Goal: Task Accomplishment & Management: Use online tool/utility

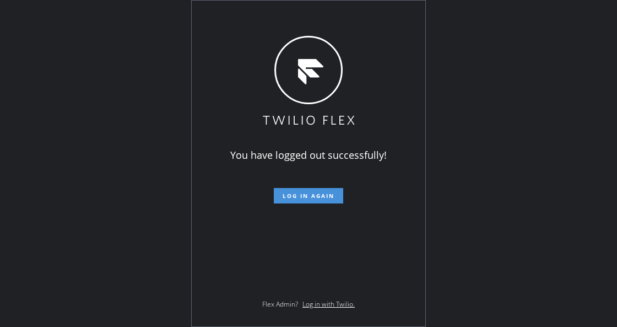
click at [304, 193] on span "Log in again" at bounding box center [309, 196] width 52 height 8
click at [470, 194] on div "You have logged out successfully! Log in again Flex Admin? Log in with Twilio." at bounding box center [308, 163] width 617 height 327
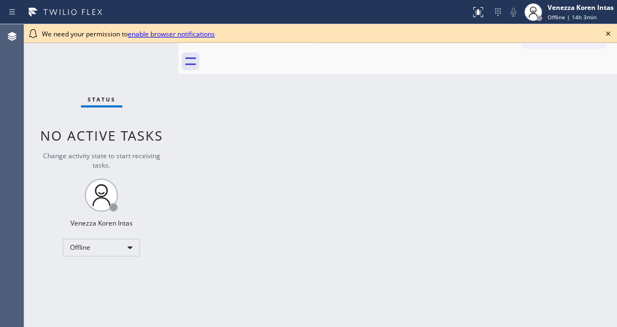
click at [607, 30] on icon at bounding box center [608, 33] width 13 height 13
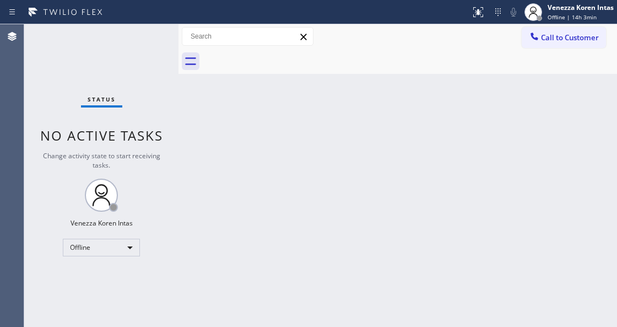
click at [189, 226] on div "Back to Dashboard Change Sender ID Customers Technicians Select a contact Outbo…" at bounding box center [397, 175] width 439 height 302
click at [133, 253] on div "Offline" at bounding box center [101, 248] width 77 height 18
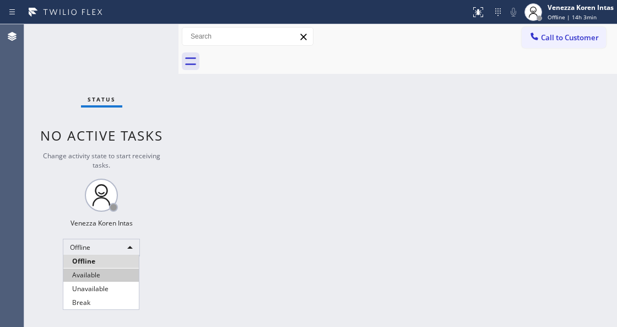
click at [120, 279] on li "Available" at bounding box center [100, 274] width 75 height 13
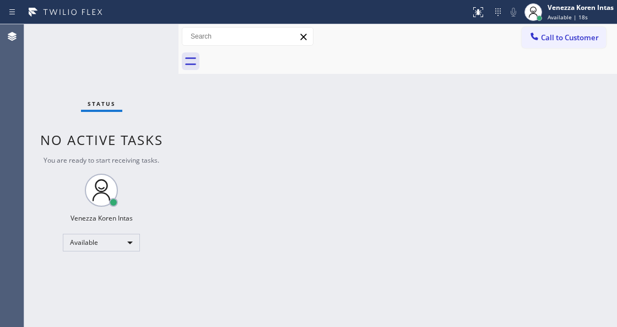
click at [208, 215] on div "Back to Dashboard Change Sender ID Customers Technicians Select a contact Outbo…" at bounding box center [397, 175] width 439 height 302
click at [123, 117] on div "Status No active tasks You are ready to start receiving tasks. Venezza Koren In…" at bounding box center [101, 175] width 154 height 302
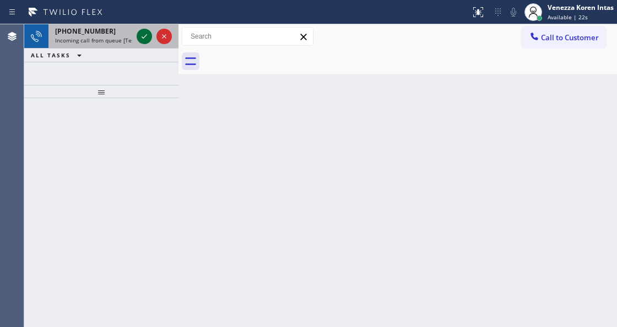
click at [144, 41] on icon at bounding box center [144, 36] width 13 height 13
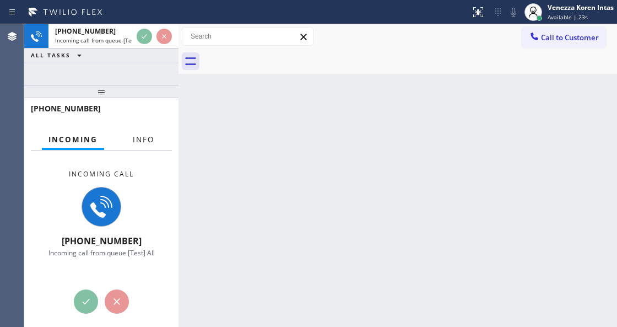
click at [139, 134] on span "Info" at bounding box center [143, 139] width 21 height 10
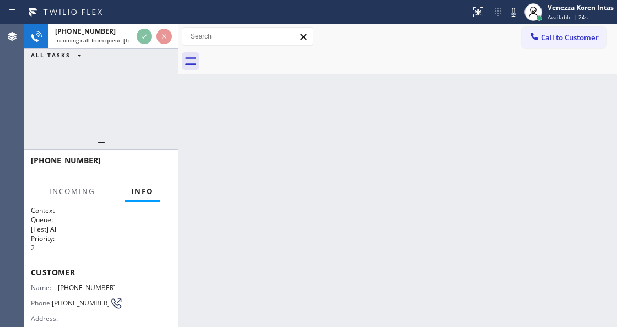
drag, startPoint x: 117, startPoint y: 93, endPoint x: 116, endPoint y: 145, distance: 52.9
click at [116, 145] on div at bounding box center [101, 143] width 154 height 13
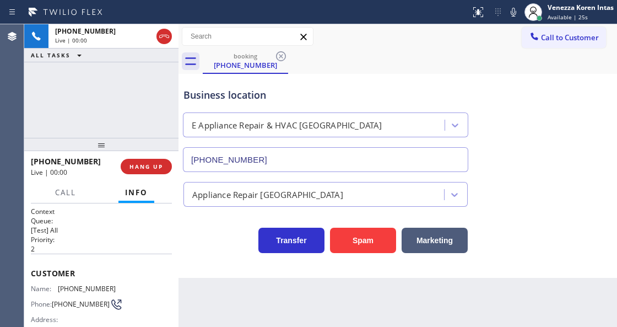
type input "[PHONE_NUMBER]"
click at [228, 255] on div "Business location E Appliance Repair & HVAC [GEOGRAPHIC_DATA] [PHONE_NUMBER] Ap…" at bounding box center [397, 176] width 439 height 204
click at [272, 99] on div "Business location" at bounding box center [325, 95] width 284 height 15
click at [147, 163] on span "HANG UP" at bounding box center [146, 167] width 34 height 8
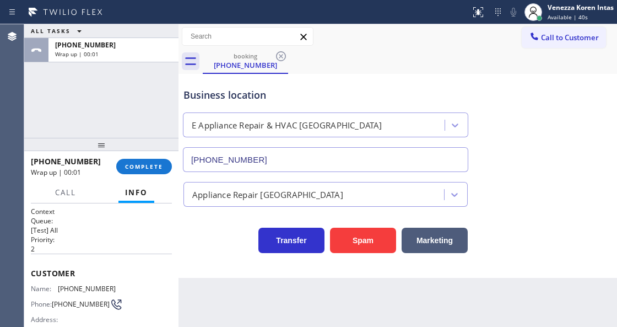
click at [554, 124] on div "Business location E Appliance Repair & HVAC [GEOGRAPHIC_DATA] [PHONE_NUMBER]" at bounding box center [397, 122] width 433 height 100
click at [161, 170] on span "COMPLETE" at bounding box center [144, 167] width 38 height 8
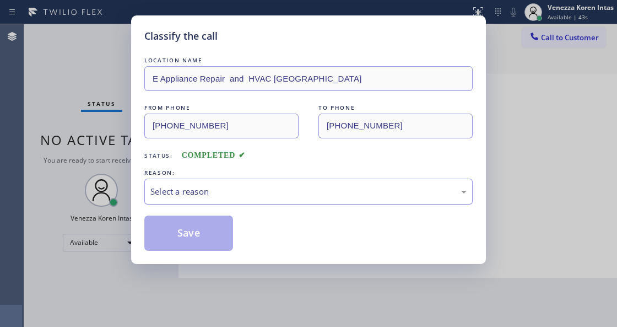
click at [258, 197] on div "Select a reason" at bounding box center [308, 191] width 316 height 13
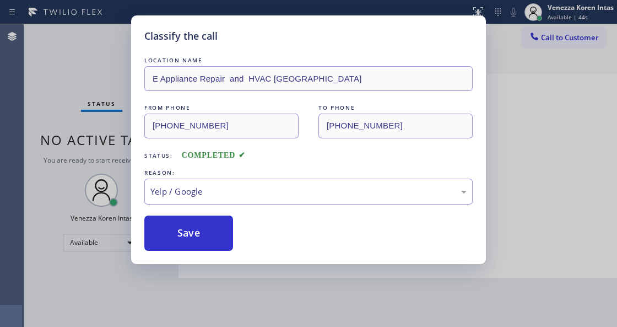
click at [212, 266] on div "Classify the call LOCATION NAME E Appliance Repair and HVAC Saratoga FROM PHONE…" at bounding box center [308, 163] width 617 height 327
click at [218, 240] on button "Save" at bounding box center [188, 232] width 89 height 35
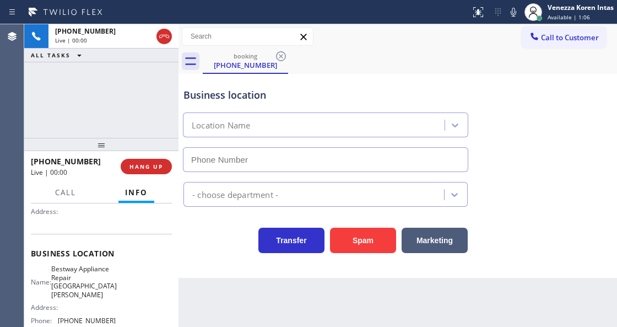
scroll to position [110, 0]
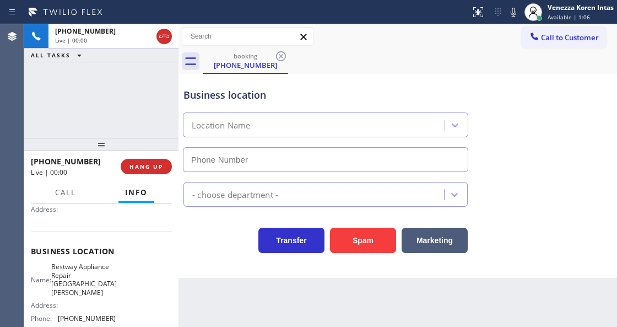
type input "[PHONE_NUMBER]"
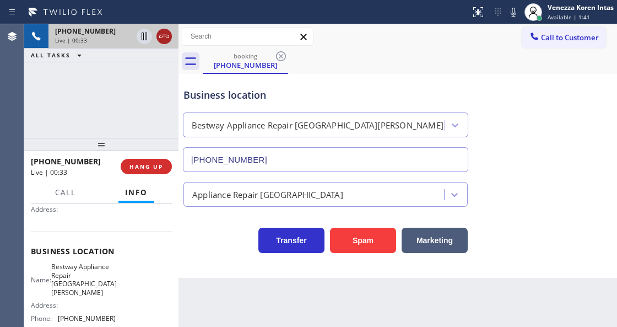
click at [165, 36] on icon at bounding box center [164, 36] width 10 height 3
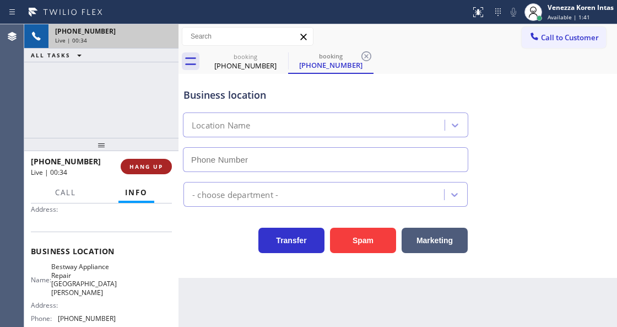
click at [148, 169] on span "HANG UP" at bounding box center [146, 167] width 34 height 8
type input "[PHONE_NUMBER]"
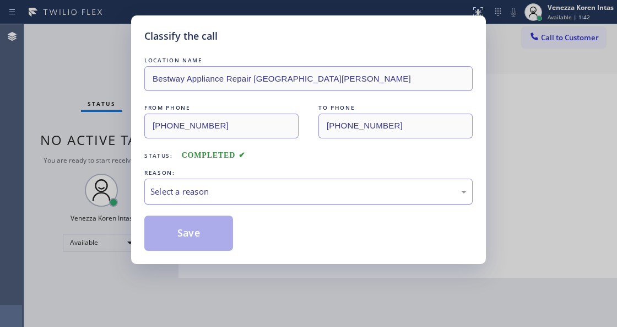
click at [250, 200] on div "Select a reason" at bounding box center [308, 191] width 328 height 26
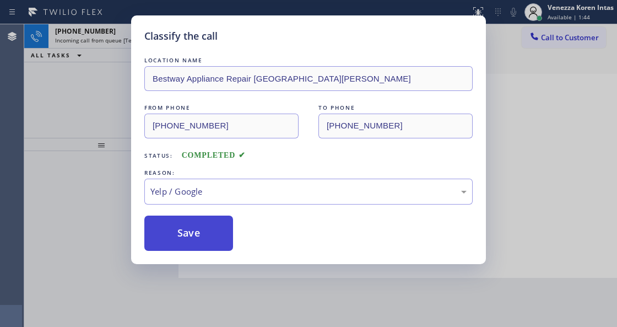
click at [221, 234] on button "Save" at bounding box center [188, 232] width 89 height 35
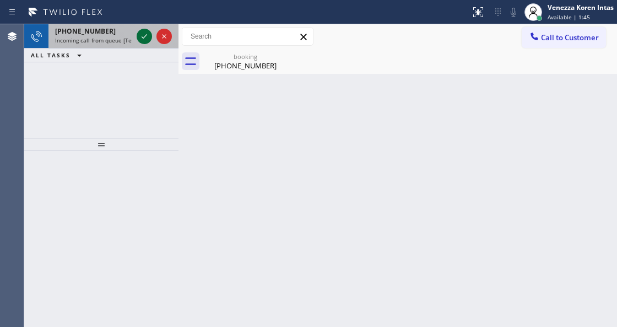
click at [145, 36] on icon at bounding box center [145, 36] width 6 height 4
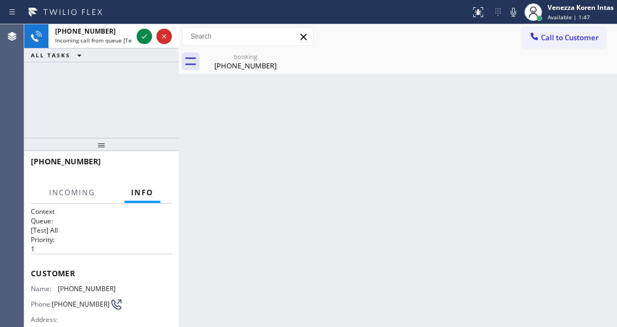
scroll to position [73, 0]
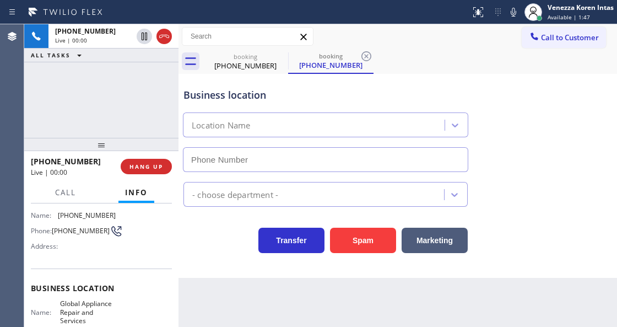
type input "[PHONE_NUMBER]"
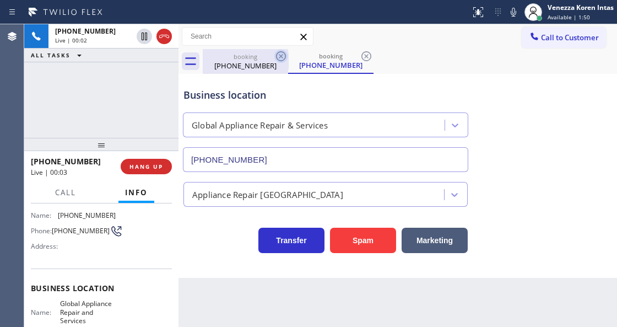
click at [280, 55] on icon at bounding box center [280, 56] width 13 height 13
click at [513, 14] on icon at bounding box center [513, 12] width 13 height 13
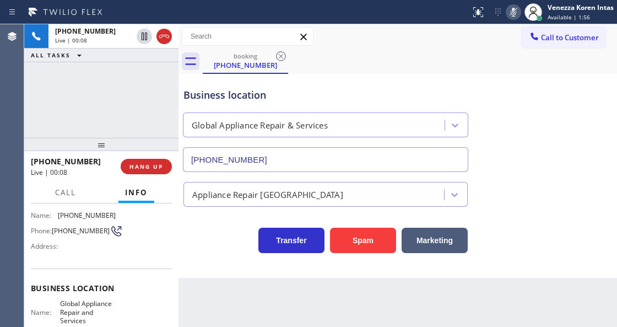
click at [513, 14] on icon at bounding box center [513, 12] width 13 height 13
click at [515, 65] on div "booking [PHONE_NUMBER]" at bounding box center [410, 61] width 414 height 25
click at [374, 79] on div "Business location Global Appliance Repair & Services [PHONE_NUMBER]" at bounding box center [325, 124] width 289 height 95
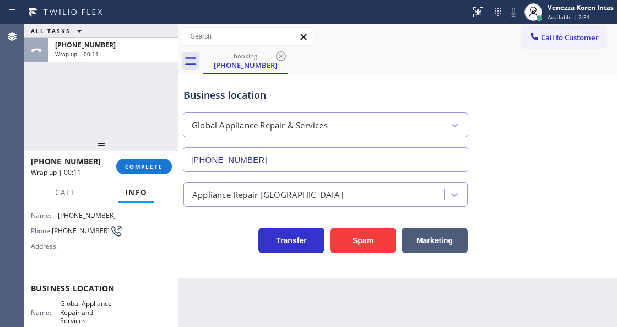
drag, startPoint x: 269, startPoint y: 132, endPoint x: 177, endPoint y: 121, distance: 92.7
click at [267, 133] on div "Global Appliance Repair & Services" at bounding box center [315, 125] width 258 height 19
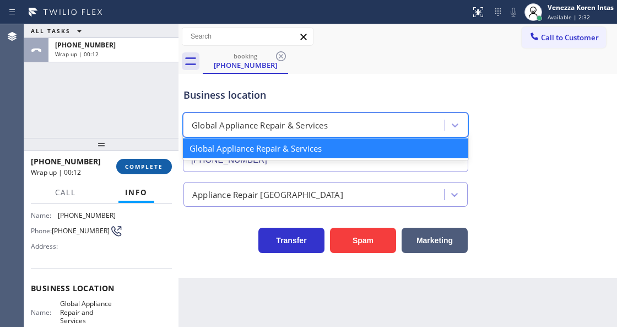
click at [152, 160] on button "COMPLETE" at bounding box center [144, 166] width 56 height 15
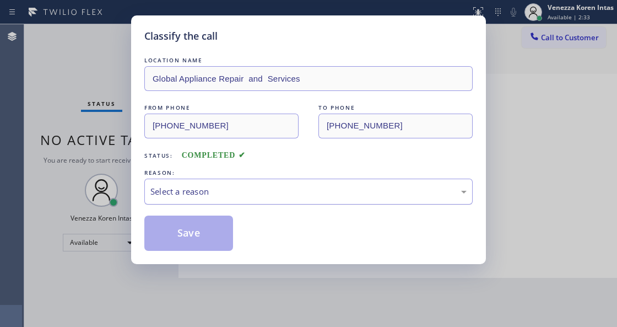
click at [262, 199] on div "Select a reason" at bounding box center [308, 191] width 328 height 26
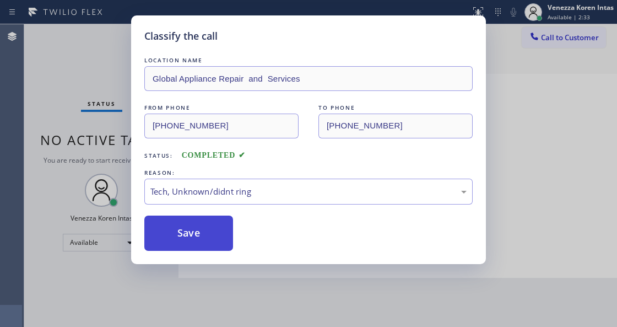
click at [216, 235] on button "Save" at bounding box center [188, 232] width 89 height 35
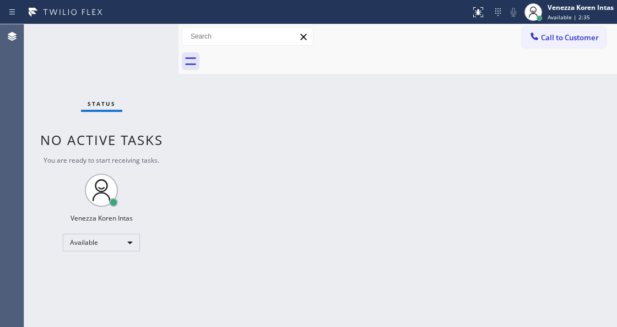
drag, startPoint x: 123, startPoint y: 55, endPoint x: 129, endPoint y: 58, distance: 6.4
click at [123, 55] on div "Status No active tasks You are ready to start receiving tasks. Venezza Koren In…" at bounding box center [101, 175] width 154 height 302
click at [205, 100] on div "Back to Dashboard Change Sender ID Customers Technicians Select a contact Outbo…" at bounding box center [397, 175] width 439 height 302
click at [357, 134] on div "Back to Dashboard Change Sender ID Customers Technicians Select a contact Outbo…" at bounding box center [397, 175] width 439 height 302
click at [353, 80] on div "Back to Dashboard Change Sender ID Customers Technicians Select a contact Outbo…" at bounding box center [397, 175] width 439 height 302
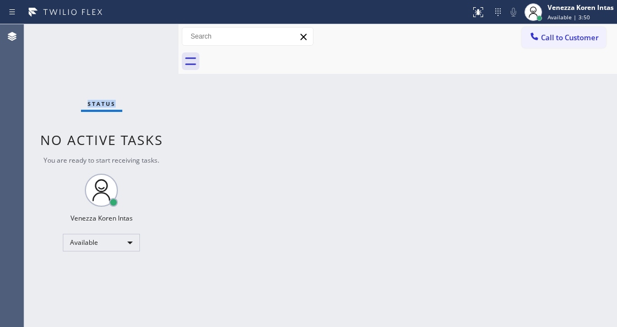
click at [142, 34] on div "Status No active tasks You are ready to start receiving tasks. Venezza Koren In…" at bounding box center [101, 175] width 154 height 302
drag, startPoint x: 355, startPoint y: 145, endPoint x: 315, endPoint y: 269, distance: 129.8
click at [354, 147] on div "Back to Dashboard Change Sender ID Customers Technicians Select a contact Outbo…" at bounding box center [397, 175] width 439 height 302
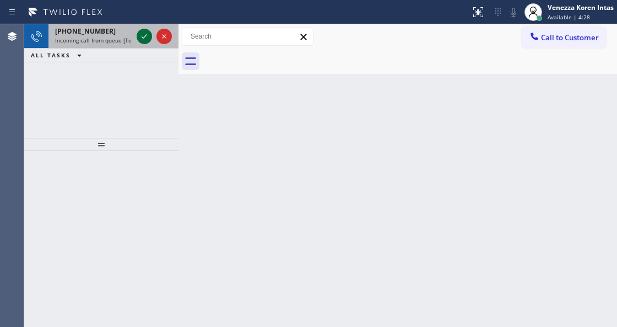
click at [144, 37] on icon at bounding box center [144, 36] width 13 height 13
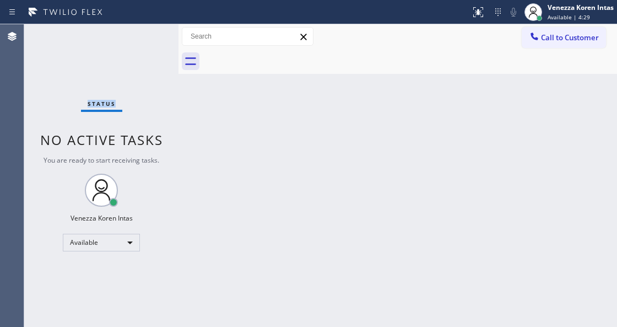
click at [144, 37] on div "Status No active tasks You are ready to start receiving tasks. Venezza Koren In…" at bounding box center [101, 175] width 154 height 302
click at [475, 8] on icon at bounding box center [478, 12] width 13 height 13
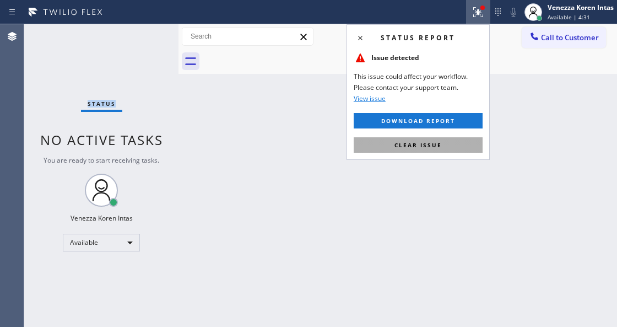
click at [441, 147] on span "Clear issue" at bounding box center [417, 145] width 47 height 8
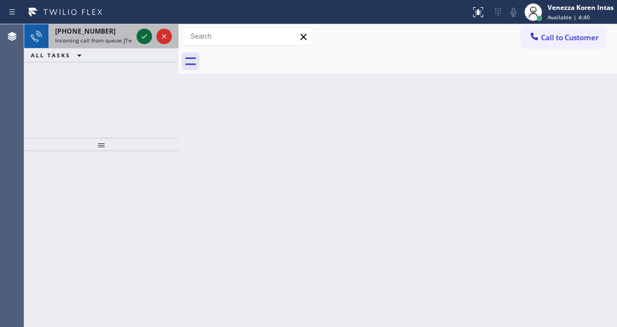
click at [144, 36] on icon at bounding box center [145, 36] width 6 height 4
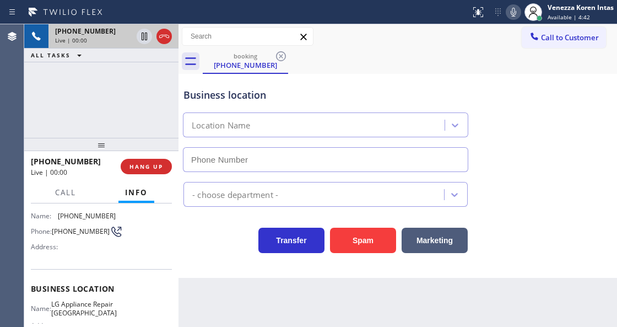
type input "[PHONE_NUMBER]"
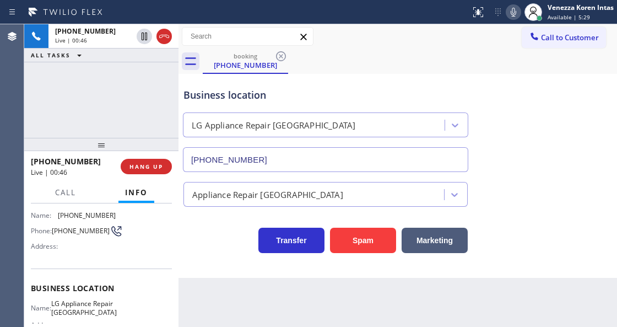
drag, startPoint x: 161, startPoint y: 33, endPoint x: 145, endPoint y: 174, distance: 141.9
click at [161, 33] on icon at bounding box center [164, 36] width 13 height 13
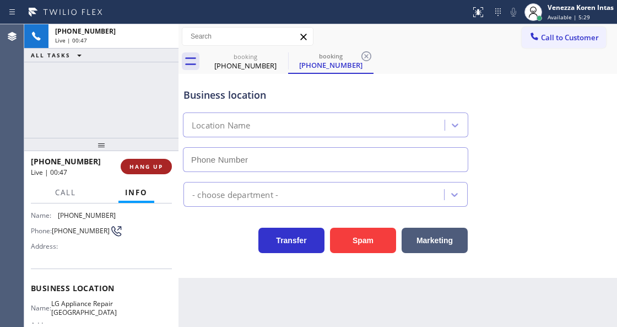
click at [147, 167] on span "HANG UP" at bounding box center [146, 167] width 34 height 8
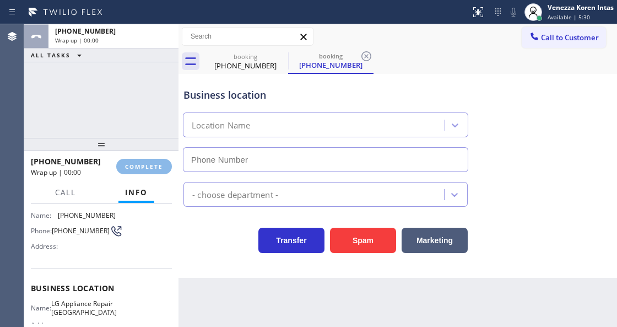
type input "[PHONE_NUMBER]"
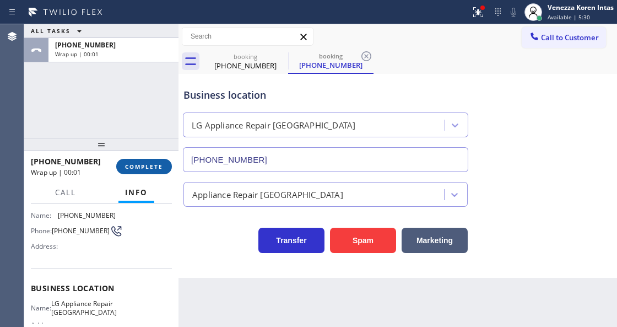
click at [158, 172] on button "COMPLETE" at bounding box center [144, 166] width 56 height 15
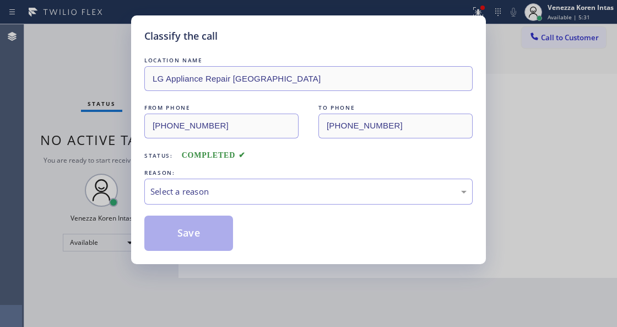
click at [252, 210] on div "LOCATION NAME LG Appliance Repair [GEOGRAPHIC_DATA] FROM PHONE [PHONE_NUMBER] T…" at bounding box center [308, 153] width 328 height 196
click at [254, 199] on div "Select a reason" at bounding box center [308, 191] width 328 height 26
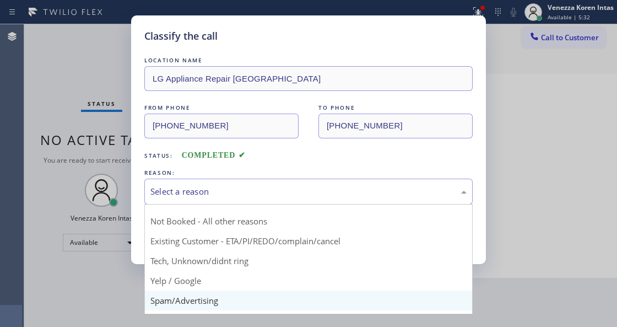
scroll to position [36, 0]
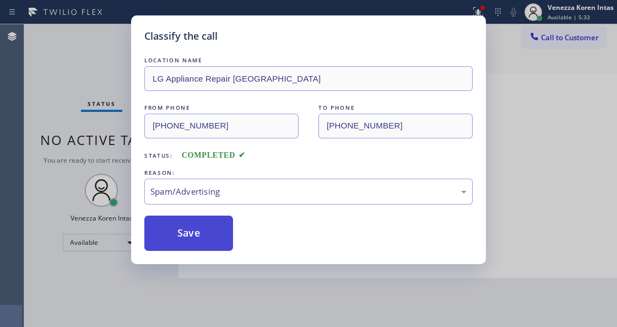
click at [192, 235] on button "Save" at bounding box center [188, 232] width 89 height 35
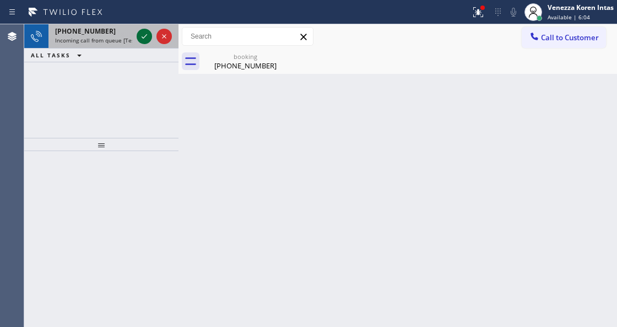
click at [146, 36] on icon at bounding box center [144, 36] width 13 height 13
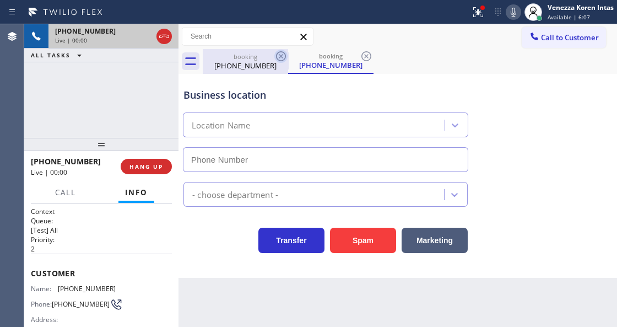
type input "[PHONE_NUMBER]"
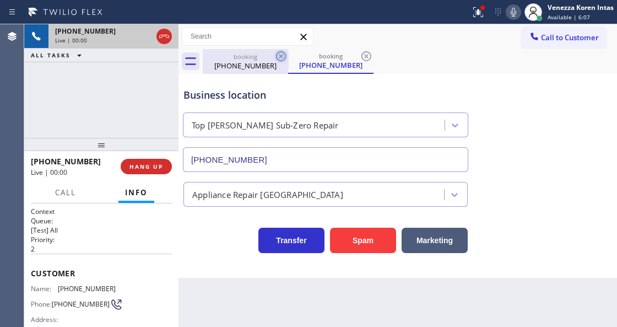
click at [279, 58] on icon at bounding box center [280, 56] width 13 height 13
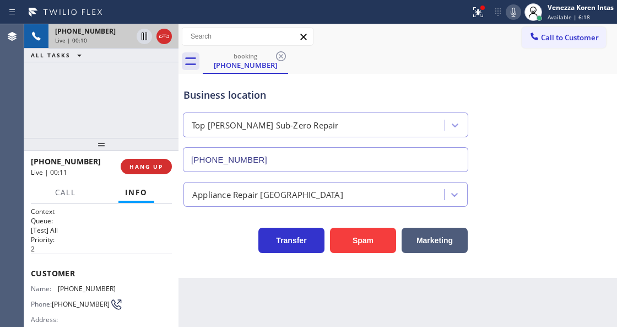
click at [182, 268] on div "Business location Top [PERSON_NAME] Sub-Zero Repair [PHONE_NUMBER] Appliance Re…" at bounding box center [397, 176] width 439 height 204
click at [480, 14] on icon at bounding box center [478, 12] width 13 height 13
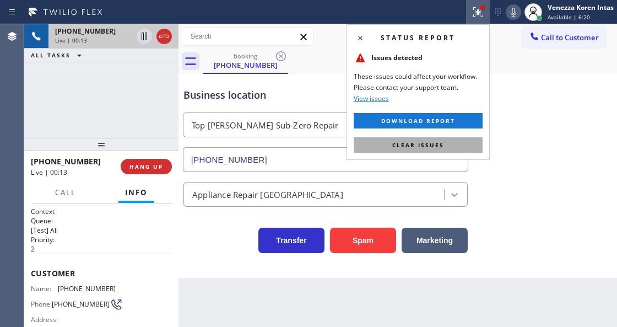
click at [457, 138] on button "Clear issues" at bounding box center [418, 144] width 129 height 15
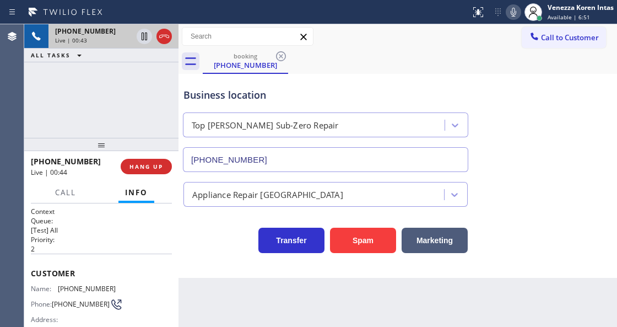
click at [212, 258] on div "Business location Top [PERSON_NAME] Sub-Zero Repair [PHONE_NUMBER] Appliance Re…" at bounding box center [397, 176] width 439 height 204
drag, startPoint x: 349, startPoint y: 307, endPoint x: 345, endPoint y: 326, distance: 19.8
click at [349, 307] on div "Back to Dashboard Change Sender ID Customers Technicians Select a contact Outbo…" at bounding box center [397, 175] width 439 height 302
click at [83, 326] on div "Context Queue: [Test] All Priority: 2 Customer Name: [PHONE_NUMBER] Phone: [PHO…" at bounding box center [101, 264] width 154 height 123
click at [196, 232] on div "Transfer Spam Marketing" at bounding box center [325, 237] width 289 height 31
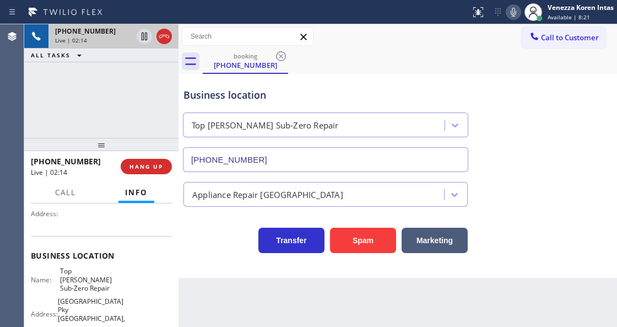
scroll to position [110, 0]
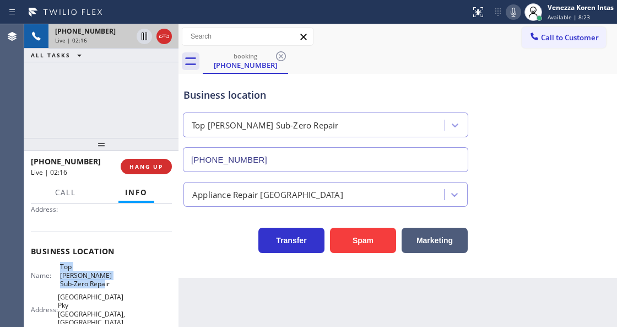
drag, startPoint x: 59, startPoint y: 265, endPoint x: 115, endPoint y: 274, distance: 56.3
click at [115, 274] on div "Name: Top [PERSON_NAME] Sub-Zero Repair Address: [STREET_ADDRESS] Phone: [PHONE…" at bounding box center [101, 303] width 141 height 82
copy span "Top [PERSON_NAME] Sub-Zero Repair"
click at [515, 12] on icon at bounding box center [514, 12] width 6 height 9
click at [142, 38] on icon at bounding box center [145, 37] width 6 height 8
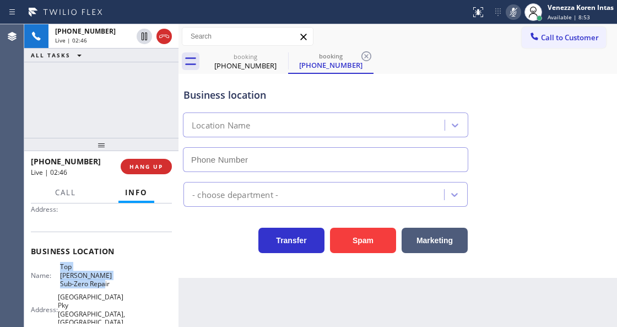
type input "[PHONE_NUMBER]"
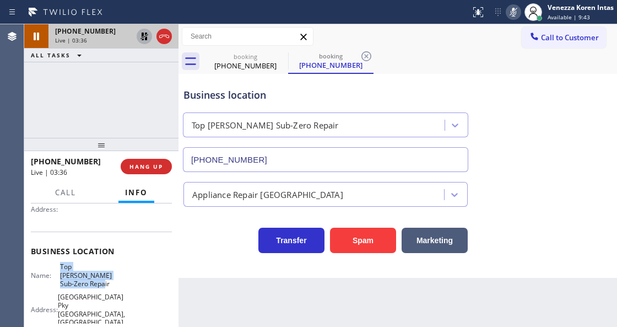
click at [139, 33] on icon at bounding box center [144, 36] width 13 height 13
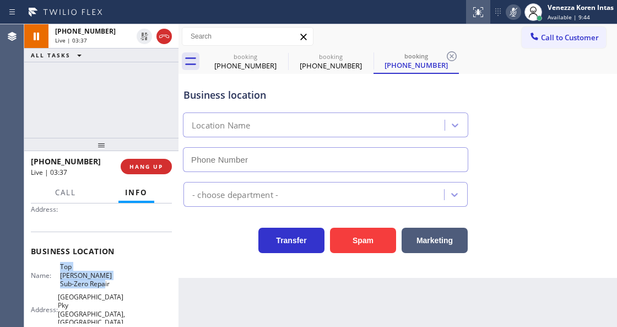
type input "[PHONE_NUMBER]"
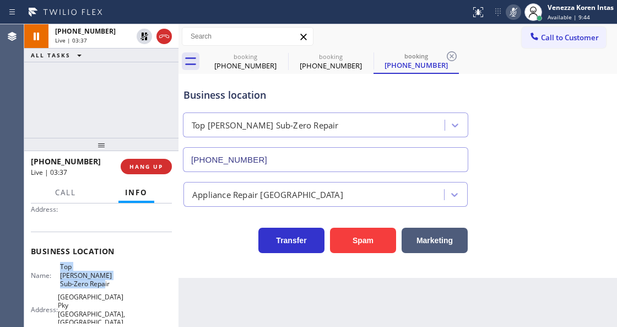
click at [511, 11] on icon at bounding box center [514, 12] width 6 height 9
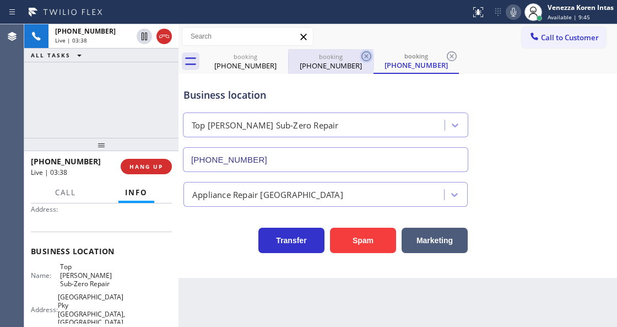
click at [361, 56] on icon at bounding box center [366, 56] width 13 height 13
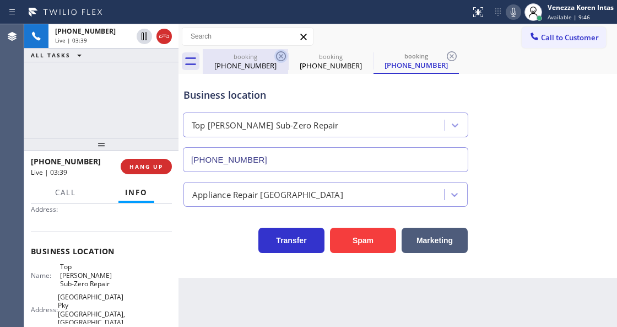
click at [278, 58] on icon at bounding box center [280, 56] width 13 height 13
click at [283, 56] on icon at bounding box center [280, 56] width 13 height 13
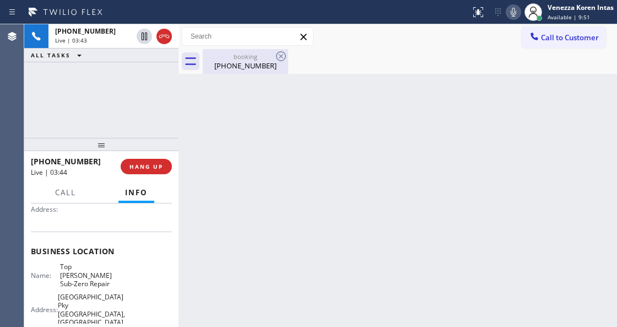
click at [239, 60] on div "booking" at bounding box center [245, 56] width 83 height 8
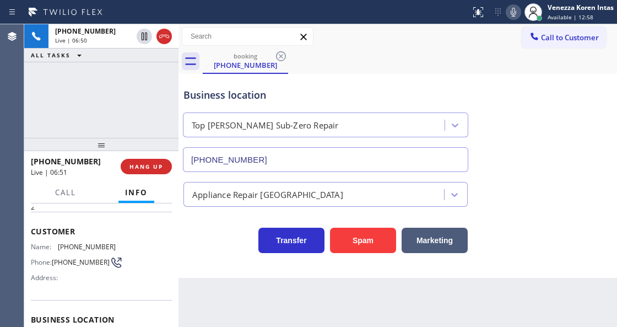
scroll to position [0, 0]
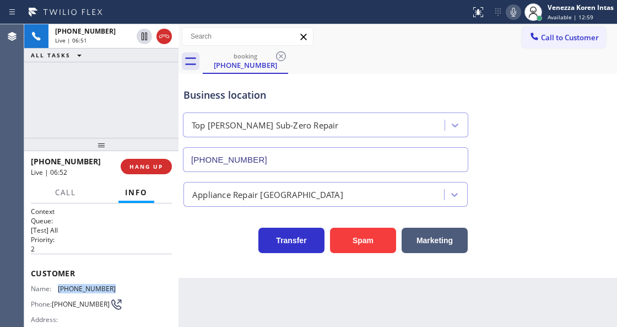
drag, startPoint x: 118, startPoint y: 285, endPoint x: 57, endPoint y: 289, distance: 61.3
click at [57, 289] on div "Name: [PHONE_NUMBER] Phone: [PHONE_NUMBER] Address:" at bounding box center [101, 306] width 141 height 44
copy div "[PHONE_NUMBER]"
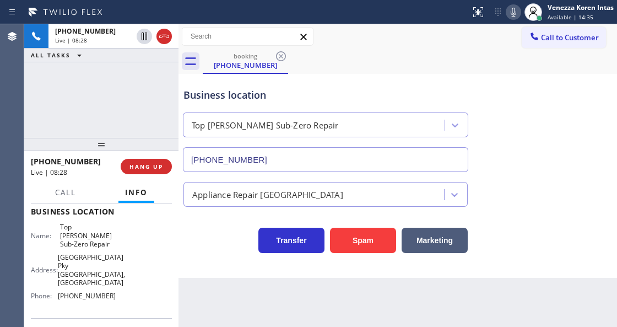
scroll to position [152, 0]
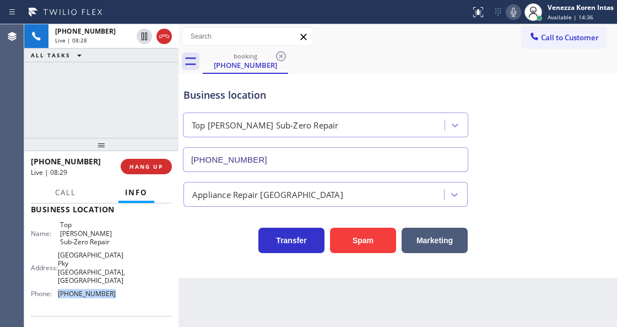
drag, startPoint x: 109, startPoint y: 317, endPoint x: 55, endPoint y: 281, distance: 64.6
click at [55, 281] on div "Name: Top [PERSON_NAME] Sub-Zero Repair Address: [STREET_ADDRESS] Phone: [PHONE…" at bounding box center [73, 261] width 85 height 82
copy div "[PHONE_NUMBER]"
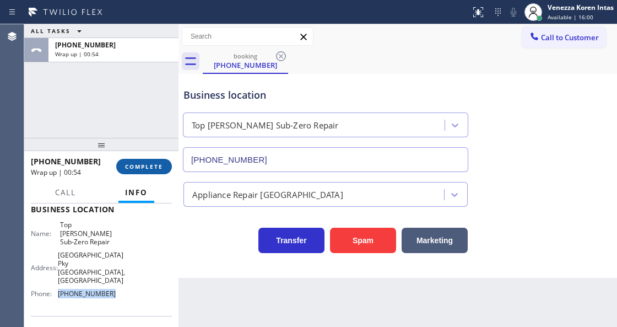
click at [165, 163] on button "COMPLETE" at bounding box center [144, 166] width 56 height 15
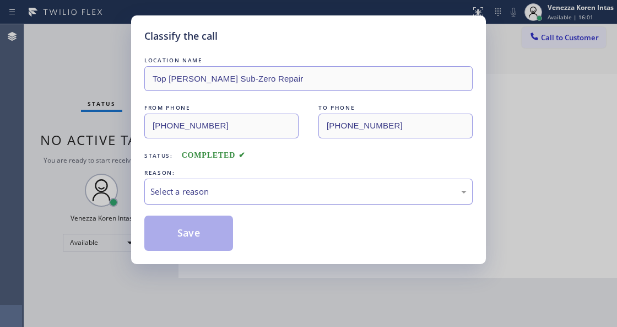
click at [230, 193] on div "Select a reason" at bounding box center [308, 191] width 316 height 13
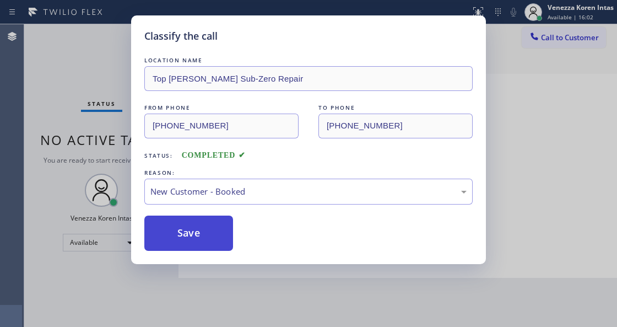
click at [217, 230] on button "Save" at bounding box center [188, 232] width 89 height 35
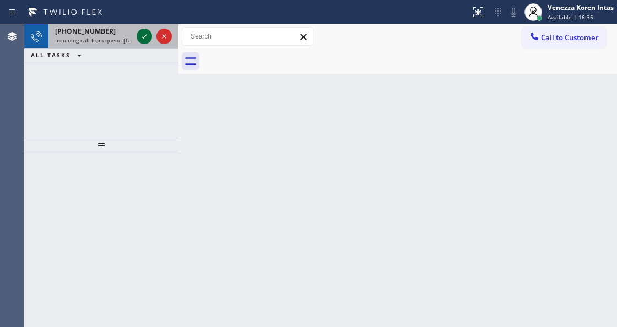
click at [142, 32] on icon at bounding box center [144, 36] width 13 height 13
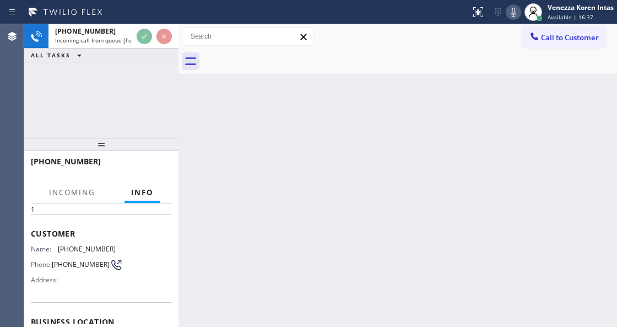
scroll to position [110, 0]
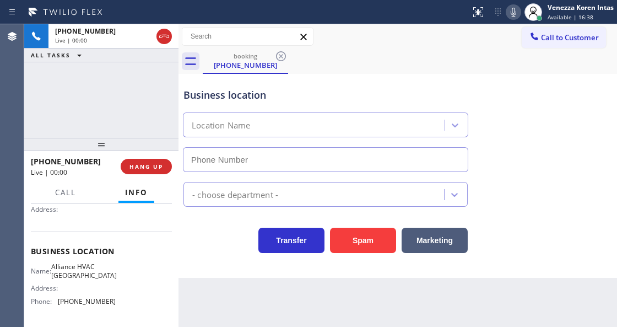
type input "[PHONE_NUMBER]"
drag, startPoint x: 109, startPoint y: 110, endPoint x: 114, endPoint y: 116, distance: 7.8
click at [109, 110] on div "[PHONE_NUMBER] Live | 00:01 ALL TASKS ALL TASKS ACTIVE TASKS TASKS IN WRAP UP" at bounding box center [101, 80] width 154 height 113
click at [402, 103] on div "Business location Alliance [GEOGRAPHIC_DATA] [PHONE_NUMBER]" at bounding box center [325, 124] width 289 height 95
click at [410, 147] on div "[PHONE_NUMBER]" at bounding box center [326, 157] width 290 height 29
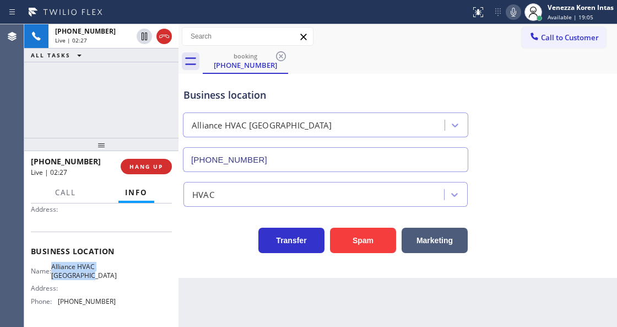
drag, startPoint x: 57, startPoint y: 263, endPoint x: 107, endPoint y: 273, distance: 51.0
click at [107, 273] on div "Name: Alliance HVAC [GEOGRAPHIC_DATA]" at bounding box center [73, 270] width 85 height 17
copy span "Alliance HVAC [GEOGRAPHIC_DATA]"
click at [511, 13] on icon at bounding box center [513, 12] width 13 height 13
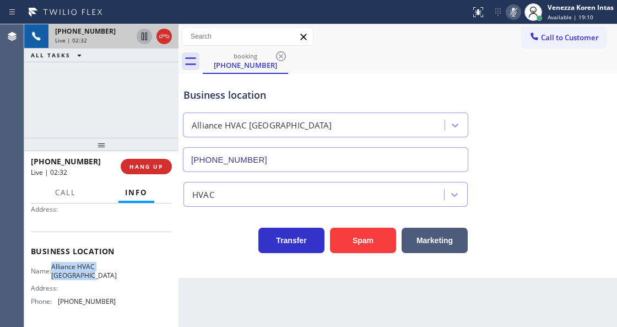
click at [143, 37] on icon at bounding box center [145, 37] width 6 height 8
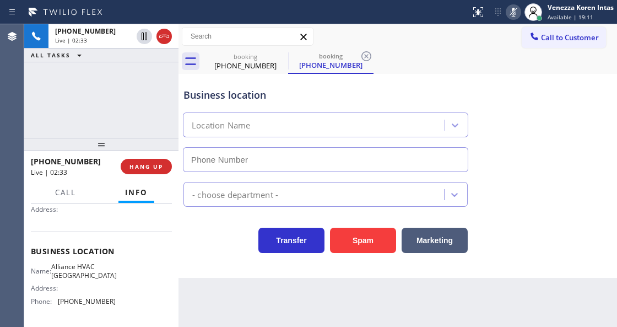
click at [410, 56] on div "booking [PHONE_NUMBER] booking [PHONE_NUMBER]" at bounding box center [410, 61] width 414 height 25
type input "[PHONE_NUMBER]"
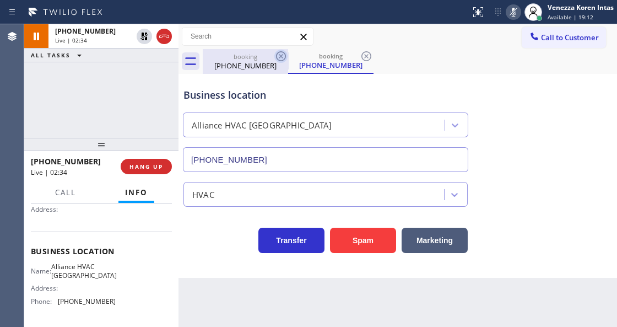
click at [277, 57] on icon at bounding box center [281, 56] width 10 height 10
click at [509, 17] on icon at bounding box center [513, 12] width 13 height 13
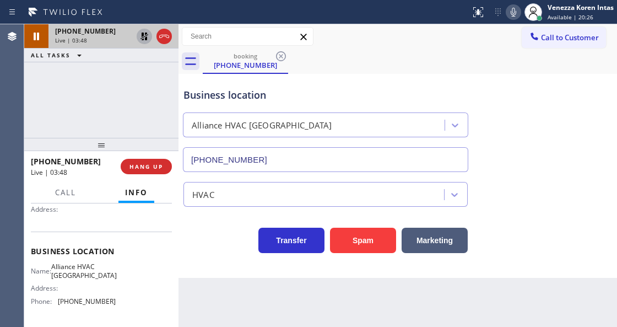
click at [143, 39] on icon at bounding box center [144, 36] width 13 height 13
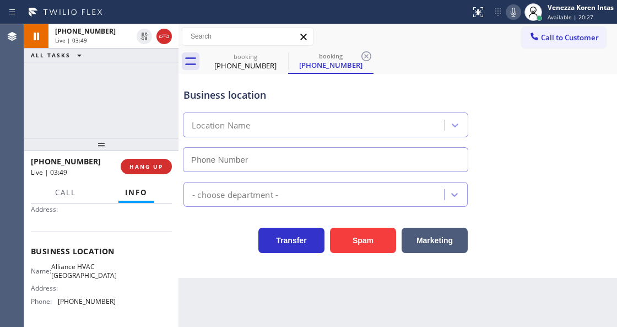
type input "[PHONE_NUMBER]"
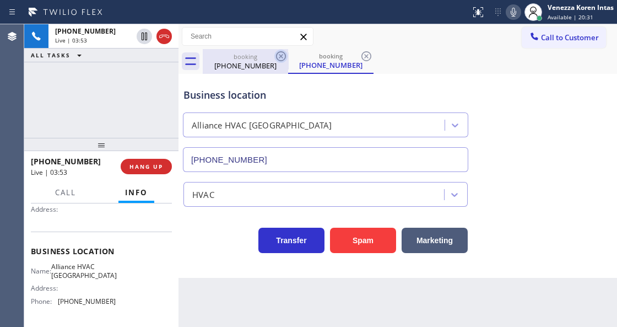
click at [278, 58] on icon at bounding box center [280, 56] width 13 height 13
click at [279, 55] on icon at bounding box center [280, 56] width 13 height 13
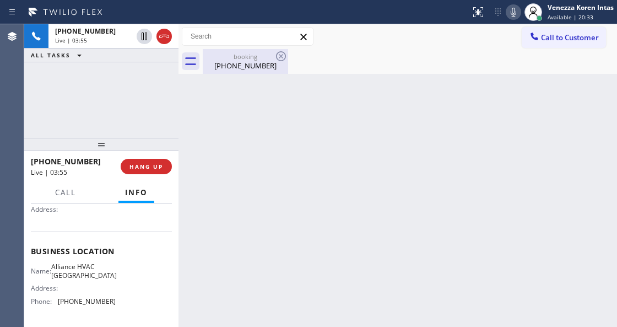
click at [239, 68] on div "[PHONE_NUMBER]" at bounding box center [245, 66] width 83 height 10
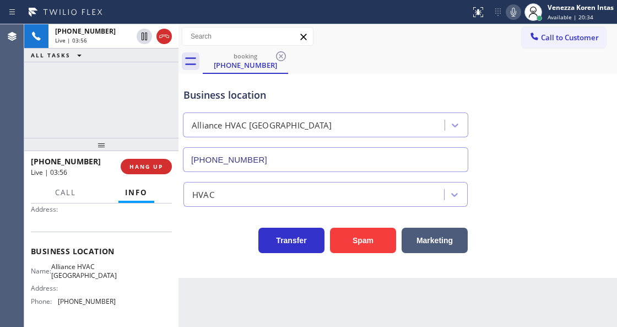
click at [52, 58] on span "ALL TASKS" at bounding box center [51, 55] width 40 height 8
click at [175, 91] on div "[PHONE_NUMBER] Live | 03:57 ALL TASKS ALL TASKS ACTIVE TASKS TASKS IN WRAP UP" at bounding box center [101, 80] width 154 height 113
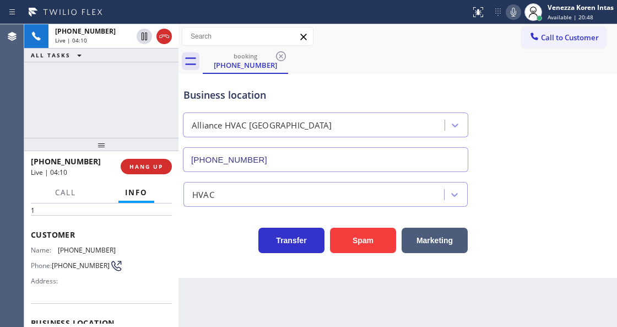
scroll to position [36, 0]
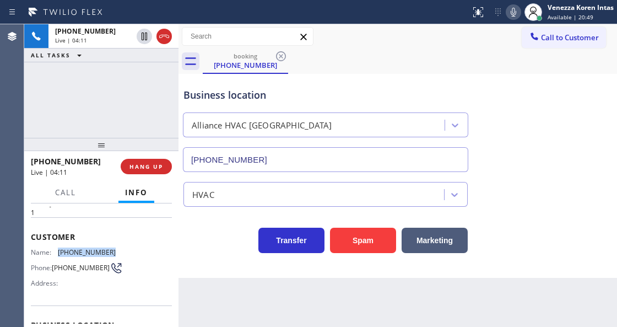
drag, startPoint x: 117, startPoint y: 252, endPoint x: 57, endPoint y: 253, distance: 60.0
click at [57, 253] on div "Name: [PHONE_NUMBER] Phone: [PHONE_NUMBER] Address:" at bounding box center [101, 270] width 141 height 44
copy div "[PHONE_NUMBER]"
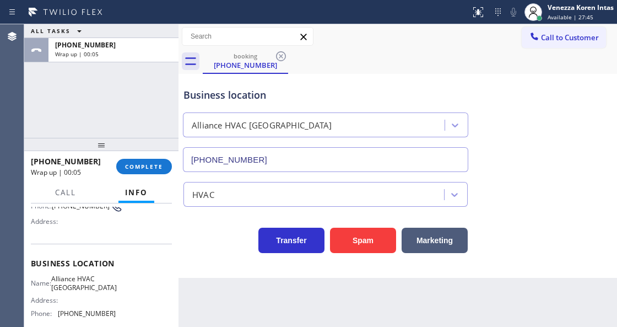
scroll to position [110, 0]
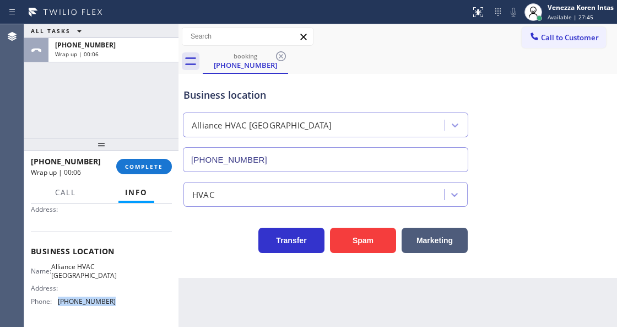
drag, startPoint x: 113, startPoint y: 300, endPoint x: 58, endPoint y: 305, distance: 54.8
click at [58, 305] on div "Name: Alliance HVAC Palm Desert Address: Phone: [PHONE_NUMBER]" at bounding box center [101, 285] width 141 height 47
copy div "[PHONE_NUMBER]"
click at [160, 161] on button "COMPLETE" at bounding box center [144, 166] width 56 height 15
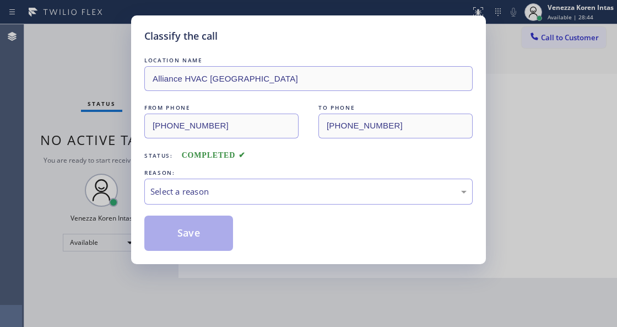
click at [224, 197] on div "Select a reason" at bounding box center [308, 191] width 316 height 13
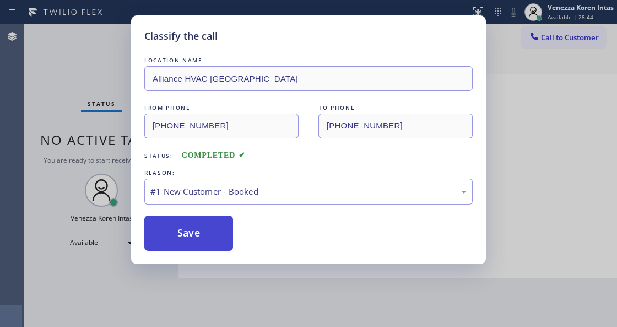
click at [207, 241] on button "Save" at bounding box center [188, 232] width 89 height 35
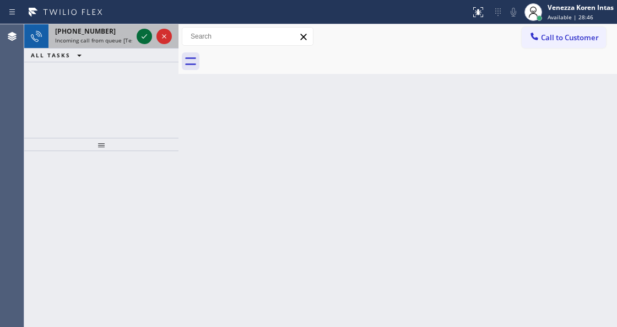
click at [143, 35] on icon at bounding box center [144, 36] width 13 height 13
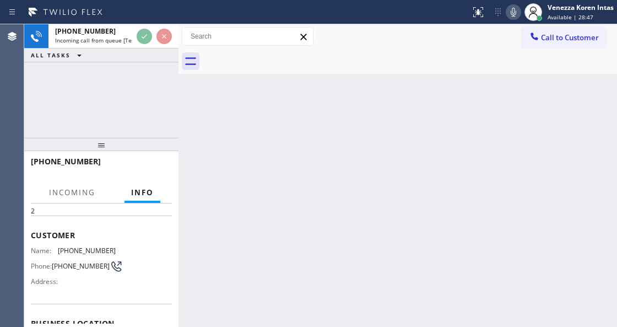
scroll to position [73, 0]
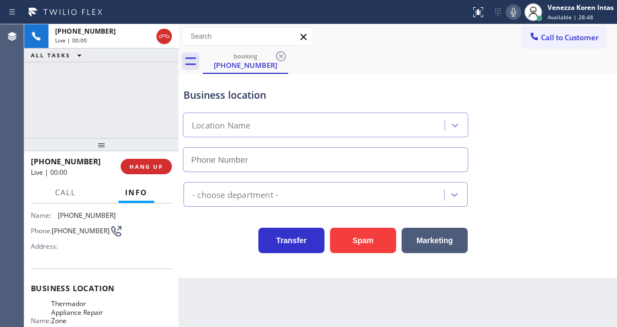
type input "[PHONE_NUMBER]"
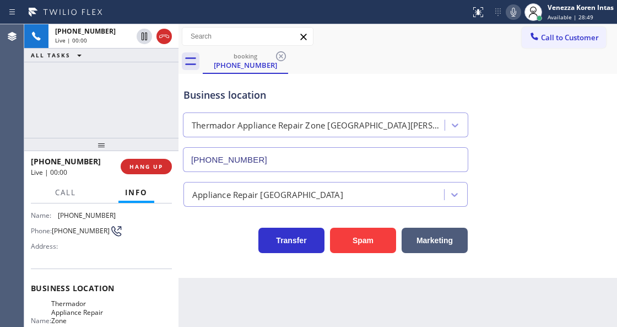
scroll to position [147, 0]
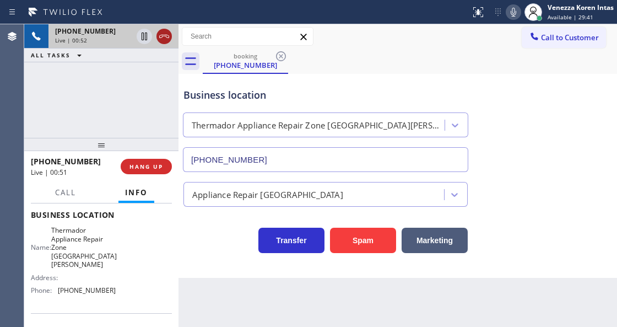
click at [161, 37] on icon at bounding box center [164, 36] width 13 height 13
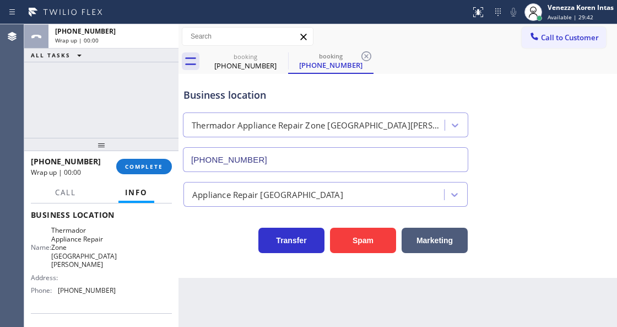
type input "[PHONE_NUMBER]"
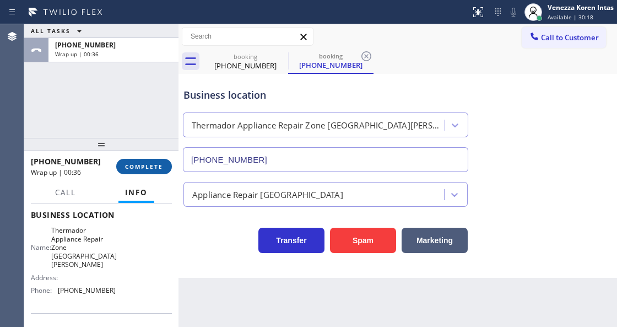
click at [151, 163] on span "COMPLETE" at bounding box center [144, 167] width 38 height 8
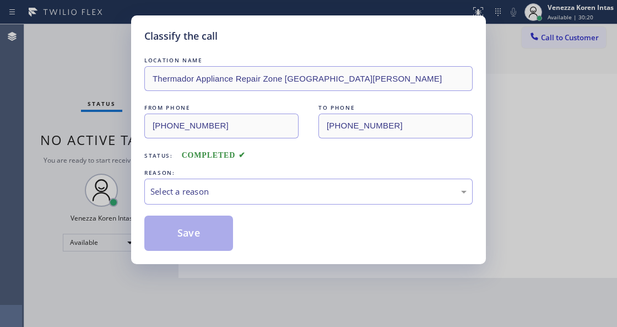
click at [249, 190] on div "Select a reason" at bounding box center [308, 191] width 316 height 13
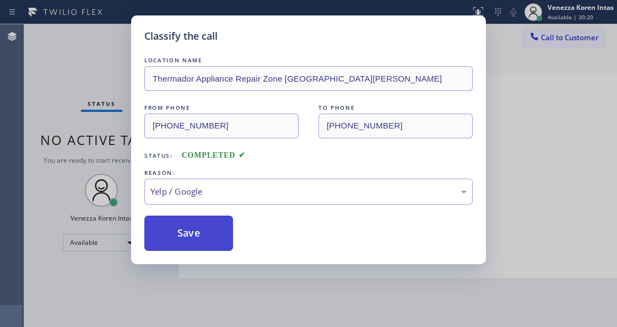
click at [207, 249] on button "Save" at bounding box center [188, 232] width 89 height 35
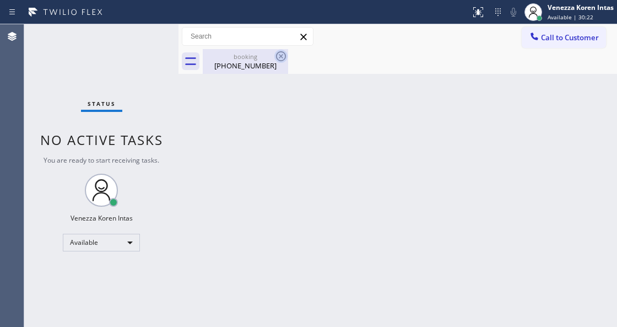
click at [279, 56] on icon at bounding box center [280, 56] width 13 height 13
click at [161, 190] on div "Status No active tasks You are ready to start receiving tasks. Venezza Koren In…" at bounding box center [101, 175] width 154 height 302
click at [244, 58] on div "booking" at bounding box center [245, 56] width 83 height 8
click at [124, 114] on div "Status No active tasks You are ready to start receiving tasks. Venezza Koren In…" at bounding box center [101, 175] width 154 height 302
click at [274, 201] on div "Back to Dashboard Change Sender ID Customers Technicians Select a contact Outbo…" at bounding box center [397, 175] width 439 height 302
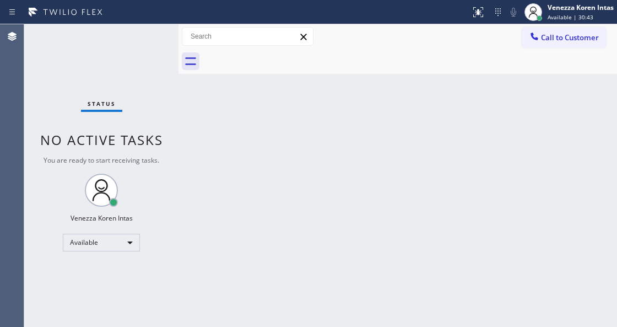
drag, startPoint x: 138, startPoint y: 112, endPoint x: 258, endPoint y: 282, distance: 207.6
click at [138, 112] on div "Status No active tasks You are ready to start receiving tasks. Venezza Koren In…" at bounding box center [101, 175] width 154 height 302
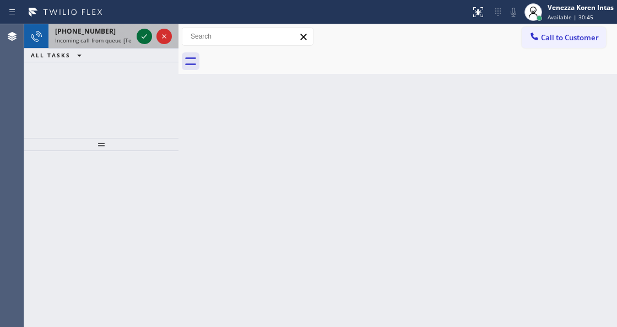
click at [142, 38] on icon at bounding box center [144, 36] width 13 height 13
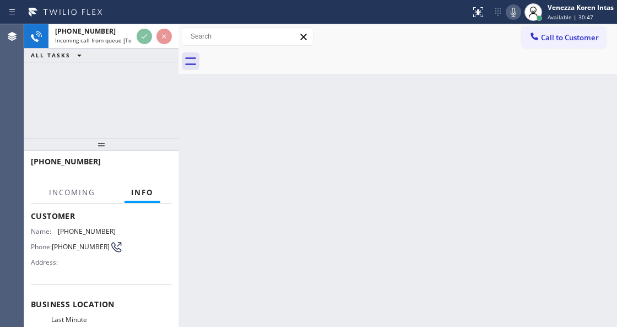
scroll to position [110, 0]
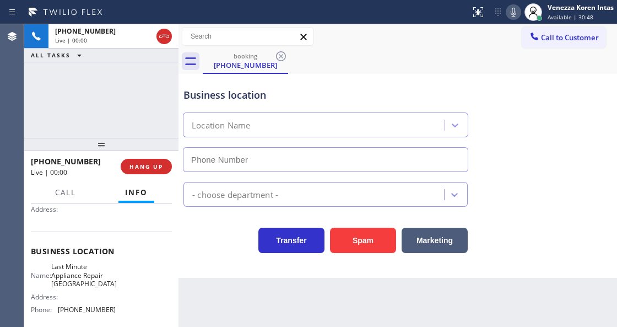
type input "[PHONE_NUMBER]"
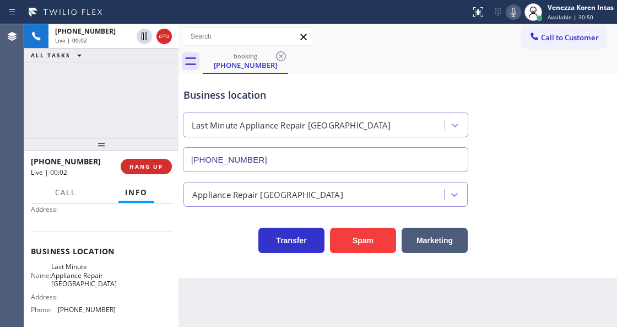
drag, startPoint x: 163, startPoint y: 40, endPoint x: 244, endPoint y: 321, distance: 292.4
click at [163, 40] on icon at bounding box center [164, 36] width 13 height 13
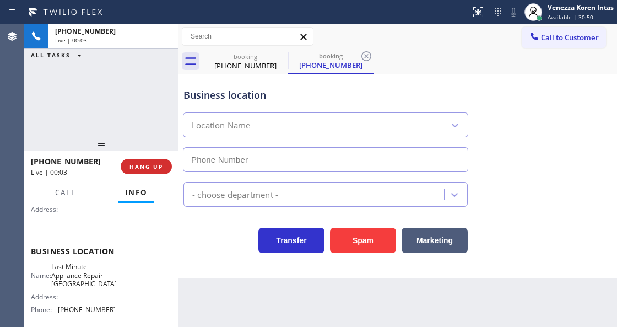
type input "[PHONE_NUMBER]"
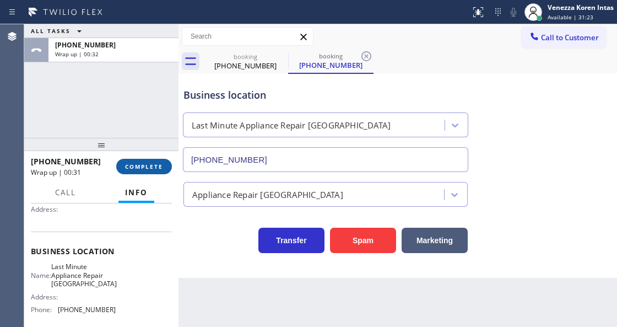
click at [142, 163] on span "COMPLETE" at bounding box center [144, 167] width 38 height 8
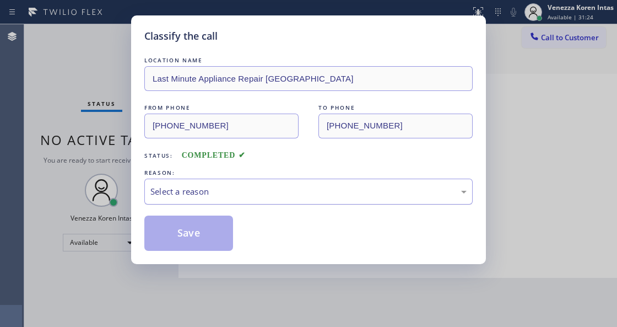
click at [256, 199] on div "Select a reason" at bounding box center [308, 191] width 328 height 26
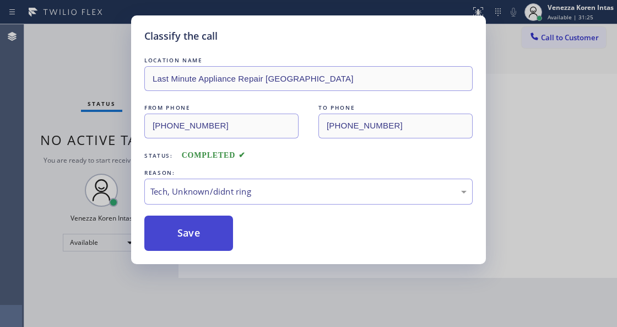
click at [194, 236] on button "Save" at bounding box center [188, 232] width 89 height 35
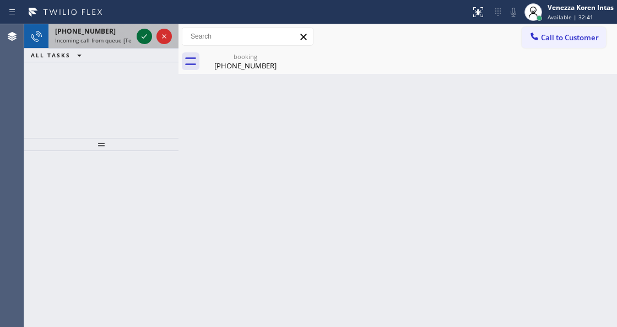
click at [139, 34] on icon at bounding box center [144, 36] width 13 height 13
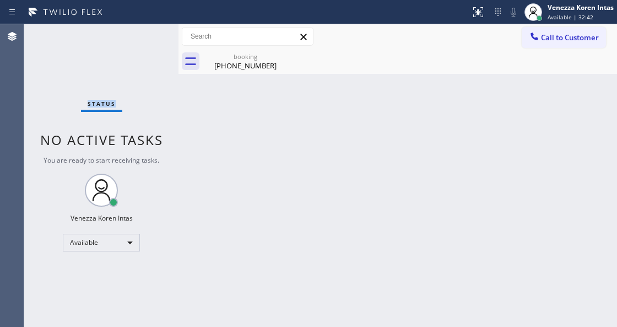
click at [139, 34] on div "Status No active tasks You are ready to start receiving tasks. Venezza Koren In…" at bounding box center [101, 175] width 154 height 302
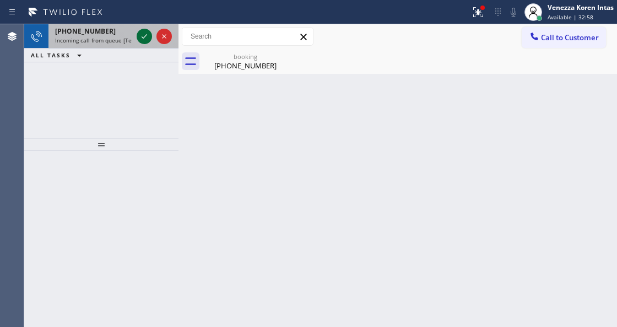
click at [141, 36] on icon at bounding box center [144, 36] width 13 height 13
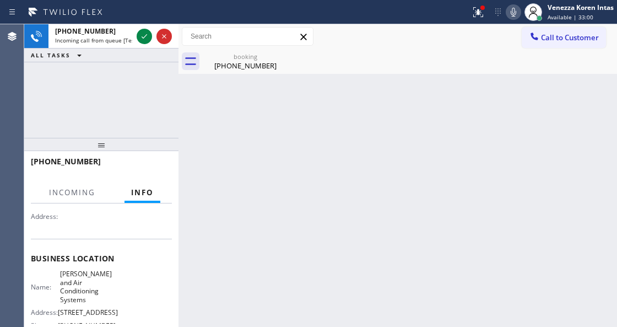
scroll to position [147, 0]
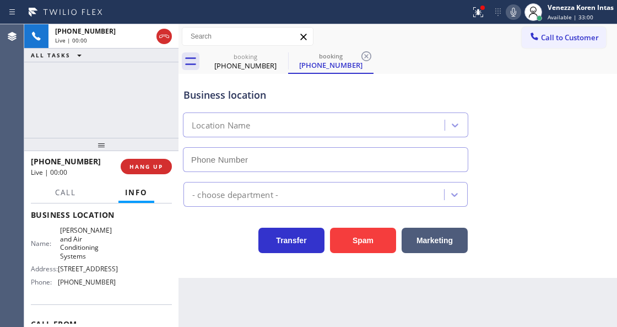
type input "[PHONE_NUMBER]"
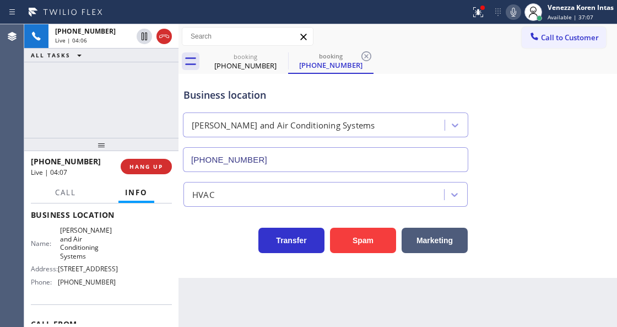
click at [519, 17] on icon at bounding box center [513, 12] width 13 height 13
click at [516, 13] on icon at bounding box center [513, 12] width 13 height 13
click at [481, 14] on icon at bounding box center [478, 12] width 13 height 13
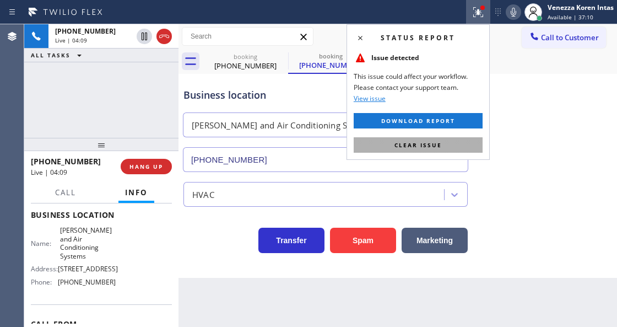
click at [432, 138] on button "Clear issue" at bounding box center [418, 144] width 129 height 15
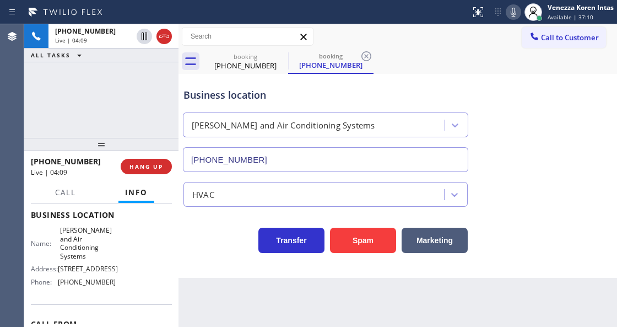
click at [513, 149] on div "Business location [PERSON_NAME] and Air Conditioning Systems [PHONE_NUMBER]" at bounding box center [397, 122] width 433 height 100
drag, startPoint x: 57, startPoint y: 228, endPoint x: 92, endPoint y: 253, distance: 43.0
click at [92, 253] on div "Name: [PERSON_NAME] and Air Conditioning Systems" at bounding box center [73, 243] width 85 height 34
copy span "[PERSON_NAME] and Air Conditioning Systems"
click at [448, 59] on div "booking [PHONE_NUMBER] booking [PHONE_NUMBER]" at bounding box center [410, 61] width 414 height 25
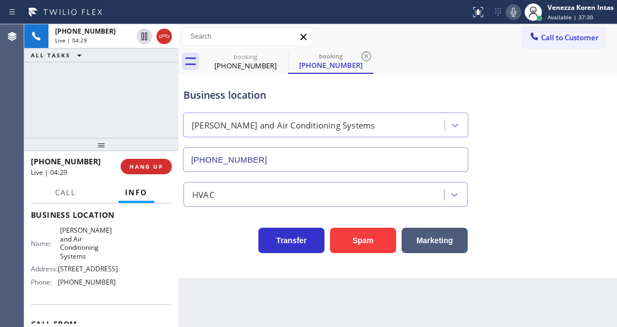
click at [512, 15] on icon at bounding box center [514, 12] width 6 height 9
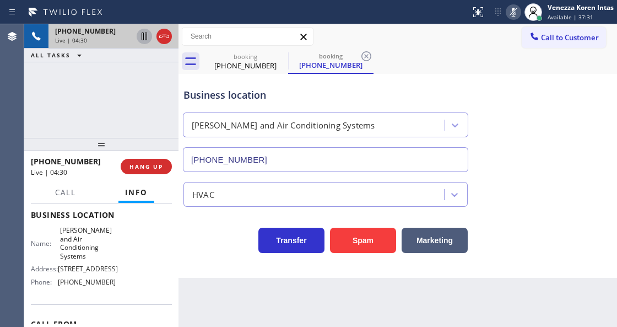
click at [142, 36] on icon at bounding box center [145, 37] width 6 height 8
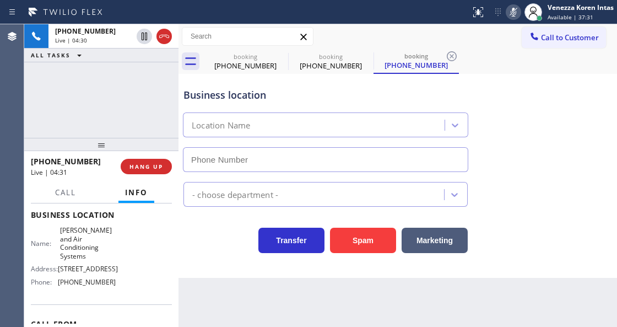
type input "[PHONE_NUMBER]"
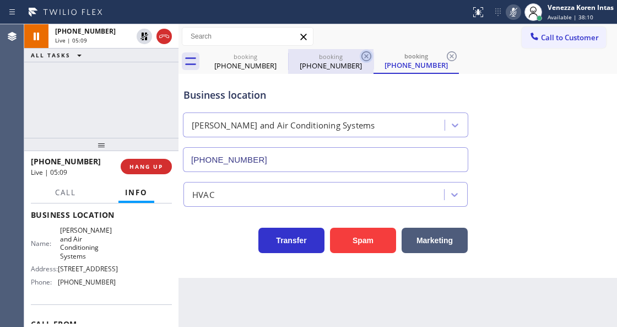
click at [364, 53] on icon at bounding box center [366, 56] width 13 height 13
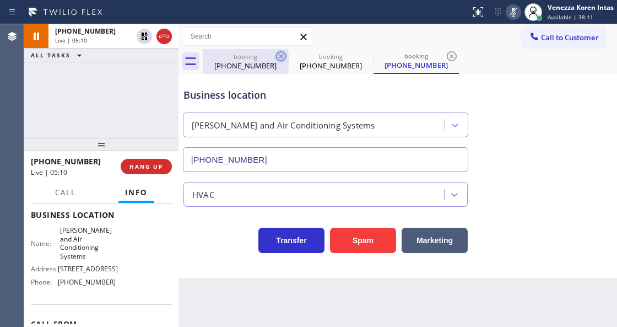
click at [283, 57] on icon at bounding box center [280, 56] width 13 height 13
click at [374, 57] on div "booking [PHONE_NUMBER]" at bounding box center [416, 61] width 85 height 25
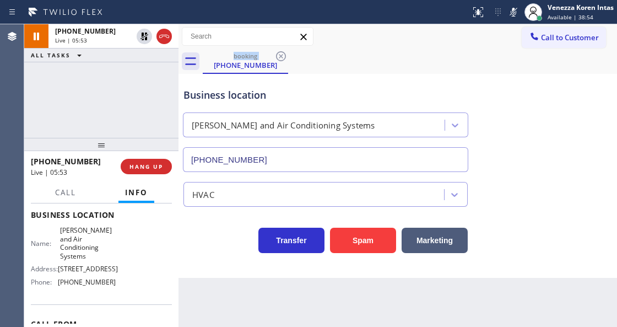
drag, startPoint x: 508, startPoint y: 15, endPoint x: 504, endPoint y: 51, distance: 35.5
click at [508, 15] on icon at bounding box center [513, 12] width 13 height 13
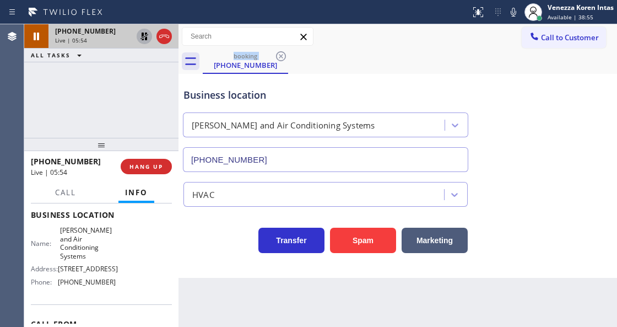
click at [139, 39] on icon at bounding box center [144, 36] width 13 height 13
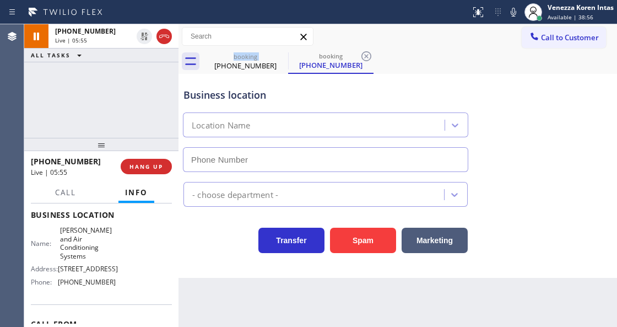
type input "[PHONE_NUMBER]"
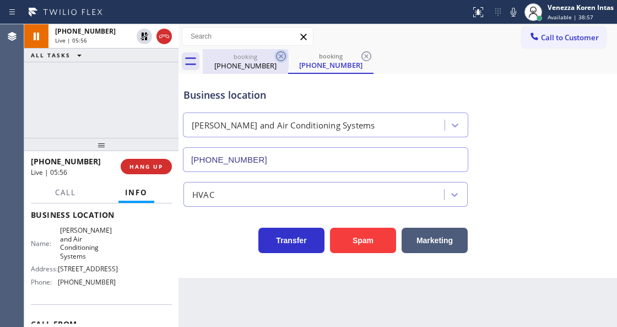
click at [277, 56] on icon at bounding box center [281, 56] width 10 height 10
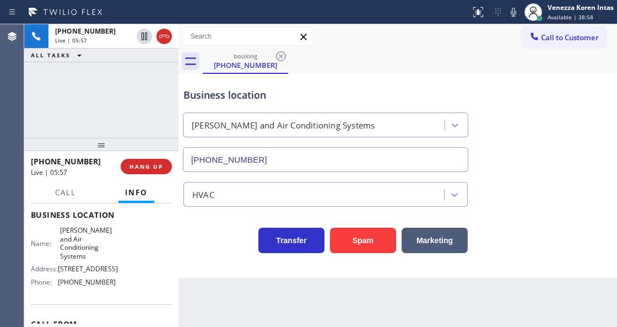
click at [332, 85] on div "Business location [PERSON_NAME] and Air Conditioning Systems [PHONE_NUMBER]" at bounding box center [325, 124] width 289 height 95
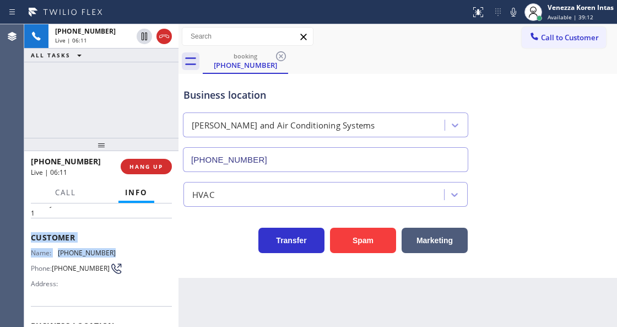
scroll to position [34, 0]
drag, startPoint x: 112, startPoint y: 209, endPoint x: 54, endPoint y: 253, distance: 72.7
click at [54, 253] on div "Name: [PHONE_NUMBER]" at bounding box center [73, 254] width 85 height 8
copy div "[PHONE_NUMBER]"
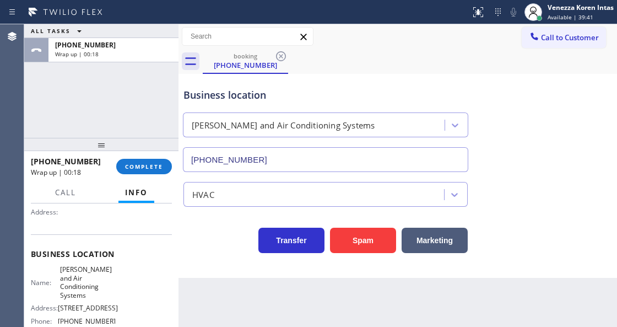
scroll to position [144, 0]
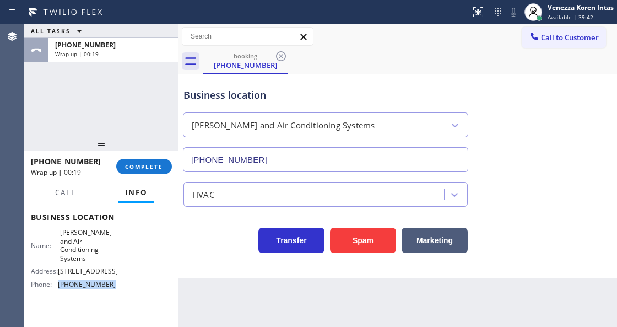
drag, startPoint x: 111, startPoint y: 293, endPoint x: 57, endPoint y: 299, distance: 53.8
click at [57, 293] on div "Name: [PERSON_NAME] and Air Conditioning Systems Address: [STREET_ADDRESS] Phon…" at bounding box center [73, 260] width 85 height 64
drag, startPoint x: 559, startPoint y: 15, endPoint x: 557, endPoint y: 45, distance: 30.4
click at [559, 14] on span "Available | 40:03" at bounding box center [571, 17] width 46 height 8
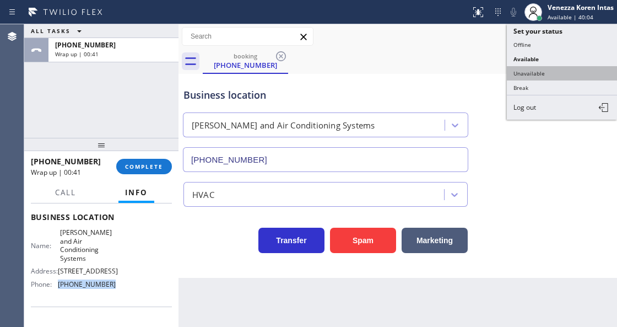
click at [542, 73] on button "Unavailable" at bounding box center [562, 73] width 110 height 14
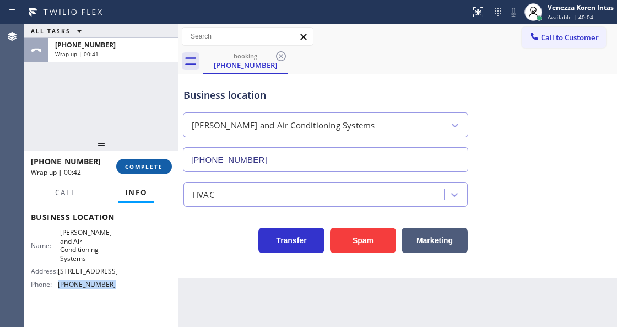
click at [139, 171] on button "COMPLETE" at bounding box center [144, 166] width 56 height 15
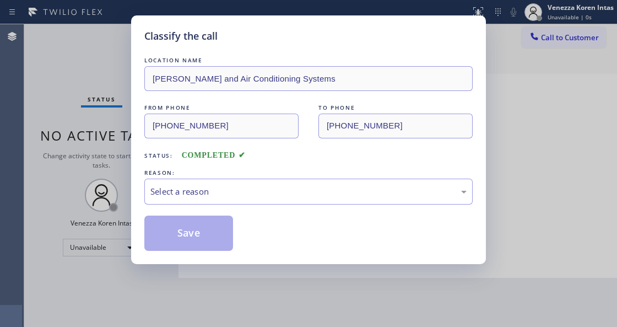
click at [252, 198] on div "Select a reason" at bounding box center [308, 191] width 316 height 13
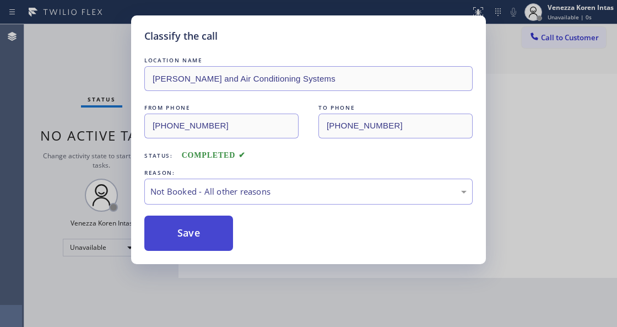
click at [213, 237] on button "Save" at bounding box center [188, 232] width 89 height 35
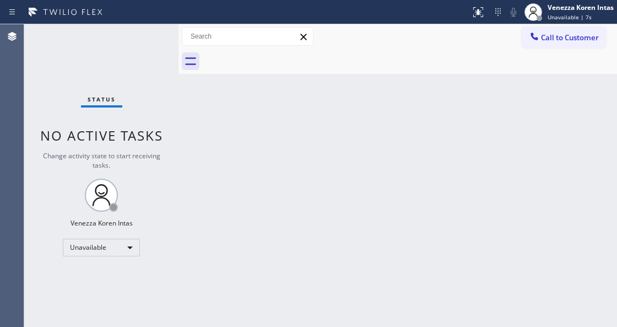
click at [109, 131] on span "No active tasks" at bounding box center [101, 135] width 123 height 18
click at [317, 147] on div "Back to Dashboard Change Sender ID Customers Technicians Select a contact Outbo…" at bounding box center [397, 175] width 439 height 302
click at [542, 44] on button "Call to Customer" at bounding box center [564, 37] width 84 height 21
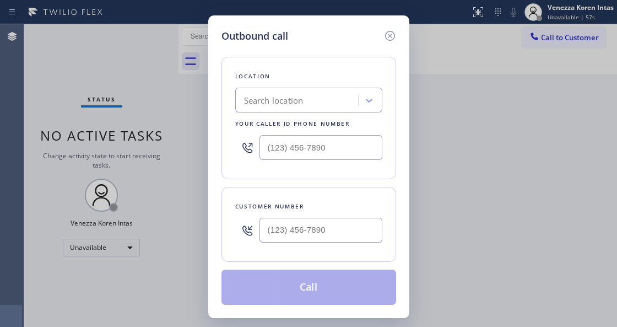
click at [288, 186] on div "Location Search location Your caller id phone number Customer number Call" at bounding box center [308, 174] width 175 height 261
click at [296, 143] on input "(___) ___-____" at bounding box center [320, 147] width 123 height 25
paste input "206) 202-1006"
type input "[PHONE_NUMBER]"
type input "(___) ___-____"
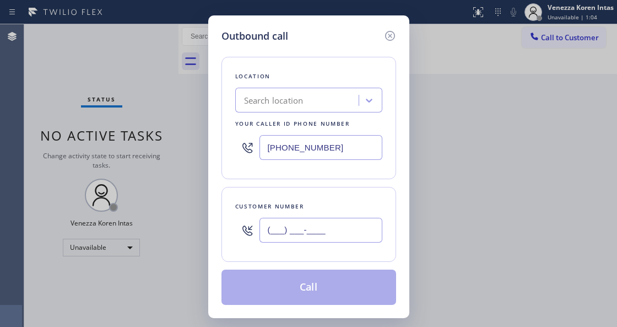
click at [306, 219] on input "(___) ___-____" at bounding box center [320, 230] width 123 height 25
click at [269, 227] on input "(___) ___-____" at bounding box center [320, 230] width 123 height 25
paste input "310) 806-1115"
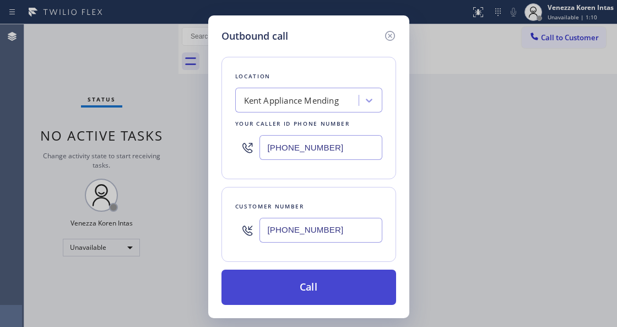
type input "[PHONE_NUMBER]"
click at [312, 280] on button "Call" at bounding box center [308, 286] width 175 height 35
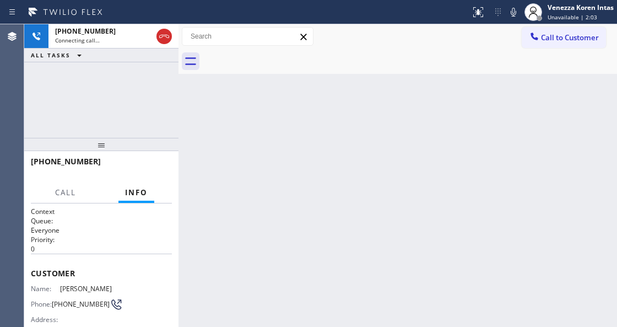
click at [302, 101] on div "Back to Dashboard Change Sender ID Customers Technicians Select a contact Outbo…" at bounding box center [397, 175] width 439 height 302
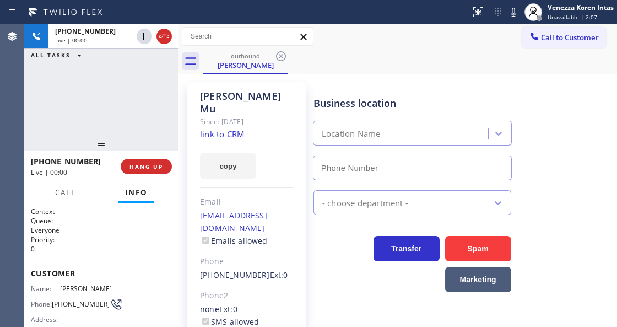
type input "[PHONE_NUMBER]"
click at [166, 113] on div "[PHONE_NUMBER] Live | 00:01 ALL TASKS ALL TASKS ACTIVE TASKS TASKS IN WRAP UP" at bounding box center [101, 80] width 154 height 113
click at [268, 93] on div "[PERSON_NAME]" at bounding box center [246, 102] width 93 height 25
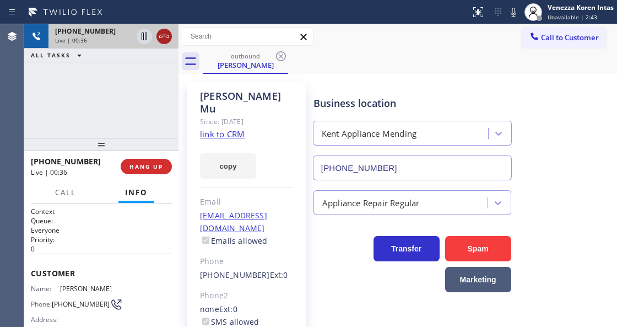
click at [166, 36] on icon at bounding box center [164, 36] width 10 height 3
click at [143, 167] on span "HANG UP" at bounding box center [146, 167] width 34 height 8
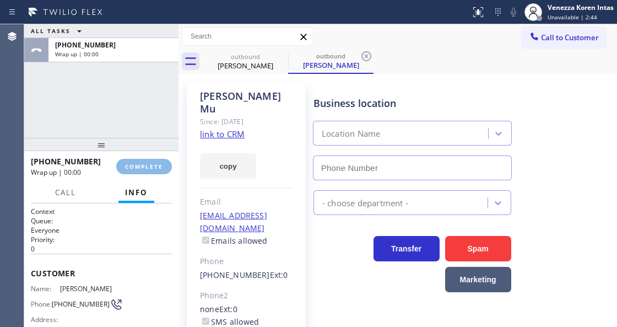
type input "[PHONE_NUMBER]"
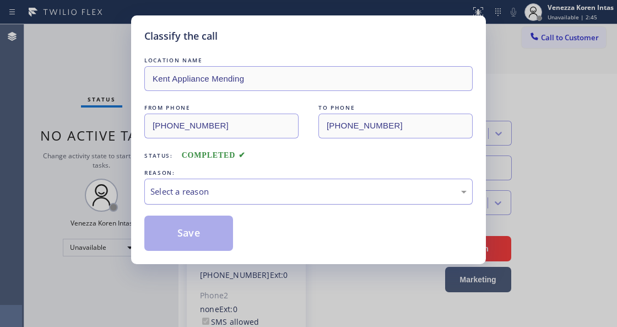
click at [200, 193] on div "Select a reason" at bounding box center [308, 191] width 316 height 13
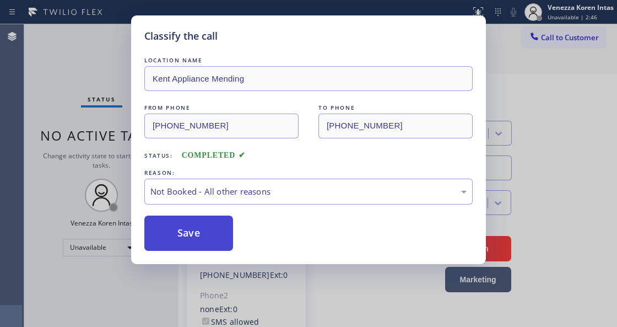
click at [204, 241] on button "Save" at bounding box center [188, 232] width 89 height 35
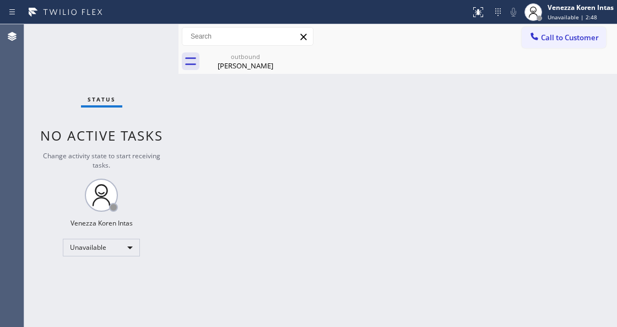
click at [538, 21] on div at bounding box center [539, 18] width 8 height 8
drag, startPoint x: 442, startPoint y: 82, endPoint x: 552, endPoint y: 69, distance: 110.4
click at [442, 83] on div "Back to Dashboard Change Sender ID Customers Technicians Select a contact Outbo…" at bounding box center [397, 175] width 439 height 302
click at [555, 39] on span "Call to Customer" at bounding box center [570, 38] width 58 height 10
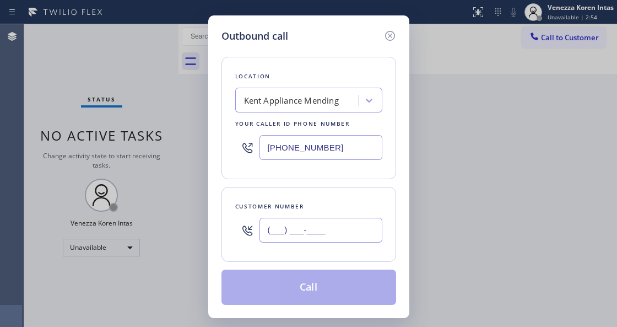
click at [275, 238] on input "(___) ___-____" at bounding box center [320, 230] width 123 height 25
paste input "310) 806-1115"
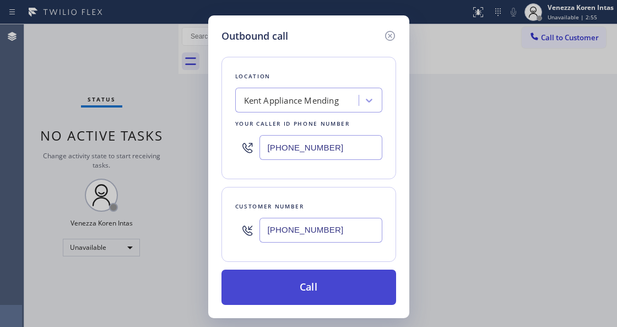
type input "[PHONE_NUMBER]"
click at [278, 288] on button "Call" at bounding box center [308, 286] width 175 height 35
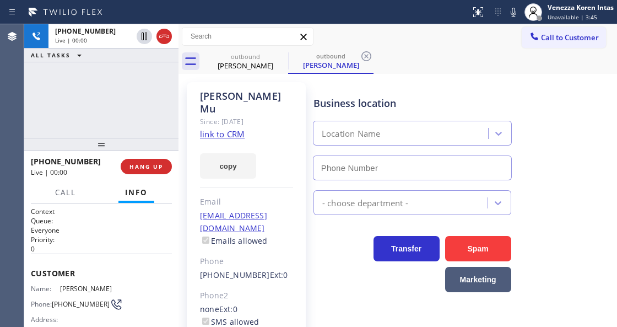
type input "[PHONE_NUMBER]"
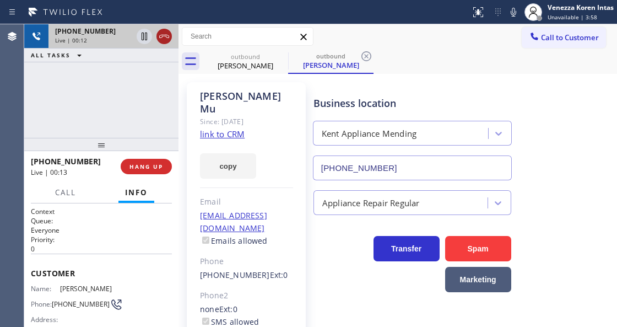
click at [164, 36] on icon at bounding box center [164, 36] width 10 height 3
click at [145, 165] on span "HANG UP" at bounding box center [146, 167] width 34 height 8
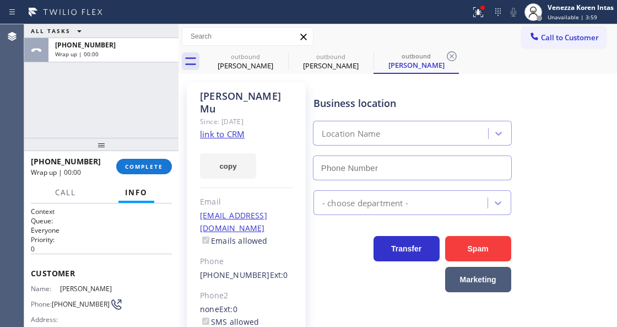
click at [171, 171] on div "[PHONE_NUMBER] Wrap up | 00:00 COMPLETE" at bounding box center [101, 166] width 141 height 29
type input "[PHONE_NUMBER]"
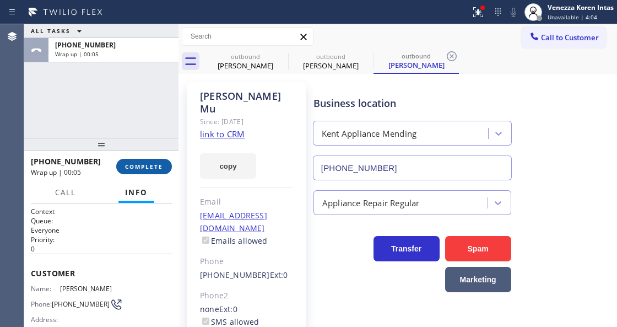
click at [158, 167] on span "COMPLETE" at bounding box center [144, 167] width 38 height 8
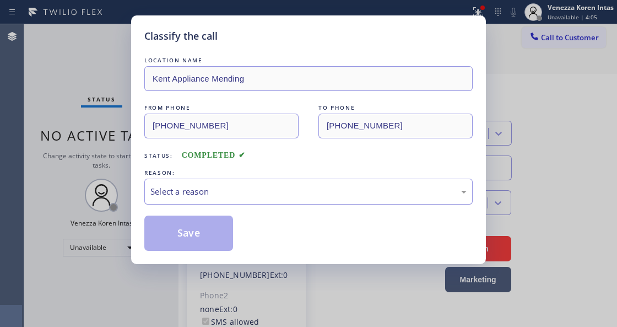
click at [231, 190] on div "Select a reason" at bounding box center [308, 191] width 316 height 13
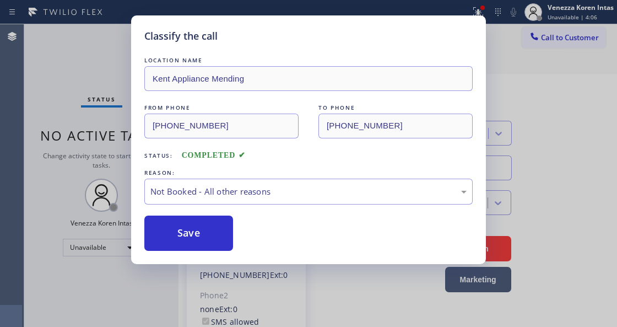
click at [224, 237] on button "Save" at bounding box center [188, 232] width 89 height 35
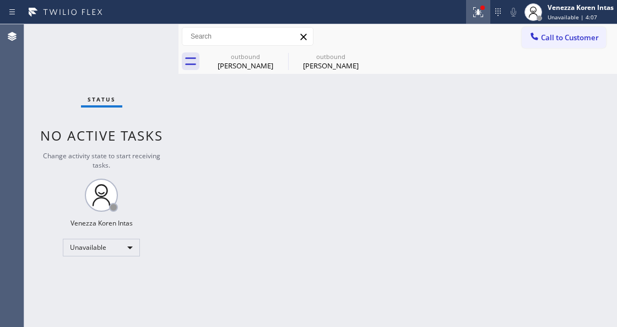
click at [475, 11] on icon at bounding box center [478, 12] width 13 height 13
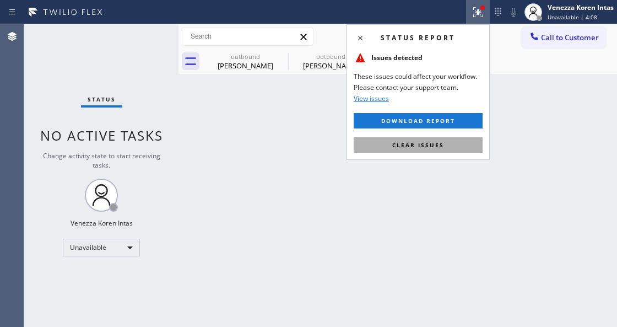
click at [454, 147] on button "Clear issues" at bounding box center [418, 144] width 129 height 15
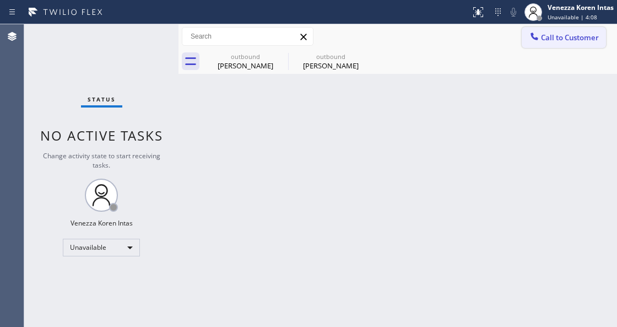
click at [550, 43] on button "Call to Customer" at bounding box center [564, 37] width 84 height 21
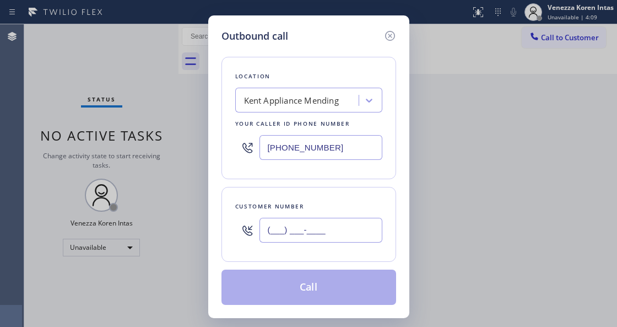
click at [337, 226] on input "(___) ___-____" at bounding box center [320, 230] width 123 height 25
paste input "310) 806-1115"
type input "[PHONE_NUMBER]"
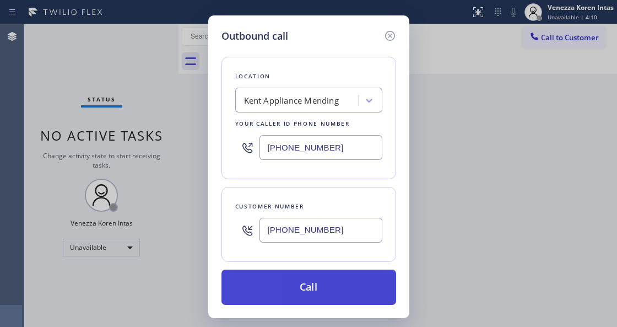
click at [343, 286] on button "Call" at bounding box center [308, 286] width 175 height 35
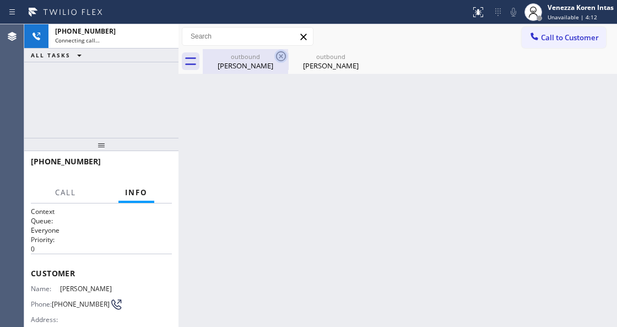
click at [275, 56] on icon at bounding box center [280, 56] width 13 height 13
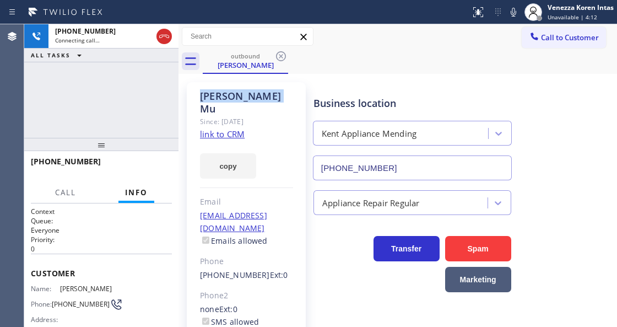
click at [275, 56] on icon at bounding box center [280, 56] width 13 height 13
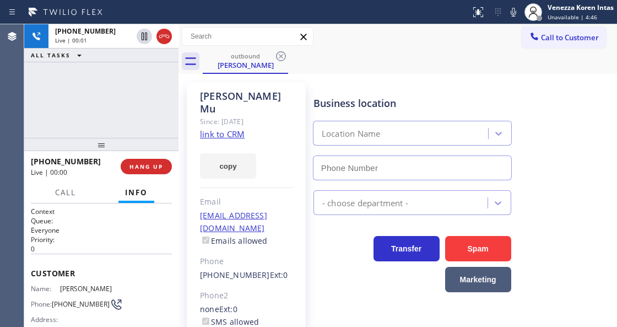
type input "[PHONE_NUMBER]"
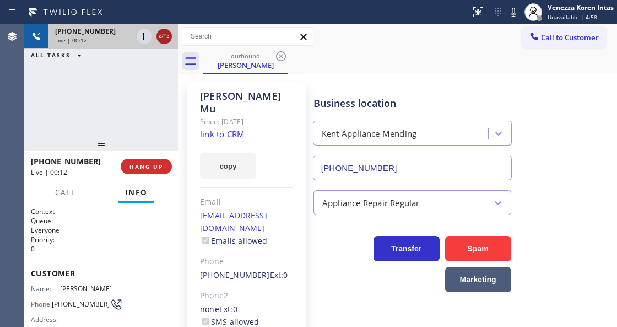
click at [163, 33] on icon at bounding box center [164, 36] width 13 height 13
click at [152, 165] on span "HANG UP" at bounding box center [146, 167] width 34 height 8
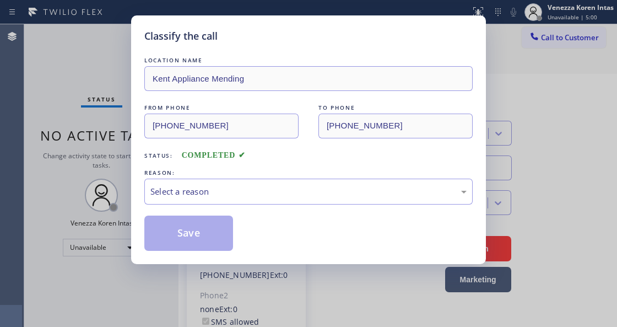
type input "[PHONE_NUMBER]"
click at [191, 192] on div "Select a reason" at bounding box center [308, 191] width 316 height 13
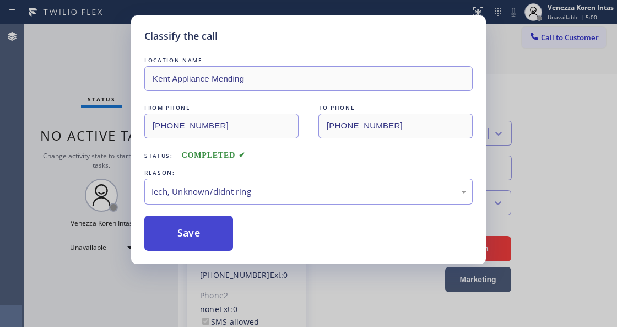
click at [202, 239] on button "Save" at bounding box center [188, 232] width 89 height 35
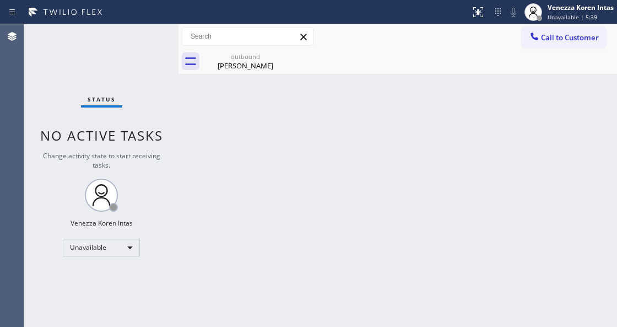
click at [211, 194] on div "Back to Dashboard Change Sender ID Customers Technicians Select a contact Outbo…" at bounding box center [397, 175] width 439 height 302
drag, startPoint x: 225, startPoint y: 62, endPoint x: 257, endPoint y: 67, distance: 32.4
click at [226, 62] on div "[PERSON_NAME]" at bounding box center [245, 66] width 83 height 10
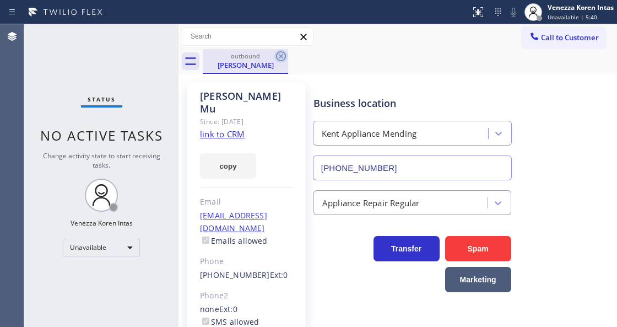
click at [280, 58] on icon at bounding box center [280, 56] width 13 height 13
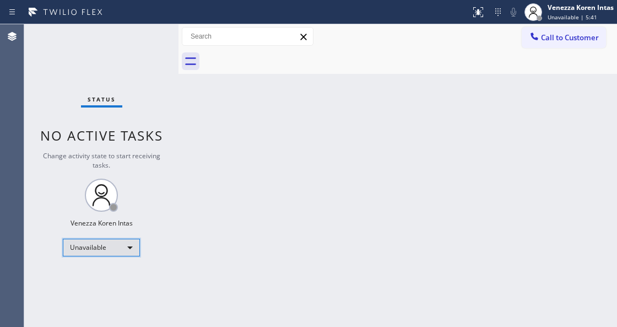
click at [120, 245] on div "Unavailable" at bounding box center [101, 248] width 77 height 18
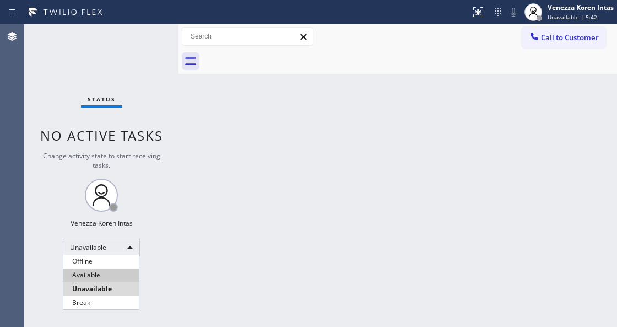
click at [111, 269] on li "Available" at bounding box center [100, 274] width 75 height 13
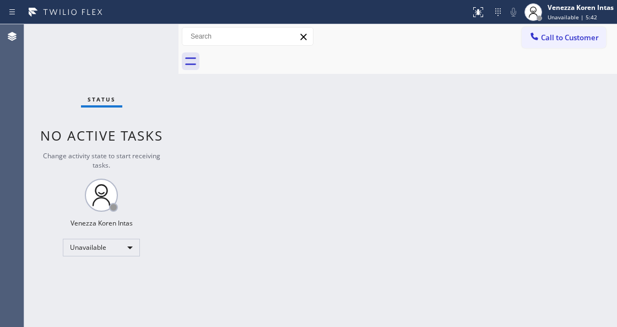
click at [247, 220] on div "Back to Dashboard Change Sender ID Customers Technicians Select a contact Outbo…" at bounding box center [397, 175] width 439 height 302
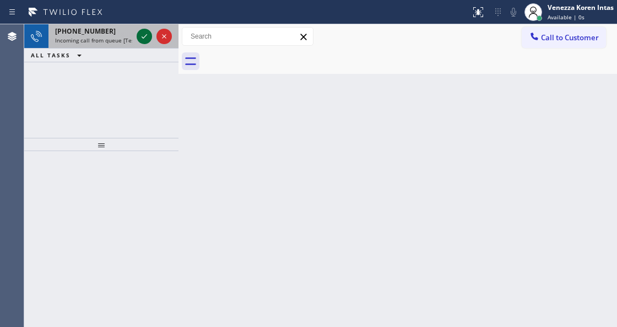
click at [142, 36] on icon at bounding box center [144, 36] width 13 height 13
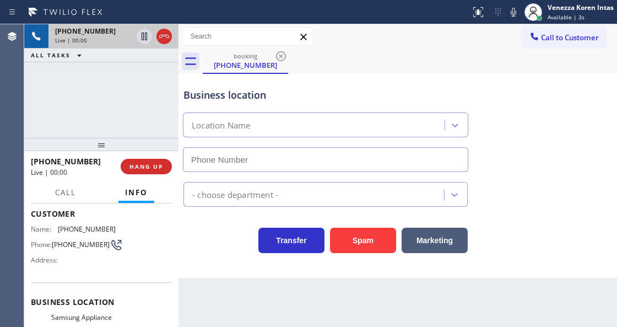
scroll to position [147, 0]
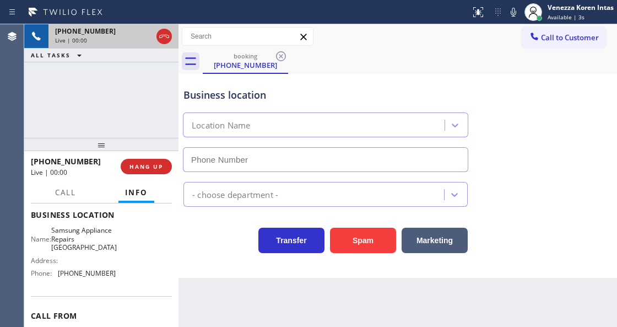
type input "[PHONE_NUMBER]"
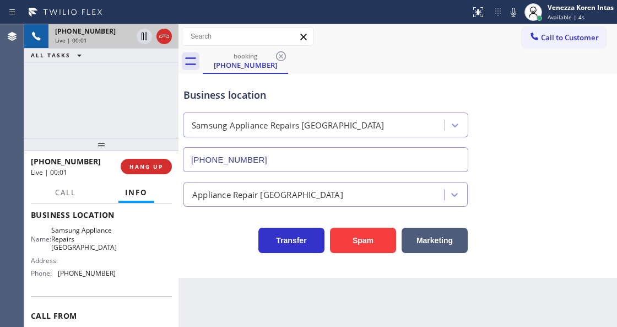
click at [394, 71] on div "booking [PHONE_NUMBER]" at bounding box center [410, 61] width 414 height 25
click at [295, 93] on div "Business location" at bounding box center [325, 95] width 284 height 15
click at [372, 74] on div "Business location Samsung Appliance Repairs [GEOGRAPHIC_DATA] [PHONE_NUMBER]" at bounding box center [397, 122] width 433 height 100
click at [416, 55] on div "booking [PHONE_NUMBER]" at bounding box center [410, 61] width 414 height 25
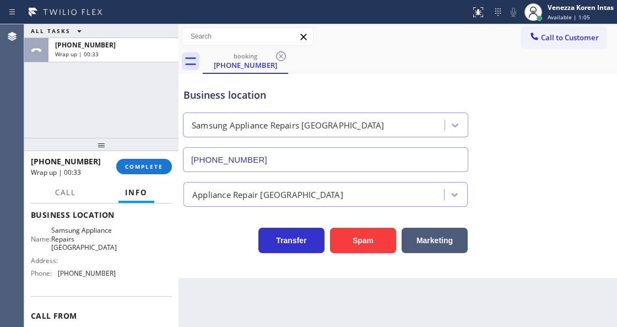
drag, startPoint x: 203, startPoint y: 239, endPoint x: 183, endPoint y: 205, distance: 39.5
click at [203, 239] on div "Transfer Spam Marketing" at bounding box center [325, 237] width 289 height 31
click at [164, 163] on button "COMPLETE" at bounding box center [144, 166] width 56 height 15
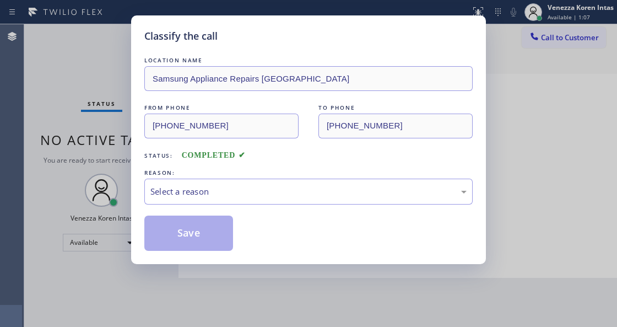
click at [235, 205] on div "LOCATION NAME Samsung Appliance Repairs [GEOGRAPHIC_DATA] FROM PHONE [PHONE_NUM…" at bounding box center [308, 153] width 328 height 196
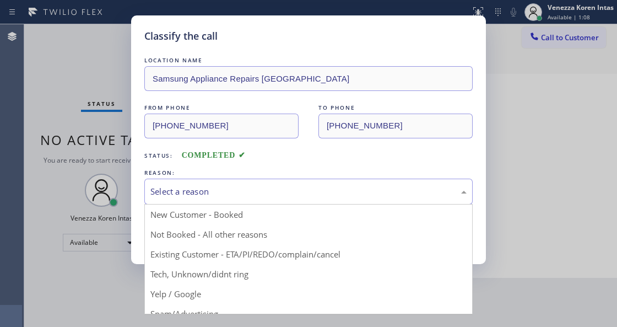
click at [235, 199] on div "Select a reason" at bounding box center [308, 191] width 328 height 26
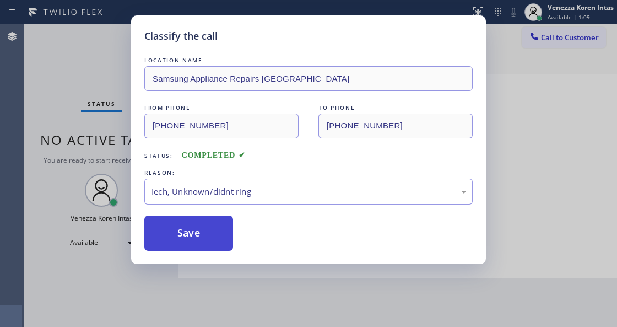
click at [202, 237] on button "Save" at bounding box center [188, 232] width 89 height 35
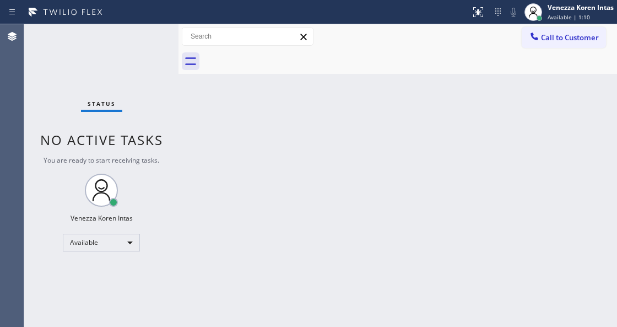
click at [594, 9] on div "Venezza Koren Intas" at bounding box center [581, 7] width 66 height 9
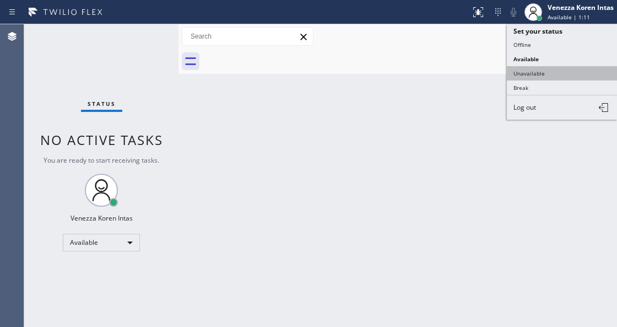
click at [554, 68] on button "Unavailable" at bounding box center [562, 73] width 110 height 14
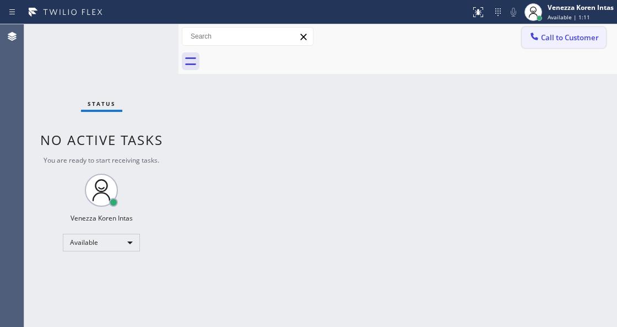
click at [558, 37] on span "Call to Customer" at bounding box center [570, 38] width 58 height 10
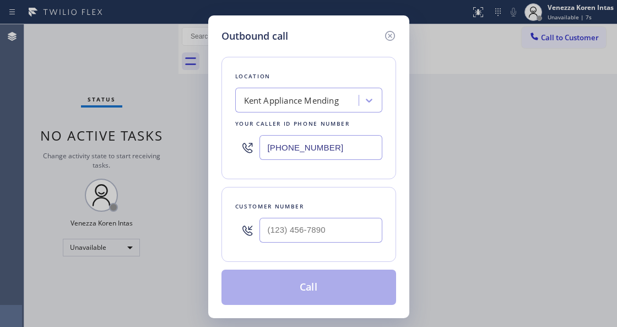
drag, startPoint x: 342, startPoint y: 143, endPoint x: 232, endPoint y: 140, distance: 109.1
click at [232, 140] on div "Location [GEOGRAPHIC_DATA] Appliance Mending Your caller id phone number [PHONE…" at bounding box center [308, 118] width 175 height 122
paste input "669) 201-8532"
type input "[PHONE_NUMBER]"
type input "(___) ___-____"
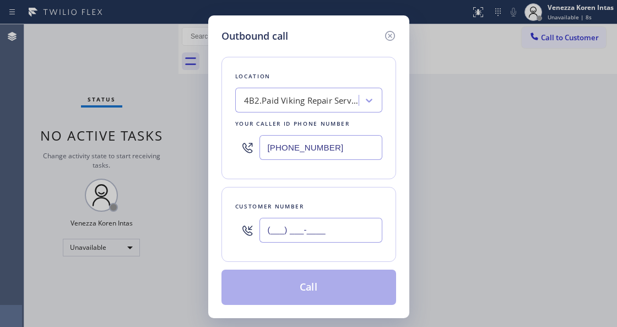
click at [306, 235] on input "(___) ___-____" at bounding box center [320, 230] width 123 height 25
paste input "650) 906-0873"
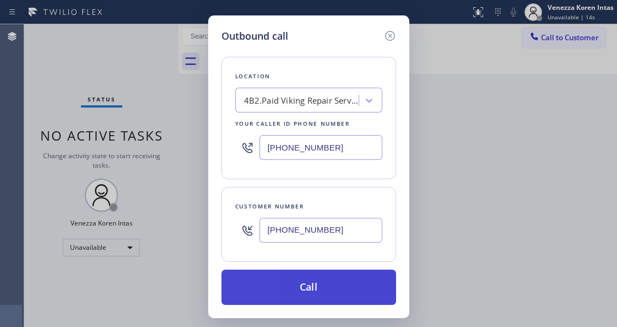
type input "[PHONE_NUMBER]"
click at [309, 290] on button "Call" at bounding box center [308, 286] width 175 height 35
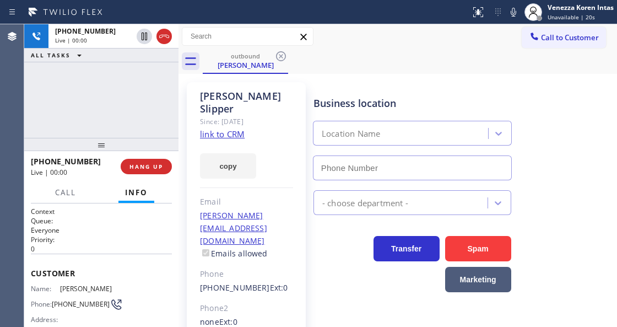
type input "[PHONE_NUMBER]"
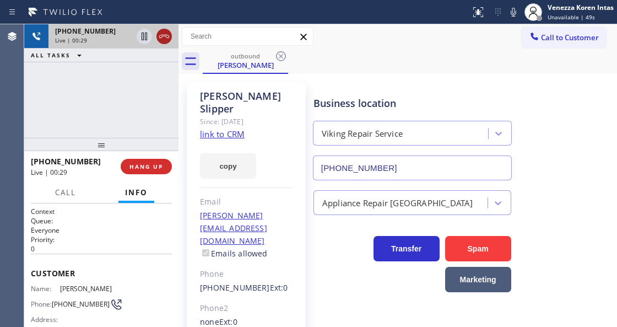
click at [166, 37] on icon at bounding box center [164, 36] width 13 height 13
click at [151, 161] on button "HANG UP" at bounding box center [146, 166] width 51 height 15
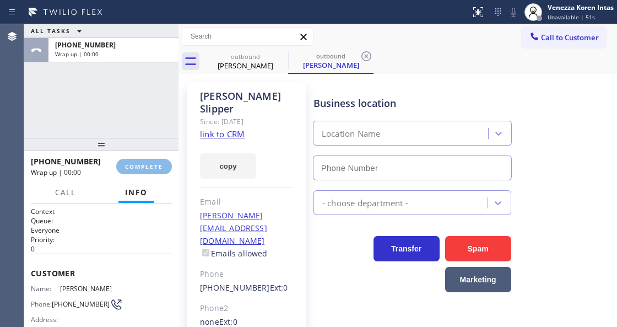
type input "[PHONE_NUMBER]"
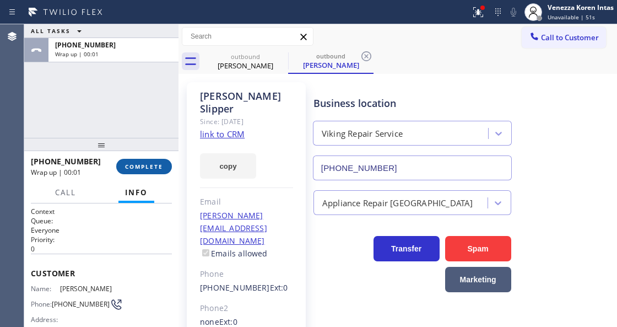
click at [163, 167] on button "COMPLETE" at bounding box center [144, 166] width 56 height 15
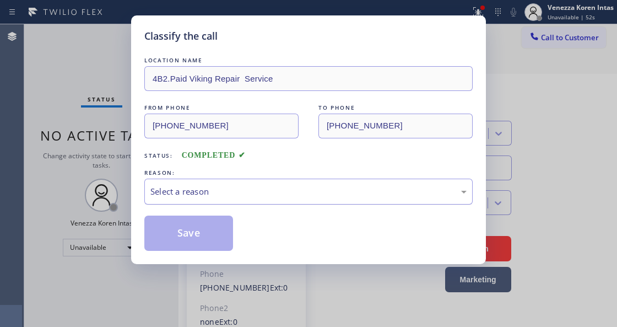
click at [269, 195] on div "Select a reason" at bounding box center [308, 191] width 316 height 13
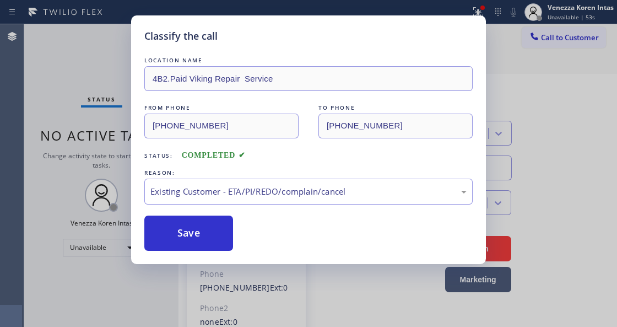
click at [195, 252] on div "Classify the call LOCATION NAME 4B2.Paid Viking Repair Service FROM PHONE [PHON…" at bounding box center [308, 139] width 355 height 248
click at [195, 240] on button "Save" at bounding box center [188, 232] width 89 height 35
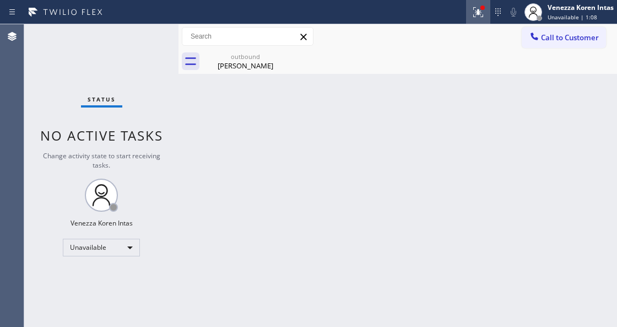
click at [469, 10] on div at bounding box center [478, 12] width 24 height 13
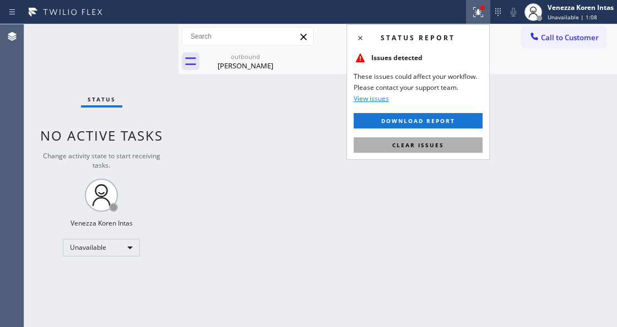
click at [433, 141] on span "Clear issues" at bounding box center [418, 145] width 52 height 8
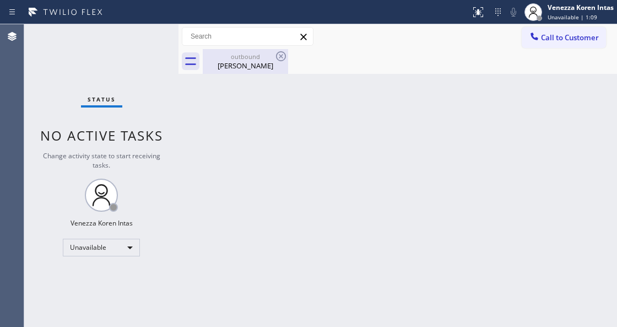
click at [270, 58] on div "outbound" at bounding box center [245, 56] width 83 height 8
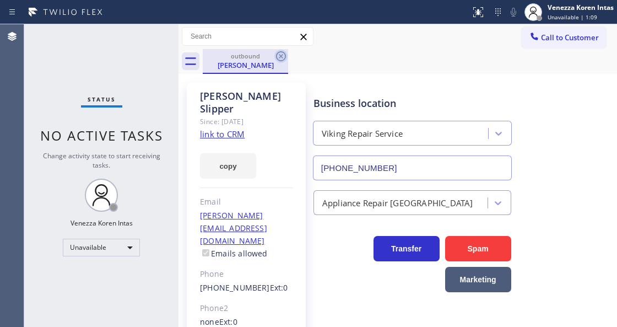
click at [280, 57] on icon at bounding box center [280, 56] width 13 height 13
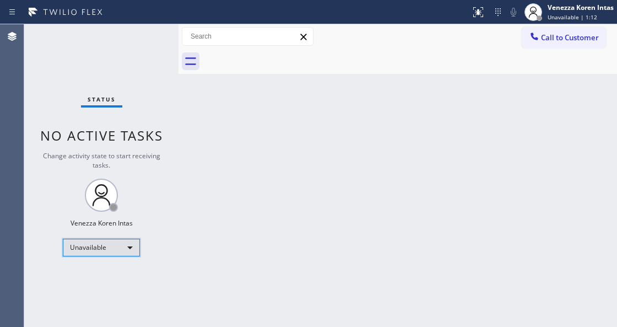
click at [115, 248] on div "Unavailable" at bounding box center [101, 248] width 77 height 18
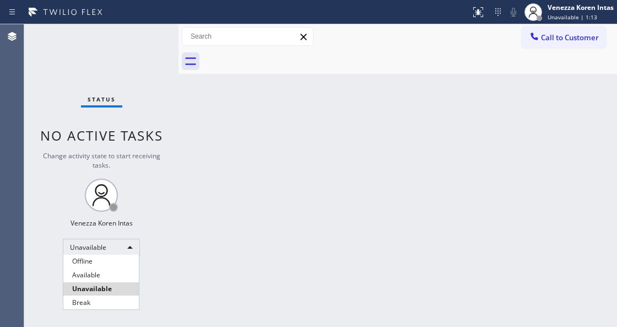
click at [101, 268] on li "Available" at bounding box center [100, 274] width 75 height 13
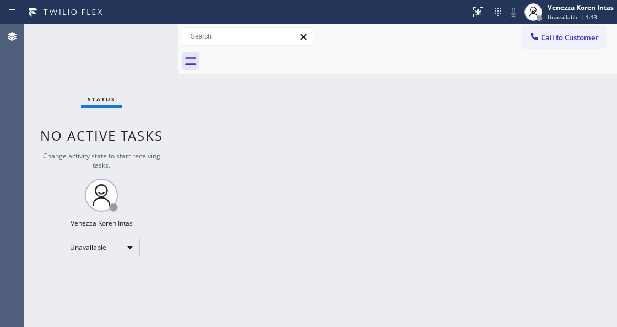
click at [246, 214] on div "Back to Dashboard Change Sender ID Customers Technicians Select a contact Outbo…" at bounding box center [397, 175] width 439 height 302
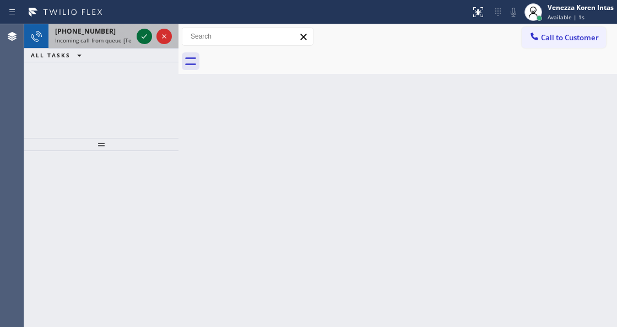
click at [147, 36] on icon at bounding box center [144, 36] width 13 height 13
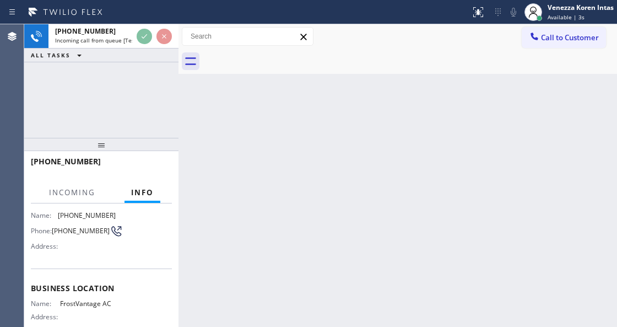
scroll to position [147, 0]
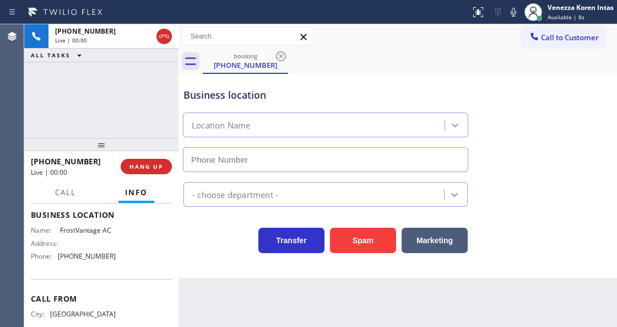
type input "[PHONE_NUMBER]"
click at [163, 261] on div "Name: FrostVantage AC Address: Phone: [PHONE_NUMBER]" at bounding box center [101, 245] width 141 height 39
click at [344, 96] on div "Business location" at bounding box center [325, 95] width 284 height 15
click at [197, 239] on div "Transfer Spam Marketing" at bounding box center [325, 237] width 289 height 31
click at [337, 82] on div "Business location [GEOGRAPHIC_DATA] AC [PHONE_NUMBER]" at bounding box center [325, 124] width 289 height 95
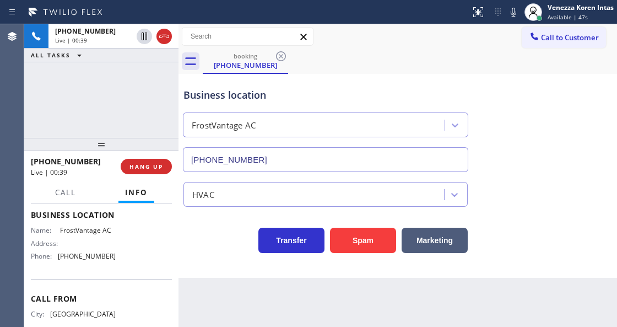
click at [332, 82] on div "Business location [GEOGRAPHIC_DATA] AC [PHONE_NUMBER]" at bounding box center [325, 124] width 289 height 95
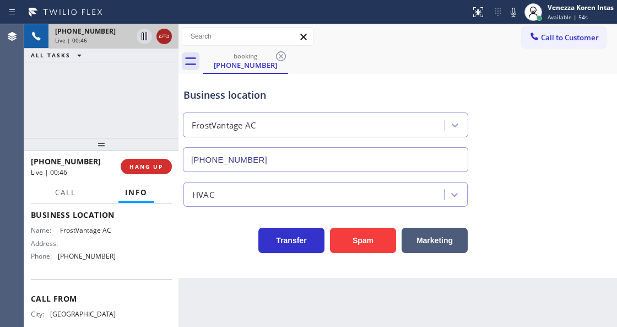
click at [169, 36] on icon at bounding box center [164, 36] width 13 height 13
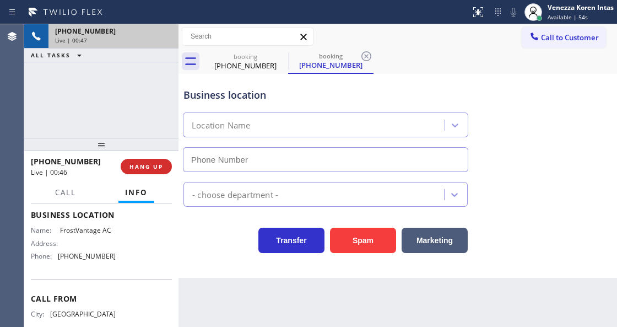
type input "[PHONE_NUMBER]"
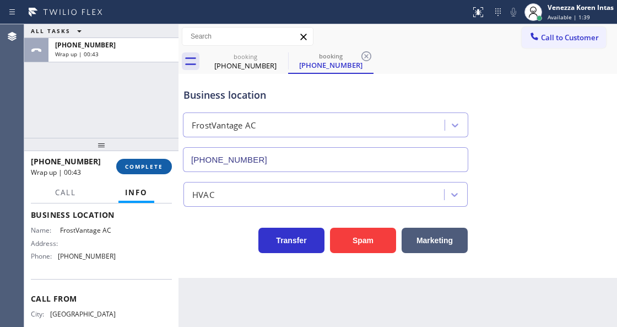
drag, startPoint x: 177, startPoint y: 170, endPoint x: 169, endPoint y: 170, distance: 8.8
click at [178, 170] on div at bounding box center [178, 175] width 0 height 302
click at [167, 170] on button "COMPLETE" at bounding box center [144, 166] width 56 height 15
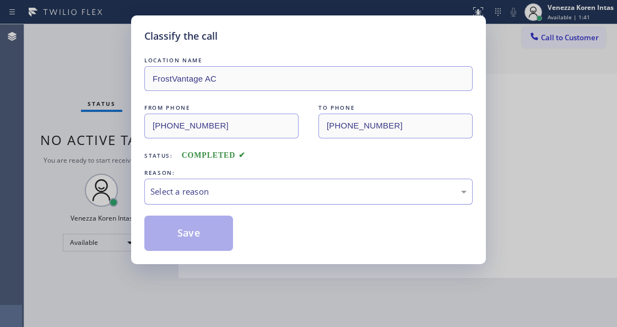
click at [249, 201] on div "Select a reason" at bounding box center [308, 191] width 328 height 26
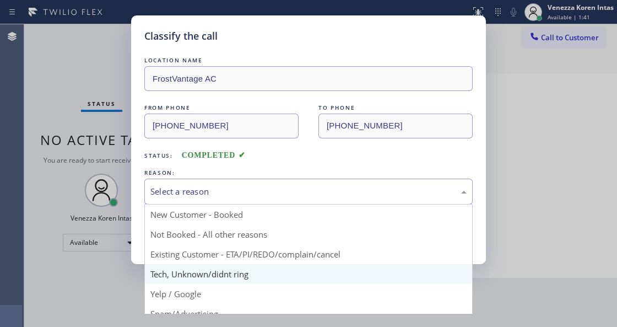
drag, startPoint x: 240, startPoint y: 278, endPoint x: 230, endPoint y: 267, distance: 14.4
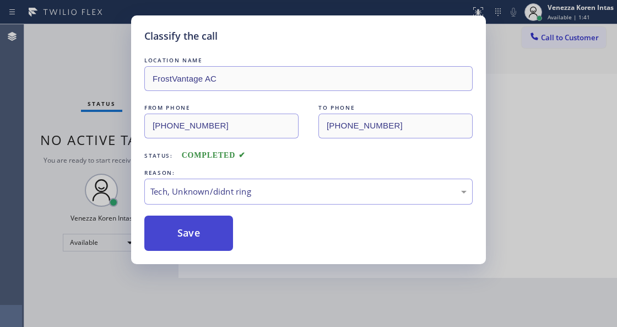
click at [205, 234] on button "Save" at bounding box center [188, 232] width 89 height 35
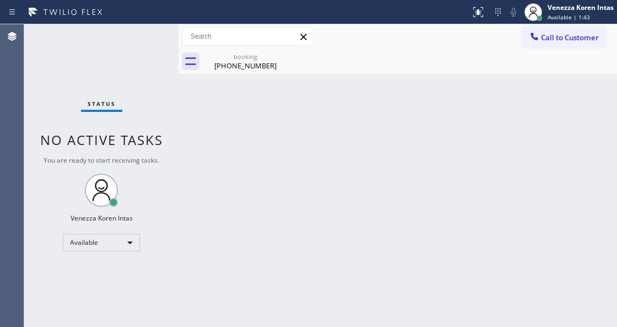
click at [100, 117] on div "Status No active tasks You are ready to start receiving tasks. Venezza Koren In…" at bounding box center [101, 175] width 154 height 302
click at [279, 55] on icon at bounding box center [280, 56] width 13 height 13
click at [252, 55] on div "booking" at bounding box center [245, 56] width 83 height 8
click at [302, 120] on div "Back to Dashboard Change Sender ID Customers Technicians Select a contact Outbo…" at bounding box center [397, 175] width 439 height 302
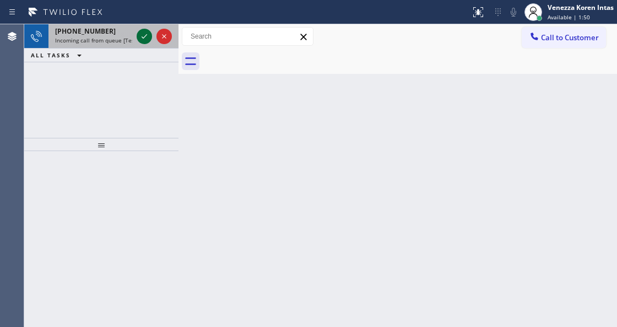
click at [142, 35] on icon at bounding box center [144, 36] width 13 height 13
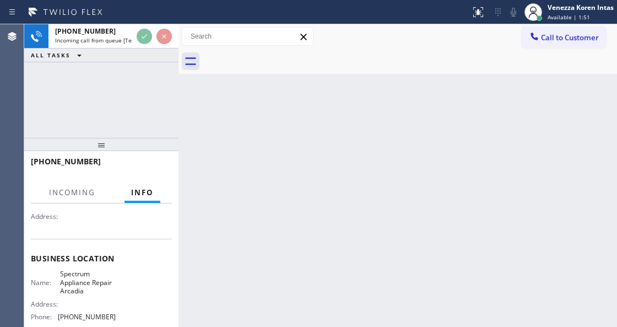
scroll to position [110, 0]
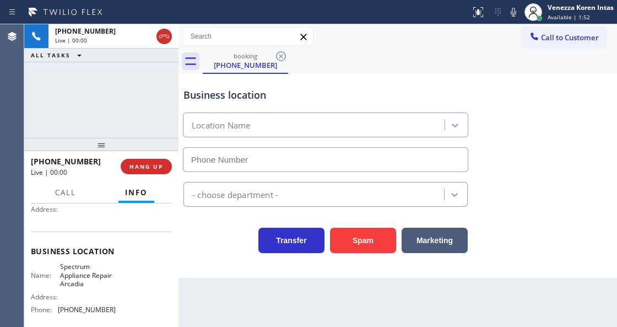
type input "[PHONE_NUMBER]"
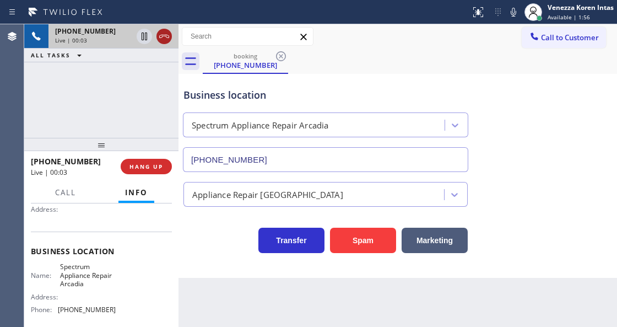
click at [163, 36] on icon at bounding box center [164, 36] width 10 height 3
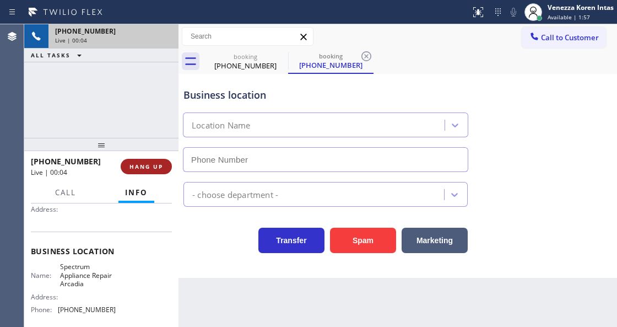
type input "[PHONE_NUMBER]"
click at [151, 165] on span "HANG UP" at bounding box center [146, 167] width 34 height 8
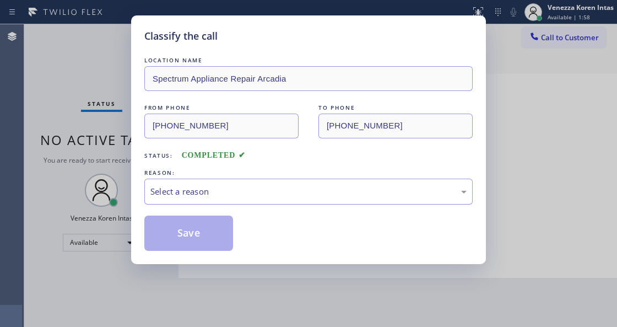
click at [220, 201] on div "Select a reason" at bounding box center [308, 191] width 328 height 26
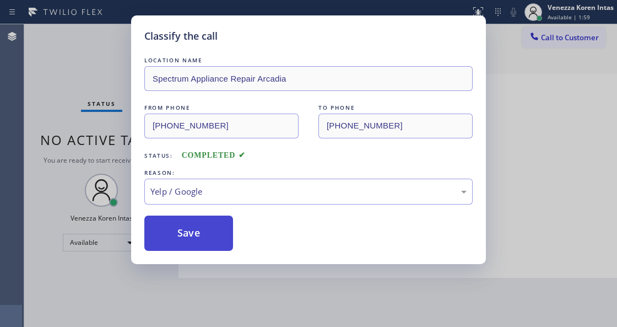
click at [192, 224] on button "Save" at bounding box center [188, 232] width 89 height 35
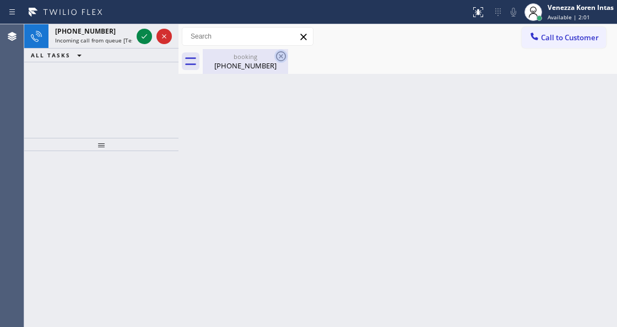
click at [286, 56] on icon at bounding box center [280, 56] width 13 height 13
click at [280, 56] on icon at bounding box center [280, 56] width 13 height 13
click at [237, 69] on div "[PHONE_NUMBER]" at bounding box center [245, 66] width 83 height 10
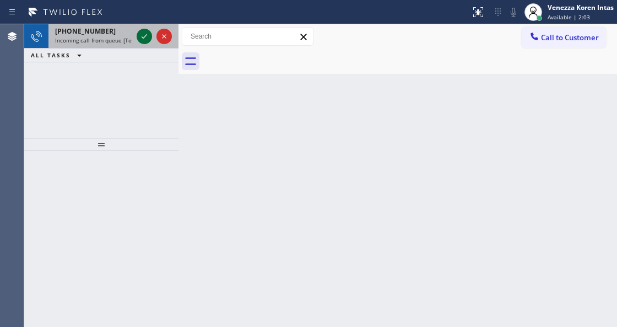
click at [145, 41] on icon at bounding box center [144, 36] width 13 height 13
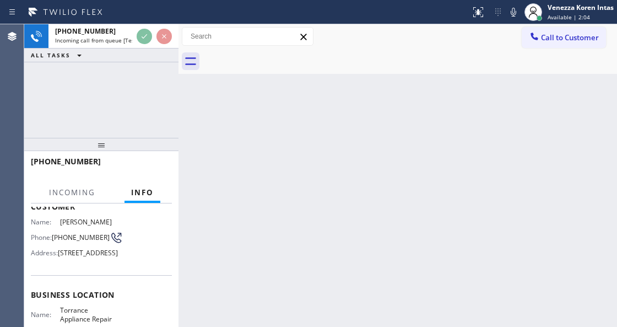
scroll to position [110, 0]
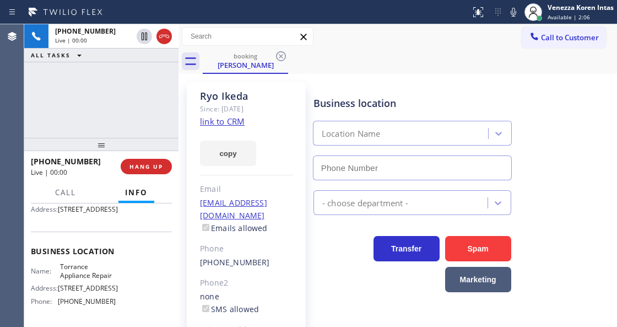
type input "[PHONE_NUMBER]"
click at [148, 104] on div "[PHONE_NUMBER] Live | 00:00 ALL TASKS ALL TASKS ACTIVE TASKS TASKS IN WRAP UP" at bounding box center [101, 80] width 154 height 113
click at [207, 120] on link "link to CRM" at bounding box center [222, 121] width 45 height 11
click at [507, 12] on icon at bounding box center [513, 12] width 13 height 13
click at [515, 12] on icon at bounding box center [513, 12] width 13 height 13
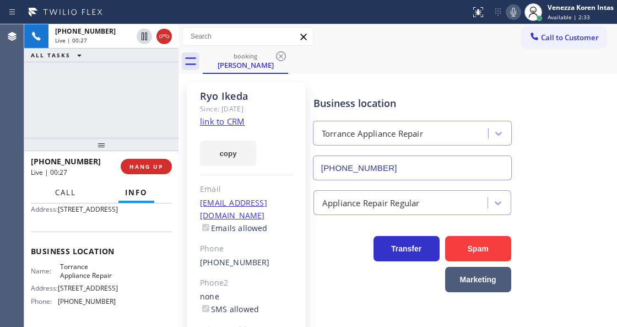
click at [62, 198] on button "Call" at bounding box center [65, 192] width 34 height 21
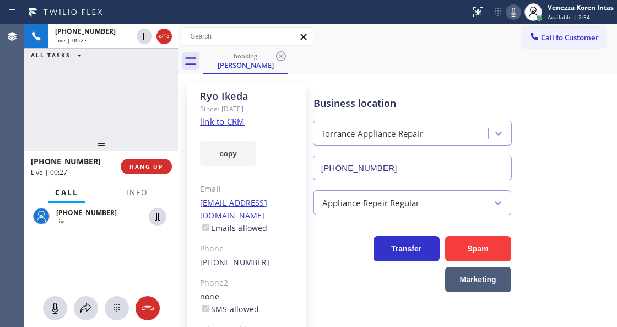
click at [86, 323] on div "[PHONE_NUMBER] Live" at bounding box center [101, 264] width 154 height 123
click at [88, 312] on icon at bounding box center [85, 307] width 13 height 13
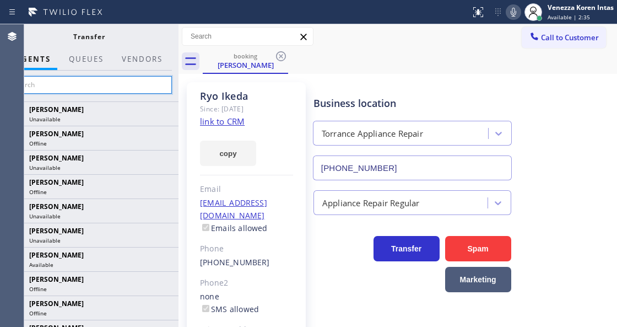
click at [140, 89] on input "text" at bounding box center [89, 85] width 166 height 18
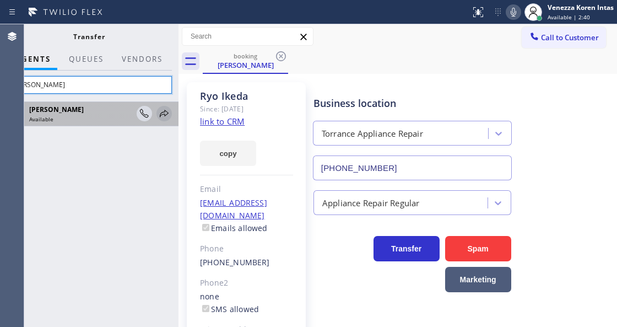
type input "[PERSON_NAME]"
click at [166, 112] on icon at bounding box center [164, 113] width 13 height 13
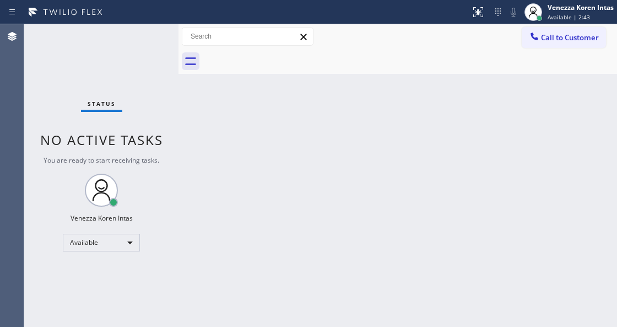
drag, startPoint x: 429, startPoint y: 109, endPoint x: 526, endPoint y: 55, distance: 111.2
click at [430, 109] on div "Back to Dashboard Change Sender ID Customers Technicians Select a contact Outbo…" at bounding box center [397, 175] width 439 height 302
click at [349, 134] on div "Back to Dashboard Change Sender ID Customers Technicians Select a contact Outbo…" at bounding box center [397, 175] width 439 height 302
click at [133, 63] on div "Status No active tasks You are ready to start receiving tasks. Venezza Koren In…" at bounding box center [101, 175] width 154 height 302
click at [178, 128] on div at bounding box center [178, 175] width 0 height 302
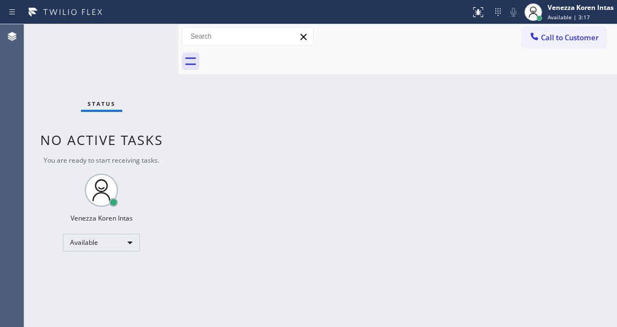
drag, startPoint x: 159, startPoint y: 75, endPoint x: 173, endPoint y: 101, distance: 29.6
click at [159, 75] on div "Status No active tasks You are ready to start receiving tasks. Venezza Koren In…" at bounding box center [101, 175] width 154 height 302
click at [221, 141] on div "Back to Dashboard Change Sender ID Customers Technicians Select a contact Outbo…" at bounding box center [397, 175] width 439 height 302
click at [372, 97] on div "Back to Dashboard Change Sender ID Customers Technicians Select a contact Outbo…" at bounding box center [397, 175] width 439 height 302
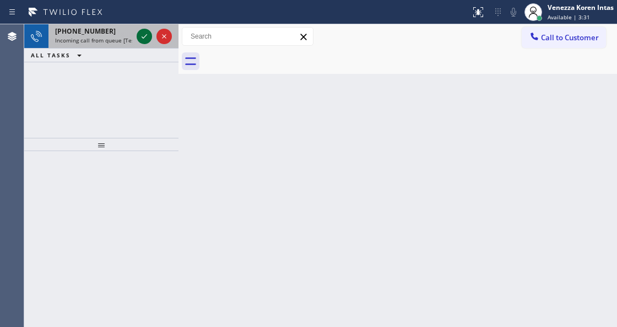
click at [143, 36] on icon at bounding box center [144, 36] width 13 height 13
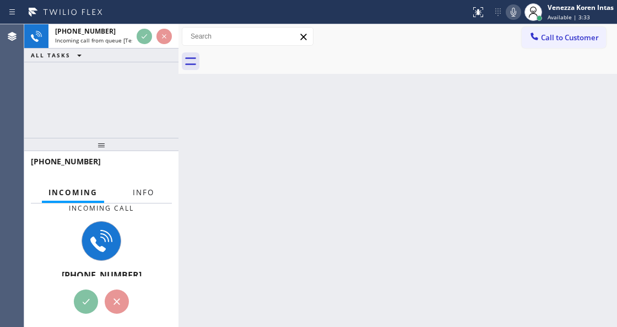
click at [150, 199] on button "Info" at bounding box center [143, 192] width 35 height 21
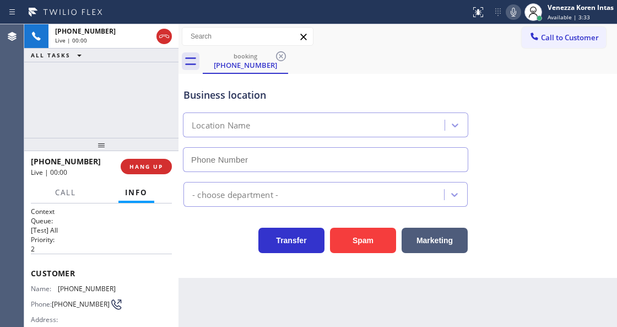
type input "[PHONE_NUMBER]"
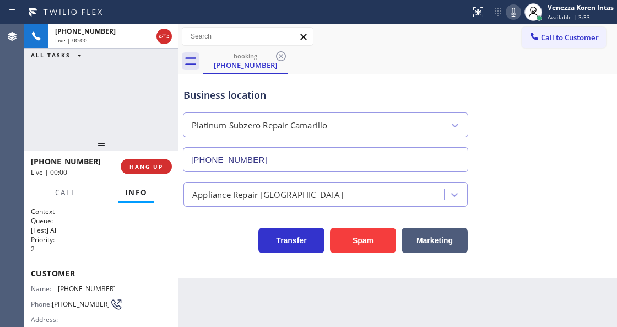
scroll to position [36, 0]
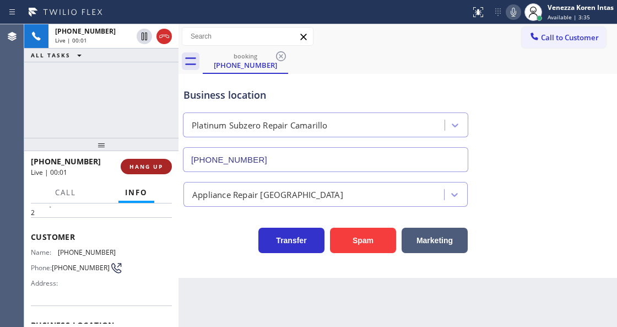
click at [151, 166] on span "HANG UP" at bounding box center [146, 167] width 34 height 8
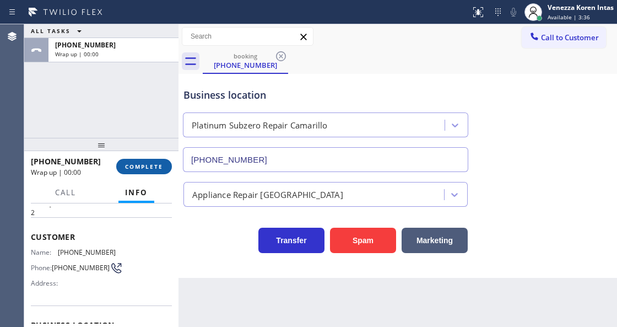
click at [151, 166] on span "COMPLETE" at bounding box center [144, 167] width 38 height 8
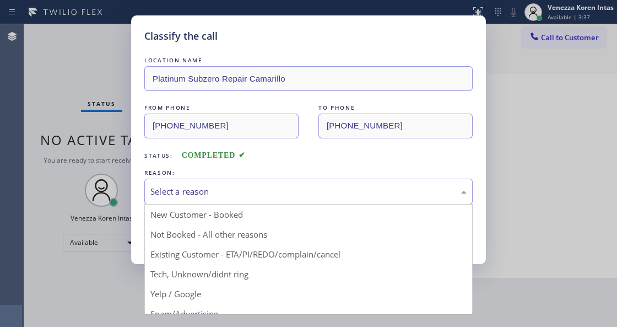
click at [238, 193] on div "Select a reason" at bounding box center [308, 191] width 316 height 13
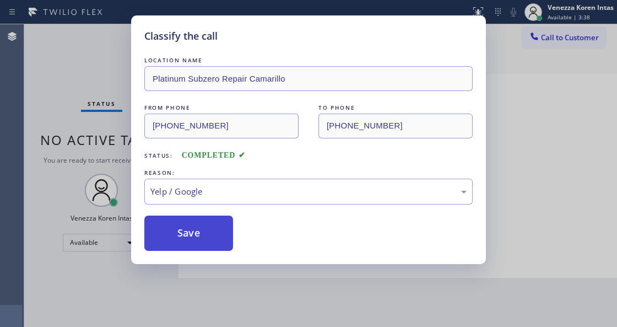
click at [213, 225] on button "Save" at bounding box center [188, 232] width 89 height 35
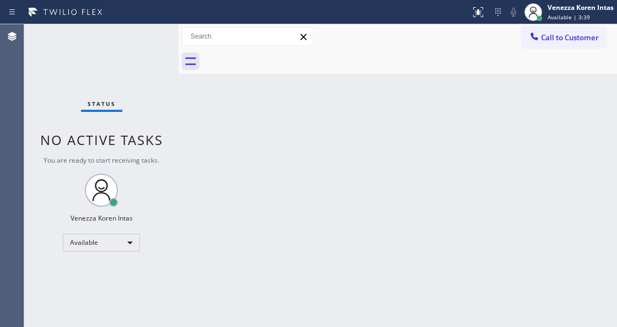
click at [83, 115] on div "Status No active tasks You are ready to start receiving tasks. Venezza Koren In…" at bounding box center [101, 175] width 154 height 302
click at [255, 224] on div "Back to Dashboard Change Sender ID Customers Technicians Select a contact Outbo…" at bounding box center [397, 175] width 439 height 302
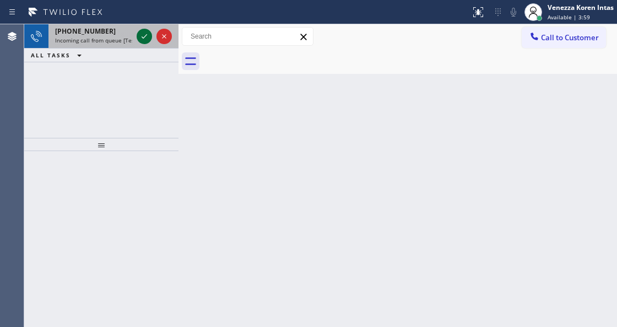
click at [145, 38] on icon at bounding box center [144, 36] width 13 height 13
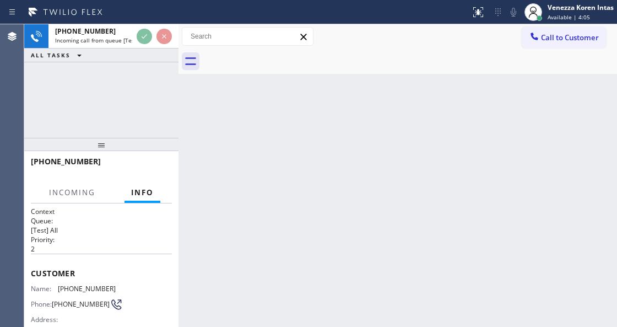
scroll to position [73, 0]
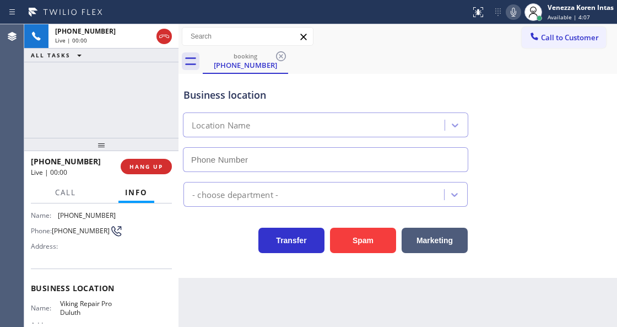
type input "[PHONE_NUMBER]"
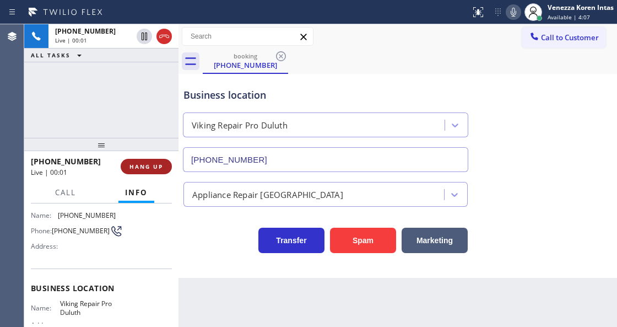
click at [145, 171] on button "HANG UP" at bounding box center [146, 166] width 51 height 15
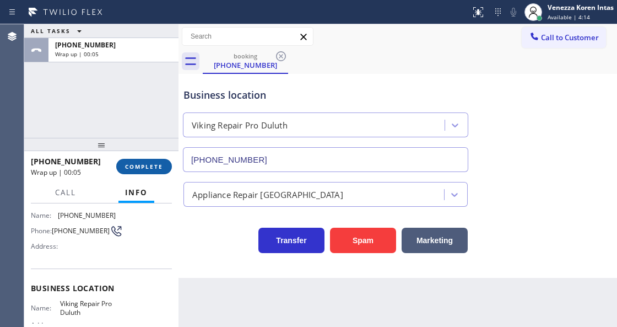
click at [159, 165] on span "COMPLETE" at bounding box center [144, 167] width 38 height 8
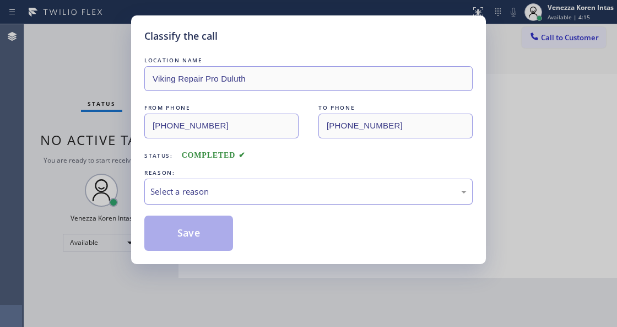
click at [238, 191] on div "Select a reason" at bounding box center [308, 191] width 316 height 13
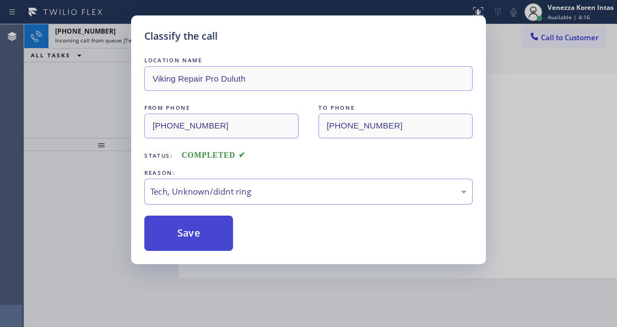
click at [203, 226] on button "Save" at bounding box center [188, 232] width 89 height 35
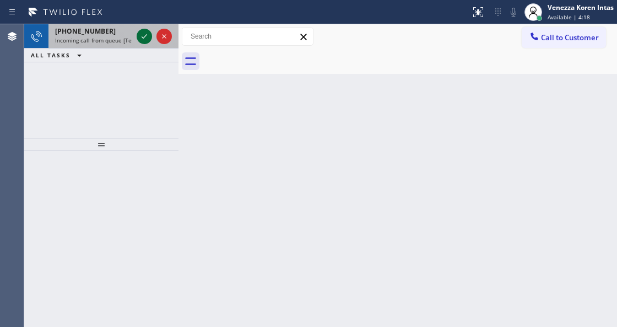
drag, startPoint x: 133, startPoint y: 28, endPoint x: 138, endPoint y: 35, distance: 8.4
click at [136, 33] on div "[PHONE_NUMBER] Incoming call from queue [Test] All" at bounding box center [101, 36] width 154 height 24
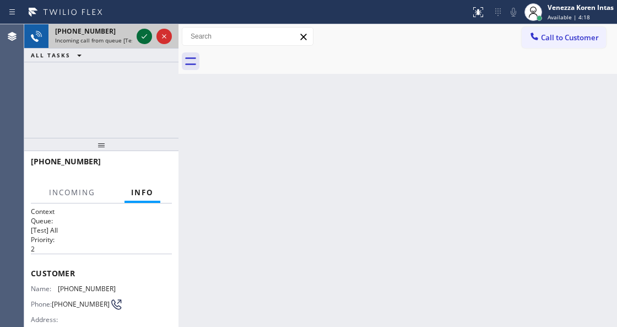
click at [138, 35] on icon at bounding box center [144, 36] width 13 height 13
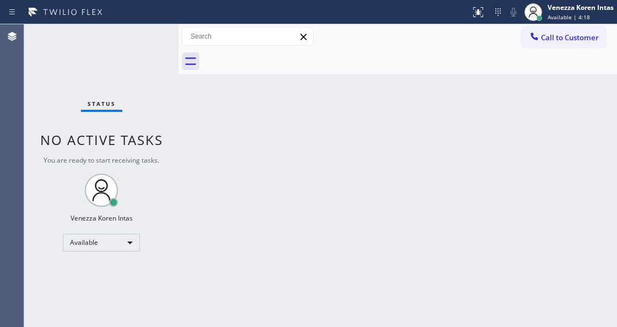
click at [139, 35] on div "Status No active tasks You are ready to start receiving tasks. Venezza Koren In…" at bounding box center [101, 175] width 154 height 302
click at [484, 20] on button at bounding box center [478, 12] width 24 height 24
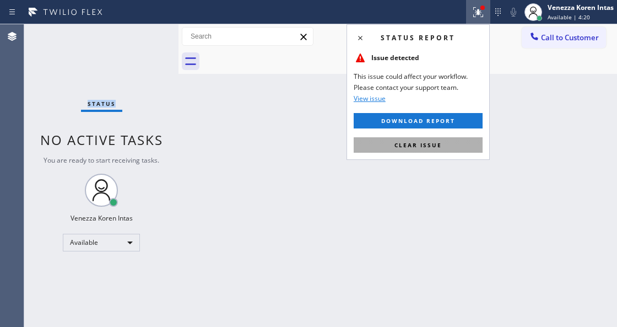
click at [453, 145] on button "Clear issue" at bounding box center [418, 144] width 129 height 15
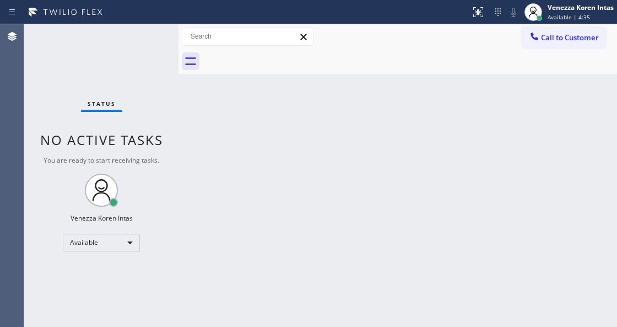
click at [147, 39] on div "Status No active tasks You are ready to start receiving tasks. Venezza Koren In…" at bounding box center [101, 175] width 154 height 302
drag, startPoint x: 400, startPoint y: 41, endPoint x: 400, endPoint y: 52, distance: 10.5
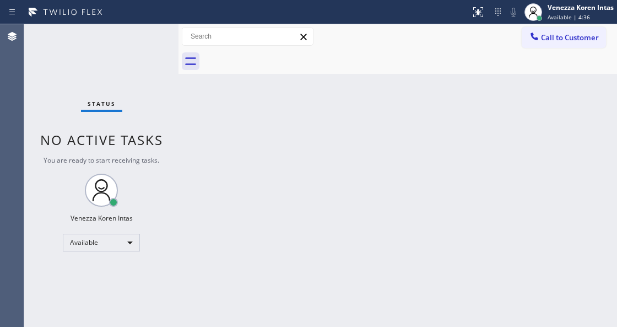
click at [400, 46] on div "Call to Customer Outbound call Location Viking Repair Service Your caller id ph…" at bounding box center [397, 36] width 439 height 25
click at [230, 326] on div "Back to Dashboard Change Sender ID Customers Technicians Select a contact Outbo…" at bounding box center [397, 175] width 439 height 302
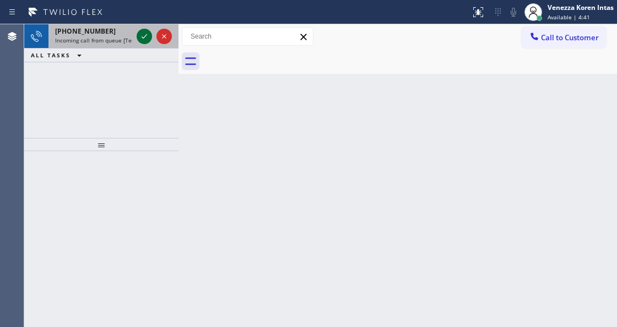
click at [147, 36] on icon at bounding box center [144, 36] width 13 height 13
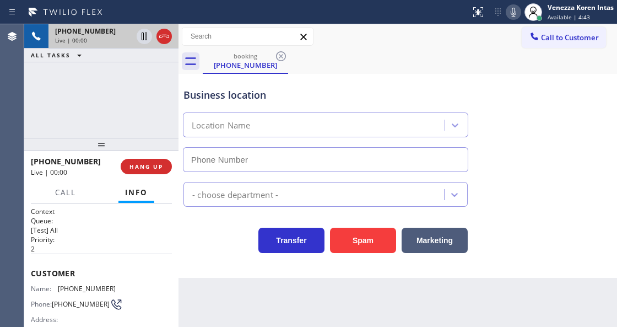
scroll to position [110, 0]
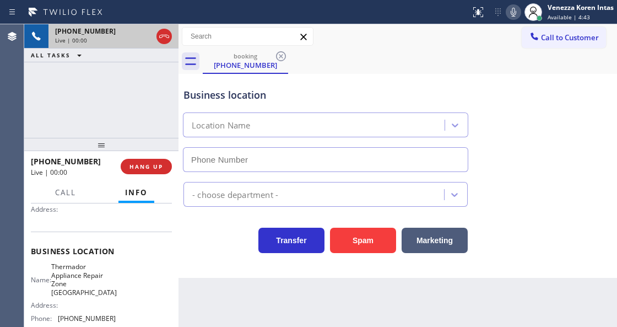
type input "[PHONE_NUMBER]"
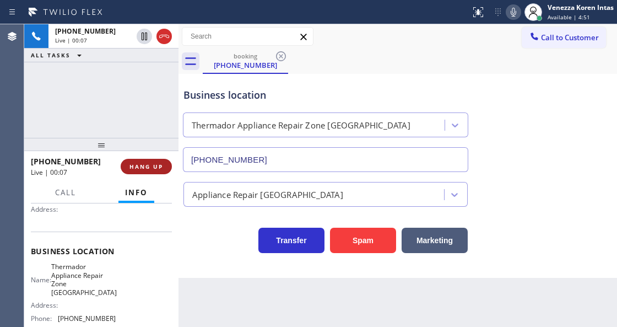
drag, startPoint x: 167, startPoint y: 41, endPoint x: 142, endPoint y: 169, distance: 130.3
click at [167, 41] on icon at bounding box center [164, 36] width 13 height 13
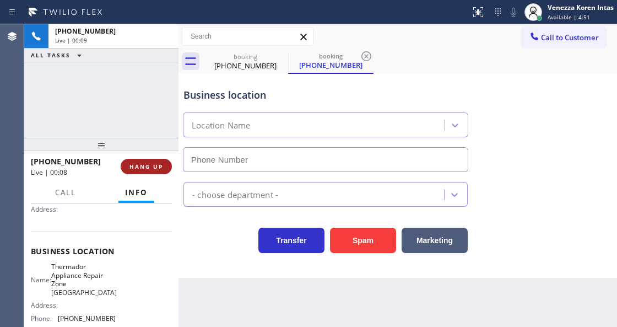
click at [142, 164] on span "HANG UP" at bounding box center [146, 167] width 34 height 8
type input "[PHONE_NUMBER]"
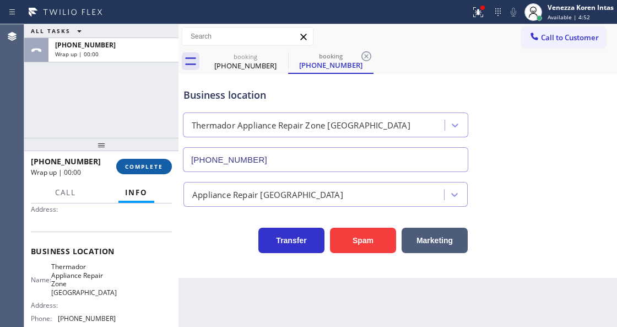
click at [150, 164] on span "COMPLETE" at bounding box center [144, 167] width 38 height 8
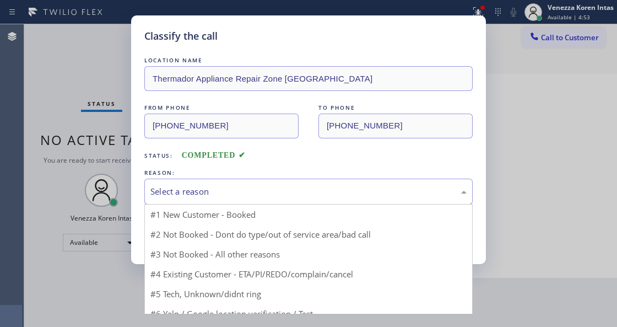
click at [252, 199] on div "Select a reason" at bounding box center [308, 191] width 328 height 26
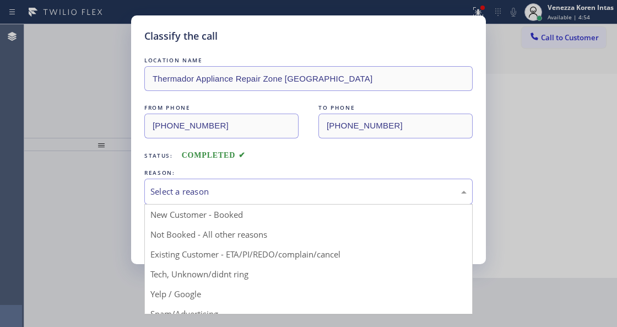
drag, startPoint x: 246, startPoint y: 270, endPoint x: 238, endPoint y: 266, distance: 9.6
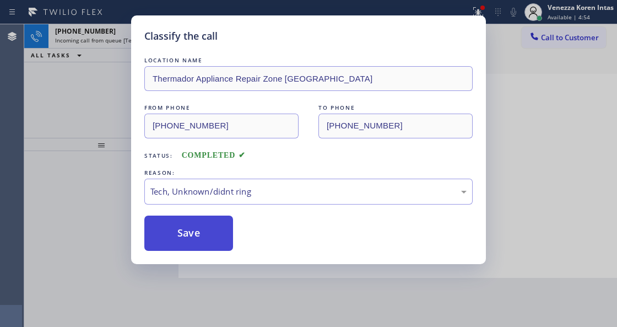
click at [202, 250] on button "Save" at bounding box center [188, 232] width 89 height 35
click at [204, 247] on button "Save" at bounding box center [188, 232] width 89 height 35
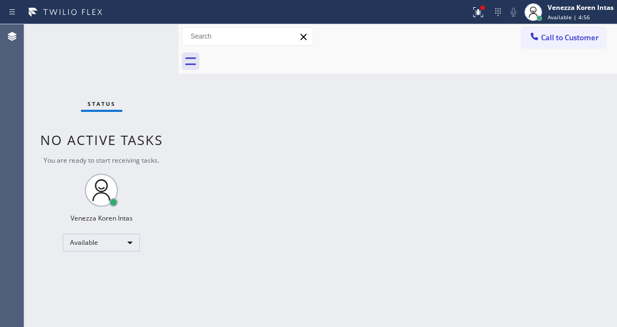
click at [142, 35] on div "Status No active tasks You are ready to start receiving tasks. Venezza Koren In…" at bounding box center [101, 175] width 154 height 302
click at [266, 214] on div "Back to Dashboard Change Sender ID Customers Technicians Select a contact Outbo…" at bounding box center [397, 175] width 439 height 302
click at [469, 8] on div at bounding box center [478, 12] width 24 height 13
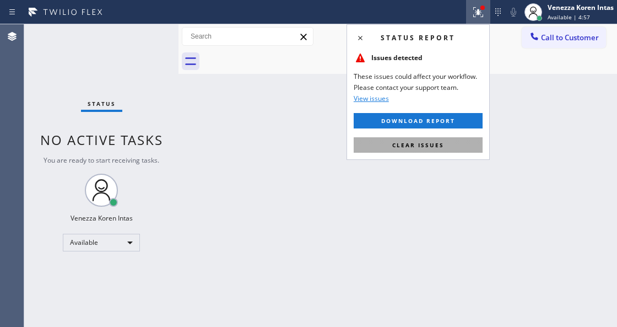
click at [446, 145] on button "Clear issues" at bounding box center [418, 144] width 129 height 15
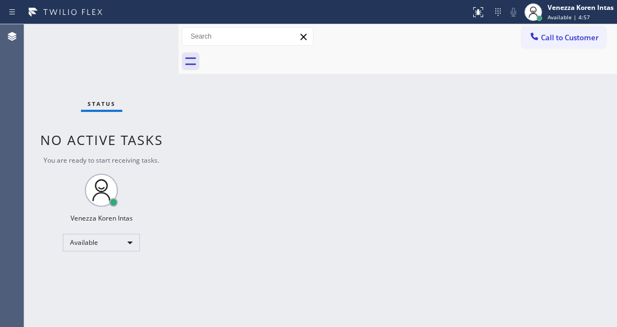
click at [446, 158] on div "Back to Dashboard Change Sender ID Customers Technicians Select a contact Outbo…" at bounding box center [397, 175] width 439 height 302
click at [356, 140] on div "Back to Dashboard Change Sender ID Customers Technicians Select a contact Outbo…" at bounding box center [397, 175] width 439 height 302
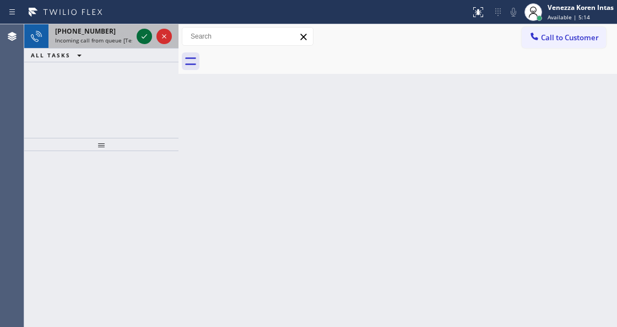
click at [145, 42] on icon at bounding box center [144, 36] width 13 height 13
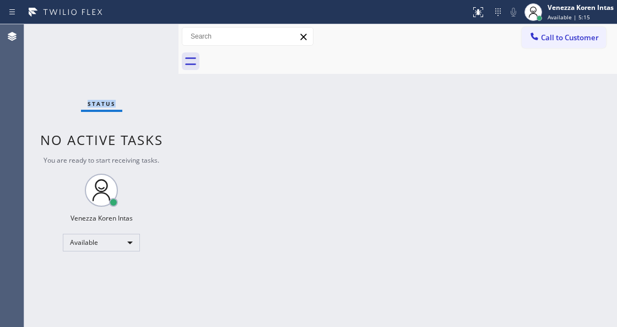
click at [145, 42] on div "Status No active tasks You are ready to start receiving tasks. Venezza Koren In…" at bounding box center [101, 175] width 154 height 302
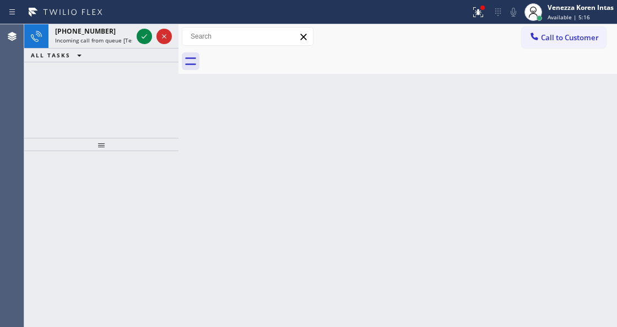
click at [145, 42] on icon at bounding box center [144, 36] width 13 height 13
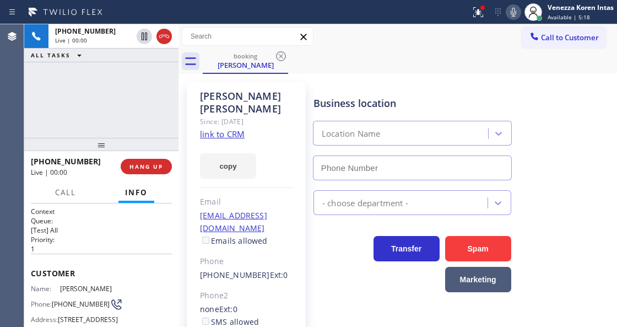
type input "[PHONE_NUMBER]"
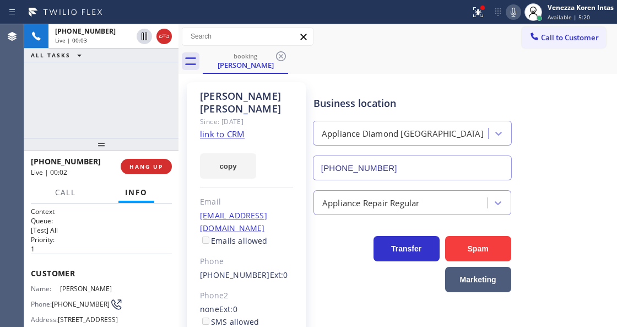
click at [212, 128] on link "link to CRM" at bounding box center [222, 133] width 45 height 11
click at [361, 73] on div "booking [PERSON_NAME]" at bounding box center [410, 61] width 414 height 25
click at [483, 8] on div at bounding box center [482, 8] width 4 height 4
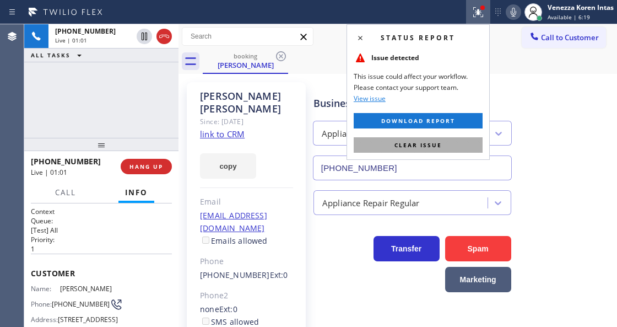
click at [444, 141] on button "Clear issue" at bounding box center [418, 144] width 129 height 15
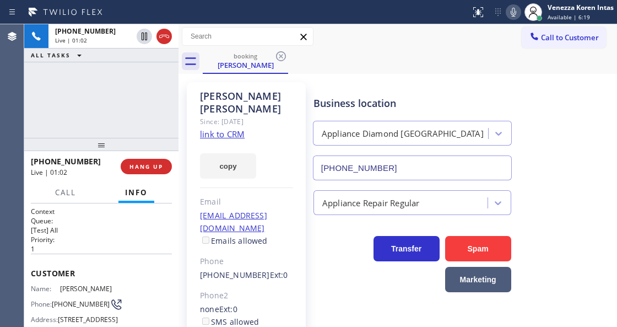
click at [511, 49] on div "booking [PERSON_NAME]" at bounding box center [410, 61] width 414 height 25
click at [151, 132] on div "[PHONE_NUMBER] Live | 01:09 ALL TASKS ALL TASKS ACTIVE TASKS TASKS IN WRAP UP" at bounding box center [101, 80] width 154 height 113
click at [377, 48] on div "Call to Customer Outbound call Location Viking Repair Service Your caller id ph…" at bounding box center [397, 36] width 439 height 25
click at [404, 66] on div "booking [PERSON_NAME]" at bounding box center [410, 61] width 414 height 25
click at [156, 116] on div "[PHONE_NUMBER] Live | 01:39 ALL TASKS ALL TASKS ACTIVE TASKS TASKS IN WRAP UP" at bounding box center [101, 80] width 154 height 113
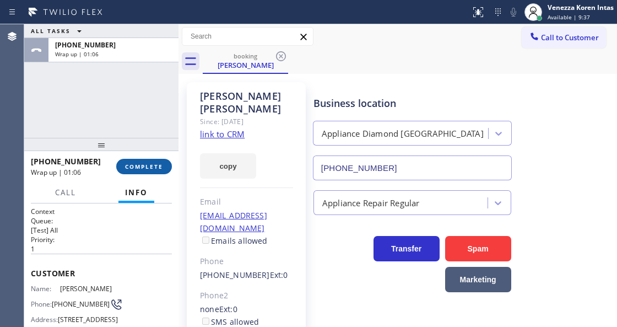
click at [164, 170] on button "COMPLETE" at bounding box center [144, 166] width 56 height 15
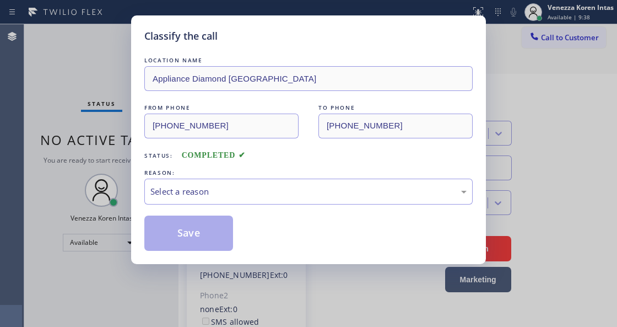
click at [214, 198] on div "Select a reason" at bounding box center [308, 191] width 316 height 13
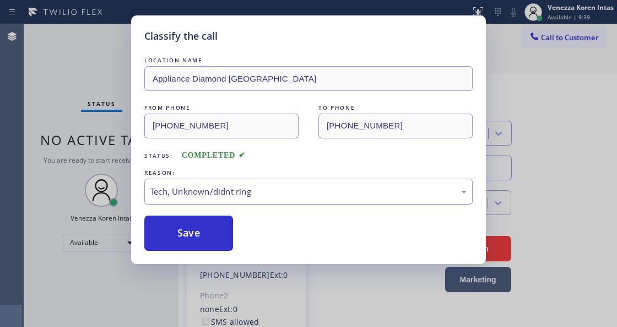
click at [217, 202] on div "Tech, Unknown/didnt ring" at bounding box center [308, 191] width 328 height 26
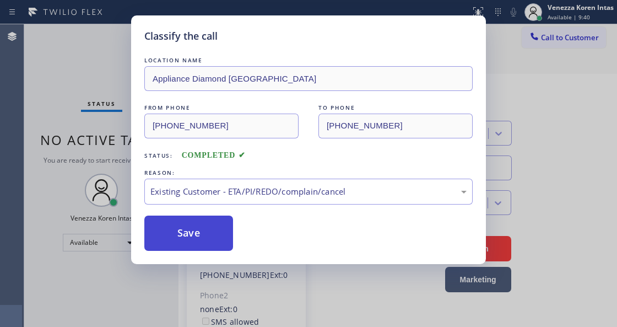
click at [208, 232] on button "Save" at bounding box center [188, 232] width 89 height 35
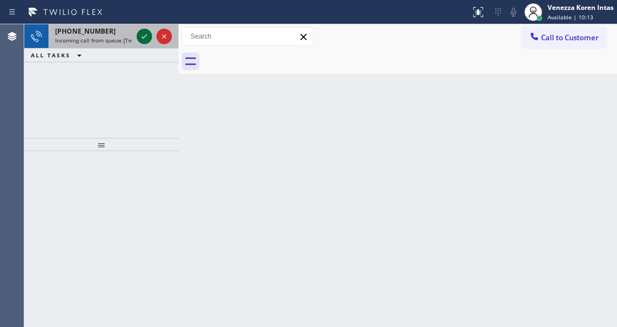
click at [143, 35] on icon at bounding box center [144, 36] width 13 height 13
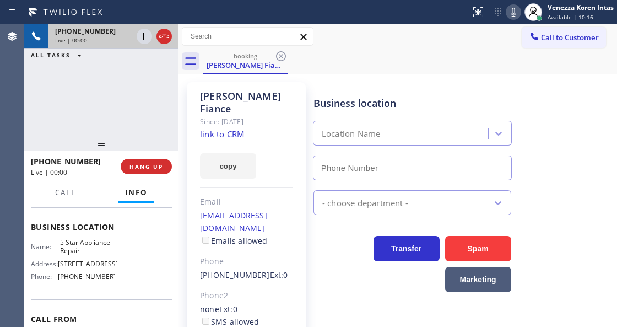
scroll to position [183, 0]
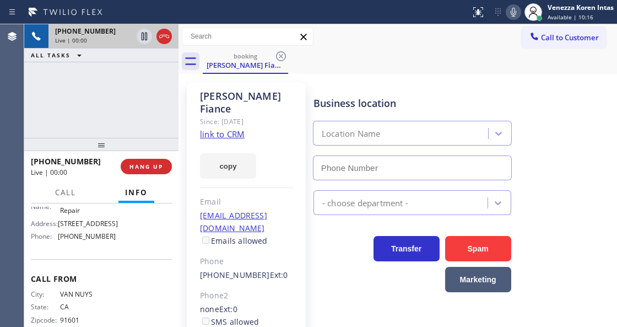
type input "[PHONE_NUMBER]"
click at [226, 128] on link "link to CRM" at bounding box center [222, 133] width 45 height 11
click at [141, 37] on icon at bounding box center [144, 36] width 13 height 13
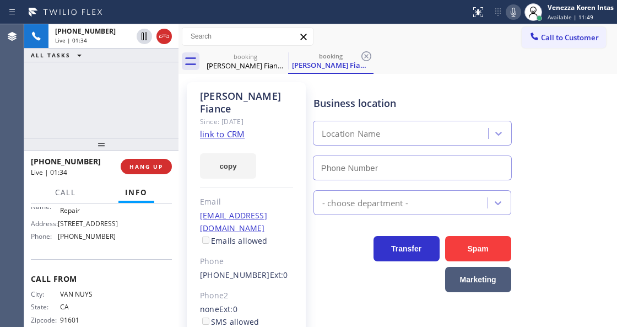
type input "[PHONE_NUMBER]"
click at [508, 13] on icon at bounding box center [513, 12] width 13 height 13
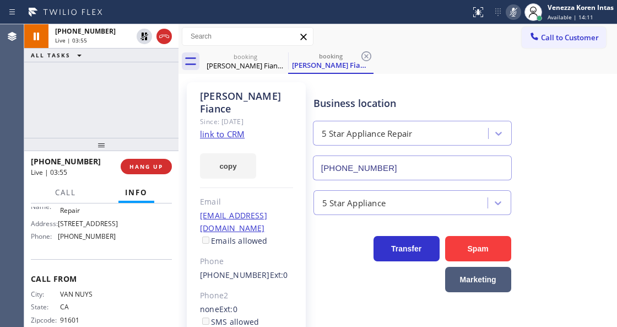
click at [514, 14] on icon at bounding box center [514, 12] width 6 height 9
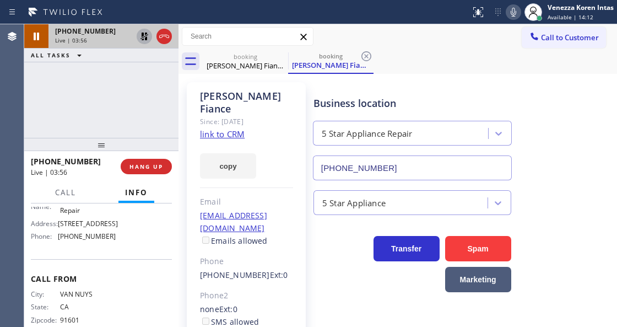
click at [143, 31] on icon at bounding box center [144, 36] width 13 height 13
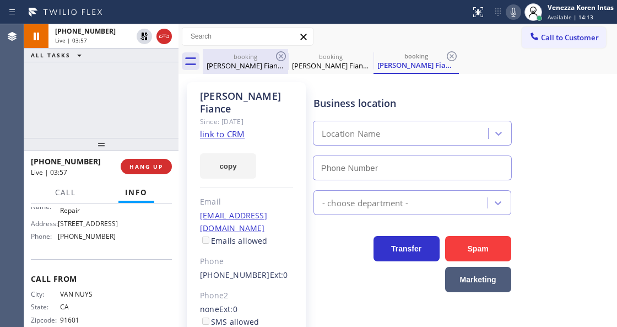
type input "[PHONE_NUMBER]"
click at [274, 56] on div "booking" at bounding box center [245, 56] width 83 height 8
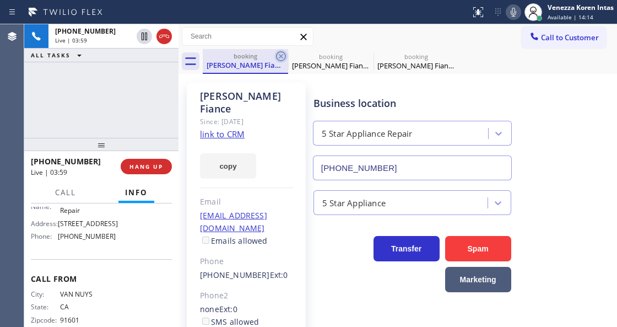
click at [278, 58] on icon at bounding box center [280, 56] width 13 height 13
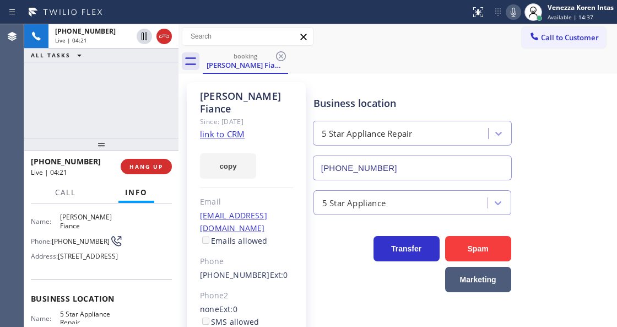
scroll to position [36, 0]
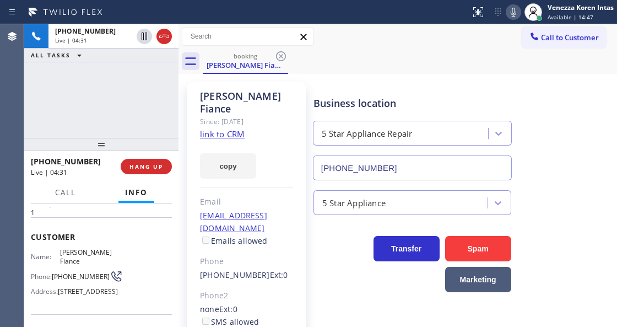
click at [343, 69] on div "booking [PERSON_NAME] Fiance" at bounding box center [410, 61] width 414 height 25
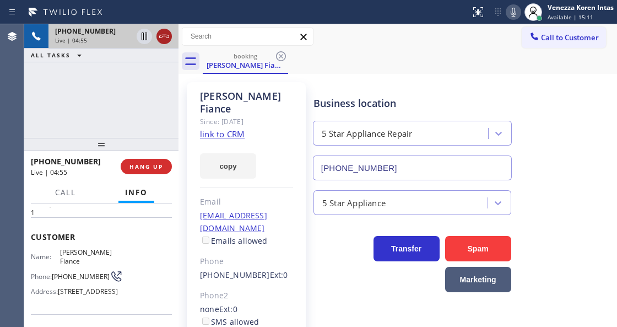
click at [166, 39] on icon at bounding box center [164, 36] width 13 height 13
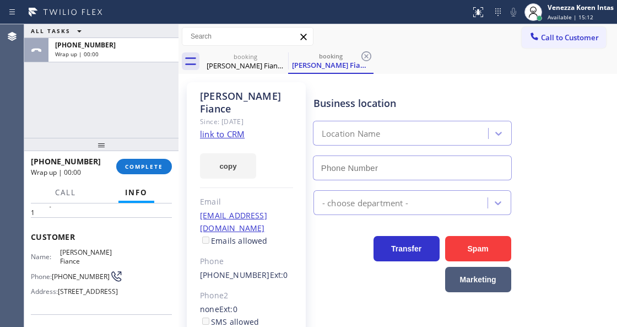
type input "[PHONE_NUMBER]"
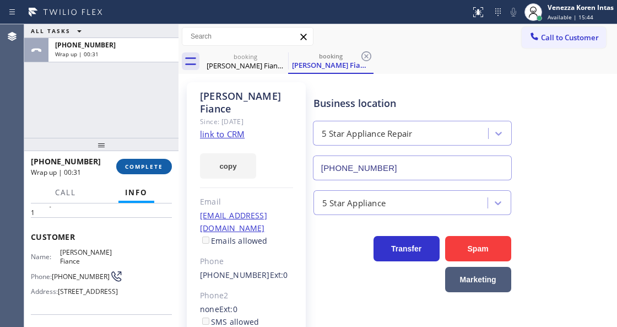
click at [138, 165] on span "COMPLETE" at bounding box center [144, 167] width 38 height 8
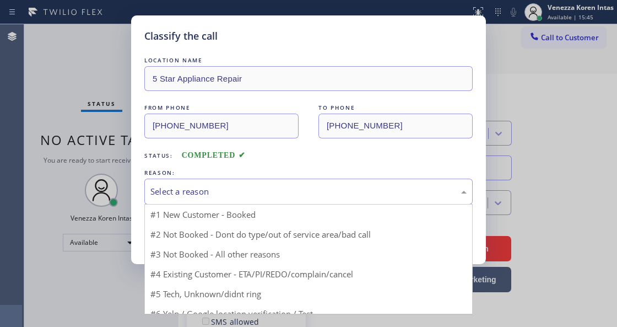
click at [219, 204] on div "Select a reason #1 New Customer - Booked #2 Not Booked - Dont do type/out of se…" at bounding box center [308, 191] width 328 height 26
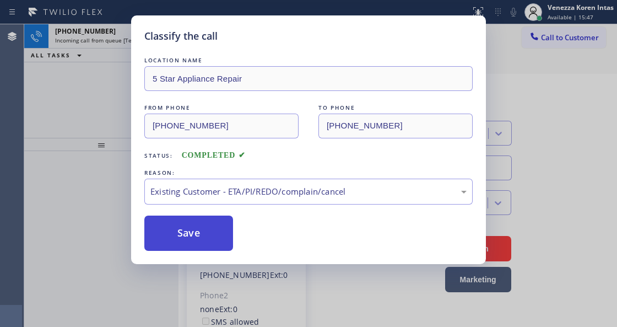
click at [220, 247] on button "Save" at bounding box center [188, 232] width 89 height 35
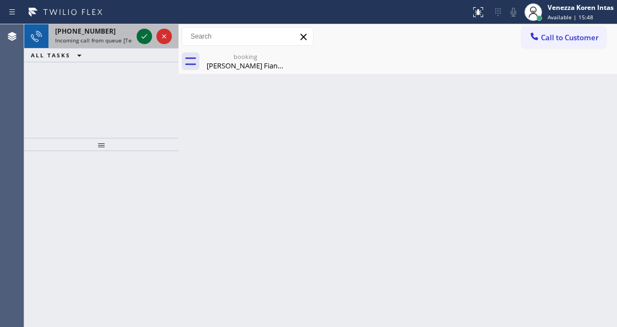
click at [142, 40] on icon at bounding box center [144, 36] width 13 height 13
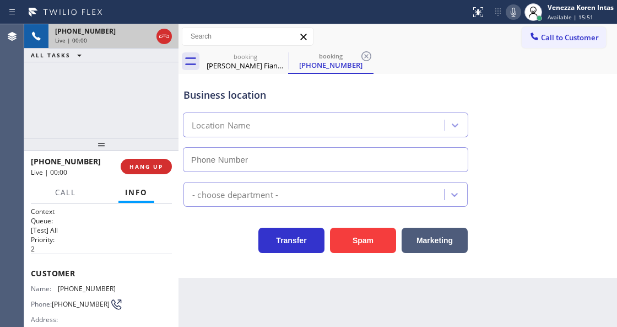
type input "[PHONE_NUMBER]"
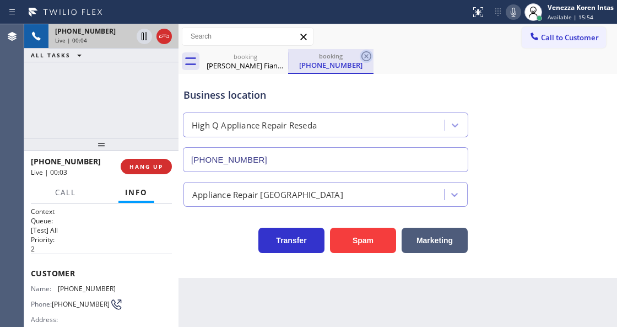
click at [367, 55] on icon at bounding box center [366, 56] width 10 height 10
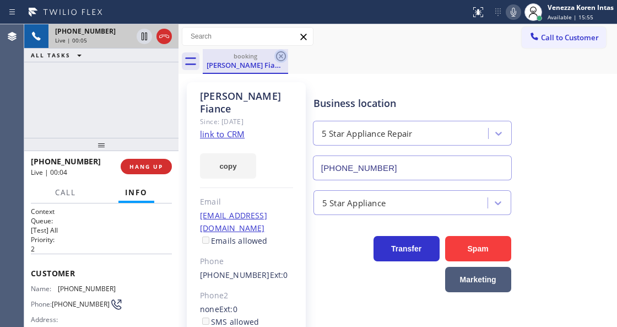
click at [279, 58] on icon at bounding box center [280, 56] width 13 height 13
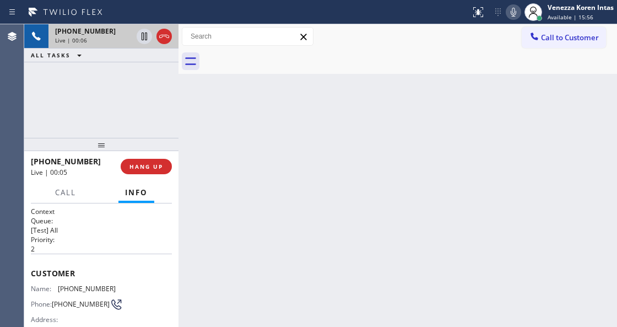
click at [99, 44] on div "[PHONE_NUMBER] Live | 00:06" at bounding box center [91, 36] width 86 height 24
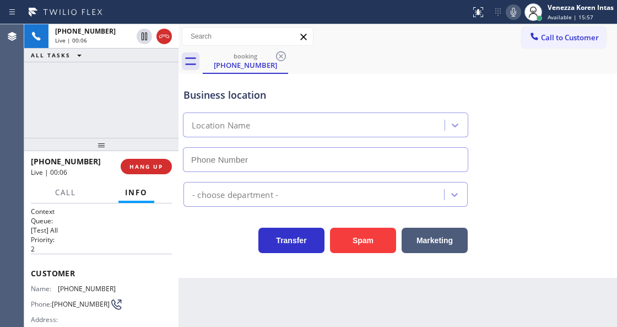
type input "[PHONE_NUMBER]"
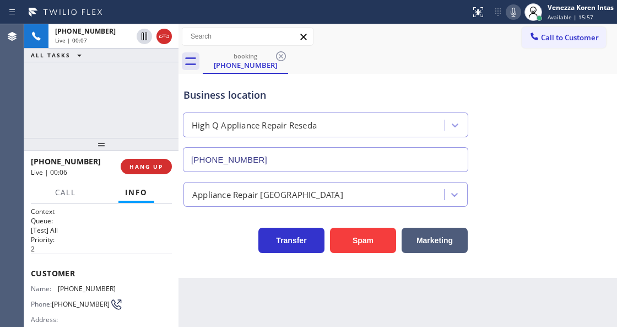
click at [334, 86] on div "Business location High Q Appliance Repair Reseda [PHONE_NUMBER]" at bounding box center [325, 124] width 289 height 95
click at [512, 20] on div "Status report No issues detected If you experience an issue, please download th…" at bounding box center [541, 12] width 151 height 24
click at [513, 14] on icon at bounding box center [514, 12] width 6 height 9
click at [165, 35] on icon at bounding box center [164, 36] width 10 height 3
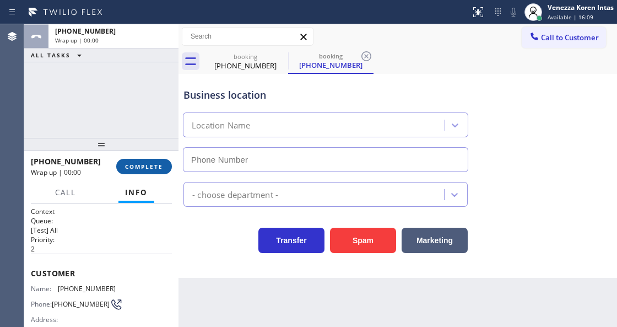
type input "[PHONE_NUMBER]"
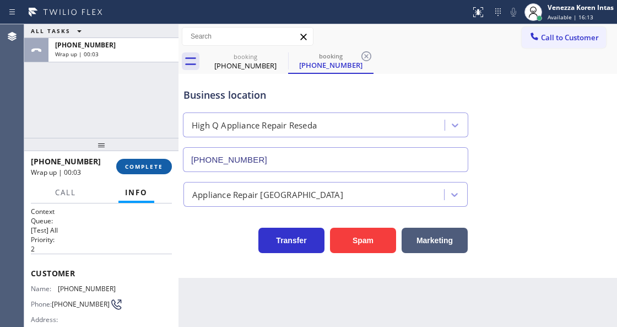
click at [160, 167] on span "COMPLETE" at bounding box center [144, 167] width 38 height 8
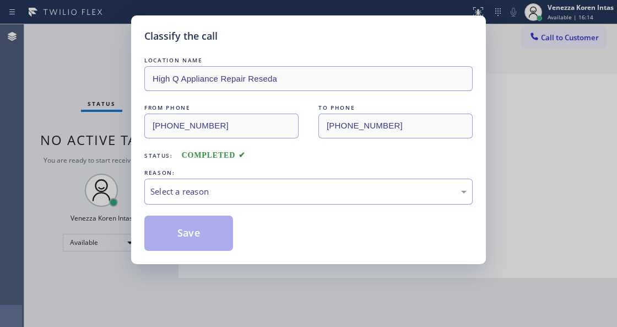
click at [220, 193] on div "Select a reason" at bounding box center [308, 191] width 316 height 13
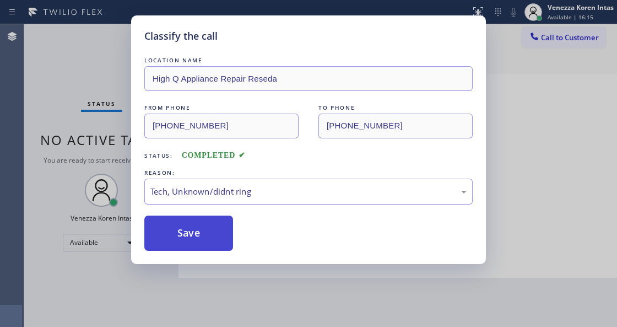
click at [209, 246] on button "Save" at bounding box center [188, 232] width 89 height 35
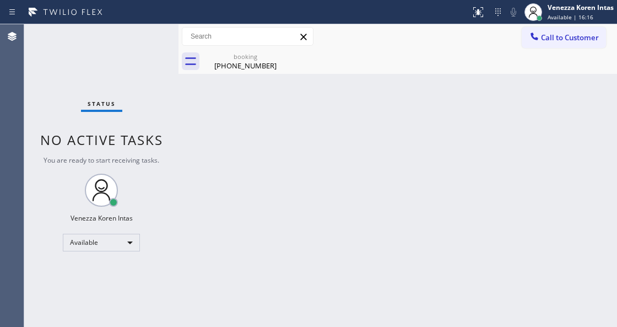
drag, startPoint x: 322, startPoint y: 290, endPoint x: 371, endPoint y: 91, distance: 204.8
click at [323, 290] on div "Back to Dashboard Change Sender ID Customers Technicians Select a contact Outbo…" at bounding box center [397, 175] width 439 height 302
click at [279, 58] on icon at bounding box center [280, 56] width 13 height 13
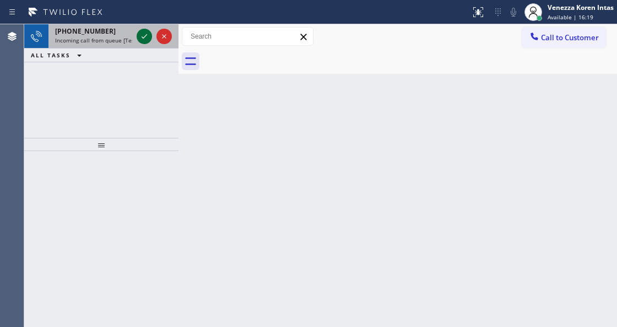
click at [144, 36] on icon at bounding box center [144, 36] width 13 height 13
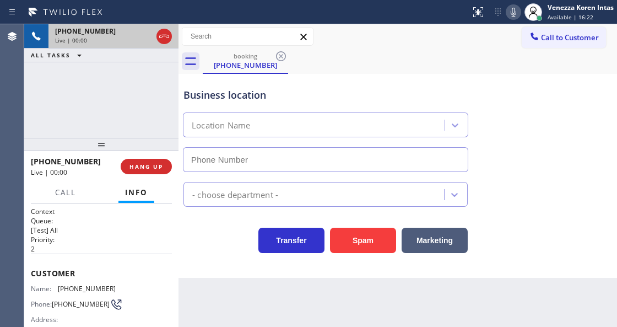
type input "[PHONE_NUMBER]"
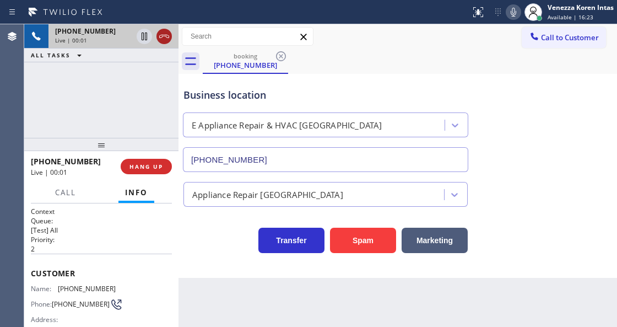
click at [163, 40] on icon at bounding box center [164, 36] width 13 height 13
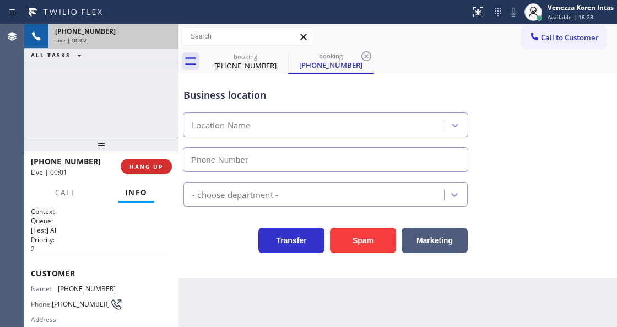
type input "[PHONE_NUMBER]"
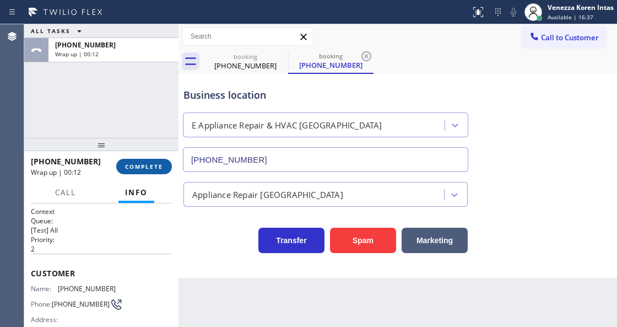
click at [158, 164] on span "COMPLETE" at bounding box center [144, 167] width 38 height 8
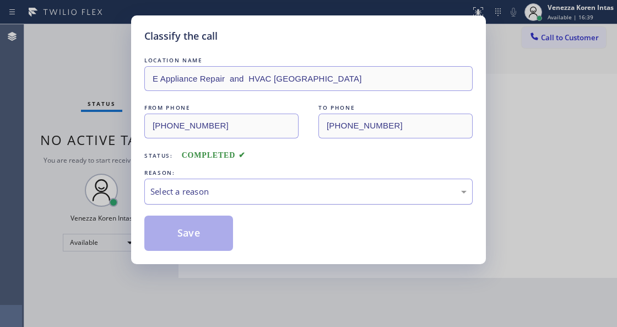
click at [234, 203] on div "Select a reason" at bounding box center [308, 191] width 328 height 26
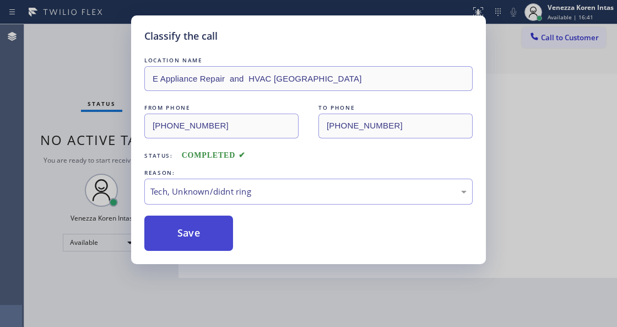
click at [201, 231] on button "Save" at bounding box center [188, 232] width 89 height 35
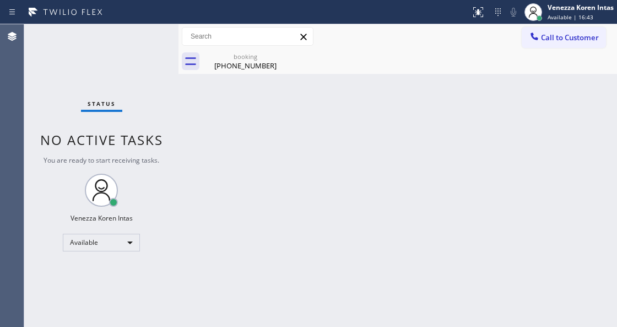
click at [307, 252] on div "Back to Dashboard Change Sender ID Customers Technicians Select a contact Outbo…" at bounding box center [397, 175] width 439 height 302
click at [361, 170] on div "Back to Dashboard Change Sender ID Customers Technicians Select a contact Outbo…" at bounding box center [397, 175] width 439 height 302
click at [290, 53] on div "booking [PHONE_NUMBER]" at bounding box center [410, 61] width 414 height 25
click at [282, 56] on icon at bounding box center [280, 56] width 13 height 13
click at [342, 135] on div "Back to Dashboard Change Sender ID Customers Technicians Select a contact Outbo…" at bounding box center [397, 175] width 439 height 302
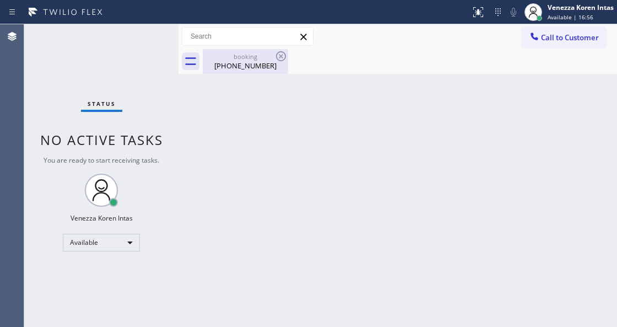
click at [219, 64] on div "[PHONE_NUMBER]" at bounding box center [245, 66] width 83 height 10
click at [289, 110] on div "Back to Dashboard Change Sender ID Customers Technicians Select a contact Outbo…" at bounding box center [397, 175] width 439 height 302
drag, startPoint x: 292, startPoint y: 186, endPoint x: 291, endPoint y: 268, distance: 81.5
click at [292, 187] on div "Back to Dashboard Change Sender ID Customers Technicians Select a contact Outbo…" at bounding box center [397, 175] width 439 height 302
drag, startPoint x: 145, startPoint y: 55, endPoint x: 136, endPoint y: 71, distance: 18.5
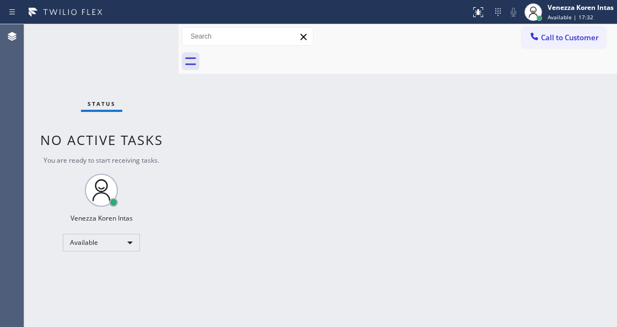
click at [145, 55] on div "Status No active tasks You are ready to start receiving tasks. Venezza Koren In…" at bounding box center [101, 175] width 154 height 302
click at [235, 326] on div "Back to Dashboard Change Sender ID Customers Technicians Select a contact Outbo…" at bounding box center [397, 175] width 439 height 302
click at [105, 83] on div "Status No active tasks You are ready to start receiving tasks. Venezza Koren In…" at bounding box center [101, 175] width 154 height 302
click at [499, 226] on div "Back to Dashboard Change Sender ID Customers Technicians Select a contact Outbo…" at bounding box center [397, 175] width 439 height 302
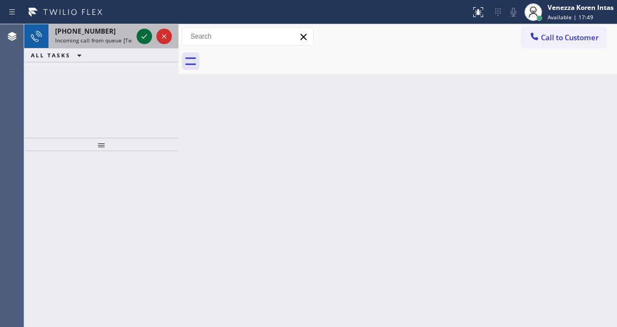
click at [137, 36] on div at bounding box center [144, 36] width 15 height 13
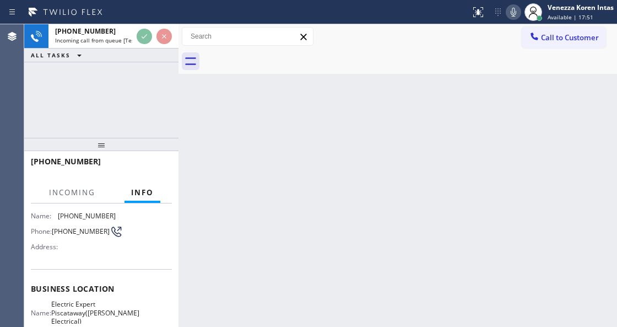
scroll to position [147, 0]
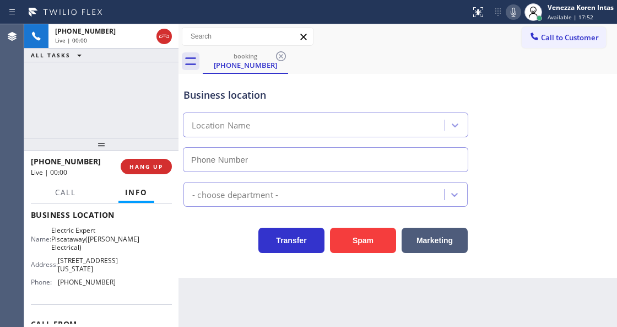
type input "[PHONE_NUMBER]"
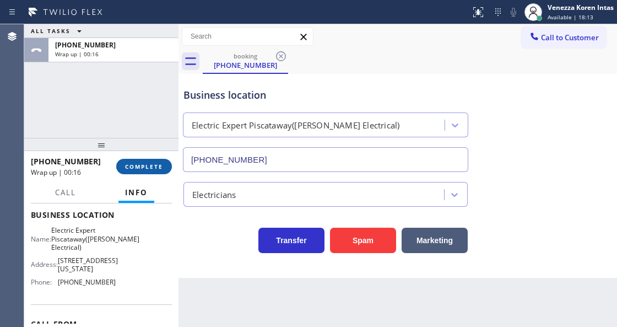
click at [144, 171] on button "COMPLETE" at bounding box center [144, 166] width 56 height 15
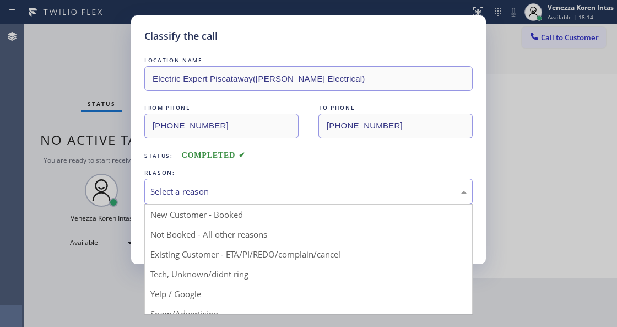
click at [224, 195] on div "Select a reason" at bounding box center [308, 191] width 316 height 13
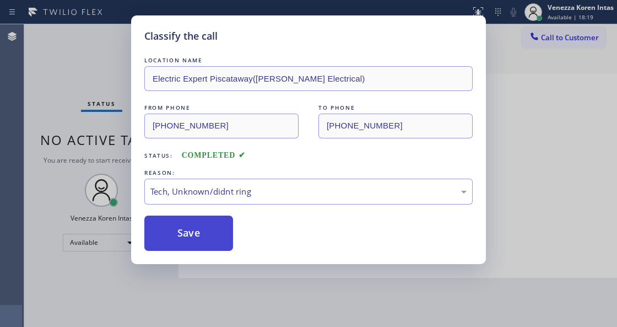
click at [197, 231] on button "Save" at bounding box center [188, 232] width 89 height 35
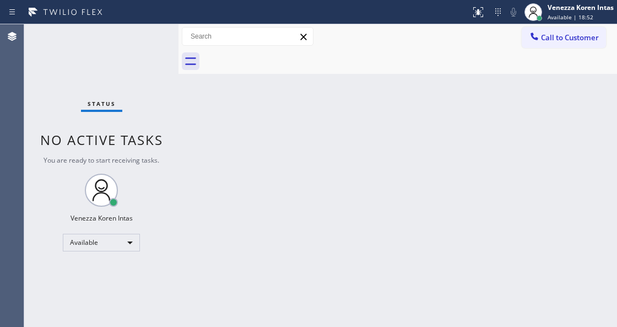
click at [159, 33] on div "Status No active tasks You are ready to start receiving tasks. Venezza Koren In…" at bounding box center [101, 175] width 154 height 302
click at [405, 181] on div "Back to Dashboard Change Sender ID Customers Technicians Select a contact Outbo…" at bounding box center [397, 175] width 439 height 302
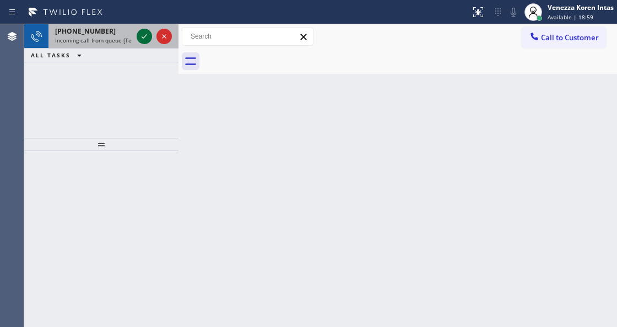
click at [142, 39] on icon at bounding box center [144, 36] width 13 height 13
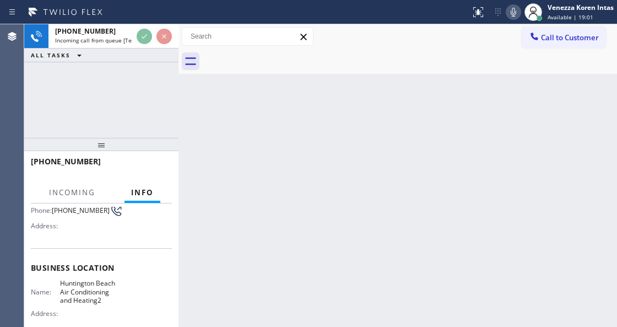
scroll to position [110, 0]
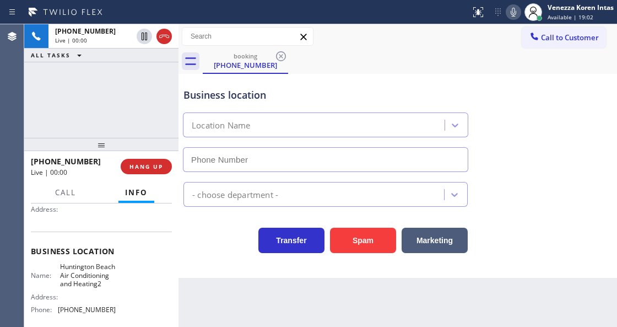
type input "[PHONE_NUMBER]"
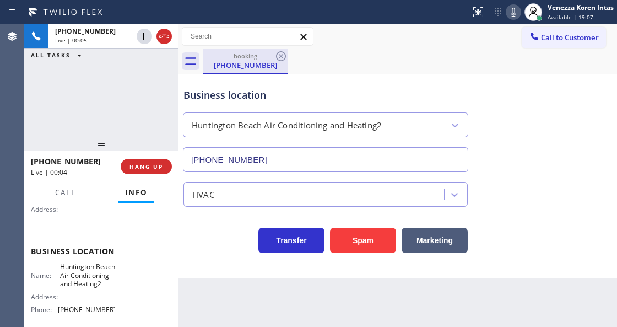
click at [218, 52] on div "booking" at bounding box center [245, 56] width 83 height 8
click at [515, 9] on icon at bounding box center [513, 12] width 13 height 13
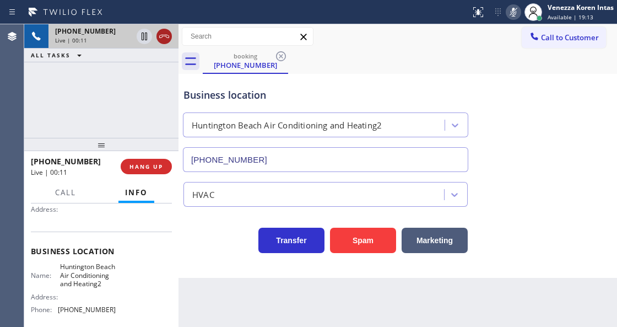
click at [168, 38] on icon at bounding box center [164, 36] width 13 height 13
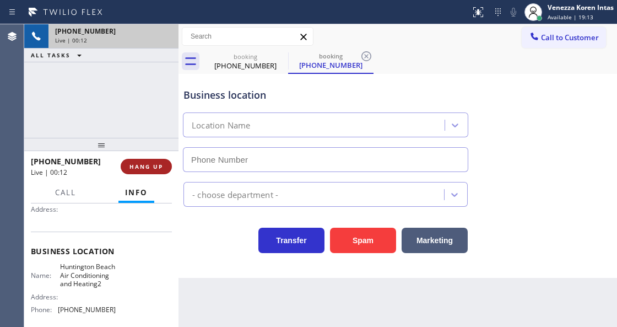
type input "[PHONE_NUMBER]"
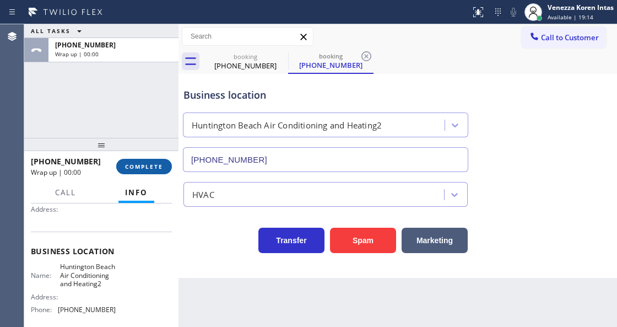
click at [154, 166] on span "COMPLETE" at bounding box center [144, 167] width 38 height 8
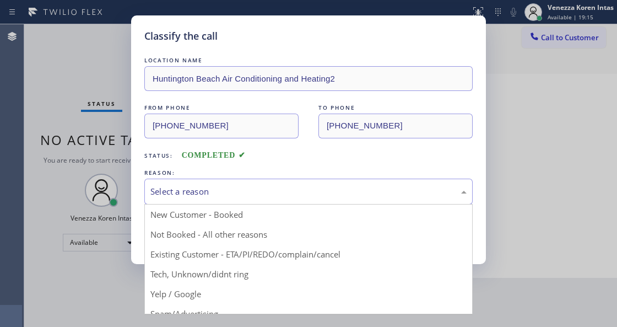
click at [222, 197] on div "Select a reason" at bounding box center [308, 191] width 316 height 13
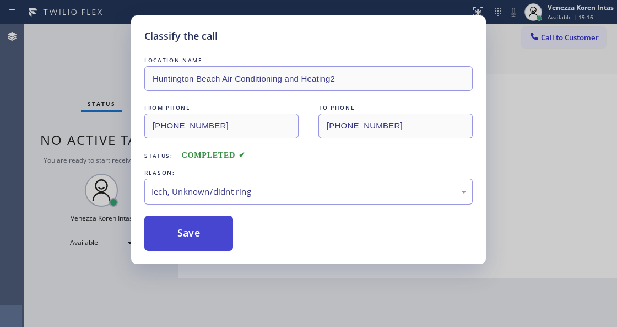
click at [196, 249] on button "Save" at bounding box center [188, 232] width 89 height 35
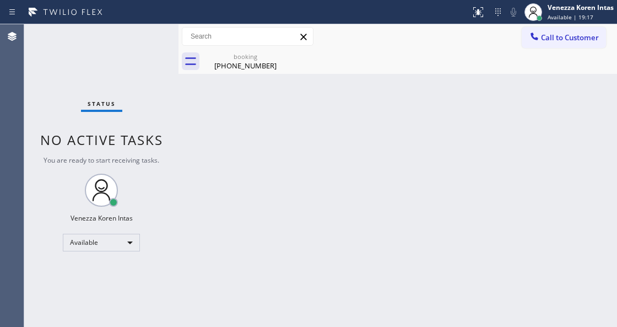
click at [196, 243] on div "Back to Dashboard Change Sender ID Customers Technicians Select a contact Outbo…" at bounding box center [397, 175] width 439 height 302
drag, startPoint x: 225, startPoint y: 104, endPoint x: 239, endPoint y: 90, distance: 19.5
click at [229, 102] on div "Back to Dashboard Change Sender ID Customers Technicians Select a contact Outbo…" at bounding box center [397, 175] width 439 height 302
click at [251, 56] on div "booking" at bounding box center [245, 56] width 83 height 8
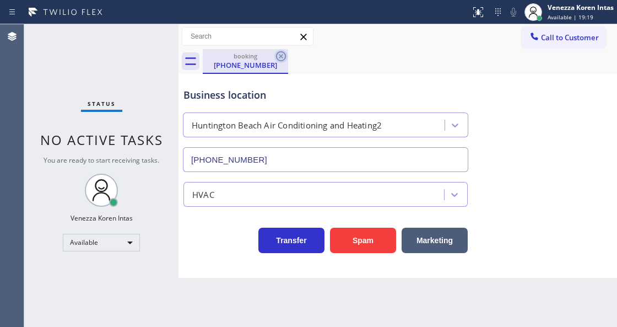
click at [282, 59] on icon at bounding box center [280, 56] width 13 height 13
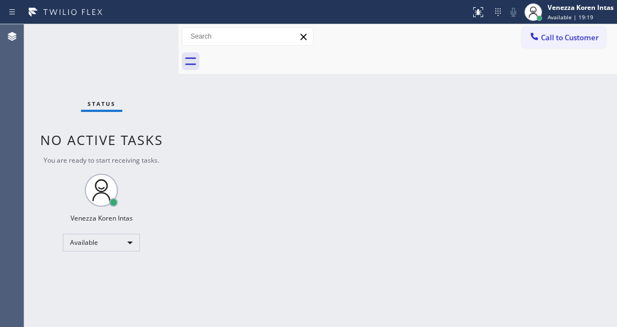
click at [308, 78] on div "Back to Dashboard Change Sender ID Customers Technicians Select a contact Outbo…" at bounding box center [397, 175] width 439 height 302
click at [30, 72] on div "Status No active tasks You are ready to start receiving tasks. Venezza Koren In…" at bounding box center [101, 175] width 154 height 302
click at [151, 47] on div "Status No active tasks You are ready to start receiving tasks. Venezza Koren In…" at bounding box center [101, 175] width 154 height 302
click at [239, 282] on div "Back to Dashboard Change Sender ID Customers Technicians Select a contact Outbo…" at bounding box center [397, 175] width 439 height 302
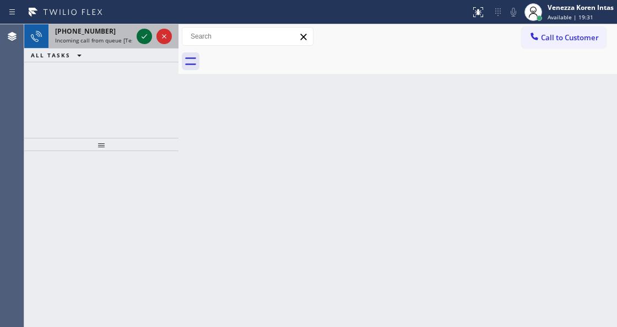
click at [149, 35] on icon at bounding box center [144, 36] width 13 height 13
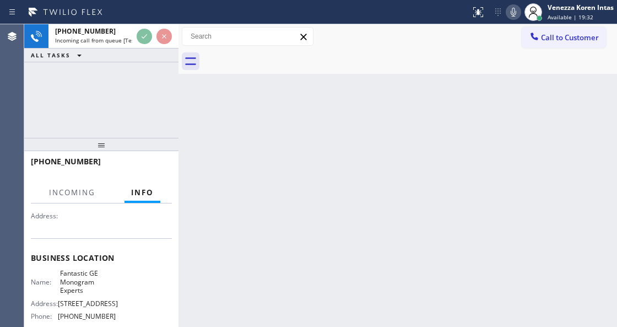
scroll to position [147, 0]
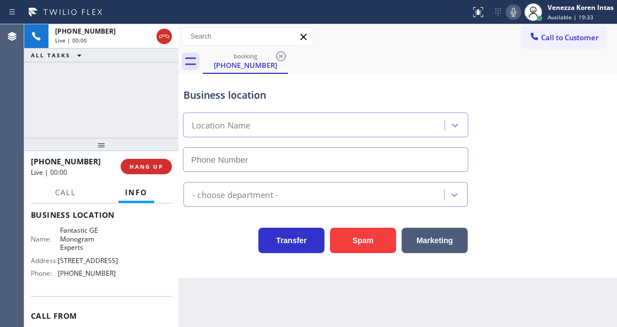
type input "[PHONE_NUMBER]"
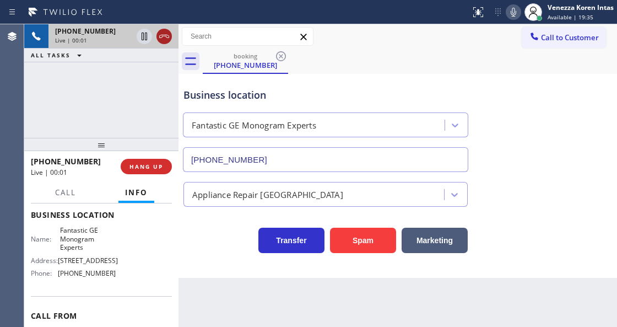
click at [164, 35] on icon at bounding box center [164, 36] width 10 height 3
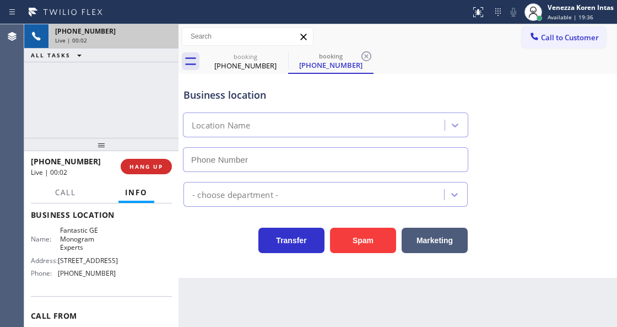
type input "[PHONE_NUMBER]"
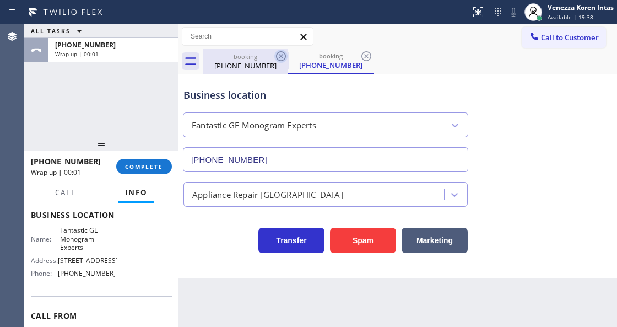
click at [278, 57] on icon at bounding box center [280, 56] width 13 height 13
click at [275, 57] on icon at bounding box center [280, 56] width 13 height 13
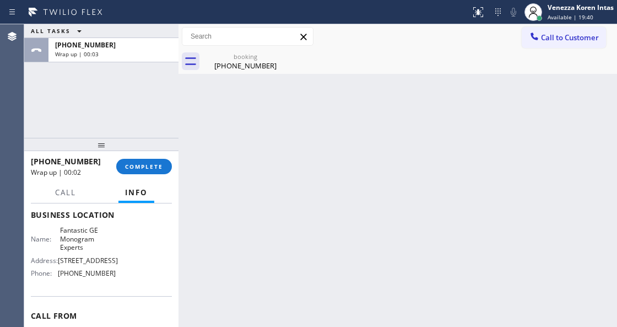
click at [275, 57] on div "booking [PHONE_NUMBER]" at bounding box center [245, 61] width 85 height 25
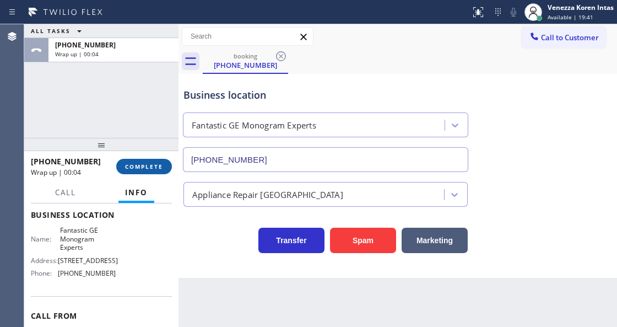
click at [139, 173] on button "COMPLETE" at bounding box center [144, 166] width 56 height 15
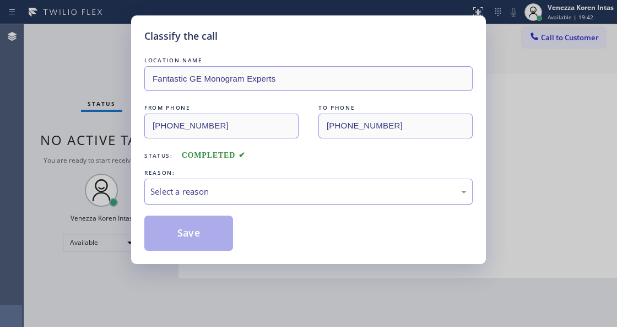
click at [217, 193] on div "Select a reason" at bounding box center [308, 191] width 316 height 13
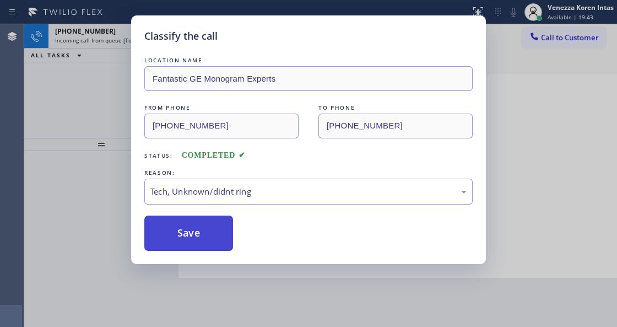
click at [196, 236] on button "Save" at bounding box center [188, 232] width 89 height 35
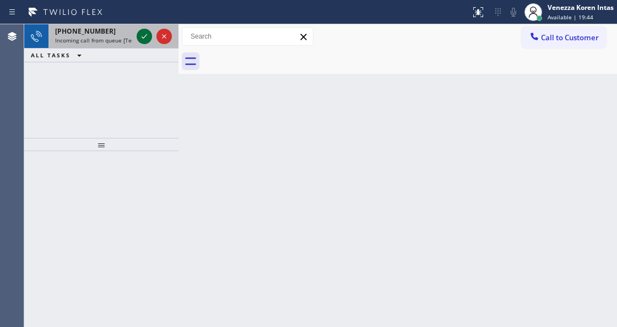
click at [144, 36] on icon at bounding box center [145, 36] width 6 height 4
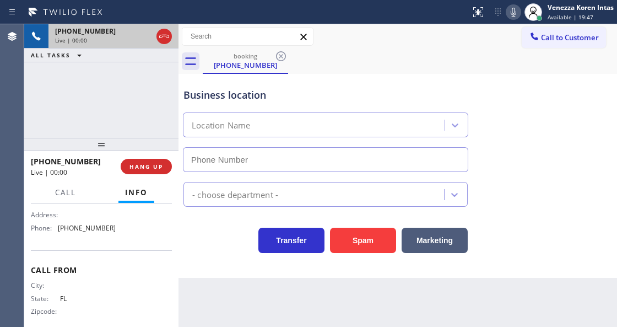
type input "[PHONE_NUMBER]"
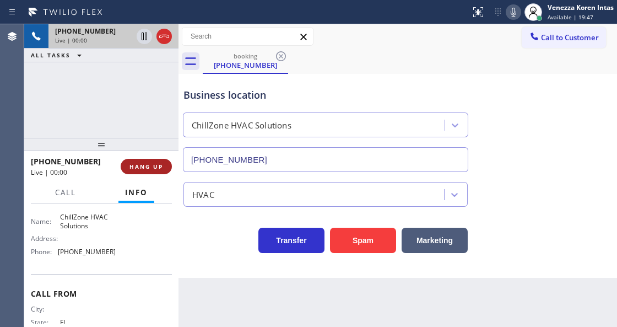
scroll to position [147, 0]
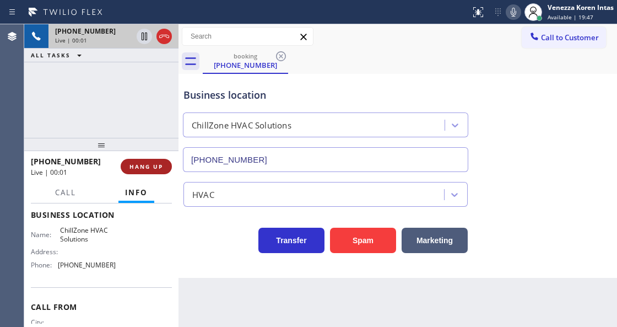
click at [149, 163] on span "HANG UP" at bounding box center [146, 167] width 34 height 8
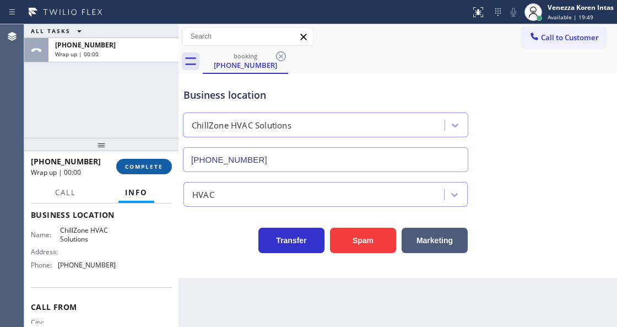
click at [149, 163] on span "COMPLETE" at bounding box center [144, 167] width 38 height 8
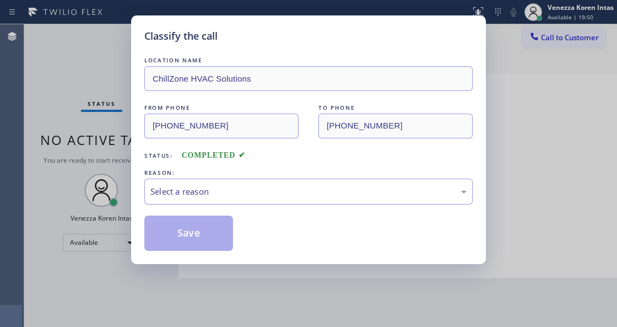
click at [232, 197] on div "Select a reason" at bounding box center [308, 191] width 316 height 13
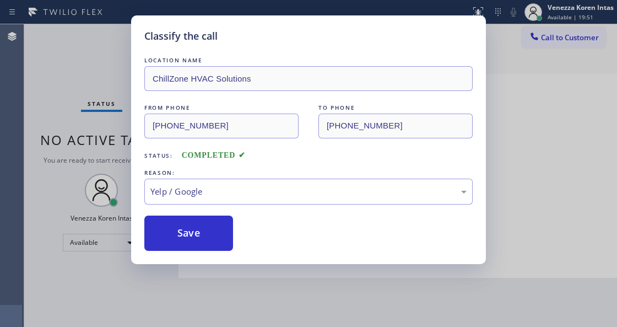
click at [195, 251] on div "Classify the call LOCATION NAME ChillZone HVAC Solutions FROM PHONE [PHONE_NUMB…" at bounding box center [308, 139] width 355 height 248
click at [196, 237] on button "Save" at bounding box center [188, 232] width 89 height 35
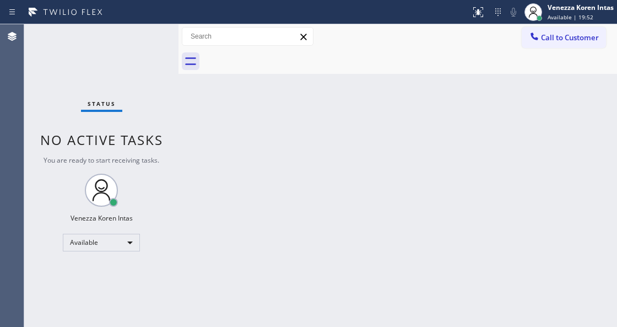
click at [149, 67] on div "Status No active tasks You are ready to start receiving tasks. Venezza Koren In…" at bounding box center [101, 175] width 154 height 302
click at [247, 167] on div "Back to Dashboard Change Sender ID Customers Technicians Select a contact Outbo…" at bounding box center [397, 175] width 439 height 302
click at [283, 207] on div "Back to Dashboard Change Sender ID Customers Technicians Select a contact Outbo…" at bounding box center [397, 175] width 439 height 302
drag, startPoint x: 318, startPoint y: 207, endPoint x: 308, endPoint y: 207, distance: 9.9
click at [319, 205] on div "Back to Dashboard Change Sender ID Customers Technicians Select a contact Outbo…" at bounding box center [397, 175] width 439 height 302
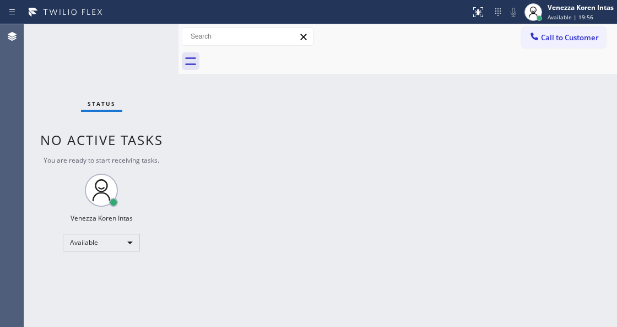
click at [346, 166] on div "Back to Dashboard Change Sender ID Customers Technicians Select a contact Outbo…" at bounding box center [397, 175] width 439 height 302
drag, startPoint x: 202, startPoint y: 76, endPoint x: 155, endPoint y: 81, distance: 46.5
click at [197, 76] on div "Back to Dashboard Change Sender ID Customers Technicians Select a contact Outbo…" at bounding box center [397, 175] width 439 height 302
click at [155, 81] on div "Status No active tasks You are ready to start receiving tasks. Venezza Koren In…" at bounding box center [101, 175] width 154 height 302
click at [36, 86] on div "Status No active tasks You are ready to start receiving tasks. Venezza Koren In…" at bounding box center [101, 175] width 154 height 302
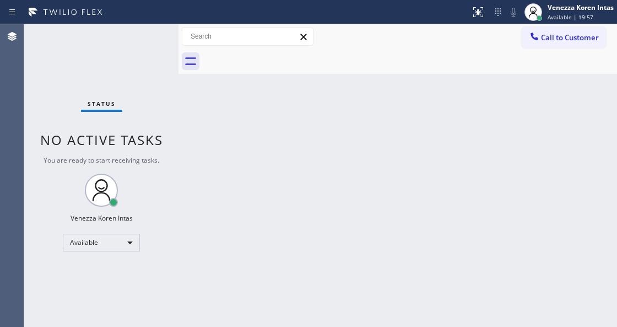
click at [144, 30] on div "Status No active tasks You are ready to start receiving tasks. Venezza Koren In…" at bounding box center [101, 175] width 154 height 302
click at [210, 161] on div "Back to Dashboard Change Sender ID Customers Technicians Select a contact Outbo…" at bounding box center [397, 175] width 439 height 302
click at [145, 93] on div "Status No active tasks You are ready to start receiving tasks. Venezza Koren In…" at bounding box center [101, 175] width 154 height 302
click at [220, 321] on div "Back to Dashboard Change Sender ID Customers Technicians Select a contact Outbo…" at bounding box center [397, 175] width 439 height 302
click at [212, 183] on div "Back to Dashboard Change Sender ID Customers Technicians Select a contact Outbo…" at bounding box center [397, 175] width 439 height 302
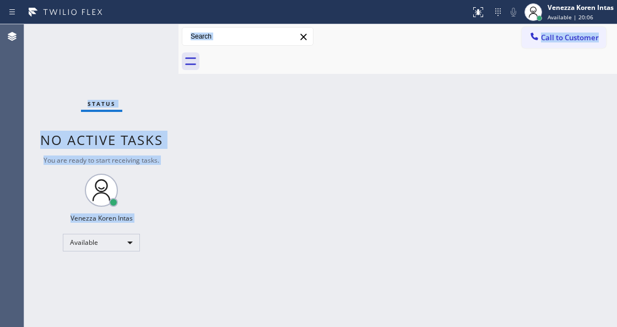
drag, startPoint x: 31, startPoint y: 41, endPoint x: 469, endPoint y: 192, distance: 463.4
click at [551, 224] on div "Status No active tasks You are ready to start receiving tasks. Venezza Koren In…" at bounding box center [320, 175] width 593 height 302
click at [346, 158] on div "Back to Dashboard Change Sender ID Customers Technicians Select a contact Outbo…" at bounding box center [397, 175] width 439 height 302
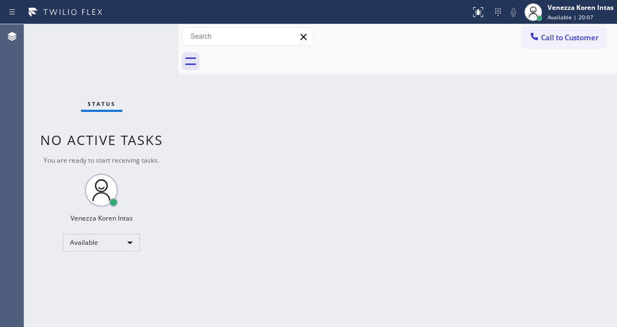
click at [253, 148] on div "Back to Dashboard Change Sender ID Customers Technicians Select a contact Outbo…" at bounding box center [397, 175] width 439 height 302
click at [150, 75] on div "Status No active tasks You are ready to start receiving tasks. Venezza Koren In…" at bounding box center [101, 175] width 154 height 302
click at [140, 64] on div "Status No active tasks You are ready to start receiving tasks. Venezza Koren In…" at bounding box center [101, 175] width 154 height 302
click at [310, 106] on div "Back to Dashboard Change Sender ID Customers Technicians Select a contact Outbo…" at bounding box center [397, 175] width 439 height 302
click at [298, 121] on div "Back to Dashboard Change Sender ID Customers Technicians Select a contact Outbo…" at bounding box center [397, 175] width 439 height 302
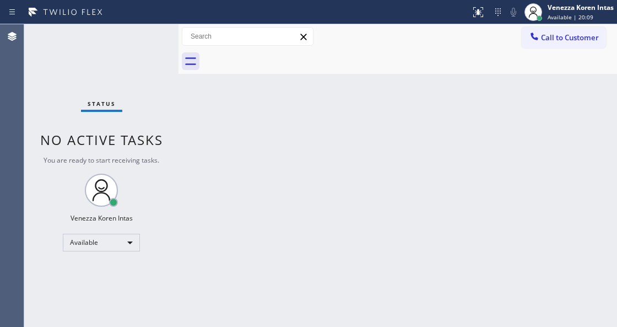
click at [224, 109] on div "Back to Dashboard Change Sender ID Customers Technicians Select a contact Outbo…" at bounding box center [397, 175] width 439 height 302
click at [161, 69] on div "Status No active tasks You are ready to start receiving tasks. Venezza Koren In…" at bounding box center [101, 175] width 154 height 302
click at [159, 37] on div "Status No active tasks You are ready to start receiving tasks. Venezza Koren In…" at bounding box center [101, 175] width 154 height 302
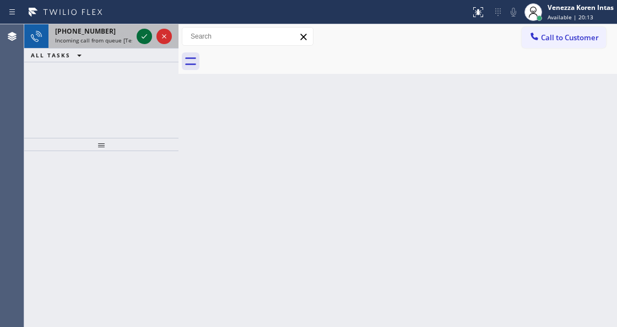
click at [143, 39] on icon at bounding box center [144, 36] width 13 height 13
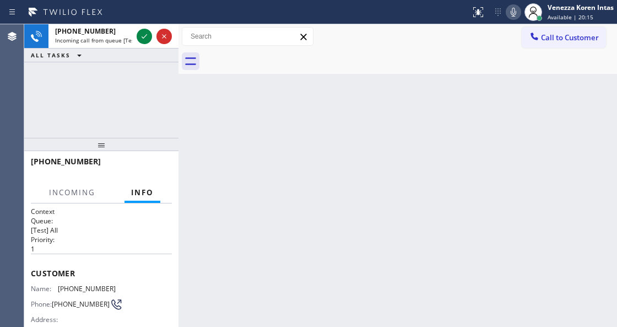
scroll to position [110, 0]
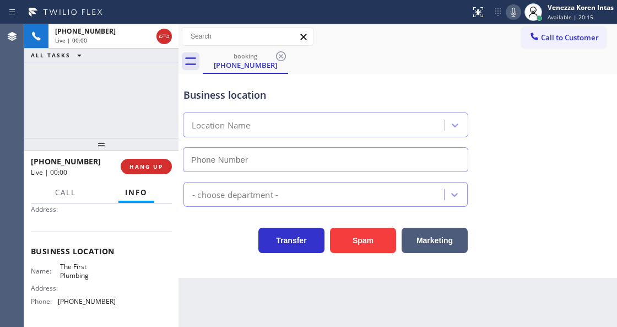
type input "[PHONE_NUMBER]"
click at [187, 86] on div "Business location The First Plumbing [PHONE_NUMBER]" at bounding box center [325, 124] width 289 height 95
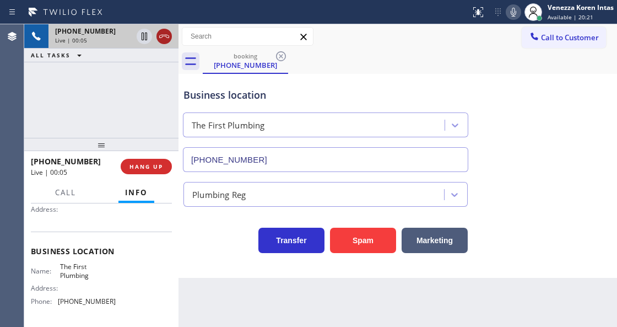
click at [166, 42] on icon at bounding box center [164, 36] width 13 height 13
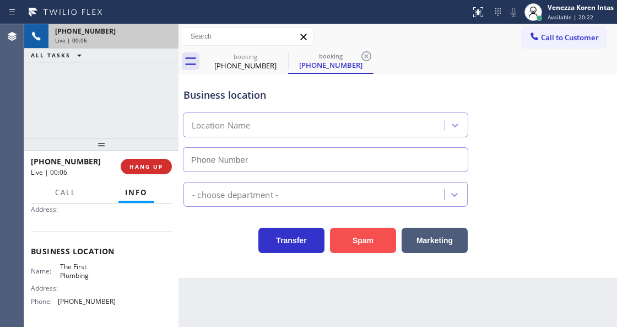
type input "[PHONE_NUMBER]"
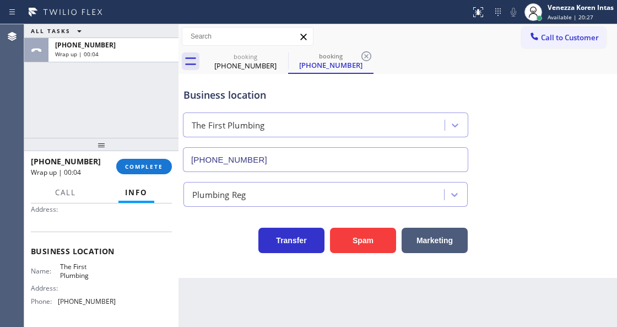
drag, startPoint x: 66, startPoint y: 71, endPoint x: 112, endPoint y: 96, distance: 52.0
click at [108, 99] on div "ALL TASKS ALL TASKS ACTIVE TASKS TASKS IN WRAP UP [PHONE_NUMBER] Wrap up | 00:04" at bounding box center [101, 80] width 154 height 113
drag, startPoint x: 247, startPoint y: 92, endPoint x: 292, endPoint y: 87, distance: 45.4
click at [277, 88] on div "Business location" at bounding box center [325, 95] width 284 height 15
click at [367, 97] on div "Business location" at bounding box center [325, 95] width 284 height 15
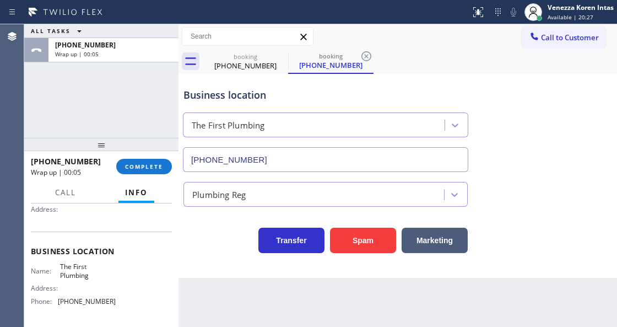
click at [458, 109] on div "The First Plumbing" at bounding box center [326, 122] width 290 height 29
click at [281, 55] on icon at bounding box center [280, 56] width 13 height 13
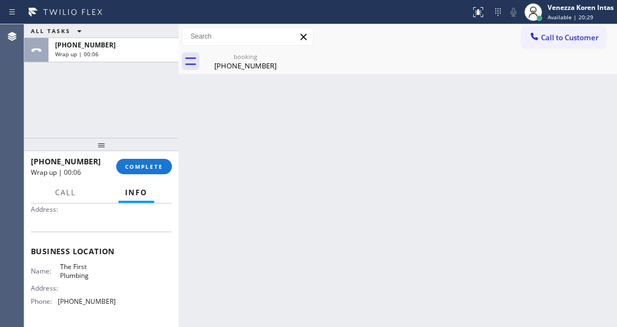
click at [0, 0] on icon at bounding box center [0, 0] width 0 height 0
click at [159, 159] on button "COMPLETE" at bounding box center [144, 166] width 56 height 15
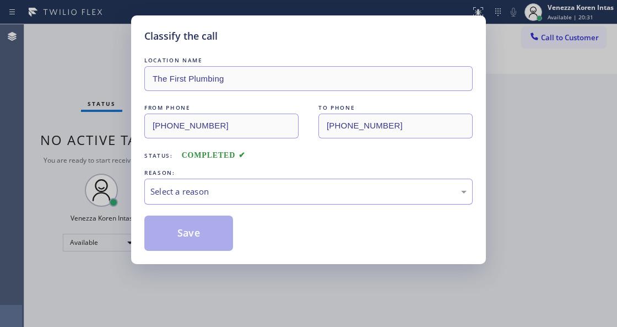
click at [225, 182] on div "Select a reason" at bounding box center [308, 191] width 328 height 26
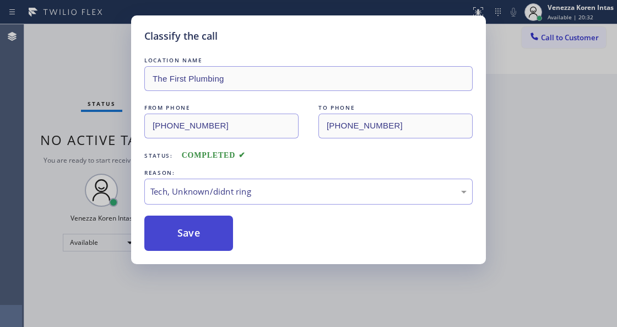
click at [202, 242] on button "Save" at bounding box center [188, 232] width 89 height 35
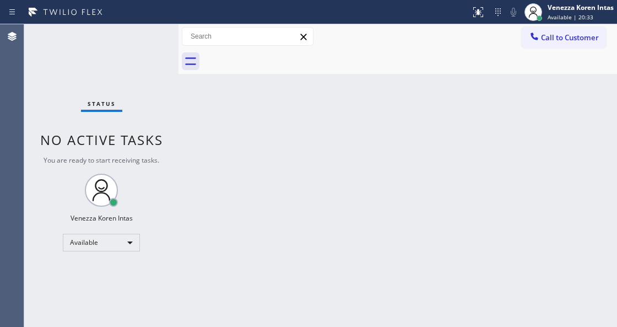
click at [235, 230] on div "Back to Dashboard Change Sender ID Customers Technicians Select a contact Outbo…" at bounding box center [397, 175] width 439 height 302
drag, startPoint x: 166, startPoint y: 126, endPoint x: 155, endPoint y: 92, distance: 36.1
click at [165, 123] on div "Status No active tasks You are ready to start receiving tasks. Venezza Koren In…" at bounding box center [101, 175] width 154 height 302
click at [156, 85] on div "Status No active tasks You are ready to start receiving tasks. Venezza Koren In…" at bounding box center [101, 175] width 154 height 302
click at [156, 69] on div "Status No active tasks You are ready to start receiving tasks. Venezza Koren In…" at bounding box center [101, 175] width 154 height 302
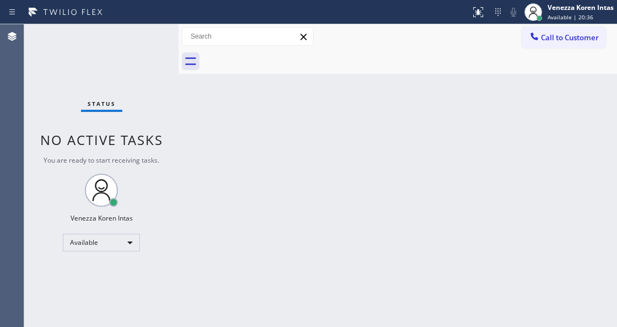
click at [153, 66] on div "Status No active tasks You are ready to start receiving tasks. Venezza Koren In…" at bounding box center [101, 175] width 154 height 302
click at [115, 52] on div "Status No active tasks You are ready to start receiving tasks. Venezza Koren In…" at bounding box center [101, 175] width 154 height 302
click at [131, 39] on div "Status No active tasks You are ready to start receiving tasks. Venezza Koren In…" at bounding box center [101, 175] width 154 height 302
click at [140, 37] on div "Status No active tasks You are ready to start receiving tasks. Venezza Koren In…" at bounding box center [101, 175] width 154 height 302
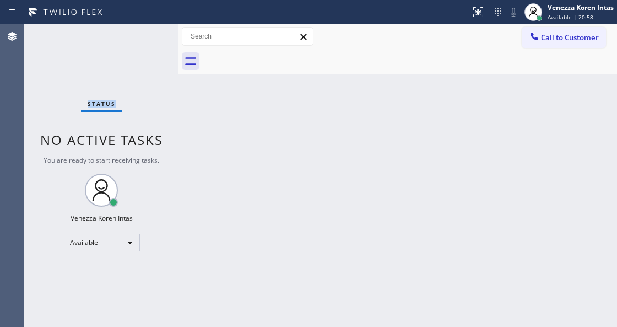
click at [140, 37] on div "Status No active tasks You are ready to start receiving tasks. Venezza Koren In…" at bounding box center [101, 175] width 154 height 302
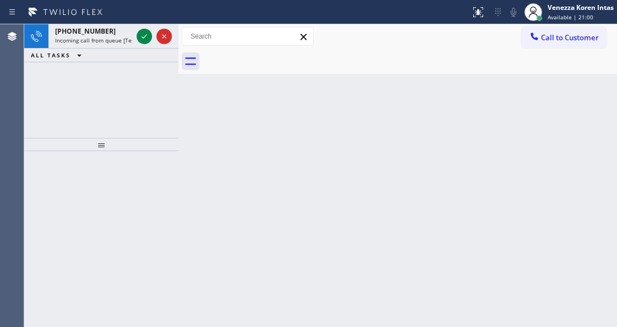
click at [140, 37] on icon at bounding box center [144, 36] width 13 height 13
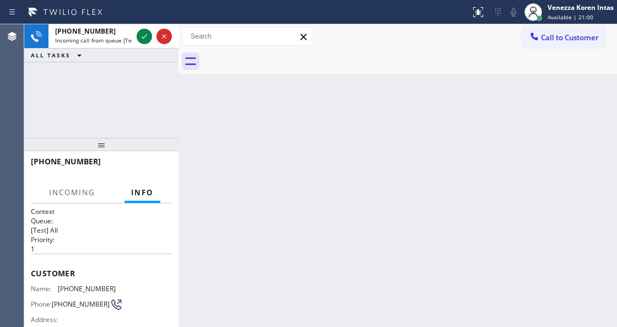
click at [140, 37] on icon at bounding box center [144, 36] width 13 height 13
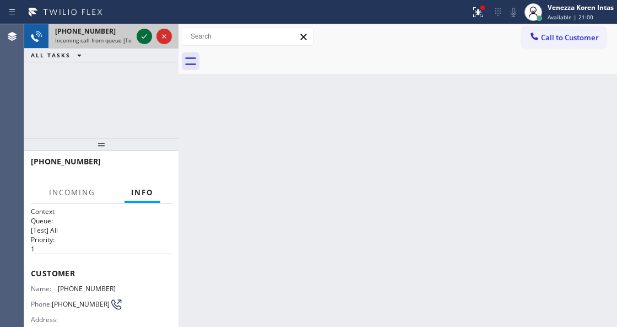
click at [140, 39] on icon at bounding box center [144, 36] width 13 height 13
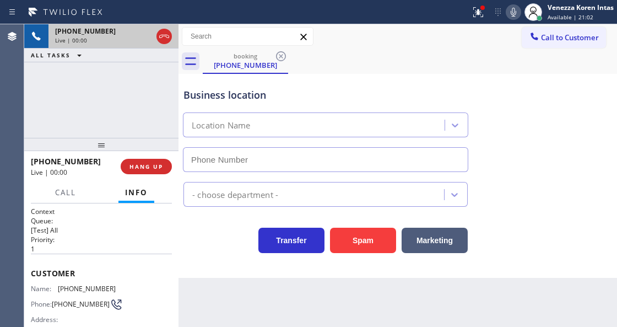
scroll to position [110, 0]
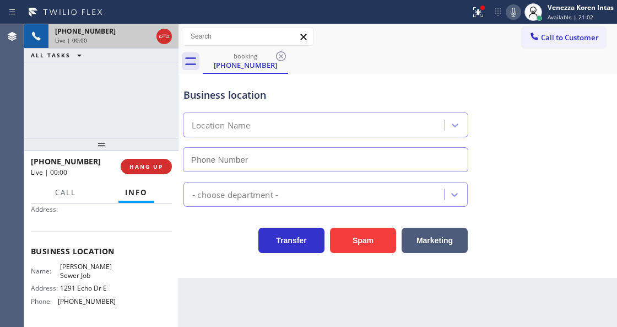
type input "[PHONE_NUMBER]"
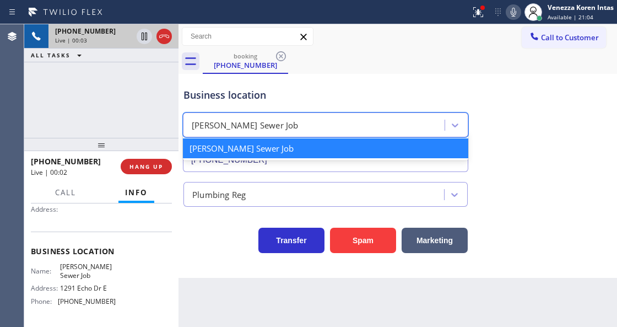
click at [203, 127] on div "[PERSON_NAME] Sewer Job" at bounding box center [245, 125] width 107 height 13
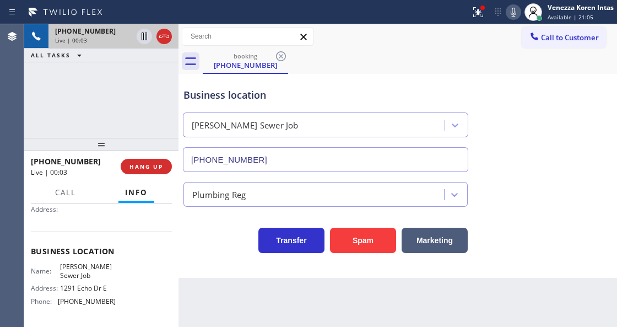
click at [252, 96] on div "Business location" at bounding box center [325, 95] width 284 height 15
click at [165, 41] on icon at bounding box center [164, 36] width 13 height 13
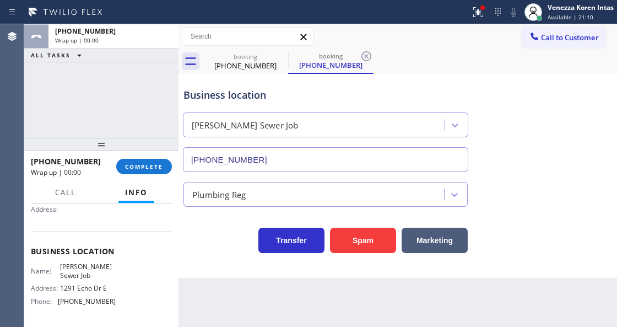
type input "[PHONE_NUMBER]"
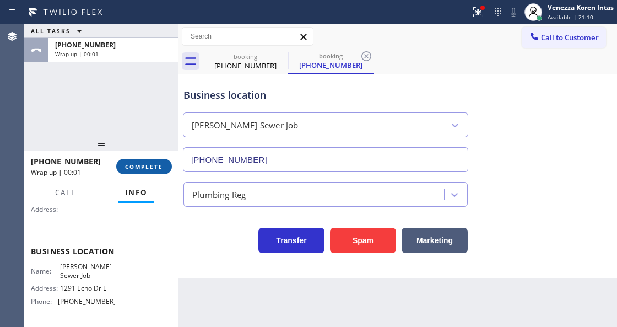
click at [150, 159] on button "COMPLETE" at bounding box center [144, 166] width 56 height 15
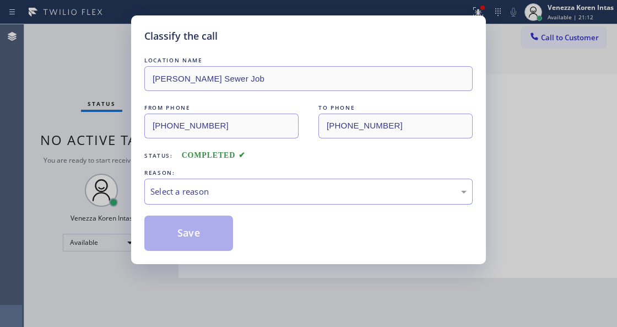
click at [195, 191] on div "Select a reason" at bounding box center [308, 191] width 316 height 13
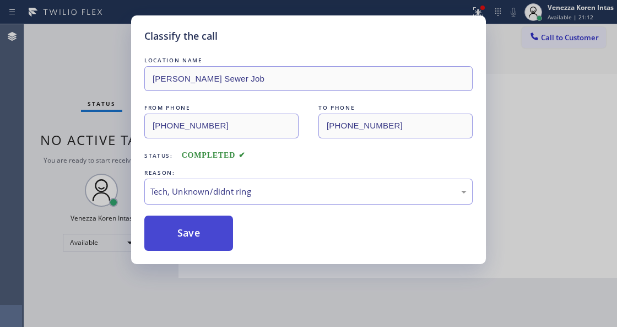
click at [203, 245] on button "Save" at bounding box center [188, 232] width 89 height 35
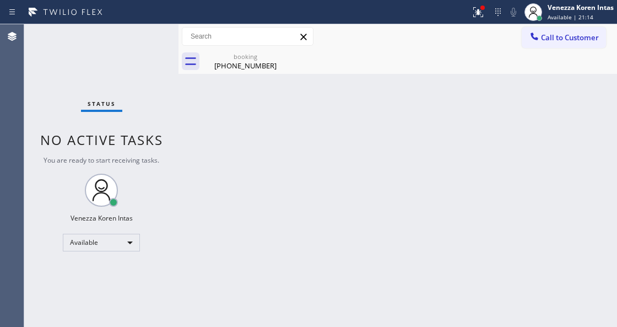
drag, startPoint x: 133, startPoint y: 94, endPoint x: 270, endPoint y: 191, distance: 167.8
click at [133, 94] on div "Status No active tasks You are ready to start receiving tasks. Venezza Koren In…" at bounding box center [101, 175] width 154 height 302
click at [276, 200] on div "Back to Dashboard Change Sender ID Customers Technicians Select a contact Outbo…" at bounding box center [397, 175] width 439 height 302
click at [283, 57] on icon at bounding box center [280, 56] width 13 height 13
click at [483, 4] on div at bounding box center [482, 7] width 7 height 7
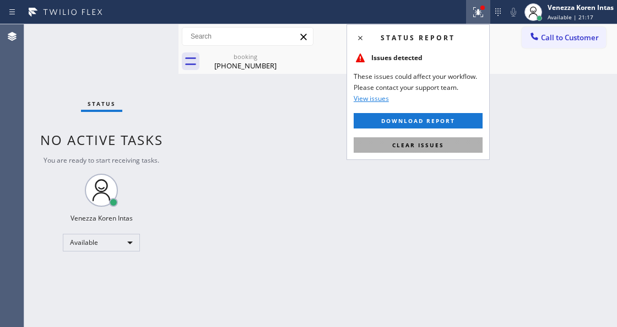
drag, startPoint x: 447, startPoint y: 147, endPoint x: 267, endPoint y: 93, distance: 188.4
click at [447, 147] on button "Clear issues" at bounding box center [418, 144] width 129 height 15
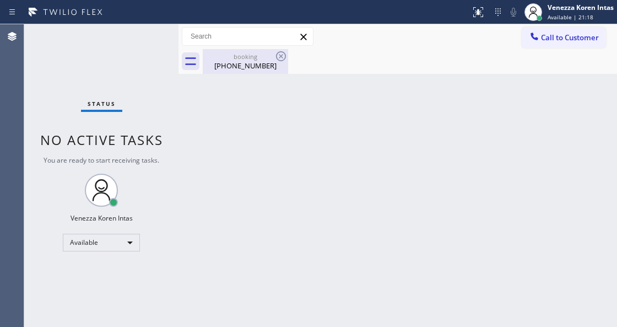
click at [278, 64] on div "[PHONE_NUMBER]" at bounding box center [245, 66] width 83 height 10
click at [278, 57] on div at bounding box center [410, 61] width 414 height 25
click at [296, 98] on div "Back to Dashboard Change Sender ID Customers Technicians Select a contact Outbo…" at bounding box center [397, 175] width 439 height 302
drag, startPoint x: 347, startPoint y: 138, endPoint x: 342, endPoint y: 148, distance: 11.1
click at [345, 140] on div "Back to Dashboard Change Sender ID Customers Technicians Select a contact Outbo…" at bounding box center [397, 175] width 439 height 302
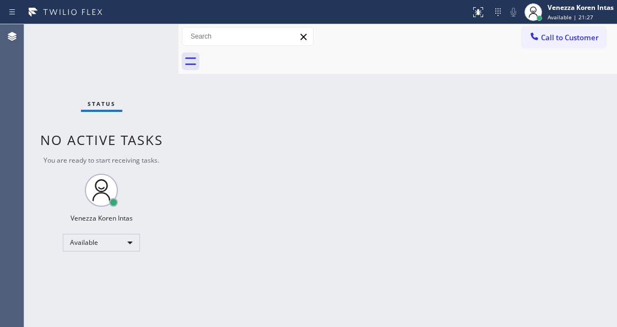
click at [378, 108] on div "Back to Dashboard Change Sender ID Customers Technicians Select a contact Outbo…" at bounding box center [397, 175] width 439 height 302
click at [157, 53] on div "Status No active tasks You are ready to start receiving tasks. Venezza Koren In…" at bounding box center [101, 175] width 154 height 302
click at [257, 124] on div "Back to Dashboard Change Sender ID Customers Technicians Select a contact Outbo…" at bounding box center [397, 175] width 439 height 302
click at [261, 130] on div "Back to Dashboard Change Sender ID Customers Technicians Select a contact Outbo…" at bounding box center [397, 175] width 439 height 302
click at [264, 133] on div "Back to Dashboard Change Sender ID Customers Technicians Select a contact Outbo…" at bounding box center [397, 175] width 439 height 302
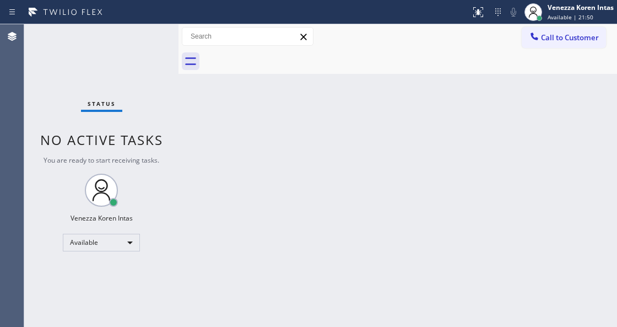
click at [264, 133] on div "Back to Dashboard Change Sender ID Customers Technicians Select a contact Outbo…" at bounding box center [397, 175] width 439 height 302
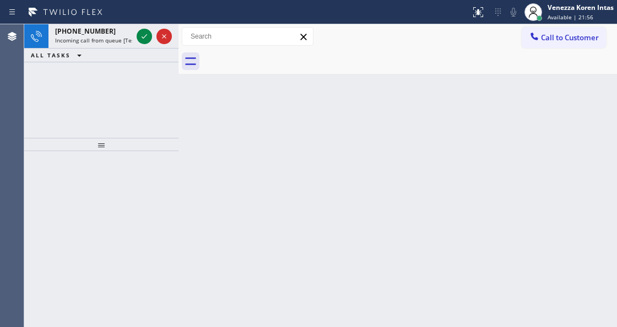
click at [388, 73] on div at bounding box center [410, 61] width 414 height 25
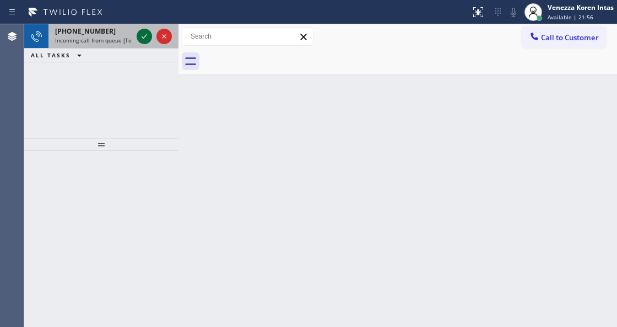
click at [144, 37] on icon at bounding box center [144, 36] width 13 height 13
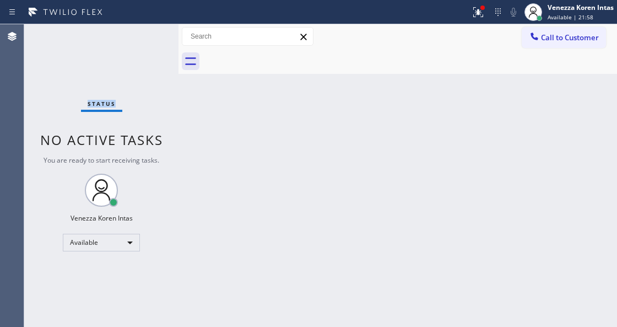
click at [144, 37] on div "Status No active tasks You are ready to start receiving tasks. Venezza Koren In…" at bounding box center [101, 175] width 154 height 302
click at [472, 3] on button at bounding box center [478, 12] width 24 height 24
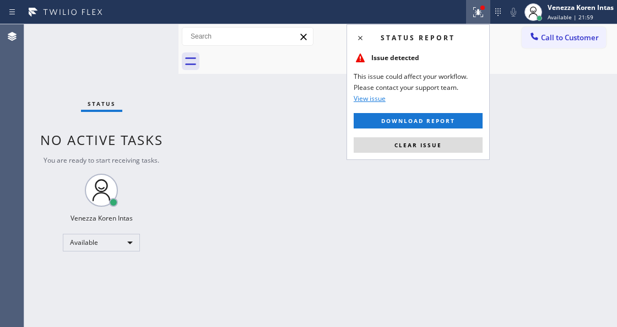
click at [462, 152] on div "Status report Issue detected This issue could affect your workflow. Please cont…" at bounding box center [418, 92] width 143 height 136
click at [480, 155] on div "Status report Issue detected This issue could affect your workflow. Please cont…" at bounding box center [418, 92] width 143 height 136
click at [455, 138] on button "Clear issue" at bounding box center [418, 144] width 129 height 15
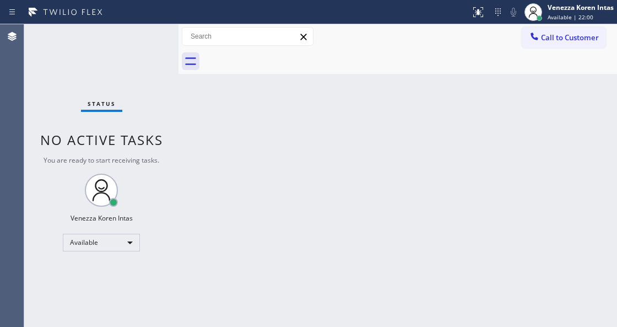
click at [508, 155] on div "Back to Dashboard Change Sender ID Customers Technicians Select a contact Outbo…" at bounding box center [397, 175] width 439 height 302
drag, startPoint x: 396, startPoint y: 223, endPoint x: 388, endPoint y: 232, distance: 12.2
click at [394, 225] on div "Back to Dashboard Change Sender ID Customers Technicians Select a contact Outbo…" at bounding box center [397, 175] width 439 height 302
drag, startPoint x: 332, startPoint y: 263, endPoint x: 160, endPoint y: 223, distance: 176.0
click at [331, 264] on div "Back to Dashboard Change Sender ID Customers Technicians Select a contact Outbo…" at bounding box center [397, 175] width 439 height 302
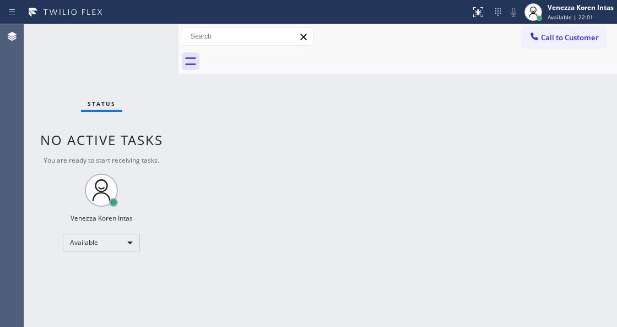
drag, startPoint x: 148, startPoint y: 98, endPoint x: 198, endPoint y: 126, distance: 57.5
click at [148, 98] on div "Status No active tasks You are ready to start receiving tasks. Venezza Koren In…" at bounding box center [101, 175] width 154 height 302
click at [255, 162] on div "Back to Dashboard Change Sender ID Customers Technicians Select a contact Outbo…" at bounding box center [397, 175] width 439 height 302
click at [273, 175] on div "Back to Dashboard Change Sender ID Customers Technicians Select a contact Outbo…" at bounding box center [397, 175] width 439 height 302
click at [148, 40] on div "Status No active tasks You are ready to start receiving tasks. Venezza Koren In…" at bounding box center [101, 175] width 154 height 302
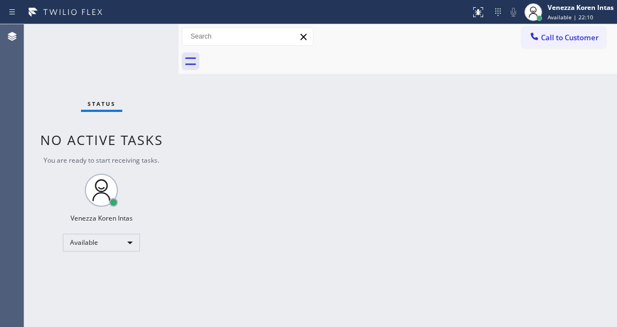
click at [148, 40] on div "Status No active tasks You are ready to start receiving tasks. Venezza Koren In…" at bounding box center [101, 175] width 154 height 302
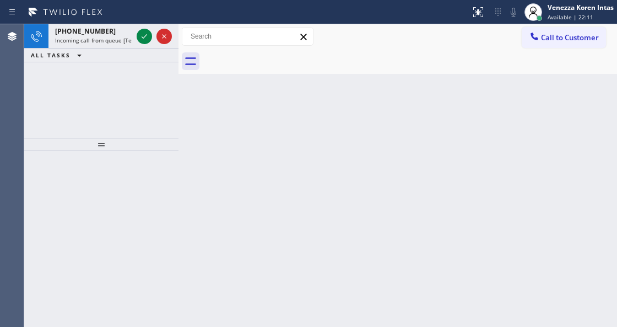
click at [187, 134] on div "Back to Dashboard Change Sender ID Customers Technicians Select a contact Outbo…" at bounding box center [397, 175] width 439 height 302
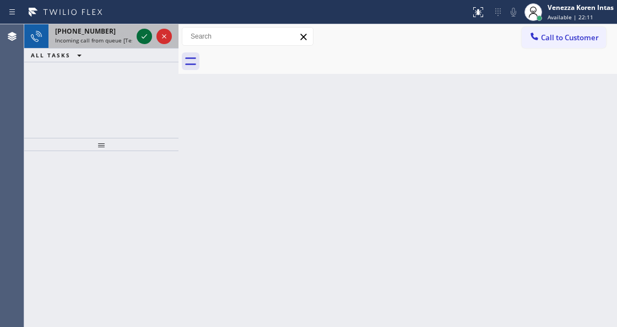
click at [143, 36] on icon at bounding box center [144, 36] width 13 height 13
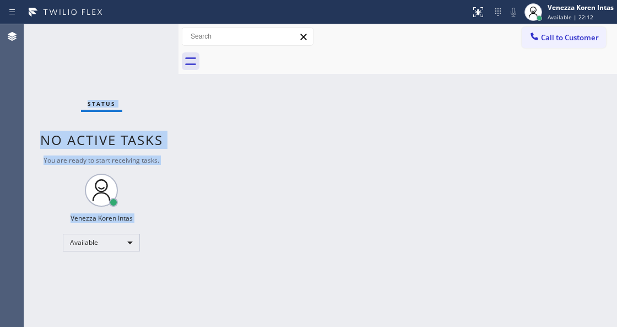
click at [143, 36] on div "Status No active tasks You are ready to start receiving tasks. Venezza Koren In…" at bounding box center [101, 175] width 154 height 302
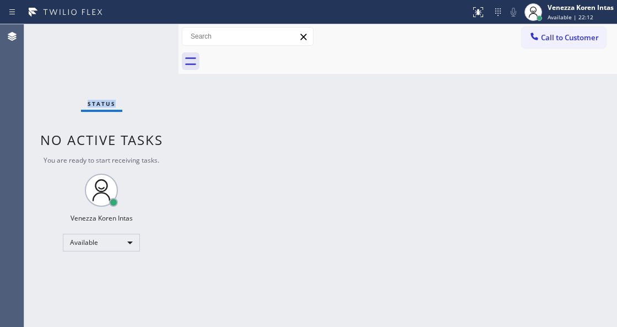
click at [143, 36] on div "Status No active tasks You are ready to start receiving tasks. Venezza Koren In…" at bounding box center [101, 175] width 154 height 302
click at [207, 100] on div "Back to Dashboard Change Sender ID Customers Technicians Select a contact Outbo…" at bounding box center [397, 175] width 439 height 302
click at [263, 129] on div "Back to Dashboard Change Sender ID Customers Technicians Select a contact Outbo…" at bounding box center [397, 175] width 439 height 302
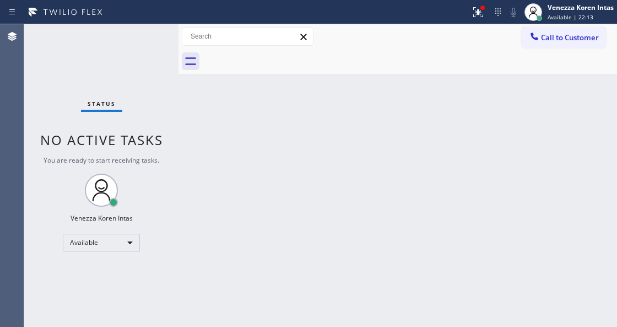
click at [269, 163] on div "Back to Dashboard Change Sender ID Customers Technicians Select a contact Outbo…" at bounding box center [397, 175] width 439 height 302
click at [479, 9] on div at bounding box center [482, 7] width 7 height 7
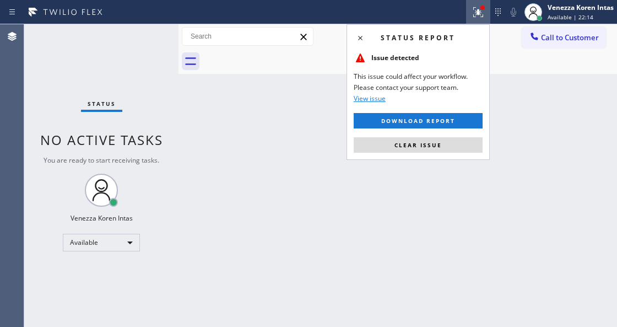
click at [435, 162] on div "Back to Dashboard Change Sender ID Customers Technicians Select a contact Outbo…" at bounding box center [397, 175] width 439 height 302
click at [439, 135] on div "Status report Issue detected This issue could affect your workflow. Please cont…" at bounding box center [418, 92] width 143 height 136
click at [440, 142] on span "Clear issue" at bounding box center [417, 145] width 47 height 8
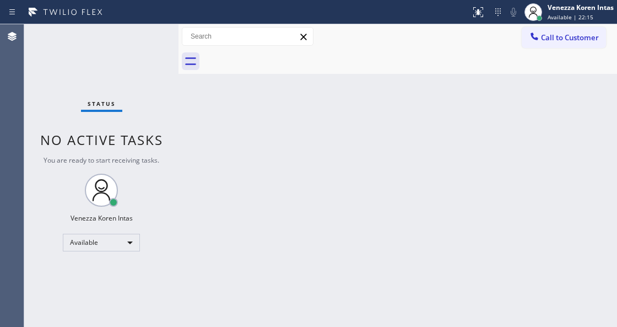
click at [400, 183] on div "Back to Dashboard Change Sender ID Customers Technicians Select a contact Outbo…" at bounding box center [397, 175] width 439 height 302
click at [145, 37] on div "Status No active tasks You are ready to start receiving tasks. Venezza Koren In…" at bounding box center [101, 175] width 154 height 302
click at [22, 84] on div "Agent Desktop" at bounding box center [12, 175] width 24 height 302
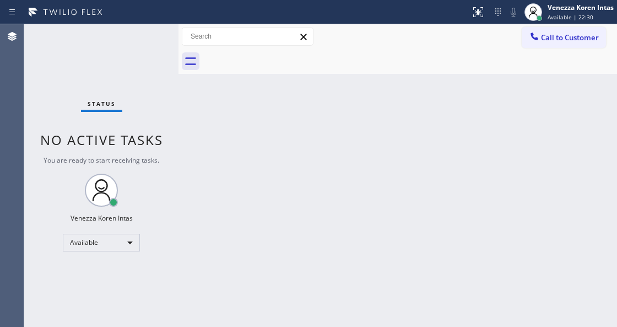
click at [136, 40] on div "Status No active tasks You are ready to start receiving tasks. Venezza Koren In…" at bounding box center [101, 175] width 154 height 302
click at [242, 158] on div "Back to Dashboard Change Sender ID Customers Technicians Select a contact Outbo…" at bounding box center [397, 175] width 439 height 302
click at [219, 319] on div "Back to Dashboard Change Sender ID Customers Technicians Select a contact Outbo…" at bounding box center [397, 175] width 439 height 302
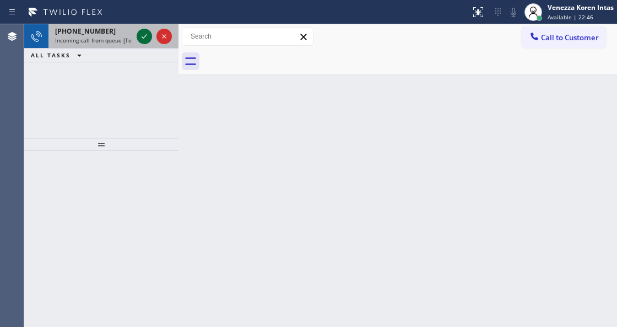
click at [144, 33] on icon at bounding box center [144, 36] width 13 height 13
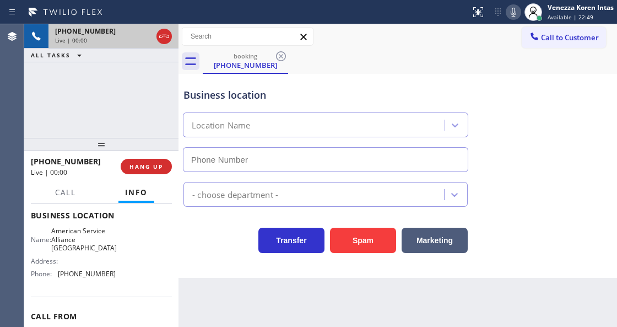
scroll to position [147, 0]
type input "[PHONE_NUMBER]"
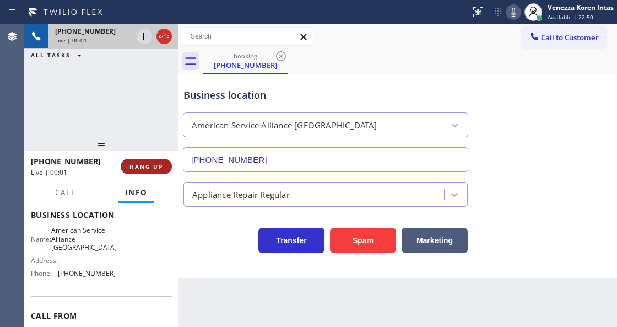
click at [151, 171] on button "HANG UP" at bounding box center [146, 166] width 51 height 15
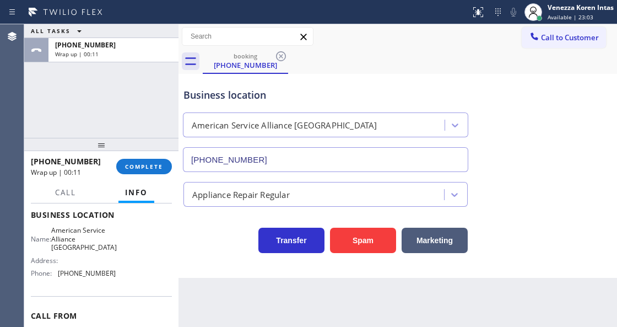
click at [151, 183] on button "Info" at bounding box center [136, 192] width 36 height 21
click at [161, 164] on span "COMPLETE" at bounding box center [144, 167] width 38 height 8
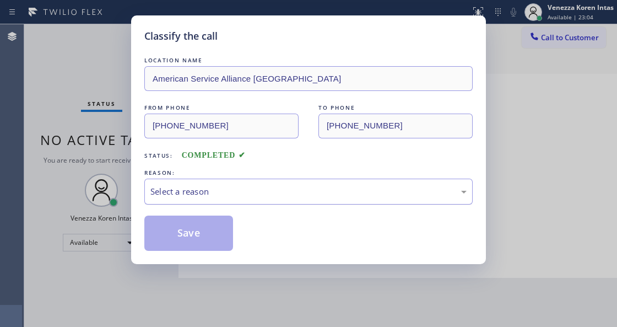
click at [216, 190] on div "Select a reason" at bounding box center [308, 191] width 316 height 13
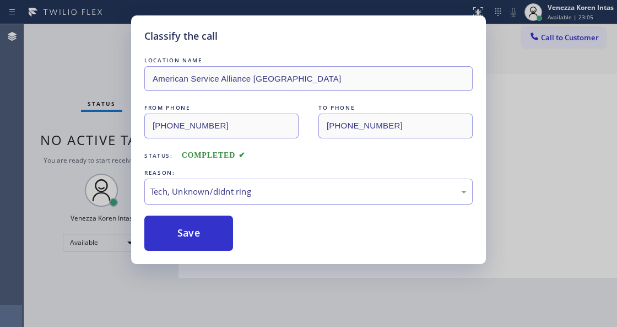
drag, startPoint x: 199, startPoint y: 237, endPoint x: 218, endPoint y: 267, distance: 35.2
click at [199, 237] on button "Save" at bounding box center [188, 232] width 89 height 35
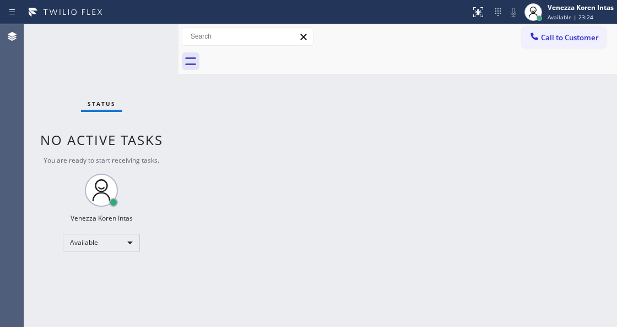
click at [231, 206] on div "Back to Dashboard Change Sender ID Customers Technicians Select a contact Outbo…" at bounding box center [397, 175] width 439 height 302
click at [102, 93] on div "Status No active tasks You are ready to start receiving tasks. Venezza Koren In…" at bounding box center [101, 175] width 154 height 302
click at [149, 40] on div "Status No active tasks You are ready to start receiving tasks. Venezza Koren In…" at bounding box center [101, 175] width 154 height 302
click at [130, 32] on div "Status No active tasks You are ready to start receiving tasks. Venezza Koren In…" at bounding box center [101, 175] width 154 height 302
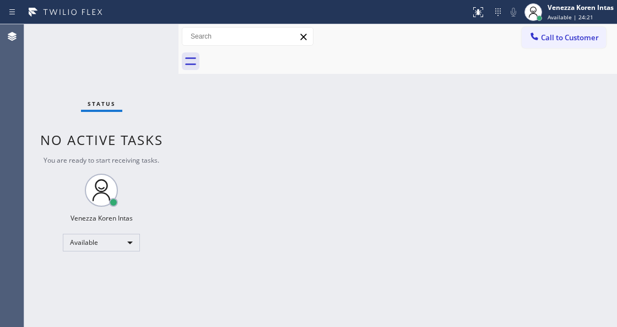
drag, startPoint x: 122, startPoint y: 59, endPoint x: 145, endPoint y: 98, distance: 44.7
click at [122, 59] on div "Status No active tasks You are ready to start receiving tasks. Venezza Koren In…" at bounding box center [101, 175] width 154 height 302
click at [225, 143] on div "Back to Dashboard Change Sender ID Customers Technicians Select a contact Outbo…" at bounding box center [397, 175] width 439 height 302
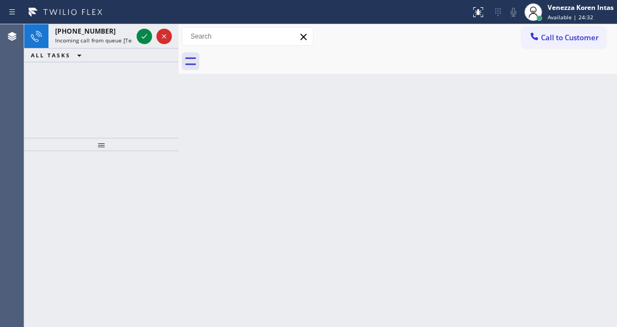
click at [148, 59] on div "ALL TASKS ALL TASKS ACTIVE TASKS TASKS IN WRAP UP" at bounding box center [101, 55] width 154 height 14
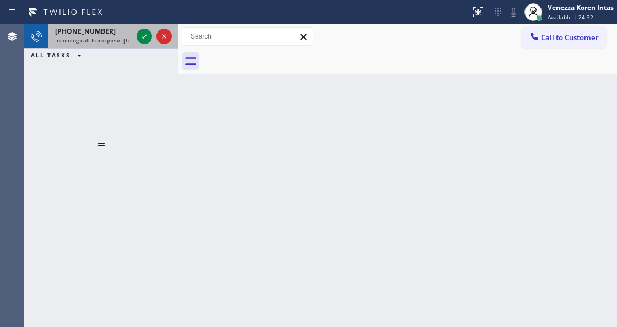
click at [146, 44] on div at bounding box center [154, 36] width 40 height 24
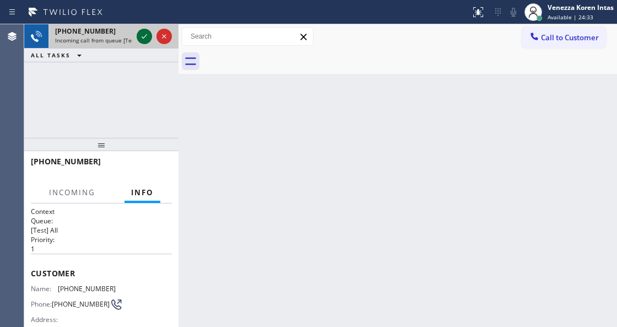
click at [143, 33] on icon at bounding box center [144, 36] width 13 height 13
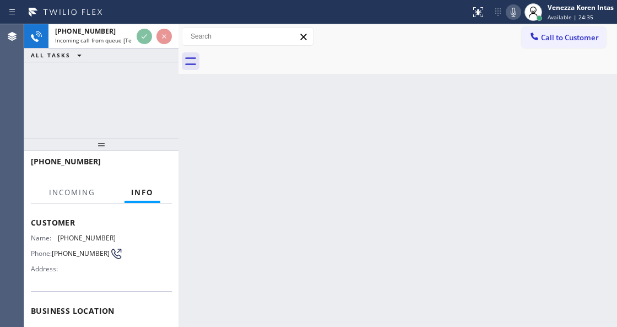
scroll to position [110, 0]
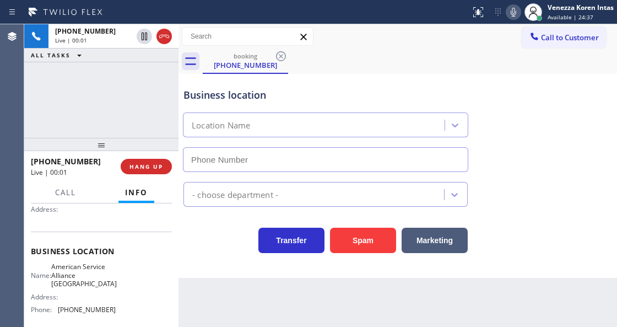
type input "[PHONE_NUMBER]"
click at [187, 258] on div "Business location American Service Alliance [GEOGRAPHIC_DATA] [PHONE_NUMBER] Ap…" at bounding box center [397, 176] width 439 height 204
click at [567, 239] on div "Transfer Spam Marketing" at bounding box center [397, 235] width 433 height 35
click at [513, 13] on icon at bounding box center [513, 12] width 13 height 13
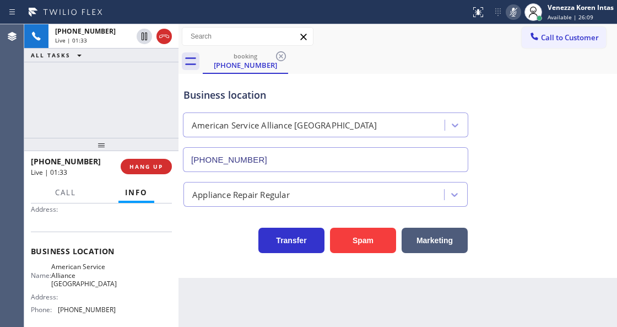
click at [513, 13] on icon at bounding box center [513, 12] width 13 height 13
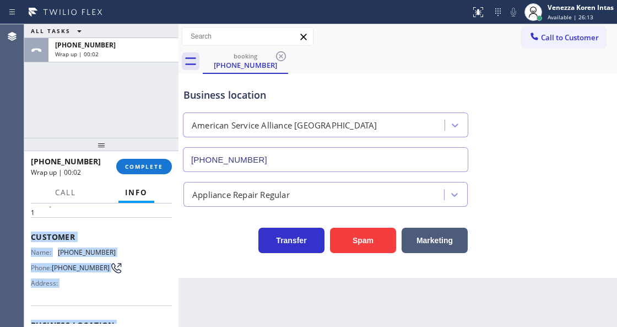
scroll to position [202, 0]
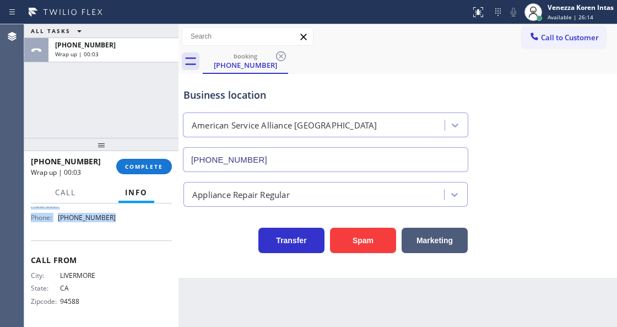
drag, startPoint x: 31, startPoint y: 231, endPoint x: 126, endPoint y: 238, distance: 94.4
click at [126, 238] on div "Context Queue: [Test] All Priority: 1 Customer Name: [PHONE_NUMBER] Phone: [PHO…" at bounding box center [101, 163] width 141 height 319
click at [147, 167] on span "COMPLETE" at bounding box center [144, 167] width 38 height 8
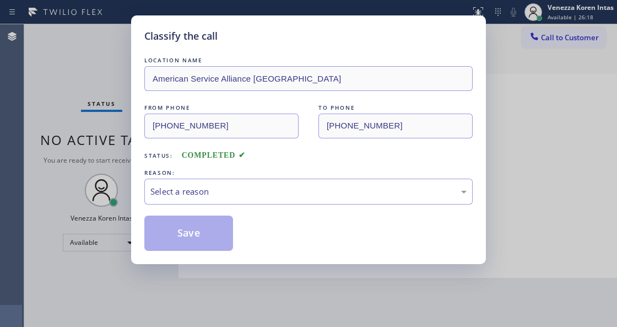
click at [224, 207] on div "LOCATION NAME American Service Alliance [GEOGRAPHIC_DATA] FROM PHONE [PHONE_NUM…" at bounding box center [308, 153] width 328 height 196
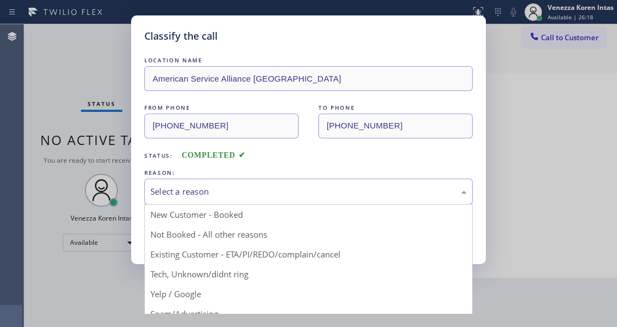
click at [224, 202] on div "Select a reason" at bounding box center [308, 191] width 328 height 26
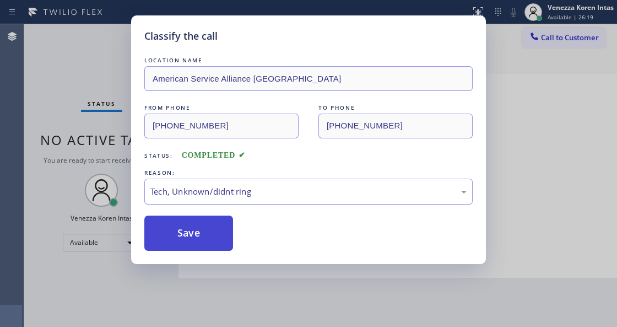
click at [205, 237] on button "Save" at bounding box center [188, 232] width 89 height 35
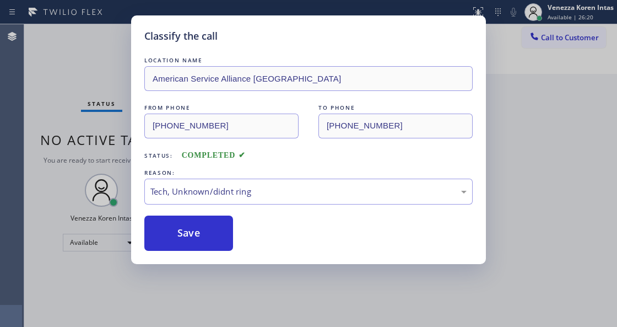
click at [555, 19] on div "Classify the call LOCATION NAME American Service Alliance San Leandro FROM PHON…" at bounding box center [308, 163] width 617 height 327
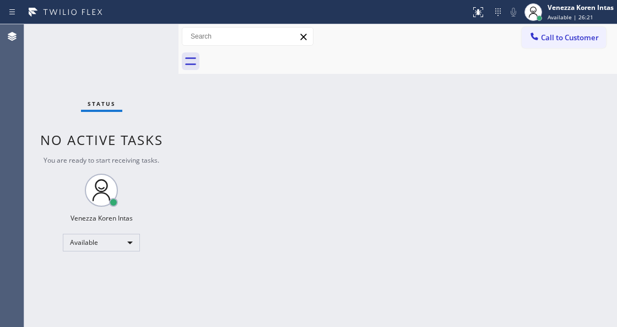
click at [555, 19] on span "Available | 26:21" at bounding box center [571, 17] width 46 height 8
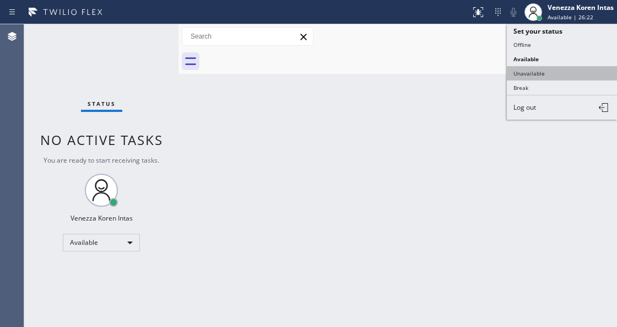
click at [544, 71] on button "Unavailable" at bounding box center [562, 73] width 110 height 14
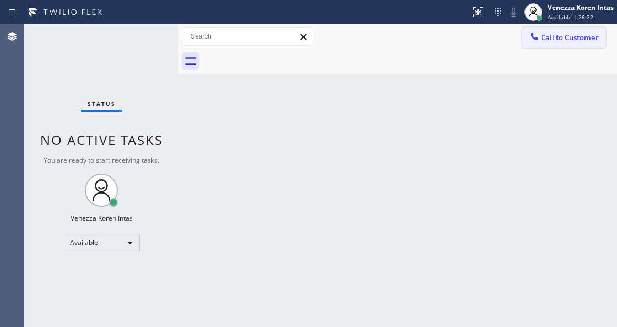
click at [559, 43] on button "Call to Customer" at bounding box center [564, 37] width 84 height 21
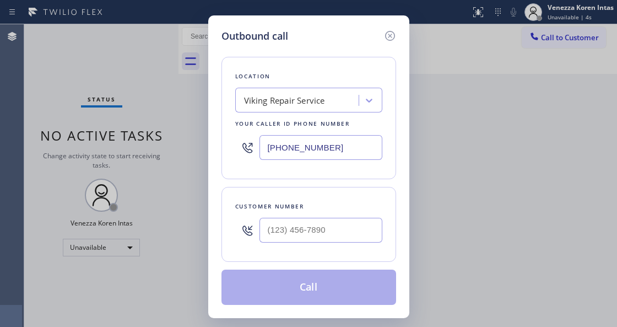
drag, startPoint x: 332, startPoint y: 142, endPoint x: 273, endPoint y: 139, distance: 59.0
click at [261, 140] on input "[PHONE_NUMBER]" at bounding box center [320, 147] width 123 height 25
paste input "510) 361-0551"
type input "[PHONE_NUMBER]"
click at [298, 241] on input "(___) ___-____" at bounding box center [320, 230] width 123 height 25
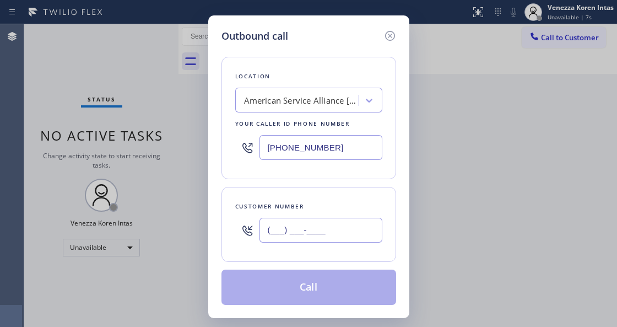
paste input "925) 518-2340"
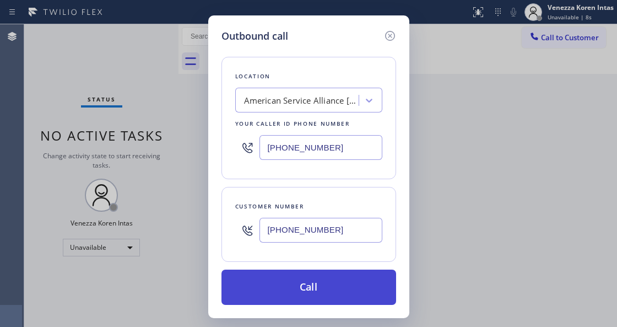
type input "[PHONE_NUMBER]"
click at [299, 293] on button "Call" at bounding box center [308, 286] width 175 height 35
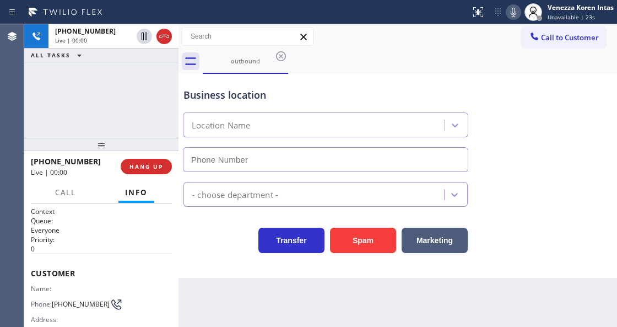
type input "[PHONE_NUMBER]"
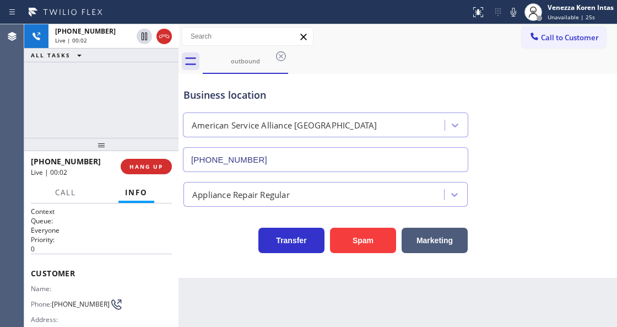
click at [510, 53] on div "outbound" at bounding box center [410, 61] width 414 height 25
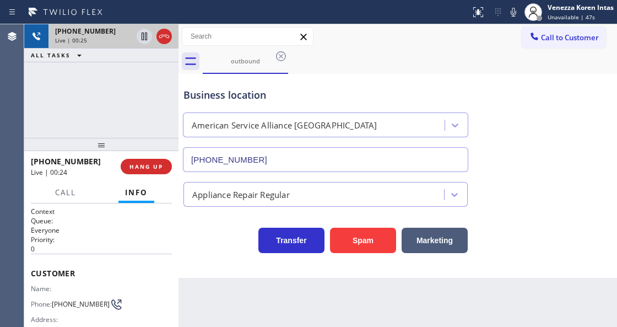
click at [163, 36] on icon at bounding box center [164, 36] width 13 height 13
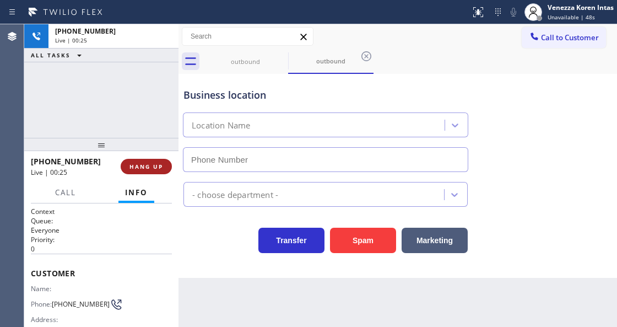
type input "[PHONE_NUMBER]"
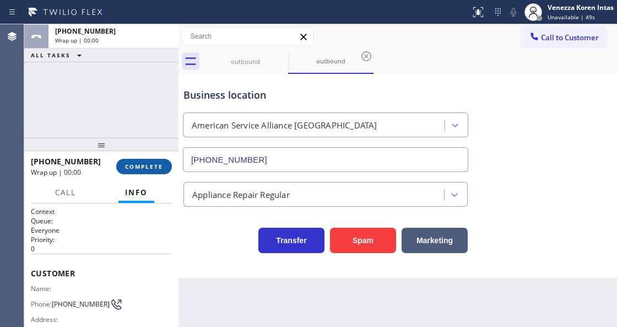
click at [150, 166] on span "COMPLETE" at bounding box center [144, 167] width 38 height 8
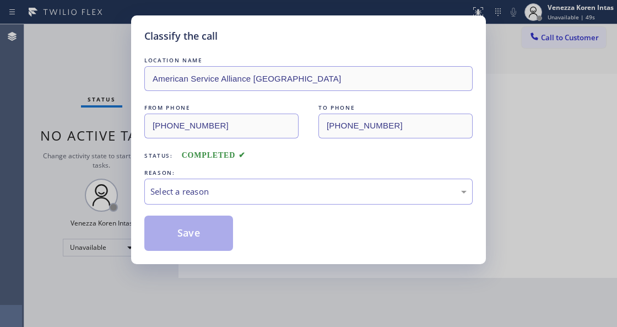
click at [226, 198] on div "Select a reason" at bounding box center [308, 191] width 316 height 13
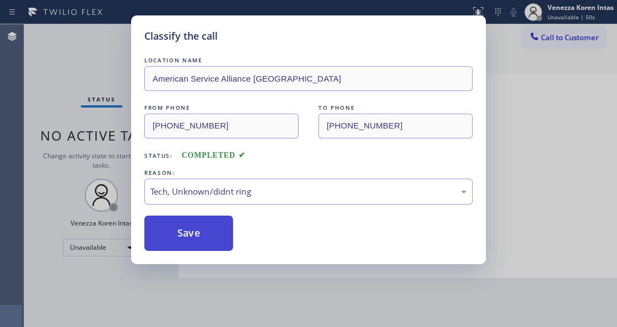
click at [199, 221] on button "Save" at bounding box center [188, 232] width 89 height 35
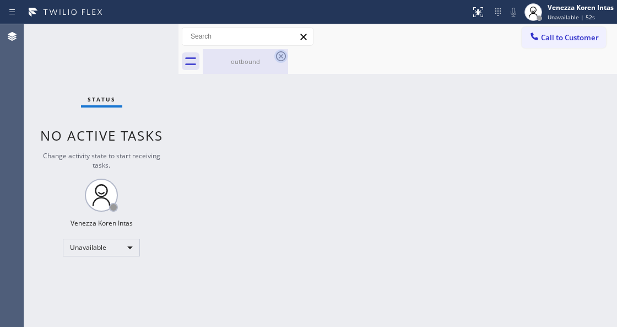
click at [282, 50] on icon at bounding box center [280, 56] width 13 height 13
click at [282, 57] on icon at bounding box center [281, 56] width 10 height 10
click at [360, 106] on div "Back to Dashboard Change Sender ID Customers Technicians Select a contact Outbo…" at bounding box center [397, 175] width 439 height 302
click at [220, 68] on div "outbound" at bounding box center [245, 61] width 83 height 25
drag, startPoint x: 318, startPoint y: 133, endPoint x: 500, endPoint y: 37, distance: 205.5
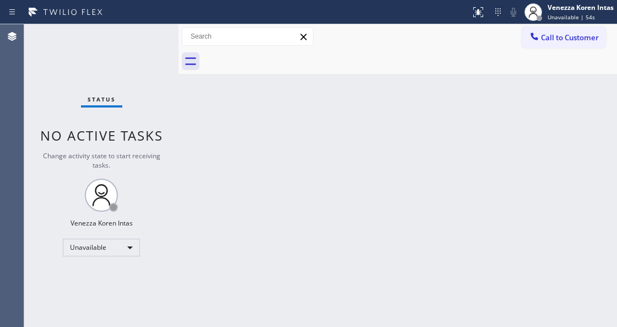
click at [318, 134] on div "Back to Dashboard Change Sender ID Customers Technicians Select a contact Outbo…" at bounding box center [397, 175] width 439 height 302
click at [549, 44] on button "Call to Customer" at bounding box center [564, 37] width 84 height 21
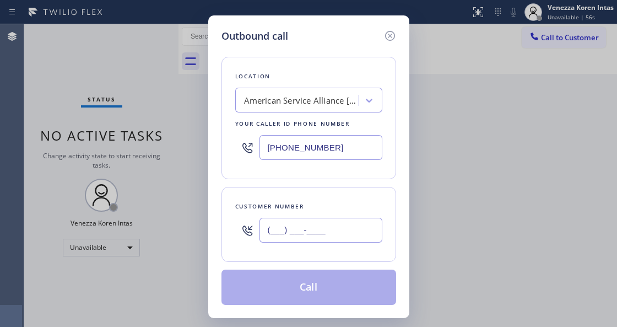
click at [316, 224] on input "(___) ___-____" at bounding box center [320, 230] width 123 height 25
paste input "925) 518-2340"
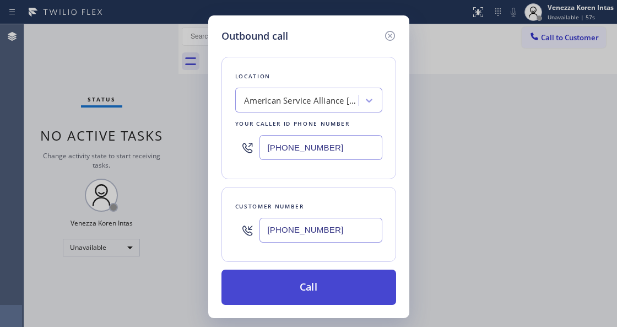
type input "[PHONE_NUMBER]"
click at [321, 284] on button "Call" at bounding box center [308, 286] width 175 height 35
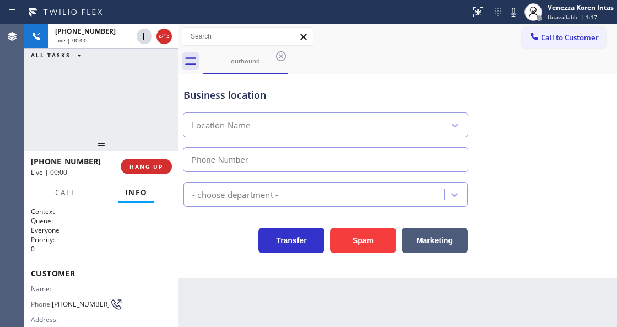
type input "[PHONE_NUMBER]"
click at [182, 112] on div "American Service Alliance [GEOGRAPHIC_DATA]" at bounding box center [326, 122] width 290 height 29
click at [283, 108] on div "American Service Alliance [GEOGRAPHIC_DATA]" at bounding box center [326, 122] width 290 height 29
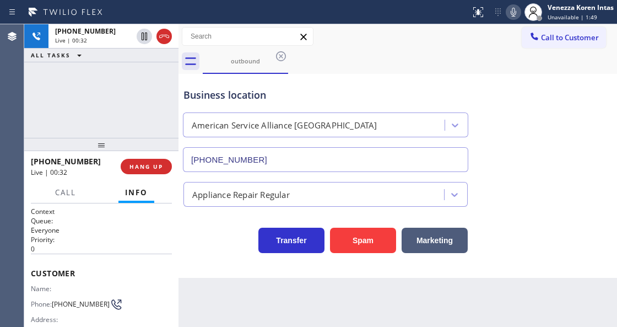
click at [515, 17] on icon at bounding box center [513, 12] width 13 height 13
click at [513, 9] on icon at bounding box center [514, 12] width 6 height 9
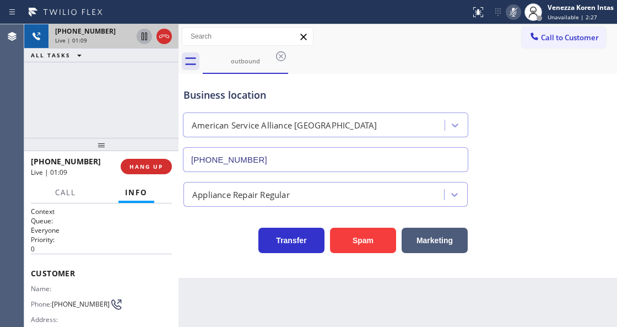
click at [144, 41] on icon at bounding box center [144, 36] width 13 height 13
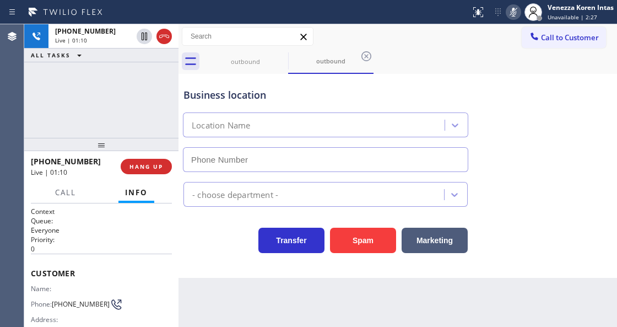
type input "[PHONE_NUMBER]"
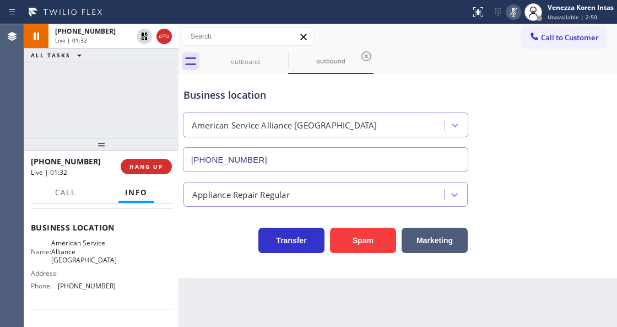
scroll to position [147, 0]
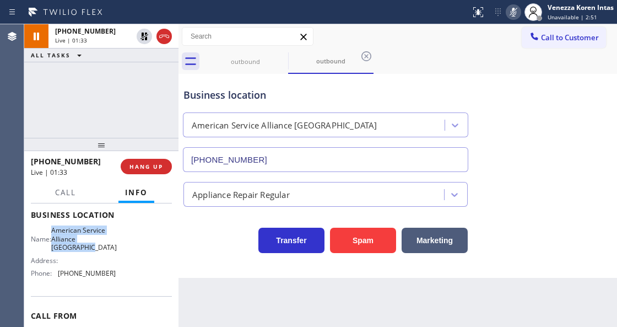
drag, startPoint x: 58, startPoint y: 226, endPoint x: 96, endPoint y: 249, distance: 45.0
click at [96, 249] on div "Name: American Service Alliance [GEOGRAPHIC_DATA]" at bounding box center [73, 238] width 85 height 25
click at [517, 13] on icon at bounding box center [513, 12] width 13 height 13
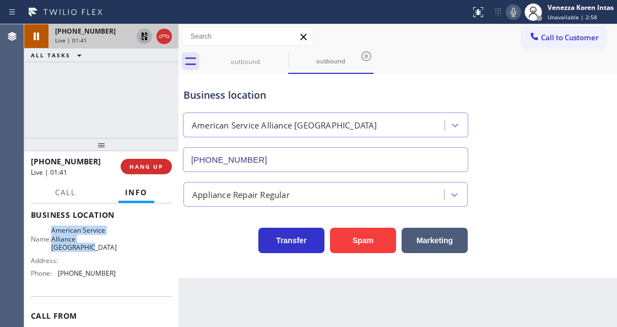
click at [141, 39] on icon at bounding box center [144, 36] width 13 height 13
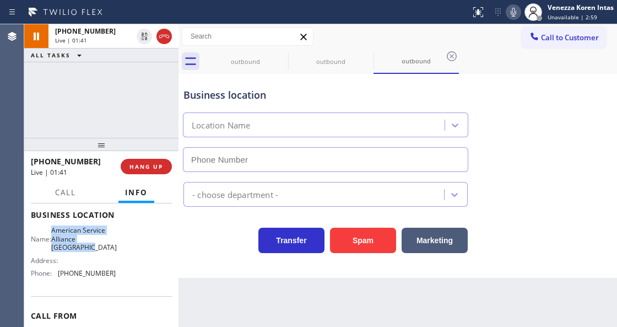
type input "[PHONE_NUMBER]"
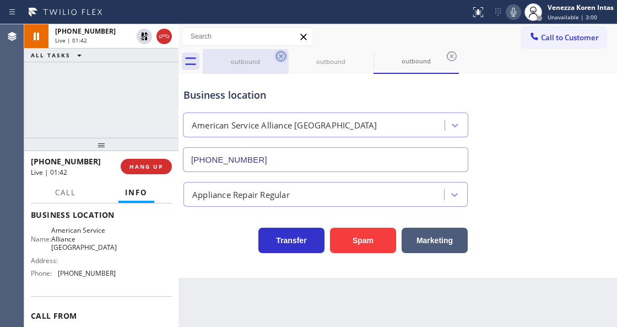
click at [277, 56] on icon at bounding box center [280, 56] width 13 height 13
click at [284, 56] on icon at bounding box center [280, 56] width 13 height 13
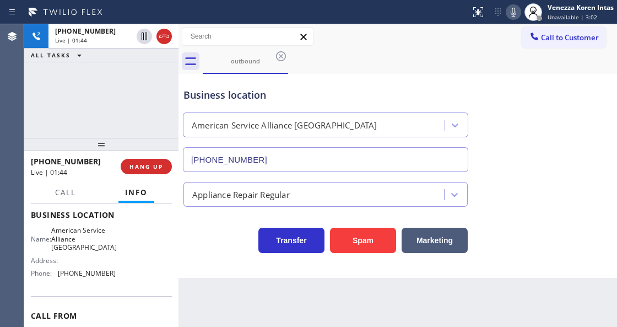
click at [322, 60] on div "outbound" at bounding box center [410, 61] width 414 height 25
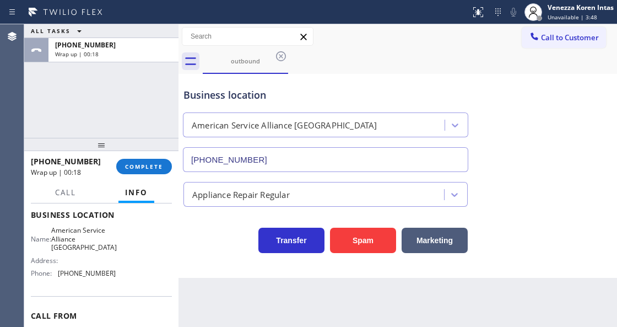
click at [155, 170] on span "COMPLETE" at bounding box center [144, 167] width 38 height 8
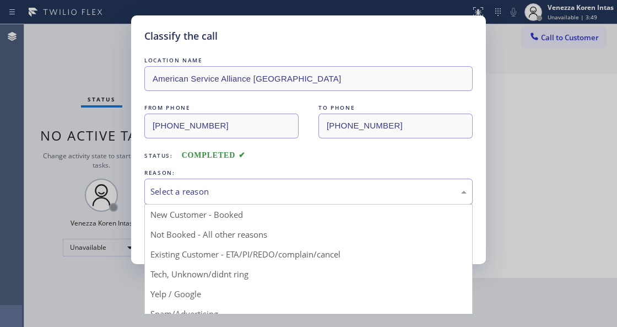
click at [238, 198] on div "Select a reason" at bounding box center [308, 191] width 316 height 13
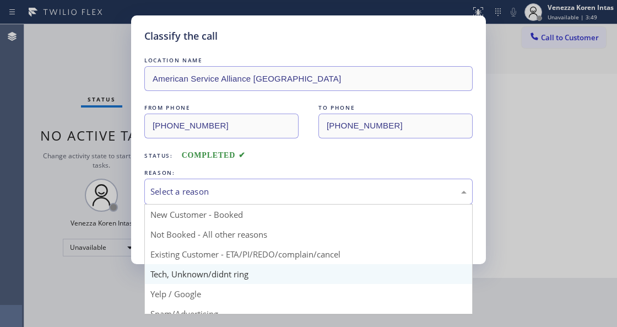
drag, startPoint x: 224, startPoint y: 272, endPoint x: 219, endPoint y: 263, distance: 10.6
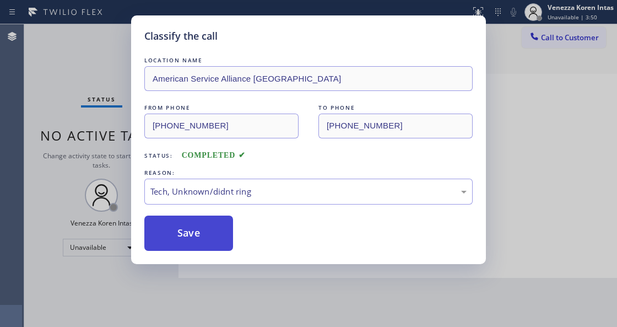
click at [212, 247] on button "Save" at bounding box center [188, 232] width 89 height 35
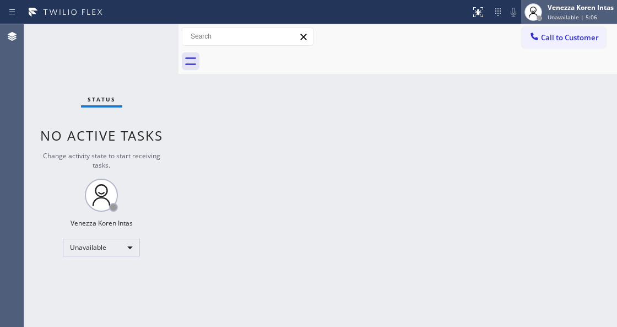
click at [578, 13] on div "Venezza Koren Intas Unavailable | 5:06" at bounding box center [581, 11] width 72 height 19
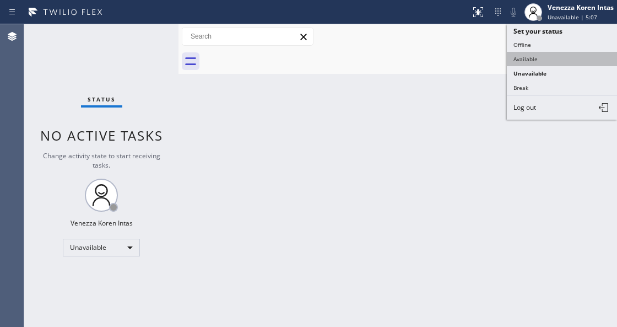
click at [552, 57] on button "Available" at bounding box center [562, 59] width 110 height 14
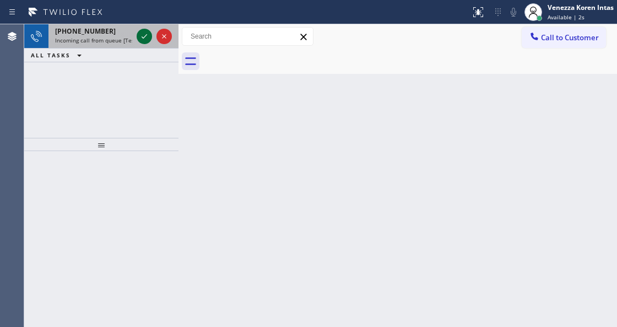
click at [145, 37] on icon at bounding box center [144, 36] width 13 height 13
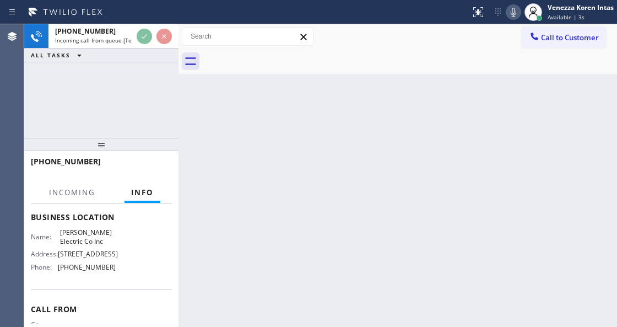
scroll to position [147, 0]
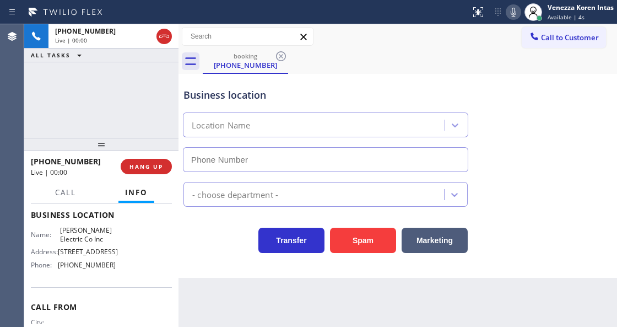
type input "[PHONE_NUMBER]"
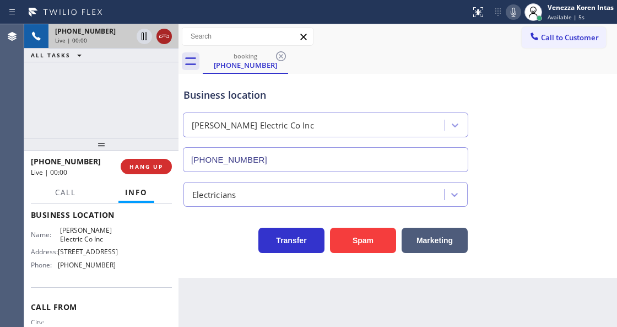
click at [164, 35] on icon at bounding box center [164, 36] width 13 height 13
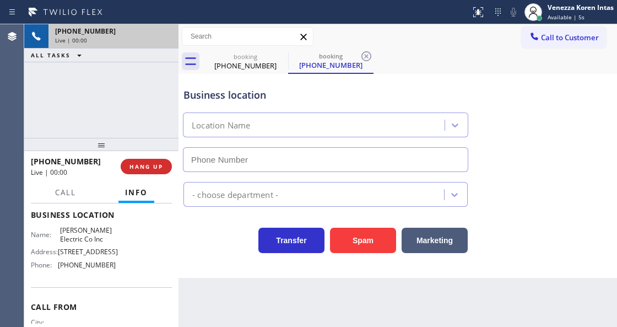
type input "[PHONE_NUMBER]"
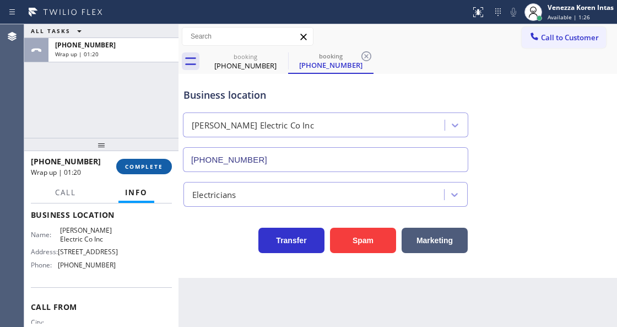
click at [132, 163] on span "COMPLETE" at bounding box center [144, 167] width 38 height 8
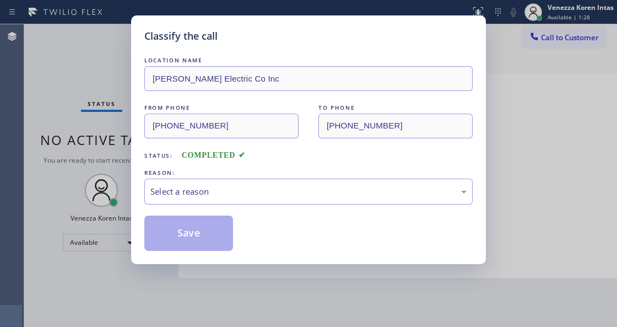
click at [242, 187] on div "Select a reason" at bounding box center [308, 191] width 316 height 13
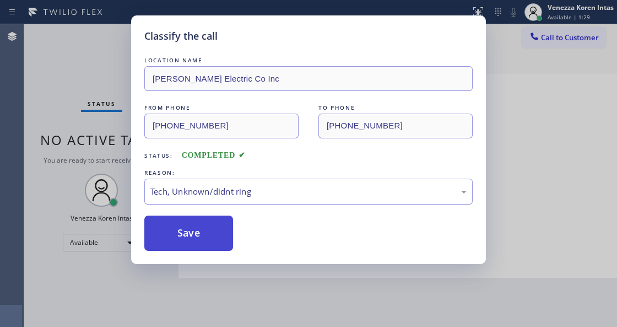
click at [199, 236] on button "Save" at bounding box center [188, 232] width 89 height 35
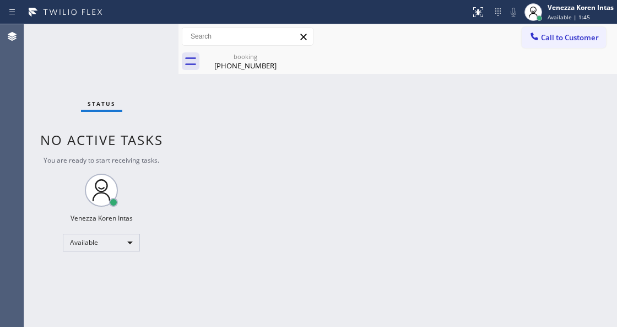
click at [339, 159] on div "Back to Dashboard Change Sender ID Customers Technicians Select a contact Outbo…" at bounding box center [397, 175] width 439 height 302
click at [279, 61] on icon at bounding box center [280, 56] width 13 height 13
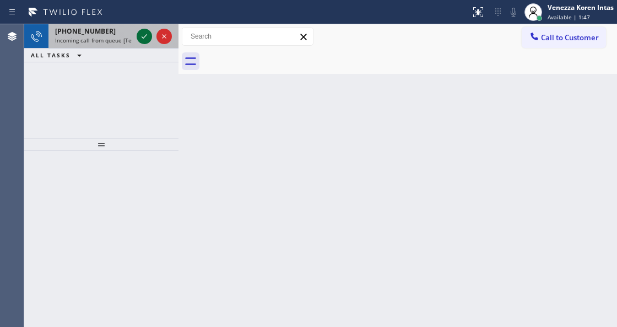
click at [142, 36] on icon at bounding box center [145, 36] width 6 height 4
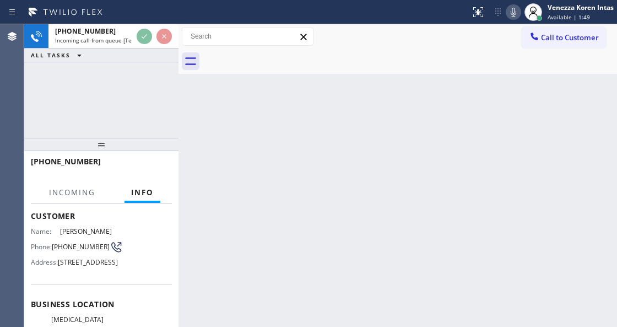
scroll to position [110, 0]
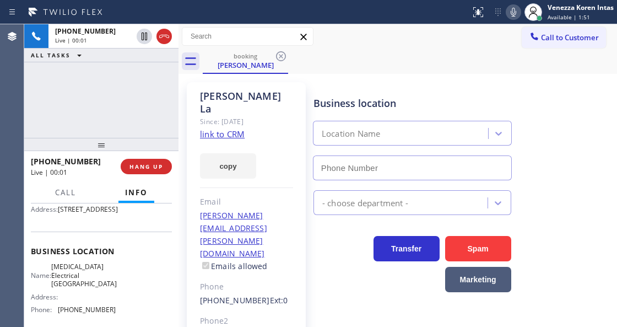
type input "[PHONE_NUMBER]"
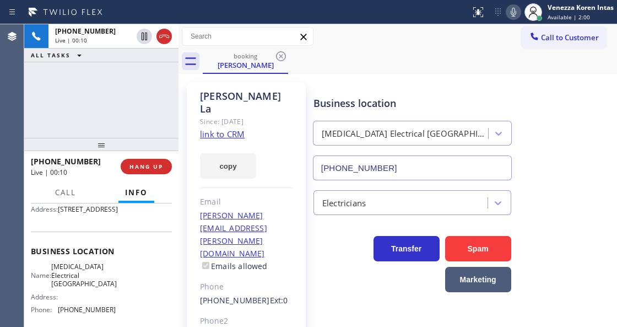
click at [229, 128] on link "link to CRM" at bounding box center [222, 133] width 45 height 11
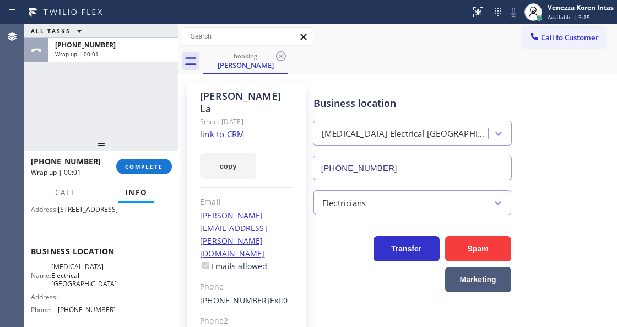
drag, startPoint x: 162, startPoint y: 160, endPoint x: 185, endPoint y: 175, distance: 27.8
click at [162, 160] on button "COMPLETE" at bounding box center [144, 166] width 56 height 15
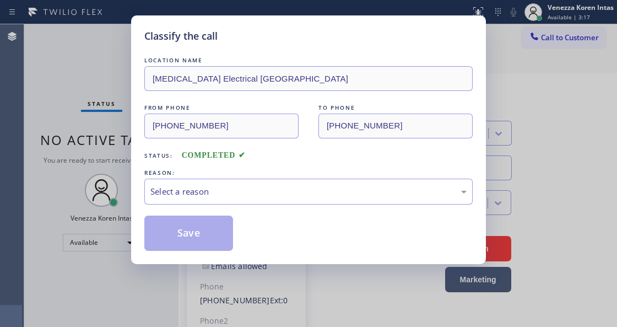
click at [251, 201] on div "Select a reason" at bounding box center [308, 191] width 328 height 26
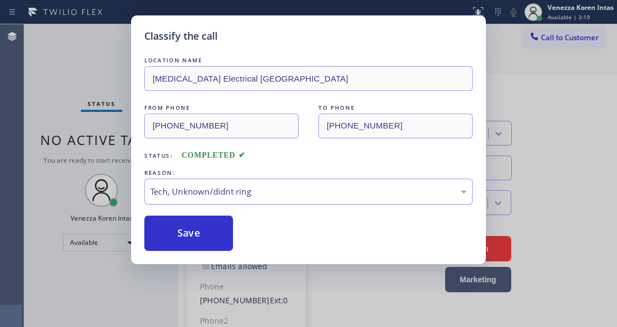
click at [218, 196] on div "Tech, Unknown/didnt ring" at bounding box center [308, 191] width 316 height 13
click at [209, 234] on button "Save" at bounding box center [188, 232] width 89 height 35
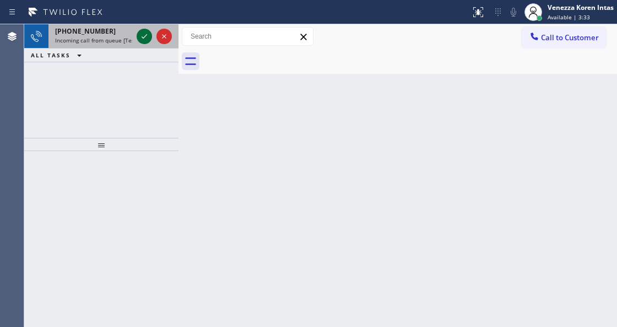
click at [145, 37] on icon at bounding box center [144, 36] width 13 height 13
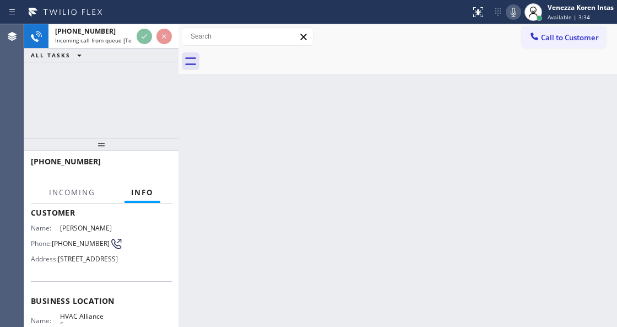
scroll to position [110, 0]
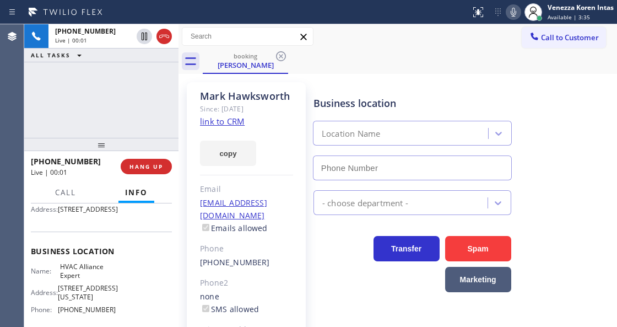
type input "[PHONE_NUMBER]"
click at [224, 120] on link "link to CRM" at bounding box center [222, 121] width 45 height 11
click at [392, 42] on div "Call to Customer Outbound call Location American Service Alliance [GEOGRAPHIC_D…" at bounding box center [397, 36] width 439 height 19
click at [511, 14] on icon at bounding box center [514, 12] width 6 height 9
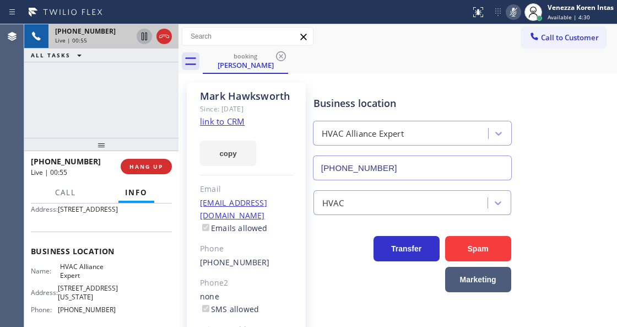
click at [143, 33] on icon at bounding box center [145, 37] width 6 height 8
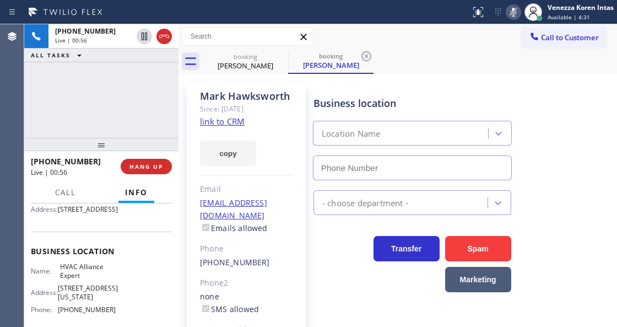
type input "[PHONE_NUMBER]"
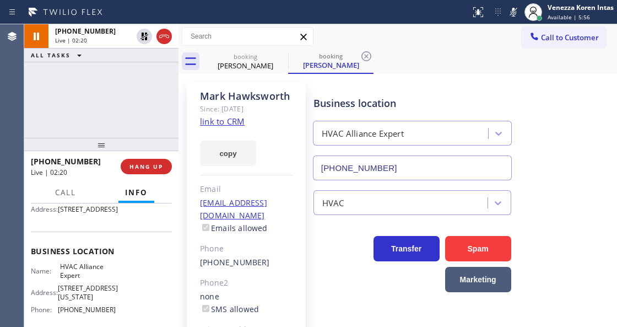
drag, startPoint x: 512, startPoint y: 14, endPoint x: 511, endPoint y: 41, distance: 26.5
click at [512, 14] on icon at bounding box center [514, 12] width 6 height 9
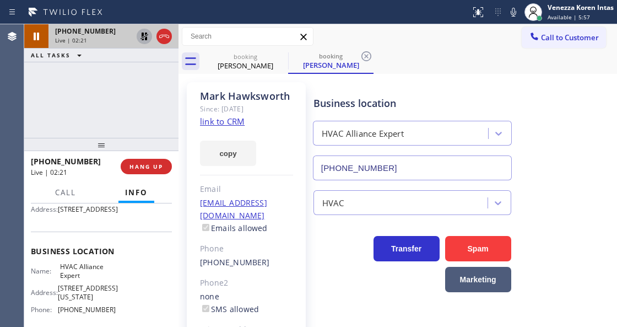
click at [142, 41] on icon at bounding box center [144, 36] width 13 height 13
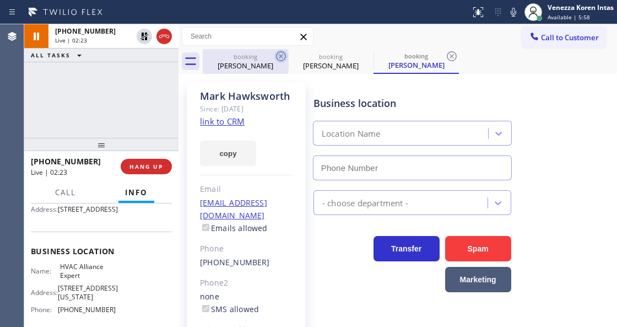
click at [280, 58] on icon at bounding box center [280, 56] width 13 height 13
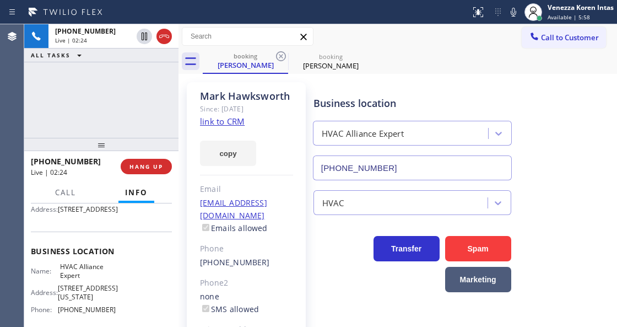
type input "[PHONE_NUMBER]"
click at [280, 58] on icon at bounding box center [280, 56] width 13 height 13
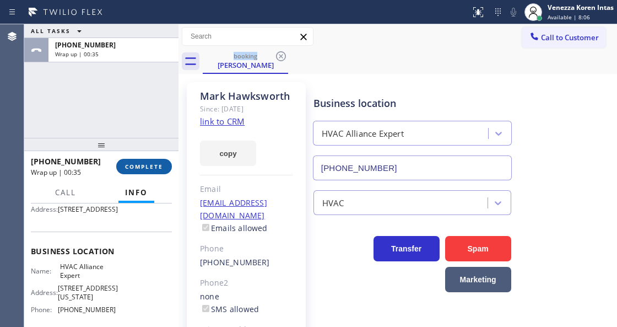
click at [159, 173] on button "COMPLETE" at bounding box center [144, 166] width 56 height 15
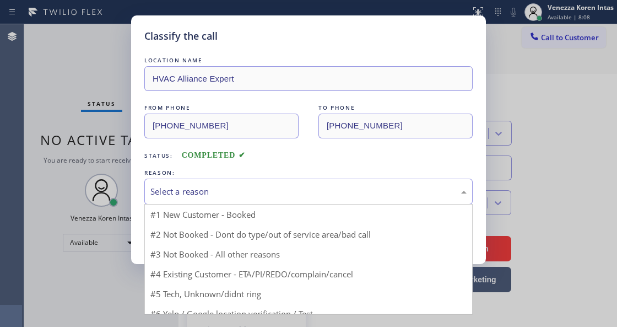
click at [242, 192] on div "Select a reason" at bounding box center [308, 191] width 316 height 13
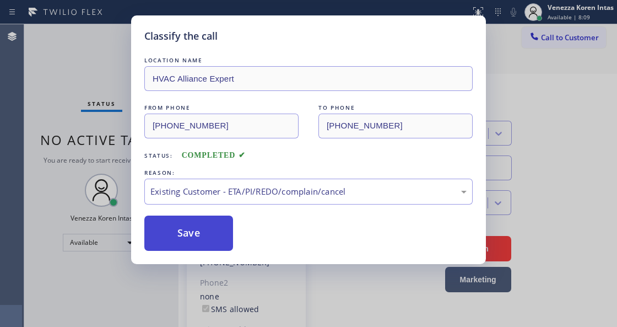
click at [215, 236] on button "Save" at bounding box center [188, 232] width 89 height 35
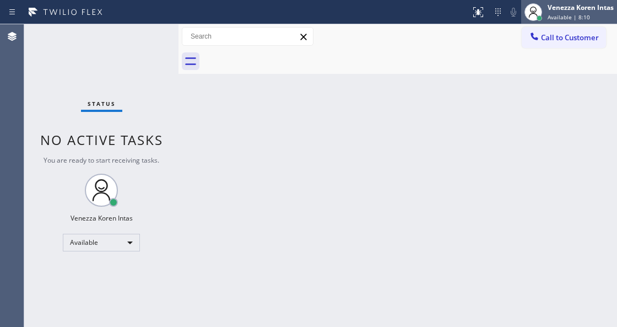
click at [581, 17] on span "Available | 8:10" at bounding box center [569, 17] width 42 height 8
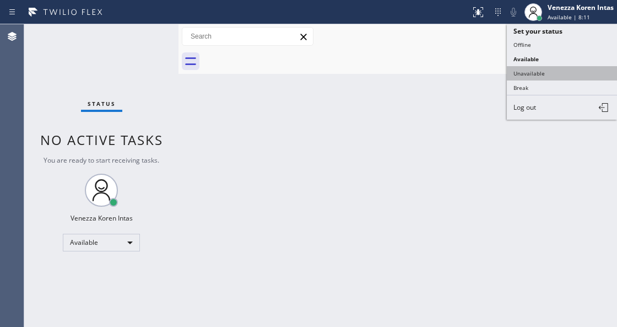
click at [554, 71] on button "Unavailable" at bounding box center [562, 73] width 110 height 14
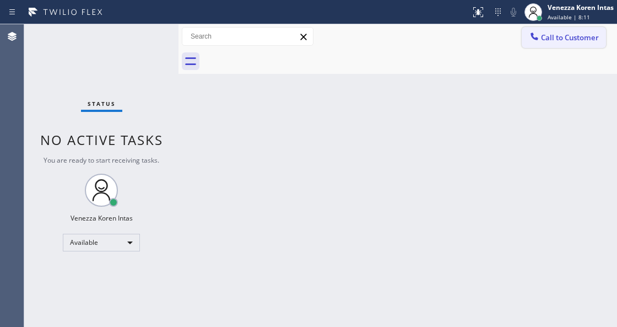
click at [559, 42] on span "Call to Customer" at bounding box center [570, 38] width 58 height 10
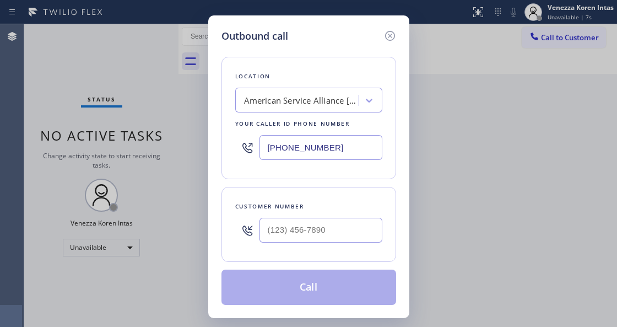
click at [227, 231] on div "Customer number" at bounding box center [308, 224] width 175 height 75
drag, startPoint x: 344, startPoint y: 155, endPoint x: 208, endPoint y: 129, distance: 138.6
click at [208, 129] on div "Outbound call Location American Service Alliance [GEOGRAPHIC_DATA] Your caller …" at bounding box center [308, 166] width 201 height 302
paste input "206) 202-1006"
type input "[PHONE_NUMBER]"
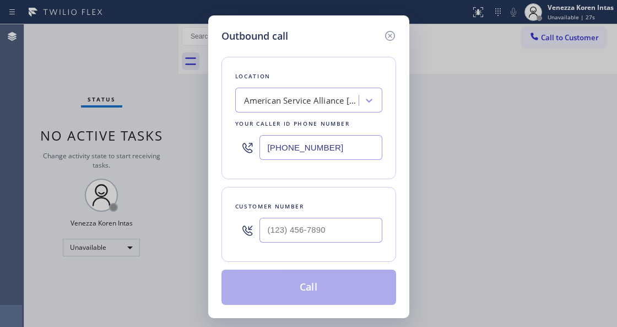
type input "(___) ___-____"
click at [307, 229] on input "(___) ___-____" at bounding box center [320, 230] width 123 height 25
paste input "310) 806-1115"
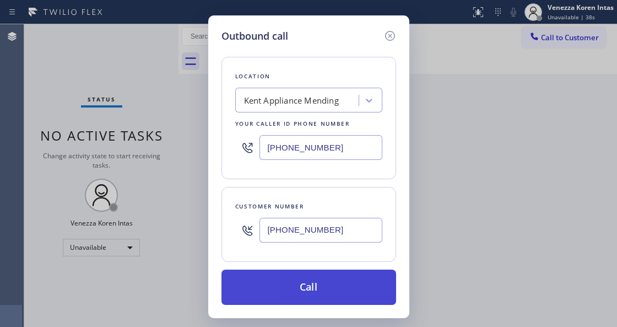
type input "[PHONE_NUMBER]"
click at [278, 291] on button "Call" at bounding box center [308, 286] width 175 height 35
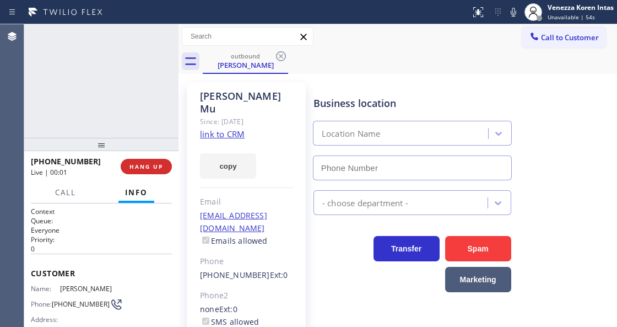
type input "[PHONE_NUMBER]"
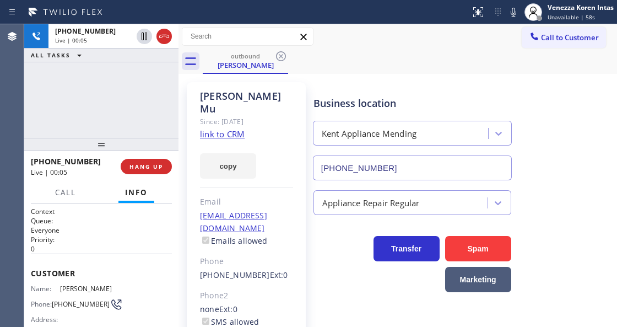
click at [273, 140] on div "copy" at bounding box center [246, 159] width 93 height 38
click at [241, 128] on link "link to CRM" at bounding box center [222, 133] width 45 height 11
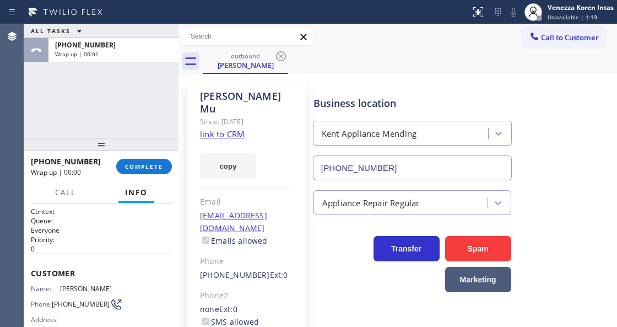
click at [338, 50] on div "outbound [PERSON_NAME]" at bounding box center [410, 61] width 414 height 25
click at [148, 172] on button "COMPLETE" at bounding box center [144, 166] width 56 height 15
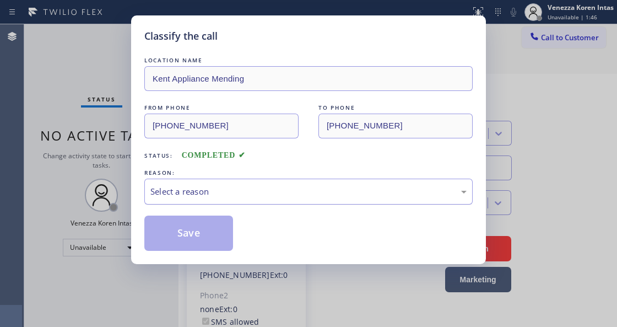
click at [225, 192] on div "Select a reason" at bounding box center [308, 191] width 316 height 13
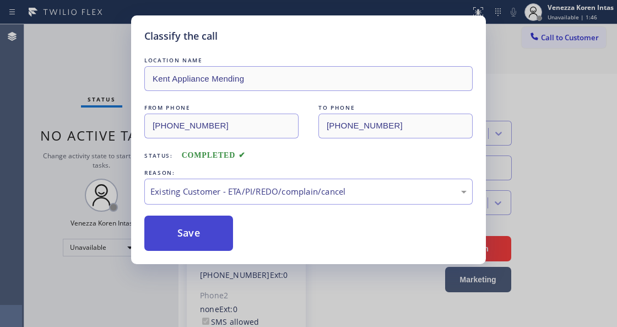
click at [205, 238] on button "Save" at bounding box center [188, 232] width 89 height 35
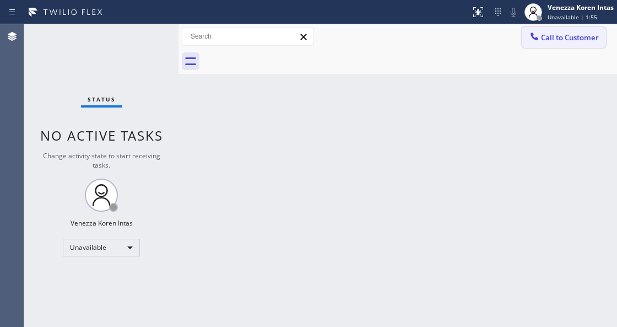
click at [547, 35] on span "Call to Customer" at bounding box center [570, 38] width 58 height 10
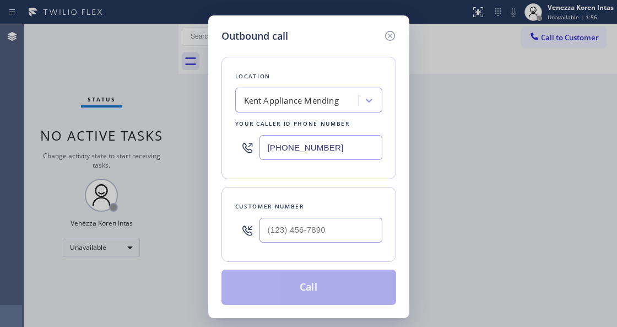
drag, startPoint x: 362, startPoint y: 149, endPoint x: 242, endPoint y: 139, distance: 121.1
click at [237, 147] on div "[PHONE_NUMBER]" at bounding box center [308, 147] width 147 height 36
paste input "669) 201-8532"
type input "[PHONE_NUMBER]"
type input "(___) ___-____"
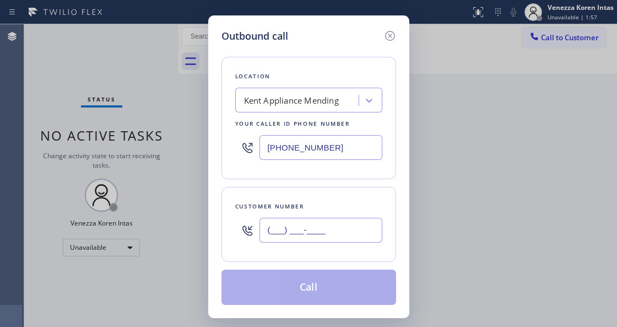
click at [294, 236] on input "(___) ___-____" at bounding box center [320, 230] width 123 height 25
paste input "650) 906-0873"
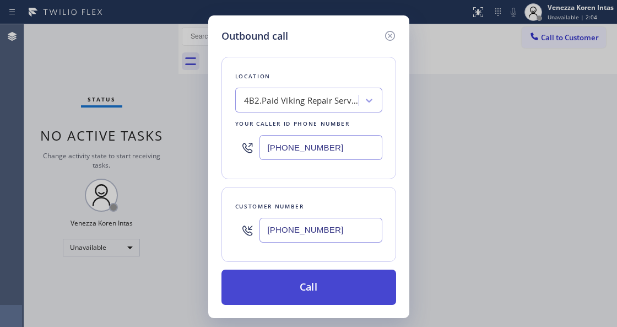
type input "[PHONE_NUMBER]"
click at [326, 283] on button "Call" at bounding box center [308, 286] width 175 height 35
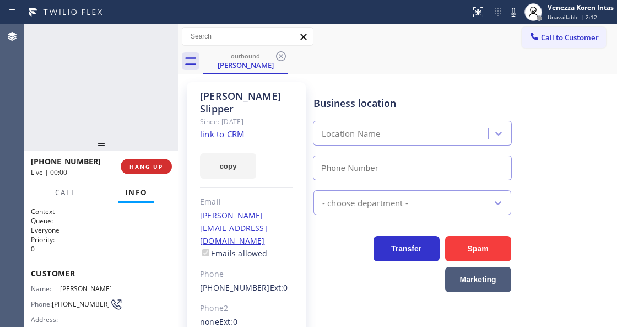
type input "[PHONE_NUMBER]"
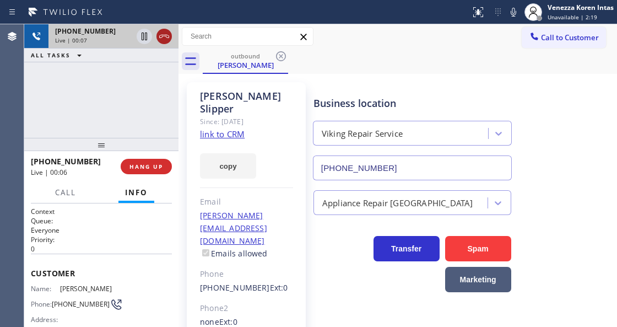
click at [160, 37] on icon at bounding box center [164, 36] width 10 height 3
click at [150, 165] on span "HANG UP" at bounding box center [146, 167] width 34 height 8
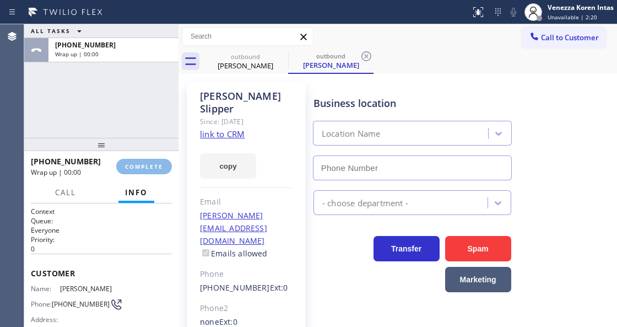
type input "[PHONE_NUMBER]"
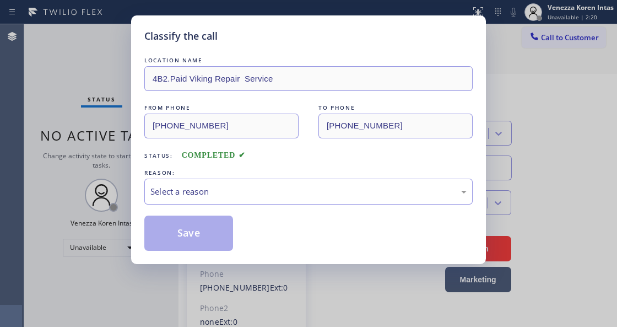
click at [247, 191] on div "Select a reason" at bounding box center [308, 191] width 316 height 13
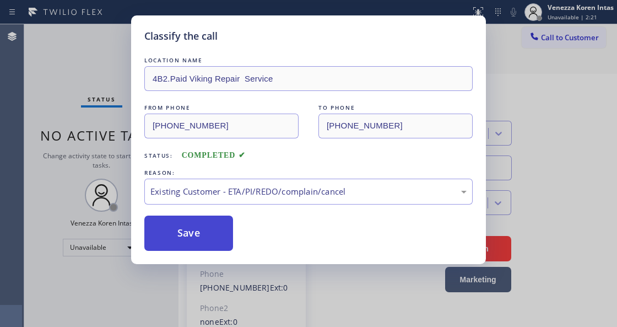
click at [198, 245] on button "Save" at bounding box center [188, 232] width 89 height 35
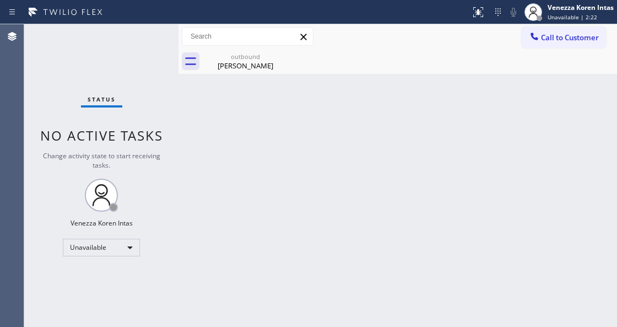
click at [575, 14] on span "Unavailable | 2:22" at bounding box center [573, 17] width 50 height 8
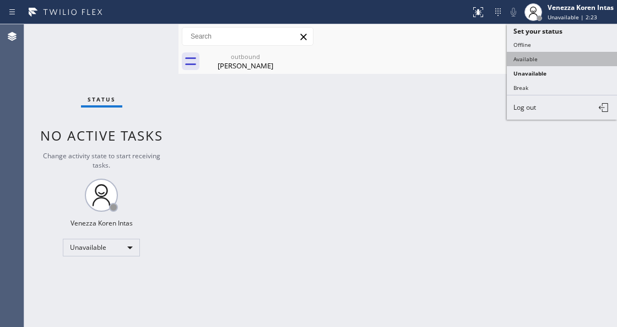
click at [553, 55] on button "Available" at bounding box center [562, 59] width 110 height 14
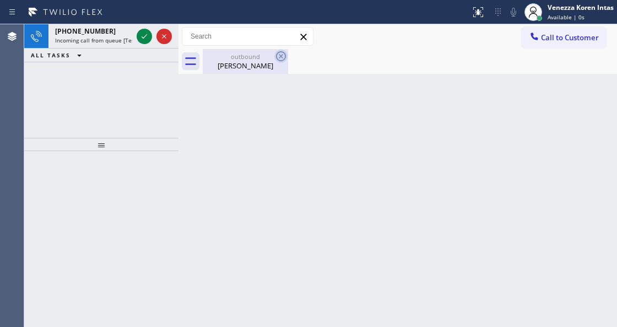
click at [284, 54] on icon at bounding box center [280, 56] width 13 height 13
drag, startPoint x: 256, startPoint y: 68, endPoint x: 247, endPoint y: 83, distance: 18.0
click at [256, 68] on div "[PERSON_NAME]" at bounding box center [245, 66] width 83 height 10
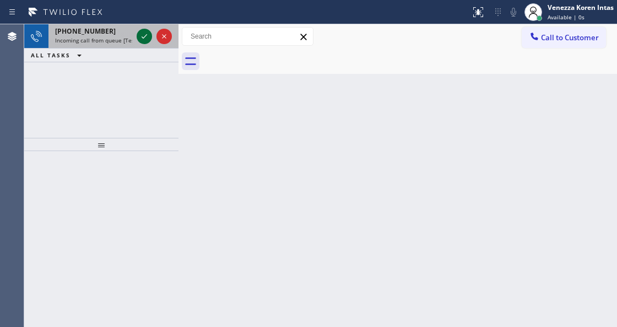
click at [142, 36] on icon at bounding box center [144, 36] width 13 height 13
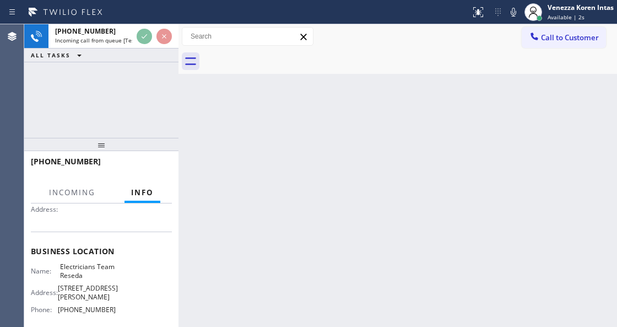
scroll to position [147, 0]
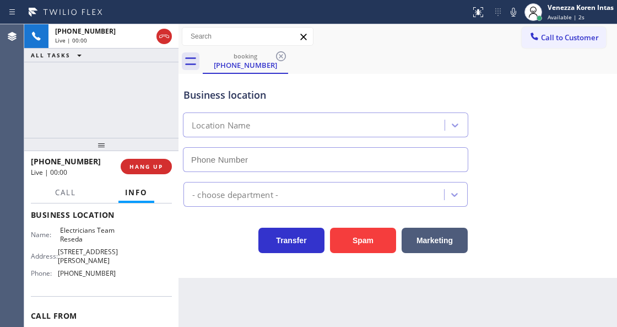
type input "[PHONE_NUMBER]"
click at [203, 210] on div "Transfer Spam Marketing" at bounding box center [397, 230] width 433 height 46
click at [229, 268] on div "Business location Electricians Team Reseda [PHONE_NUMBER] Electricians Transfer…" at bounding box center [397, 176] width 439 height 204
click at [228, 326] on div "Back to Dashboard Change Sender ID Customers Technicians Select a contact Outbo…" at bounding box center [397, 175] width 439 height 302
click at [216, 98] on div "Business location" at bounding box center [325, 95] width 284 height 15
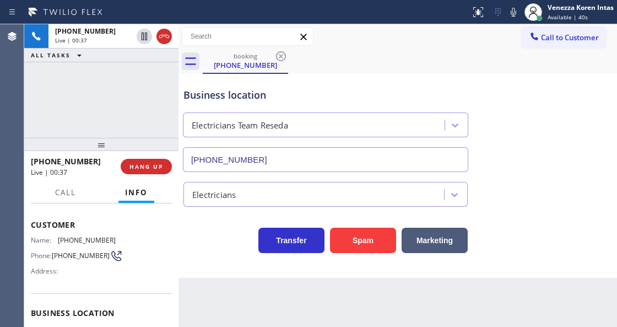
scroll to position [0, 0]
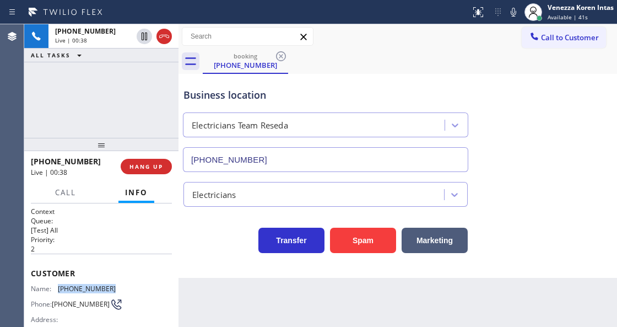
drag, startPoint x: 117, startPoint y: 283, endPoint x: 59, endPoint y: 283, distance: 57.8
click at [59, 284] on div "Name: [PHONE_NUMBER] Phone: [PHONE_NUMBER] Address:" at bounding box center [101, 306] width 141 height 44
click at [511, 8] on icon at bounding box center [513, 12] width 13 height 13
click at [511, 12] on icon at bounding box center [513, 12] width 13 height 13
click at [509, 13] on icon at bounding box center [513, 12] width 13 height 13
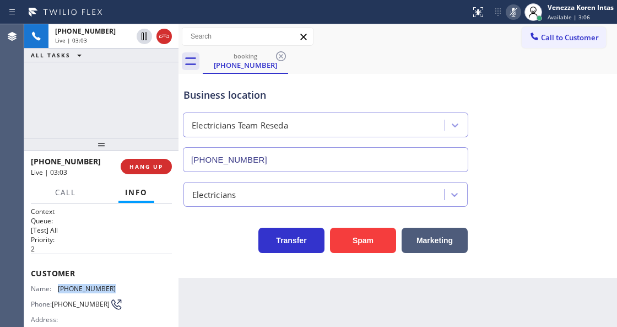
click at [509, 13] on icon at bounding box center [513, 12] width 13 height 13
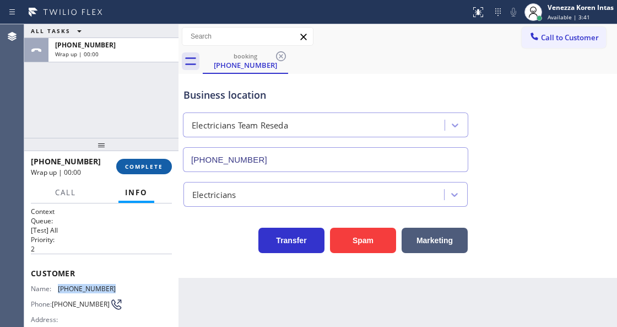
click at [154, 165] on span "COMPLETE" at bounding box center [144, 167] width 38 height 8
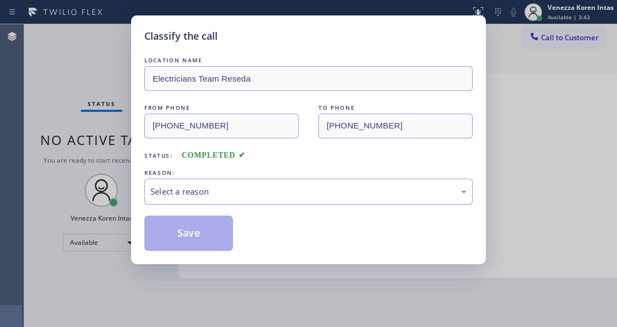
click at [240, 193] on div "Select a reason" at bounding box center [308, 191] width 316 height 13
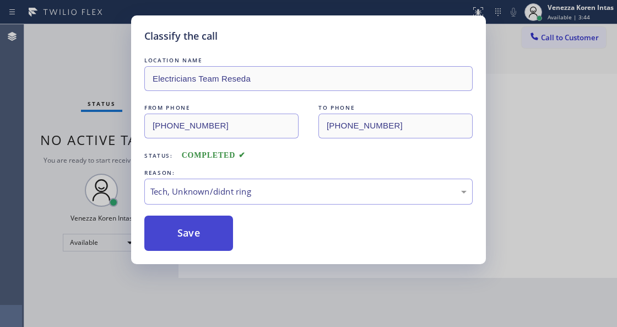
click at [212, 245] on button "Save" at bounding box center [188, 232] width 89 height 35
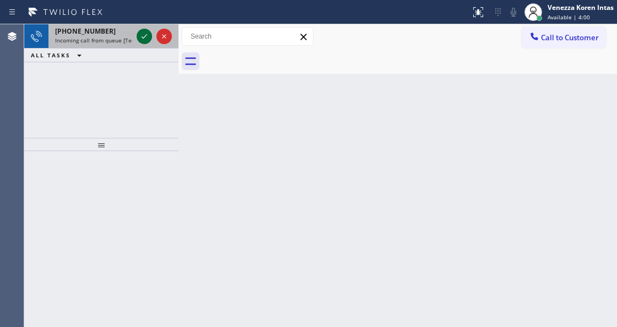
click at [150, 40] on icon at bounding box center [144, 36] width 13 height 13
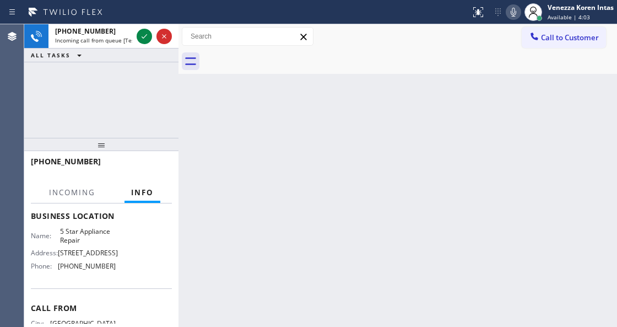
scroll to position [147, 0]
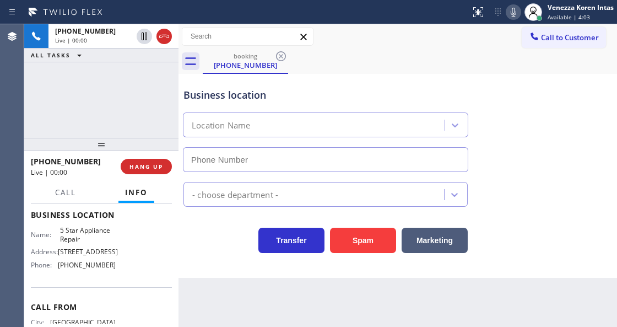
type input "[PHONE_NUMBER]"
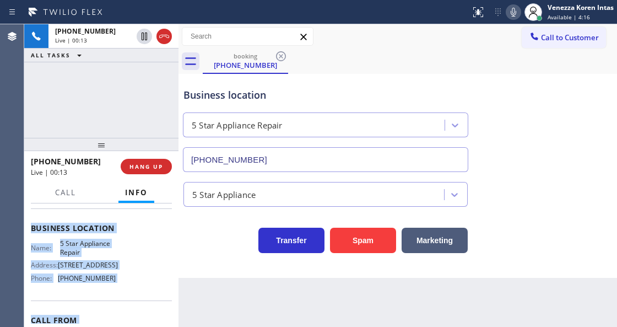
scroll to position [194, 0]
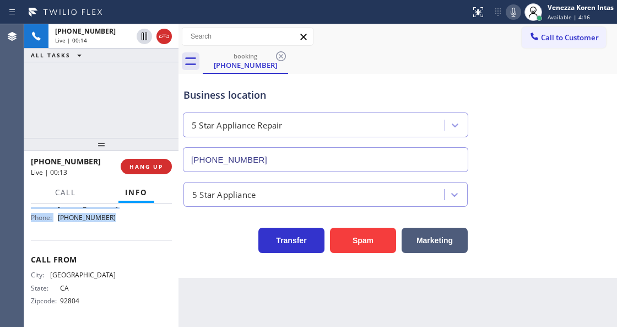
drag, startPoint x: 29, startPoint y: 227, endPoint x: 136, endPoint y: 234, distance: 107.6
click at [136, 234] on div "Context Queue: [Test] All Priority: 1 Customer Name: [PHONE_NUMBER] Phone: [PHO…" at bounding box center [101, 264] width 154 height 123
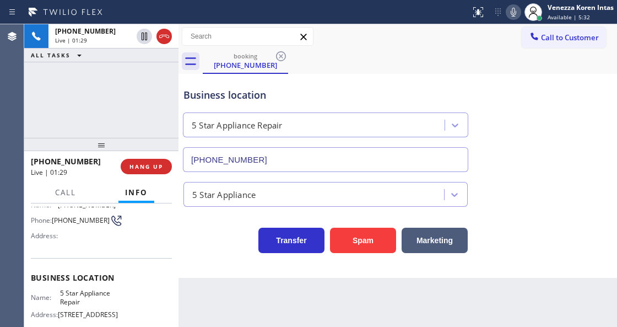
click at [229, 245] on div "Transfer Spam Marketing" at bounding box center [325, 237] width 289 height 31
click at [310, 106] on div "Business location 5 Star Appliance Repair [PHONE_NUMBER]" at bounding box center [325, 124] width 289 height 95
click at [507, 8] on icon at bounding box center [513, 12] width 13 height 13
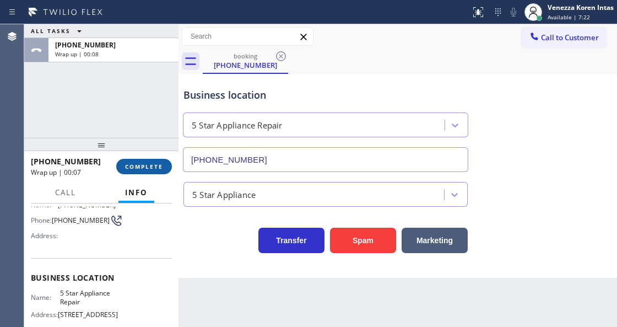
click at [144, 164] on span "COMPLETE" at bounding box center [144, 167] width 38 height 8
click at [480, 3] on button at bounding box center [478, 12] width 24 height 24
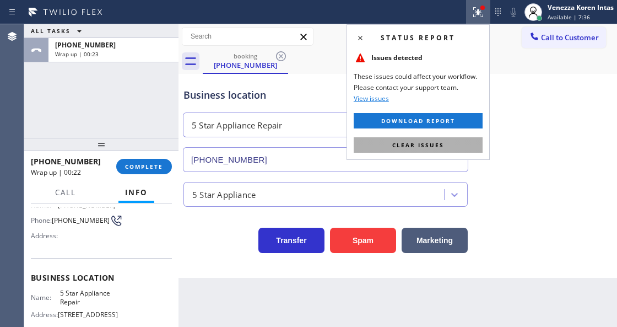
click at [454, 139] on button "Clear issues" at bounding box center [418, 144] width 129 height 15
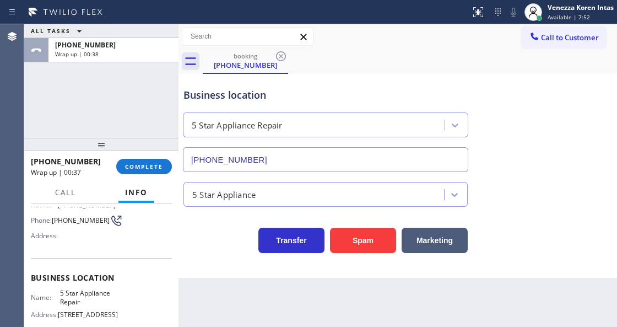
click at [144, 83] on div "ALL TASKS ALL TASKS ACTIVE TASKS TASKS IN WRAP UP [PHONE_NUMBER] Wrap up | 00:38" at bounding box center [101, 80] width 154 height 113
click at [549, 16] on span "Available | 7:52" at bounding box center [569, 17] width 42 height 8
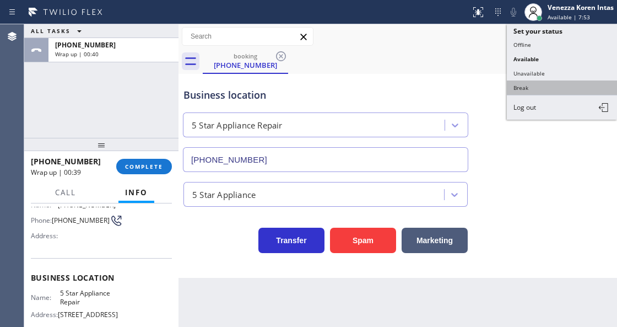
click at [529, 85] on button "Break" at bounding box center [562, 87] width 110 height 14
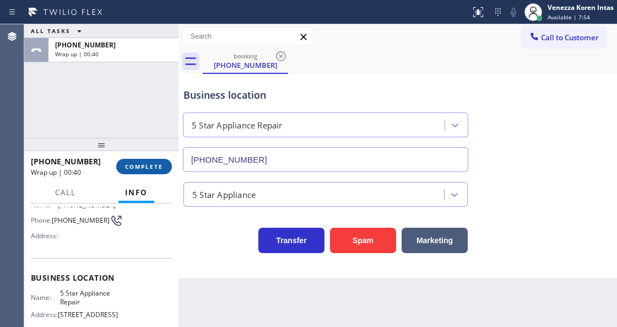
click at [155, 166] on span "COMPLETE" at bounding box center [144, 167] width 38 height 8
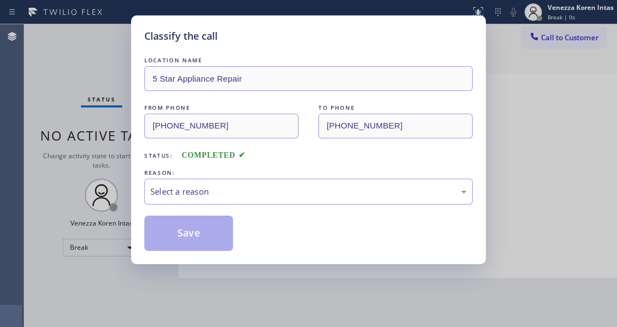
click at [263, 199] on div "Select a reason" at bounding box center [308, 191] width 328 height 26
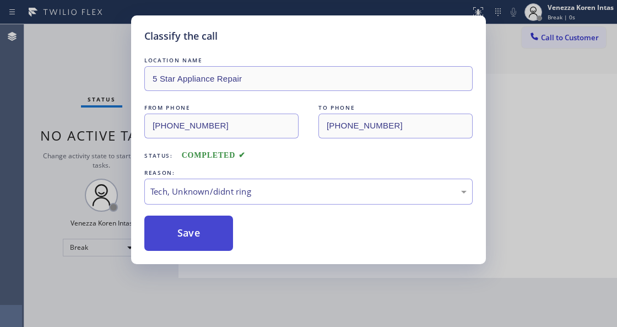
click at [211, 230] on button "Save" at bounding box center [188, 232] width 89 height 35
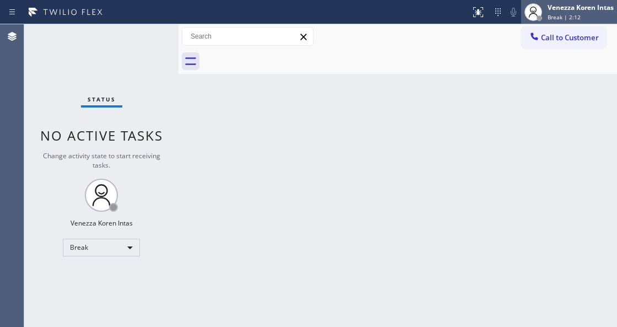
click at [571, 17] on span "Break | 2:12" at bounding box center [564, 17] width 33 height 8
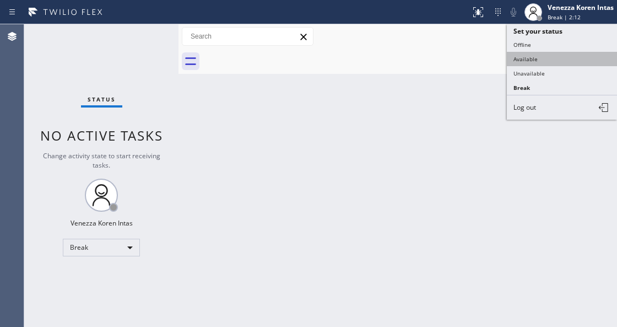
click at [538, 57] on button "Available" at bounding box center [562, 59] width 110 height 14
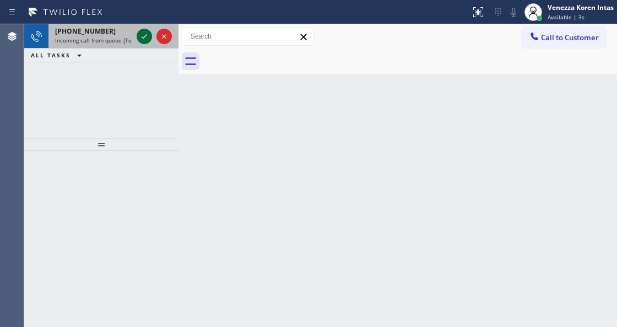
drag, startPoint x: 139, startPoint y: 29, endPoint x: 139, endPoint y: 35, distance: 6.1
click at [139, 33] on div at bounding box center [154, 36] width 40 height 24
click at [139, 35] on icon at bounding box center [144, 36] width 13 height 13
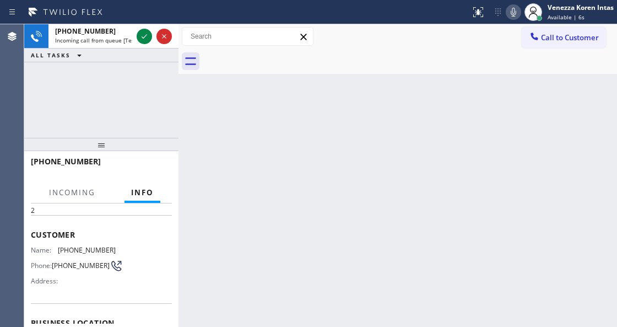
scroll to position [73, 0]
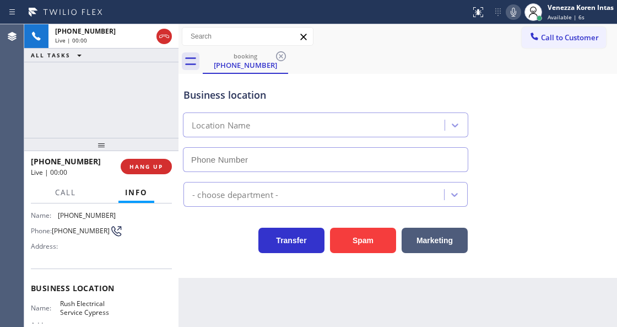
type input "[PHONE_NUMBER]"
click at [141, 174] on div "[PHONE_NUMBER] Live | 00:03 HANG UP" at bounding box center [101, 166] width 141 height 29
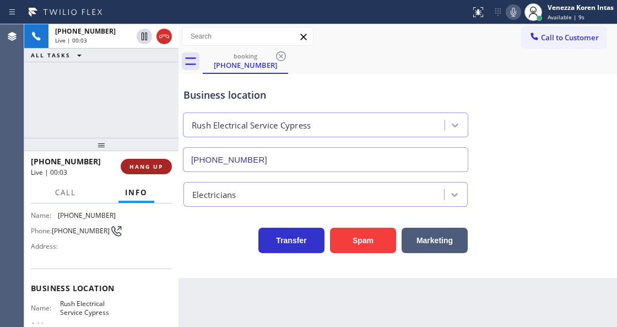
click at [144, 165] on span "HANG UP" at bounding box center [146, 167] width 34 height 8
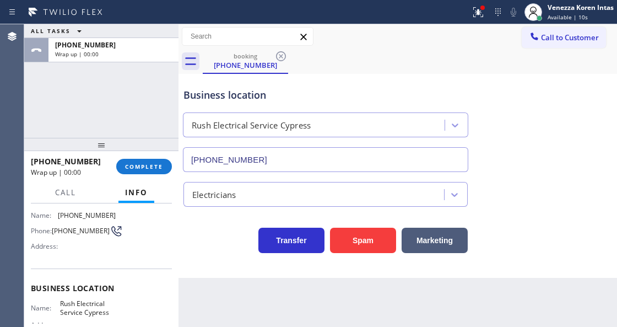
click at [117, 176] on div "[PHONE_NUMBER] Wrap up | 00:00 COMPLETE" at bounding box center [101, 166] width 141 height 29
click at [146, 167] on span "COMPLETE" at bounding box center [144, 167] width 38 height 8
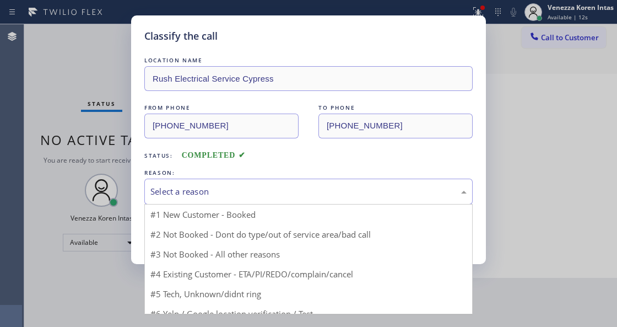
click at [221, 203] on div "Select a reason" at bounding box center [308, 191] width 328 height 26
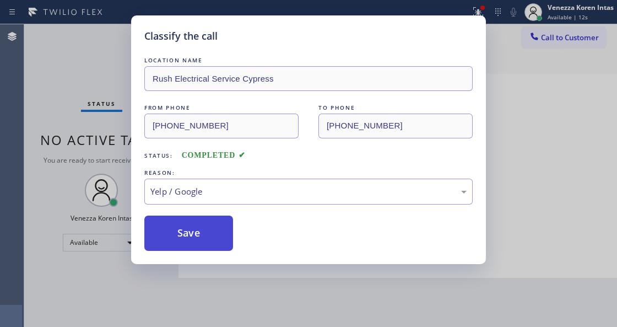
click at [196, 248] on button "Save" at bounding box center [188, 232] width 89 height 35
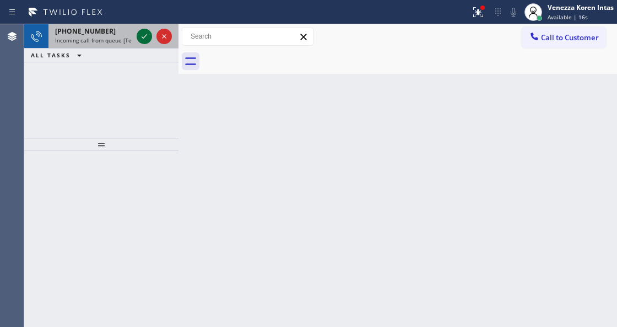
click at [140, 31] on icon at bounding box center [144, 36] width 13 height 13
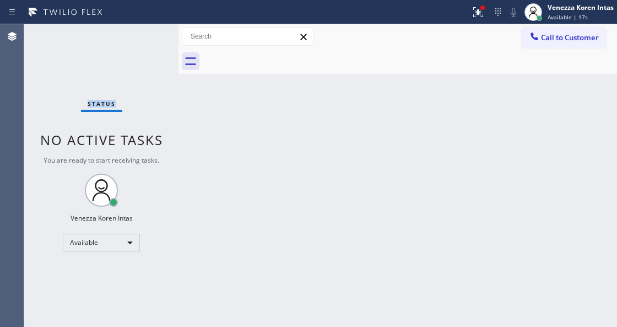
click at [144, 34] on div "Status No active tasks You are ready to start receiving tasks. Venezza Koren In…" at bounding box center [101, 175] width 154 height 302
click at [479, 6] on div at bounding box center [478, 12] width 24 height 24
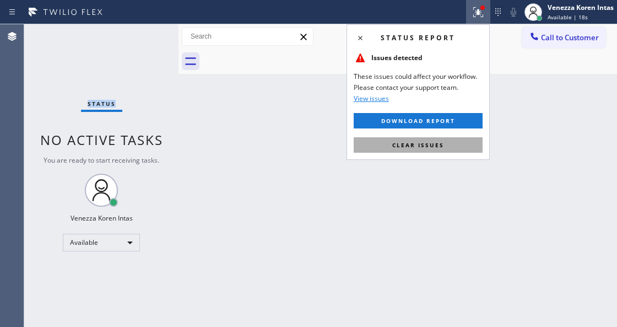
click at [441, 145] on span "Clear issues" at bounding box center [418, 145] width 52 height 8
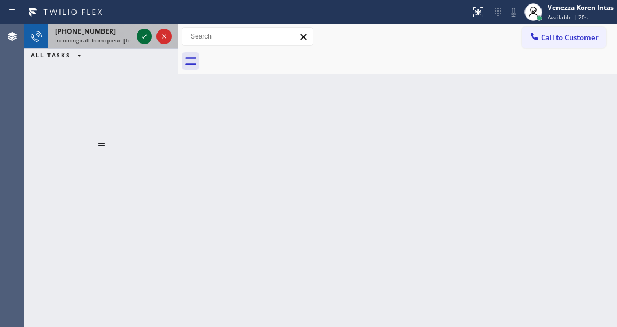
click at [147, 36] on icon at bounding box center [144, 36] width 13 height 13
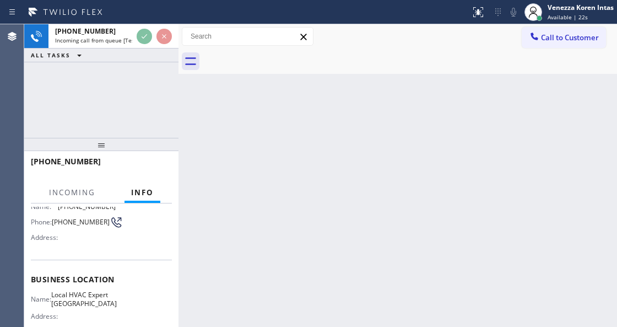
scroll to position [147, 0]
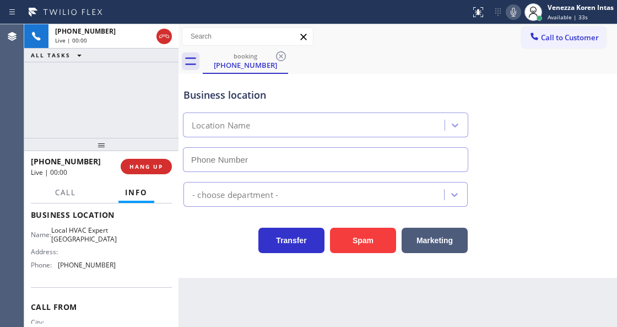
type input "[PHONE_NUMBER]"
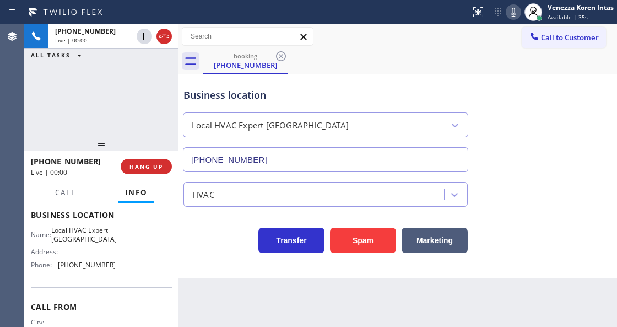
click at [186, 251] on div "Transfer Spam Marketing" at bounding box center [325, 237] width 289 height 31
click at [154, 166] on span "HANG UP" at bounding box center [146, 167] width 34 height 8
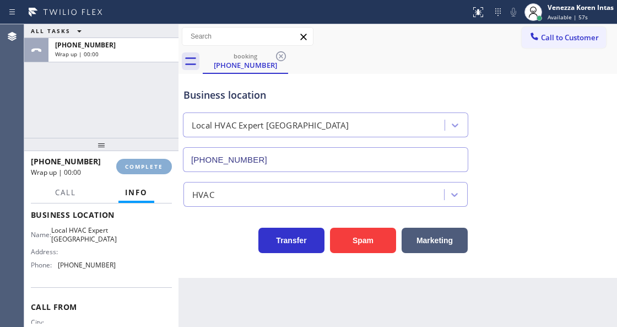
click at [154, 166] on span "COMPLETE" at bounding box center [144, 167] width 38 height 8
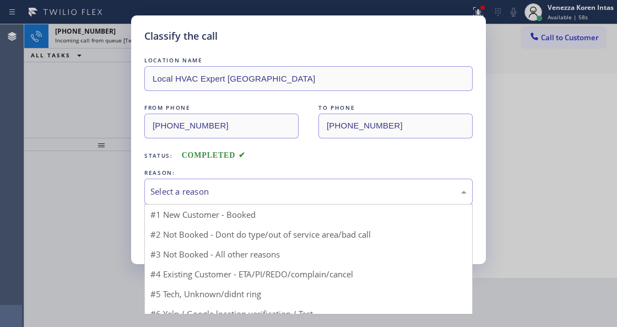
click at [275, 184] on div "Select a reason" at bounding box center [308, 191] width 328 height 26
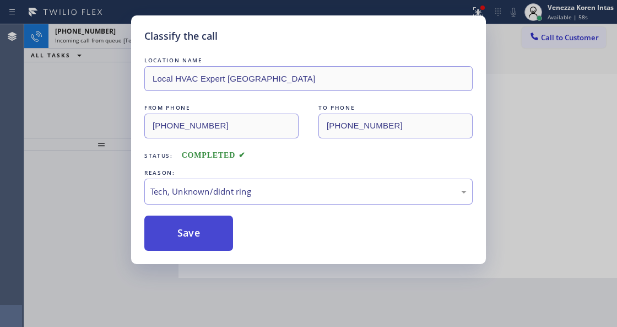
click at [180, 226] on button "Save" at bounding box center [188, 232] width 89 height 35
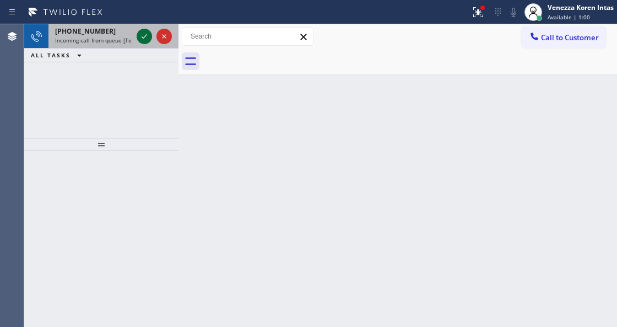
click at [144, 39] on icon at bounding box center [144, 36] width 13 height 13
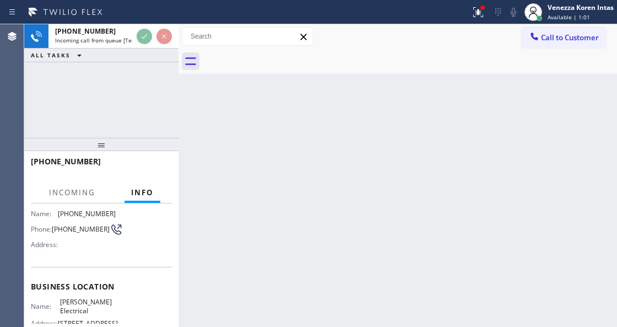
scroll to position [147, 0]
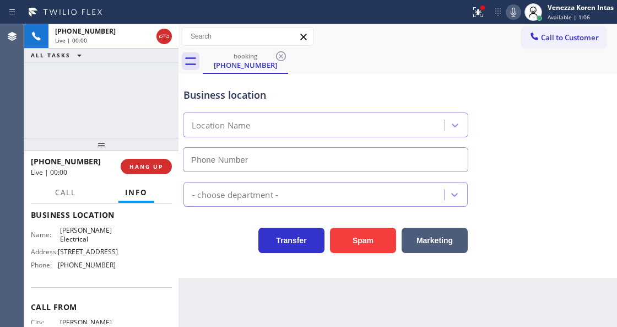
type input "[PHONE_NUMBER]"
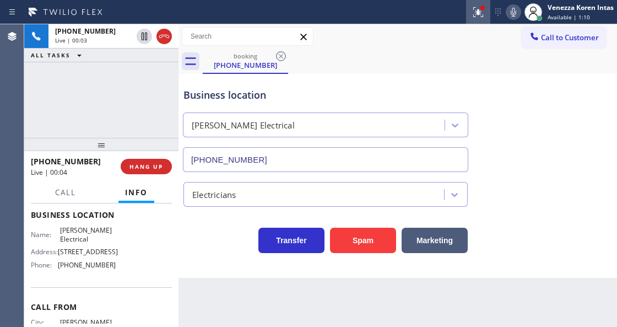
click at [475, 17] on icon at bounding box center [478, 12] width 10 height 10
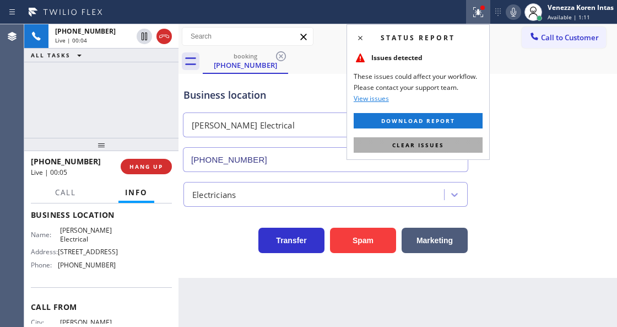
click at [450, 144] on button "Clear issues" at bounding box center [418, 144] width 129 height 15
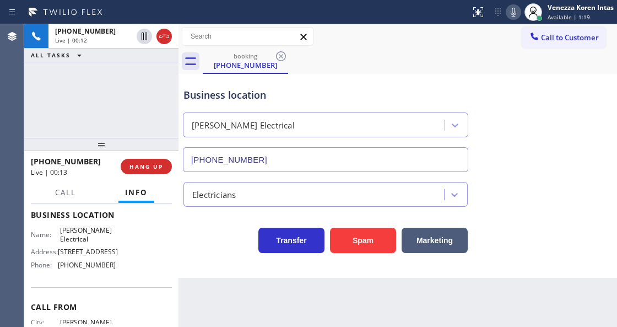
click at [371, 102] on div "Business location [PERSON_NAME] Electrical [PHONE_NUMBER]" at bounding box center [325, 124] width 289 height 95
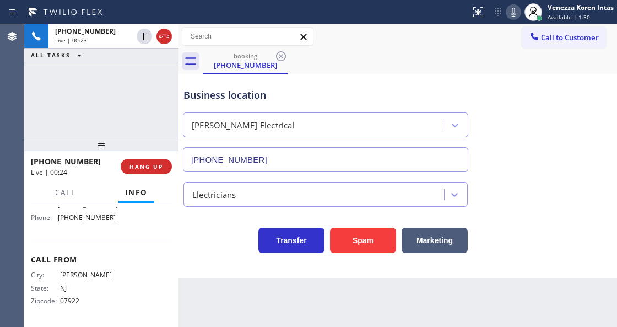
scroll to position [183, 0]
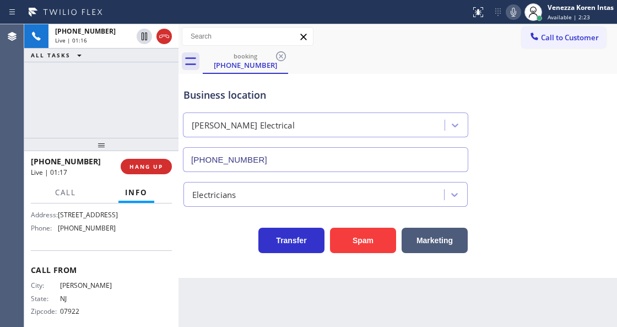
click at [442, 93] on div "Business location" at bounding box center [325, 95] width 284 height 15
click at [512, 13] on icon at bounding box center [514, 12] width 6 height 9
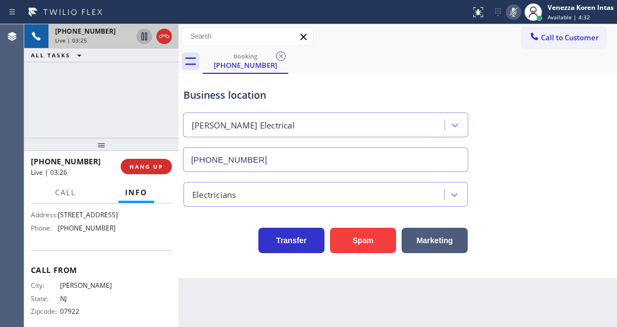
click at [143, 38] on icon at bounding box center [145, 37] width 6 height 8
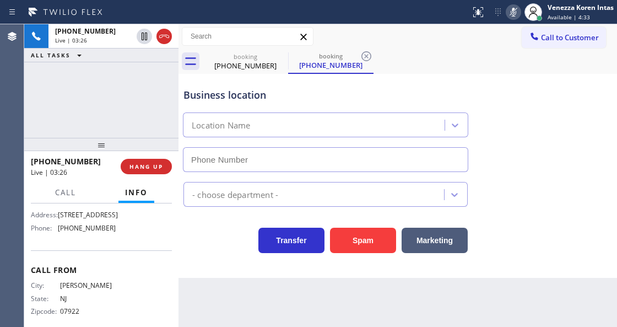
type input "[PHONE_NUMBER]"
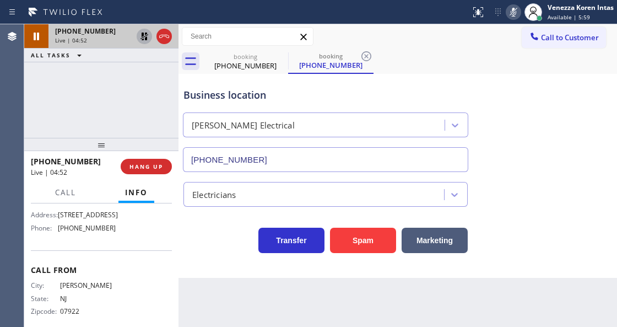
click at [140, 41] on icon at bounding box center [144, 36] width 13 height 13
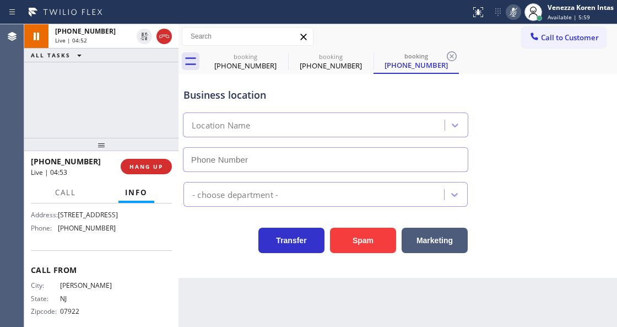
type input "[PHONE_NUMBER]"
click at [508, 12] on icon at bounding box center [513, 12] width 13 height 13
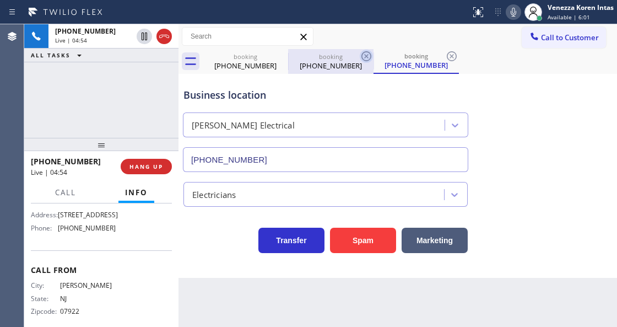
click at [362, 55] on icon at bounding box center [366, 56] width 13 height 13
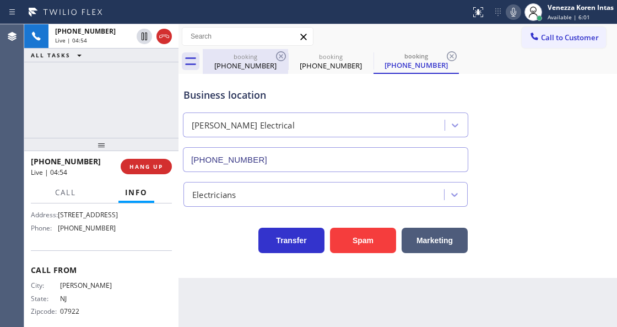
click at [0, 0] on icon at bounding box center [0, 0] width 0 height 0
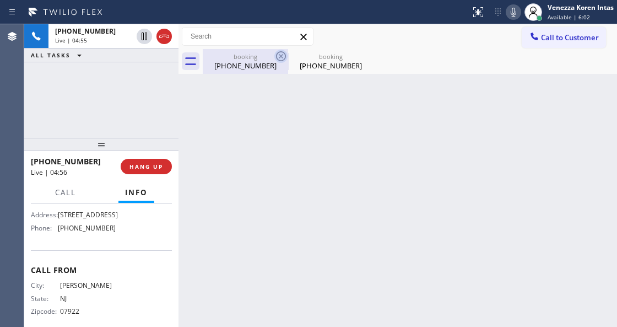
click at [282, 56] on icon at bounding box center [280, 56] width 13 height 13
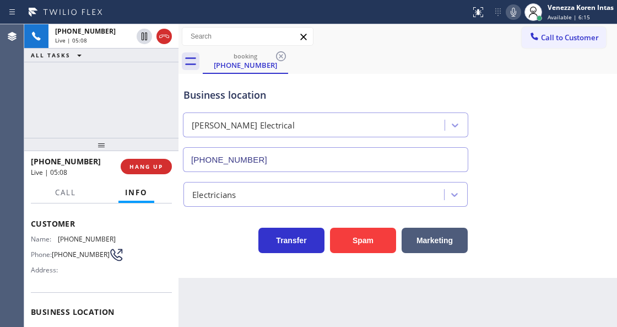
scroll to position [36, 0]
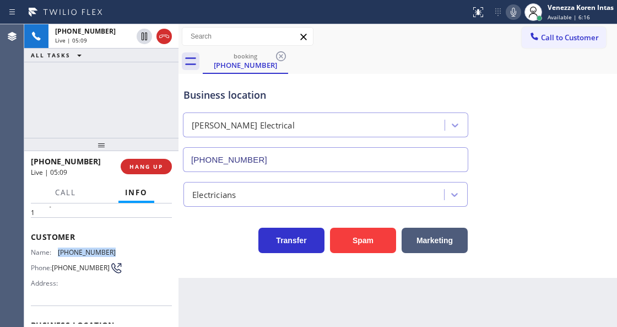
drag, startPoint x: 113, startPoint y: 245, endPoint x: 59, endPoint y: 247, distance: 54.0
click at [59, 248] on div "Name: [PHONE_NUMBER] Phone: [PHONE_NUMBER] Address:" at bounding box center [101, 270] width 141 height 44
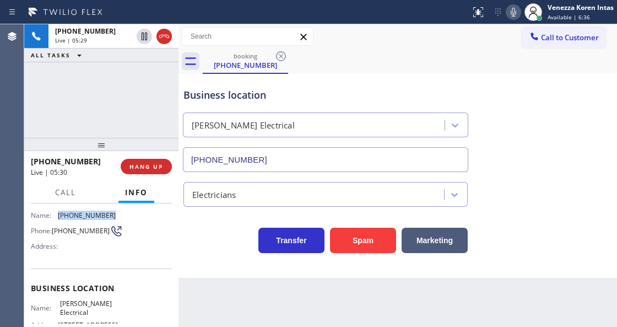
drag, startPoint x: 56, startPoint y: 301, endPoint x: 93, endPoint y: 312, distance: 38.5
click at [93, 312] on div "Name: [PERSON_NAME] Electrical" at bounding box center [73, 307] width 85 height 17
click at [72, 197] on button "Call" at bounding box center [65, 192] width 34 height 21
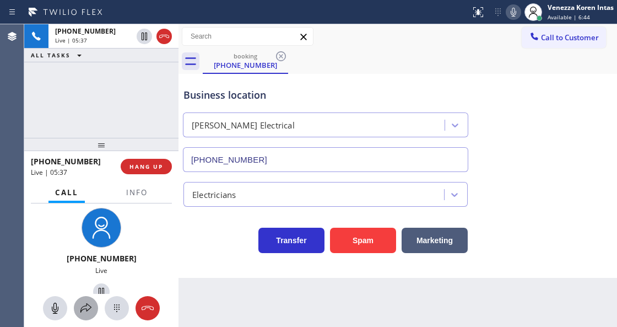
click at [82, 302] on icon at bounding box center [85, 307] width 13 height 13
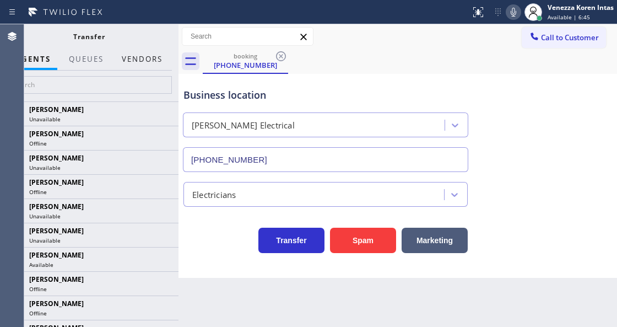
click at [152, 64] on button "Vendors" at bounding box center [142, 58] width 54 height 21
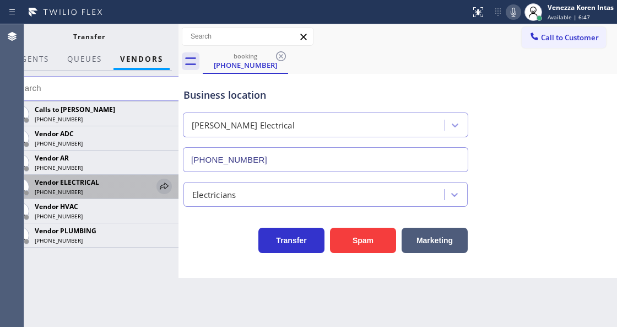
click at [159, 184] on icon at bounding box center [164, 186] width 13 height 13
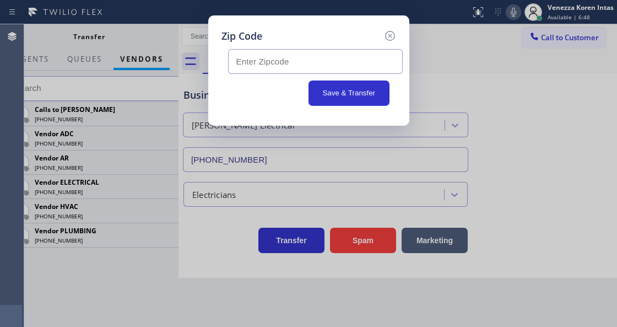
click at [249, 65] on input "text" at bounding box center [315, 61] width 175 height 25
paste input "08759"
type input "08759"
click at [366, 99] on button "Save & Transfer" at bounding box center [348, 92] width 81 height 25
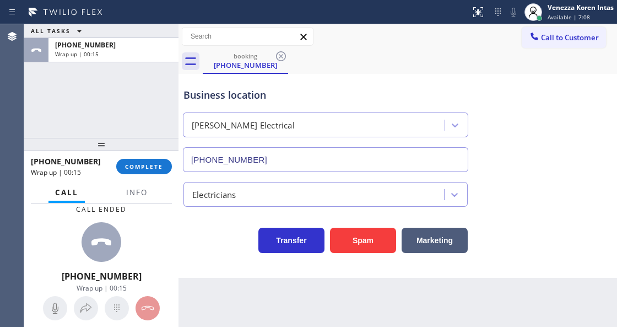
click at [127, 180] on div "[PHONE_NUMBER] Wrap up | 00:15 COMPLETE" at bounding box center [101, 166] width 141 height 29
click at [132, 190] on span "Info" at bounding box center [136, 192] width 21 height 10
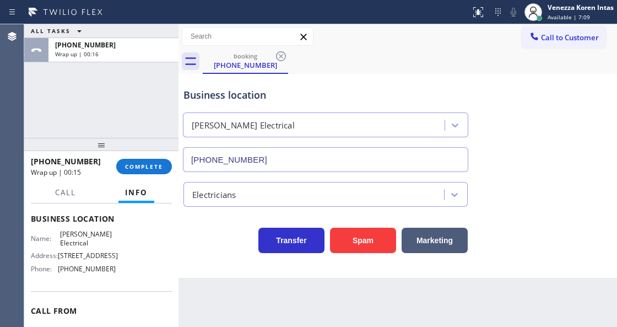
scroll to position [183, 0]
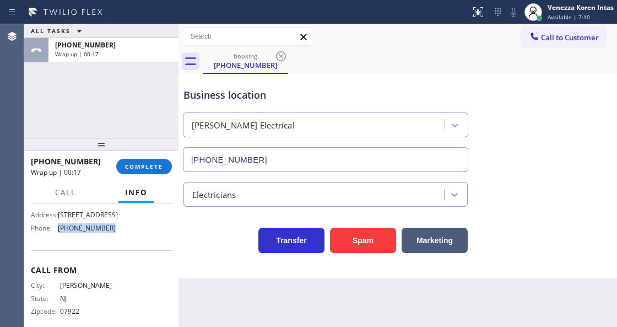
drag, startPoint x: 119, startPoint y: 264, endPoint x: 57, endPoint y: 263, distance: 62.3
click at [57, 236] on div "Name: [PERSON_NAME] Electrical Address: [STREET_ADDRESS] Phone: [PHONE_NUMBER]" at bounding box center [101, 212] width 141 height 47
click at [134, 173] on button "COMPLETE" at bounding box center [144, 166] width 56 height 15
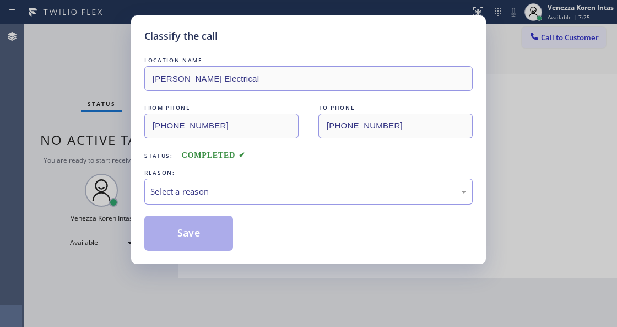
click at [220, 186] on div "Select a reason" at bounding box center [308, 191] width 316 height 13
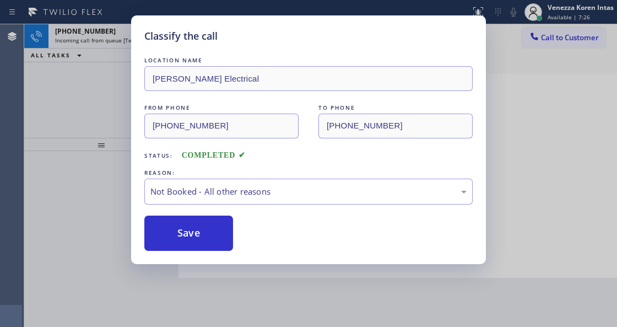
click at [214, 230] on button "Save" at bounding box center [188, 232] width 89 height 35
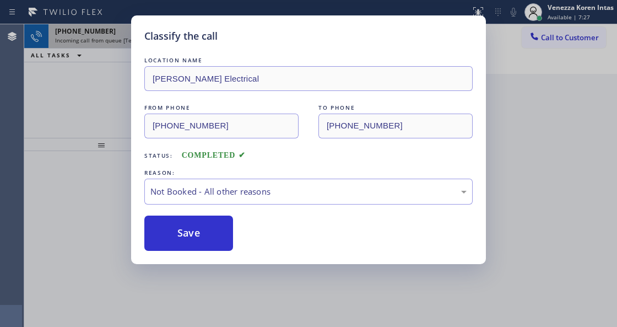
click at [141, 34] on icon at bounding box center [144, 36] width 13 height 13
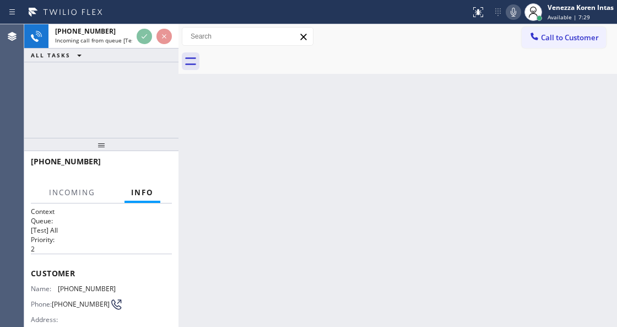
scroll to position [110, 0]
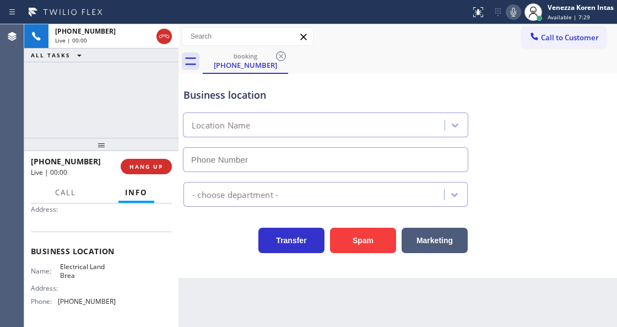
type input "[PHONE_NUMBER]"
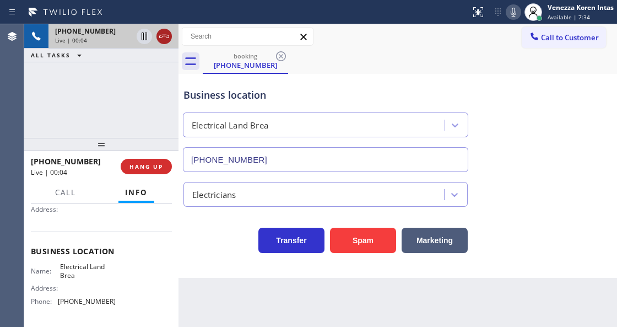
click at [164, 36] on icon at bounding box center [164, 36] width 10 height 3
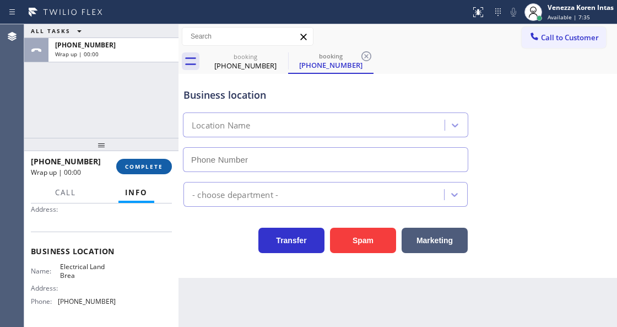
click at [133, 161] on button "COMPLETE" at bounding box center [144, 166] width 56 height 15
type input "[PHONE_NUMBER]"
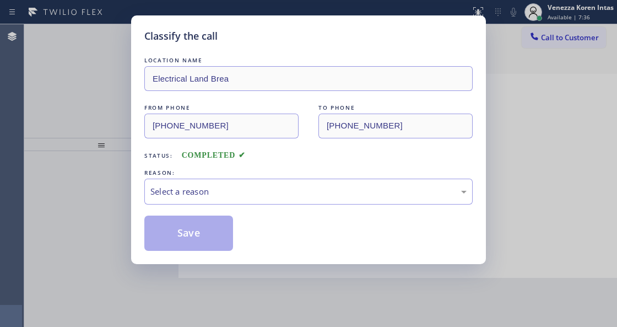
click at [241, 194] on div "Select a reason" at bounding box center [308, 191] width 316 height 13
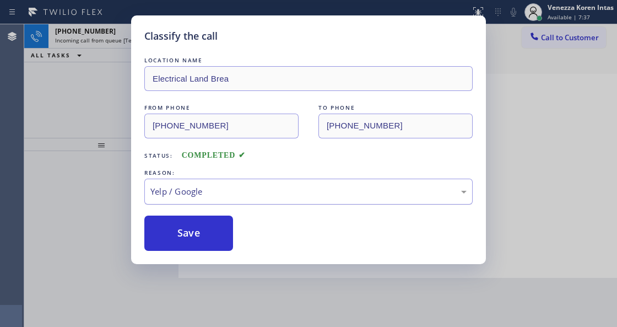
drag, startPoint x: 203, startPoint y: 224, endPoint x: 198, endPoint y: 204, distance: 20.1
click at [204, 223] on button "Save" at bounding box center [188, 232] width 89 height 35
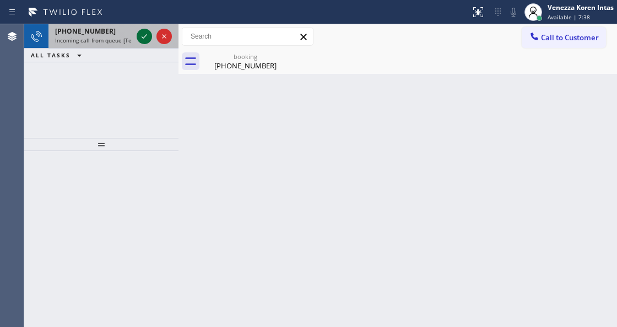
click at [138, 35] on icon at bounding box center [144, 36] width 13 height 13
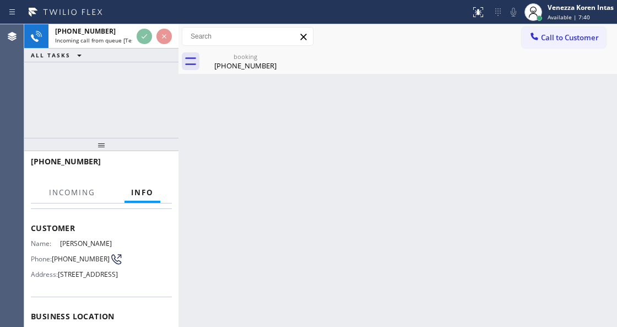
scroll to position [73, 0]
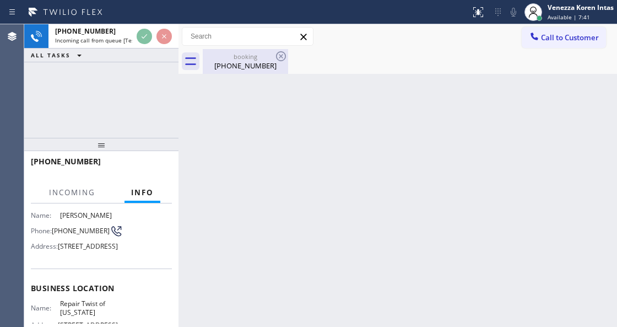
click at [242, 64] on div "[PHONE_NUMBER]" at bounding box center [245, 66] width 83 height 10
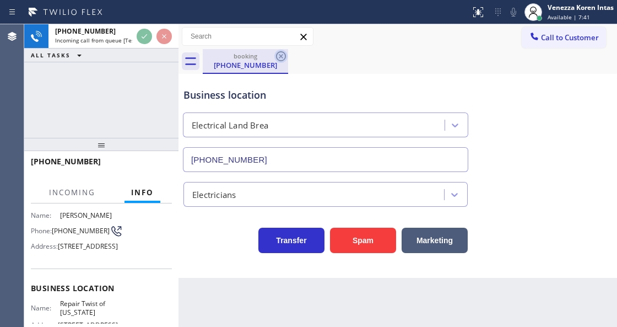
click at [284, 53] on icon at bounding box center [281, 56] width 10 height 10
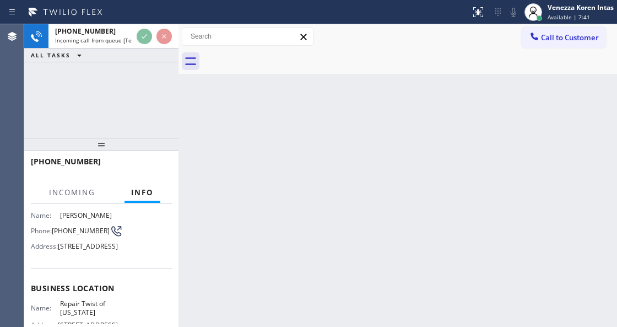
click at [378, 76] on div "Back to Dashboard Change Sender ID Customers Technicians Select a contact Outbo…" at bounding box center [397, 175] width 439 height 302
click at [224, 322] on div "Back to Dashboard Change Sender ID Customers Technicians Select a contact Outbo…" at bounding box center [397, 175] width 439 height 302
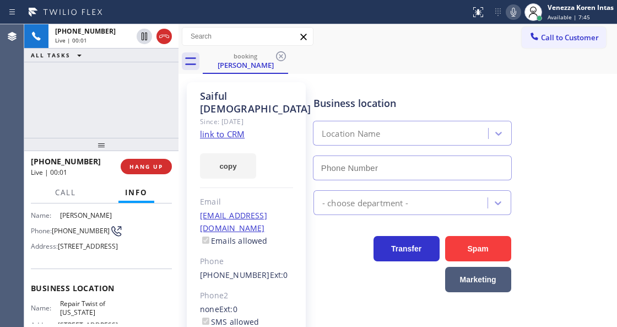
click at [184, 240] on div "[PERSON_NAME] Since: [DATE] link to CRM copy Email [EMAIL_ADDRESS][DOMAIN_NAME]…" at bounding box center [246, 253] width 130 height 352
type input "[PHONE_NUMBER]"
click at [235, 128] on link "link to CRM" at bounding box center [222, 133] width 45 height 11
drag, startPoint x: 517, startPoint y: 13, endPoint x: 504, endPoint y: 24, distance: 17.2
click at [517, 13] on icon at bounding box center [513, 12] width 13 height 13
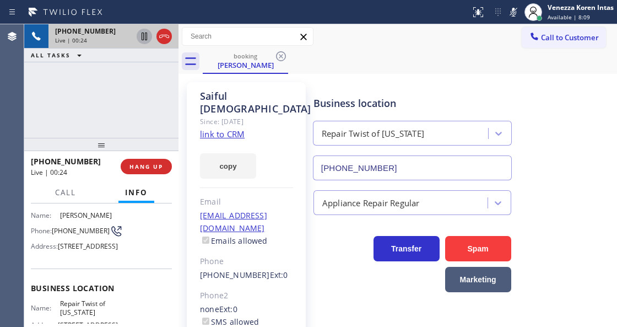
click at [143, 39] on icon at bounding box center [145, 37] width 6 height 8
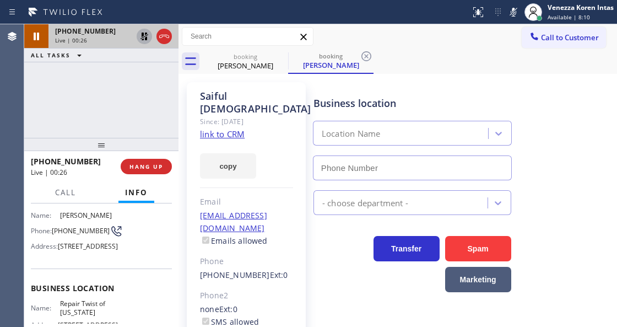
type input "[PHONE_NUMBER]"
click at [175, 91] on div "[PHONE_NUMBER] Live | 01:35 ALL TASKS ALL TASKS ACTIVE TASKS TASKS IN WRAP UP" at bounding box center [101, 80] width 154 height 113
drag, startPoint x: 511, startPoint y: 9, endPoint x: 490, endPoint y: 48, distance: 44.8
click at [511, 9] on icon at bounding box center [513, 12] width 13 height 13
click at [142, 30] on icon at bounding box center [144, 36] width 13 height 13
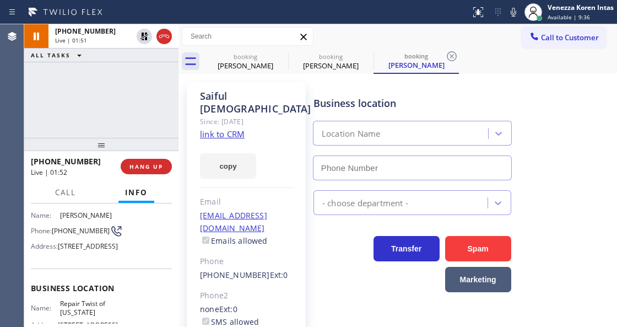
type input "[PHONE_NUMBER]"
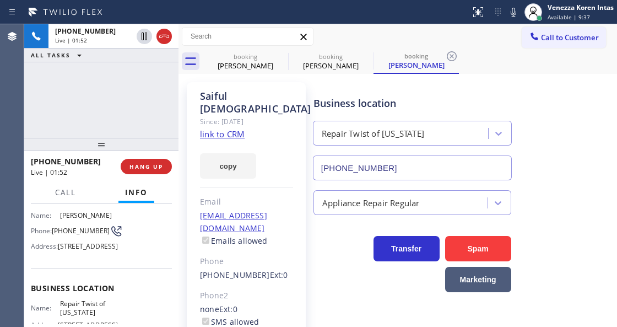
click at [178, 131] on div at bounding box center [178, 175] width 0 height 302
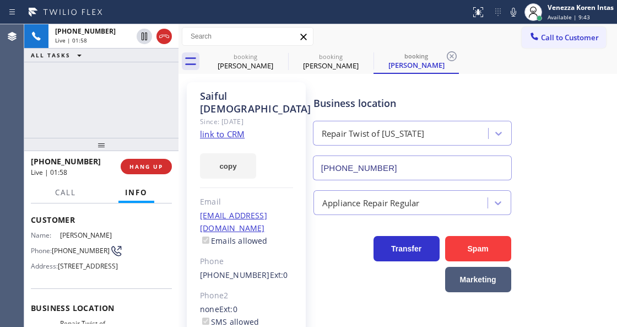
scroll to position [36, 0]
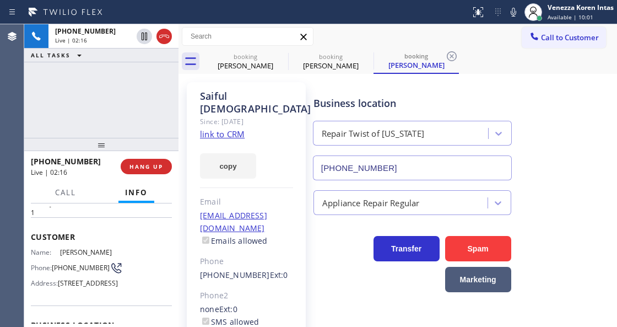
click at [166, 120] on div "[PHONE_NUMBER] Live | 02:16 ALL TASKS ALL TASKS ACTIVE TASKS TASKS IN WRAP UP" at bounding box center [101, 80] width 154 height 113
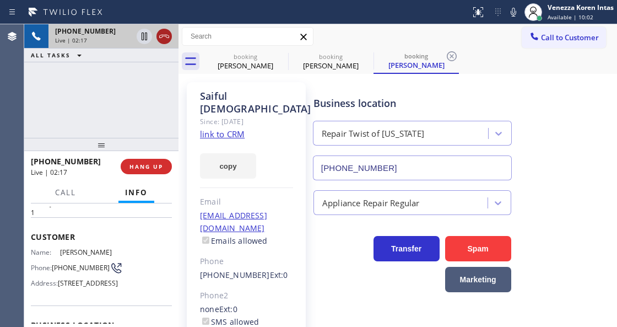
click at [171, 36] on div at bounding box center [163, 36] width 15 height 13
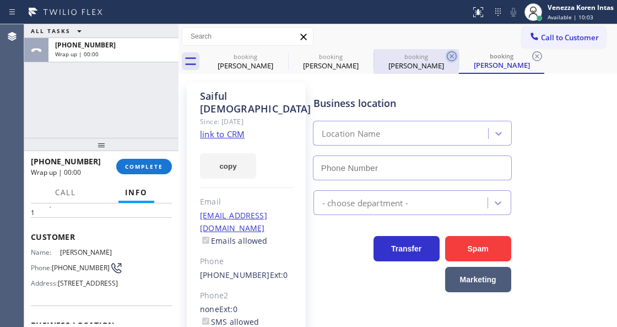
click at [448, 51] on icon at bounding box center [451, 56] width 13 height 13
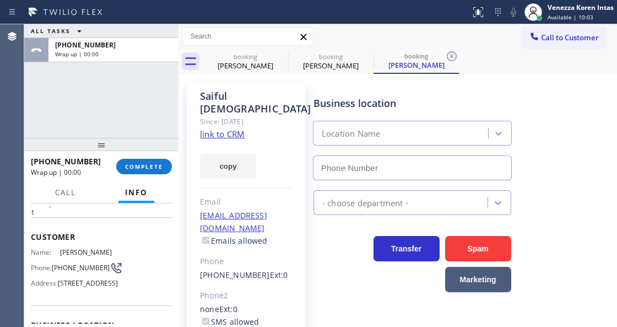
click at [450, 57] on icon at bounding box center [452, 56] width 10 height 10
click at [450, 57] on div "booking [PERSON_NAME] booking [PERSON_NAME] booking [PERSON_NAME]" at bounding box center [410, 61] width 414 height 25
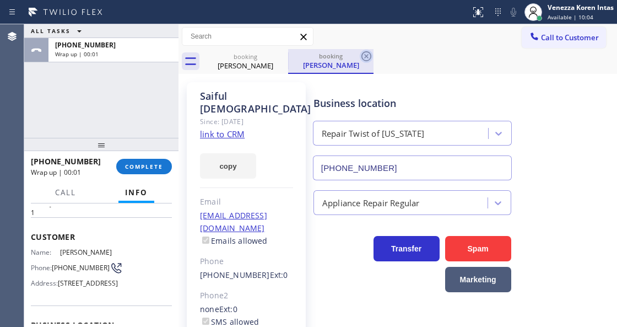
click at [365, 57] on icon at bounding box center [366, 56] width 10 height 10
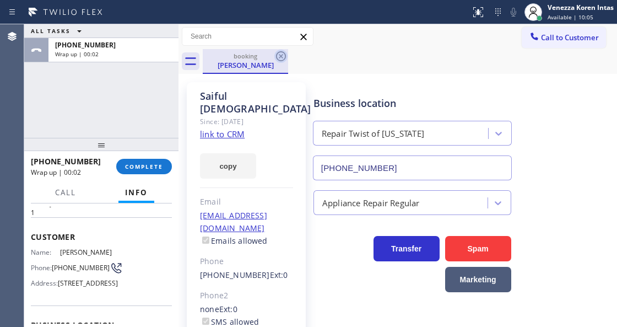
click at [279, 59] on icon at bounding box center [280, 56] width 13 height 13
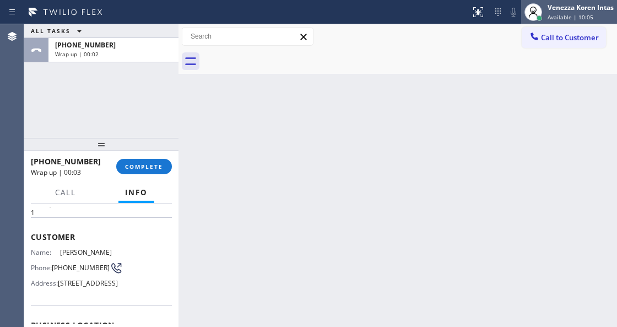
click at [553, 14] on span "Available | 10:05" at bounding box center [571, 17] width 46 height 8
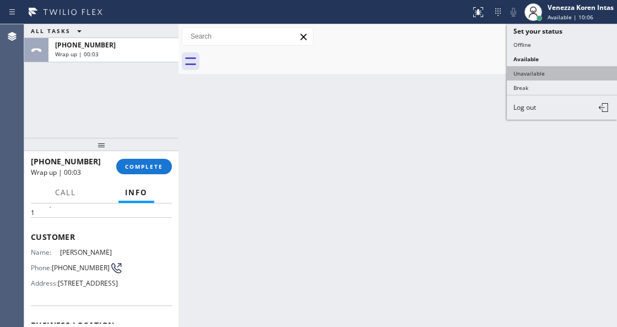
click at [549, 71] on button "Unavailable" at bounding box center [562, 73] width 110 height 14
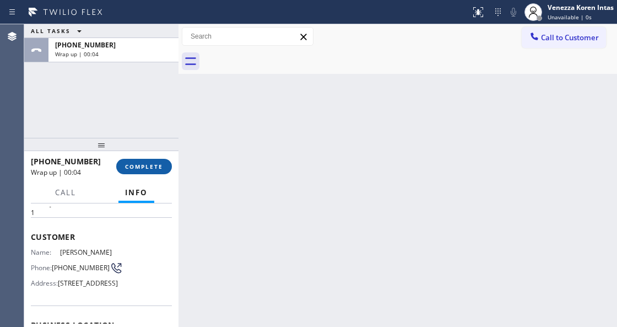
click at [140, 160] on button "COMPLETE" at bounding box center [144, 166] width 56 height 15
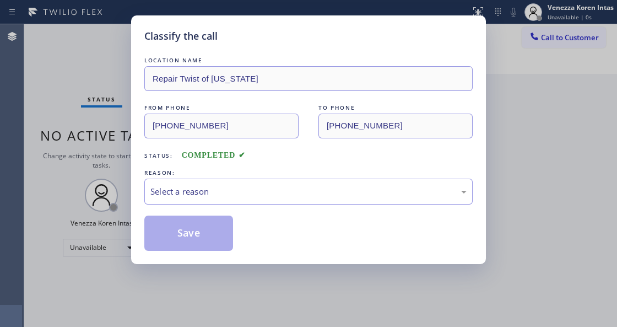
click at [243, 184] on div "Select a reason" at bounding box center [308, 191] width 328 height 26
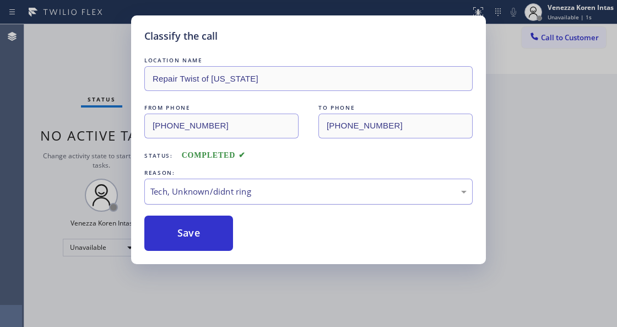
click at [217, 195] on div "Tech, Unknown/didnt ring" at bounding box center [308, 191] width 316 height 13
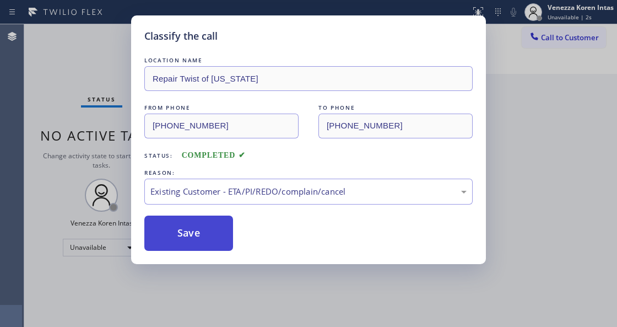
click at [214, 228] on button "Save" at bounding box center [188, 232] width 89 height 35
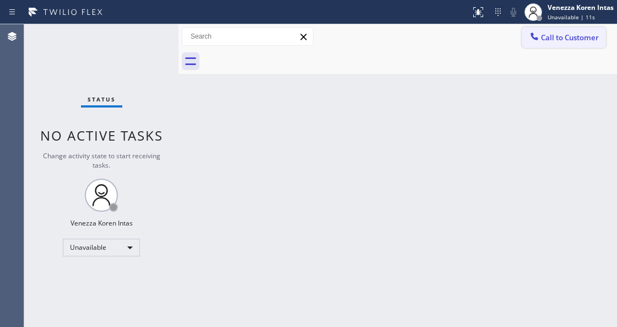
click at [563, 42] on span "Call to Customer" at bounding box center [570, 38] width 58 height 10
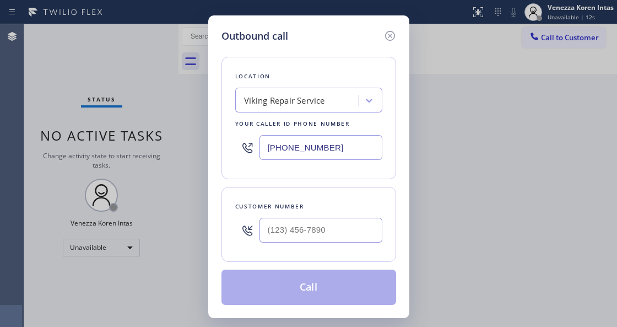
drag, startPoint x: 249, startPoint y: 154, endPoint x: 231, endPoint y: 150, distance: 18.0
click at [231, 150] on div "Location Viking Repair Service Your caller id phone number [PHONE_NUMBER]" at bounding box center [308, 118] width 175 height 122
paste input "206) 202-1006"
type input "[PHONE_NUMBER]"
type input "(___) ___-____"
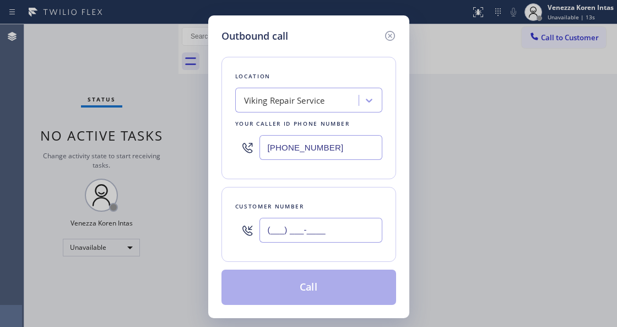
click at [298, 226] on input "(___) ___-____" at bounding box center [320, 230] width 123 height 25
paste input "310) 806-1115"
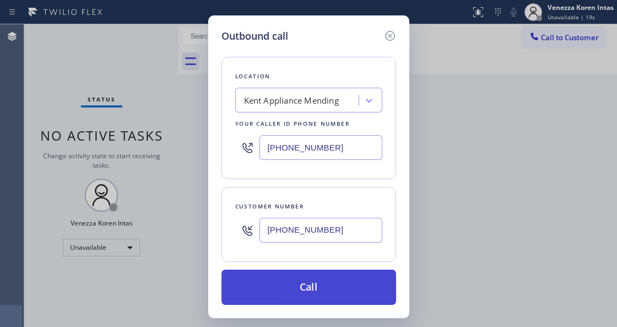
type input "[PHONE_NUMBER]"
click at [318, 287] on button "Call" at bounding box center [308, 286] width 175 height 35
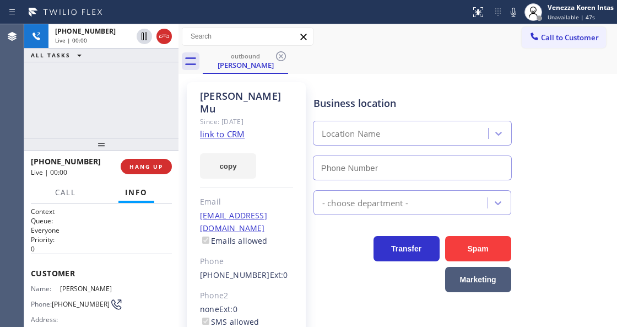
type input "[PHONE_NUMBER]"
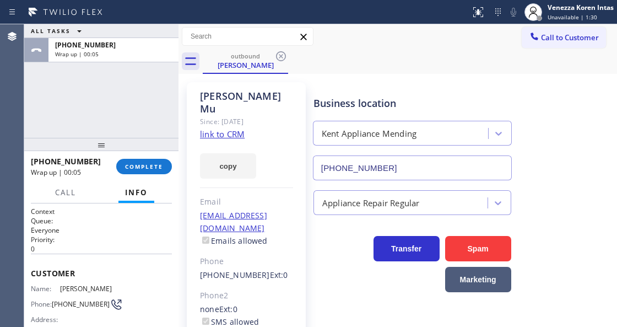
click at [366, 77] on div "[PERSON_NAME] Since: [DATE] link to CRM copy Email [EMAIL_ADDRESS][DOMAIN_NAME]…" at bounding box center [397, 253] width 433 height 352
click at [153, 167] on span "COMPLETE" at bounding box center [144, 167] width 38 height 8
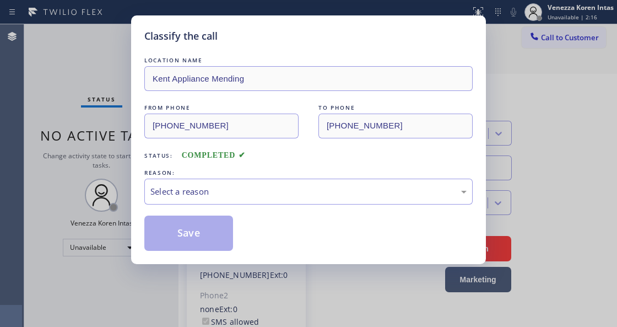
click at [223, 188] on div "Select a reason" at bounding box center [308, 191] width 316 height 13
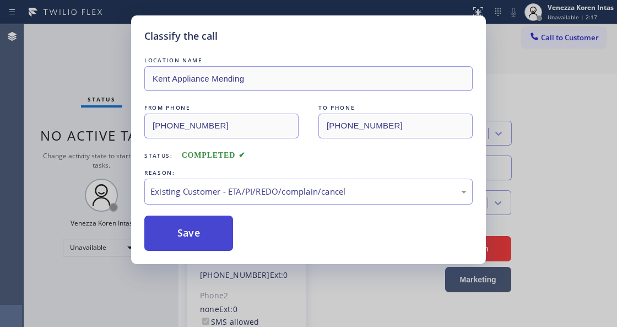
click at [212, 241] on button "Save" at bounding box center [188, 232] width 89 height 35
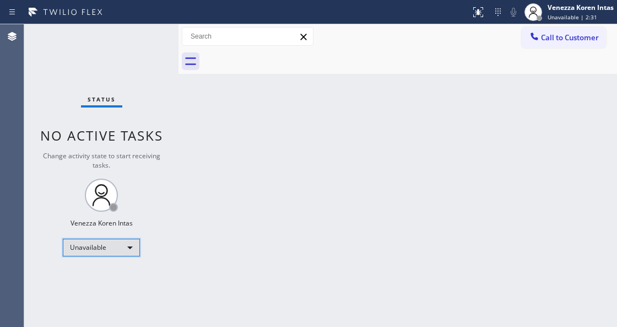
click at [117, 239] on div "Unavailable" at bounding box center [101, 248] width 77 height 18
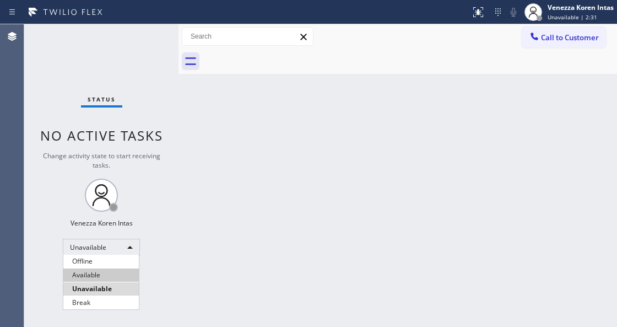
click at [108, 273] on li "Available" at bounding box center [100, 274] width 75 height 13
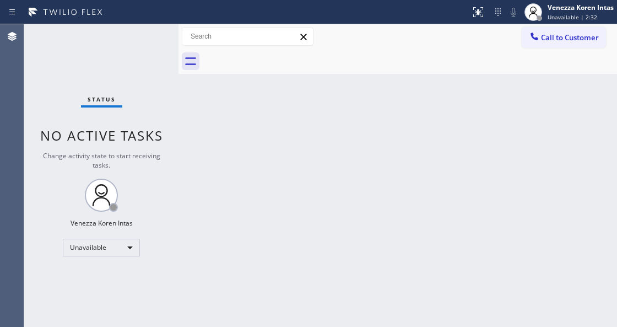
click at [257, 213] on div "Back to Dashboard Change Sender ID Customers Technicians Select a contact Outbo…" at bounding box center [397, 175] width 439 height 302
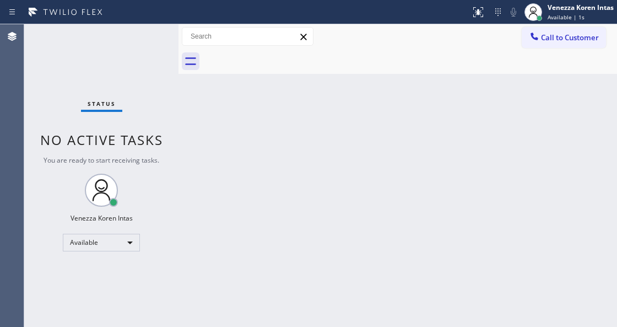
drag, startPoint x: 164, startPoint y: 46, endPoint x: 432, endPoint y: 2, distance: 272.4
click at [167, 46] on div "Status No active tasks You are ready to start receiving tasks. Venezza Koren In…" at bounding box center [101, 175] width 154 height 302
click at [566, 18] on span "Available | 8s" at bounding box center [566, 17] width 37 height 8
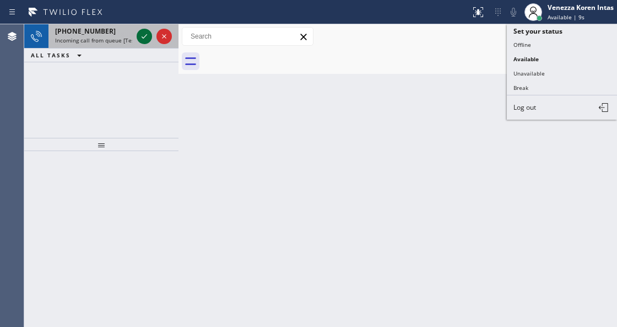
click at [142, 35] on icon at bounding box center [144, 36] width 13 height 13
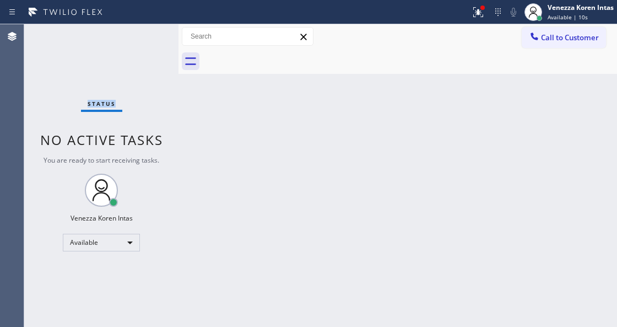
click at [142, 35] on div "Status No active tasks You are ready to start receiving tasks. Venezza Koren In…" at bounding box center [101, 175] width 154 height 302
click at [314, 177] on div "Back to Dashboard Change Sender ID Customers Technicians Select a contact Outbo…" at bounding box center [397, 175] width 439 height 302
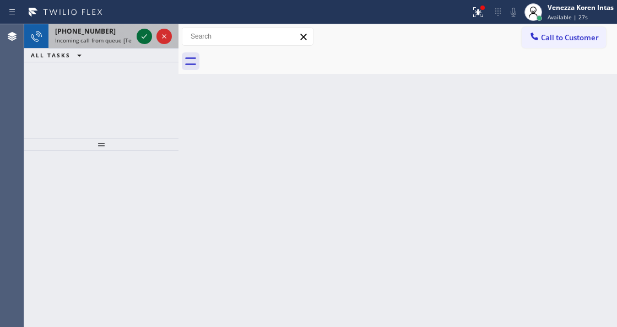
click at [140, 36] on icon at bounding box center [144, 36] width 13 height 13
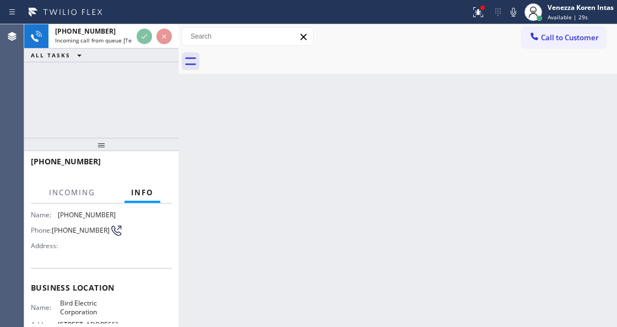
scroll to position [110, 0]
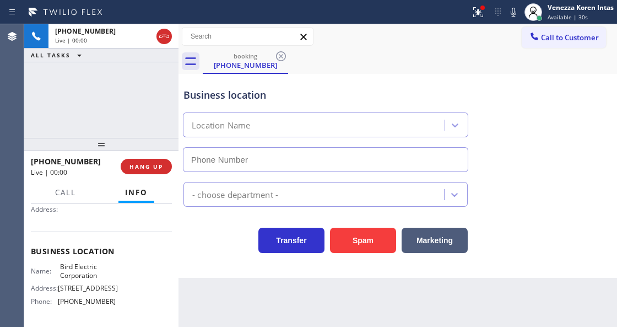
type input "[PHONE_NUMBER]"
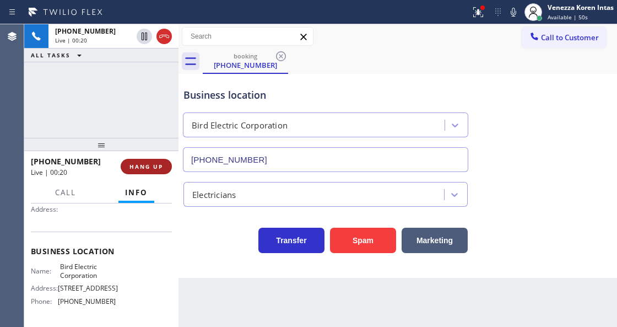
drag, startPoint x: 151, startPoint y: 171, endPoint x: 160, endPoint y: 172, distance: 8.3
click at [151, 171] on button "HANG UP" at bounding box center [146, 166] width 51 height 15
click at [158, 171] on button "HANG UP" at bounding box center [146, 166] width 51 height 15
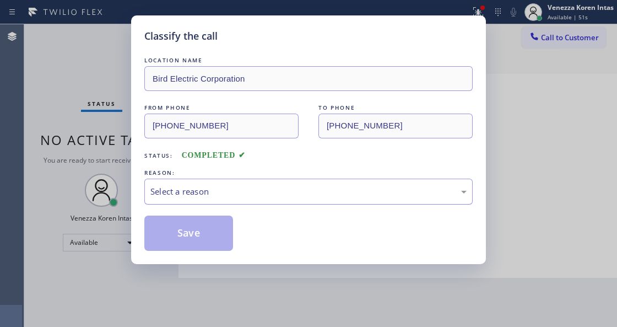
click at [251, 197] on div "Select a reason" at bounding box center [308, 191] width 316 height 13
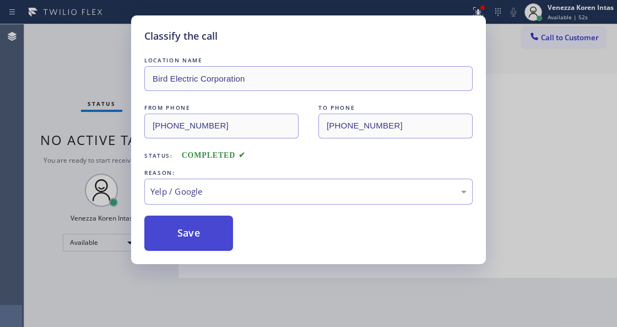
click at [205, 242] on button "Save" at bounding box center [188, 232] width 89 height 35
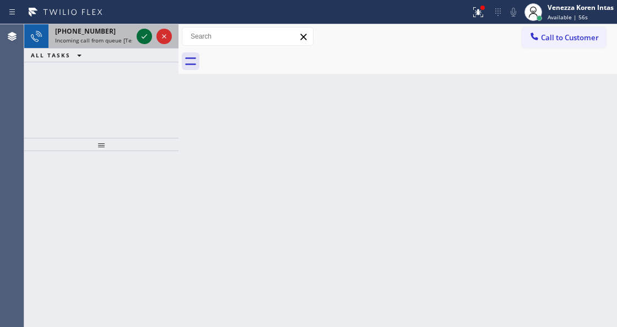
click at [142, 37] on icon at bounding box center [145, 36] width 6 height 4
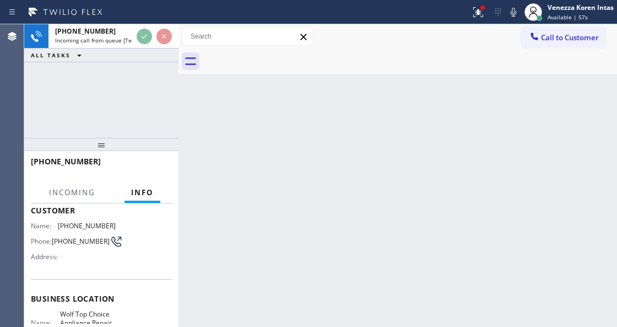
scroll to position [110, 0]
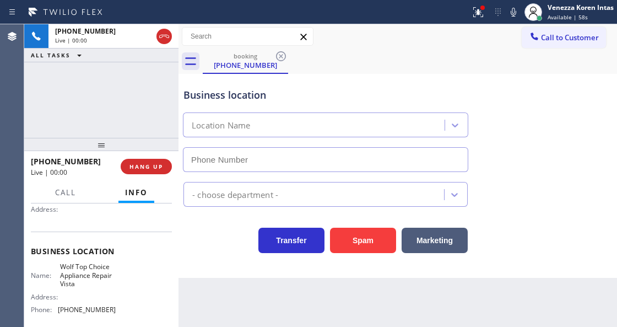
type input "[PHONE_NUMBER]"
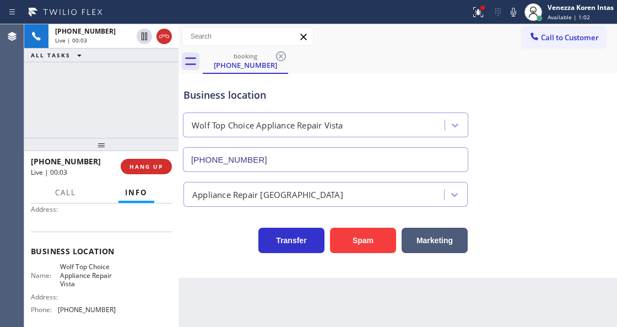
click at [158, 158] on div "[PHONE_NUMBER] Live | 00:03 HANG UP" at bounding box center [101, 166] width 141 height 29
click at [161, 164] on span "HANG UP" at bounding box center [146, 167] width 34 height 8
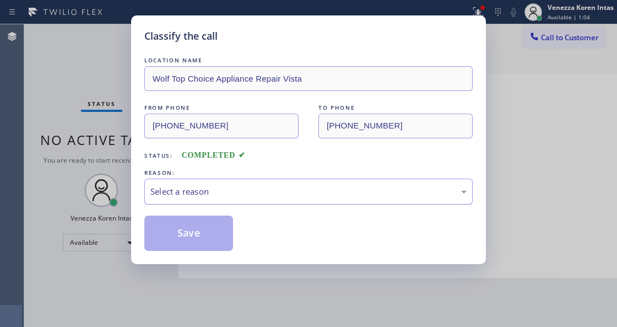
click at [243, 185] on div "Select a reason" at bounding box center [308, 191] width 316 height 13
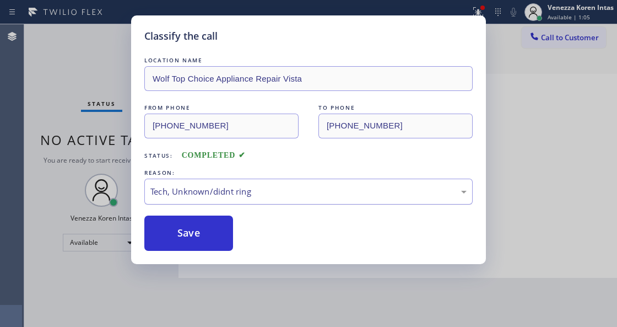
click at [230, 196] on div "Tech, Unknown/didnt ring" at bounding box center [308, 191] width 316 height 13
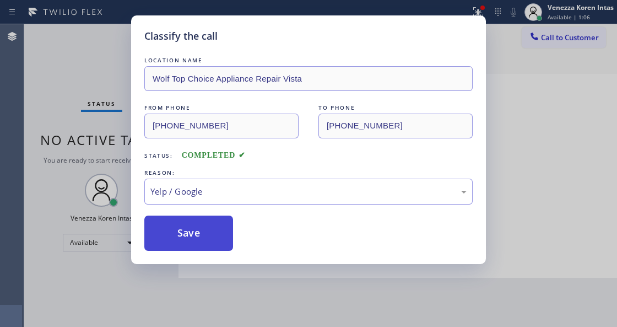
click at [196, 247] on button "Save" at bounding box center [188, 232] width 89 height 35
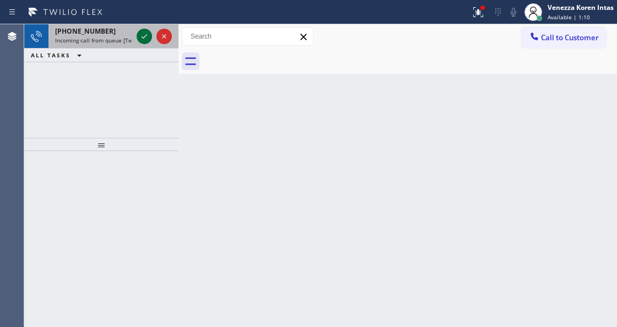
click at [151, 39] on div at bounding box center [144, 36] width 15 height 13
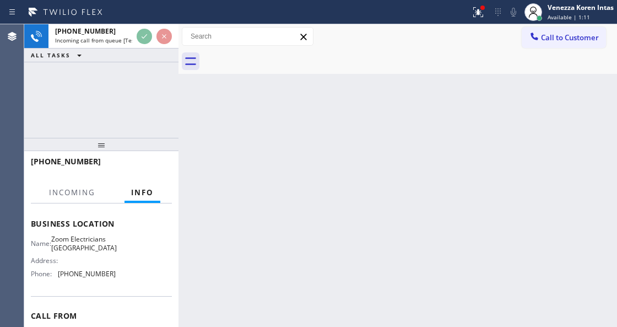
scroll to position [147, 0]
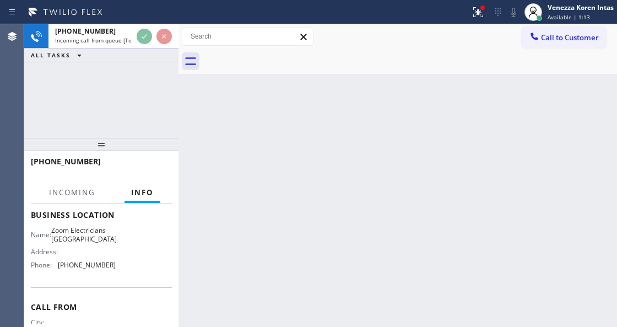
click at [104, 115] on div "[PHONE_NUMBER] Incoming call from queue [Test] All ALL TASKS ALL TASKS ACTIVE T…" at bounding box center [101, 80] width 154 height 113
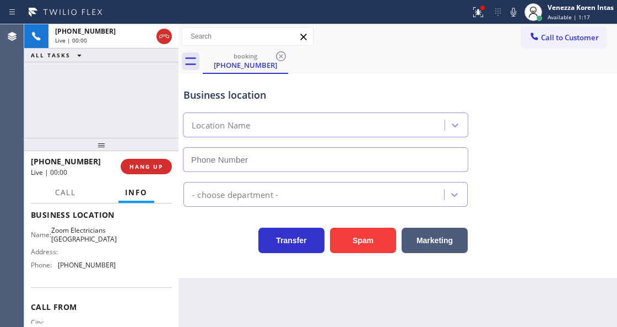
click at [198, 282] on div "Back to Dashboard Change Sender ID Customers Technicians Select a contact Outbo…" at bounding box center [397, 175] width 439 height 302
type input "[PHONE_NUMBER]"
click at [190, 235] on div "Transfer Spam Marketing" at bounding box center [325, 237] width 289 height 31
click at [117, 211] on span "Business location" at bounding box center [101, 214] width 141 height 10
click at [145, 235] on div "Name: Zoom Electricians [GEOGRAPHIC_DATA] Address: Phone: [PHONE_NUMBER]" at bounding box center [101, 249] width 141 height 47
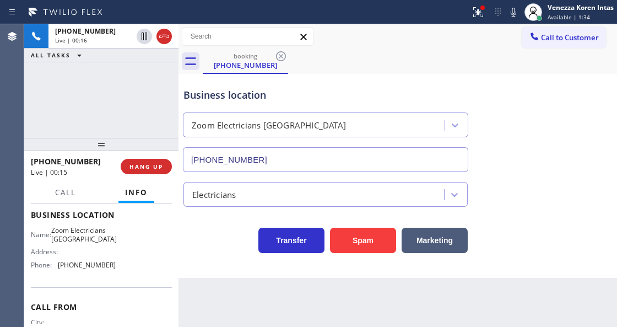
click at [184, 90] on div "Business location" at bounding box center [325, 95] width 284 height 15
click at [251, 101] on div "Business location" at bounding box center [325, 95] width 284 height 15
click at [262, 99] on div "Business location" at bounding box center [325, 95] width 284 height 15
drag, startPoint x: 267, startPoint y: 99, endPoint x: 243, endPoint y: 95, distance: 23.6
click at [257, 100] on div "Business location" at bounding box center [325, 95] width 284 height 15
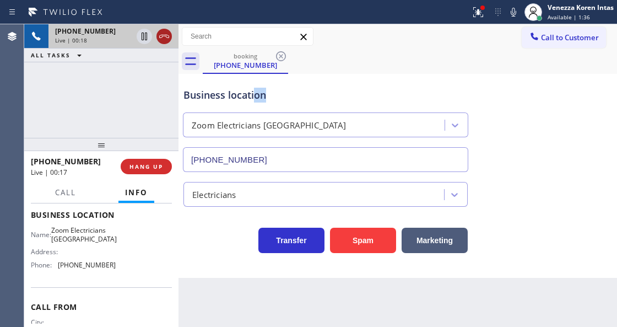
click at [167, 34] on icon at bounding box center [164, 36] width 13 height 13
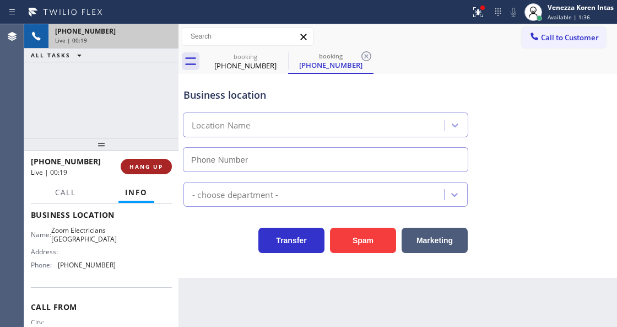
click at [159, 172] on button "HANG UP" at bounding box center [146, 166] width 51 height 15
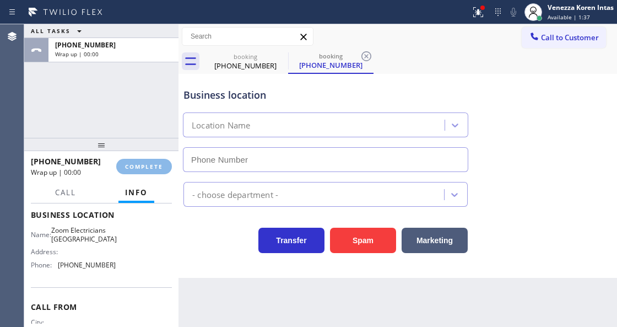
type input "[PHONE_NUMBER]"
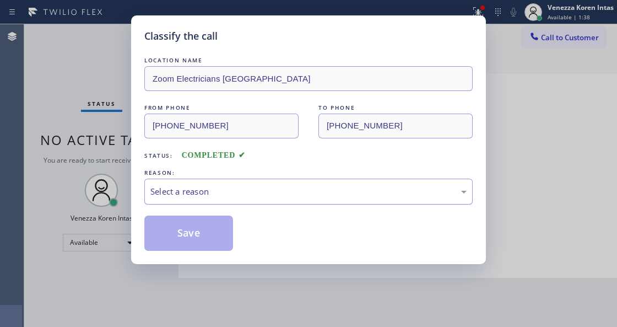
click at [257, 199] on div "Select a reason" at bounding box center [308, 191] width 328 height 26
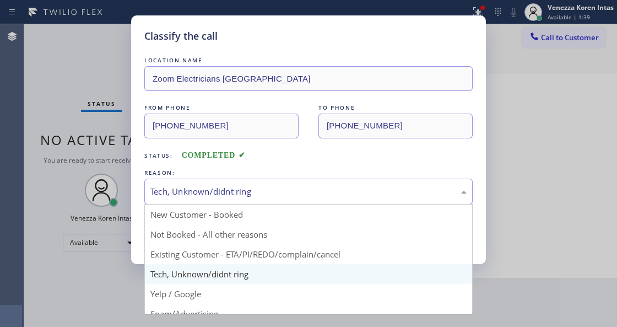
click at [238, 191] on div "Tech, Unknown/didnt ring" at bounding box center [308, 191] width 316 height 13
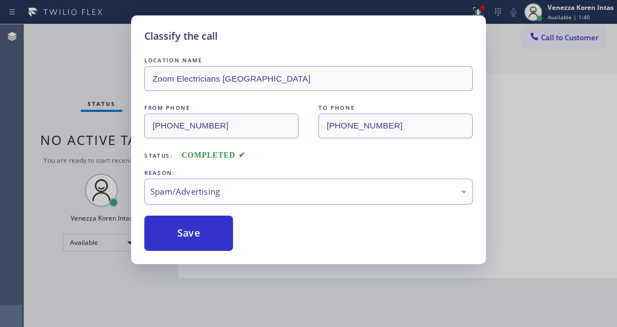
click at [215, 228] on button "Save" at bounding box center [188, 232] width 89 height 35
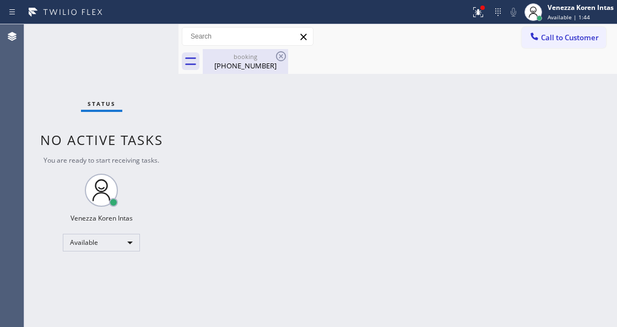
click at [238, 55] on div "booking" at bounding box center [245, 56] width 83 height 8
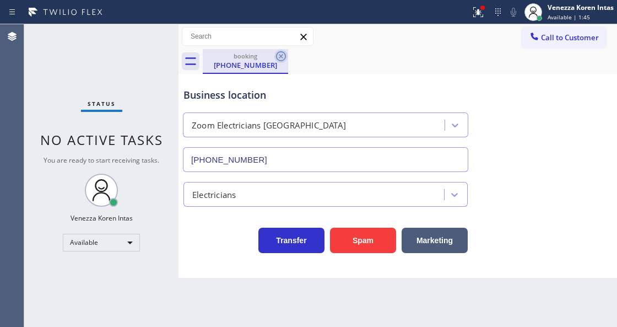
click at [284, 57] on icon at bounding box center [280, 56] width 13 height 13
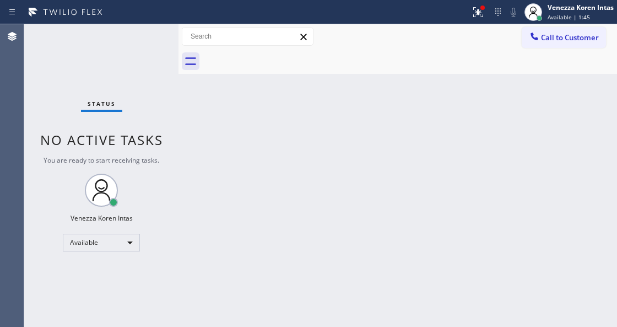
click at [326, 68] on div at bounding box center [410, 61] width 414 height 25
click at [465, 12] on div at bounding box center [235, 12] width 462 height 18
click at [488, 15] on div at bounding box center [478, 12] width 24 height 13
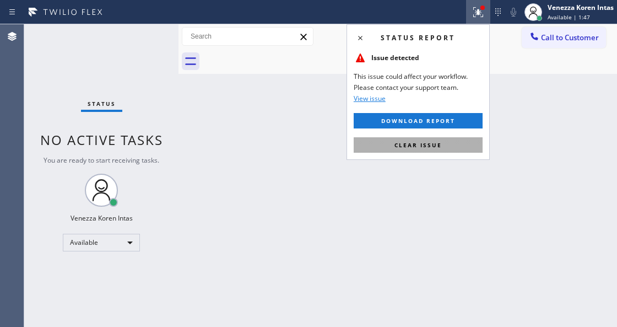
click at [470, 150] on button "Clear issue" at bounding box center [418, 144] width 129 height 15
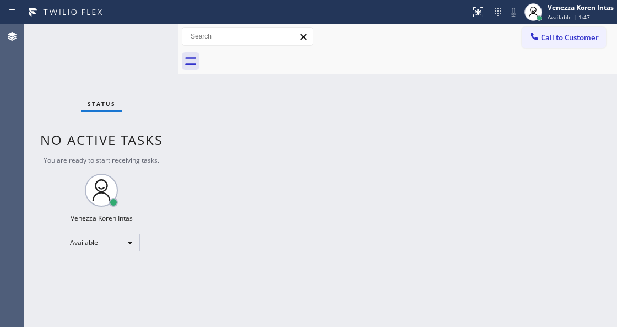
click at [526, 151] on div "Back to Dashboard Change Sender ID Customers Technicians Select a contact Outbo…" at bounding box center [397, 175] width 439 height 302
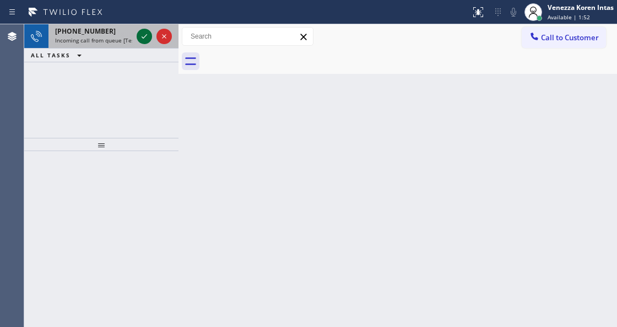
click at [143, 36] on icon at bounding box center [144, 36] width 13 height 13
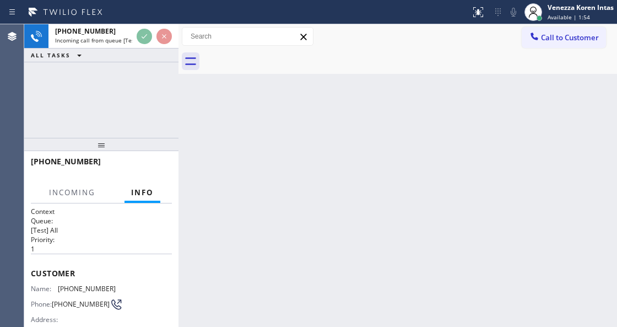
scroll to position [110, 0]
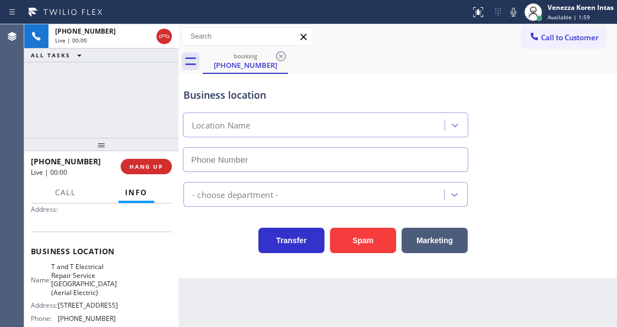
type input "[PHONE_NUMBER]"
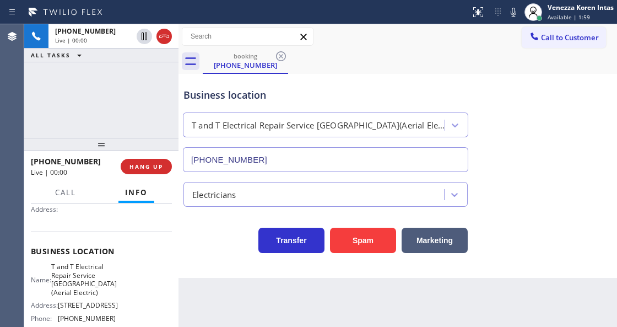
click at [228, 241] on div "Transfer Spam Marketing" at bounding box center [325, 237] width 289 height 31
click at [242, 248] on div "Transfer Spam Marketing" at bounding box center [325, 237] width 289 height 31
click at [283, 286] on div "Back to Dashboard Change Sender ID Customers Technicians Select a contact Outbo…" at bounding box center [397, 175] width 439 height 302
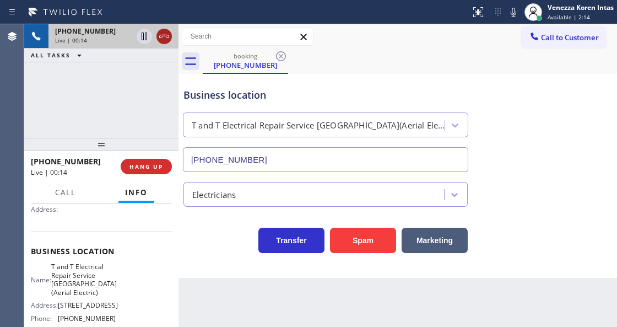
click at [165, 37] on icon at bounding box center [164, 36] width 13 height 13
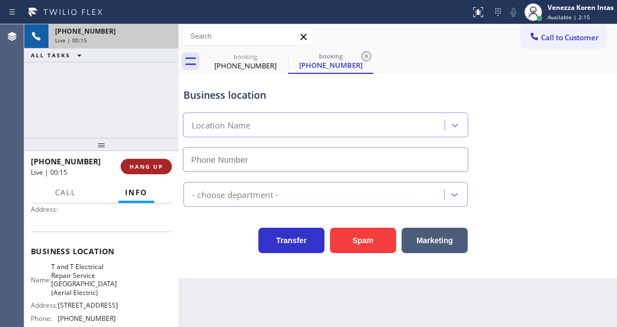
type input "[PHONE_NUMBER]"
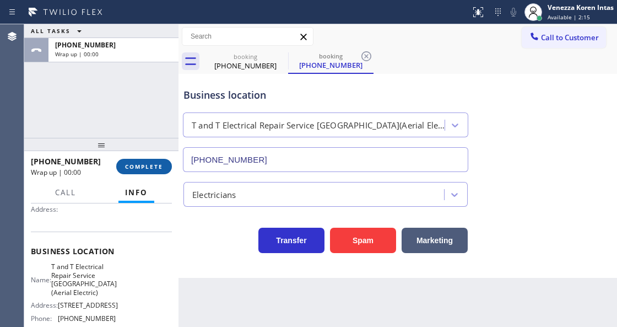
click at [159, 165] on span "COMPLETE" at bounding box center [144, 167] width 38 height 8
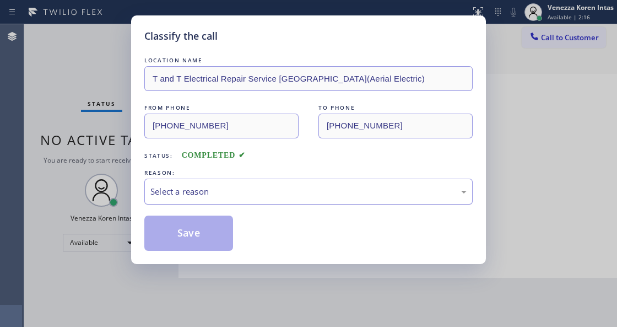
click at [256, 198] on div "Select a reason" at bounding box center [308, 191] width 316 height 13
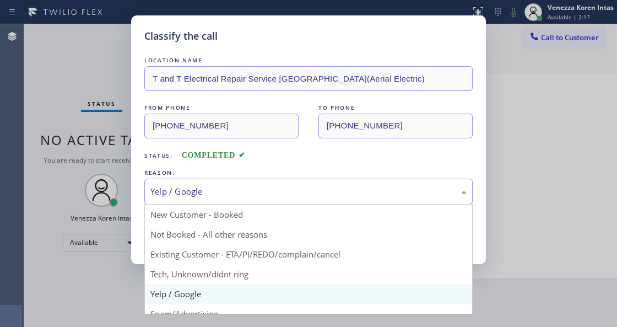
click at [244, 189] on div "Yelp / Google" at bounding box center [308, 191] width 316 height 13
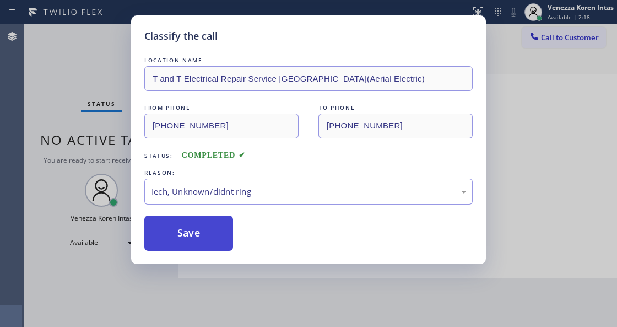
click at [219, 221] on button "Save" at bounding box center [188, 232] width 89 height 35
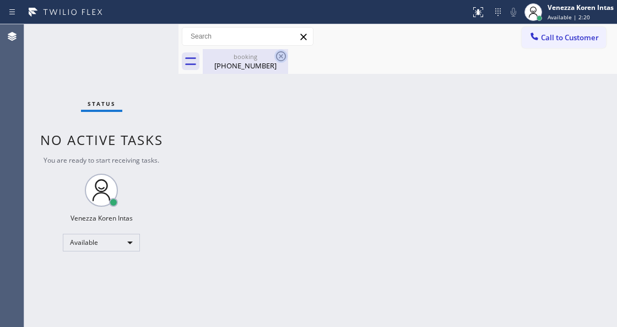
click at [287, 54] on div "booking [PHONE_NUMBER]" at bounding box center [245, 61] width 85 height 25
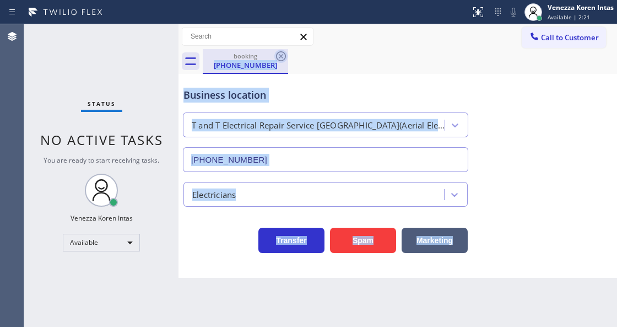
click at [283, 55] on icon at bounding box center [280, 56] width 13 height 13
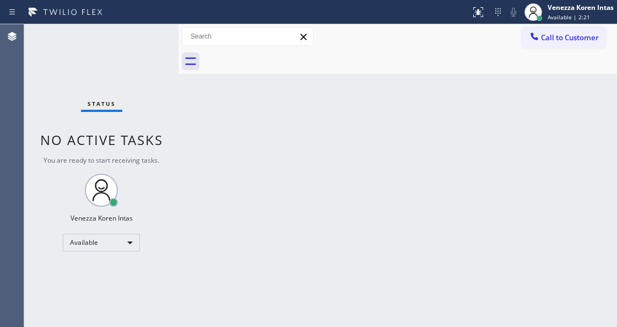
drag, startPoint x: 334, startPoint y: 64, endPoint x: 396, endPoint y: 66, distance: 61.7
click at [334, 63] on div at bounding box center [410, 61] width 414 height 25
click at [443, 50] on div at bounding box center [410, 61] width 414 height 25
drag, startPoint x: 358, startPoint y: 180, endPoint x: 339, endPoint y: 251, distance: 74.0
click at [356, 190] on div "Back to Dashboard Change Sender ID Customers Technicians Select a contact Outbo…" at bounding box center [397, 175] width 439 height 302
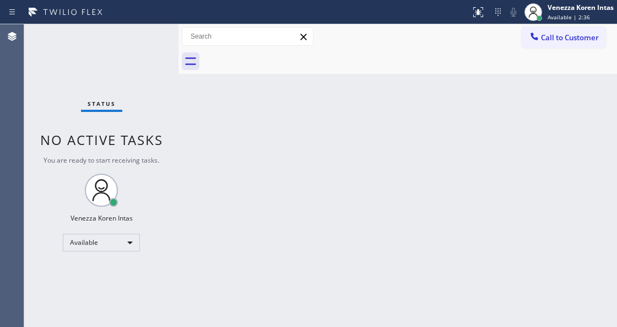
click at [198, 189] on div "Back to Dashboard Change Sender ID Customers Technicians Select a contact Outbo…" at bounding box center [397, 175] width 439 height 302
click at [101, 154] on div "Status No active tasks You are ready to start receiving tasks. Venezza Koren In…" at bounding box center [101, 175] width 154 height 302
click at [230, 175] on div "Back to Dashboard Change Sender ID Customers Technicians Select a contact Outbo…" at bounding box center [397, 175] width 439 height 302
click at [172, 109] on div "Status No active tasks You are ready to start receiving tasks. Venezza Koren In…" at bounding box center [101, 175] width 154 height 302
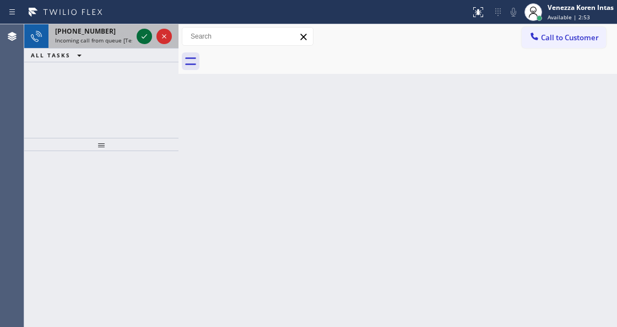
click at [142, 35] on icon at bounding box center [144, 36] width 13 height 13
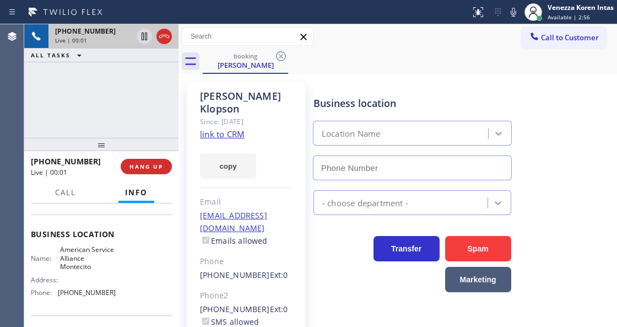
type input "[PHONE_NUMBER]"
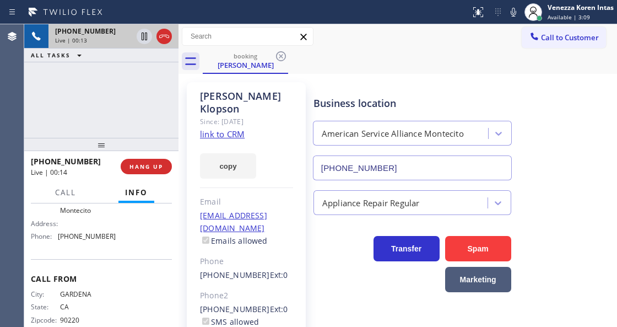
click at [240, 128] on link "link to CRM" at bounding box center [222, 133] width 45 height 11
click at [394, 36] on div "Call to Customer Outbound call Location [GEOGRAPHIC_DATA] Appliance Mending You…" at bounding box center [397, 36] width 439 height 19
click at [434, 59] on div "booking [PERSON_NAME]" at bounding box center [410, 61] width 414 height 25
click at [451, 64] on div "booking [PERSON_NAME]" at bounding box center [410, 61] width 414 height 25
click at [489, 58] on div "booking [PERSON_NAME]" at bounding box center [410, 61] width 414 height 25
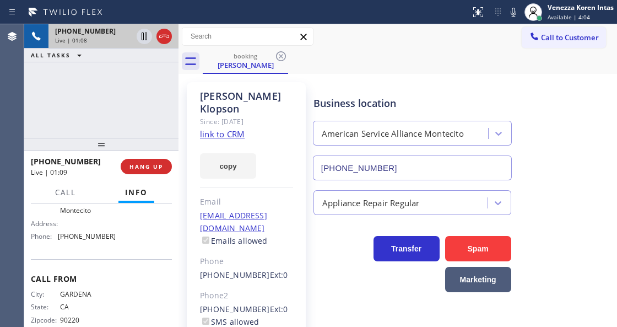
click at [349, 51] on div "booking [PERSON_NAME]" at bounding box center [410, 61] width 414 height 25
click at [511, 9] on icon at bounding box center [514, 12] width 6 height 9
click at [142, 34] on icon at bounding box center [144, 36] width 13 height 13
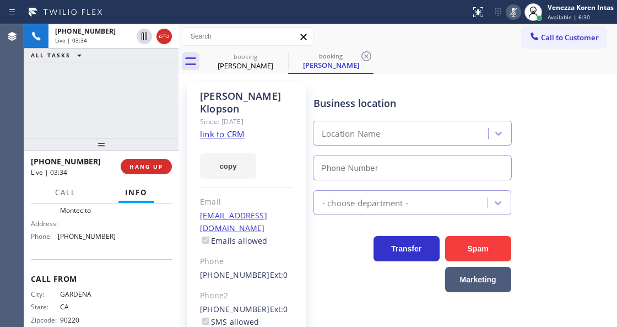
type input "[PHONE_NUMBER]"
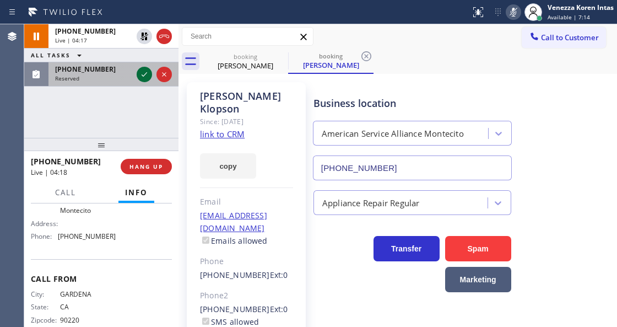
click at [147, 75] on icon at bounding box center [144, 74] width 13 height 13
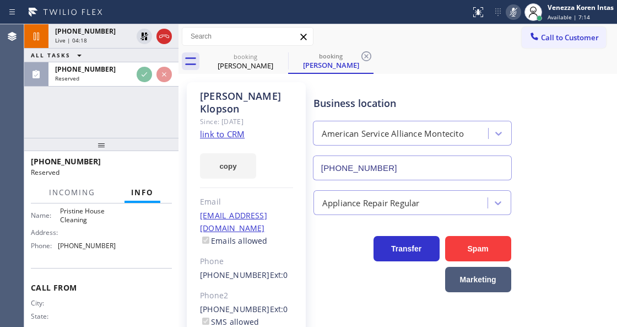
scroll to position [166, 0]
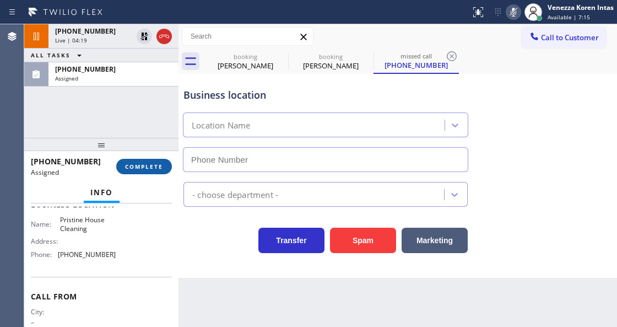
type input "[PHONE_NUMBER]"
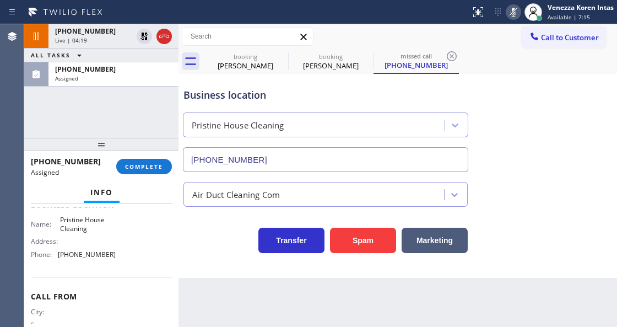
click at [156, 176] on div "[PHONE_NUMBER] Assigned COMPLETE" at bounding box center [101, 166] width 141 height 29
click at [158, 170] on button "COMPLETE" at bounding box center [144, 166] width 56 height 15
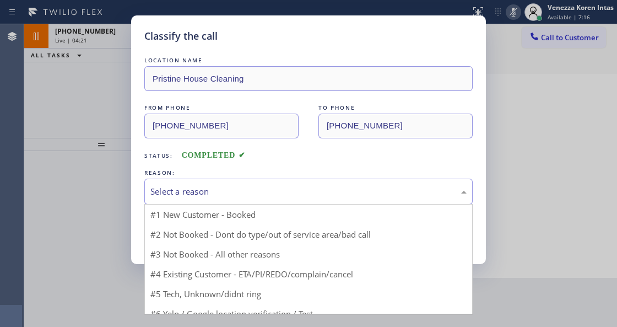
click at [255, 202] on div "Select a reason" at bounding box center [308, 191] width 328 height 26
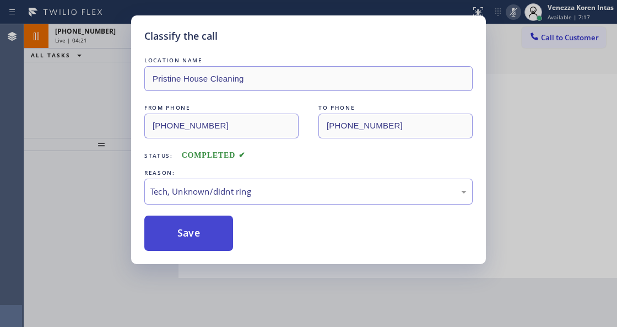
click at [201, 230] on button "Save" at bounding box center [188, 232] width 89 height 35
type input "[PHONE_NUMBER]"
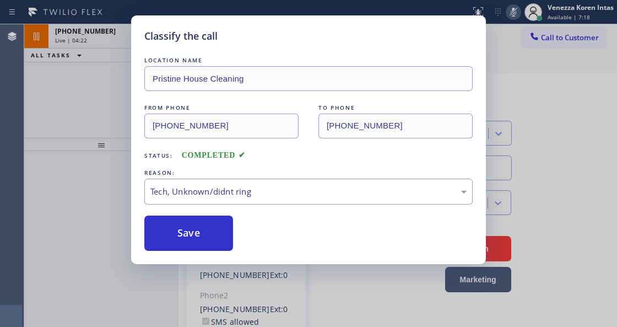
click at [94, 41] on div "Live | 04:22" at bounding box center [93, 40] width 77 height 8
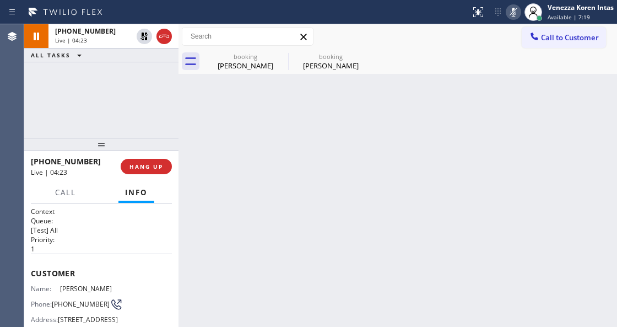
click at [94, 41] on div "Live | 04:23" at bounding box center [93, 40] width 77 height 8
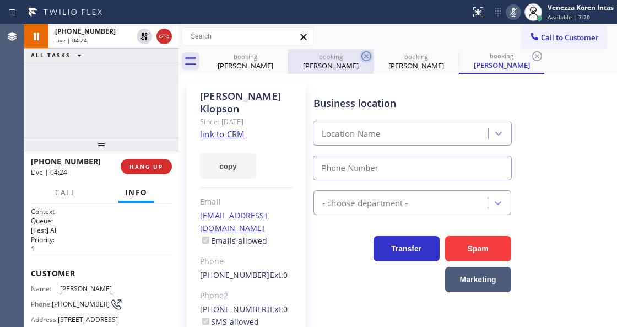
type input "[PHONE_NUMBER]"
click at [363, 57] on icon at bounding box center [366, 56] width 13 height 13
click at [0, 0] on icon at bounding box center [0, 0] width 0 height 0
click at [531, 57] on icon at bounding box center [537, 56] width 13 height 13
click at [363, 57] on div "booking [PERSON_NAME] booking [PERSON_NAME] booking [PERSON_NAME] booking [PERS…" at bounding box center [410, 61] width 414 height 25
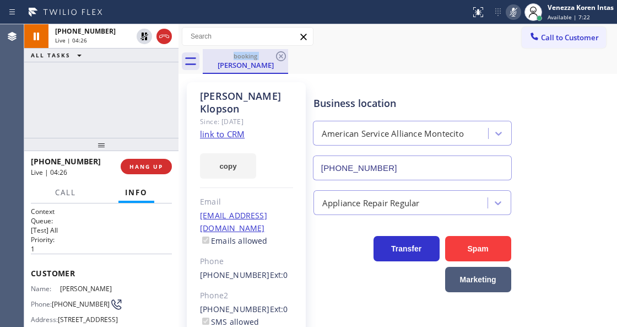
click at [252, 55] on div "booking" at bounding box center [245, 56] width 83 height 8
click at [369, 71] on div "booking [PERSON_NAME]" at bounding box center [410, 61] width 414 height 25
click at [170, 110] on div "[PHONE_NUMBER] Live | 04:59 ALL TASKS ALL TASKS ACTIVE TASKS TASKS IN WRAP UP" at bounding box center [101, 80] width 154 height 113
click at [340, 82] on div "Business location American Service Alliance Montecito [PHONE_NUMBER]" at bounding box center [462, 130] width 303 height 100
click at [509, 9] on icon at bounding box center [513, 12] width 13 height 13
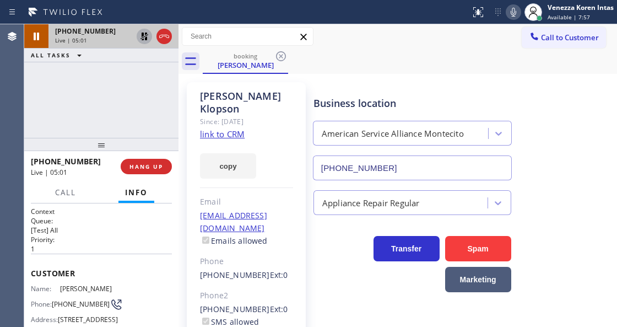
click at [142, 41] on icon at bounding box center [144, 36] width 13 height 13
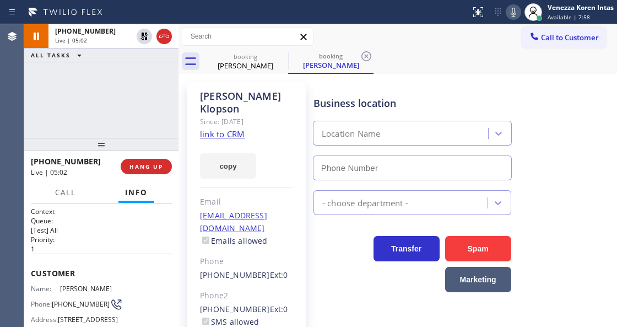
type input "[PHONE_NUMBER]"
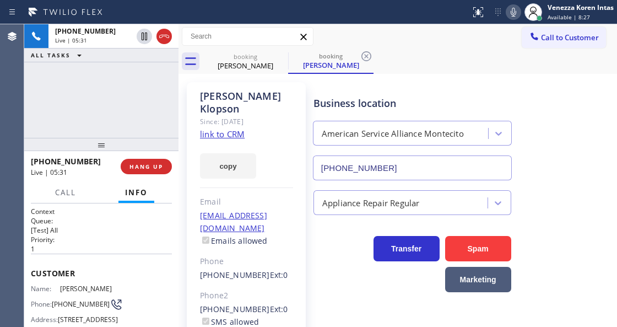
click at [245, 255] on div "Phone" at bounding box center [246, 261] width 93 height 13
click at [178, 113] on div at bounding box center [178, 175] width 0 height 302
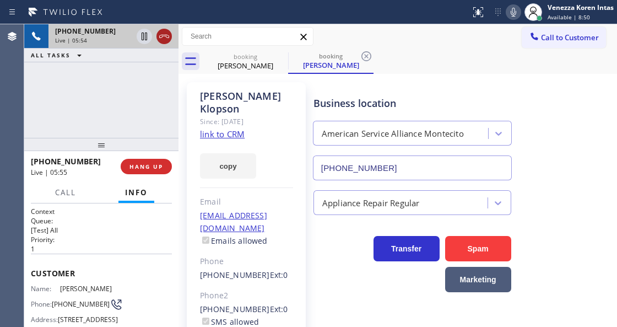
click at [161, 37] on icon at bounding box center [164, 36] width 10 height 3
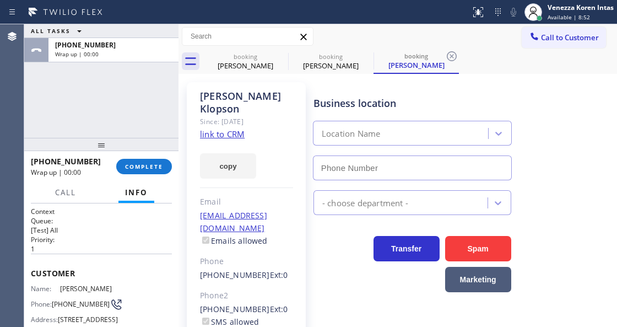
type input "[PHONE_NUMBER]"
click at [182, 139] on div "[PERSON_NAME] Since: [DATE] link to CRM copy Email [EMAIL_ADDRESS][DOMAIN_NAME]…" at bounding box center [246, 253] width 130 height 352
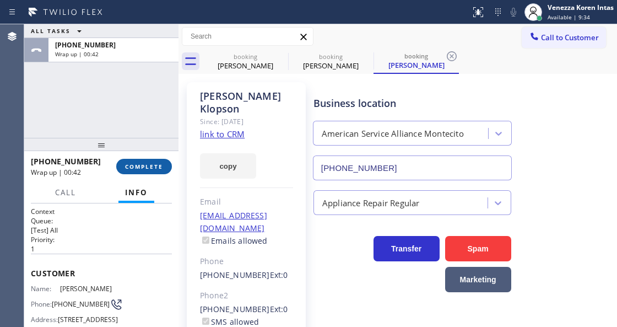
click at [154, 170] on span "COMPLETE" at bounding box center [144, 167] width 38 height 8
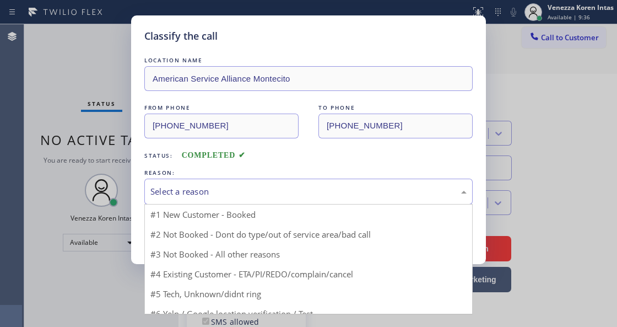
drag, startPoint x: 214, startPoint y: 193, endPoint x: 242, endPoint y: 252, distance: 65.8
click at [214, 193] on div "Select a reason" at bounding box center [308, 191] width 316 height 13
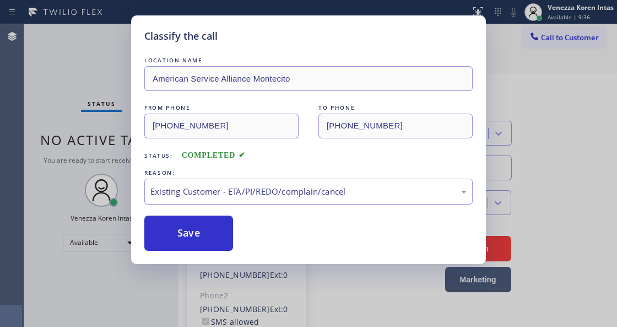
click at [197, 212] on div "LOCATION NAME American Service Alliance Montecito FROM PHONE [PHONE_NUMBER] TO …" at bounding box center [308, 153] width 328 height 196
click at [199, 228] on button "Save" at bounding box center [188, 232] width 89 height 35
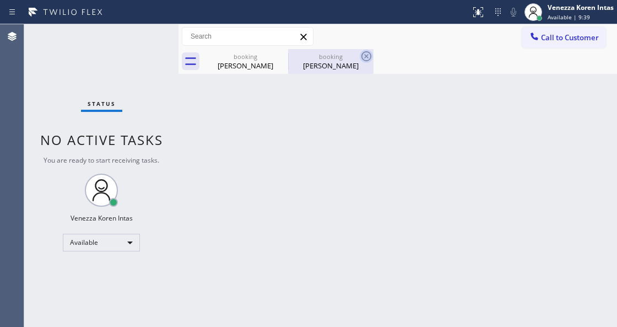
click at [0, 0] on icon at bounding box center [0, 0] width 0 height 0
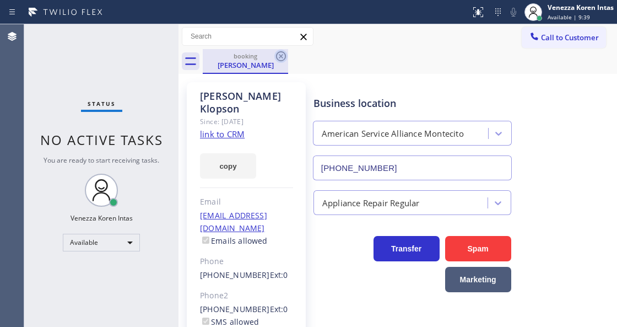
click at [282, 58] on icon at bounding box center [280, 56] width 13 height 13
click at [282, 58] on div "booking [PERSON_NAME]" at bounding box center [410, 61] width 414 height 25
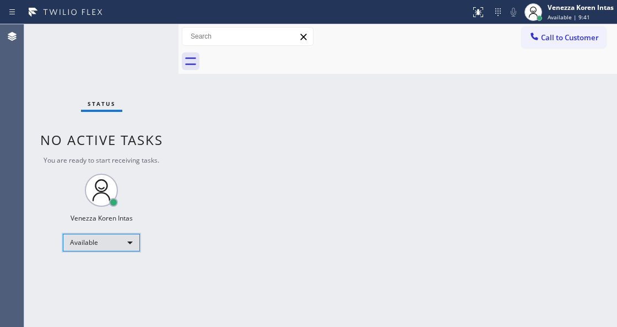
click at [115, 235] on div "Available" at bounding box center [101, 243] width 77 height 18
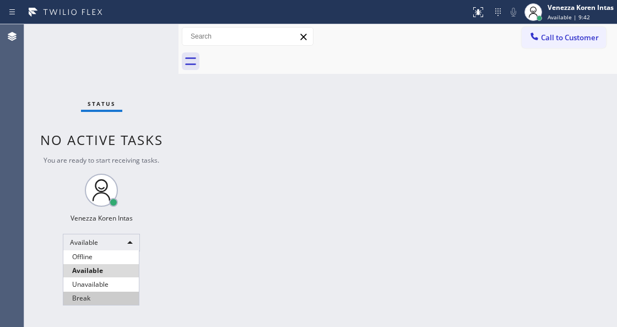
click at [104, 293] on li "Break" at bounding box center [100, 297] width 75 height 13
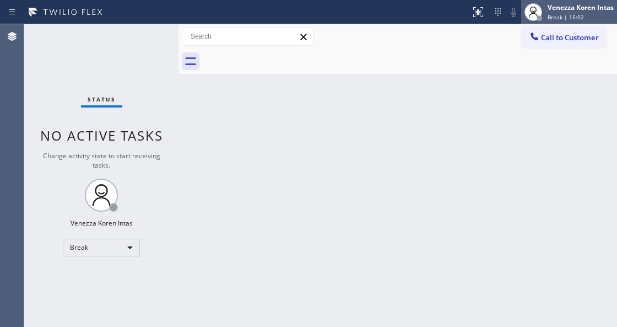
click at [567, 20] on span "Break | 15:02" at bounding box center [566, 17] width 36 height 8
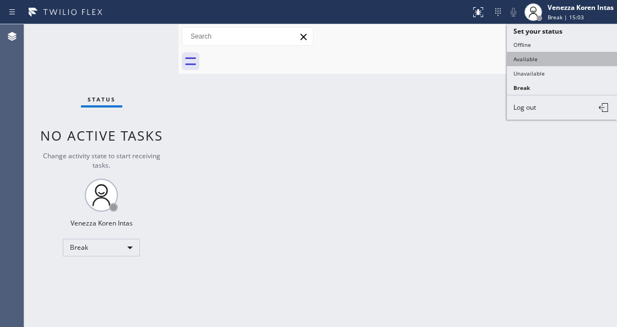
click at [555, 59] on button "Available" at bounding box center [562, 59] width 110 height 14
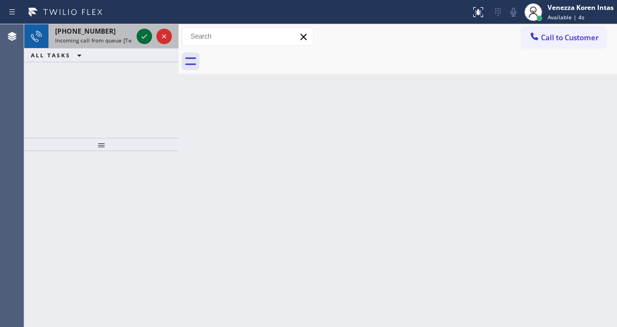
click at [145, 40] on icon at bounding box center [144, 36] width 13 height 13
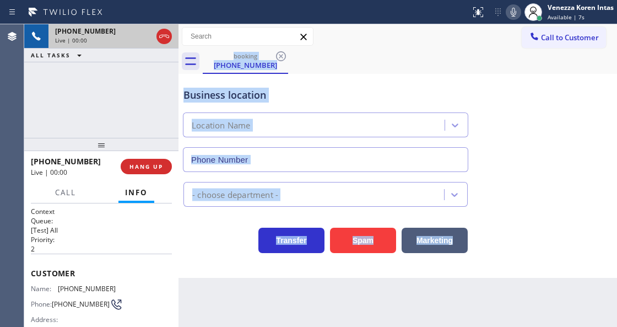
type input "[PHONE_NUMBER]"
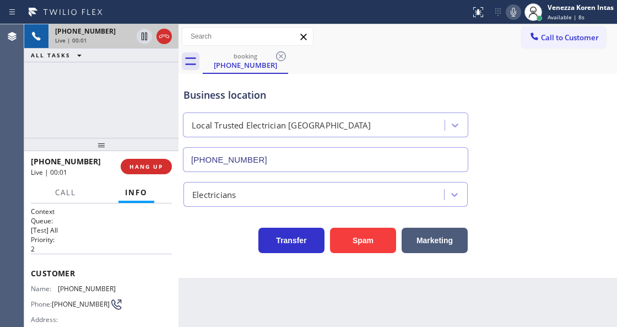
click at [152, 83] on div "[PHONE_NUMBER] Live | 00:01 ALL TASKS ALL TASKS ACTIVE TASKS TASKS IN WRAP UP" at bounding box center [101, 80] width 154 height 113
click at [162, 44] on div at bounding box center [154, 36] width 40 height 24
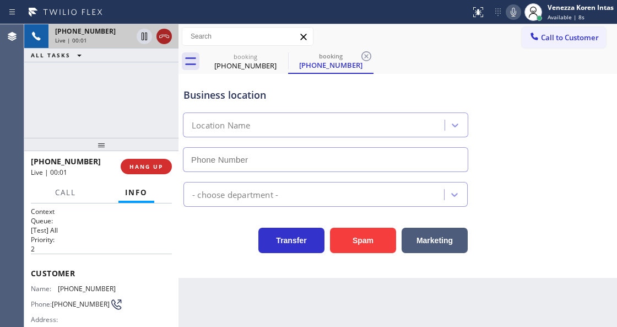
click at [166, 39] on icon at bounding box center [164, 36] width 13 height 13
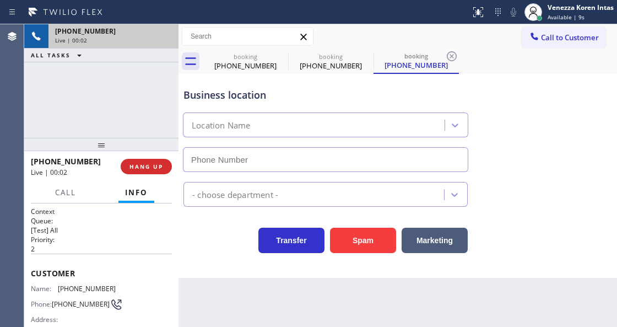
type input "[PHONE_NUMBER]"
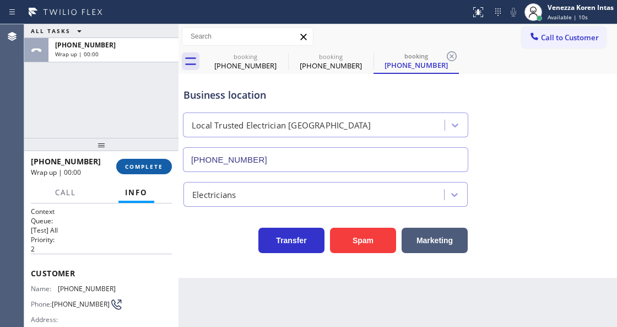
click at [149, 165] on span "COMPLETE" at bounding box center [144, 167] width 38 height 8
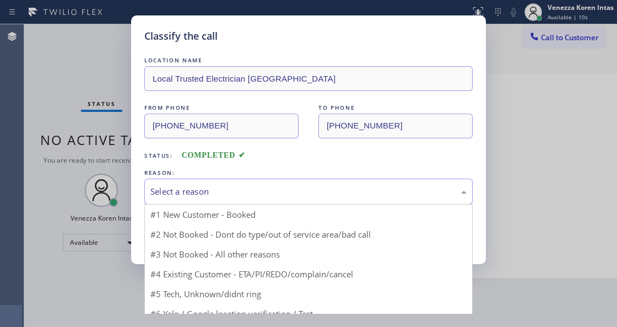
click at [224, 198] on div "Select a reason" at bounding box center [308, 191] width 328 height 26
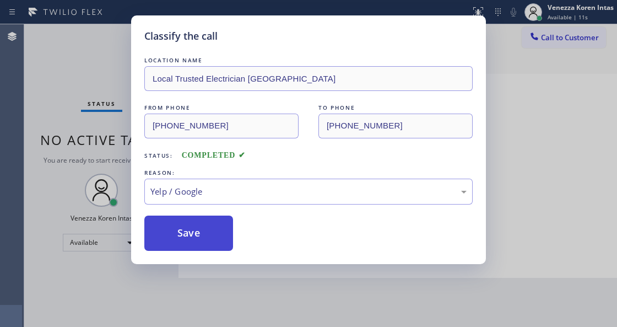
click at [192, 237] on button "Save" at bounding box center [188, 232] width 89 height 35
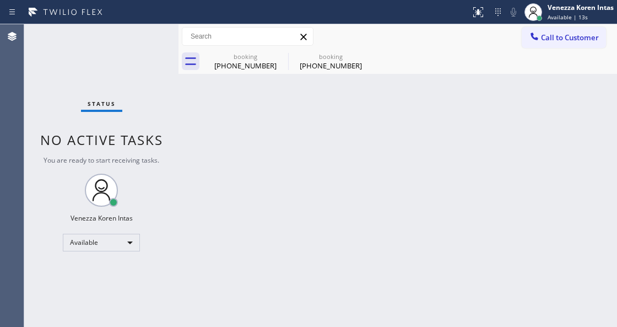
click at [323, 209] on div "Back to Dashboard Change Sender ID Customers Technicians Select a contact Outbo…" at bounding box center [397, 175] width 439 height 302
click at [278, 56] on icon at bounding box center [280, 56] width 13 height 13
click at [0, 0] on icon at bounding box center [0, 0] width 0 height 0
click at [278, 56] on div "booking [PHONE_NUMBER] booking [PHONE_NUMBER]" at bounding box center [410, 61] width 414 height 25
click at [278, 56] on div at bounding box center [410, 61] width 414 height 25
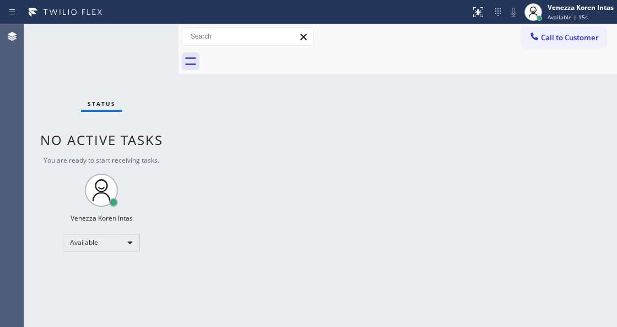
click at [278, 56] on div at bounding box center [410, 61] width 414 height 25
click at [277, 160] on div "Back to Dashboard Change Sender ID Customers Technicians Select a contact Outbo…" at bounding box center [397, 175] width 439 height 302
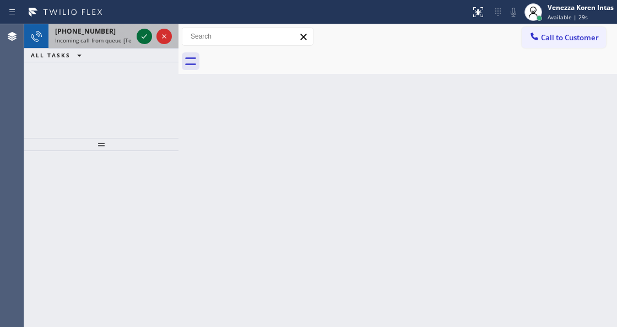
click at [143, 35] on icon at bounding box center [144, 36] width 13 height 13
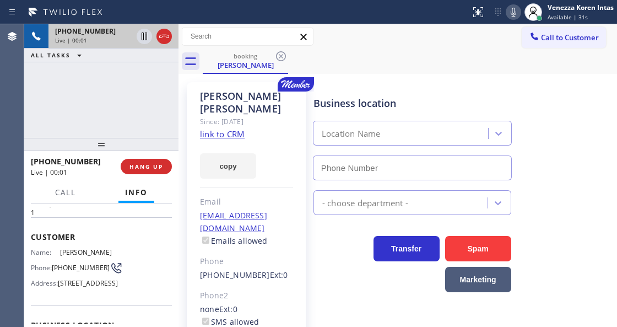
type input "[PHONE_NUMBER]"
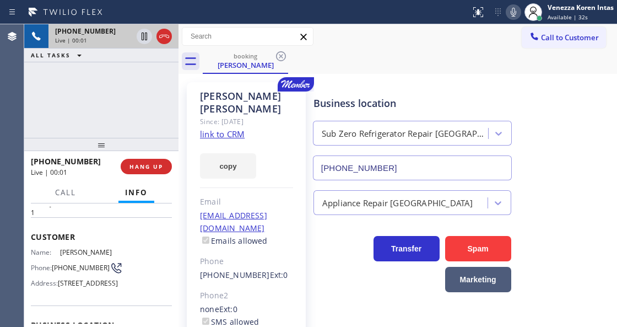
scroll to position [147, 0]
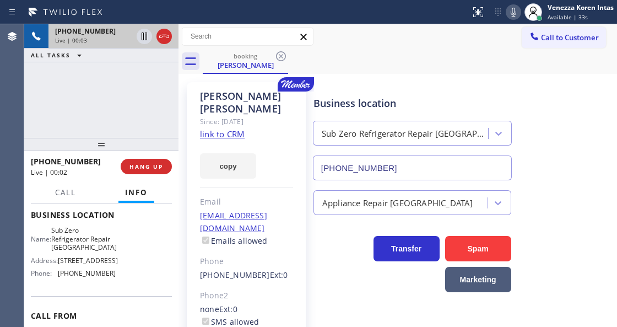
click at [234, 133] on link "link to CRM" at bounding box center [222, 133] width 45 height 11
click at [397, 80] on div "Business location Sub Zero Refrigerator Repair [GEOGRAPHIC_DATA] [PHONE_NUMBER]" at bounding box center [462, 130] width 303 height 100
click at [510, 17] on icon at bounding box center [513, 12] width 13 height 13
click at [142, 33] on icon at bounding box center [145, 37] width 6 height 8
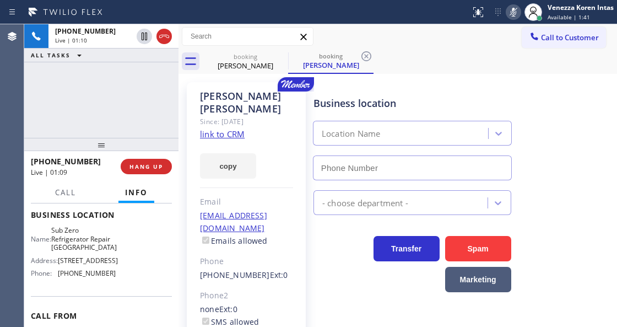
type input "[PHONE_NUMBER]"
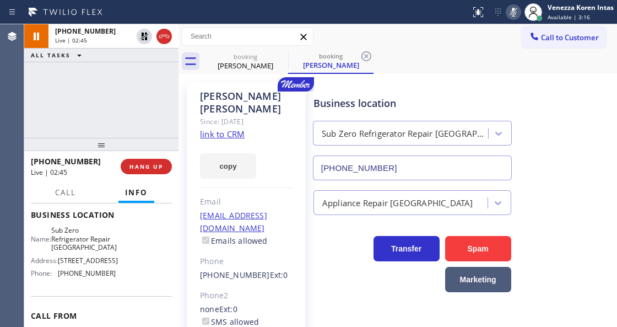
click at [511, 19] on button at bounding box center [513, 11] width 15 height 15
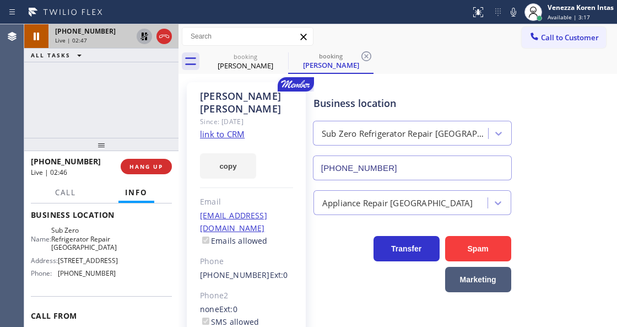
click at [142, 34] on icon at bounding box center [144, 37] width 8 height 8
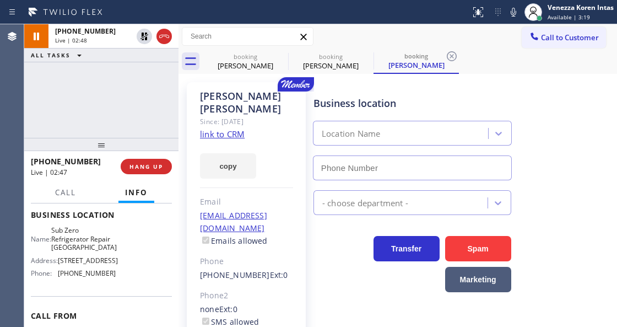
type input "[PHONE_NUMBER]"
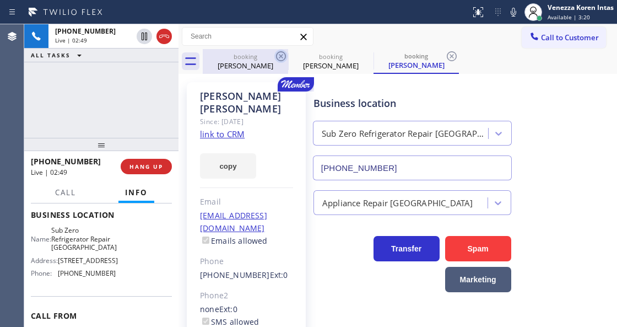
click at [279, 56] on icon at bounding box center [280, 56] width 13 height 13
click at [0, 0] on icon at bounding box center [0, 0] width 0 height 0
click at [445, 56] on icon at bounding box center [451, 56] width 13 height 13
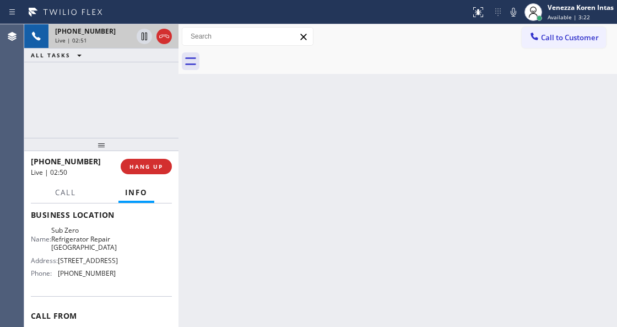
click at [105, 42] on div "Live | 02:51" at bounding box center [93, 40] width 77 height 8
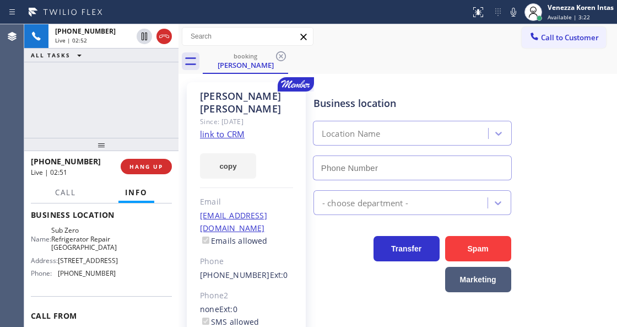
type input "[PHONE_NUMBER]"
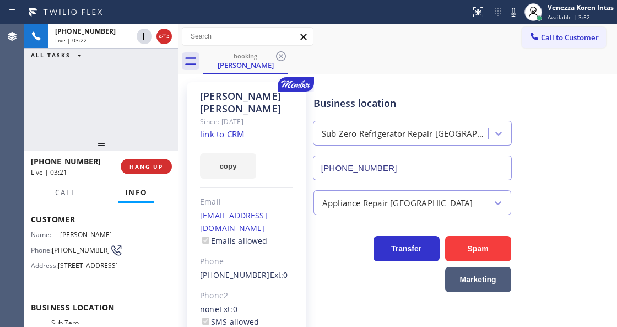
scroll to position [36, 0]
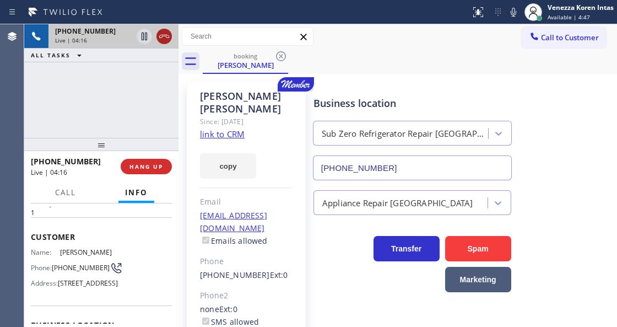
click at [163, 37] on icon at bounding box center [164, 36] width 13 height 13
click at [158, 165] on span "HANG UP" at bounding box center [146, 167] width 34 height 8
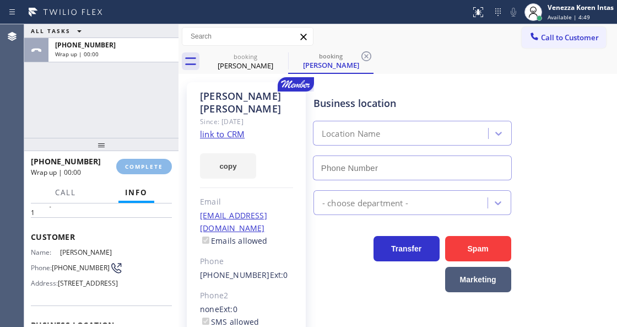
type input "[PHONE_NUMBER]"
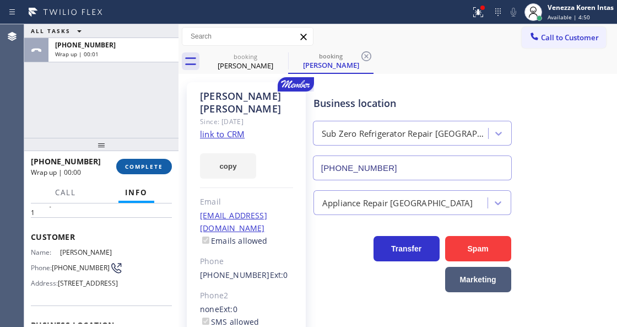
click at [127, 164] on span "COMPLETE" at bounding box center [144, 167] width 38 height 8
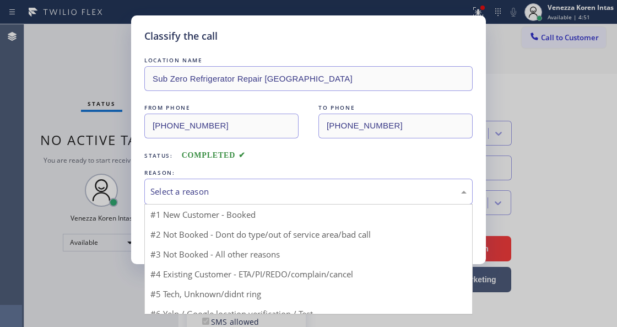
click at [225, 196] on div "Select a reason" at bounding box center [308, 191] width 316 height 13
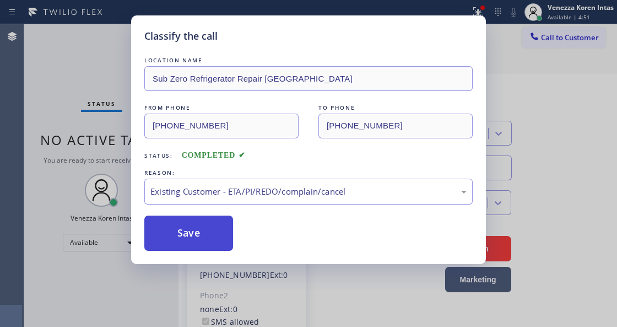
click at [202, 230] on button "Save" at bounding box center [188, 232] width 89 height 35
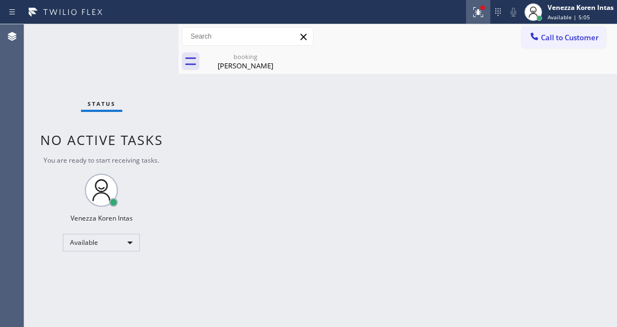
click at [484, 18] on icon at bounding box center [478, 12] width 13 height 13
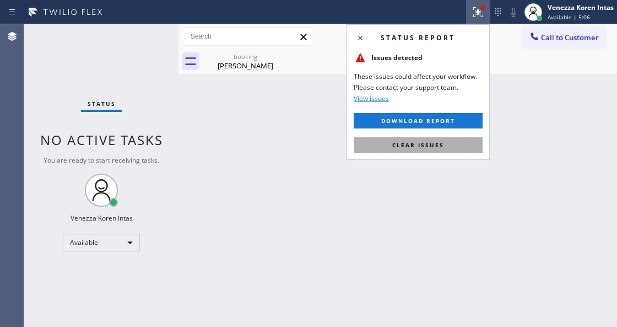
click at [445, 151] on button "Clear issues" at bounding box center [418, 144] width 129 height 15
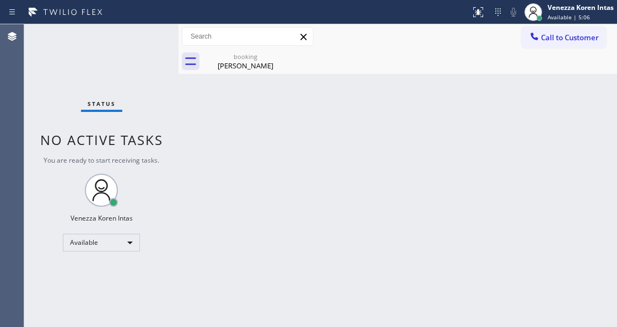
drag, startPoint x: 437, startPoint y: 138, endPoint x: 392, endPoint y: 103, distance: 57.3
click at [436, 138] on div "Back to Dashboard Change Sender ID Customers Technicians Select a contact Outbo…" at bounding box center [397, 175] width 439 height 302
click at [264, 57] on div "booking" at bounding box center [245, 56] width 83 height 8
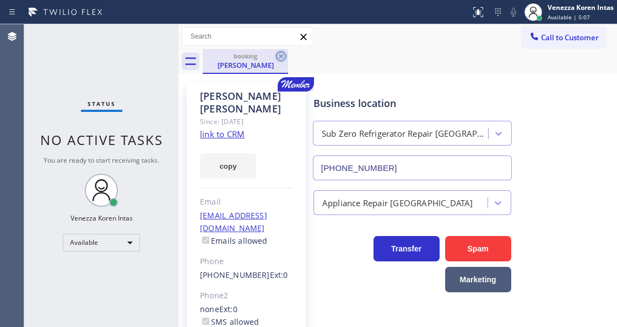
click at [281, 57] on icon at bounding box center [280, 56] width 13 height 13
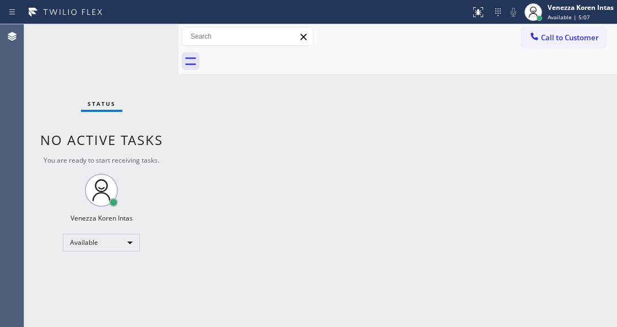
click at [391, 71] on div at bounding box center [410, 61] width 414 height 25
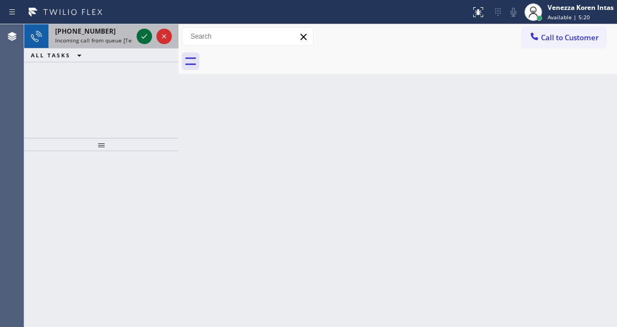
click at [146, 40] on icon at bounding box center [144, 36] width 13 height 13
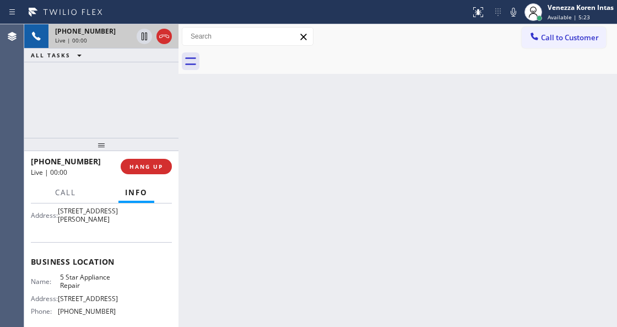
scroll to position [110, 0]
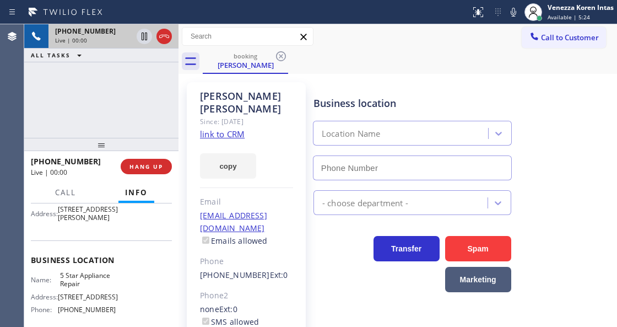
type input "[PHONE_NUMBER]"
click at [286, 156] on div "copy" at bounding box center [246, 159] width 93 height 38
click at [226, 128] on link "link to CRM" at bounding box center [222, 133] width 45 height 11
click at [340, 75] on div "[PERSON_NAME] Since: [DATE] link to CRM copy Email [EMAIL_ADDRESS][DOMAIN_NAME]…" at bounding box center [397, 253] width 439 height 358
click at [382, 37] on div "Call to Customer Outbound call Location [GEOGRAPHIC_DATA] Appliance Mending You…" at bounding box center [397, 36] width 439 height 19
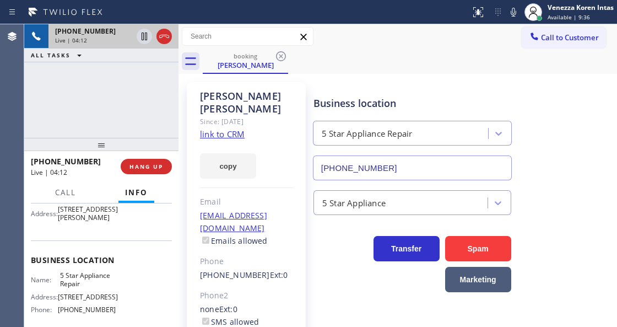
drag, startPoint x: 182, startPoint y: 84, endPoint x: 179, endPoint y: 79, distance: 5.7
click at [182, 84] on div "[PERSON_NAME] Since: [DATE] link to CRM copy Email [EMAIL_ADDRESS][DOMAIN_NAME]…" at bounding box center [246, 253] width 130 height 352
click at [142, 38] on icon at bounding box center [144, 36] width 13 height 13
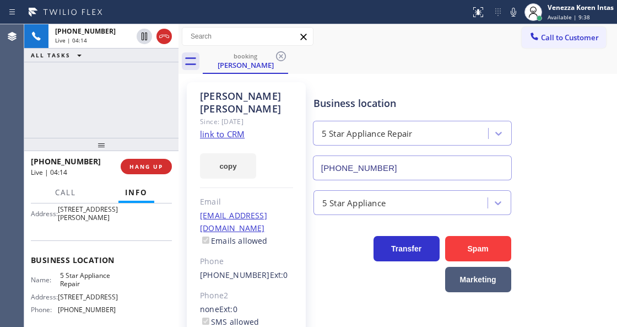
click at [511, 14] on icon at bounding box center [514, 12] width 6 height 9
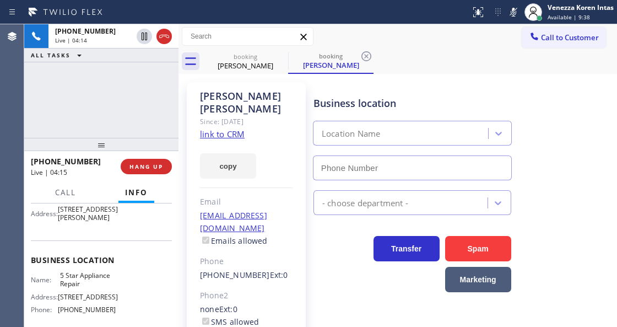
type input "[PHONE_NUMBER]"
click at [212, 170] on div "[PERSON_NAME] Since: [DATE] link to CRM copy Email [EMAIL_ADDRESS][DOMAIN_NAME]…" at bounding box center [246, 252] width 119 height 341
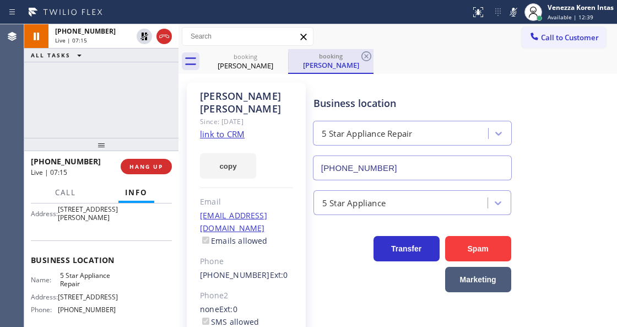
click at [350, 53] on div "booking" at bounding box center [330, 56] width 83 height 8
click at [372, 56] on icon at bounding box center [366, 56] width 13 height 13
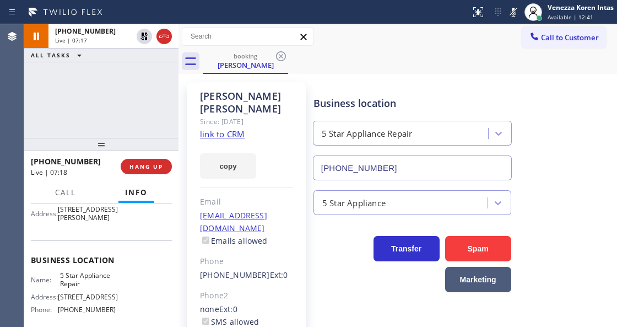
drag, startPoint x: 383, startPoint y: 64, endPoint x: 501, endPoint y: 32, distance: 122.1
click at [383, 64] on div "booking [PERSON_NAME]" at bounding box center [410, 61] width 414 height 25
click at [509, 13] on icon at bounding box center [513, 12] width 13 height 13
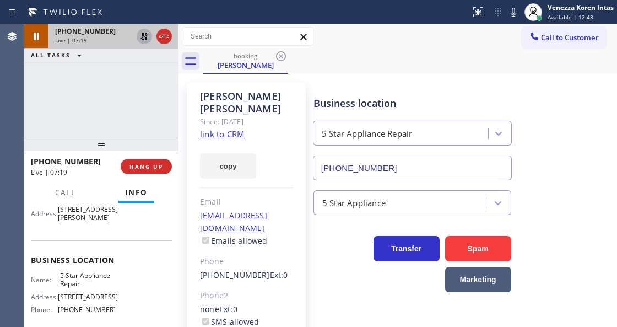
click at [147, 39] on icon at bounding box center [144, 37] width 8 height 8
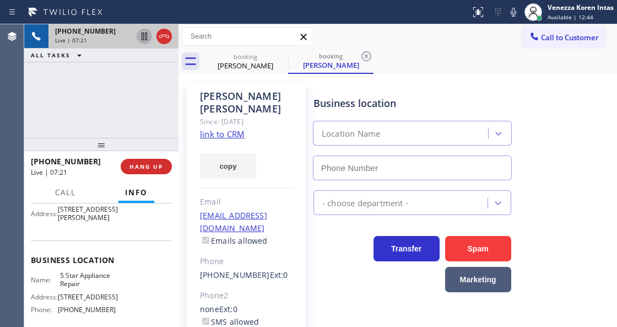
type input "[PHONE_NUMBER]"
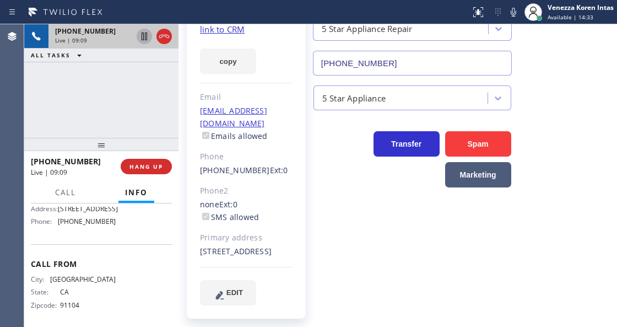
scroll to position [210, 0]
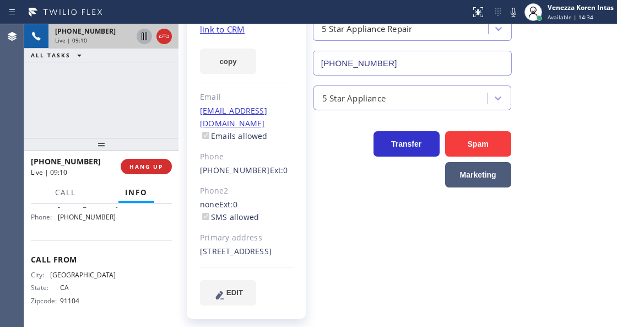
click at [329, 218] on div "Business location 5 Star Appliance Repair [PHONE_NUMBER] 5 Star Appliance Trans…" at bounding box center [462, 141] width 303 height 322
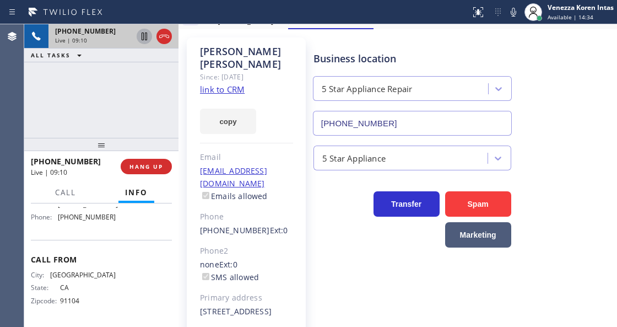
scroll to position [0, 0]
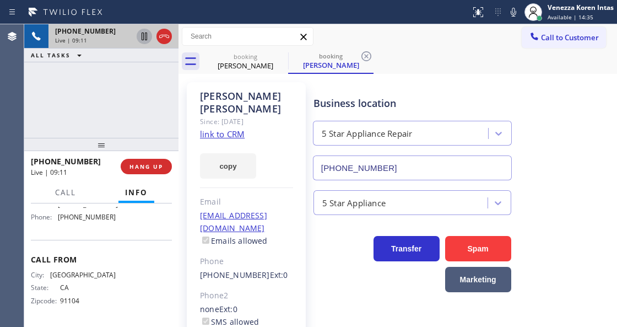
click at [372, 107] on div "Business location" at bounding box center [412, 103] width 198 height 15
click at [364, 55] on icon at bounding box center [366, 56] width 13 height 13
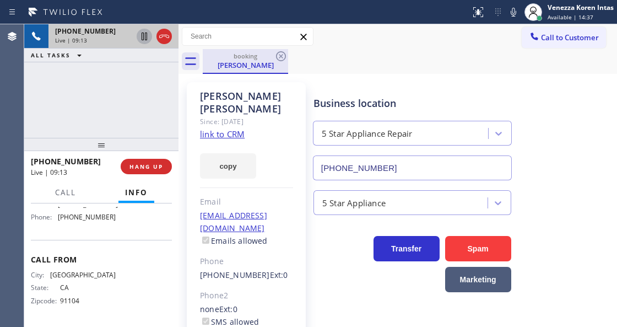
click at [253, 64] on div "[PERSON_NAME]" at bounding box center [245, 65] width 83 height 10
click at [370, 66] on div "booking [PERSON_NAME]" at bounding box center [410, 61] width 414 height 25
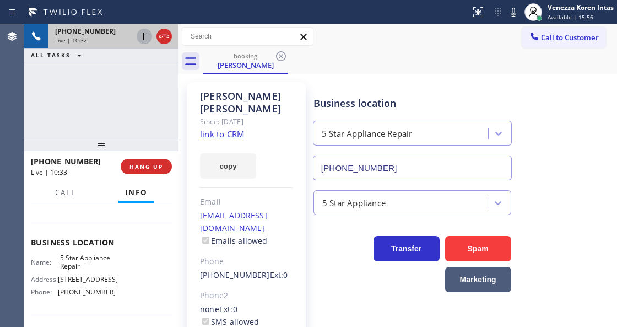
scroll to position [140, 0]
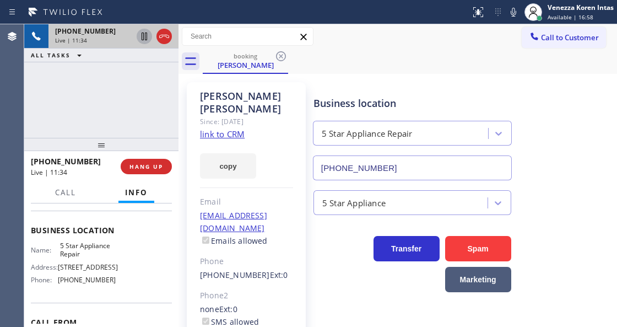
drag, startPoint x: 126, startPoint y: 124, endPoint x: 154, endPoint y: 129, distance: 29.1
click at [126, 124] on div "[PHONE_NUMBER] Live | 11:34 ALL TASKS ALL TASKS ACTIVE TASKS TASKS IN WRAP UP" at bounding box center [101, 80] width 154 height 113
click at [266, 96] on div "[PERSON_NAME]" at bounding box center [246, 102] width 93 height 25
click at [286, 116] on div "[PERSON_NAME] Since: [DATE] link to CRM copy Email [EMAIL_ADDRESS][DOMAIN_NAME]…" at bounding box center [246, 252] width 119 height 341
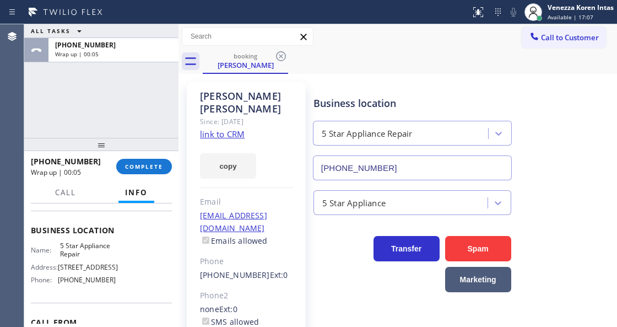
click at [160, 155] on div "[PHONE_NUMBER] Wrap up | 00:05 COMPLETE" at bounding box center [101, 166] width 141 height 29
click at [158, 175] on div "[PHONE_NUMBER] Wrap up | 00:05 COMPLETE" at bounding box center [101, 166] width 141 height 29
click at [158, 171] on button "COMPLETE" at bounding box center [144, 166] width 56 height 15
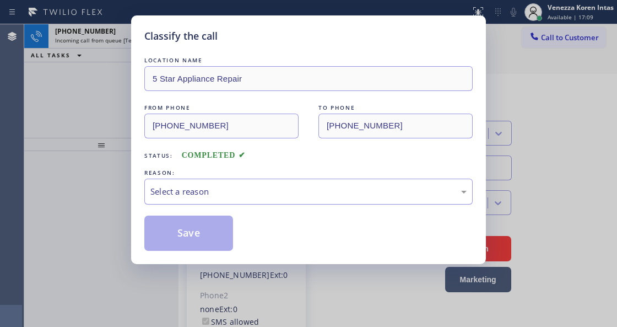
click at [233, 192] on div "Select a reason" at bounding box center [308, 191] width 316 height 13
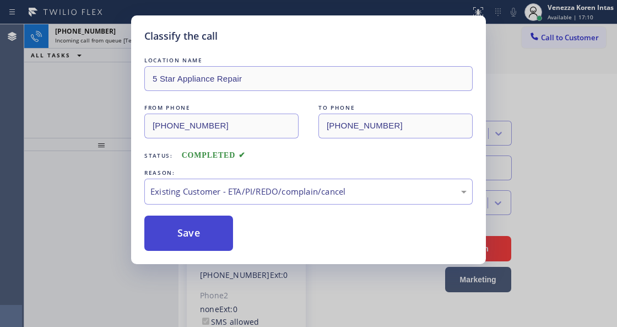
click at [202, 240] on button "Save" at bounding box center [188, 232] width 89 height 35
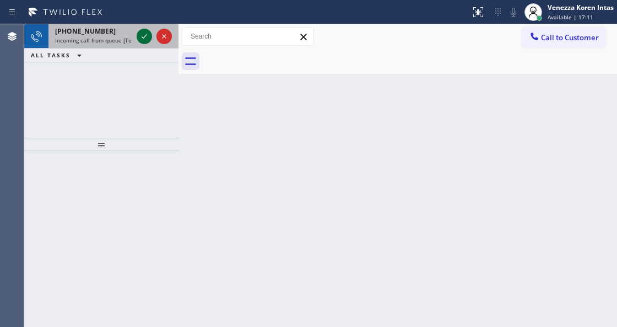
click at [141, 38] on icon at bounding box center [144, 36] width 13 height 13
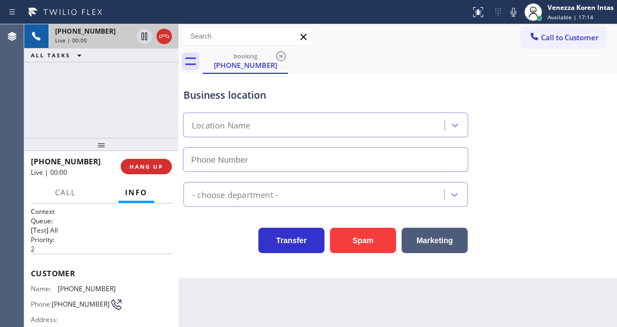
scroll to position [110, 0]
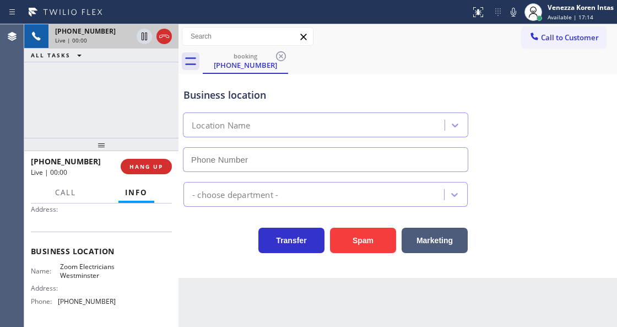
type input "[PHONE_NUMBER]"
click at [391, 312] on div "Back to Dashboard Change Sender ID Customers Technicians Select a contact Outbo…" at bounding box center [397, 175] width 439 height 302
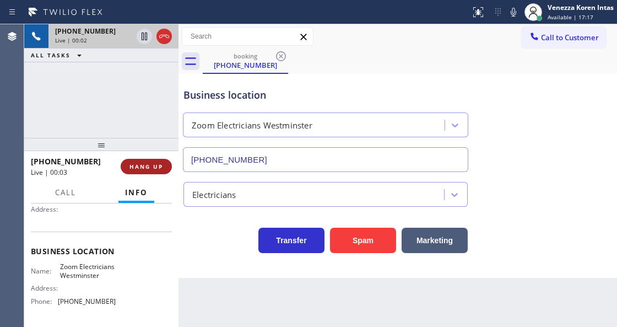
click at [154, 169] on span "HANG UP" at bounding box center [146, 167] width 34 height 8
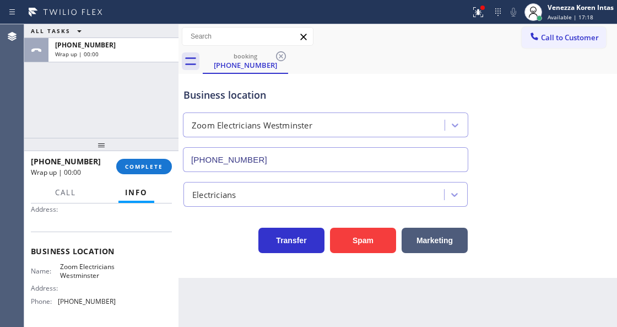
click at [171, 173] on div "[PHONE_NUMBER] Wrap up | 00:00 COMPLETE" at bounding box center [101, 166] width 141 height 29
click at [172, 163] on div "[PHONE_NUMBER] Wrap up | 00:00 COMPLETE" at bounding box center [101, 166] width 154 height 31
click at [169, 163] on button "COMPLETE" at bounding box center [144, 166] width 56 height 15
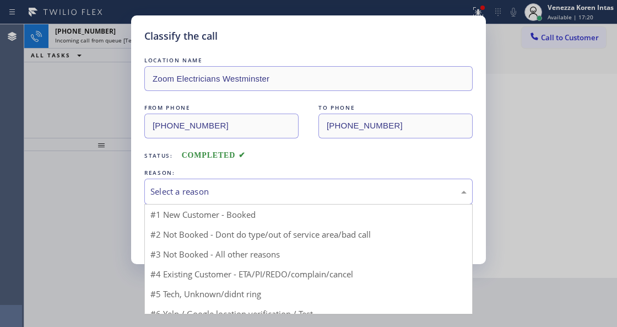
click at [216, 196] on div "Select a reason" at bounding box center [308, 191] width 316 height 13
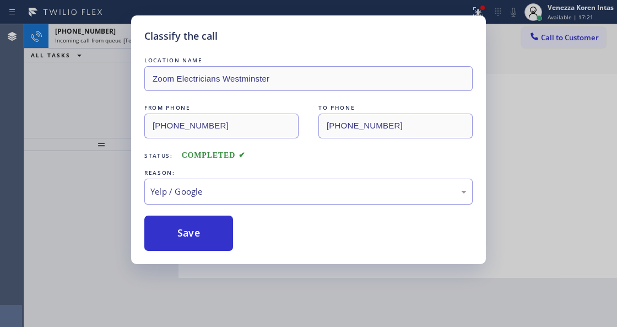
click at [220, 202] on div "Yelp / Google" at bounding box center [308, 191] width 328 height 26
click at [191, 244] on button "Save" at bounding box center [188, 232] width 89 height 35
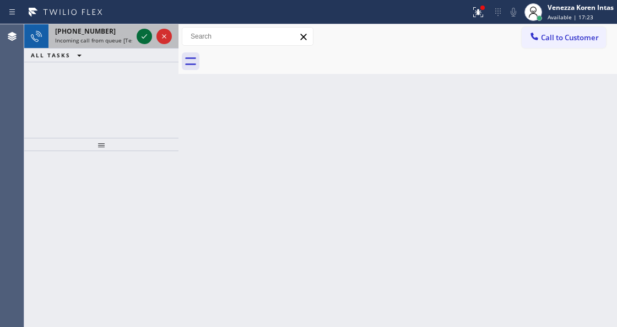
click at [144, 39] on icon at bounding box center [144, 36] width 13 height 13
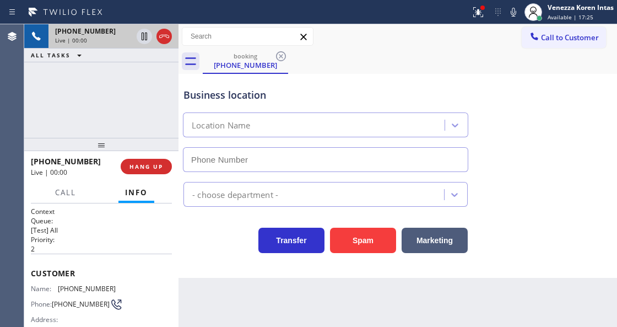
scroll to position [73, 0]
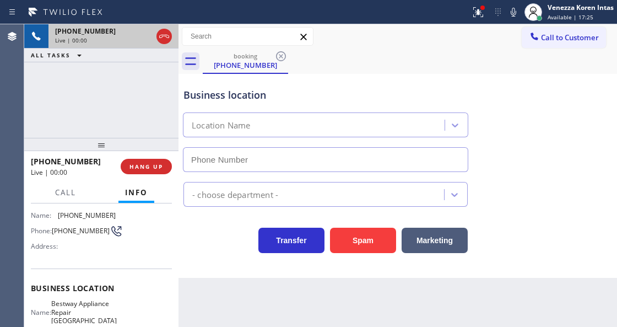
type input "[PHONE_NUMBER]"
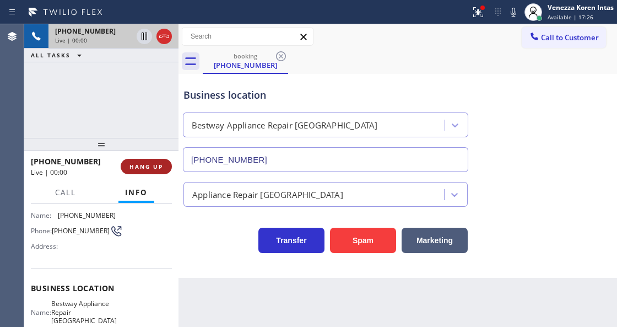
click at [142, 166] on span "HANG UP" at bounding box center [146, 167] width 34 height 8
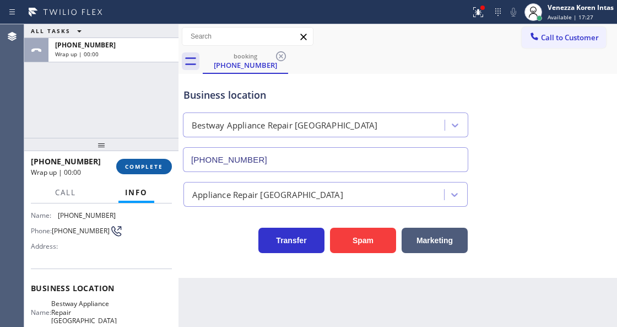
click at [142, 166] on span "COMPLETE" at bounding box center [144, 167] width 38 height 8
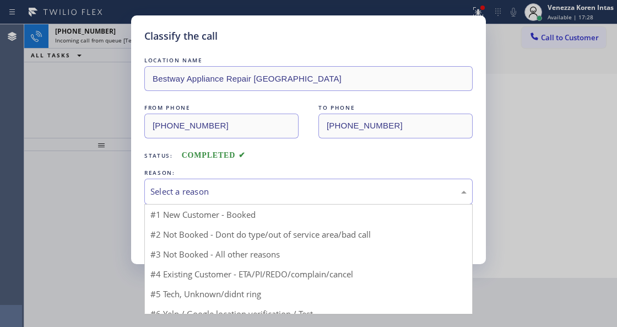
click at [232, 201] on div "Select a reason" at bounding box center [308, 191] width 328 height 26
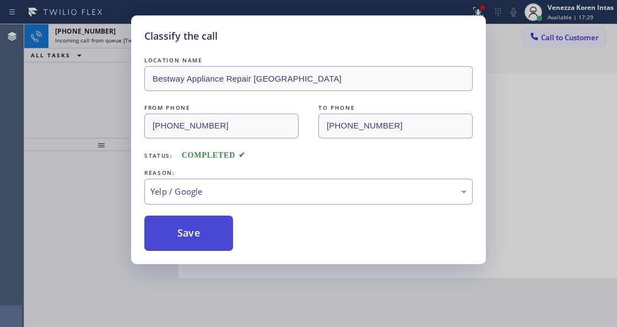
click at [206, 237] on button "Save" at bounding box center [188, 232] width 89 height 35
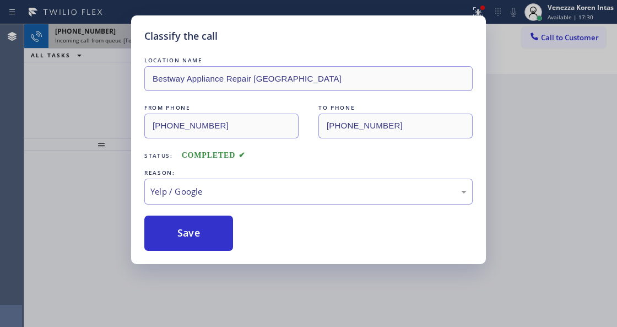
click at [140, 35] on icon at bounding box center [144, 36] width 13 height 13
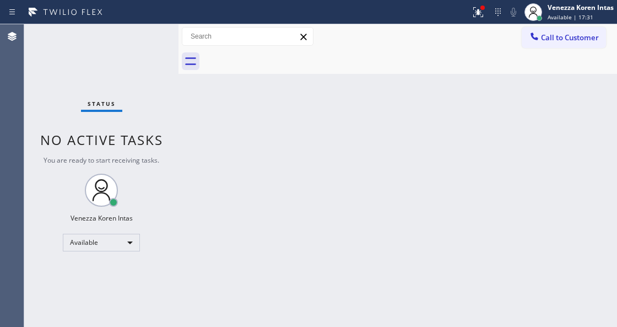
click at [140, 35] on div "Status No active tasks You are ready to start receiving tasks. Venezza Koren In…" at bounding box center [101, 175] width 154 height 302
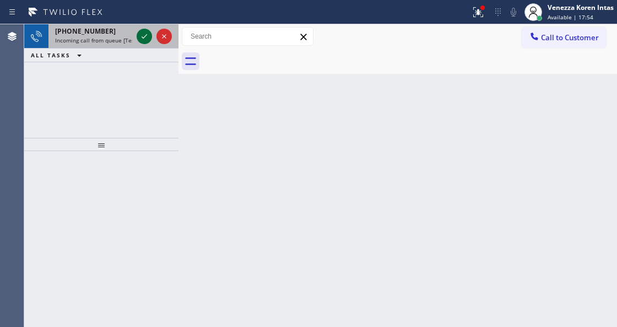
click at [147, 37] on icon at bounding box center [144, 36] width 13 height 13
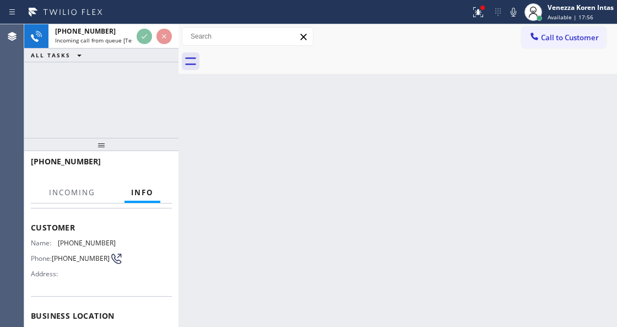
scroll to position [110, 0]
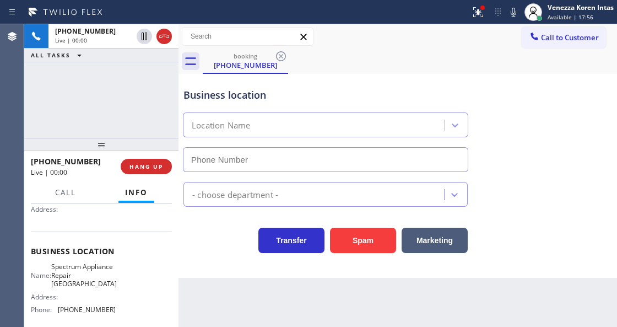
type input "[PHONE_NUMBER]"
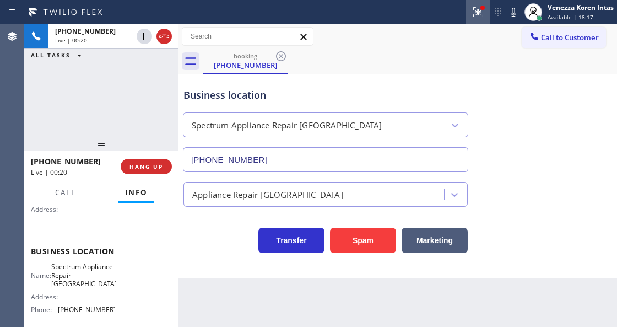
click at [483, 22] on button at bounding box center [478, 12] width 24 height 24
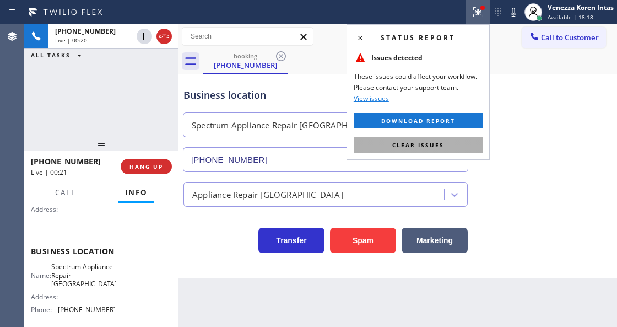
click at [451, 144] on button "Clear issues" at bounding box center [418, 144] width 129 height 15
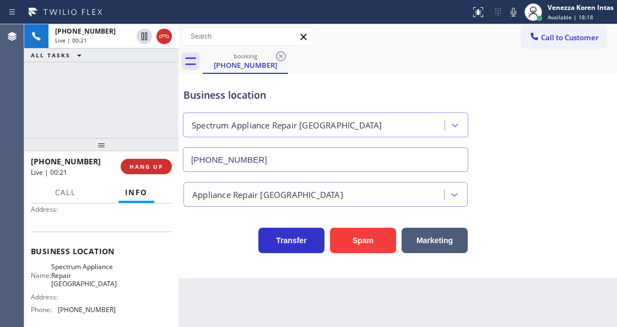
click at [487, 149] on div "Business location Spectrum Appliance Repair [GEOGRAPHIC_DATA] [PHONE_NUMBER]" at bounding box center [397, 122] width 433 height 100
click at [507, 12] on icon at bounding box center [513, 12] width 13 height 13
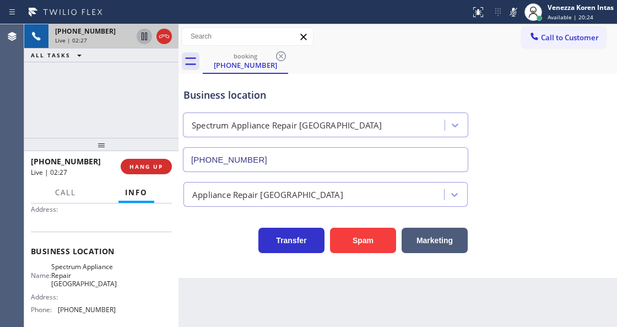
click at [142, 39] on icon at bounding box center [145, 37] width 6 height 8
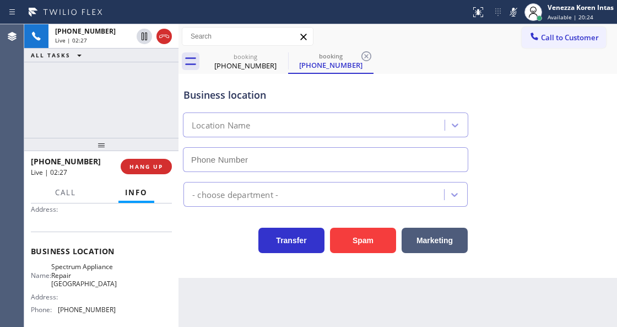
type input "[PHONE_NUMBER]"
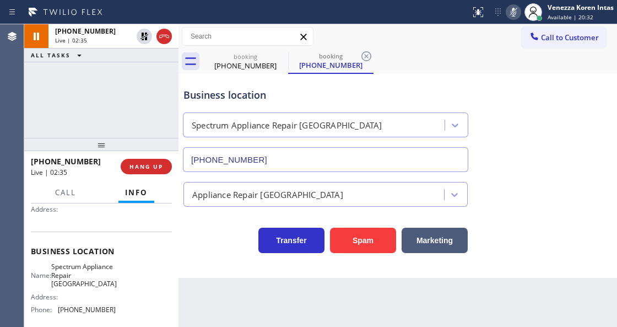
click at [513, 19] on button at bounding box center [513, 11] width 15 height 15
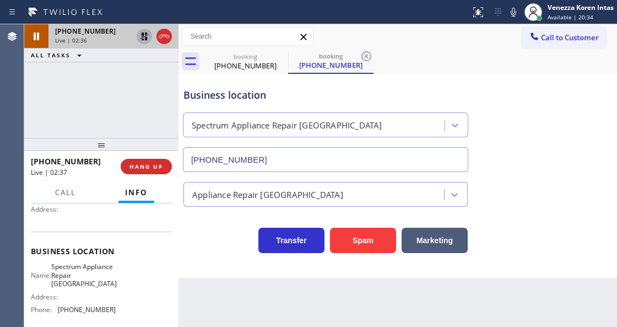
click at [143, 37] on icon at bounding box center [144, 36] width 13 height 13
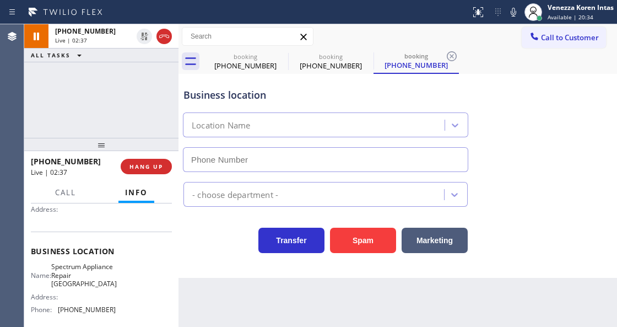
type input "[PHONE_NUMBER]"
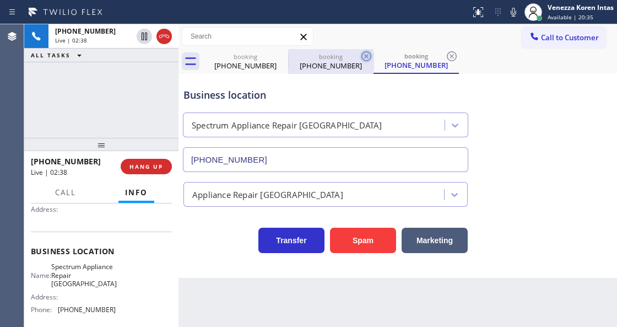
click at [364, 54] on icon at bounding box center [366, 56] width 13 height 13
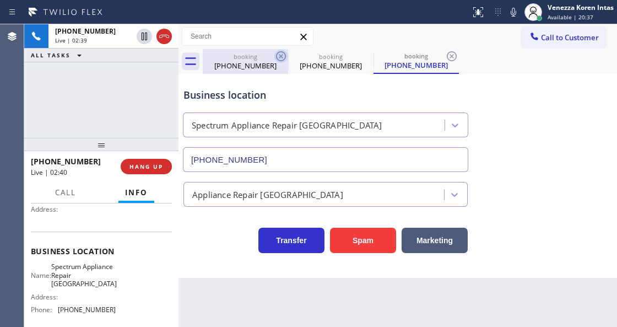
click at [283, 55] on icon at bounding box center [280, 56] width 13 height 13
click at [279, 56] on icon at bounding box center [280, 56] width 13 height 13
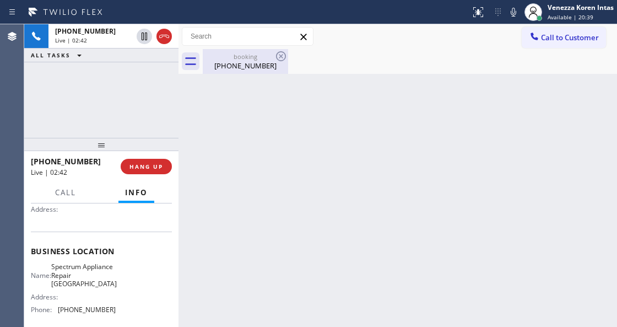
click at [250, 67] on div "[PHONE_NUMBER]" at bounding box center [245, 66] width 83 height 10
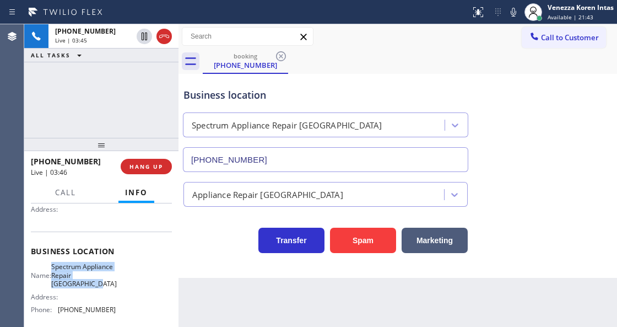
drag, startPoint x: 56, startPoint y: 265, endPoint x: 108, endPoint y: 289, distance: 56.9
click at [108, 289] on div "Name: Spectrum Appliance Repair Orange County Address: Phone: [PHONE_NUMBER]" at bounding box center [73, 290] width 85 height 56
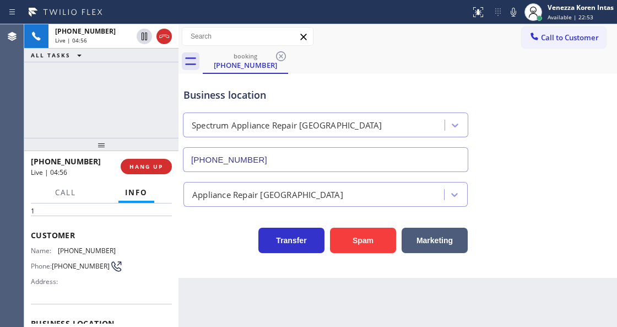
scroll to position [36, 0]
drag, startPoint x: 111, startPoint y: 242, endPoint x: 57, endPoint y: 247, distance: 54.8
click at [57, 247] on div "Customer Name: [PHONE_NUMBER] Phone: [PHONE_NUMBER] Address:" at bounding box center [101, 261] width 141 height 88
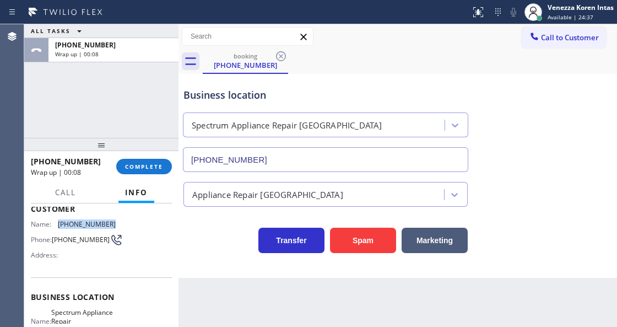
scroll to position [110, 0]
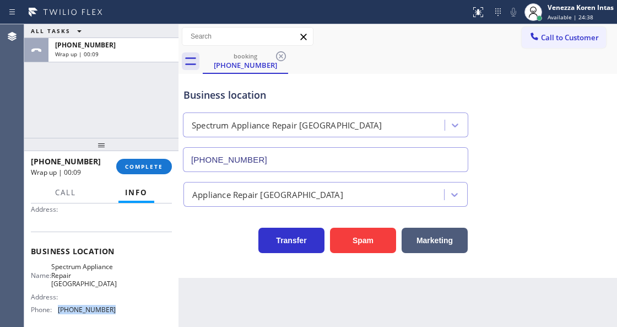
drag, startPoint x: 99, startPoint y: 311, endPoint x: 57, endPoint y: 311, distance: 41.9
click at [56, 311] on div "Name: Spectrum Appliance Repair Orange County Address: Phone: [PHONE_NUMBER]" at bounding box center [101, 290] width 141 height 56
click at [145, 173] on button "COMPLETE" at bounding box center [144, 166] width 56 height 15
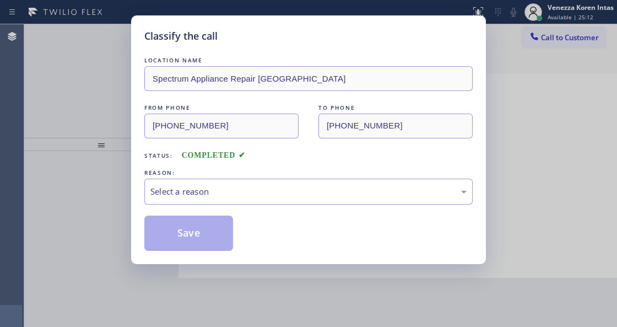
click at [233, 182] on div "Select a reason" at bounding box center [308, 191] width 328 height 26
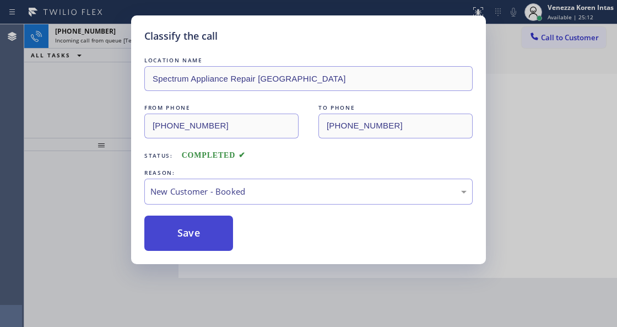
click at [217, 227] on button "Save" at bounding box center [188, 232] width 89 height 35
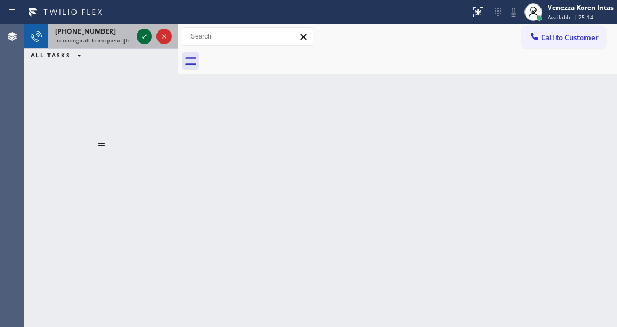
click at [139, 38] on icon at bounding box center [144, 36] width 13 height 13
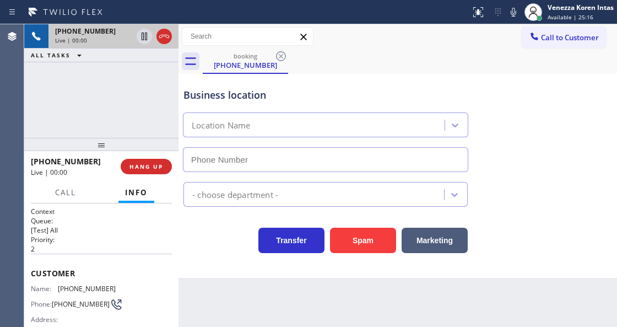
type input "[PHONE_NUMBER]"
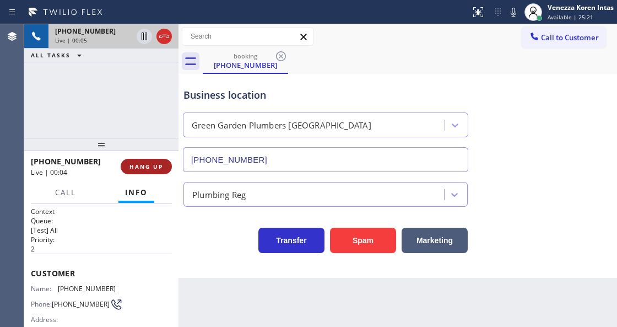
click at [152, 166] on span "HANG UP" at bounding box center [146, 167] width 34 height 8
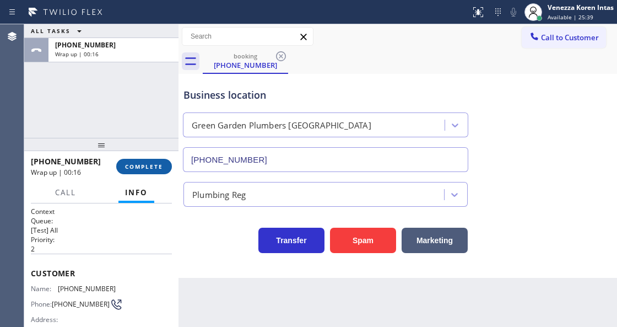
click at [162, 160] on button "COMPLETE" at bounding box center [144, 166] width 56 height 15
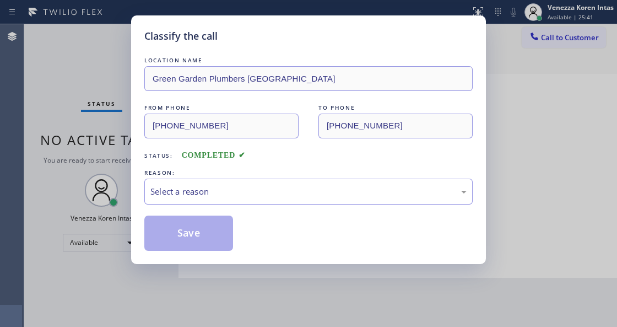
click at [219, 190] on div "Select a reason" at bounding box center [308, 191] width 316 height 13
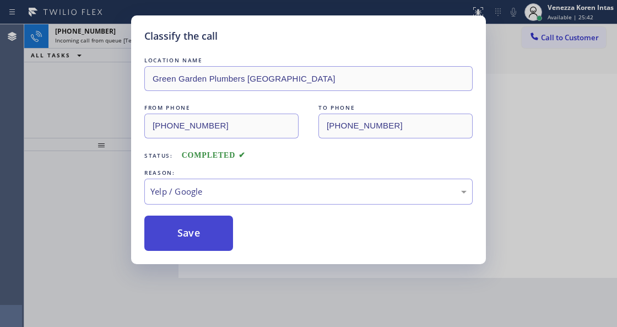
click at [193, 249] on button "Save" at bounding box center [188, 232] width 89 height 35
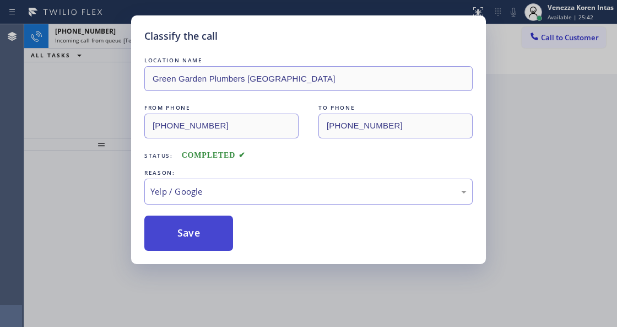
click at [202, 237] on button "Save" at bounding box center [188, 232] width 89 height 35
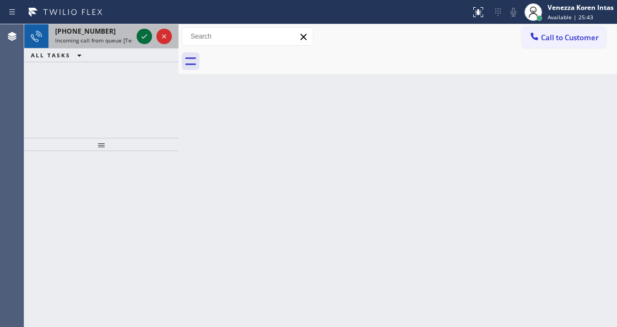
click at [140, 38] on icon at bounding box center [144, 36] width 13 height 13
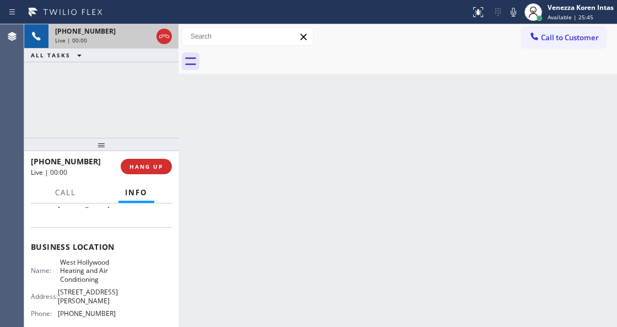
scroll to position [183, 0]
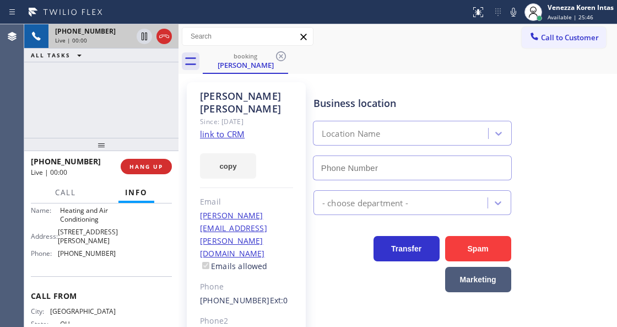
type input "[PHONE_NUMBER]"
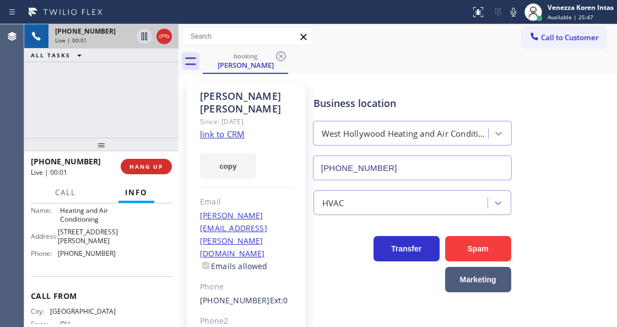
click at [235, 128] on link "link to CRM" at bounding box center [222, 133] width 45 height 11
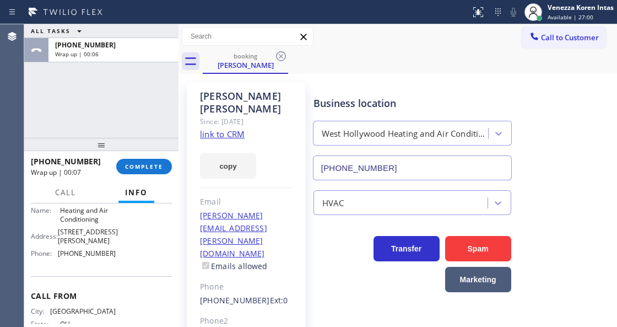
click at [162, 169] on span "COMPLETE" at bounding box center [144, 167] width 38 height 8
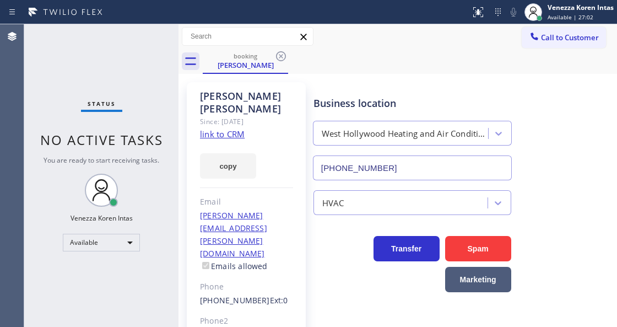
click at [243, 210] on link "[PERSON_NAME][EMAIL_ADDRESS][PERSON_NAME][DOMAIN_NAME]" at bounding box center [233, 234] width 67 height 48
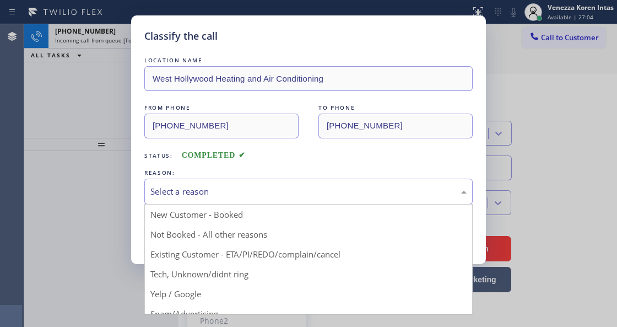
click at [192, 185] on div "Select a reason" at bounding box center [308, 191] width 328 height 26
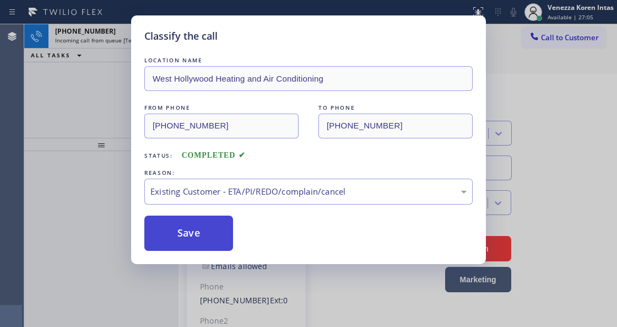
click at [213, 235] on button "Save" at bounding box center [188, 232] width 89 height 35
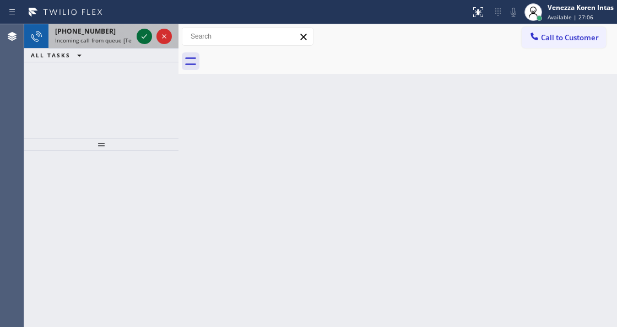
click at [138, 35] on icon at bounding box center [144, 36] width 13 height 13
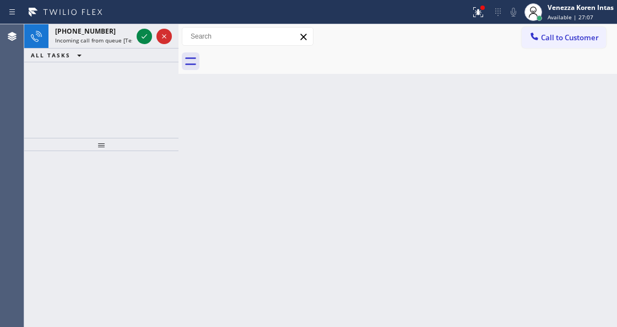
click at [142, 35] on icon at bounding box center [144, 36] width 13 height 13
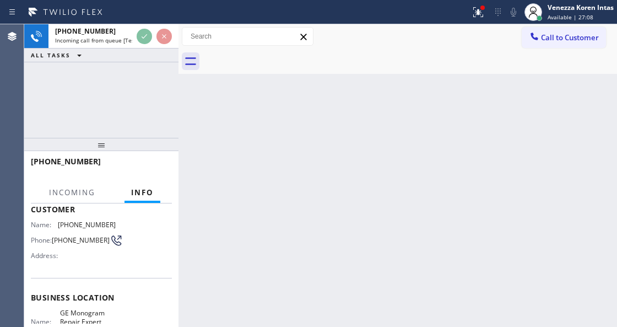
scroll to position [147, 0]
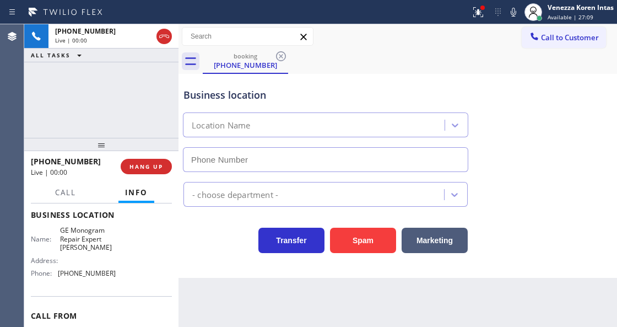
type input "[PHONE_NUMBER]"
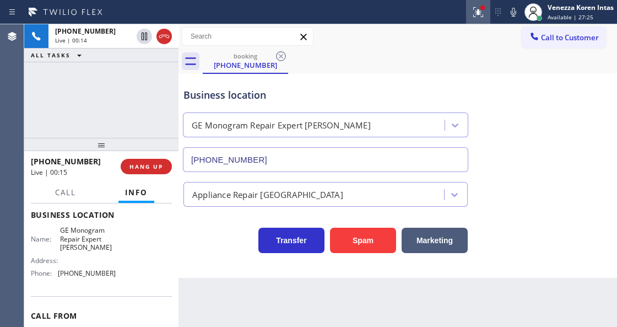
click at [476, 13] on icon at bounding box center [478, 12] width 10 height 10
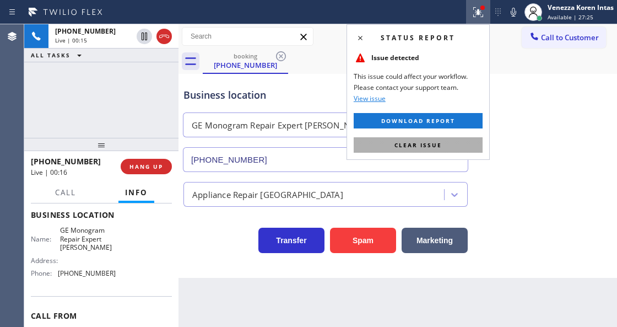
drag, startPoint x: 446, startPoint y: 136, endPoint x: 432, endPoint y: 151, distance: 19.9
click at [446, 137] on div "Status report Issue detected This issue could affect your workflow. Please cont…" at bounding box center [418, 92] width 143 height 136
drag, startPoint x: 432, startPoint y: 151, endPoint x: 264, endPoint y: 99, distance: 176.0
click at [432, 151] on button "Clear issue" at bounding box center [418, 144] width 129 height 15
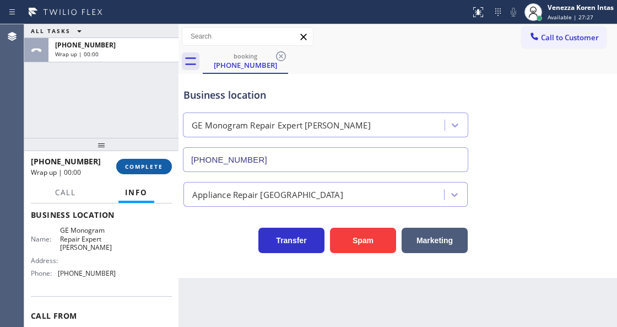
click at [161, 162] on button "COMPLETE" at bounding box center [144, 166] width 56 height 15
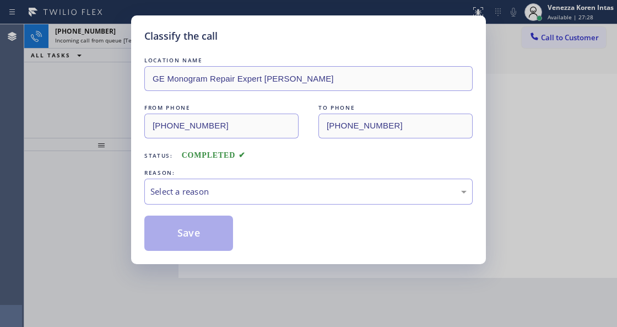
click at [269, 177] on div "REASON:" at bounding box center [308, 173] width 328 height 12
click at [264, 191] on div "Select a reason" at bounding box center [308, 191] width 316 height 13
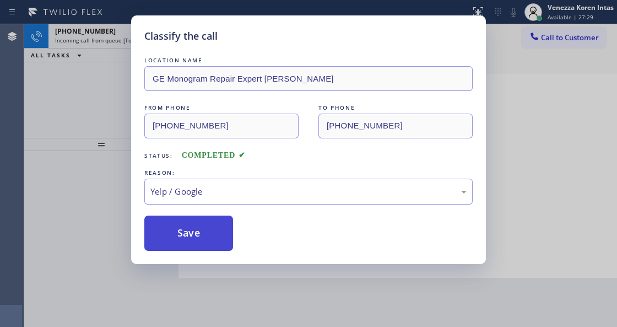
click at [196, 243] on button "Save" at bounding box center [188, 232] width 89 height 35
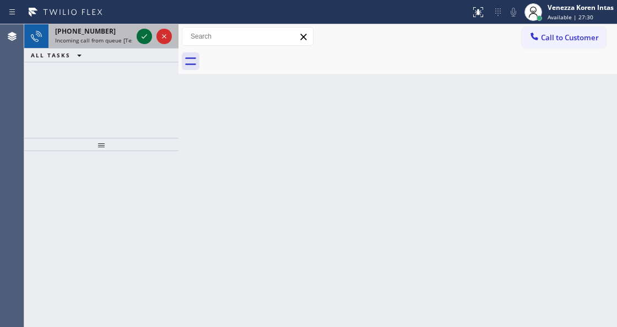
click at [142, 37] on icon at bounding box center [145, 36] width 6 height 4
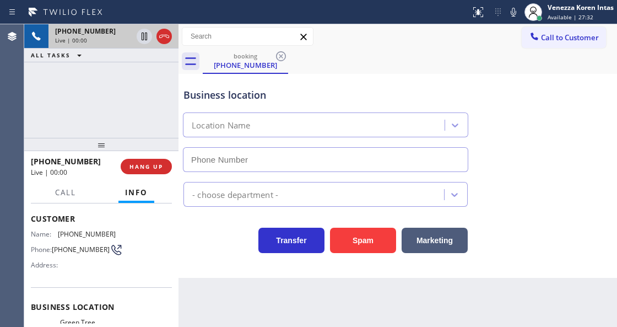
scroll to position [147, 0]
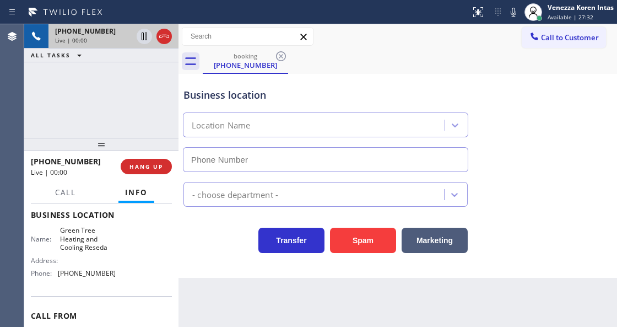
type input "[PHONE_NUMBER]"
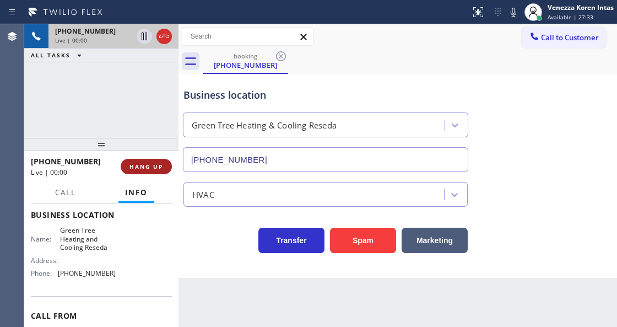
click at [138, 164] on span "HANG UP" at bounding box center [146, 167] width 34 height 8
click at [147, 165] on span "HANG UP" at bounding box center [146, 167] width 34 height 8
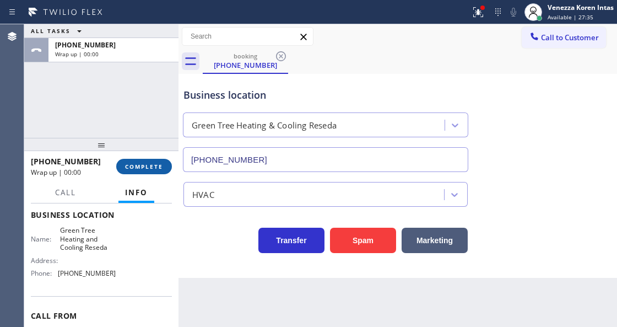
click at [147, 165] on span "COMPLETE" at bounding box center [144, 167] width 38 height 8
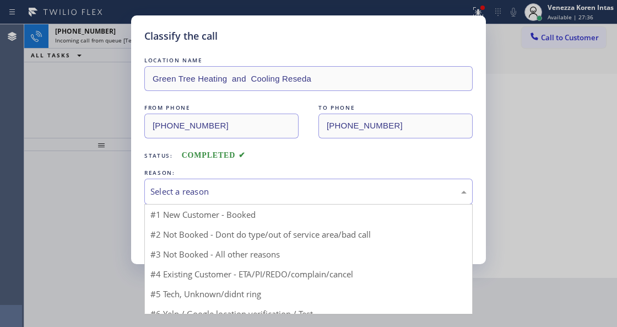
click at [250, 194] on div "Select a reason" at bounding box center [308, 191] width 316 height 13
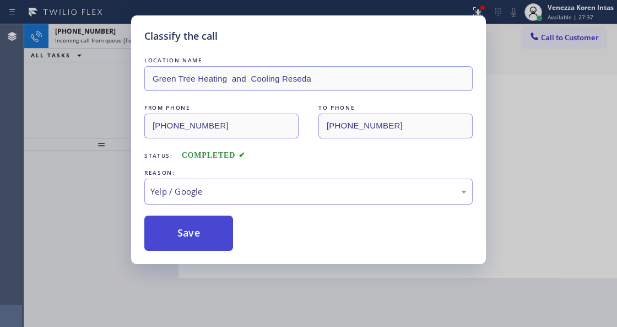
click at [192, 240] on button "Save" at bounding box center [188, 232] width 89 height 35
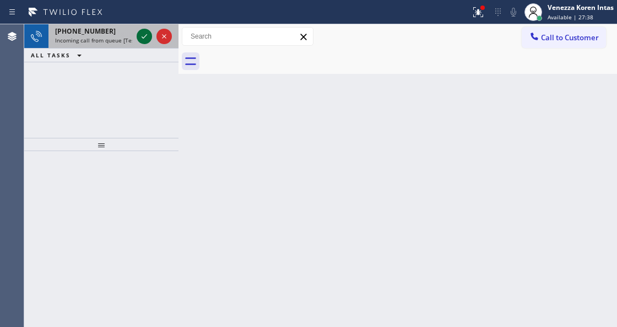
click at [142, 36] on icon at bounding box center [145, 36] width 6 height 4
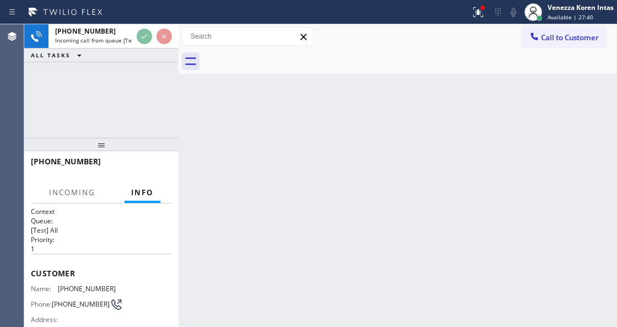
drag, startPoint x: 485, startPoint y: 18, endPoint x: 480, endPoint y: 56, distance: 38.3
click at [484, 19] on button at bounding box center [478, 12] width 24 height 24
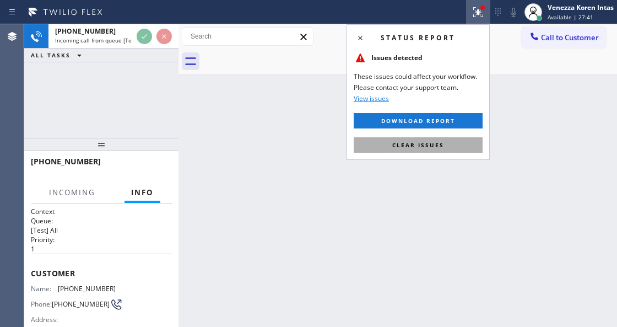
click at [460, 151] on button "Clear issues" at bounding box center [418, 144] width 129 height 15
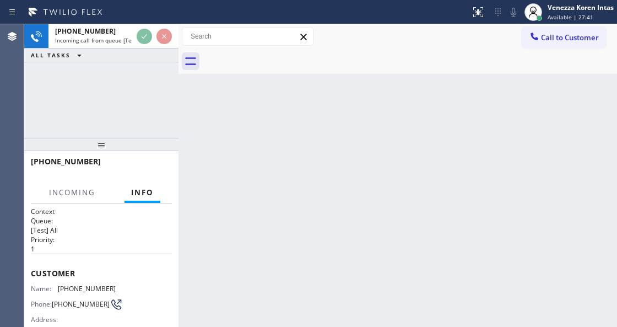
click at [472, 165] on div "Back to Dashboard Change Sender ID Customers Technicians Select a contact Outbo…" at bounding box center [397, 175] width 439 height 302
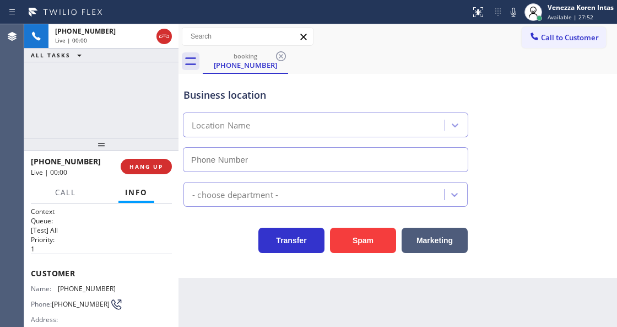
type input "[PHONE_NUMBER]"
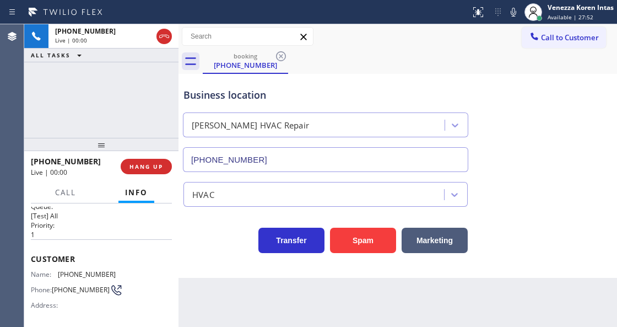
scroll to position [36, 0]
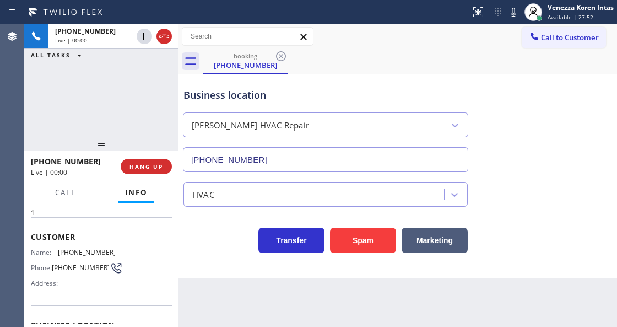
click at [178, 251] on div at bounding box center [178, 175] width 0 height 302
click at [118, 104] on div "[PHONE_NUMBER] Live | 00:05 ALL TASKS ALL TASKS ACTIVE TASKS TASKS IN WRAP UP" at bounding box center [101, 80] width 154 height 113
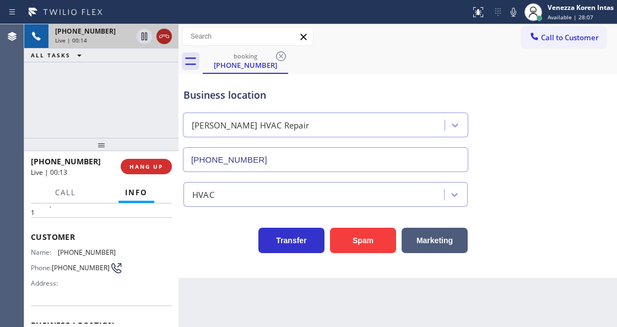
click at [163, 40] on icon at bounding box center [164, 36] width 13 height 13
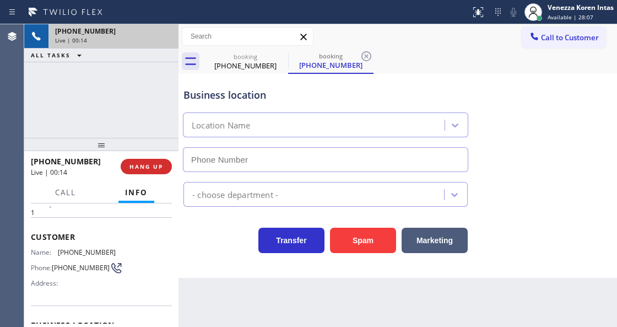
type input "[PHONE_NUMBER]"
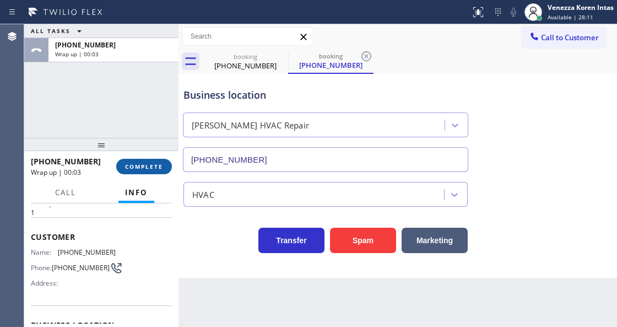
click at [144, 173] on button "COMPLETE" at bounding box center [144, 166] width 56 height 15
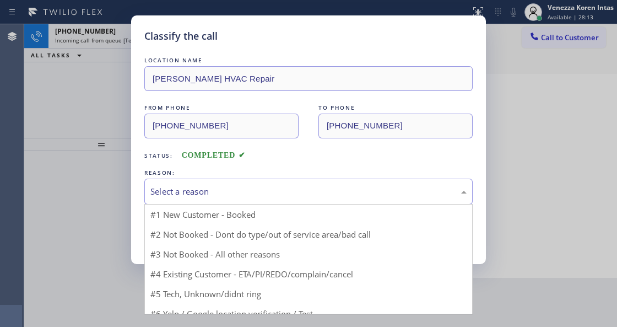
click at [203, 190] on div "Select a reason" at bounding box center [308, 191] width 316 height 13
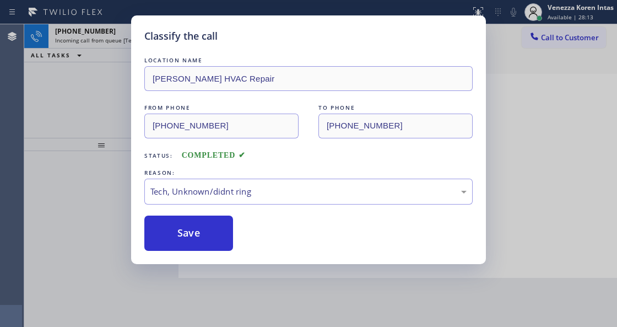
click at [201, 253] on div "Classify the call LOCATION NAME [PERSON_NAME] HVAC Repair FROM PHONE [PHONE_NUM…" at bounding box center [308, 139] width 355 height 248
click at [201, 251] on button "Save" at bounding box center [188, 232] width 89 height 35
click at [203, 242] on button "Save" at bounding box center [188, 232] width 89 height 35
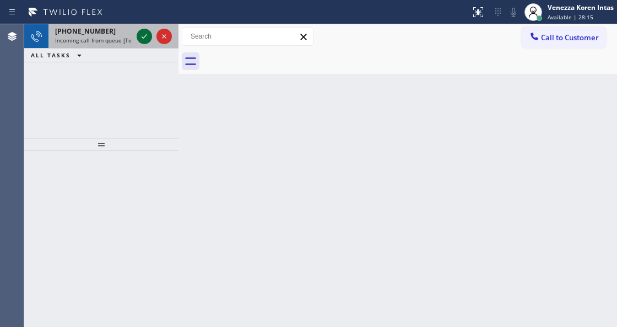
click at [141, 36] on icon at bounding box center [144, 36] width 13 height 13
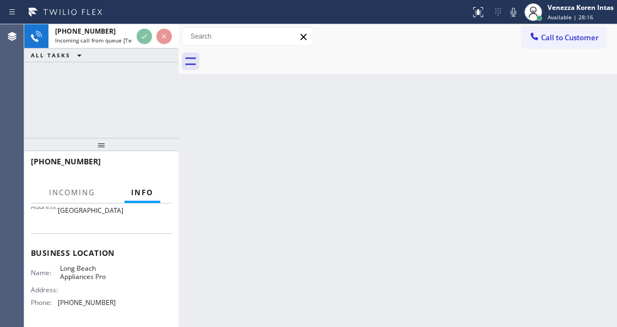
scroll to position [147, 0]
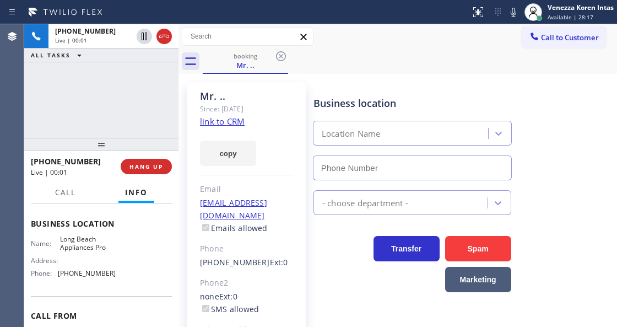
click at [228, 123] on link "link to CRM" at bounding box center [222, 121] width 45 height 11
type input "[PHONE_NUMBER]"
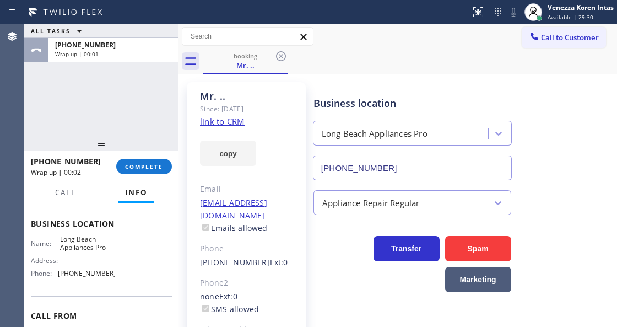
drag, startPoint x: 138, startPoint y: 174, endPoint x: 201, endPoint y: 174, distance: 62.8
click at [138, 174] on div "[PHONE_NUMBER] Wrap up | 00:02 COMPLETE" at bounding box center [101, 166] width 141 height 29
click at [131, 144] on div at bounding box center [101, 144] width 154 height 13
click at [153, 159] on button "COMPLETE" at bounding box center [144, 166] width 56 height 15
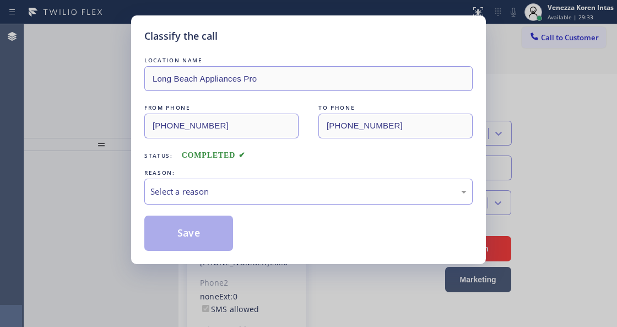
click at [226, 188] on div "Select a reason" at bounding box center [308, 191] width 316 height 13
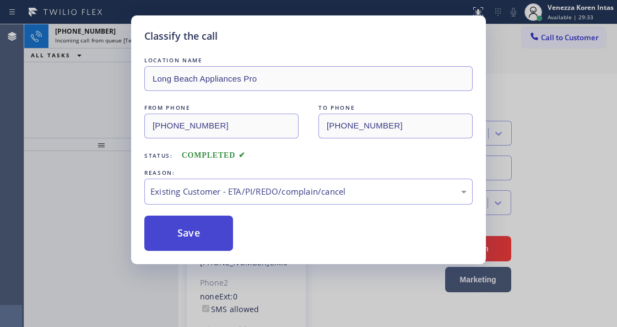
click at [196, 238] on button "Save" at bounding box center [188, 232] width 89 height 35
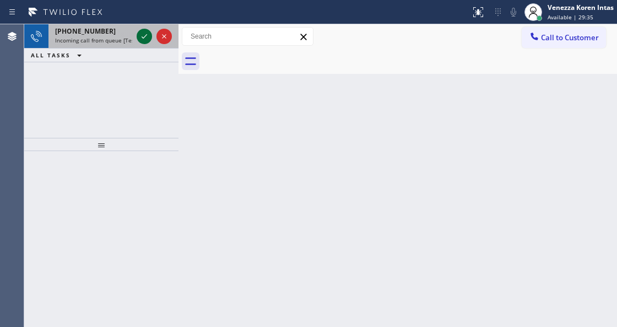
click at [144, 36] on icon at bounding box center [144, 36] width 13 height 13
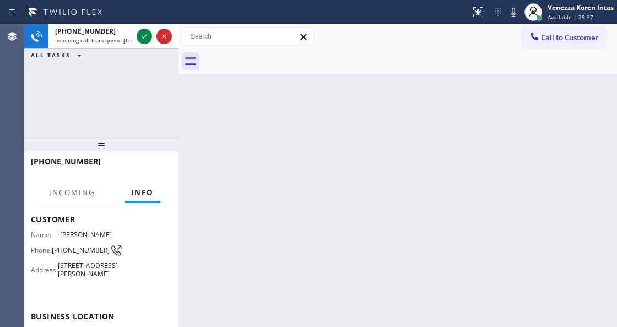
scroll to position [110, 0]
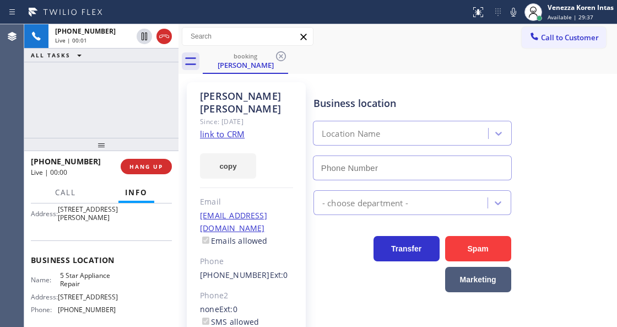
type input "[PHONE_NUMBER]"
click at [237, 128] on link "link to CRM" at bounding box center [222, 133] width 45 height 11
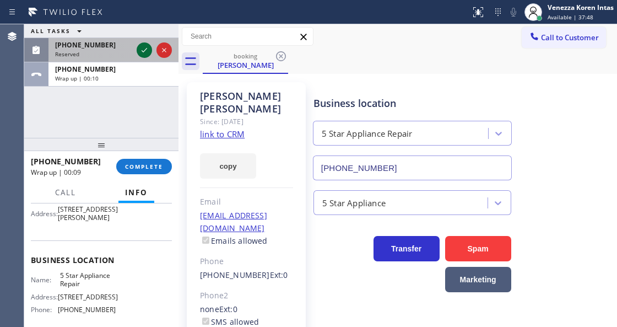
click at [144, 48] on icon at bounding box center [144, 50] width 13 height 13
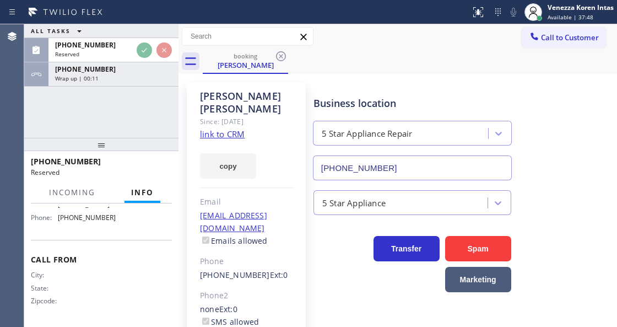
scroll to position [237, 0]
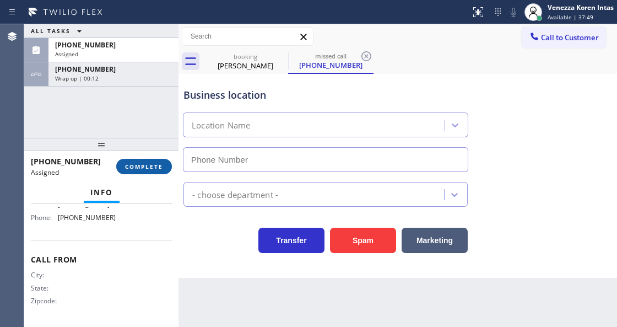
type input "[PHONE_NUMBER]"
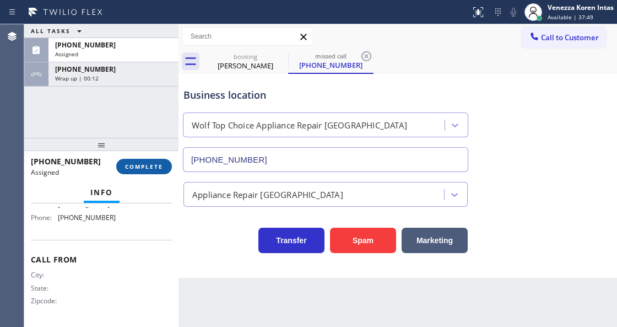
click at [148, 159] on button "COMPLETE" at bounding box center [144, 166] width 56 height 15
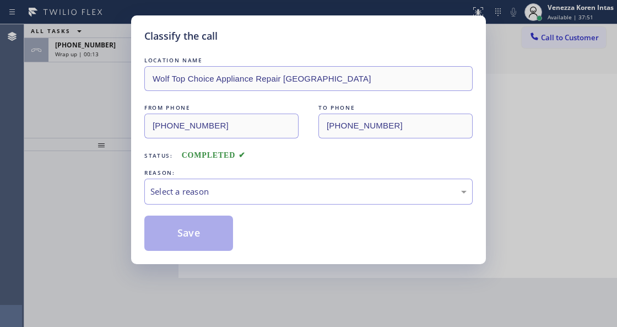
click at [269, 220] on div "Save" at bounding box center [308, 232] width 328 height 35
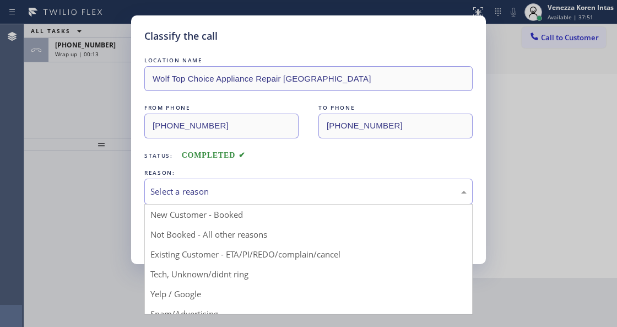
click at [267, 196] on div "Select a reason" at bounding box center [308, 191] width 316 height 13
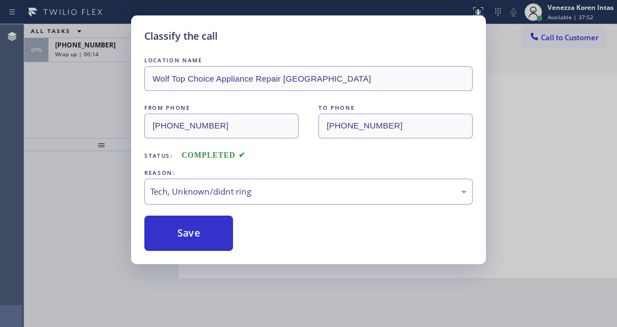
click at [191, 252] on div "Classify the call LOCATION NAME Wolf Top Choice Appliance Repair [GEOGRAPHIC_DA…" at bounding box center [308, 139] width 355 height 248
click at [194, 238] on button "Save" at bounding box center [188, 232] width 89 height 35
type input "[PHONE_NUMBER]"
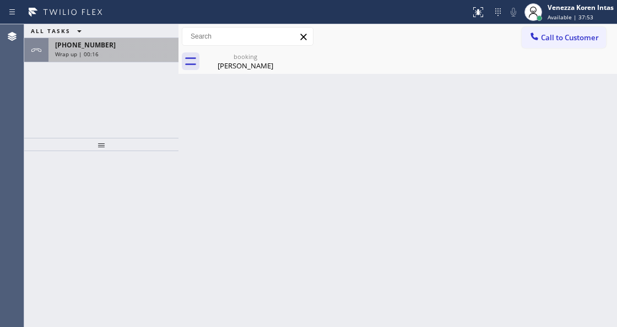
click at [117, 48] on div "[PHONE_NUMBER]" at bounding box center [113, 44] width 117 height 9
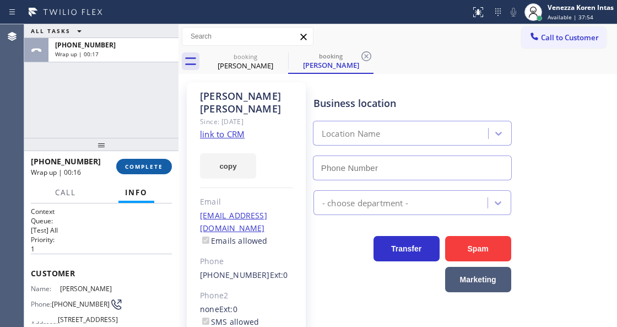
click at [152, 169] on span "COMPLETE" at bounding box center [144, 167] width 38 height 8
type input "[PHONE_NUMBER]"
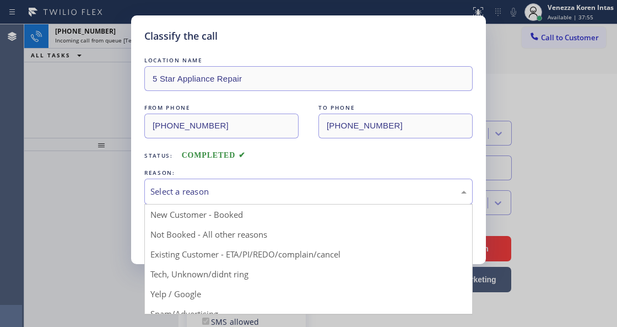
drag, startPoint x: 251, startPoint y: 195, endPoint x: 268, endPoint y: 258, distance: 65.6
click at [251, 197] on div "Select a reason" at bounding box center [308, 191] width 316 height 13
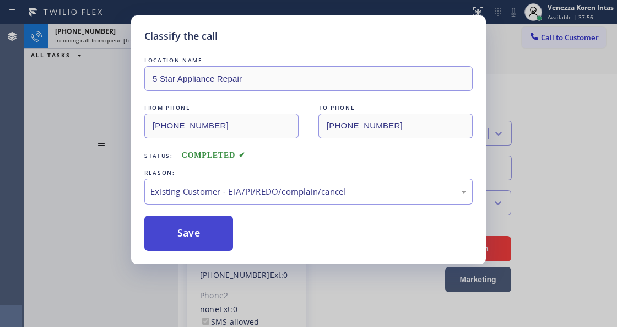
click at [175, 219] on button "Save" at bounding box center [188, 232] width 89 height 35
click at [186, 224] on button "Save" at bounding box center [188, 232] width 89 height 35
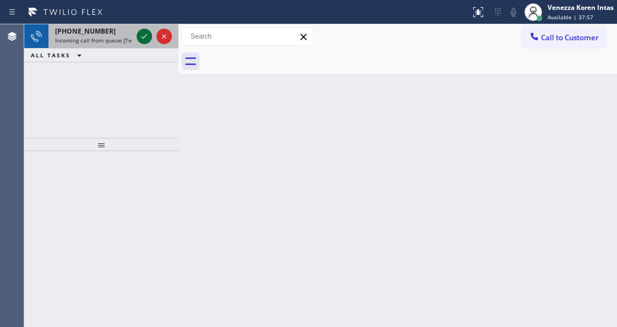
click at [147, 36] on icon at bounding box center [144, 36] width 13 height 13
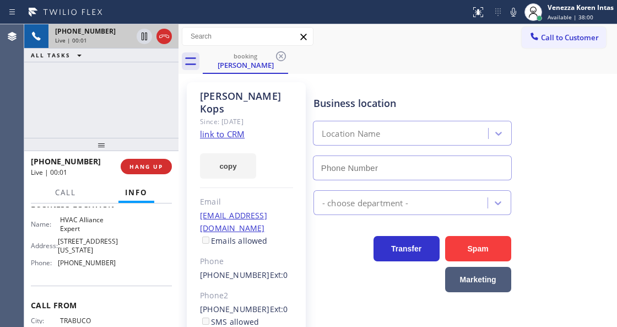
type input "[PHONE_NUMBER]"
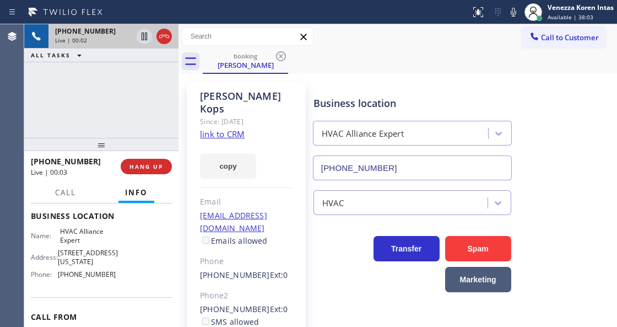
click at [211, 128] on link "link to CRM" at bounding box center [222, 133] width 45 height 11
click at [512, 9] on icon at bounding box center [513, 12] width 13 height 13
click at [147, 36] on icon at bounding box center [144, 36] width 13 height 13
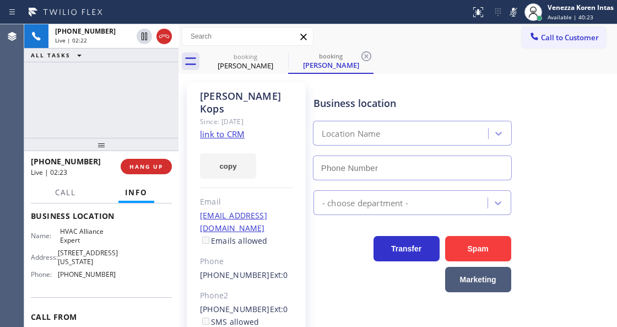
type input "[PHONE_NUMBER]"
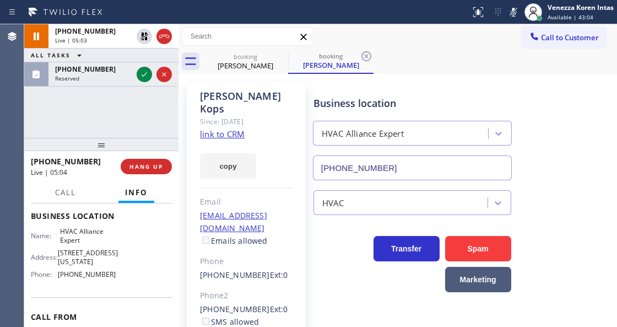
click at [368, 31] on div "Call to Customer Outbound call Location [GEOGRAPHIC_DATA] Appliance Mending You…" at bounding box center [397, 36] width 439 height 19
click at [510, 14] on rect at bounding box center [514, 11] width 8 height 8
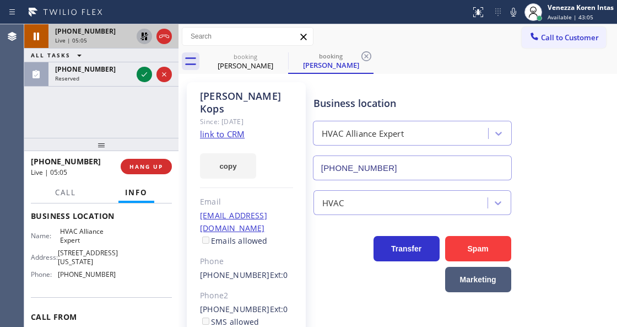
click at [141, 37] on icon at bounding box center [144, 36] width 13 height 13
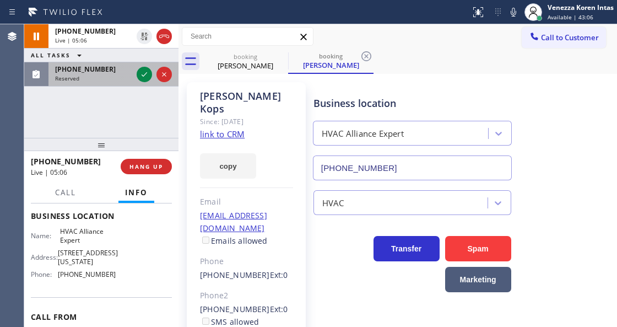
drag, startPoint x: 148, startPoint y: 84, endPoint x: 147, endPoint y: 78, distance: 6.2
click at [148, 85] on div at bounding box center [154, 74] width 40 height 24
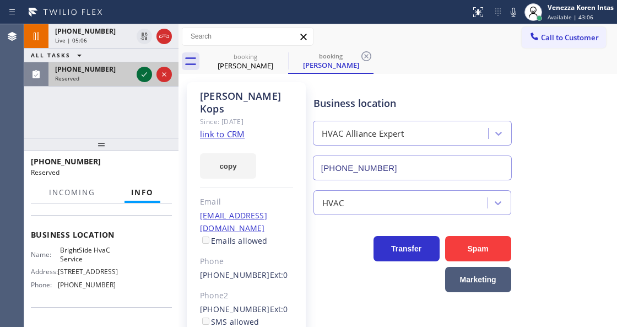
click at [147, 78] on icon at bounding box center [144, 74] width 13 height 13
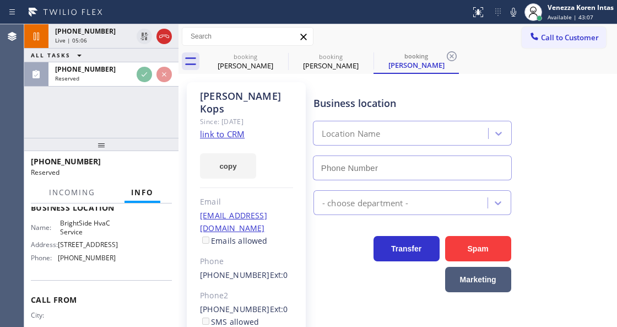
type input "[PHONE_NUMBER]"
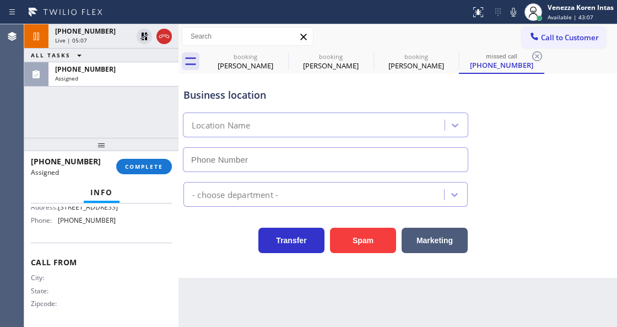
scroll to position [203, 0]
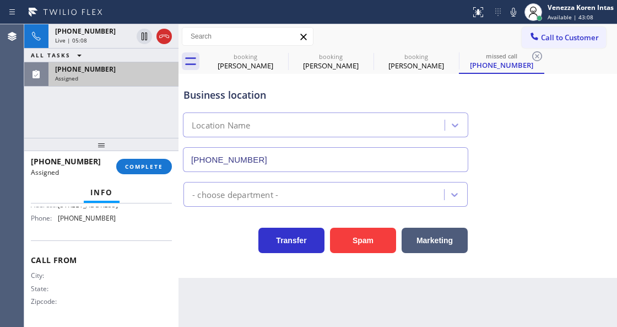
click at [110, 77] on div "Assigned" at bounding box center [113, 78] width 117 height 8
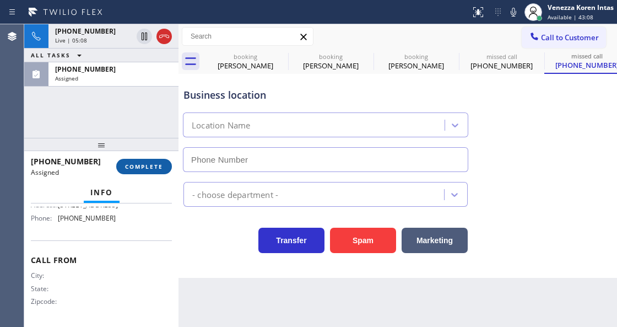
type input "[PHONE_NUMBER]"
click at [144, 169] on span "COMPLETE" at bounding box center [144, 167] width 38 height 8
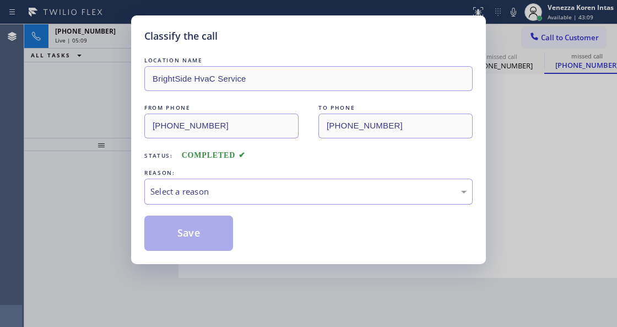
click at [224, 193] on div "Select a reason" at bounding box center [308, 191] width 316 height 13
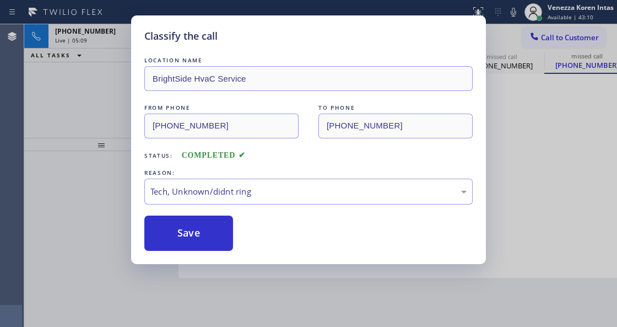
drag, startPoint x: 216, startPoint y: 257, endPoint x: 212, endPoint y: 231, distance: 25.7
click at [215, 256] on div "Classify the call LOCATION NAME BrightSide HvaC Service FROM PHONE [PHONE_NUMBE…" at bounding box center [308, 139] width 355 height 248
click at [212, 231] on button "Save" at bounding box center [188, 232] width 89 height 35
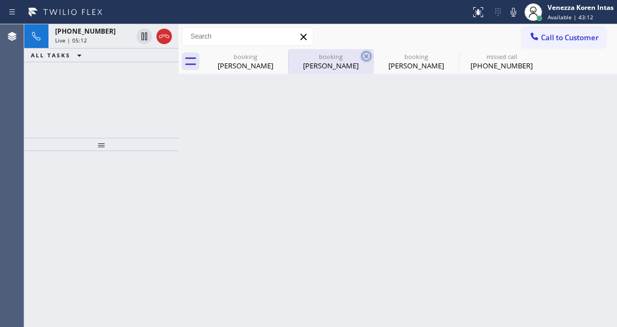
click at [367, 59] on icon at bounding box center [366, 56] width 13 height 13
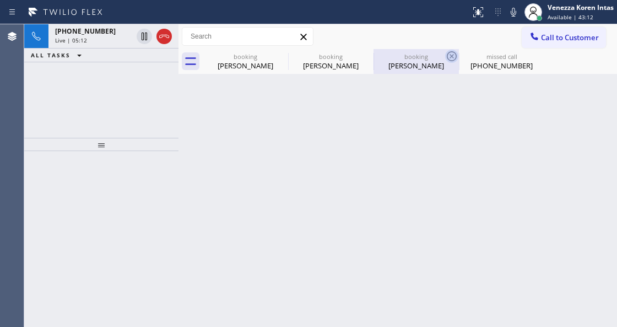
type input "[PHONE_NUMBER]"
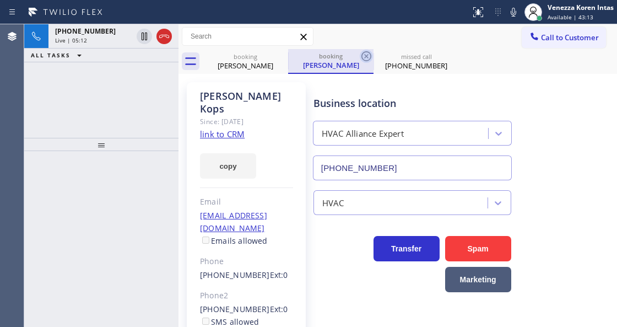
click at [366, 56] on icon at bounding box center [366, 56] width 10 height 10
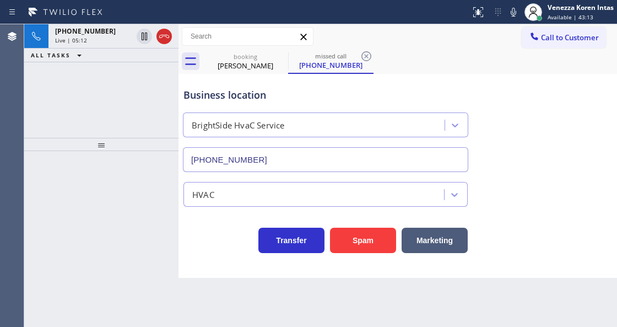
click at [366, 56] on icon at bounding box center [366, 56] width 10 height 10
type input "[PHONE_NUMBER]"
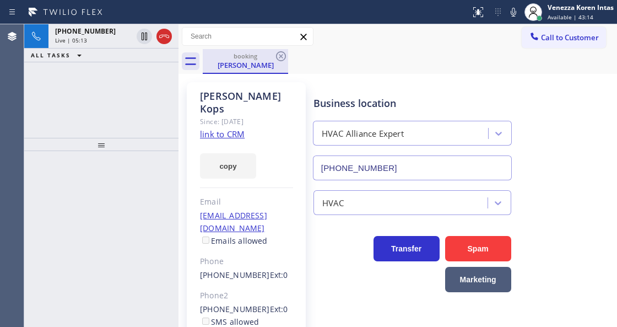
click at [242, 62] on div "[PERSON_NAME]" at bounding box center [245, 65] width 83 height 10
click at [105, 35] on div "[PHONE_NUMBER]" at bounding box center [93, 30] width 77 height 9
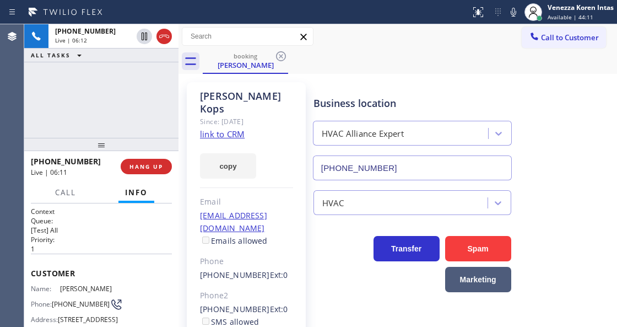
click at [286, 104] on div "booking David Kops Call to Customer Outbound call Location Kent Appliance Mendi…" at bounding box center [397, 227] width 439 height 407
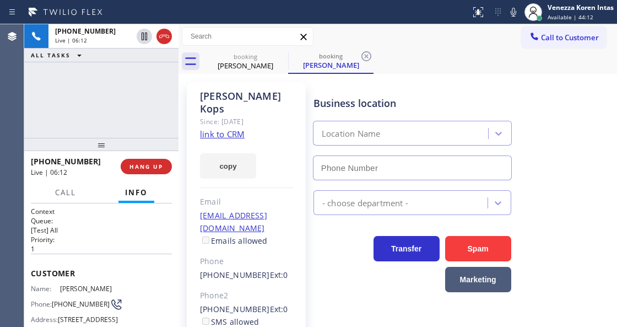
type input "[PHONE_NUMBER]"
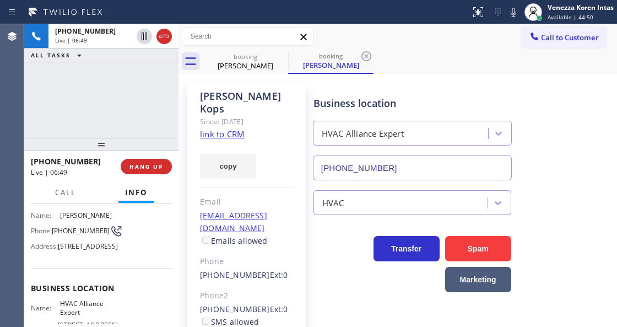
scroll to position [110, 0]
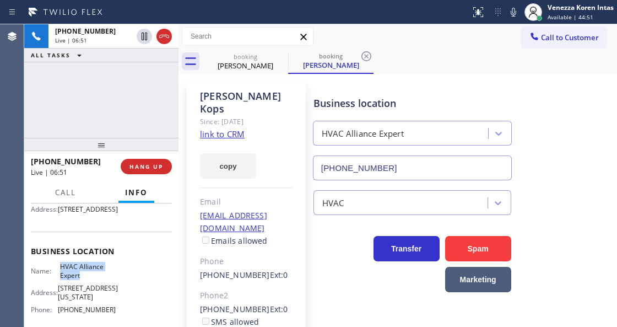
drag, startPoint x: 61, startPoint y: 280, endPoint x: 81, endPoint y: 292, distance: 23.7
click at [81, 279] on span "HVAC Alliance Expert" at bounding box center [87, 270] width 55 height 17
copy span "HVAC Alliance Expert"
drag, startPoint x: 142, startPoint y: 113, endPoint x: 151, endPoint y: 100, distance: 17.0
click at [142, 113] on div "+19497422627 Live | 07:28 ALL TASKS ALL TASKS ACTIVE TASKS TASKS IN WRAP UP" at bounding box center [101, 80] width 154 height 113
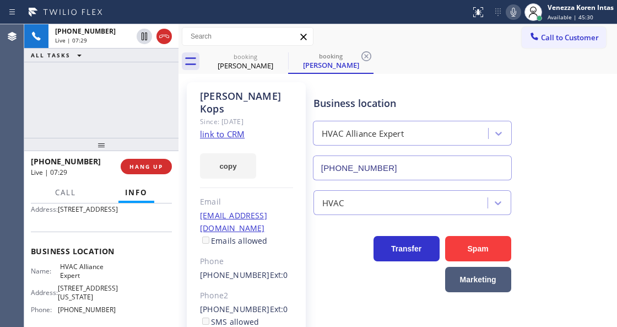
click at [507, 14] on icon at bounding box center [513, 12] width 13 height 13
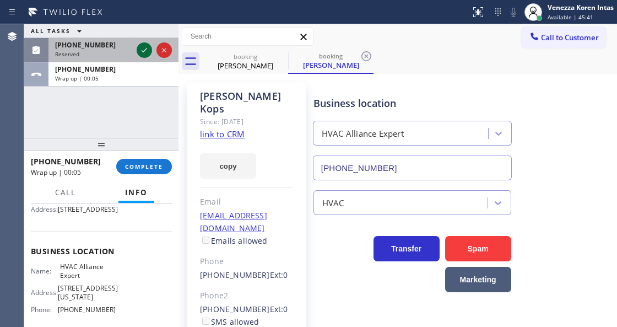
click at [142, 45] on icon at bounding box center [144, 50] width 13 height 13
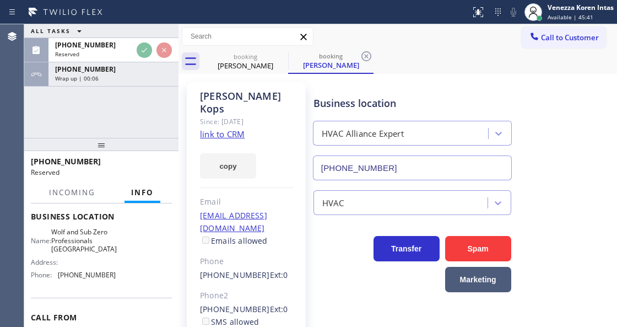
scroll to position [219, 0]
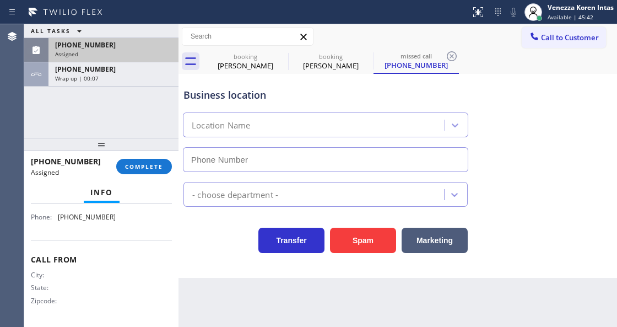
click at [116, 43] on div "(602) 794-3096" at bounding box center [113, 44] width 117 height 9
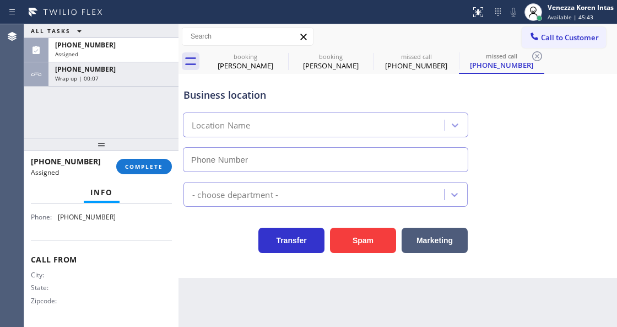
type input "(602) 641-3353"
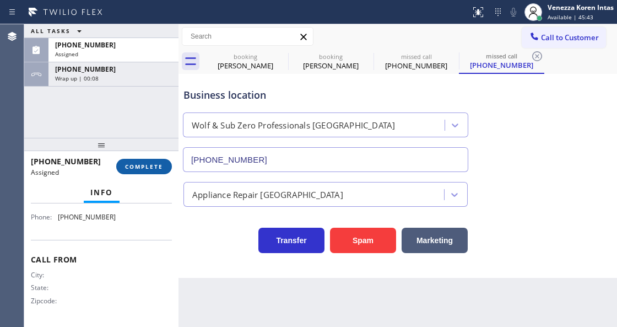
click at [139, 160] on button "COMPLETE" at bounding box center [144, 166] width 56 height 15
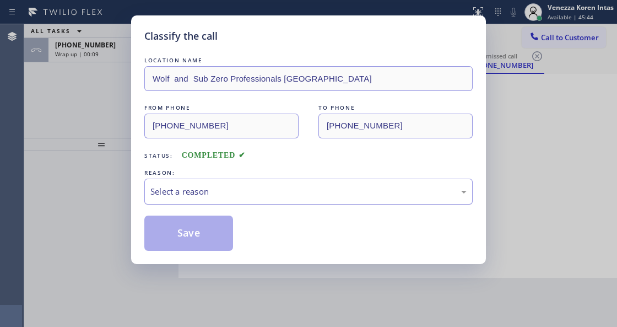
click at [234, 201] on div "Select a reason" at bounding box center [308, 191] width 328 height 26
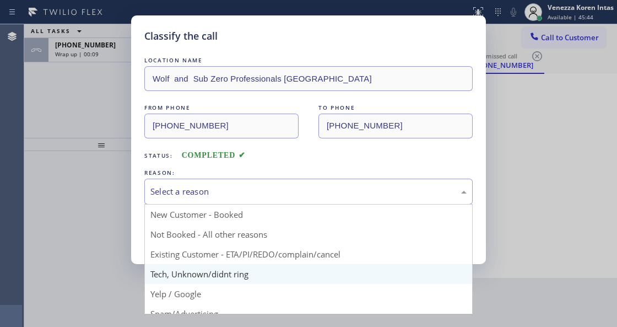
drag, startPoint x: 234, startPoint y: 272, endPoint x: 225, endPoint y: 256, distance: 18.7
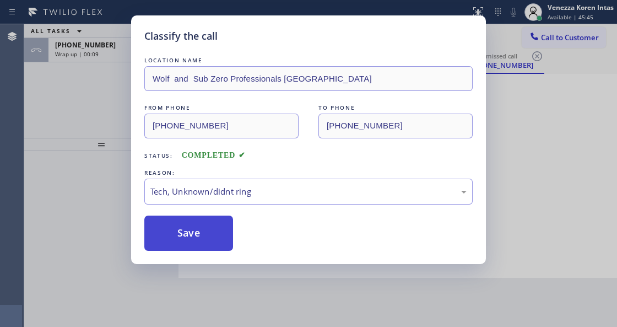
click at [214, 245] on button "Save" at bounding box center [188, 232] width 89 height 35
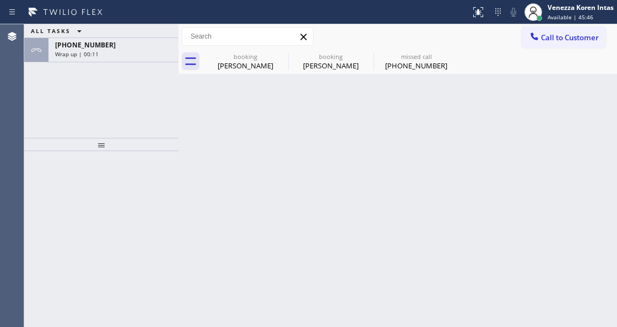
click at [548, 11] on div "Venezza Koren Intas" at bounding box center [581, 7] width 66 height 9
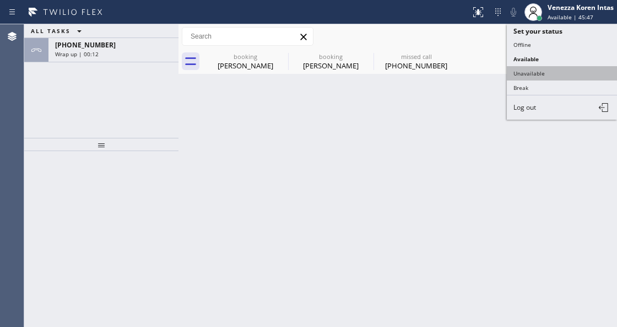
click at [542, 69] on button "Unavailable" at bounding box center [562, 73] width 110 height 14
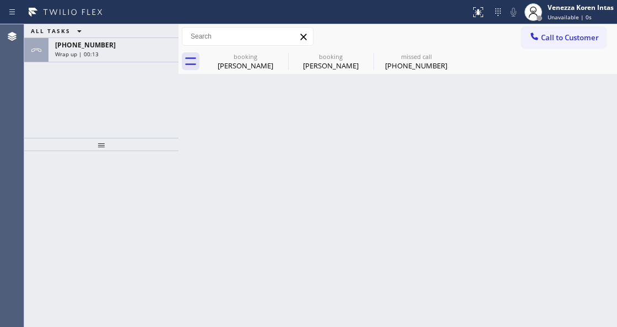
click at [234, 324] on div "Back to Dashboard Change Sender ID Customers Technicians Select a contact Outbo…" at bounding box center [397, 175] width 439 height 302
click at [199, 61] on div "booking David Kops booking David Kops missed call (602) 794-3096" at bounding box center [397, 61] width 439 height 25
click at [220, 63] on div "[PERSON_NAME]" at bounding box center [245, 66] width 83 height 10
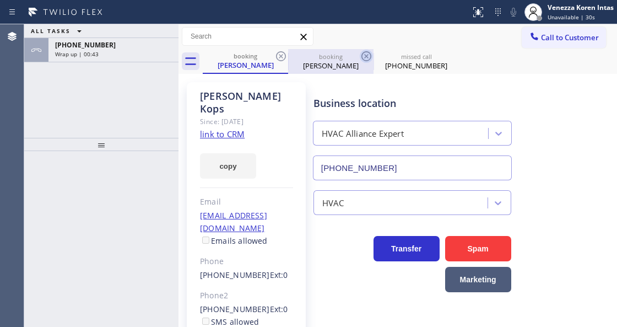
click at [365, 58] on icon at bounding box center [366, 56] width 10 height 10
click at [0, 0] on icon at bounding box center [0, 0] width 0 height 0
click at [365, 58] on div "booking David Kops booking David Kops missed call (602) 794-3096" at bounding box center [410, 61] width 414 height 25
type input "[PHONE_NUMBER]"
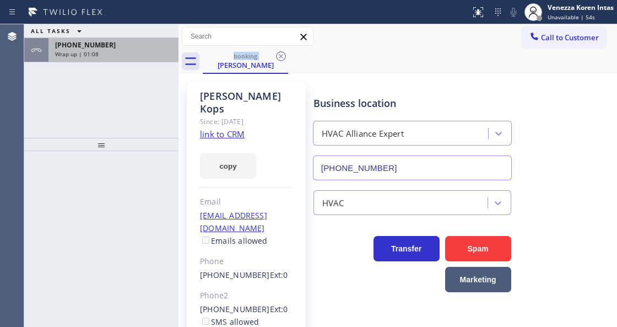
click at [125, 55] on div "Wrap up | 01:08" at bounding box center [113, 54] width 117 height 8
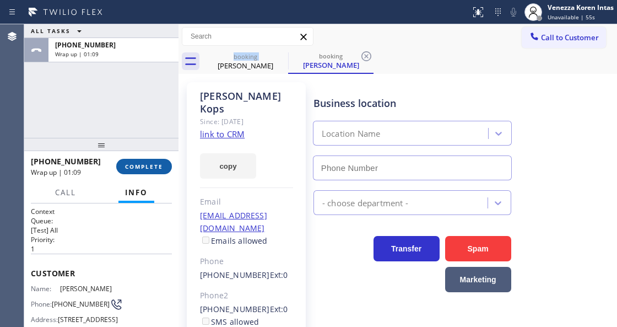
click at [139, 163] on span "COMPLETE" at bounding box center [144, 167] width 38 height 8
type input "[PHONE_NUMBER]"
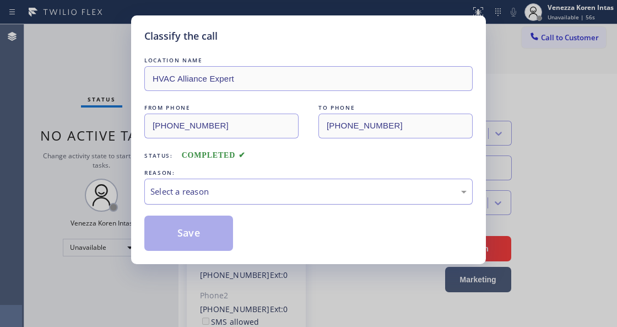
click at [246, 197] on div "Select a reason" at bounding box center [308, 191] width 316 height 13
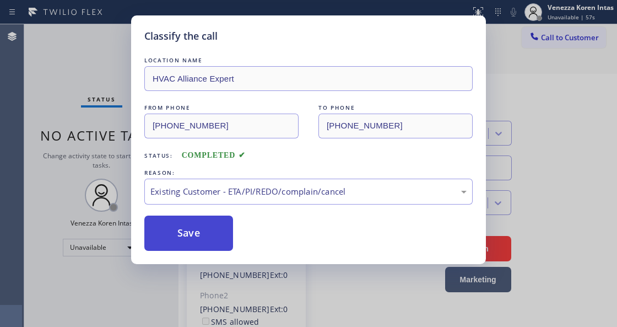
click at [198, 241] on button "Save" at bounding box center [188, 232] width 89 height 35
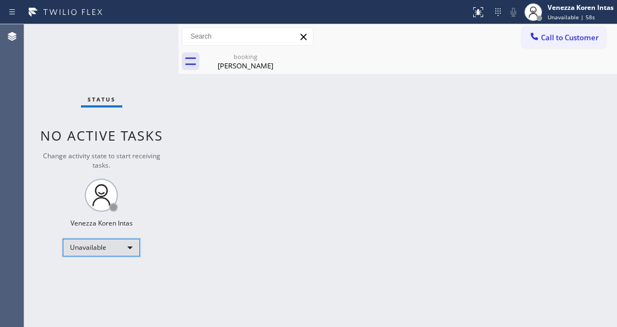
click at [126, 247] on div "Unavailable" at bounding box center [101, 248] width 77 height 18
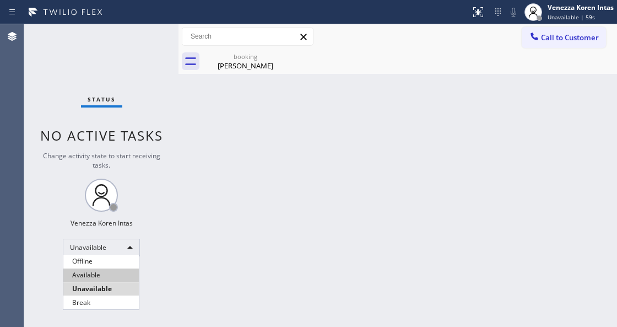
click at [112, 274] on li "Available" at bounding box center [100, 274] width 75 height 13
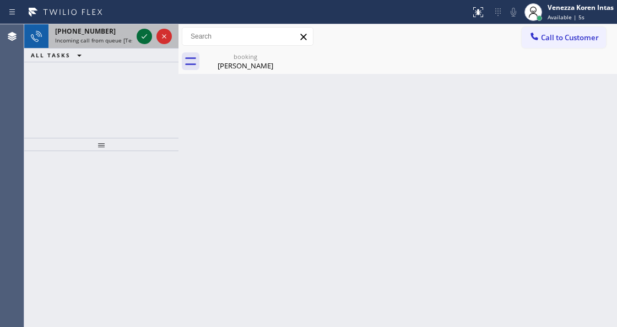
click at [144, 35] on icon at bounding box center [144, 36] width 13 height 13
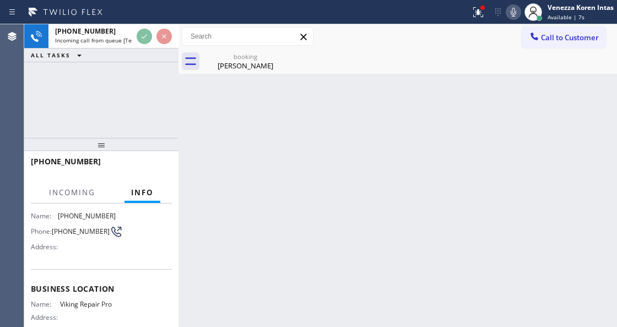
scroll to position [110, 0]
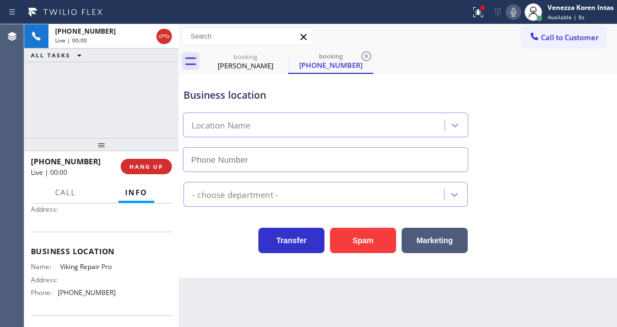
type input "(844) 988-0068"
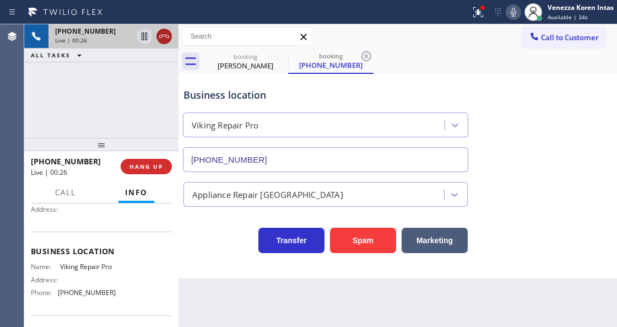
click at [164, 41] on icon at bounding box center [164, 36] width 13 height 13
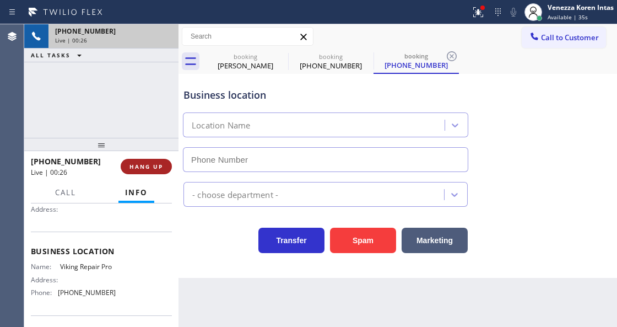
click at [145, 160] on button "HANG UP" at bounding box center [146, 166] width 51 height 15
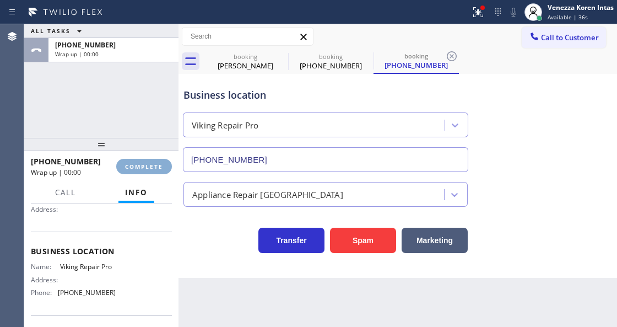
type input "(844) 988-0068"
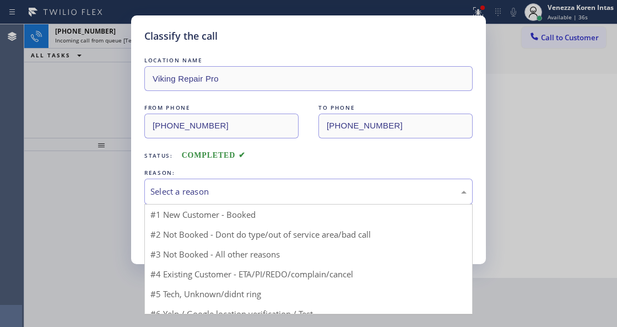
click at [218, 187] on div "Select a reason" at bounding box center [308, 191] width 316 height 13
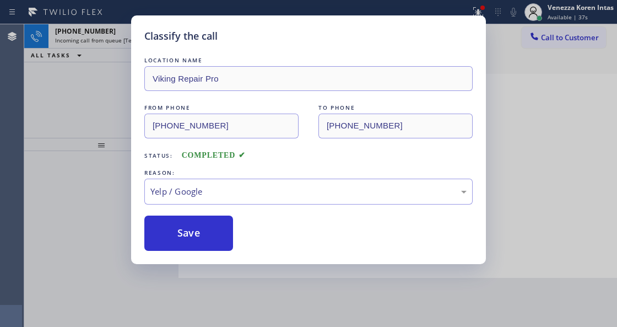
click at [193, 255] on div "Classify the call LOCATION NAME Viking Repair Pro FROM PHONE (336) 866-6176 TO …" at bounding box center [308, 139] width 355 height 248
click at [197, 240] on button "Save" at bounding box center [188, 232] width 89 height 35
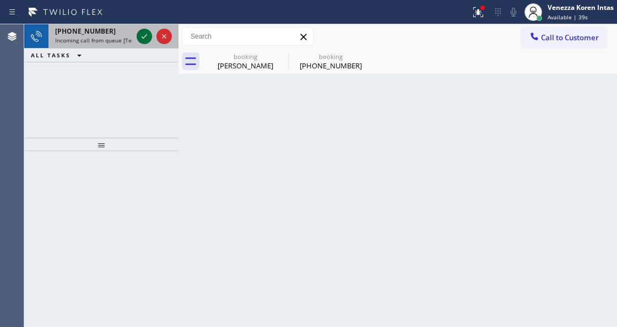
click at [149, 37] on icon at bounding box center [144, 36] width 13 height 13
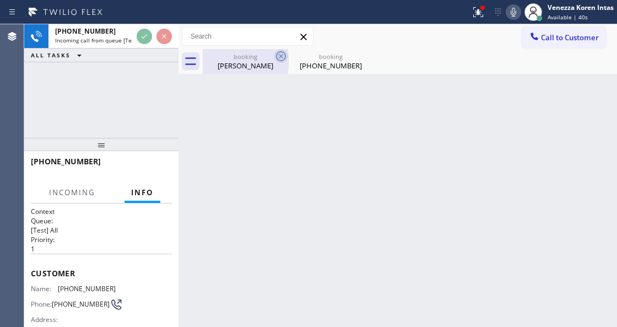
click at [274, 56] on icon at bounding box center [280, 56] width 13 height 13
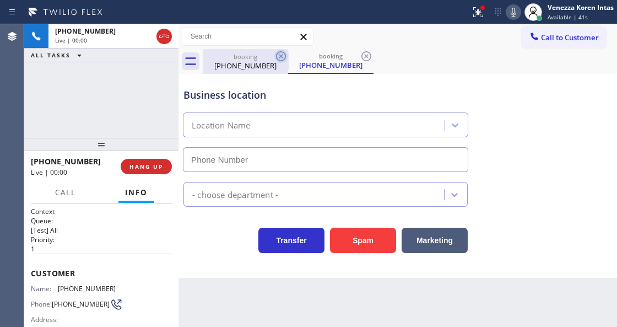
type input "(844) 899-7462"
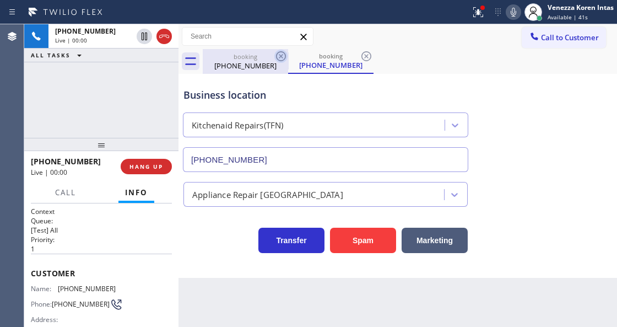
click at [278, 58] on icon at bounding box center [280, 56] width 13 height 13
click at [279, 56] on icon at bounding box center [280, 56] width 13 height 13
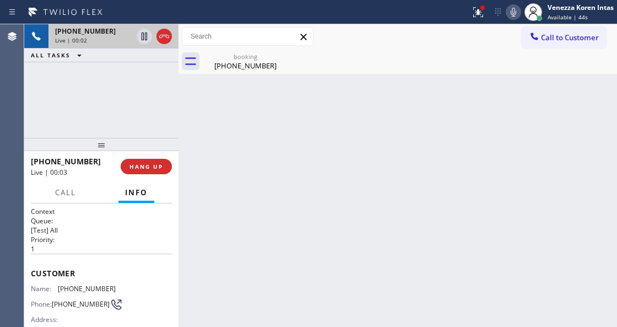
click at [107, 33] on div "+14149155677" at bounding box center [93, 30] width 77 height 9
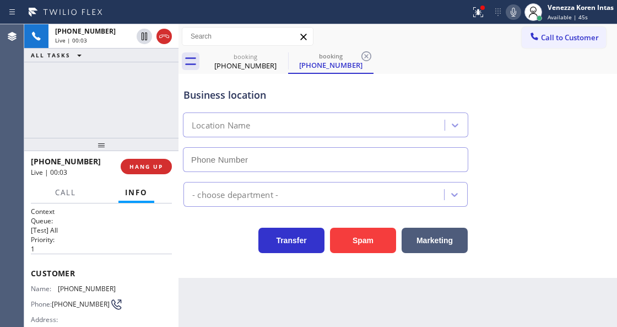
type input "(844) 899-7462"
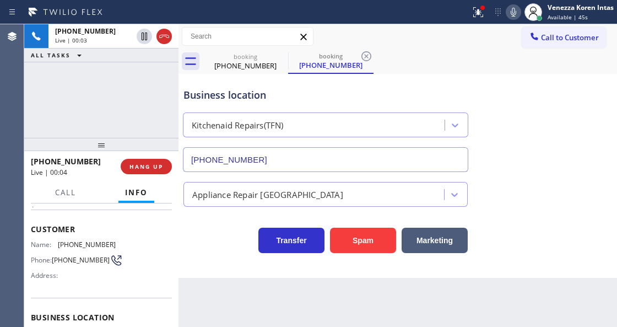
scroll to position [73, 0]
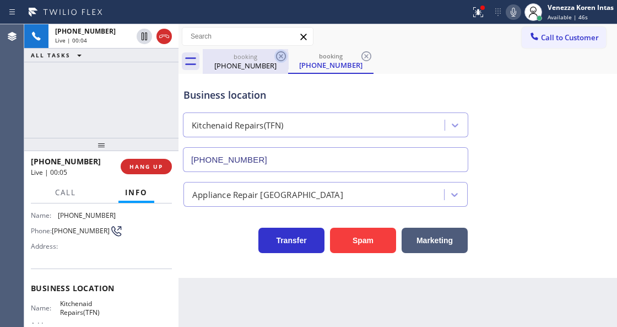
click at [284, 57] on icon at bounding box center [280, 56] width 13 height 13
click at [283, 56] on icon at bounding box center [280, 56] width 13 height 13
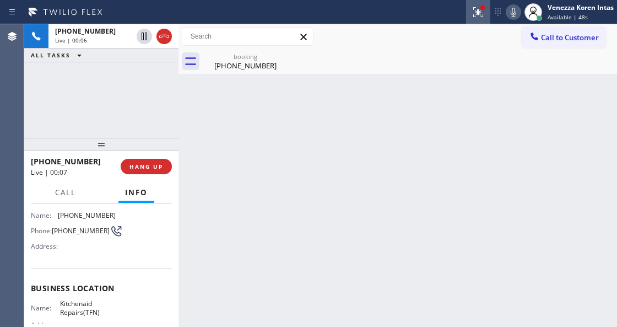
click at [489, 10] on div at bounding box center [478, 12] width 24 height 13
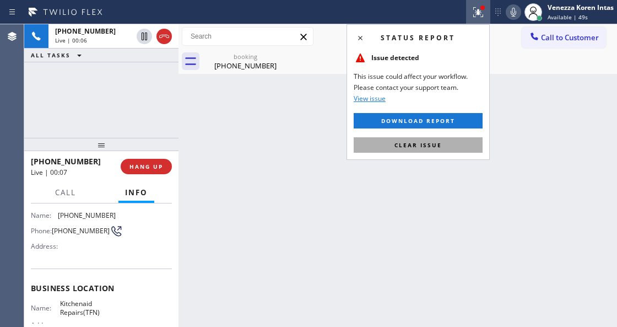
click at [454, 144] on button "Clear issue" at bounding box center [418, 144] width 129 height 15
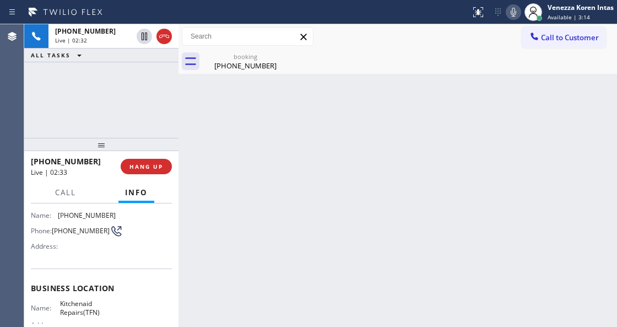
click at [392, 80] on div "Back to Dashboard Change Sender ID Customers Technicians Select a contact Outbo…" at bounding box center [397, 175] width 439 height 302
click at [235, 74] on div "Back to Dashboard Change Sender ID Customers Technicians Select a contact Outbo…" at bounding box center [397, 175] width 439 height 302
click at [235, 67] on div "(414) 915-5677" at bounding box center [245, 66] width 83 height 10
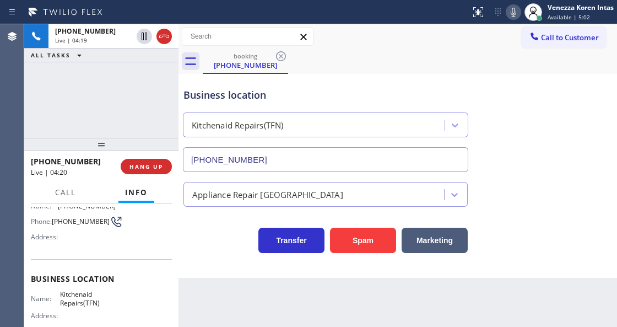
scroll to position [110, 0]
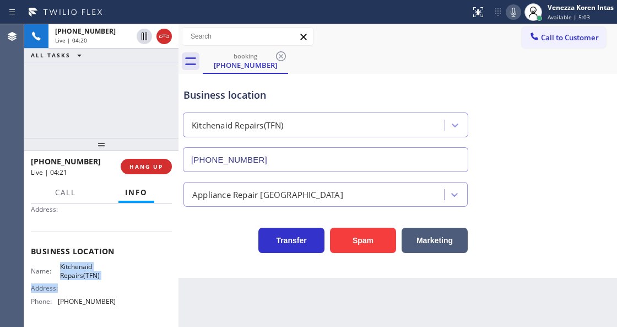
drag, startPoint x: 59, startPoint y: 264, endPoint x: 108, endPoint y: 282, distance: 51.6
click at [108, 282] on div "Name: Kitchenaid Repairs(TFN) Address: Phone: (844) 899-7462" at bounding box center [73, 285] width 85 height 47
click at [109, 281] on div "Name: Kitchenaid Repairs(TFN) Address: Phone: (844) 899-7462" at bounding box center [73, 285] width 85 height 47
click at [101, 277] on span "Kitchenaid Repairs(TFN)" at bounding box center [87, 270] width 55 height 17
drag, startPoint x: 100, startPoint y: 278, endPoint x: 57, endPoint y: 266, distance: 44.6
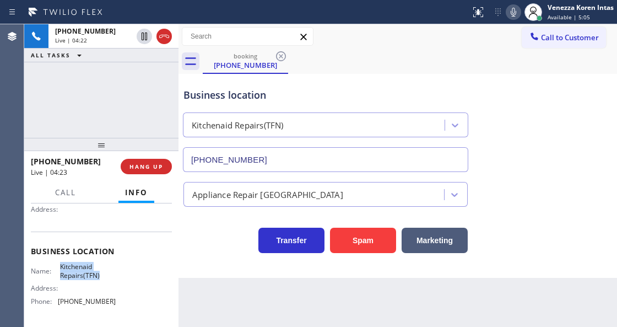
click at [57, 266] on div "Name: Kitchenaid Repairs(TFN)" at bounding box center [73, 270] width 85 height 17
copy div "Kitchenaid Repairs(TFN)"
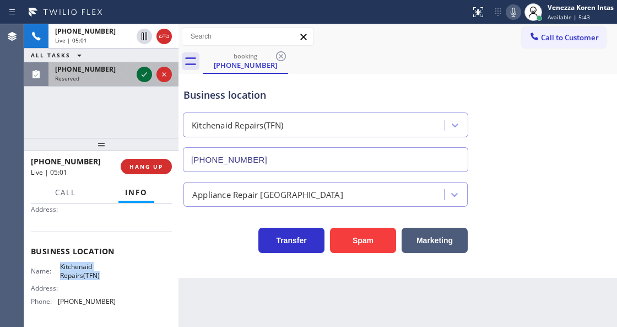
click at [140, 74] on icon at bounding box center [144, 74] width 13 height 13
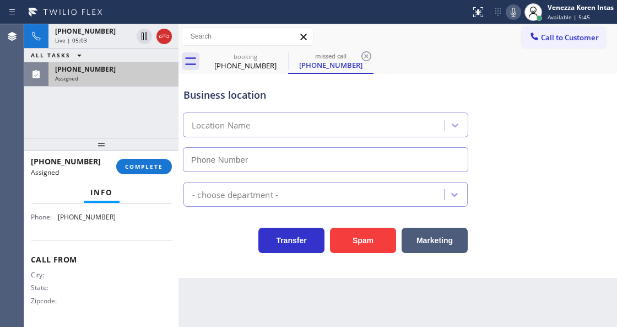
scroll to position [211, 0]
click at [122, 78] on div "Assigned" at bounding box center [113, 78] width 117 height 8
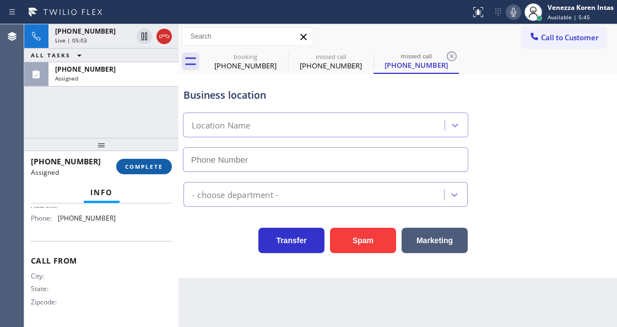
type input "(805) 892-6848"
click at [155, 163] on span "COMPLETE" at bounding box center [144, 167] width 38 height 8
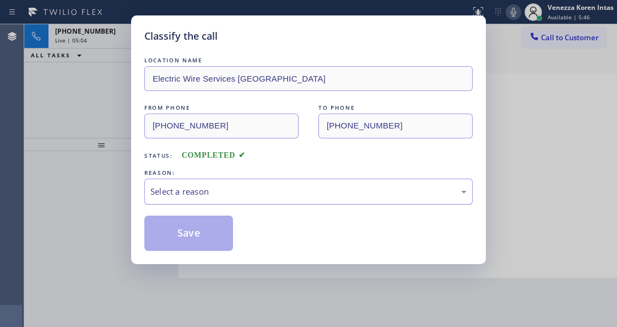
click at [234, 199] on div "Select a reason" at bounding box center [308, 191] width 328 height 26
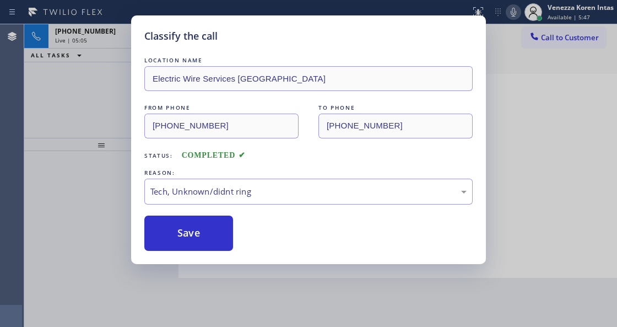
click at [219, 251] on div "Classify the call LOCATION NAME Electric Wire Services Simi Valley FROM PHONE (…" at bounding box center [308, 139] width 355 height 248
click at [220, 239] on button "Save" at bounding box center [188, 232] width 89 height 35
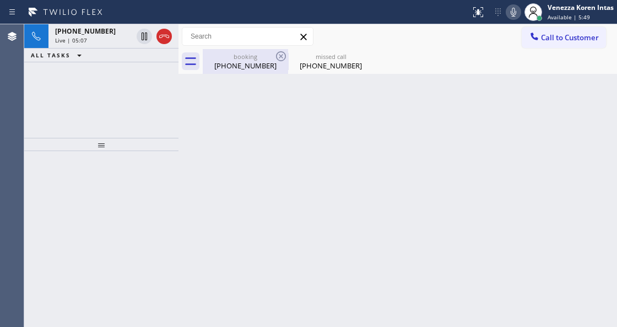
click at [256, 64] on div "(414) 915-5677" at bounding box center [245, 66] width 83 height 10
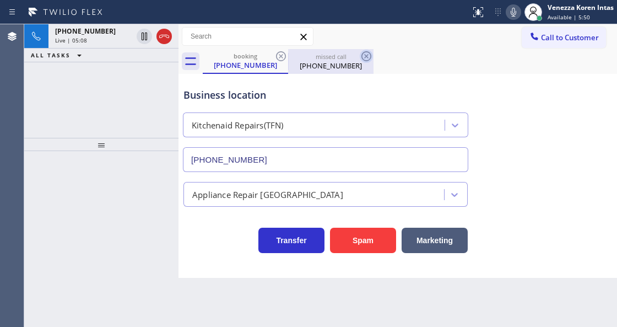
click at [365, 57] on icon at bounding box center [366, 56] width 10 height 10
click at [366, 56] on icon at bounding box center [366, 56] width 10 height 10
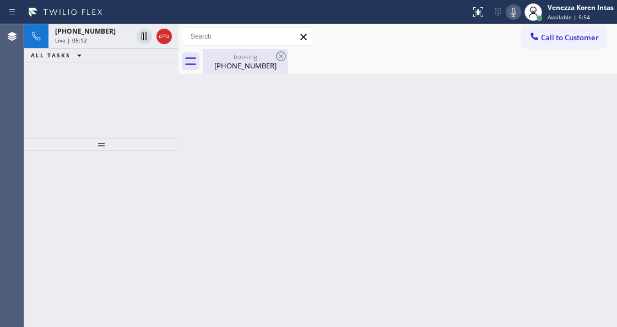
click at [262, 59] on div "booking" at bounding box center [245, 56] width 83 height 8
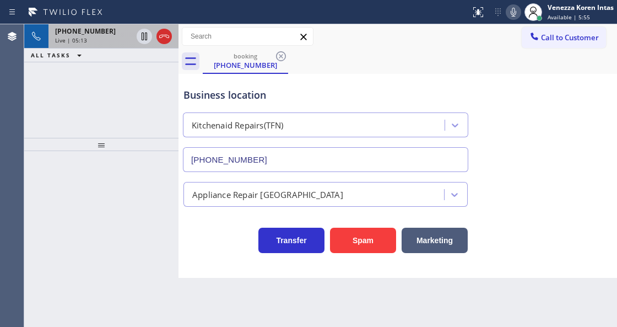
click at [68, 37] on span "Live | 05:13" at bounding box center [71, 40] width 32 height 8
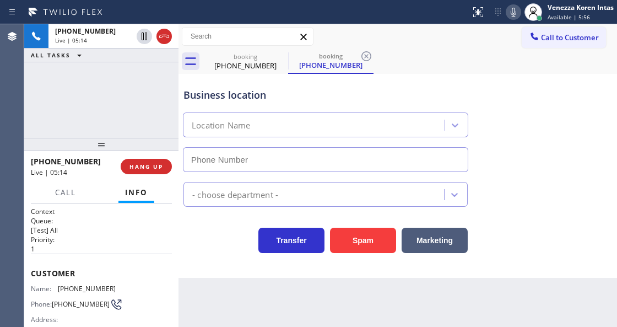
type input "(844) 899-7462"
drag, startPoint x: 223, startPoint y: 255, endPoint x: 442, endPoint y: 123, distance: 255.6
click at [223, 255] on div "Business location Kitchenaid Repairs(TFN) (844) 899-7462 Appliance Repair High …" at bounding box center [397, 176] width 439 height 204
click at [516, 15] on icon at bounding box center [513, 12] width 13 height 13
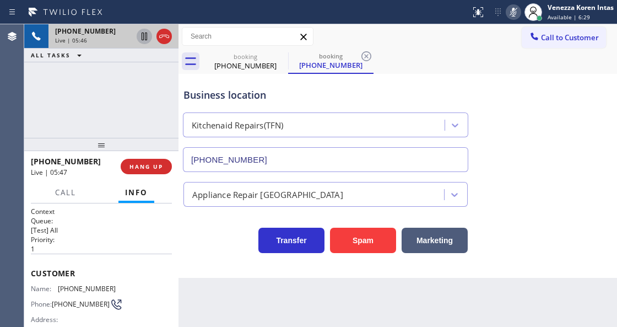
click at [141, 41] on icon at bounding box center [144, 36] width 13 height 13
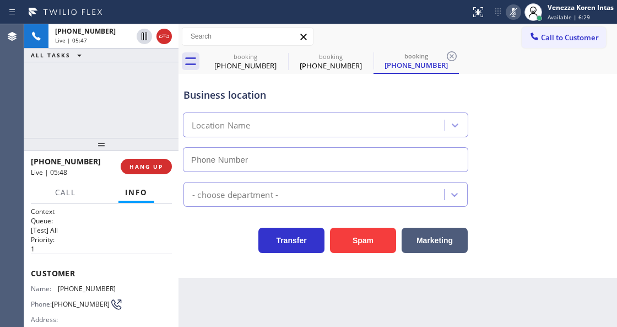
type input "(844) 899-7462"
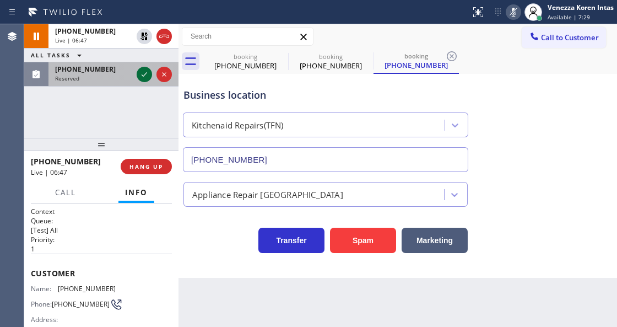
click at [147, 78] on icon at bounding box center [144, 74] width 13 height 13
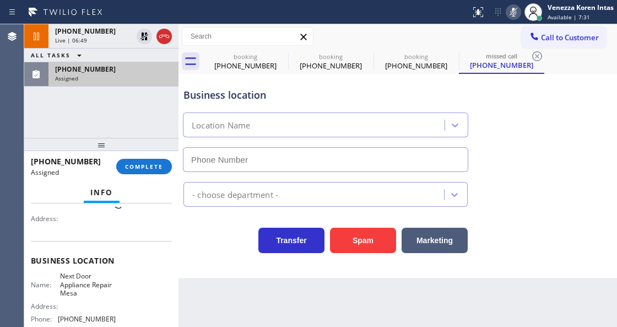
scroll to position [147, 0]
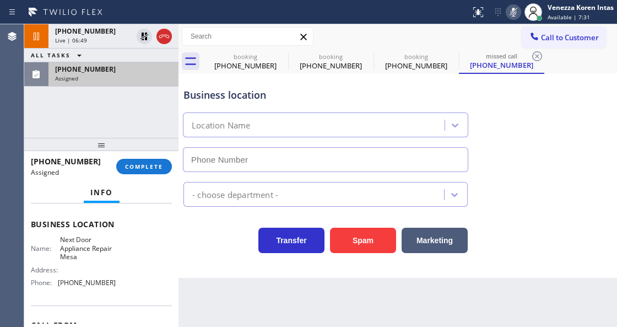
type input "(480) 588-2842"
click at [138, 79] on div "Assigned" at bounding box center [113, 78] width 117 height 8
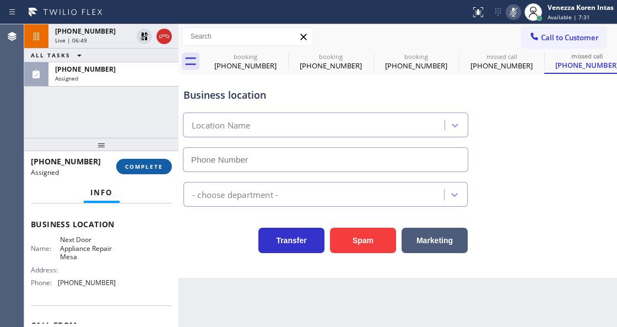
type input "(480) 588-2842"
click at [159, 163] on span "COMPLETE" at bounding box center [144, 167] width 38 height 8
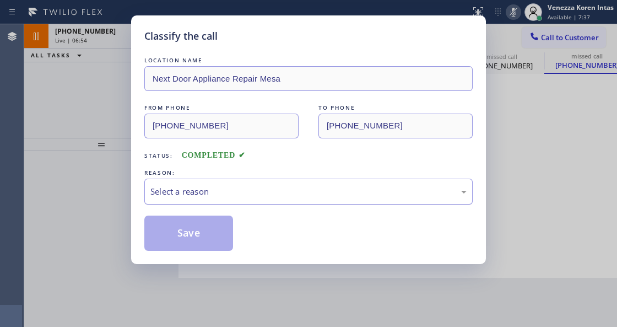
click at [180, 186] on div "Select a reason" at bounding box center [308, 191] width 316 height 13
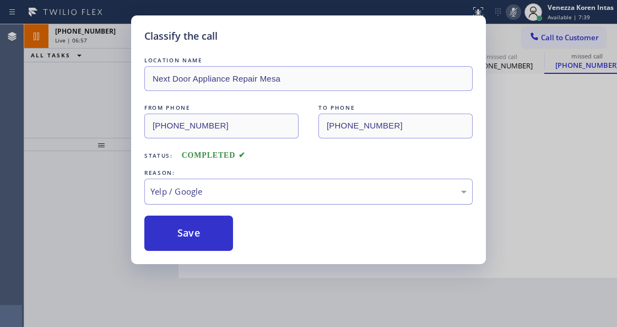
click at [210, 191] on div "Yelp / Google" at bounding box center [308, 191] width 316 height 13
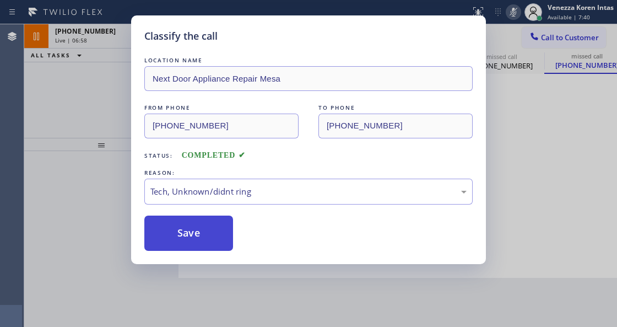
click at [217, 236] on button "Save" at bounding box center [188, 232] width 89 height 35
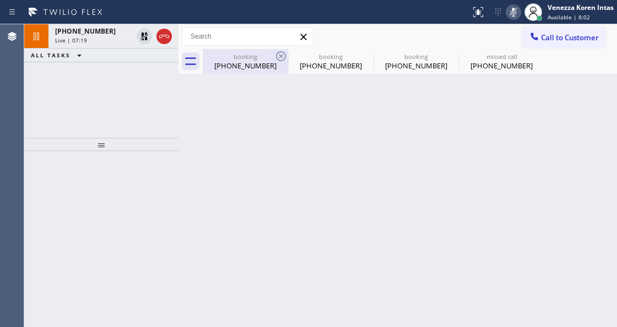
drag, startPoint x: 86, startPoint y: 44, endPoint x: 223, endPoint y: 57, distance: 137.3
click at [86, 44] on div "+14149155677 Live | 07:19" at bounding box center [91, 36] width 86 height 24
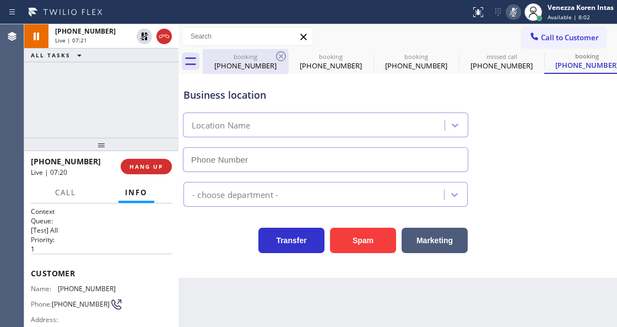
click at [240, 50] on div "booking (414) 915-5677" at bounding box center [245, 61] width 83 height 25
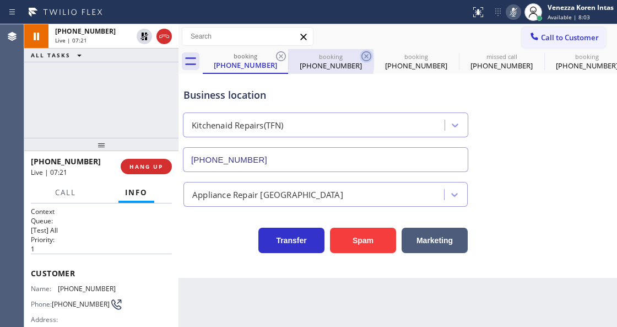
click at [367, 56] on icon at bounding box center [366, 56] width 13 height 13
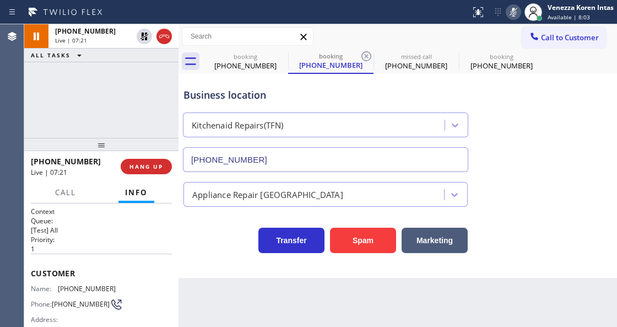
click at [367, 56] on icon at bounding box center [366, 56] width 13 height 13
click at [0, 0] on icon at bounding box center [0, 0] width 0 height 0
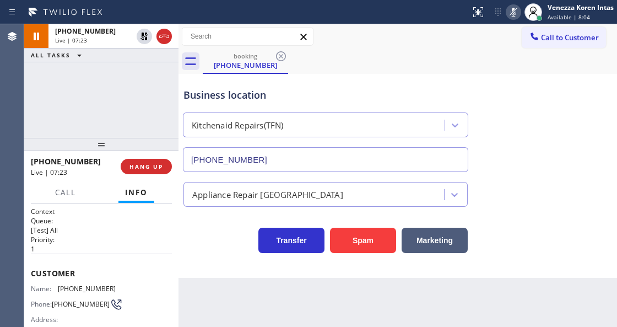
click at [367, 56] on div "booking (414) 915-5677" at bounding box center [410, 61] width 414 height 25
click at [100, 105] on div "+14149155677 Live | 08:50 ALL TASKS ALL TASKS ACTIVE TASKS TASKS IN WRAP UP" at bounding box center [101, 80] width 154 height 113
click at [512, 17] on icon at bounding box center [513, 12] width 13 height 13
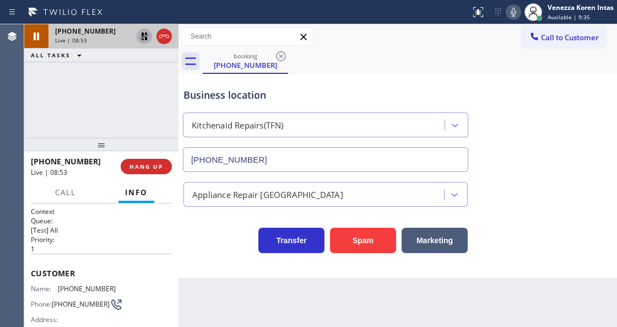
click at [145, 34] on icon at bounding box center [144, 37] width 8 height 8
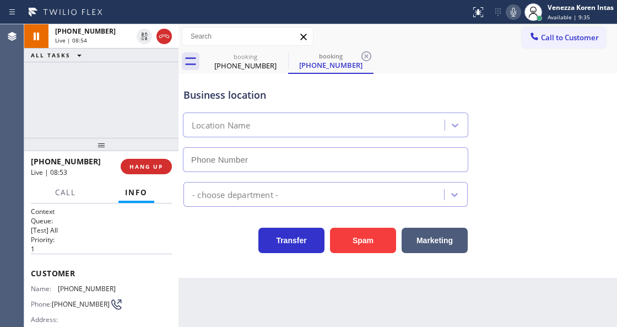
type input "(844) 899-7462"
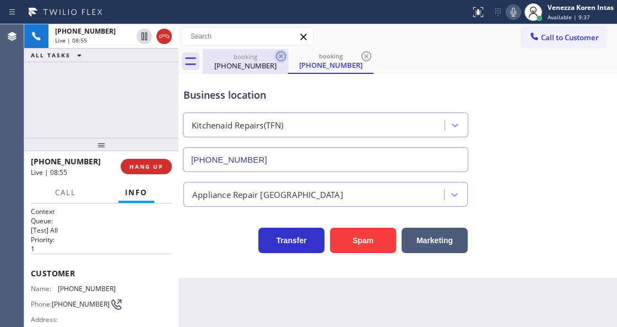
click at [277, 55] on icon at bounding box center [281, 56] width 10 height 10
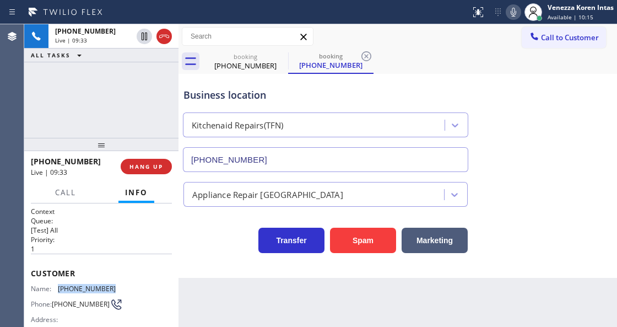
drag, startPoint x: 109, startPoint y: 284, endPoint x: 59, endPoint y: 284, distance: 50.1
click at [59, 284] on span "(414) 915-5677" at bounding box center [87, 288] width 58 height 8
copy span "(414) 915-5677"
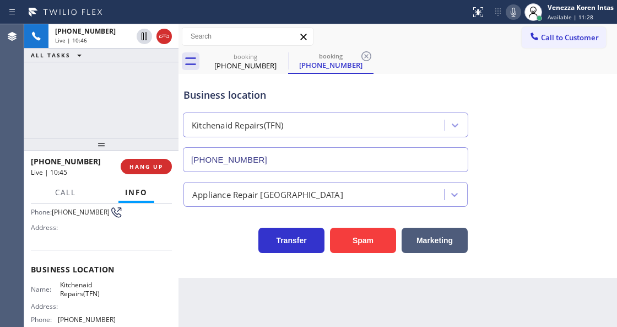
scroll to position [110, 0]
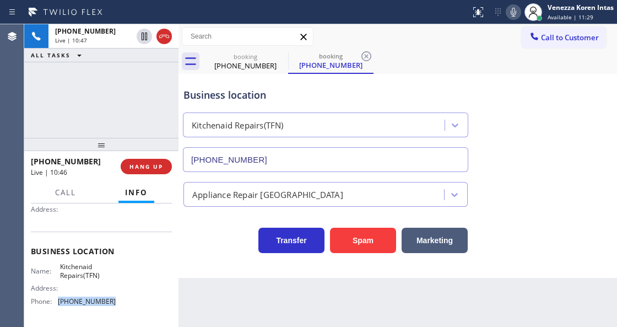
drag, startPoint x: 109, startPoint y: 299, endPoint x: 59, endPoint y: 299, distance: 49.6
click at [59, 299] on span "(844) 899-7462" at bounding box center [87, 301] width 58 height 8
copy span "(844) 899-7462"
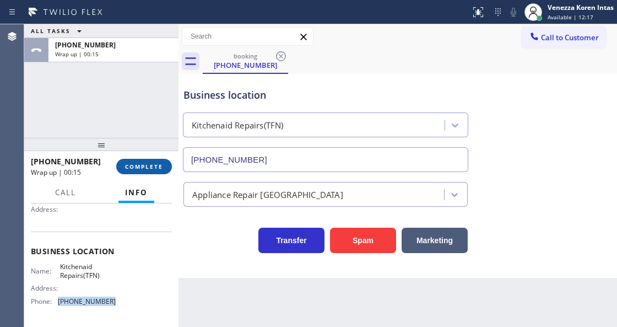
click at [156, 164] on span "COMPLETE" at bounding box center [144, 167] width 38 height 8
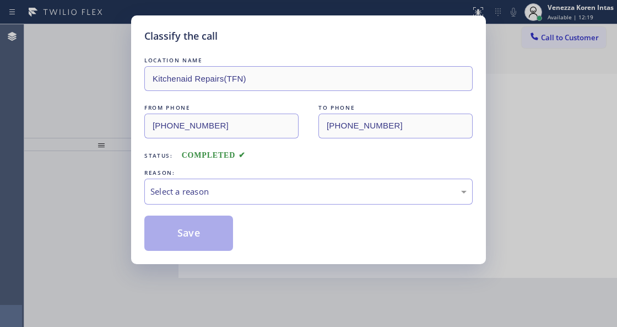
click at [229, 192] on div "Select a reason" at bounding box center [308, 191] width 316 height 13
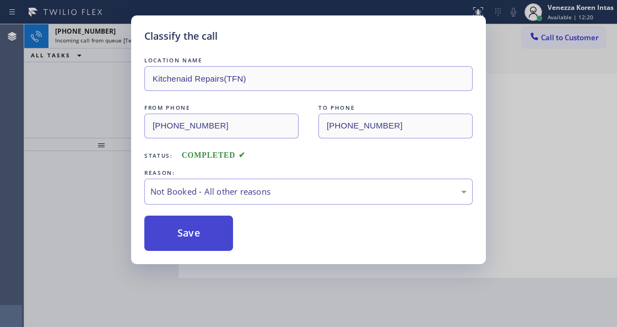
click at [203, 227] on button "Save" at bounding box center [188, 232] width 89 height 35
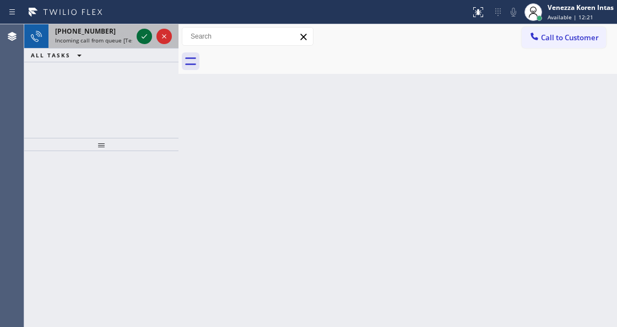
click at [143, 38] on icon at bounding box center [145, 36] width 6 height 4
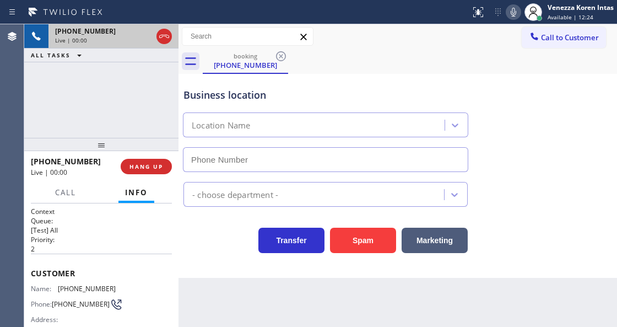
type input "(609) 293-3930"
click at [385, 200] on div "HVAC" at bounding box center [315, 194] width 257 height 19
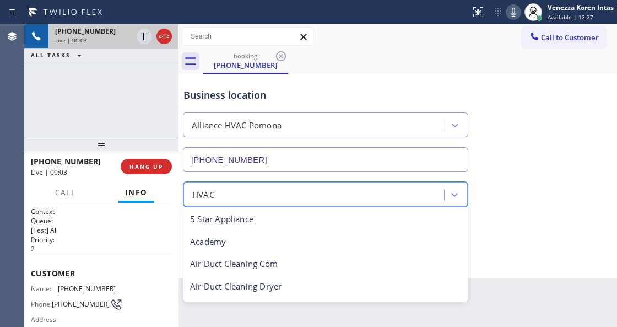
scroll to position [136, 0]
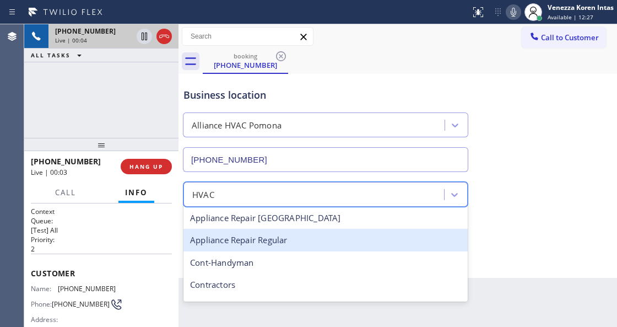
click at [396, 79] on div "Business location Alliance HVAC Pomona (609) 293-3930" at bounding box center [325, 124] width 289 height 95
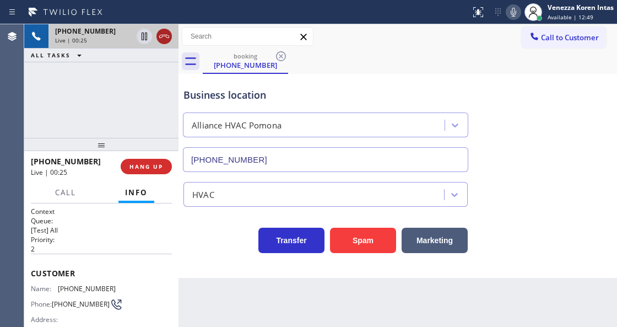
click at [162, 38] on icon at bounding box center [164, 36] width 13 height 13
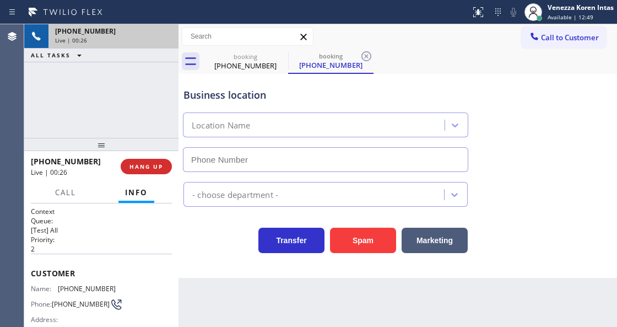
click at [247, 324] on div "Back to Dashboard Change Sender ID Customers Technicians Select a contact Outbo…" at bounding box center [397, 175] width 439 height 302
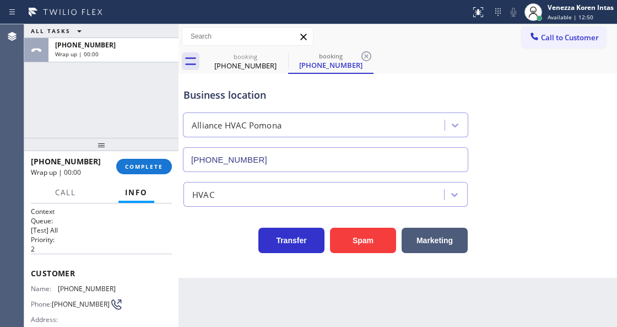
type input "(609) 293-3930"
click at [152, 117] on div "ALL TASKS ALL TASKS ACTIVE TASKS TASKS IN WRAP UP +16098269453 Wrap up | 00:07" at bounding box center [101, 80] width 154 height 113
click at [159, 167] on span "COMPLETE" at bounding box center [144, 167] width 38 height 8
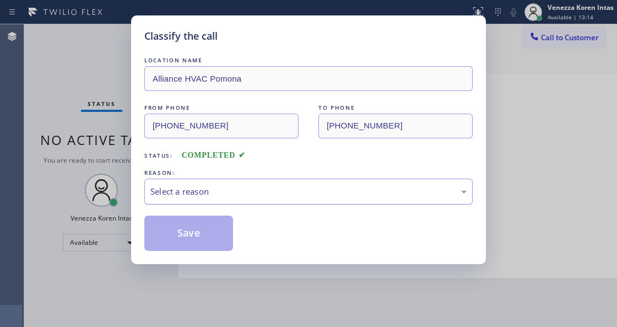
click at [253, 197] on div "Select a reason" at bounding box center [308, 191] width 316 height 13
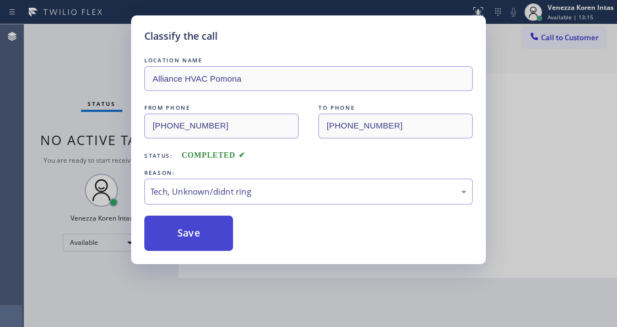
click at [207, 231] on button "Save" at bounding box center [188, 232] width 89 height 35
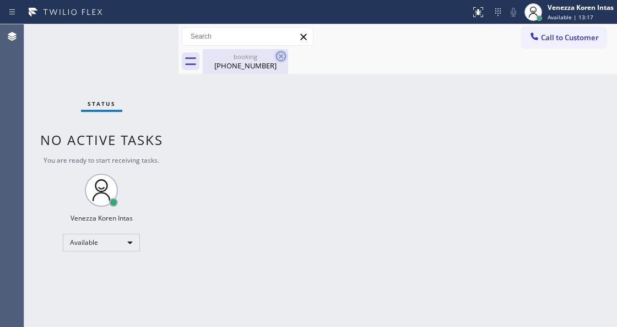
click at [277, 59] on icon at bounding box center [280, 56] width 13 height 13
click at [279, 57] on icon at bounding box center [281, 56] width 10 height 10
click at [241, 66] on div "(609) 826-9453" at bounding box center [245, 66] width 83 height 10
click at [153, 29] on div "Status No active tasks You are ready to start receiving tasks. Venezza Koren In…" at bounding box center [101, 175] width 154 height 302
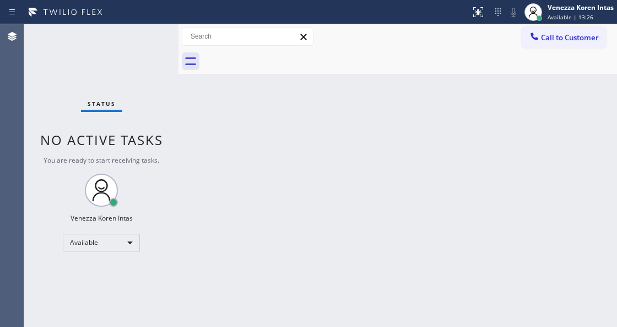
click at [153, 29] on div "Status No active tasks You are ready to start receiving tasks. Venezza Koren In…" at bounding box center [101, 175] width 154 height 302
click at [269, 147] on div "Back to Dashboard Change Sender ID Customers Technicians Select a contact Outbo…" at bounding box center [397, 175] width 439 height 302
click at [68, 48] on div "Status No active tasks You are ready to start receiving tasks. Venezza Koren In…" at bounding box center [101, 175] width 154 height 302
click at [161, 130] on div "Status No active tasks You are ready to start receiving tasks. Venezza Koren In…" at bounding box center [101, 175] width 154 height 302
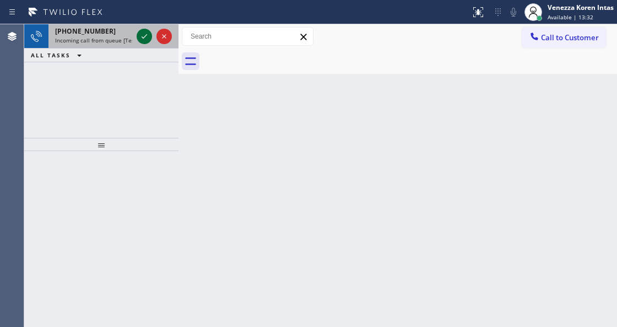
click at [138, 33] on icon at bounding box center [144, 36] width 13 height 13
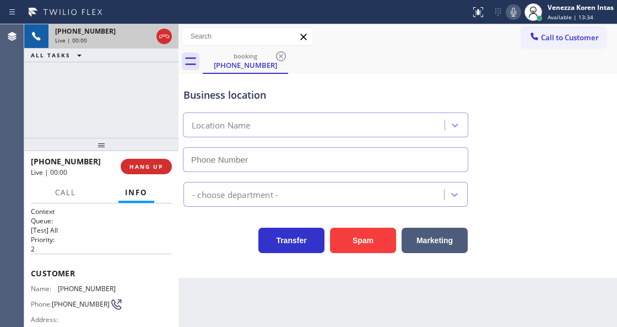
scroll to position [147, 0]
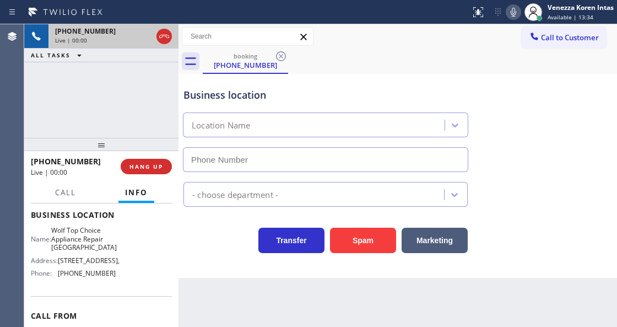
type input "(425) 620-2488"
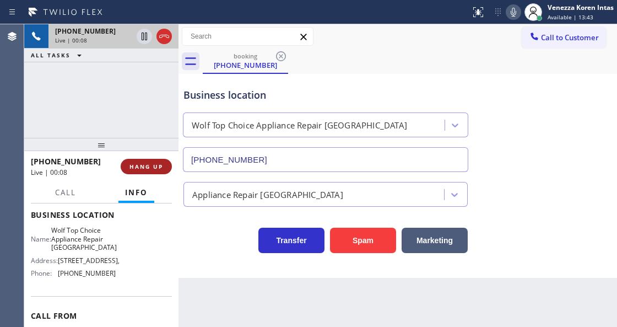
click at [137, 170] on span "HANG UP" at bounding box center [146, 167] width 34 height 8
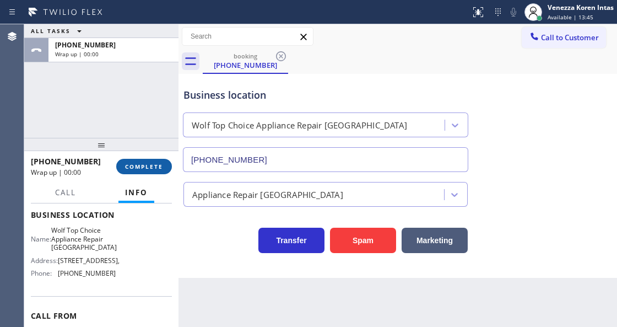
click at [137, 170] on span "COMPLETE" at bounding box center [144, 167] width 38 height 8
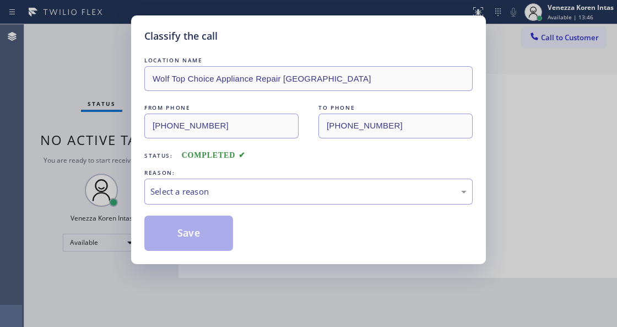
click at [194, 178] on div "REASON:" at bounding box center [308, 173] width 328 height 12
click at [196, 184] on div "Select a reason" at bounding box center [308, 191] width 328 height 26
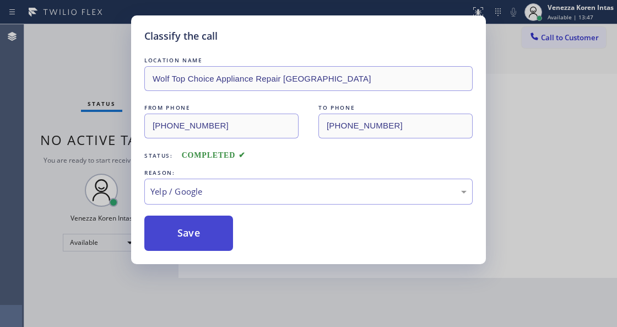
click at [201, 220] on button "Save" at bounding box center [188, 232] width 89 height 35
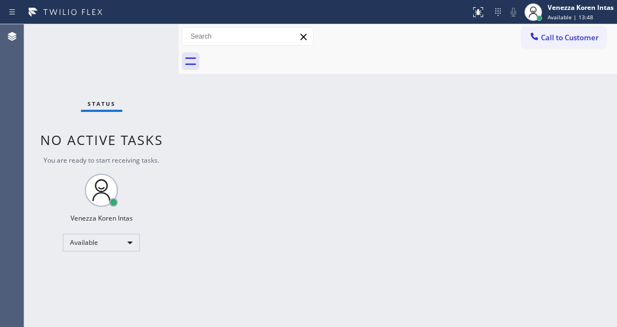
click at [156, 51] on div "Status No active tasks You are ready to start receiving tasks. Venezza Koren In…" at bounding box center [101, 175] width 154 height 302
click at [148, 50] on div "Status No active tasks You are ready to start receiving tasks. Venezza Koren In…" at bounding box center [101, 175] width 154 height 302
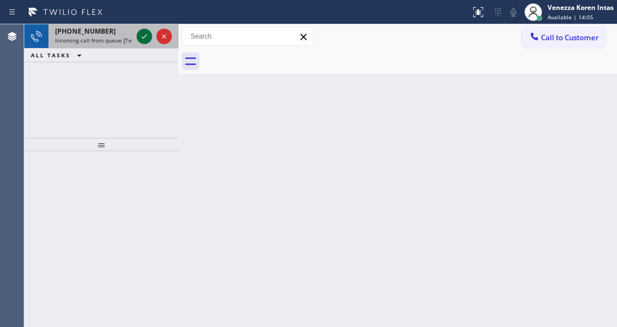
click at [142, 35] on icon at bounding box center [144, 36] width 13 height 13
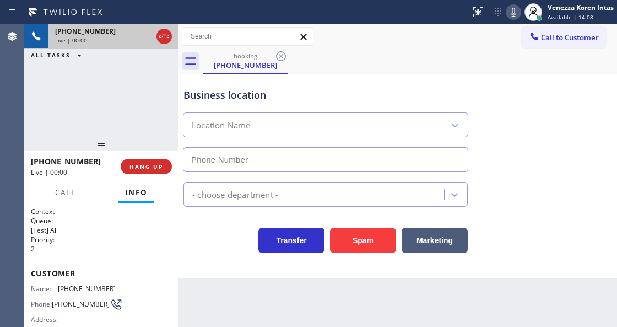
scroll to position [147, 0]
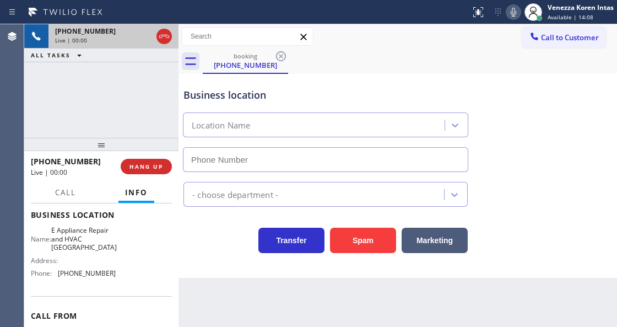
type input "(754) 704-5445"
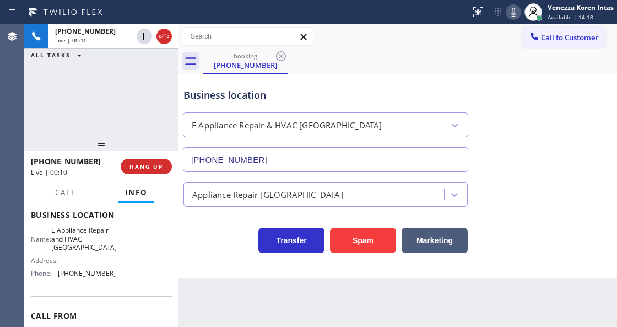
drag, startPoint x: 163, startPoint y: 36, endPoint x: 323, endPoint y: 314, distance: 320.8
click at [163, 36] on icon at bounding box center [164, 36] width 10 height 3
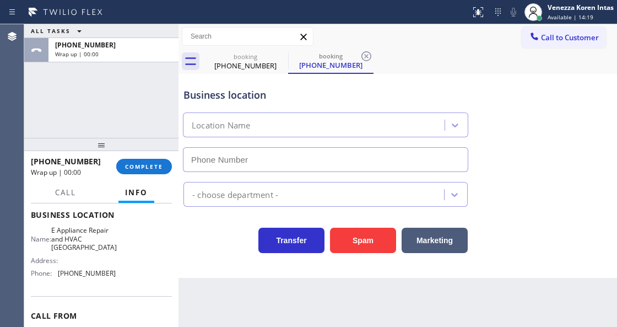
type input "(754) 704-5445"
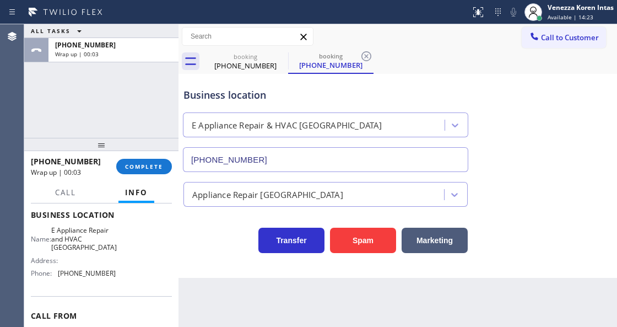
click at [178, 235] on div at bounding box center [178, 175] width 0 height 302
click at [111, 172] on div "+17542196908 Wrap up | 01:21" at bounding box center [73, 166] width 85 height 29
click at [128, 162] on button "COMPLETE" at bounding box center [144, 166] width 56 height 15
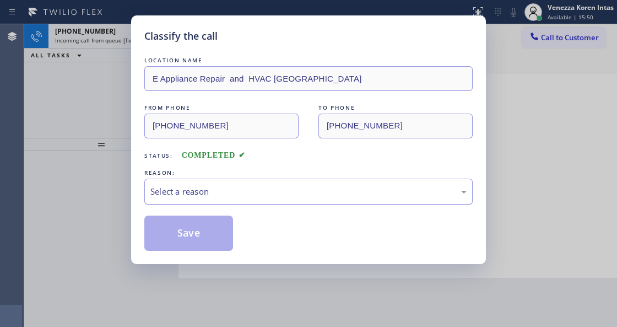
click at [194, 194] on div "Select a reason" at bounding box center [308, 191] width 316 height 13
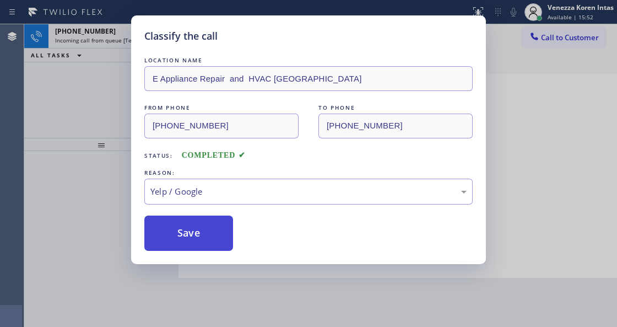
click at [169, 237] on button "Save" at bounding box center [188, 232] width 89 height 35
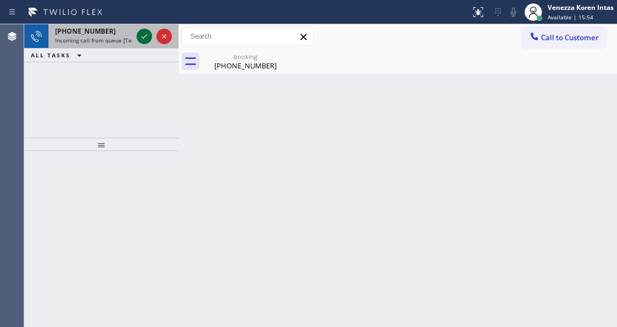
click at [141, 39] on icon at bounding box center [144, 36] width 13 height 13
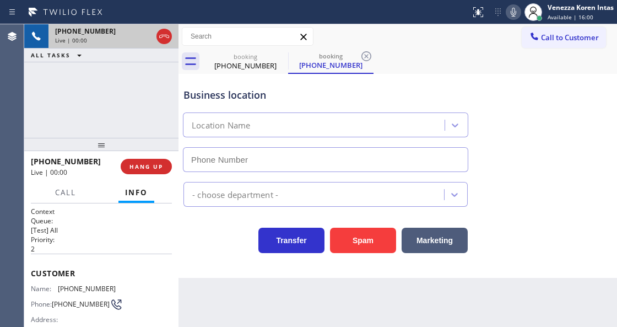
type input "(415) 322-7664"
click at [239, 101] on div "Business location" at bounding box center [325, 95] width 284 height 15
click at [164, 35] on icon at bounding box center [164, 36] width 10 height 3
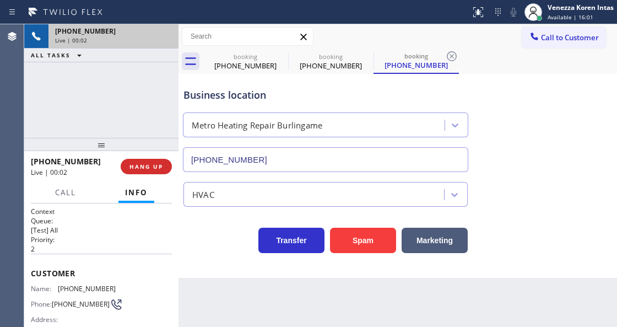
type input "(415) 322-7664"
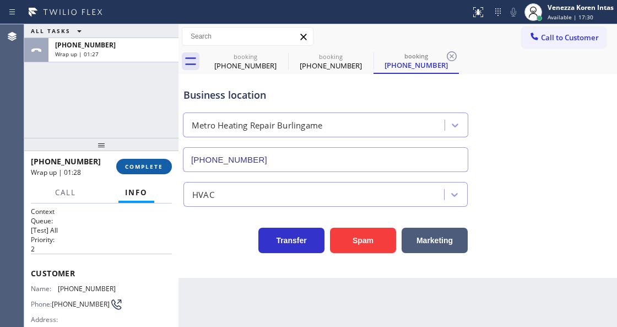
click at [154, 165] on span "COMPLETE" at bounding box center [144, 167] width 38 height 8
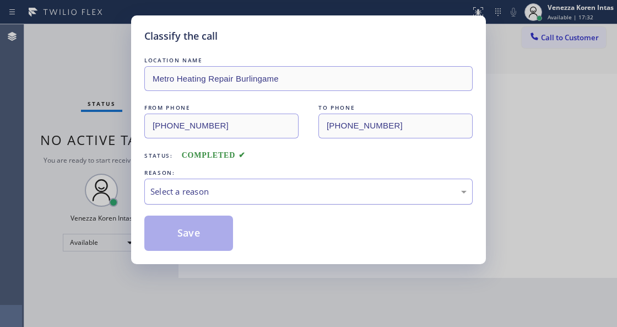
click at [227, 193] on div "Select a reason" at bounding box center [308, 191] width 316 height 13
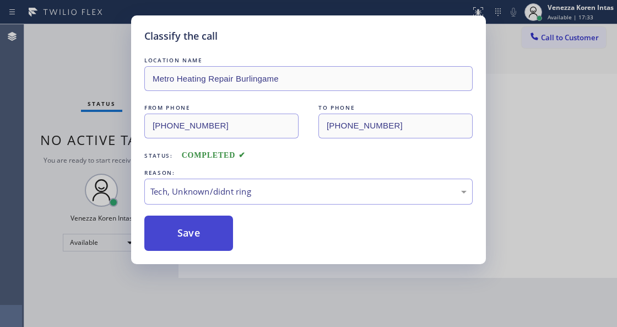
click at [196, 236] on button "Save" at bounding box center [188, 232] width 89 height 35
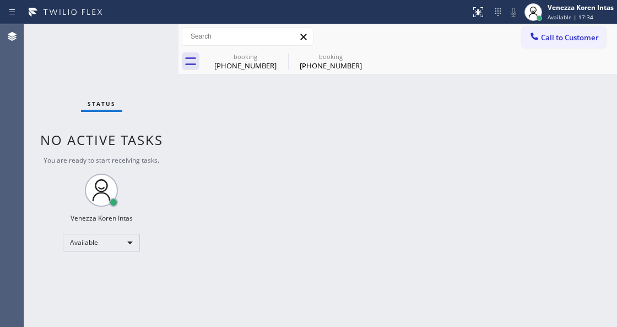
drag, startPoint x: 266, startPoint y: 283, endPoint x: 278, endPoint y: 113, distance: 170.1
click at [266, 280] on div "Back to Dashboard Change Sender ID Customers Technicians Select a contact Outbo…" at bounding box center [397, 175] width 439 height 302
click at [281, 59] on icon at bounding box center [280, 56] width 13 height 13
click at [0, 0] on icon at bounding box center [0, 0] width 0 height 0
click at [281, 59] on div "booking (754) 219-6908 booking (415) 972-0558" at bounding box center [410, 61] width 414 height 25
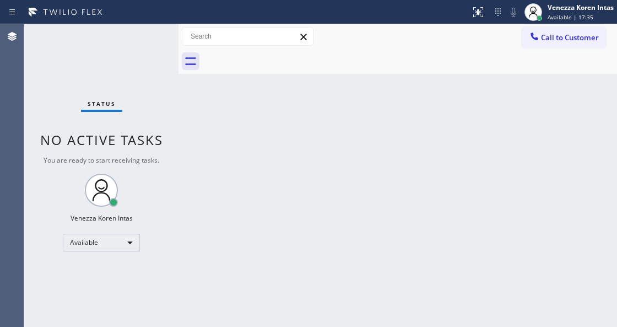
click at [281, 59] on div at bounding box center [410, 61] width 414 height 25
click at [312, 69] on div at bounding box center [410, 61] width 414 height 25
click at [315, 187] on div "Back to Dashboard Change Sender ID Customers Technicians Select a contact Outbo…" at bounding box center [397, 175] width 439 height 302
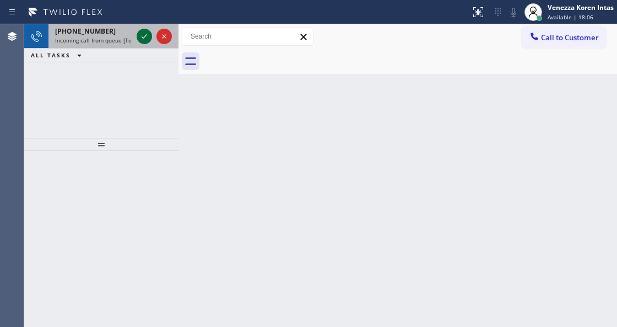
click at [144, 35] on icon at bounding box center [144, 36] width 13 height 13
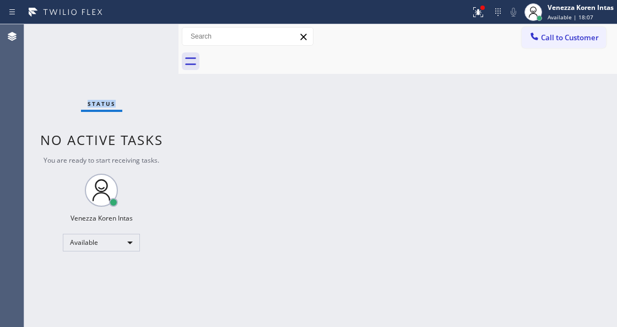
click at [144, 35] on div "Status No active tasks You are ready to start receiving tasks. Venezza Koren In…" at bounding box center [101, 175] width 154 height 302
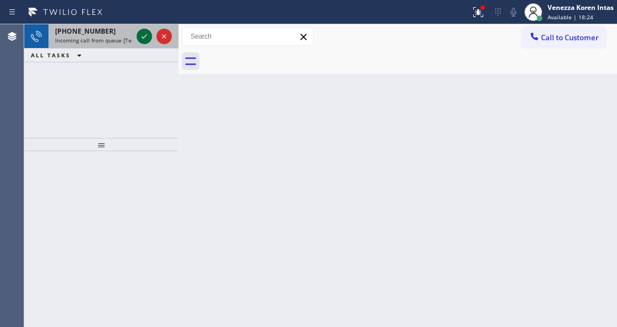
click at [139, 30] on icon at bounding box center [144, 36] width 13 height 13
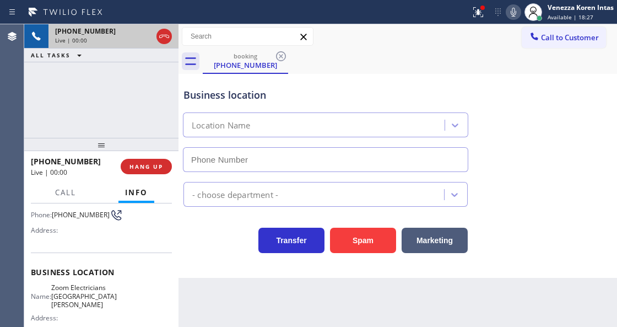
scroll to position [147, 0]
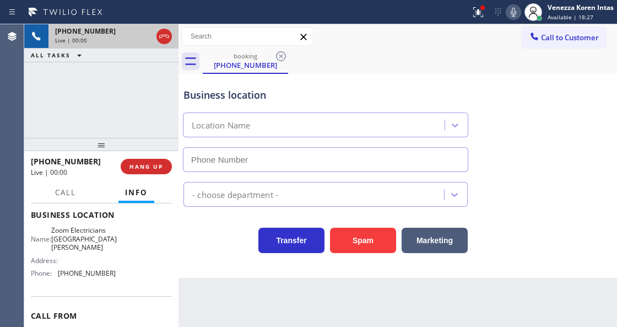
type input "(714) 786-1027"
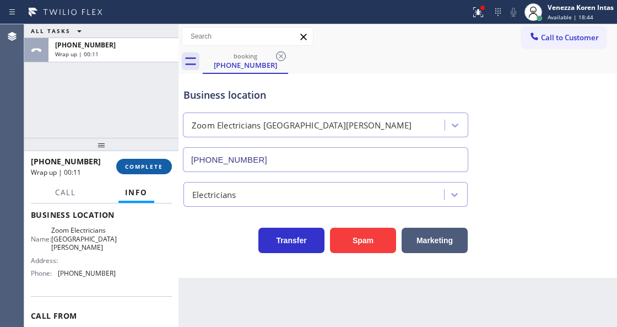
click at [155, 169] on span "COMPLETE" at bounding box center [144, 167] width 38 height 8
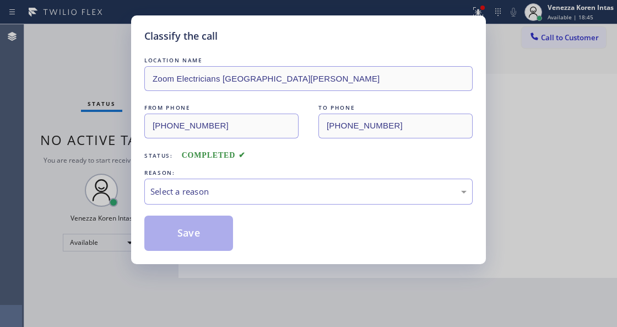
click at [244, 205] on div "LOCATION NAME Zoom Electricians Santa Ana FROM PHONE (619) 352-2009 TO PHONE (7…" at bounding box center [308, 153] width 328 height 196
click at [247, 204] on div "Select a reason" at bounding box center [308, 191] width 328 height 26
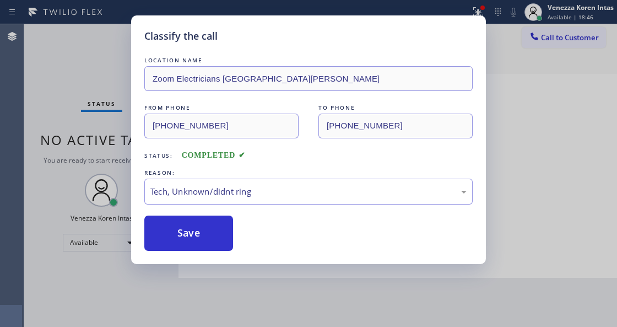
drag, startPoint x: 257, startPoint y: 274, endPoint x: 218, endPoint y: 252, distance: 44.4
click at [218, 252] on div "Classify the call LOCATION NAME Zoom Electricians Santa Ana FROM PHONE (619) 35…" at bounding box center [308, 139] width 355 height 248
click at [232, 236] on button "Save" at bounding box center [188, 232] width 89 height 35
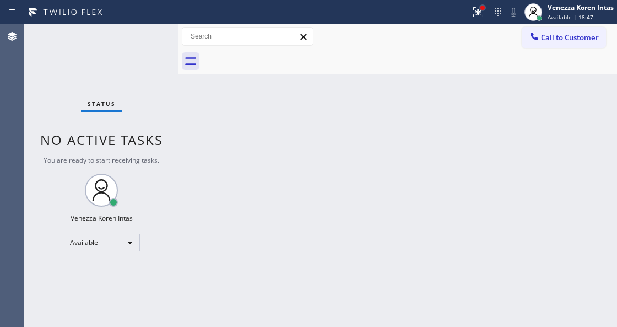
click at [480, 9] on div at bounding box center [482, 8] width 4 height 4
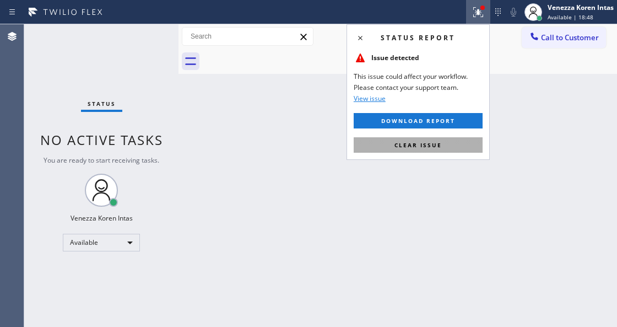
click at [446, 148] on button "Clear issue" at bounding box center [418, 144] width 129 height 15
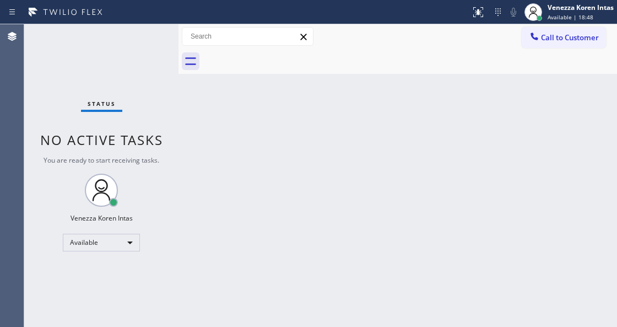
drag, startPoint x: 413, startPoint y: 213, endPoint x: 304, endPoint y: 269, distance: 123.4
click at [413, 213] on div "Back to Dashboard Change Sender ID Customers Technicians Select a contact Outbo…" at bounding box center [397, 175] width 439 height 302
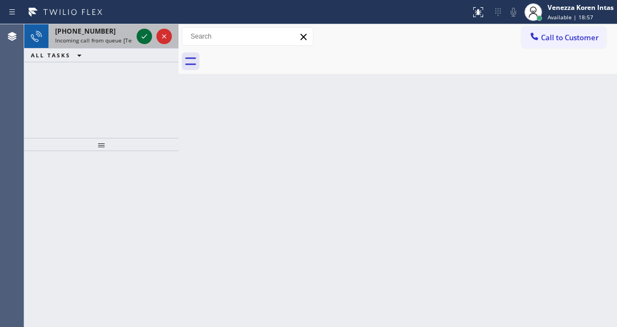
click at [148, 40] on icon at bounding box center [144, 36] width 13 height 13
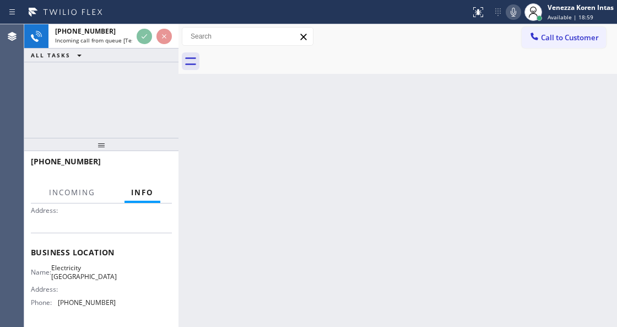
scroll to position [147, 0]
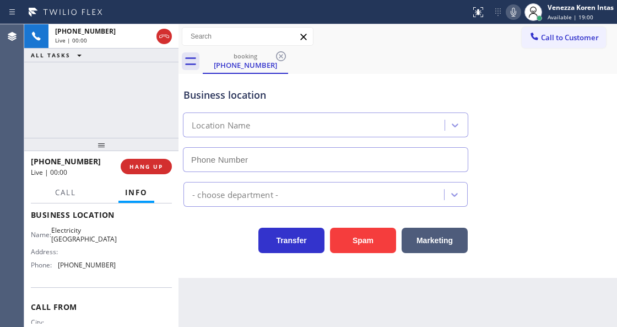
type input "(714) 643-8039"
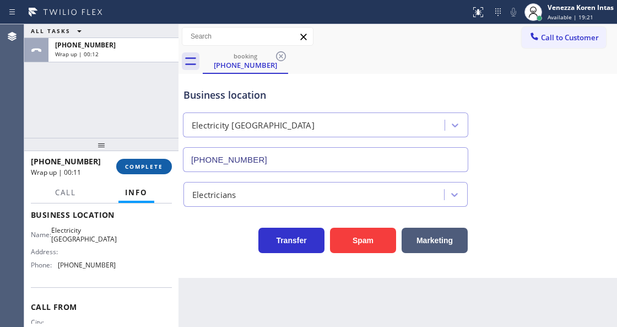
click at [149, 160] on button "COMPLETE" at bounding box center [144, 166] width 56 height 15
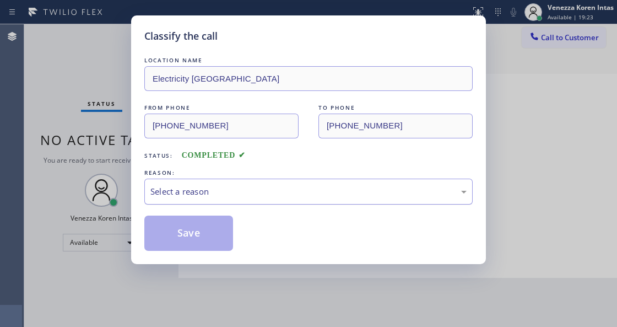
click at [245, 195] on div "Select a reason" at bounding box center [308, 191] width 316 height 13
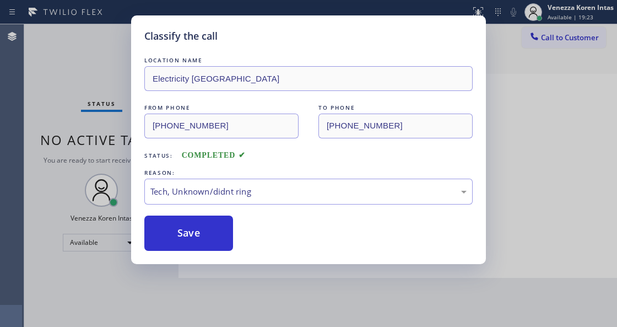
drag, startPoint x: 213, startPoint y: 245, endPoint x: 240, endPoint y: 321, distance: 80.7
click at [213, 244] on button "Save" at bounding box center [188, 232] width 89 height 35
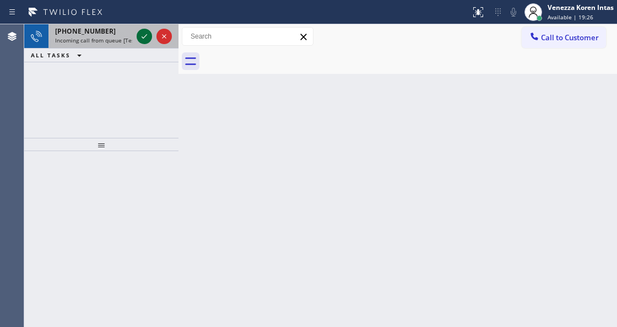
click at [143, 37] on icon at bounding box center [145, 36] width 6 height 4
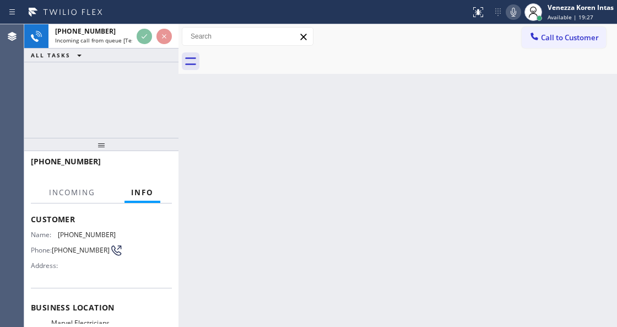
scroll to position [110, 0]
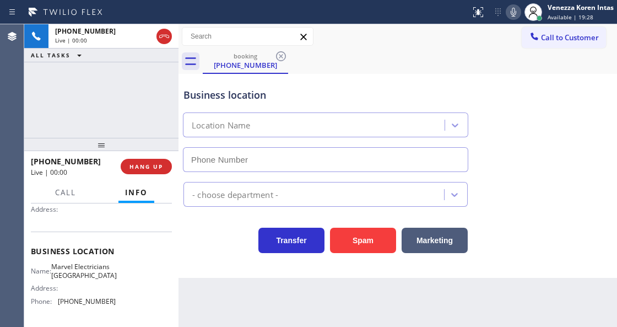
type input "(949) 688-6465"
click at [198, 242] on div "Transfer Spam Marketing" at bounding box center [325, 237] width 289 height 31
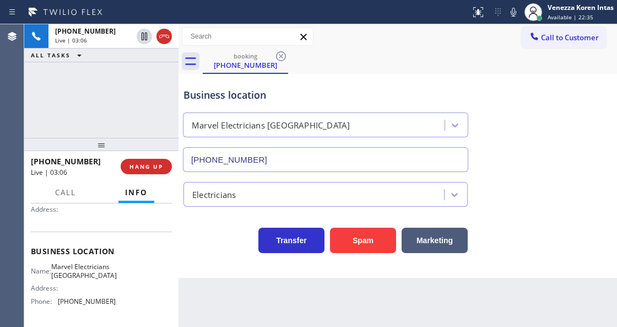
drag, startPoint x: 510, startPoint y: 9, endPoint x: 389, endPoint y: 53, distance: 128.4
click at [506, 12] on div at bounding box center [513, 12] width 15 height 13
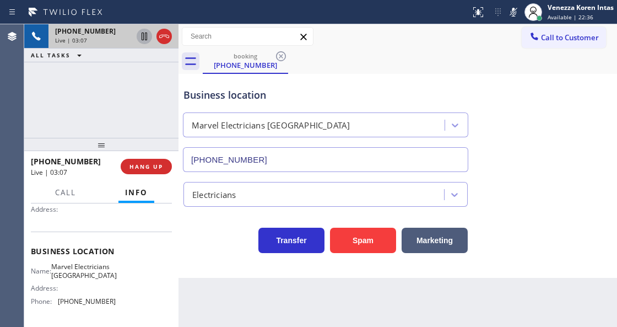
click at [139, 37] on icon at bounding box center [144, 36] width 13 height 13
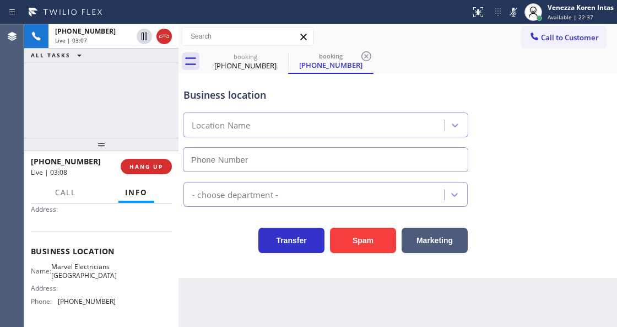
type input "(949) 688-6465"
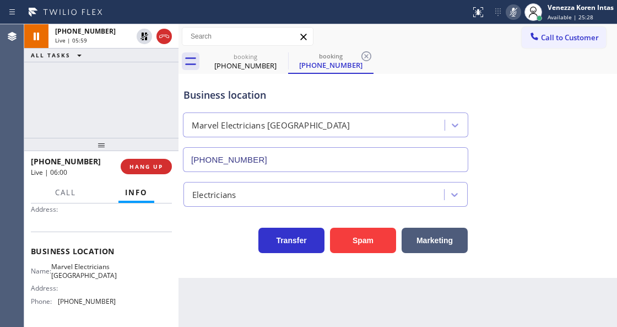
click at [515, 6] on icon at bounding box center [513, 12] width 13 height 13
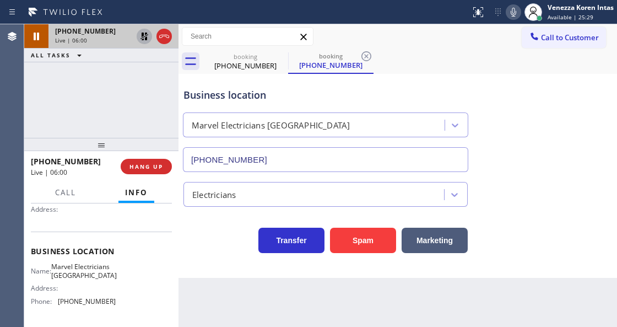
click at [141, 36] on icon at bounding box center [144, 36] width 13 height 13
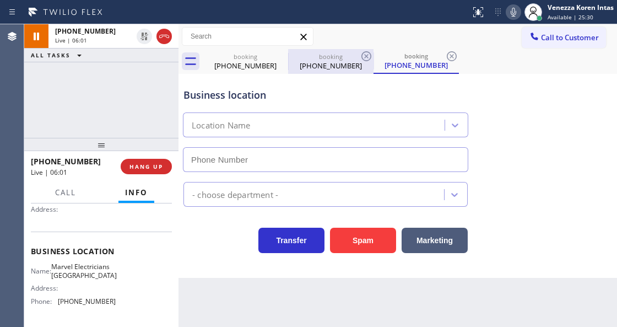
type input "(949) 688-6465"
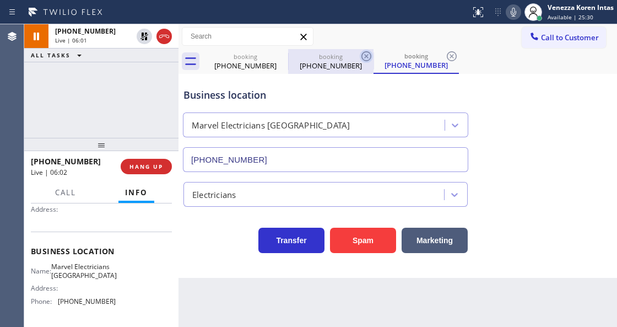
click at [360, 55] on icon at bounding box center [366, 56] width 13 height 13
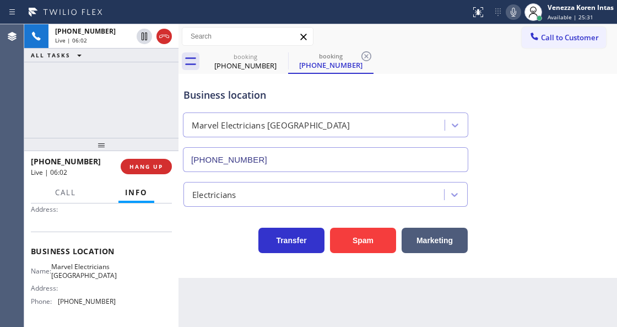
click at [362, 55] on icon at bounding box center [366, 56] width 10 height 10
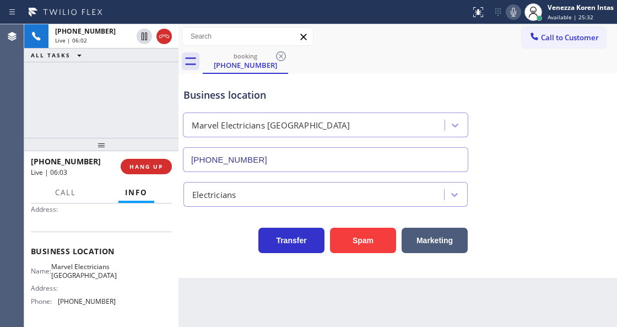
click at [367, 67] on div "booking (657) 565-0800" at bounding box center [410, 61] width 414 height 25
drag, startPoint x: 59, startPoint y: 264, endPoint x: 90, endPoint y: 284, distance: 37.1
click at [90, 279] on span "Marvel Electricians San Clemente" at bounding box center [84, 270] width 66 height 17
copy span "Marvel Electricians San Clemente"
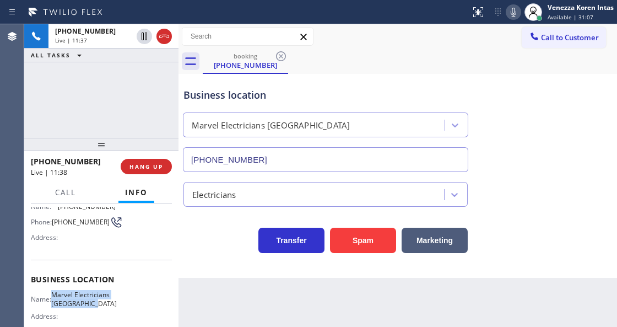
scroll to position [36, 0]
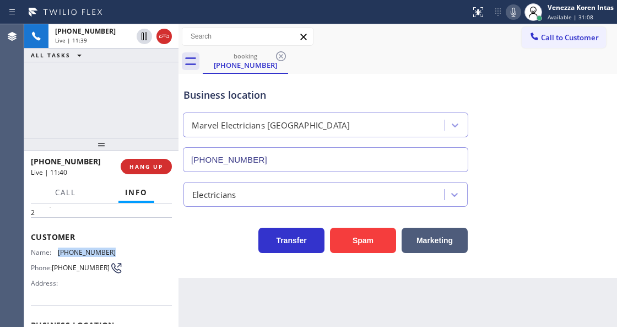
drag, startPoint x: 108, startPoint y: 247, endPoint x: 59, endPoint y: 247, distance: 49.0
click at [59, 248] on span "(657) 565-0800" at bounding box center [87, 252] width 58 height 8
copy span "(657) 565-0800"
click at [507, 12] on icon at bounding box center [513, 12] width 13 height 13
click at [511, 13] on icon at bounding box center [514, 12] width 6 height 9
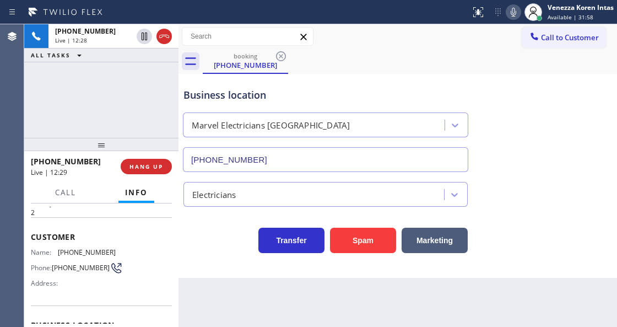
click at [529, 106] on div "Business location Marvel Electricians San Clemente (949) 688-6465" at bounding box center [397, 122] width 433 height 100
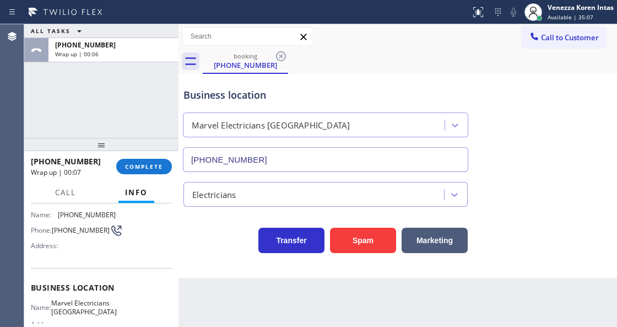
scroll to position [147, 0]
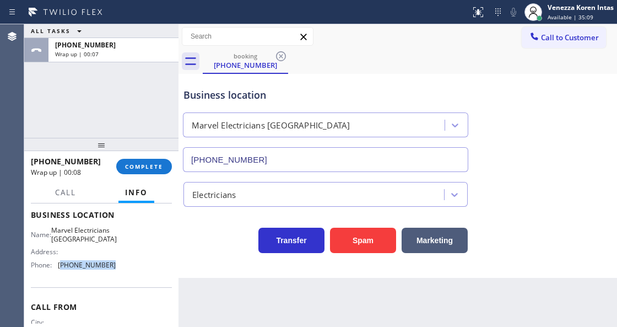
drag, startPoint x: 108, startPoint y: 273, endPoint x: 61, endPoint y: 274, distance: 47.4
click at [61, 269] on span "(949) 688-6465" at bounding box center [87, 265] width 58 height 8
copy span "949) 688-6465"
click at [146, 169] on span "COMPLETE" at bounding box center [144, 167] width 38 height 8
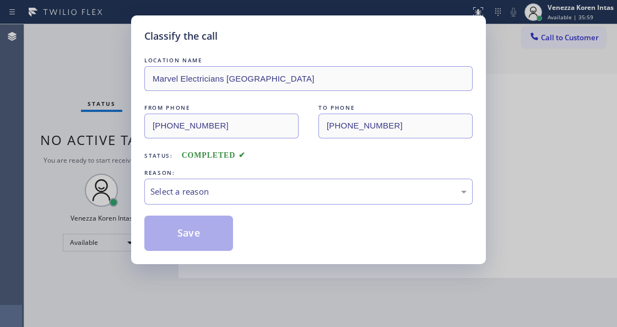
click at [251, 193] on div "Select a reason" at bounding box center [308, 191] width 316 height 13
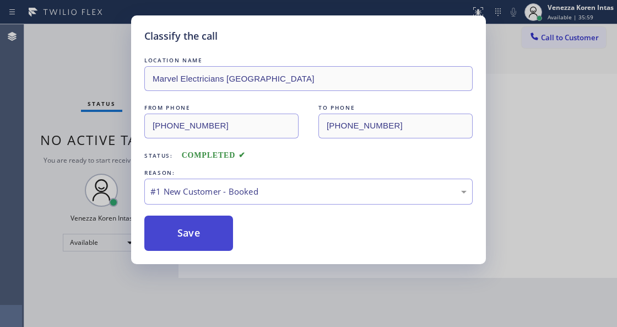
click at [230, 228] on button "Save" at bounding box center [188, 232] width 89 height 35
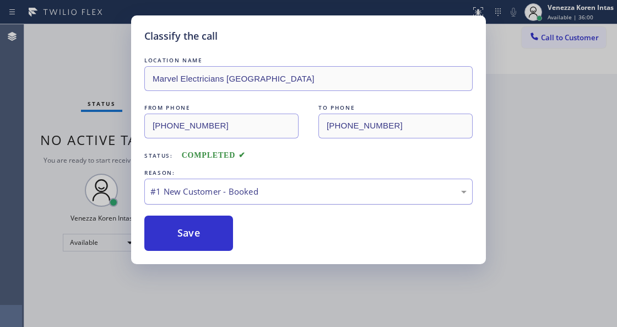
drag, startPoint x: 192, startPoint y: 242, endPoint x: 269, endPoint y: 180, distance: 99.5
click at [192, 241] on button "Save" at bounding box center [188, 232] width 89 height 35
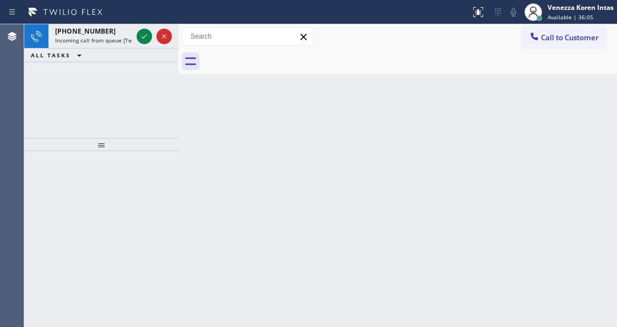
click at [145, 38] on icon at bounding box center [144, 36] width 13 height 13
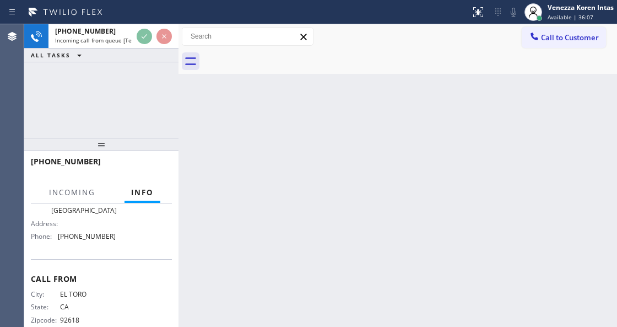
scroll to position [73, 0]
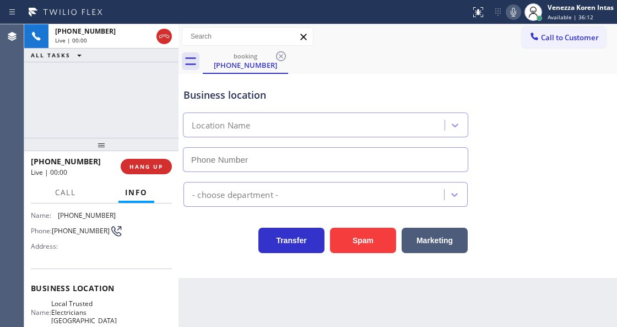
type input "(949) 755-8402"
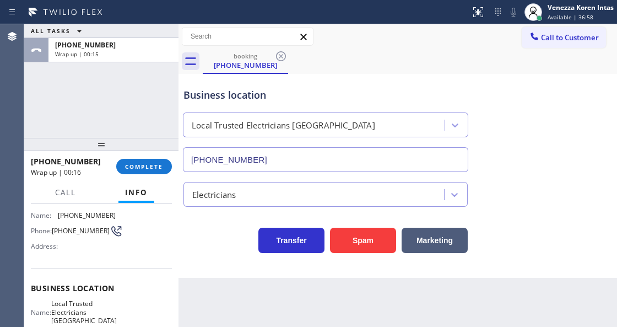
drag, startPoint x: 347, startPoint y: 324, endPoint x: 351, endPoint y: 317, distance: 8.1
click at [348, 324] on div "Back to Dashboard Change Sender ID Customers Technicians Select a contact Outbo…" at bounding box center [397, 175] width 439 height 302
click at [156, 172] on button "COMPLETE" at bounding box center [144, 166] width 56 height 15
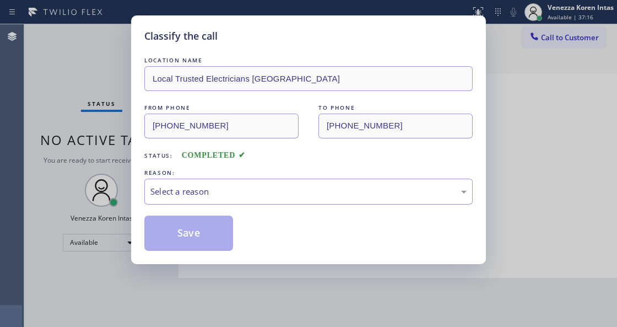
click at [211, 190] on div "Select a reason" at bounding box center [308, 191] width 316 height 13
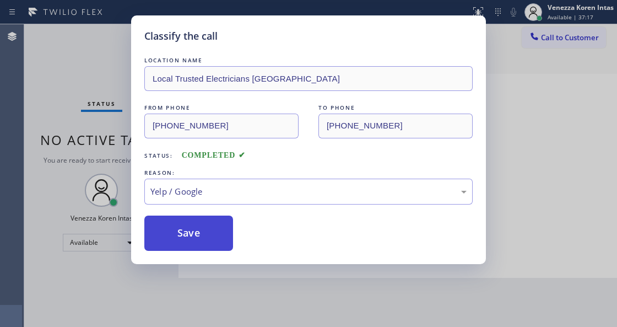
click at [175, 216] on button "Save" at bounding box center [188, 232] width 89 height 35
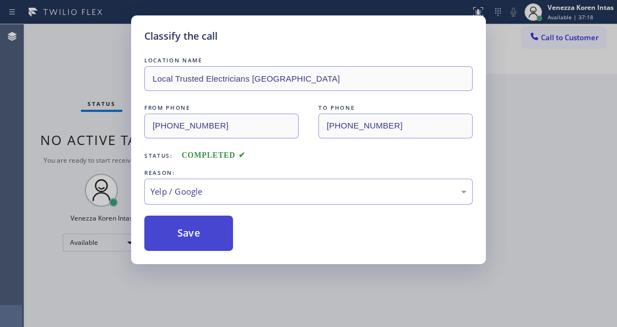
click at [192, 226] on button "Save" at bounding box center [188, 232] width 89 height 35
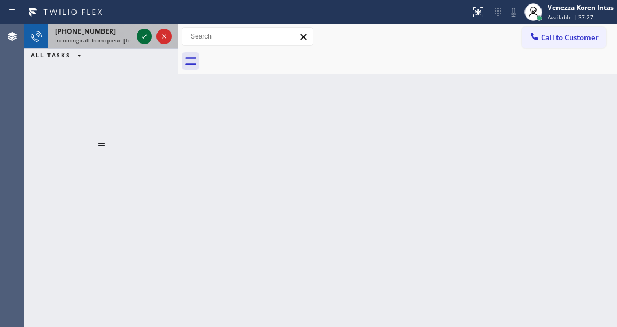
click at [147, 41] on icon at bounding box center [144, 36] width 13 height 13
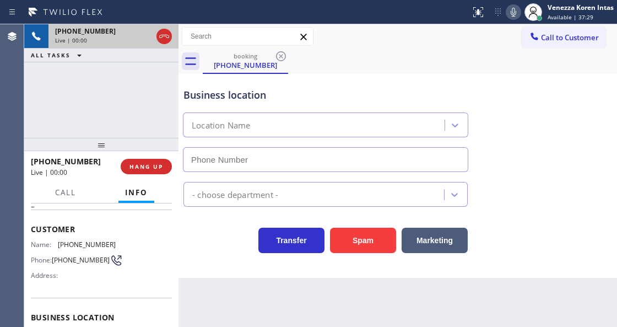
scroll to position [110, 0]
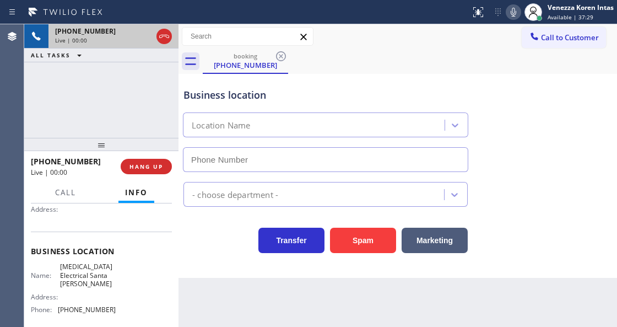
type input "(805) 222-7315"
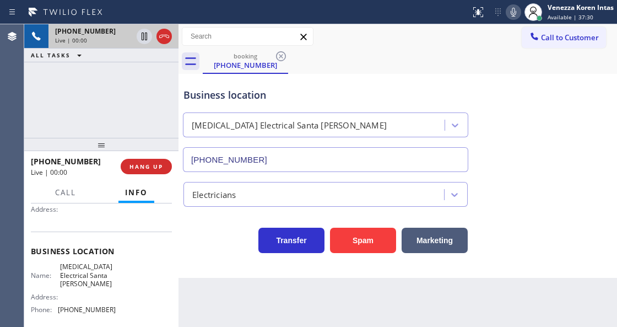
click at [213, 325] on div "Back to Dashboard Change Sender ID Customers Technicians Select a contact Outbo…" at bounding box center [397, 175] width 439 height 302
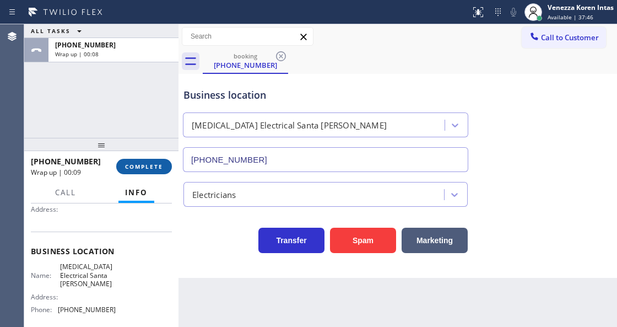
click at [127, 165] on span "COMPLETE" at bounding box center [144, 167] width 38 height 8
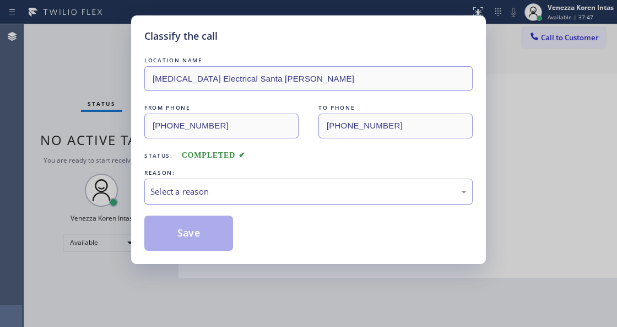
click at [222, 187] on div "Select a reason" at bounding box center [308, 191] width 316 height 13
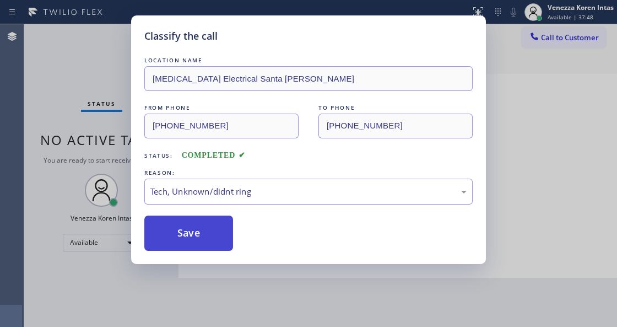
click at [199, 248] on button "Save" at bounding box center [188, 232] width 89 height 35
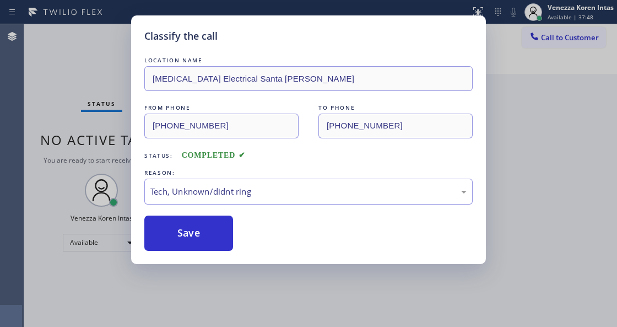
drag, startPoint x: 216, startPoint y: 316, endPoint x: 217, endPoint y: 324, distance: 8.3
click at [216, 317] on div "Classify the call LOCATION NAME High Voltage Electrical Santa Paula FROM PHONE …" at bounding box center [308, 163] width 617 height 327
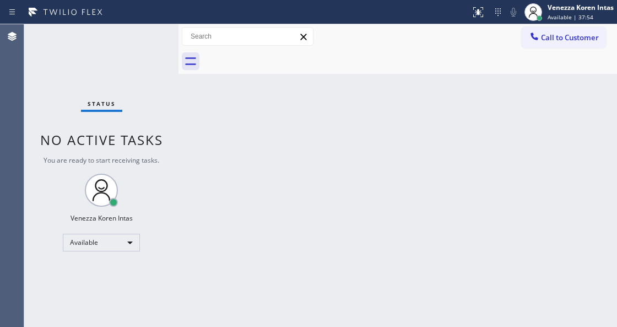
drag, startPoint x: 198, startPoint y: 97, endPoint x: 273, endPoint y: 133, distance: 83.3
click at [197, 97] on div "Back to Dashboard Change Sender ID Customers Technicians Select a contact Outbo…" at bounding box center [397, 175] width 439 height 302
click at [277, 133] on div "Back to Dashboard Change Sender ID Customers Technicians Select a contact Outbo…" at bounding box center [397, 175] width 439 height 302
drag, startPoint x: 79, startPoint y: 80, endPoint x: 24, endPoint y: 87, distance: 55.0
click at [77, 80] on div "Status No active tasks You are ready to start receiving tasks. Venezza Koren In…" at bounding box center [101, 175] width 154 height 302
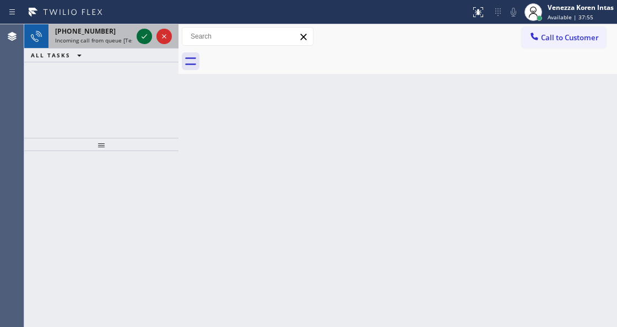
click at [141, 34] on icon at bounding box center [144, 36] width 13 height 13
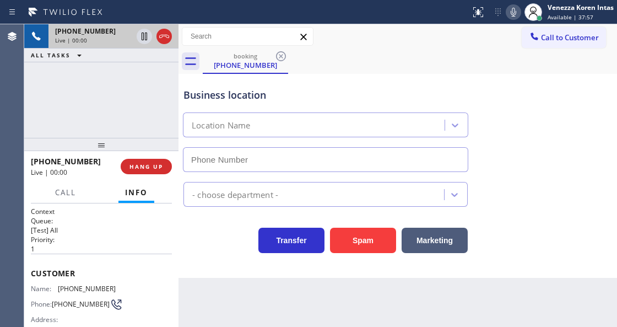
scroll to position [147, 0]
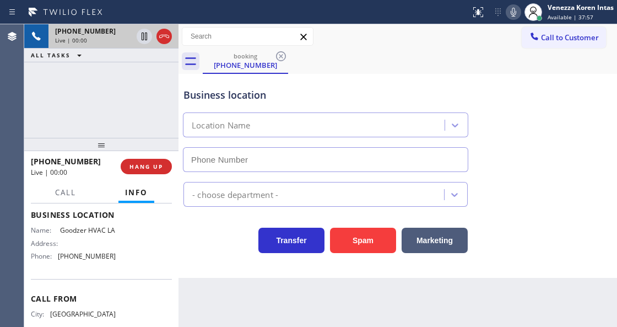
type input "(213) 642-1141"
click at [188, 264] on div "Business location Goodzer HVAC LA (213) 642-1141 HVAC Transfer Spam Marketing" at bounding box center [397, 176] width 439 height 204
click at [205, 246] on div "Transfer Spam Marketing" at bounding box center [325, 237] width 289 height 31
click at [410, 85] on div "Business location Goodzer HVAC LA (213) 642-1141" at bounding box center [325, 124] width 289 height 95
click at [382, 89] on div "Business location" at bounding box center [325, 95] width 284 height 15
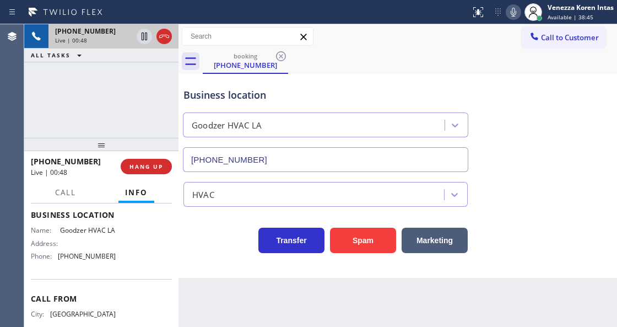
click at [339, 326] on div "Back to Dashboard Change Sender ID Customers Technicians Select a contact Outbo…" at bounding box center [397, 175] width 439 height 302
click at [152, 103] on div "+18186208187 Live | 00:53 ALL TASKS ALL TASKS ACTIVE TASKS TASKS IN WRAP UP" at bounding box center [101, 80] width 154 height 113
click at [162, 39] on icon at bounding box center [164, 36] width 13 height 13
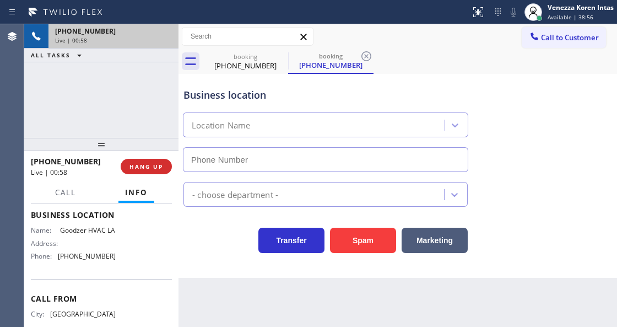
type input "(213) 642-1141"
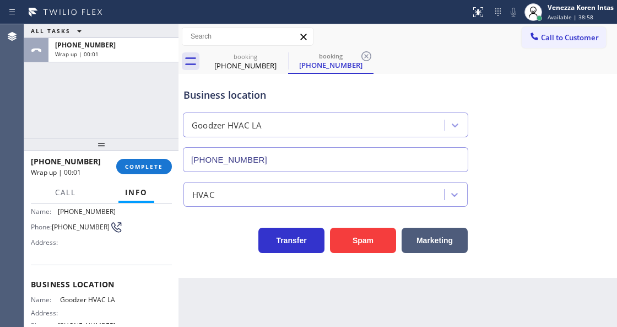
scroll to position [36, 0]
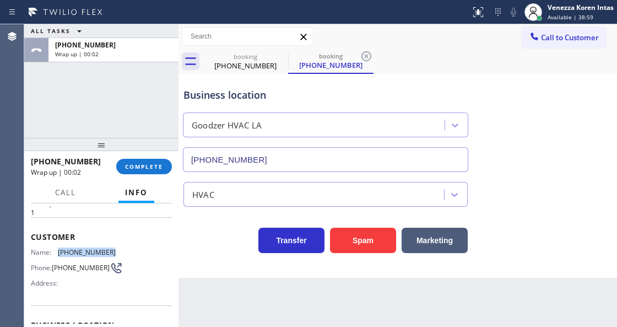
drag, startPoint x: 116, startPoint y: 247, endPoint x: 56, endPoint y: 248, distance: 59.5
click at [56, 248] on div "Name: (818) 620-8187 Phone: (818) 620-8187 Address:" at bounding box center [101, 270] width 141 height 44
copy div "(818) 620-8187"
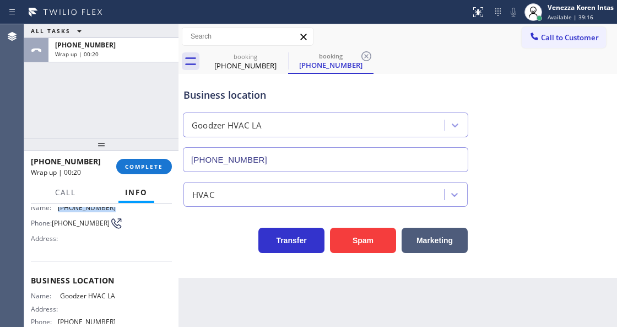
scroll to position [147, 0]
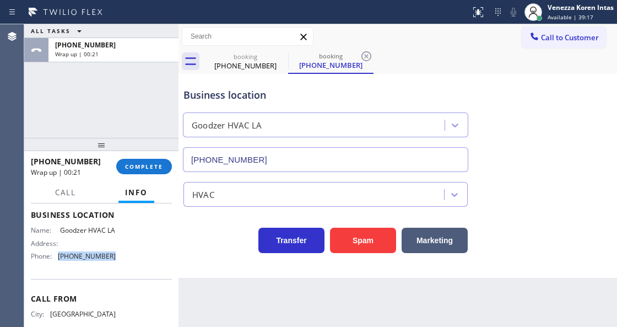
drag, startPoint x: 104, startPoint y: 266, endPoint x: 58, endPoint y: 267, distance: 45.2
click at [57, 264] on div "Name: Goodzer HVAC LA Address: Phone: (213) 642-1141" at bounding box center [101, 245] width 141 height 39
copy div "(213) 642-1141"
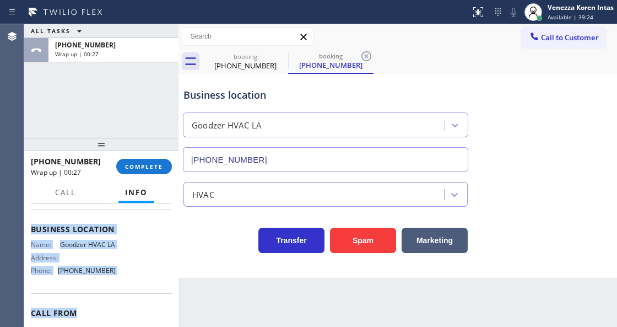
scroll to position [177, 0]
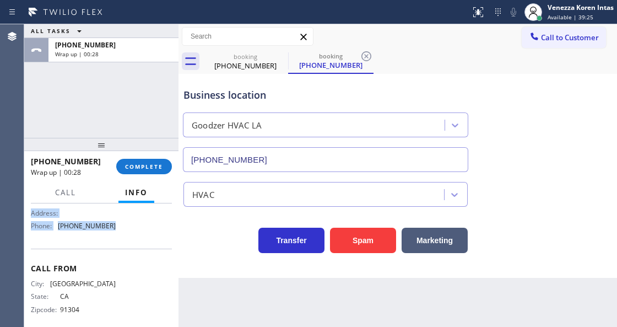
drag, startPoint x: 29, startPoint y: 270, endPoint x: 123, endPoint y: 244, distance: 98.2
click at [123, 244] on div "Context Queue: [Test] All Priority: 1 Customer Name: (818) 620-8187 Phone: (818…" at bounding box center [101, 264] width 154 height 123
copy div "Customer Name: (818) 620-8187 Phone: (818) 620-8187 Address: Business location …"
click at [380, 42] on div "Call to Customer Outbound call Location [GEOGRAPHIC_DATA] Appliance Mending You…" at bounding box center [397, 36] width 439 height 19
drag, startPoint x: 151, startPoint y: 164, endPoint x: 217, endPoint y: 182, distance: 68.0
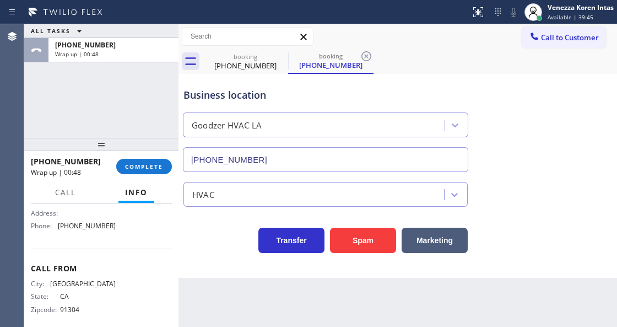
click at [152, 164] on span "COMPLETE" at bounding box center [144, 167] width 38 height 8
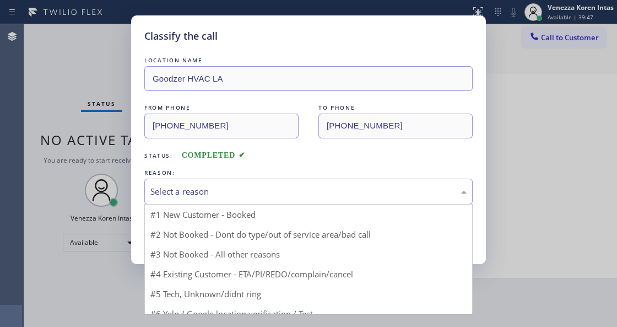
click at [234, 198] on div "Select a reason" at bounding box center [308, 191] width 316 height 13
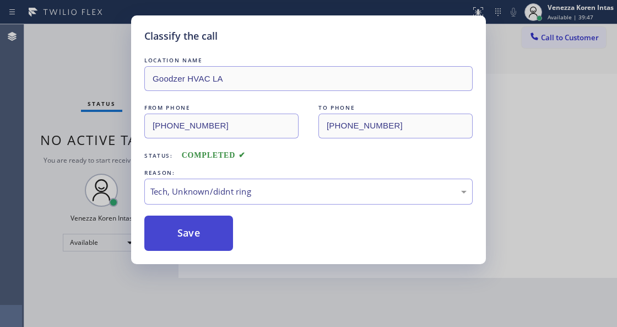
click at [222, 236] on button "Save" at bounding box center [188, 232] width 89 height 35
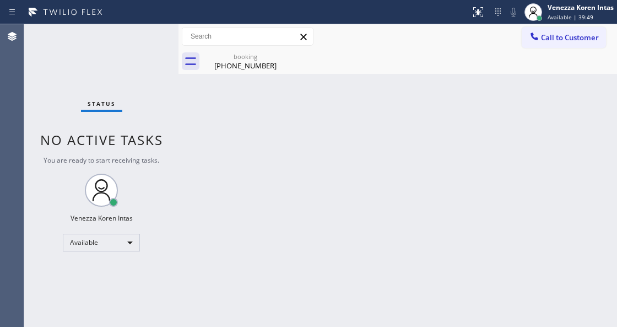
click at [567, 20] on span "Available | 39:49" at bounding box center [571, 17] width 46 height 8
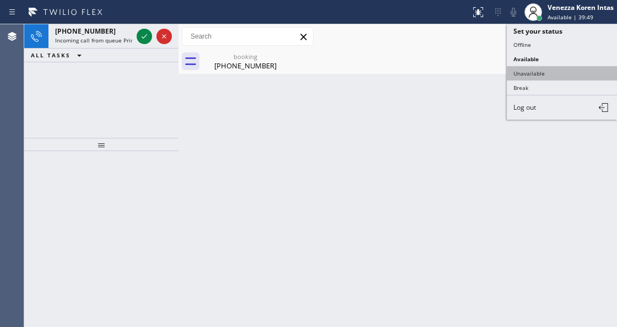
click at [550, 74] on button "Unavailable" at bounding box center [562, 73] width 110 height 14
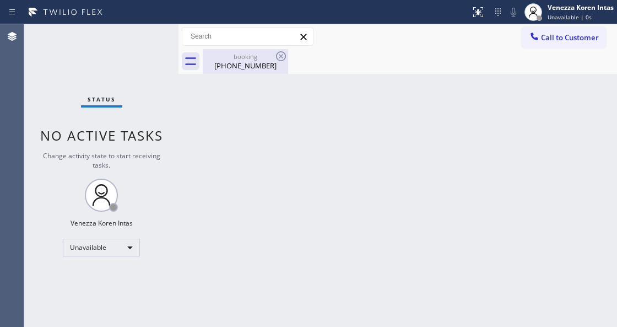
click at [234, 69] on div "(818) 620-8187" at bounding box center [245, 66] width 83 height 10
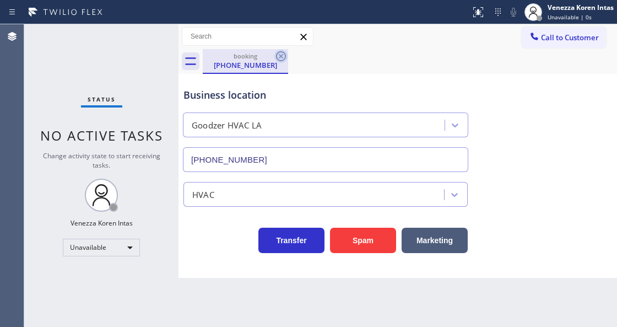
click at [284, 55] on icon at bounding box center [280, 56] width 13 height 13
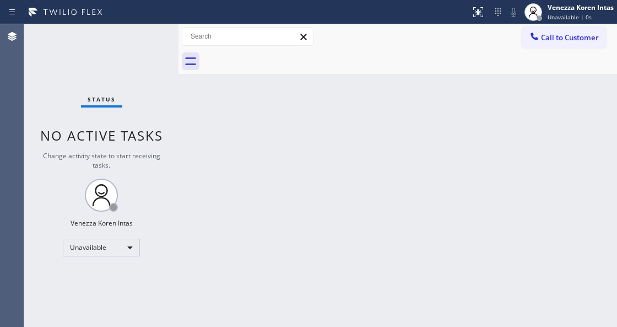
click at [391, 77] on div "Back to Dashboard Change Sender ID Customers Technicians Select a contact Outbo…" at bounding box center [397, 175] width 439 height 302
click at [557, 44] on button "Call to Customer" at bounding box center [564, 37] width 84 height 21
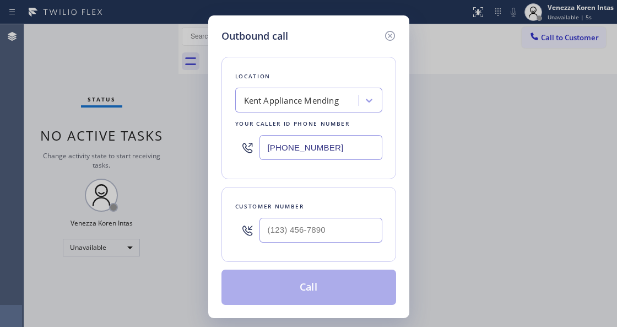
drag, startPoint x: 293, startPoint y: 147, endPoint x: 221, endPoint y: 140, distance: 71.4
click at [218, 138] on div "Outbound call Location Kent Appliance Mending Your caller id phone number (206)…" at bounding box center [308, 166] width 201 height 302
paste input "13) 642-1141"
type input "(213) 642-1141"
click at [294, 234] on input "(___) ___-____" at bounding box center [320, 230] width 123 height 25
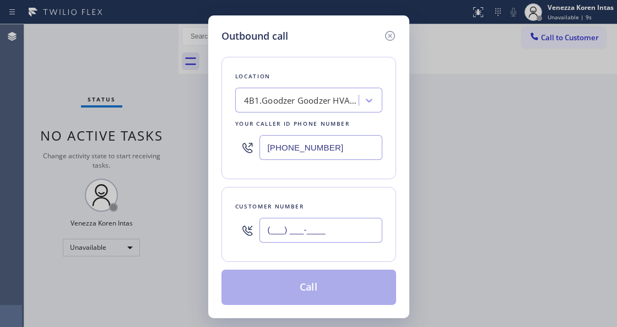
paste input "818) 620-8187"
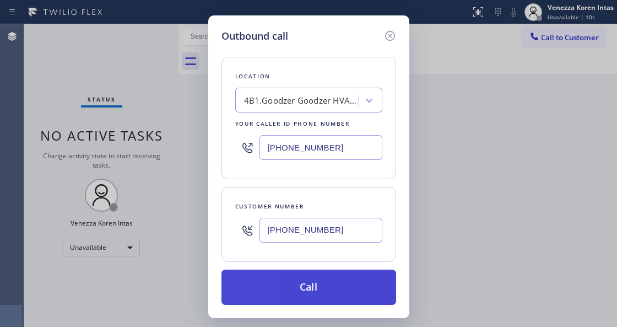
type input "(818) 620-8187"
click at [300, 285] on button "Call" at bounding box center [308, 286] width 175 height 35
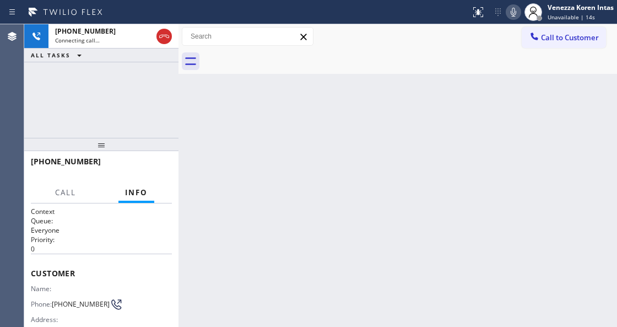
click at [371, 38] on div "Call to Customer Outbound call Location Goodzer HVAC LA Your caller id phone nu…" at bounding box center [397, 36] width 439 height 19
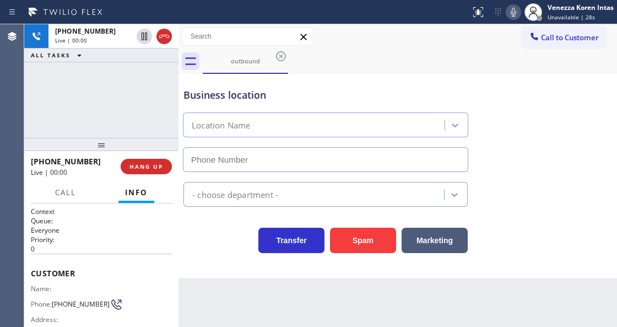
type input "(213) 642-1141"
click at [197, 278] on div "Business location Goodzer HVAC LA (213) 642-1141 HVAC Transfer Spam Marketing" at bounding box center [397, 176] width 439 height 204
click at [353, 66] on div "outbound" at bounding box center [410, 61] width 414 height 25
click at [396, 76] on div "Business location Goodzer HVAC LA (213) 642-1141" at bounding box center [397, 122] width 433 height 100
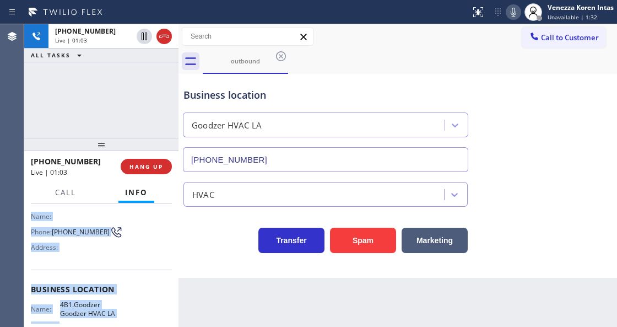
scroll to position [202, 0]
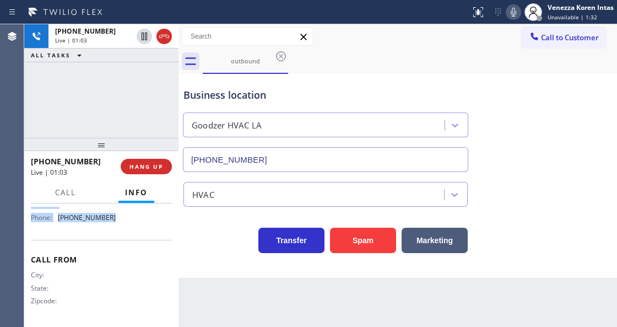
drag, startPoint x: 26, startPoint y: 268, endPoint x: 123, endPoint y: 228, distance: 105.0
click at [123, 228] on div "Context Queue: Everyone Priority: 0 Customer Name: Phone: (818) 620-8187 Addres…" at bounding box center [101, 264] width 154 height 123
click at [331, 98] on div "Business location" at bounding box center [325, 95] width 284 height 15
click at [140, 98] on div "+18186208187 Live | 01:06 ALL TASKS ALL TASKS ACTIVE TASKS TASKS IN WRAP UP" at bounding box center [101, 80] width 154 height 113
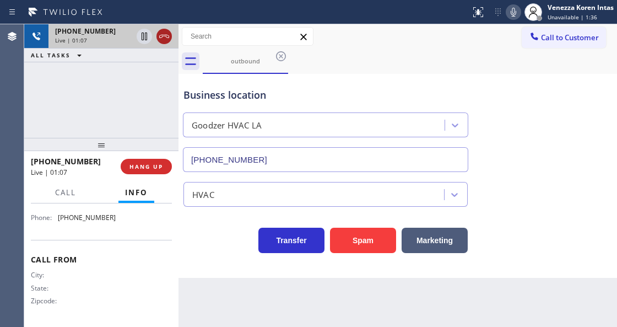
click at [165, 34] on icon at bounding box center [164, 36] width 13 height 13
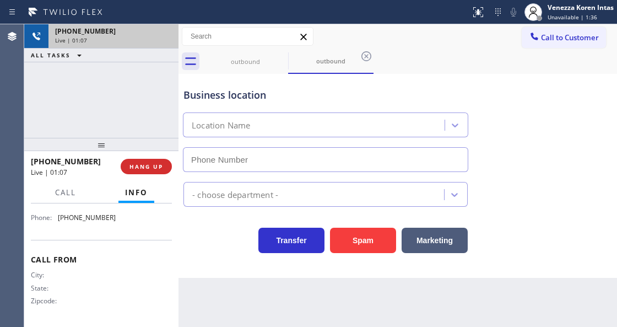
click at [215, 88] on div "Business location" at bounding box center [325, 95] width 284 height 15
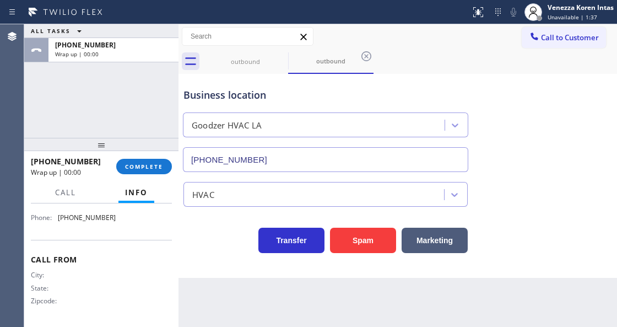
type input "(213) 642-1141"
click at [282, 56] on icon at bounding box center [280, 56] width 13 height 13
click at [288, 56] on div "outbound" at bounding box center [330, 61] width 85 height 25
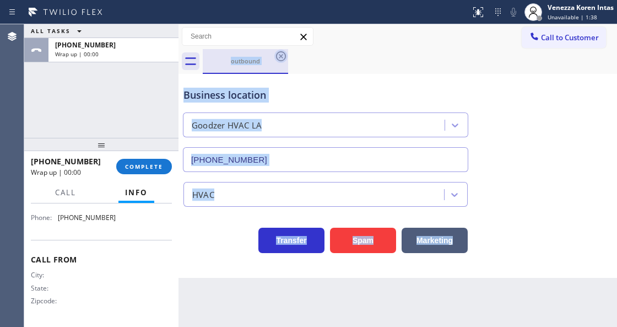
click at [281, 56] on icon at bounding box center [281, 56] width 10 height 10
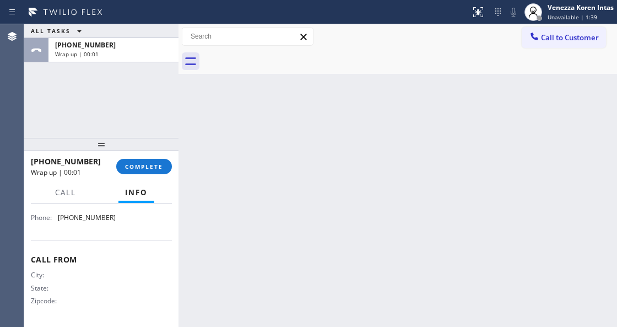
click at [317, 63] on div at bounding box center [410, 61] width 414 height 25
drag, startPoint x: 196, startPoint y: 111, endPoint x: 159, endPoint y: 103, distance: 37.3
click at [195, 112] on div "Back to Dashboard Change Sender ID Customers Technicians Select a contact Outbo…" at bounding box center [397, 175] width 439 height 302
click at [159, 103] on div "ALL TASKS ALL TASKS ACTIVE TASKS TASKS IN WRAP UP +18186208187 Wrap up | 00:01" at bounding box center [101, 80] width 154 height 113
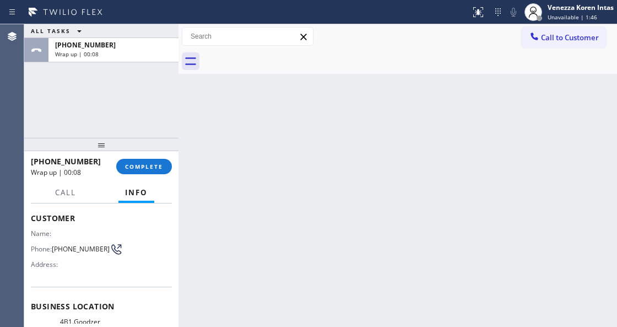
scroll to position [0, 0]
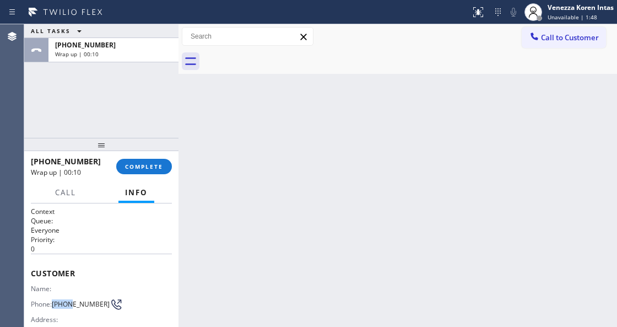
drag, startPoint x: 69, startPoint y: 297, endPoint x: 54, endPoint y: 299, distance: 15.5
click at [54, 300] on span "(818) 620-8187" at bounding box center [81, 304] width 58 height 8
click at [162, 167] on span "COMPLETE" at bounding box center [144, 167] width 38 height 8
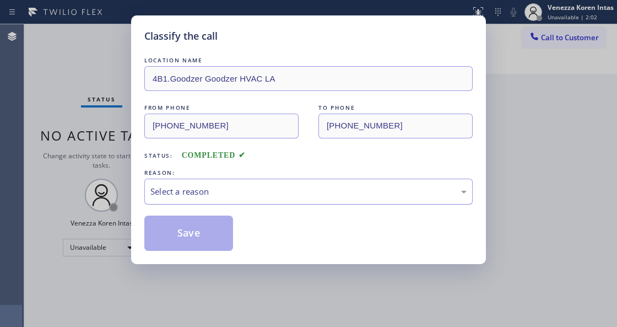
click at [234, 196] on div "Select a reason" at bounding box center [308, 191] width 316 height 13
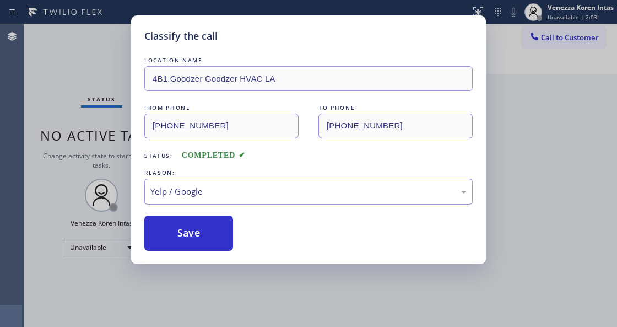
click at [226, 187] on div "Yelp / Google" at bounding box center [308, 191] width 316 height 13
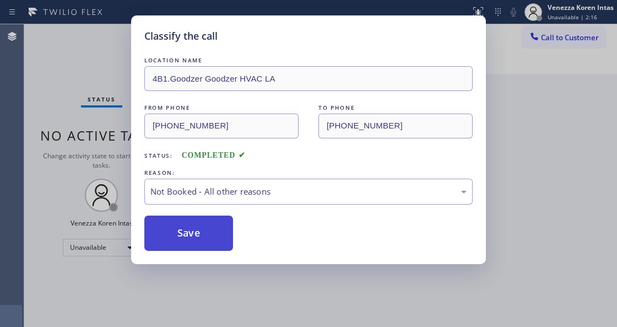
click at [203, 245] on button "Save" at bounding box center [188, 232] width 89 height 35
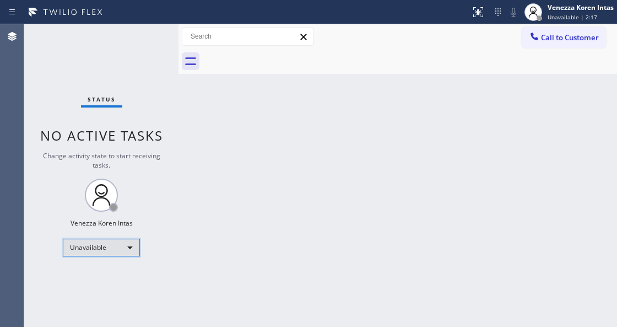
click at [115, 247] on div "Unavailable" at bounding box center [101, 248] width 77 height 18
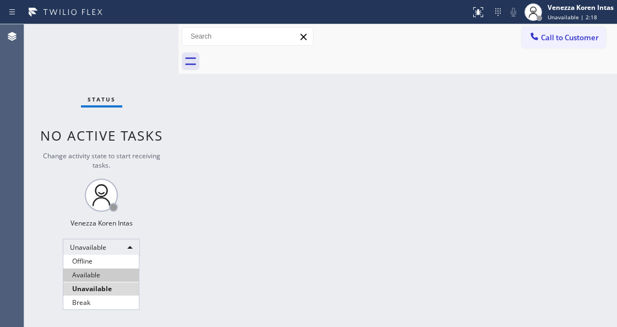
click at [100, 277] on li "Available" at bounding box center [100, 274] width 75 height 13
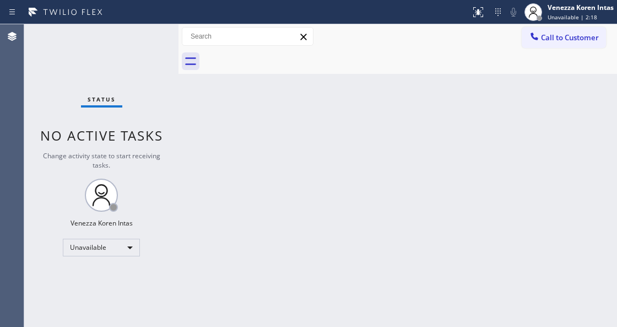
click at [221, 274] on div "Back to Dashboard Change Sender ID Customers Technicians Select a contact Outbo…" at bounding box center [397, 175] width 439 height 302
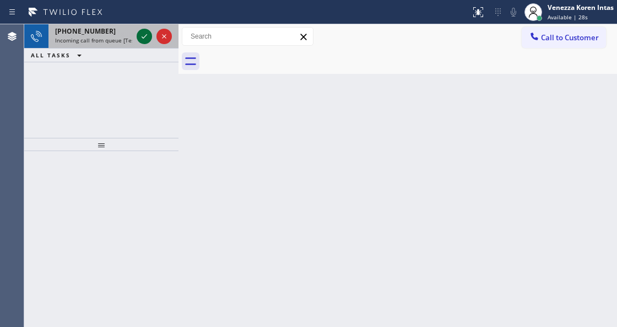
click at [144, 39] on icon at bounding box center [144, 36] width 13 height 13
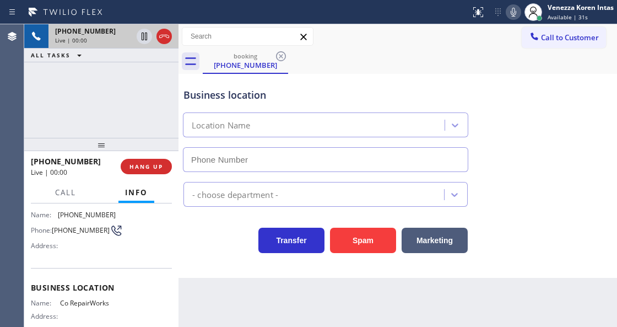
scroll to position [110, 0]
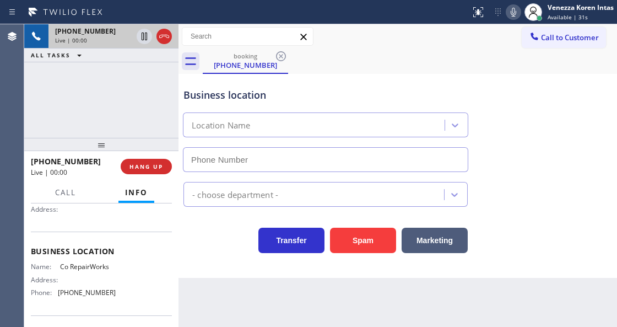
type input "(954) 507-2871"
click at [167, 34] on icon at bounding box center [164, 36] width 13 height 13
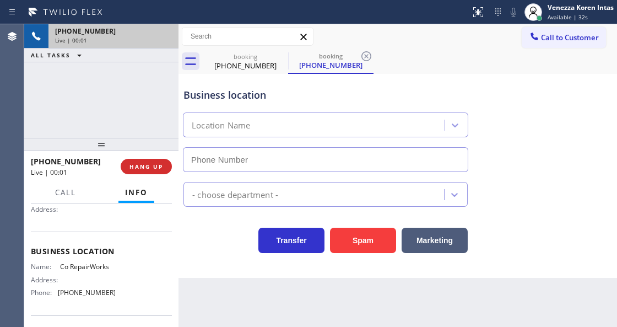
type input "(954) 507-2871"
click at [224, 326] on div "Back to Dashboard Change Sender ID Customers Technicians Select a contact Outbo…" at bounding box center [397, 175] width 439 height 302
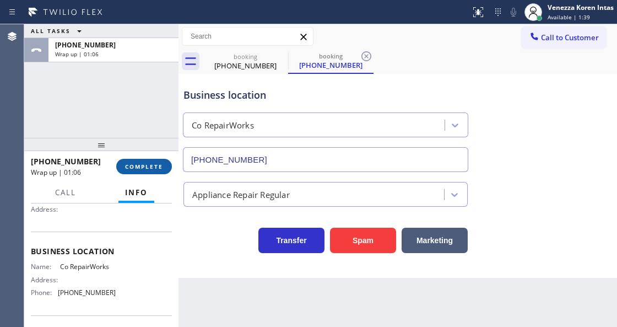
click at [158, 168] on span "COMPLETE" at bounding box center [144, 167] width 38 height 8
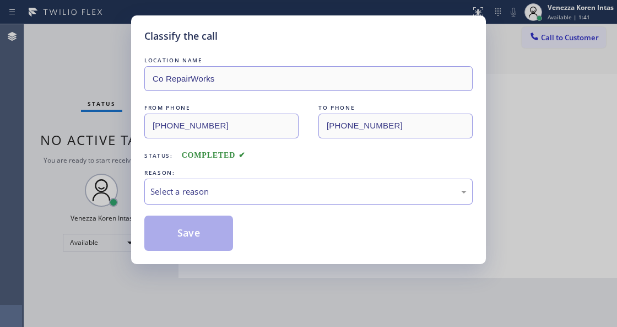
click at [252, 195] on div "Select a reason" at bounding box center [308, 191] width 316 height 13
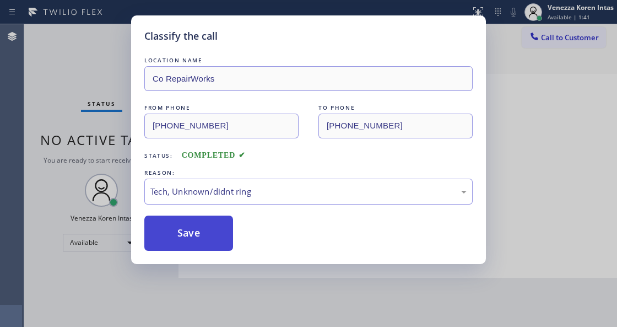
click at [225, 240] on button "Save" at bounding box center [188, 232] width 89 height 35
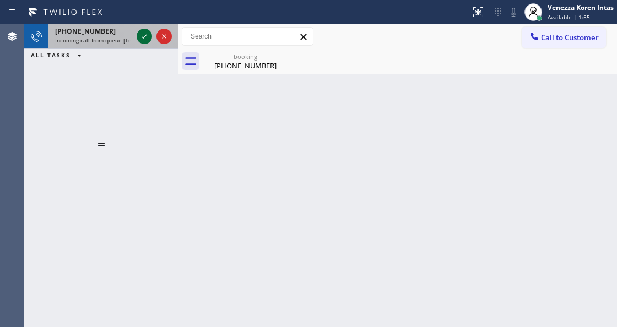
click at [148, 34] on icon at bounding box center [144, 36] width 13 height 13
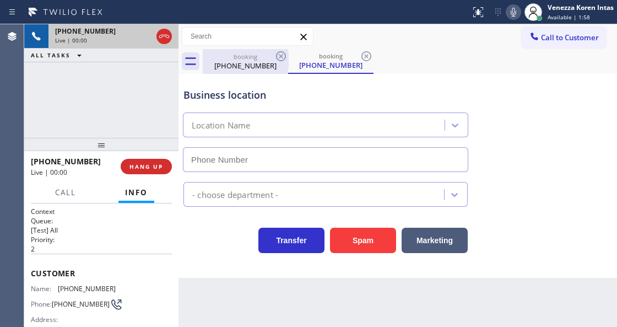
type input "(917) 983-2877"
click at [243, 57] on div "booking" at bounding box center [245, 56] width 83 height 8
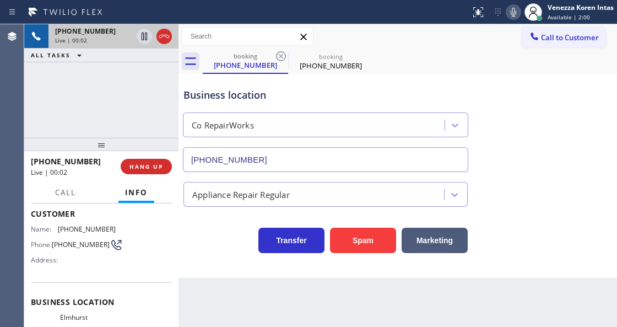
scroll to position [147, 0]
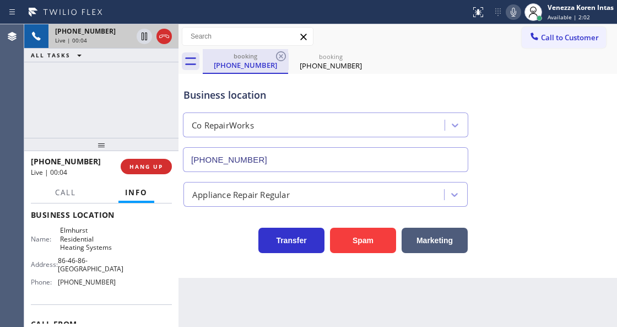
click at [253, 66] on div "(561) 226-6120" at bounding box center [245, 65] width 83 height 10
click at [241, 65] on div "(561) 226-6120" at bounding box center [245, 65] width 83 height 10
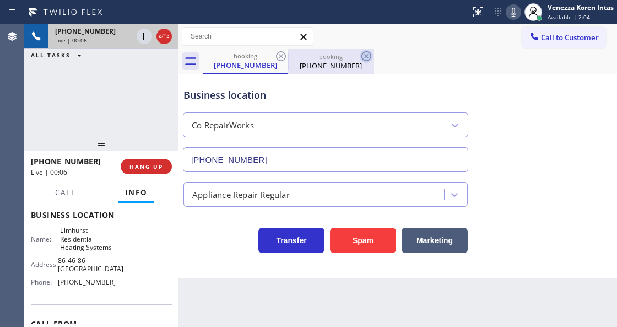
click at [285, 53] on icon at bounding box center [280, 56] width 13 height 13
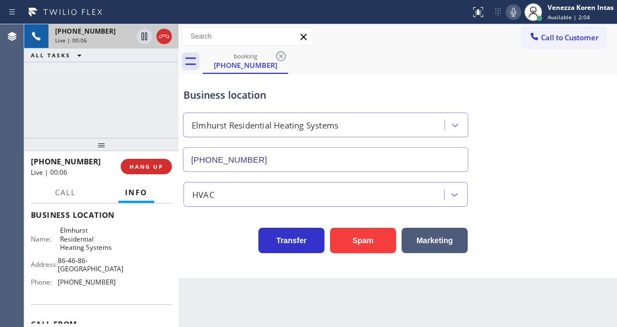
drag, startPoint x: 285, startPoint y: 54, endPoint x: 278, endPoint y: 57, distance: 7.4
click at [282, 55] on icon at bounding box center [280, 56] width 13 height 13
click at [278, 57] on div "booking (917) 969-3104" at bounding box center [410, 61] width 414 height 25
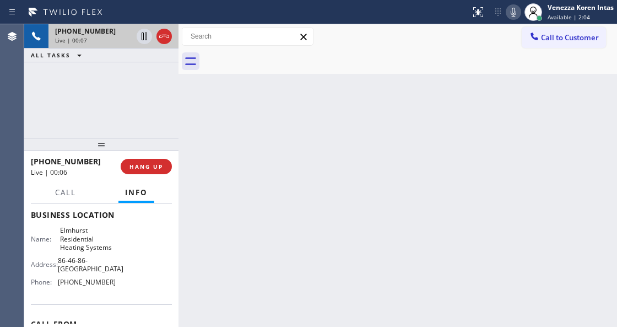
click at [278, 57] on div at bounding box center [410, 61] width 414 height 25
click at [107, 40] on div "Live | 00:08" at bounding box center [93, 40] width 77 height 8
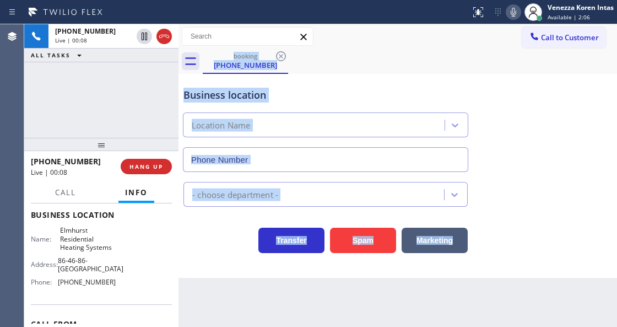
type input "(917) 983-2877"
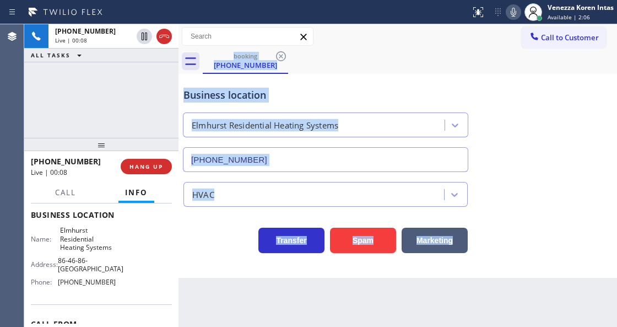
click at [198, 228] on div "Transfer Spam Marketing" at bounding box center [325, 237] width 289 height 31
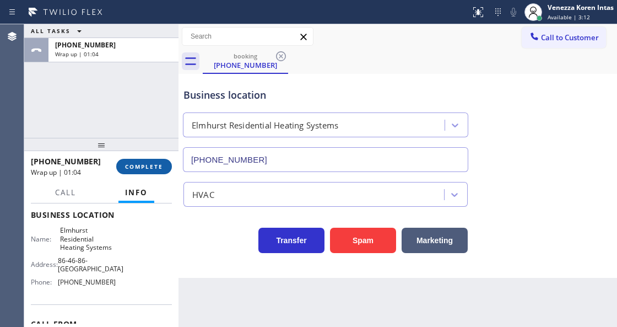
click at [141, 169] on span "COMPLETE" at bounding box center [144, 167] width 38 height 8
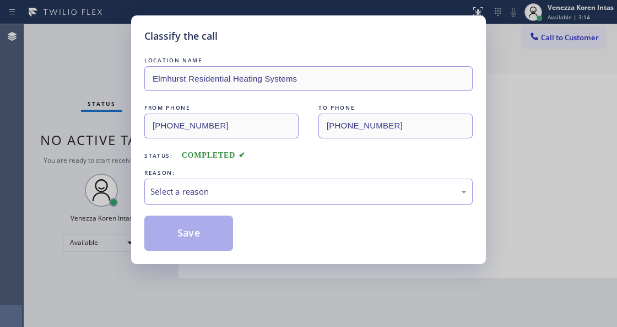
click at [254, 197] on div "Select a reason" at bounding box center [308, 191] width 316 height 13
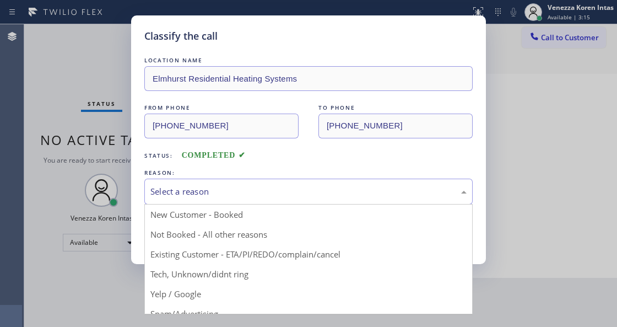
drag, startPoint x: 255, startPoint y: 278, endPoint x: 183, endPoint y: 234, distance: 84.6
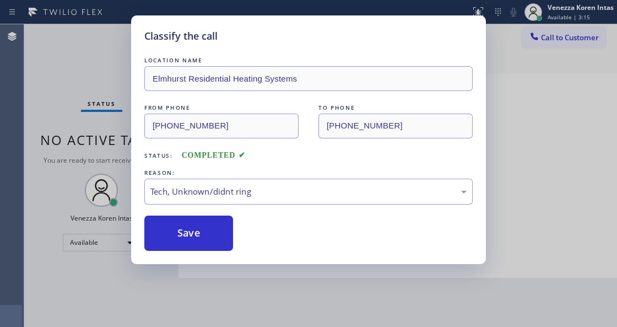
click at [183, 232] on button "Save" at bounding box center [188, 232] width 89 height 35
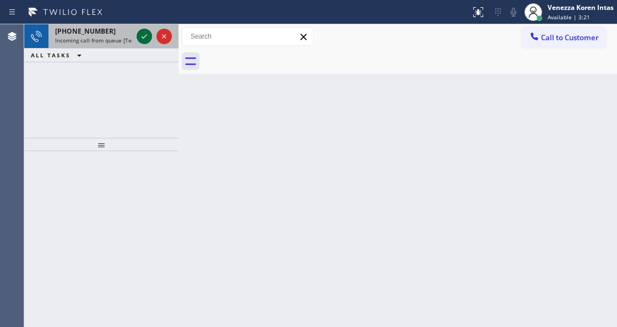
click at [143, 41] on icon at bounding box center [144, 36] width 13 height 13
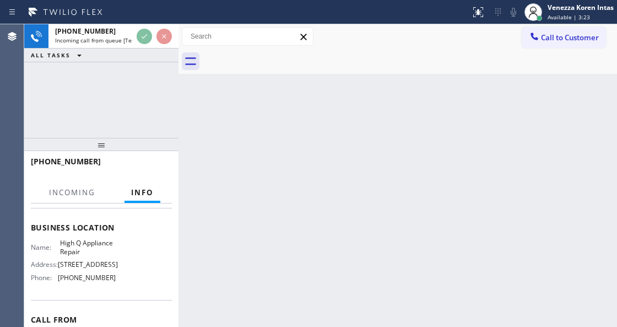
scroll to position [147, 0]
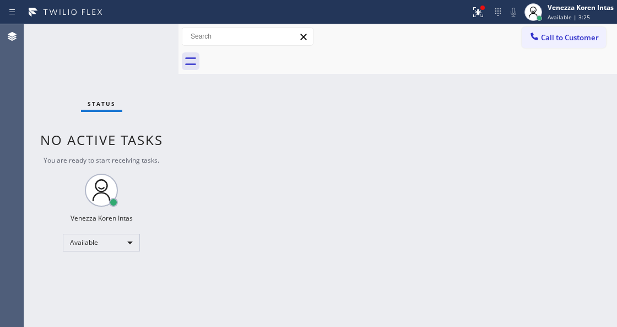
click at [141, 37] on div "Status No active tasks You are ready to start receiving tasks. Venezza Koren In…" at bounding box center [101, 175] width 154 height 302
click at [142, 37] on div "Status No active tasks You are ready to start receiving tasks. Venezza Koren In…" at bounding box center [101, 175] width 154 height 302
click at [287, 227] on div "Back to Dashboard Change Sender ID Customers Technicians Select a contact Outbo…" at bounding box center [397, 175] width 439 height 302
click at [559, 15] on span "Available | 3:26" at bounding box center [569, 17] width 42 height 8
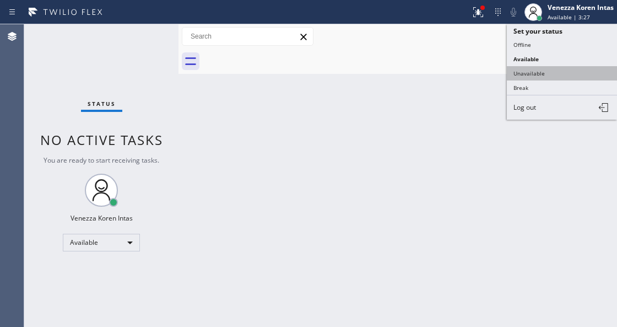
click at [555, 69] on button "Unavailable" at bounding box center [562, 73] width 110 height 14
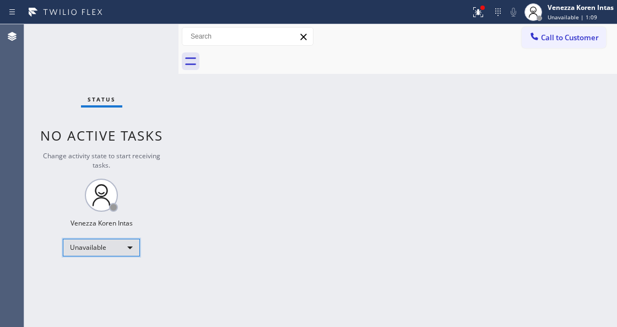
click at [85, 246] on div "Unavailable" at bounding box center [101, 248] width 77 height 18
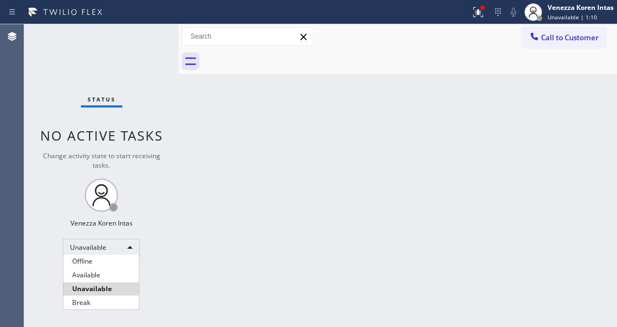
click at [106, 278] on li "Available" at bounding box center [100, 274] width 75 height 13
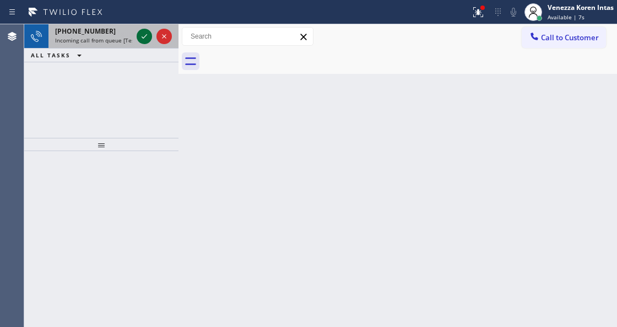
click at [143, 37] on icon at bounding box center [144, 36] width 13 height 13
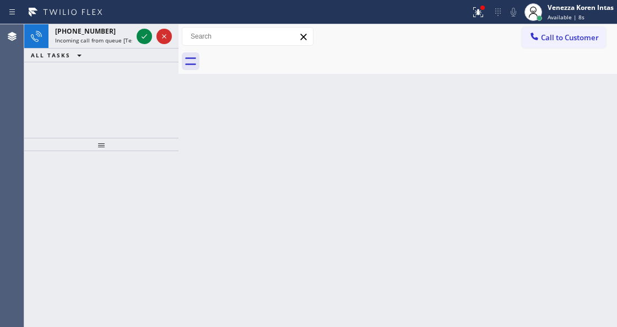
click at [143, 37] on icon at bounding box center [144, 36] width 13 height 13
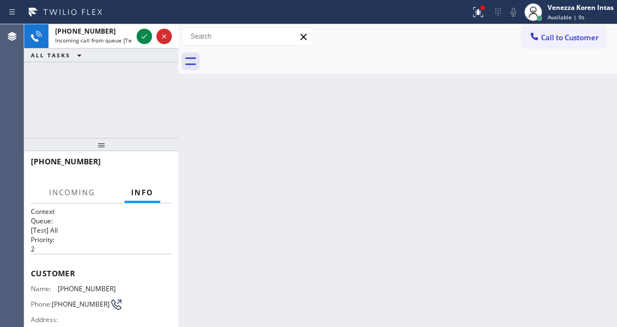
click at [143, 37] on icon at bounding box center [144, 36] width 13 height 13
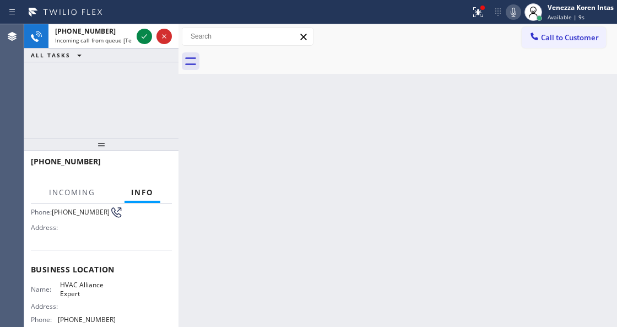
scroll to position [147, 0]
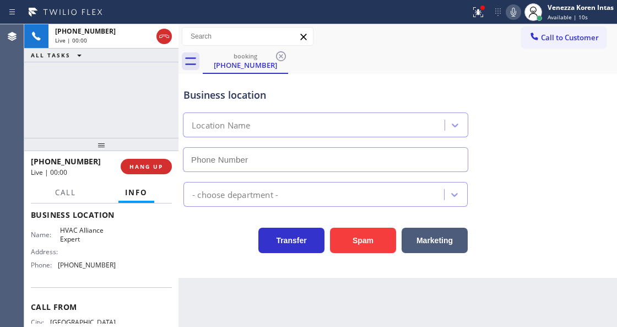
type input "(323) 508-2455"
click at [207, 255] on div "Business location HVAC Alliance Expert (323) 508-2455 HVAC Transfer Spam Market…" at bounding box center [397, 176] width 439 height 204
click at [192, 237] on div "Transfer Spam Marketing" at bounding box center [325, 237] width 289 height 31
click at [355, 88] on div "Business location" at bounding box center [325, 95] width 284 height 15
click at [477, 6] on icon at bounding box center [478, 12] width 13 height 13
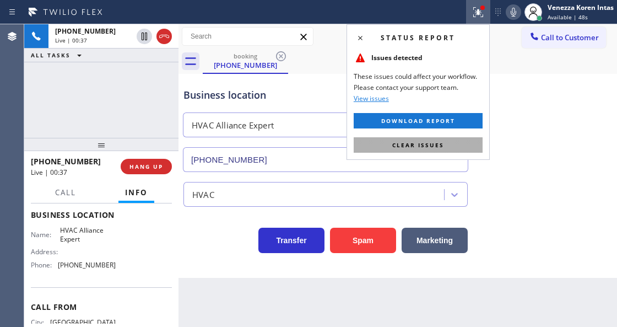
drag, startPoint x: 454, startPoint y: 147, endPoint x: 462, endPoint y: 150, distance: 8.1
click at [454, 147] on button "Clear issues" at bounding box center [418, 144] width 129 height 15
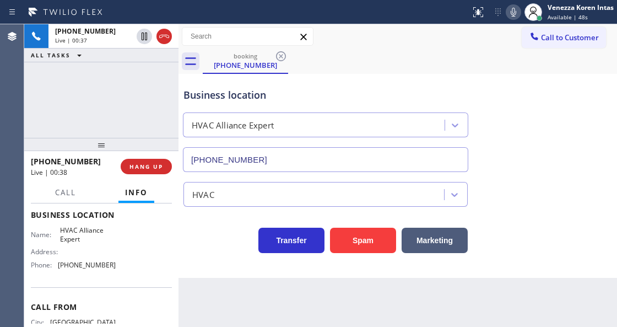
click at [520, 149] on div "Business location HVAC Alliance Expert (323) 508-2455" at bounding box center [397, 122] width 433 height 100
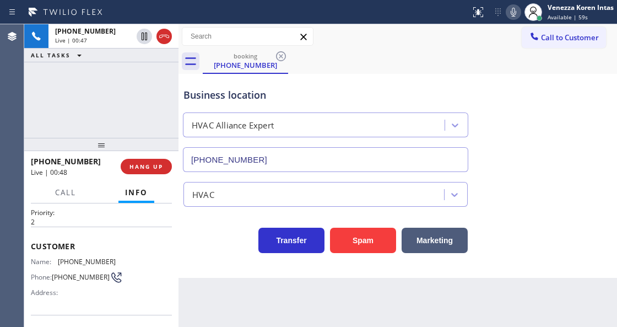
scroll to position [0, 0]
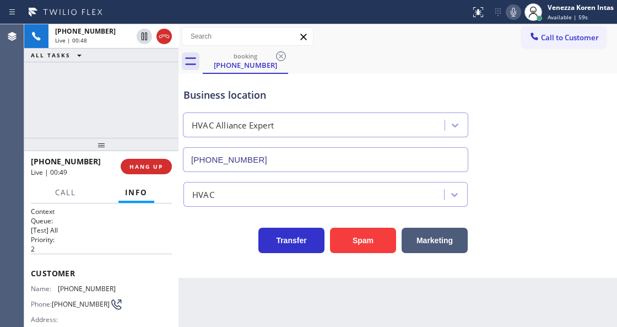
click at [178, 227] on div at bounding box center [178, 175] width 0 height 302
click at [147, 99] on div "+18185312900 Live | 00:48 ALL TASKS ALL TASKS ACTIVE TASKS TASKS IN WRAP UP" at bounding box center [101, 80] width 154 height 113
click at [377, 21] on div "Status report No issues detected If you experience an issue, please download th…" at bounding box center [308, 12] width 617 height 24
click at [360, 72] on div "Business location HVAC Alliance Expert (323) 508-2455" at bounding box center [397, 122] width 433 height 100
click at [71, 94] on div "+18185312900 Live | 04:53 ALL TASKS ALL TASKS ACTIVE TASKS TASKS IN WRAP UP" at bounding box center [101, 80] width 154 height 113
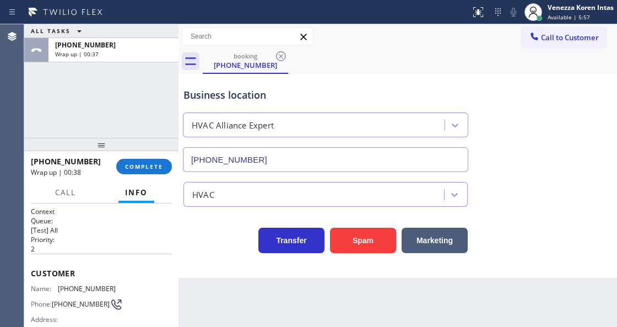
click at [155, 176] on div "+18185312900 Wrap up | 00:38 COMPLETE" at bounding box center [101, 166] width 141 height 29
click at [548, 14] on span "Available | 5:57" at bounding box center [569, 17] width 42 height 8
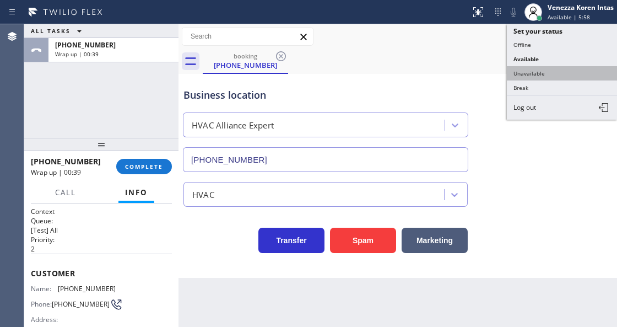
click at [541, 69] on button "Unavailable" at bounding box center [562, 73] width 110 height 14
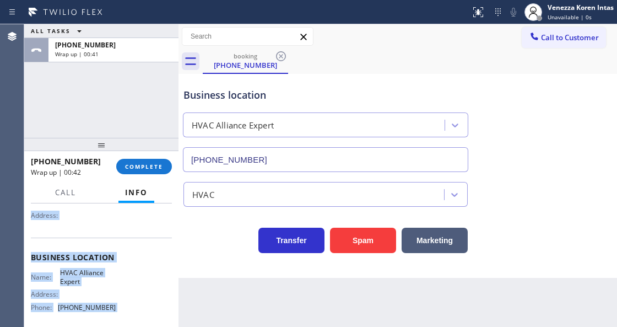
scroll to position [194, 0]
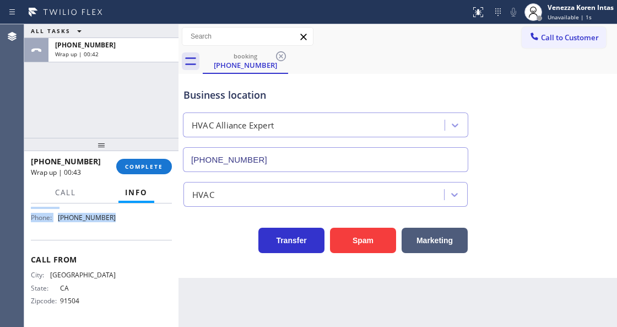
drag, startPoint x: 31, startPoint y: 268, endPoint x: 139, endPoint y: 235, distance: 112.4
click at [139, 235] on div "Context Queue: [Test] All Priority: 2 Customer Name: (818) 531-2900 Phone: (818…" at bounding box center [101, 168] width 141 height 310
click at [140, 156] on div "+18185312900 Wrap up | 00:43 COMPLETE" at bounding box center [101, 166] width 141 height 29
click at [158, 174] on div "+18185312900 Wrap up | 00:44 COMPLETE" at bounding box center [101, 166] width 141 height 29
drag, startPoint x: 155, startPoint y: 166, endPoint x: 165, endPoint y: 171, distance: 10.9
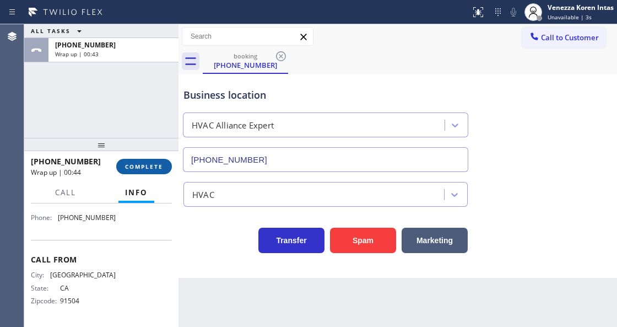
click at [155, 166] on span "COMPLETE" at bounding box center [144, 167] width 38 height 8
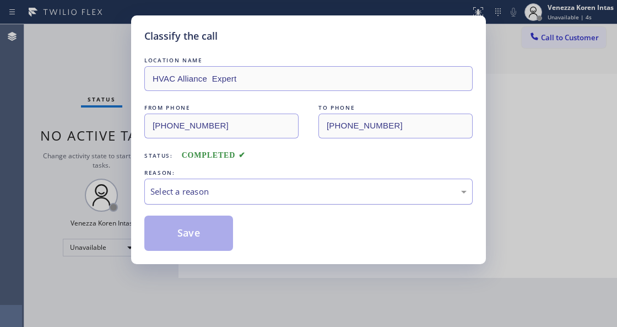
click at [291, 196] on div "Select a reason" at bounding box center [308, 191] width 316 height 13
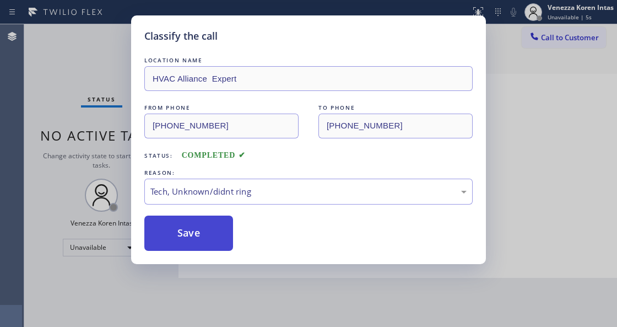
click at [210, 247] on button "Save" at bounding box center [188, 232] width 89 height 35
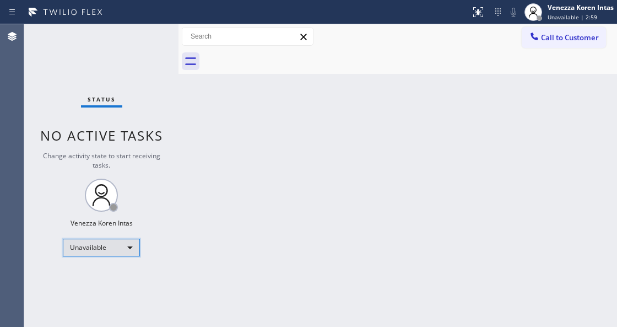
click at [117, 245] on div "Unavailable" at bounding box center [101, 248] width 77 height 18
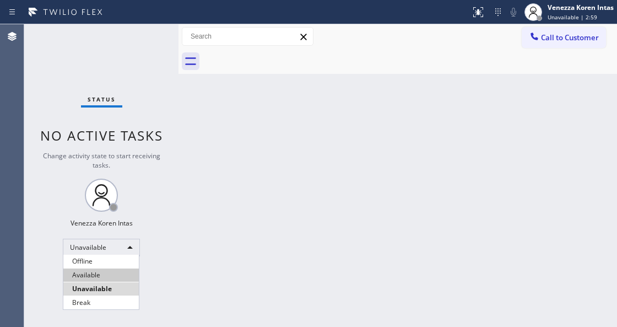
click at [110, 271] on li "Available" at bounding box center [100, 274] width 75 height 13
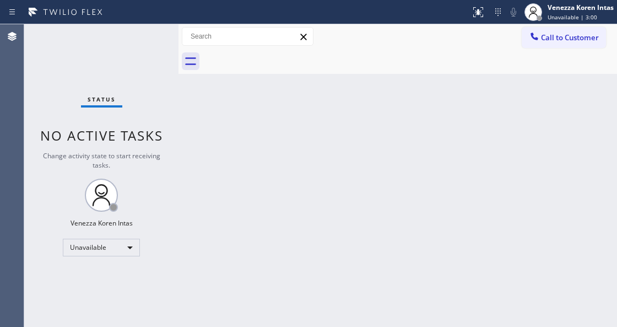
click at [272, 177] on div "Back to Dashboard Change Sender ID Customers Technicians Select a contact Outbo…" at bounding box center [397, 175] width 439 height 302
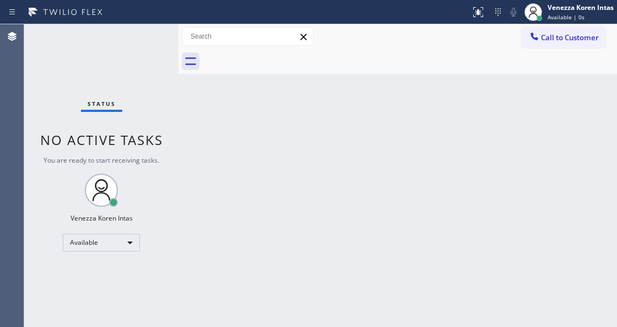
click at [143, 64] on div "Status No active tasks You are ready to start receiving tasks. Venezza Koren In…" at bounding box center [101, 175] width 154 height 302
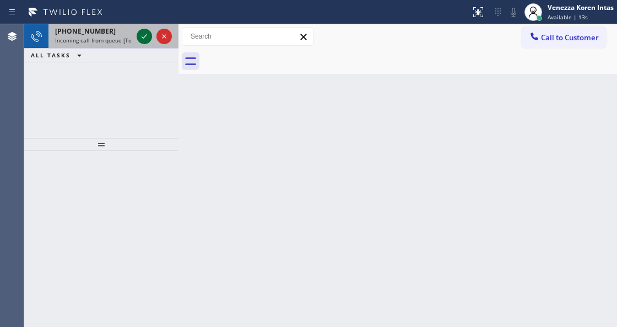
click at [148, 34] on icon at bounding box center [144, 36] width 13 height 13
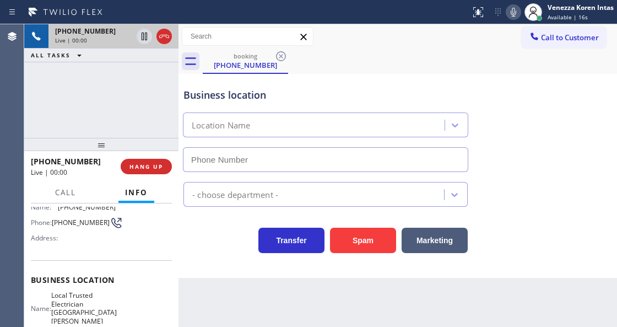
scroll to position [147, 0]
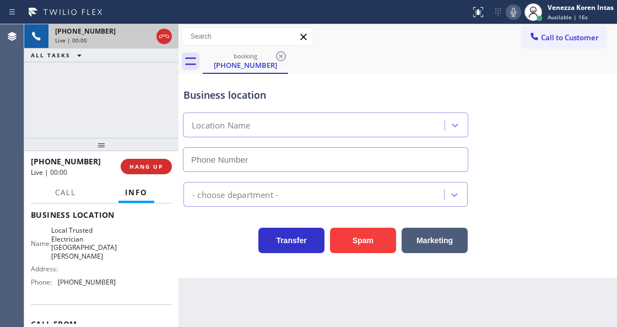
type input "(650) 670-4021"
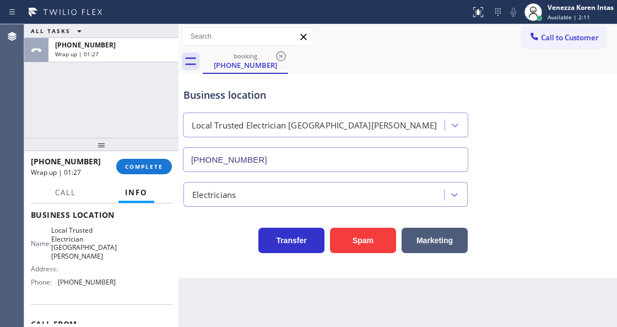
click at [319, 117] on div "Local Trusted Electrician San Carlos" at bounding box center [315, 125] width 258 height 19
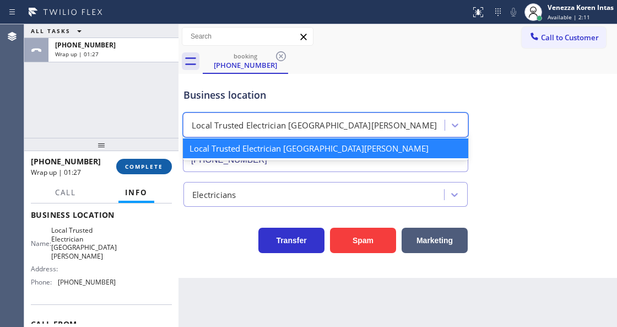
click at [154, 165] on span "COMPLETE" at bounding box center [144, 167] width 38 height 8
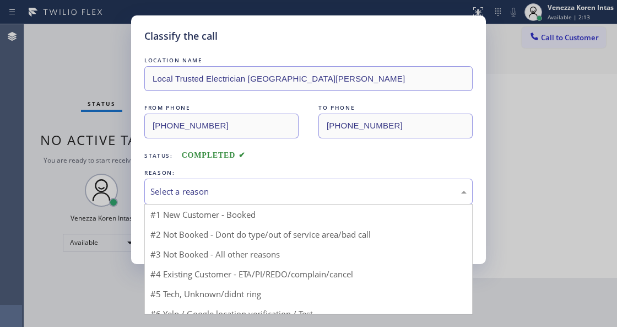
click at [253, 191] on div "Select a reason" at bounding box center [308, 191] width 316 height 13
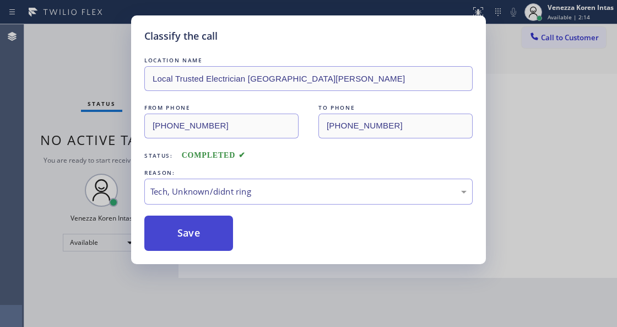
click at [197, 239] on button "Save" at bounding box center [188, 232] width 89 height 35
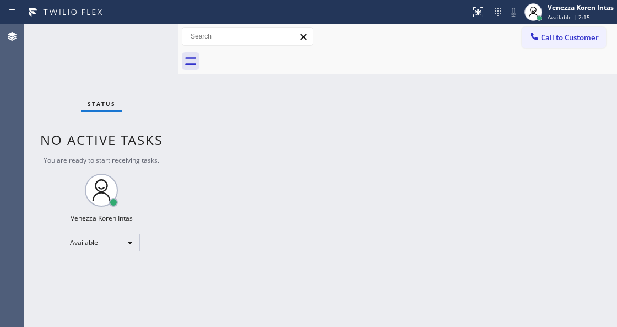
click at [573, 14] on span "Available | 2:15" at bounding box center [569, 17] width 42 height 8
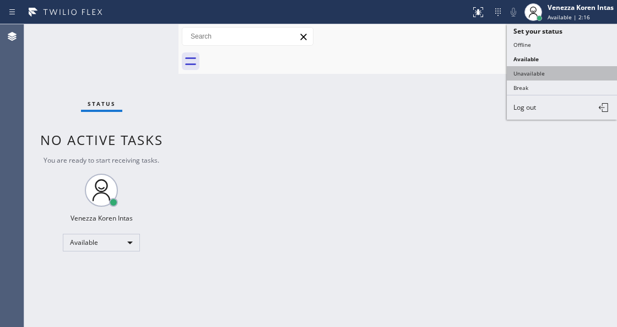
click at [551, 74] on button "Unavailable" at bounding box center [562, 73] width 110 height 14
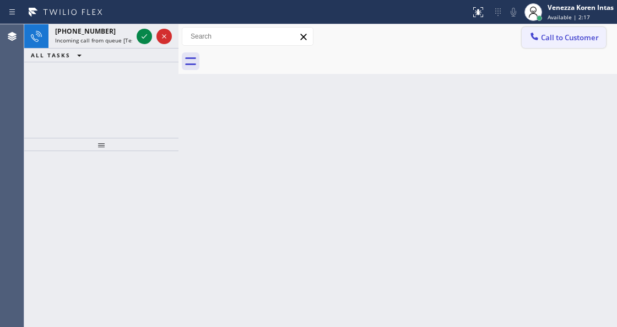
click at [556, 30] on button "Call to Customer" at bounding box center [564, 37] width 84 height 21
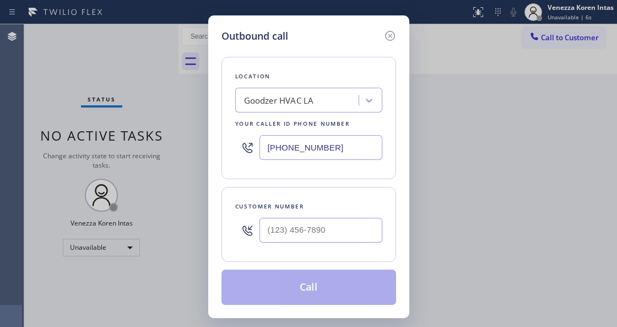
drag, startPoint x: 347, startPoint y: 147, endPoint x: 236, endPoint y: 133, distance: 112.1
click at [241, 138] on div "(213) 642-1141" at bounding box center [308, 147] width 147 height 36
paste input "949) 688-6465"
type input "(949) 688-6465"
type input "(___) ___-____"
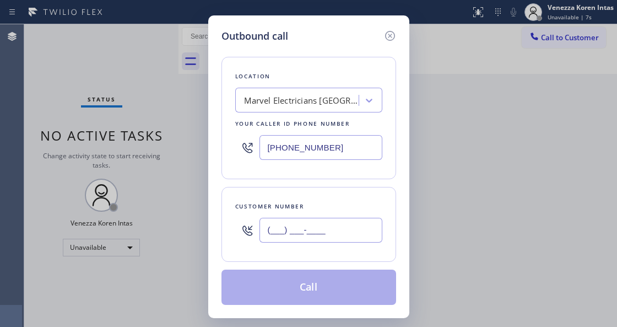
click at [332, 222] on input "(___) ___-____" at bounding box center [320, 230] width 123 height 25
paste input "657) 565-0800"
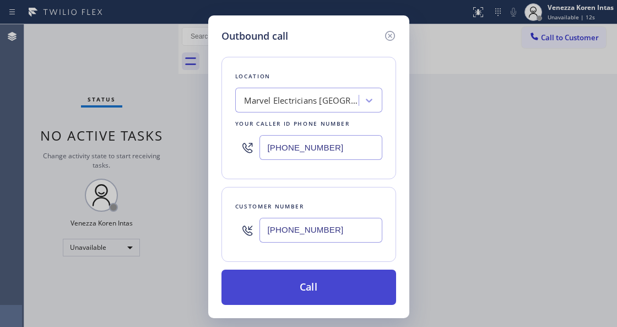
type input "(657) 565-0800"
click at [307, 275] on button "Call" at bounding box center [308, 286] width 175 height 35
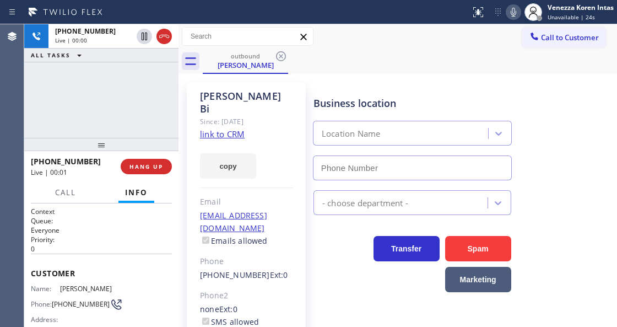
type input "(949) 688-6465"
click at [173, 122] on div "+16575650800 Live | 00:03 ALL TASKS ALL TASKS ACTIVE TASKS TASKS IN WRAP UP" at bounding box center [101, 80] width 154 height 113
click at [413, 72] on div "outbound Phillip Bi" at bounding box center [410, 61] width 414 height 25
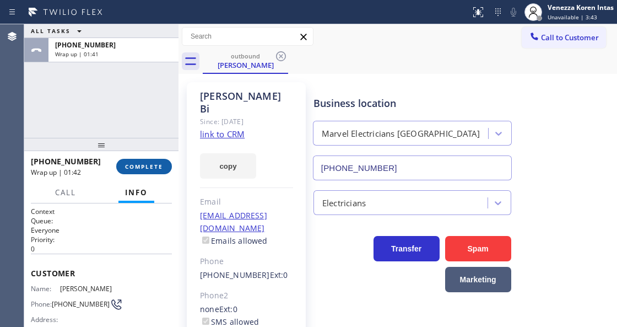
click at [156, 166] on span "COMPLETE" at bounding box center [144, 167] width 38 height 8
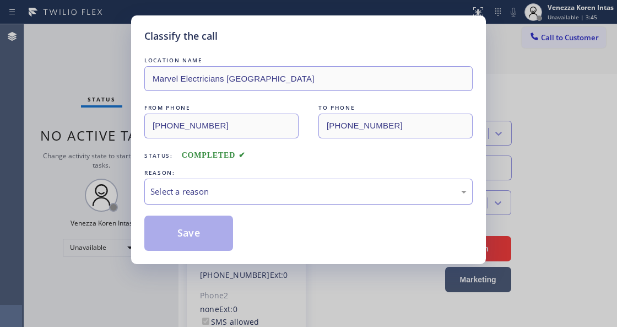
click at [227, 185] on div "Select a reason" at bounding box center [308, 191] width 328 height 26
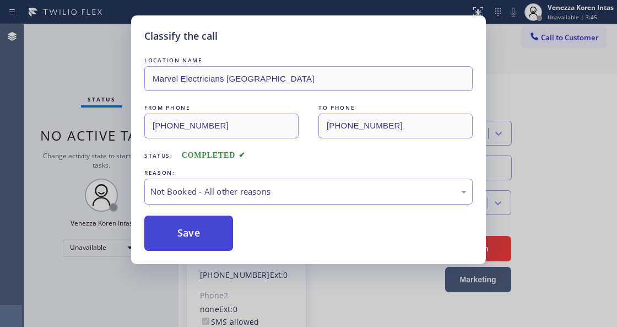
click at [214, 228] on button "Save" at bounding box center [188, 232] width 89 height 35
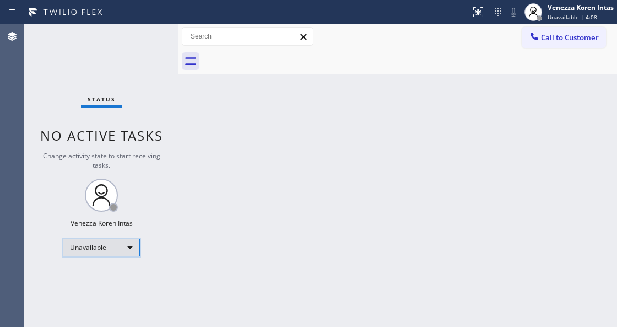
click at [116, 240] on div "Unavailable" at bounding box center [101, 248] width 77 height 18
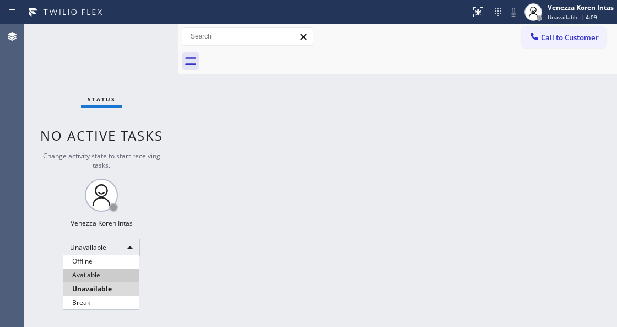
click at [108, 278] on li "Available" at bounding box center [100, 274] width 75 height 13
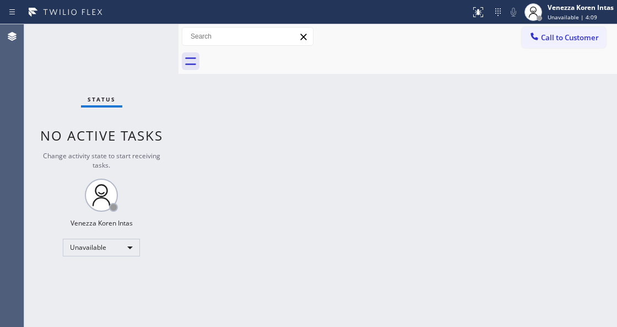
click at [224, 275] on div "Back to Dashboard Change Sender ID Customers Technicians Select a contact Outbo…" at bounding box center [397, 175] width 439 height 302
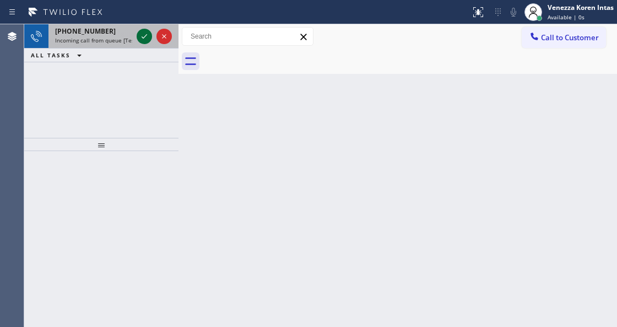
click at [142, 36] on icon at bounding box center [144, 36] width 13 height 13
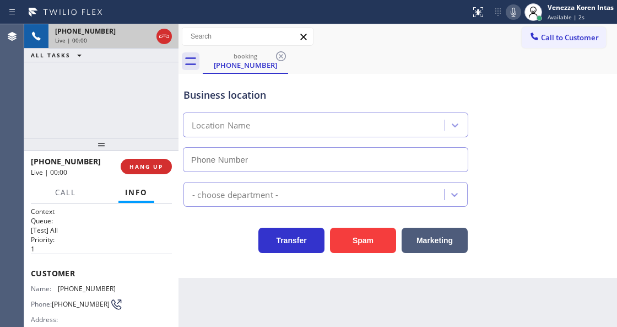
type input "(415) 967-7873"
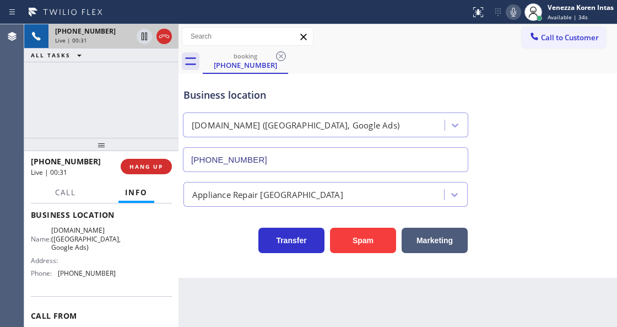
scroll to position [147, 0]
click at [188, 99] on div "Business location" at bounding box center [325, 95] width 284 height 15
click at [374, 66] on div "booking (925) 250-9653" at bounding box center [410, 61] width 414 height 25
click at [305, 145] on div "(415) 967-7873" at bounding box center [326, 157] width 290 height 29
click at [349, 95] on div "Business location" at bounding box center [325, 95] width 284 height 15
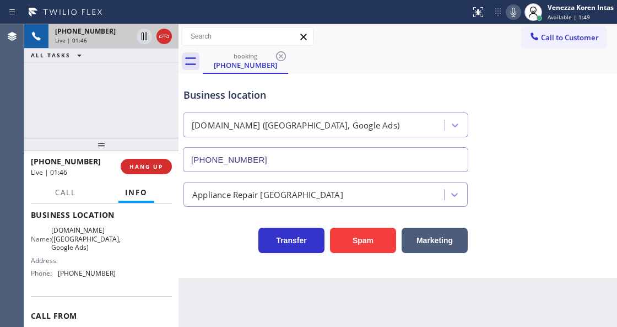
click at [165, 267] on div "Name: VikingCare.online (San Francisco, Google Ads) Address: Phone: (415) 967-7…" at bounding box center [101, 254] width 141 height 56
click at [316, 89] on div "Business location" at bounding box center [325, 95] width 284 height 15
click at [189, 230] on div "Transfer Spam Marketing" at bounding box center [325, 237] width 289 height 31
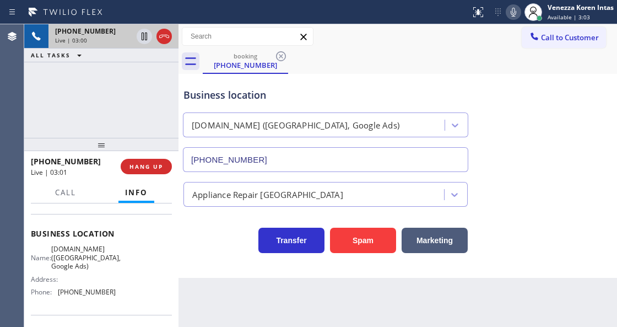
scroll to position [110, 0]
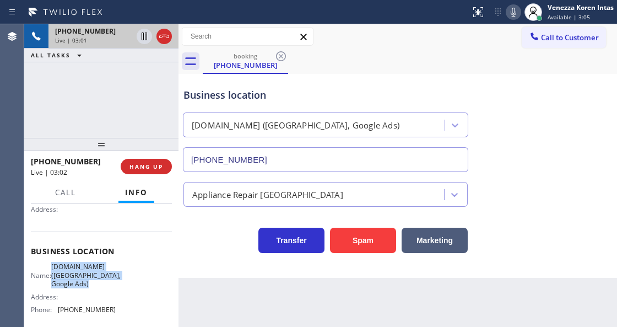
drag, startPoint x: 58, startPoint y: 264, endPoint x: 104, endPoint y: 288, distance: 51.5
click at [104, 288] on span "VikingCare.online (San Francisco, Google Ads)" at bounding box center [85, 274] width 69 height 25
click at [227, 247] on div "Transfer Spam Marketing" at bounding box center [325, 237] width 289 height 31
click at [404, 39] on div "Call to Customer Outbound call Location Marvel Electricians San Clemente Your c…" at bounding box center [397, 36] width 439 height 19
click at [508, 12] on icon at bounding box center [513, 12] width 13 height 13
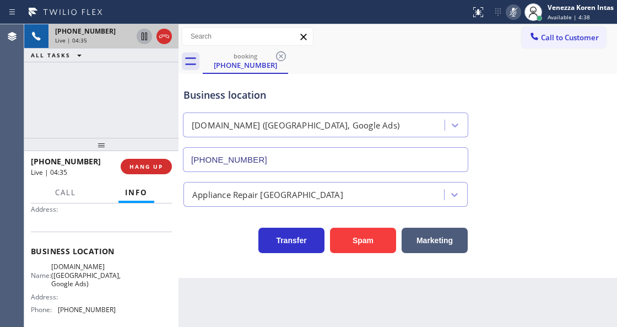
click at [143, 37] on icon at bounding box center [145, 37] width 6 height 8
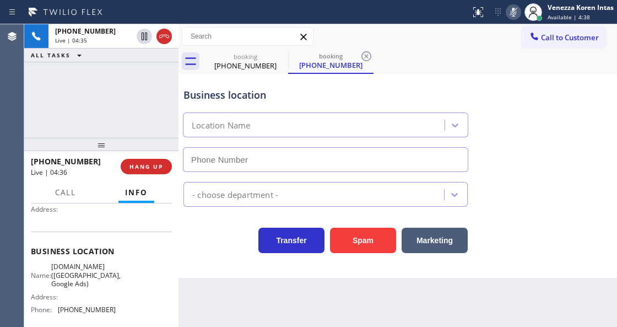
type input "(415) 967-7873"
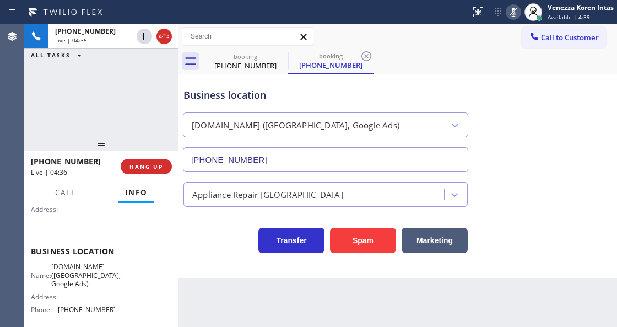
click at [339, 324] on div "Back to Dashboard Change Sender ID Customers Technicians Select a contact Outbo…" at bounding box center [397, 175] width 439 height 302
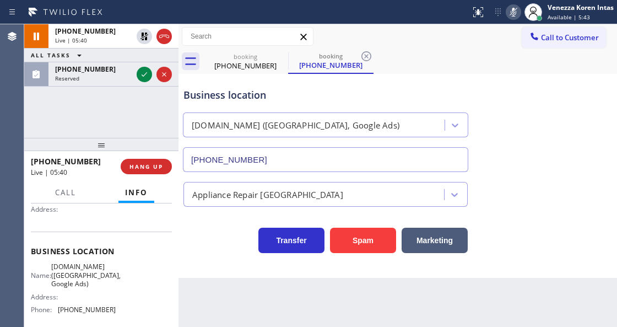
drag, startPoint x: 144, startPoint y: 78, endPoint x: 163, endPoint y: 206, distance: 129.6
click at [144, 78] on icon at bounding box center [144, 74] width 13 height 13
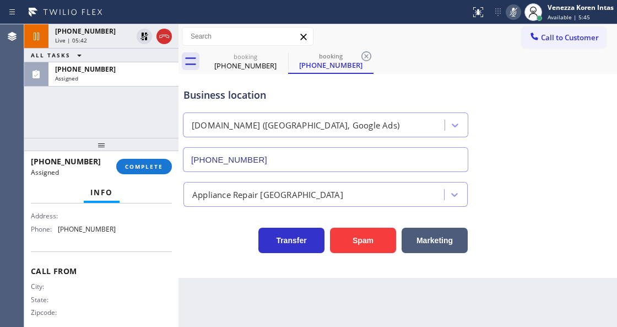
scroll to position [138, 0]
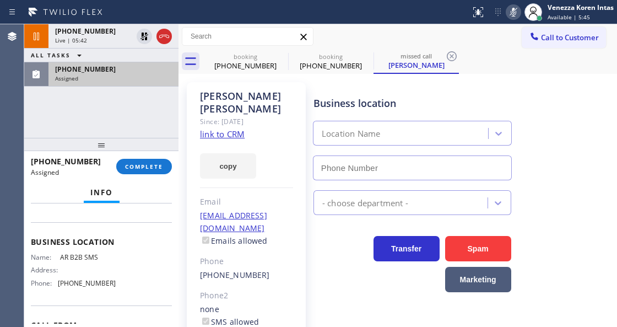
click at [134, 73] on div "(862) 754-3985 Assigned" at bounding box center [111, 74] width 126 height 24
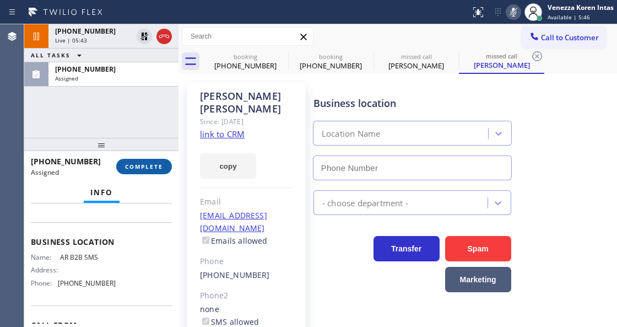
click at [156, 159] on button "COMPLETE" at bounding box center [144, 166] width 56 height 15
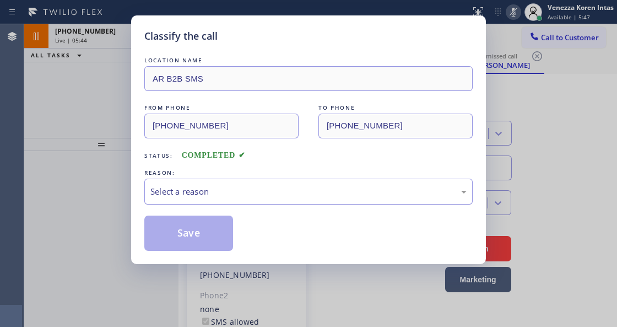
click at [246, 183] on div "Select a reason" at bounding box center [308, 191] width 328 height 26
type input "(833) 692-2271"
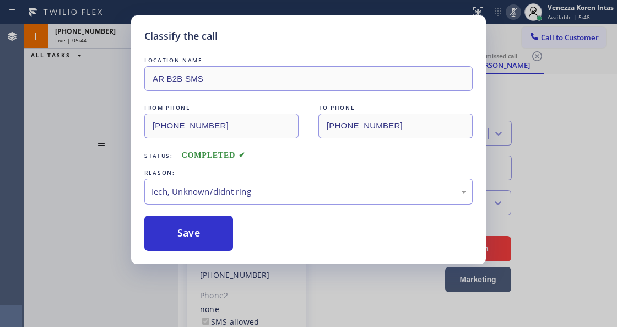
click at [199, 210] on div "LOCATION NAME AR B2B SMS FROM PHONE (862) 754-3985 TO PHONE (833) 692-2271 Stat…" at bounding box center [308, 153] width 328 height 196
click at [204, 223] on button "Save" at bounding box center [188, 232] width 89 height 35
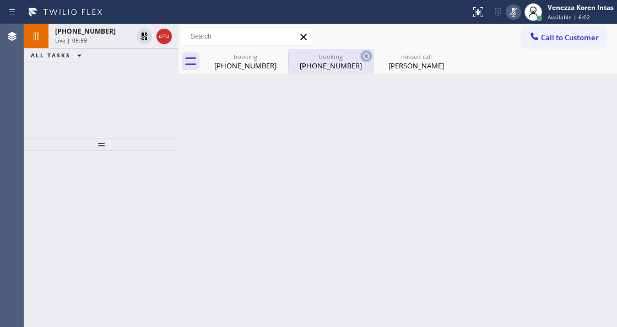
click at [366, 56] on icon at bounding box center [366, 56] width 10 height 10
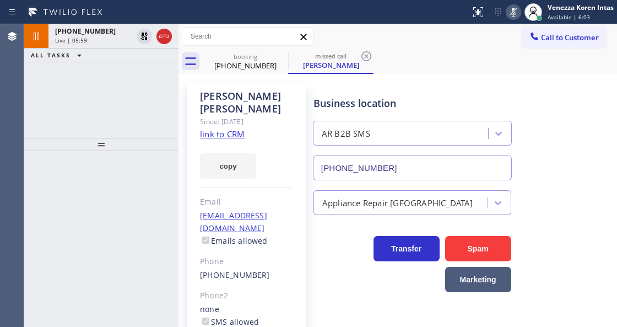
click at [366, 56] on icon at bounding box center [366, 56] width 10 height 10
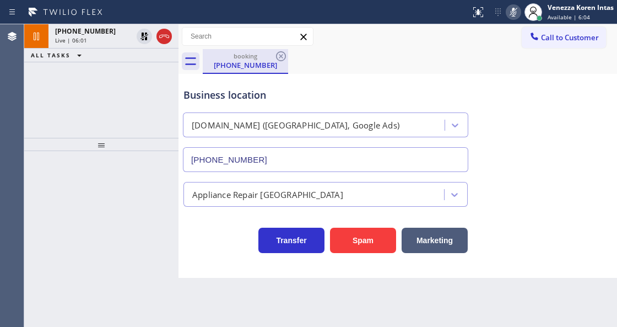
click at [249, 61] on div "(925) 250-9653" at bounding box center [245, 65] width 83 height 10
click at [511, 13] on icon at bounding box center [513, 12] width 13 height 13
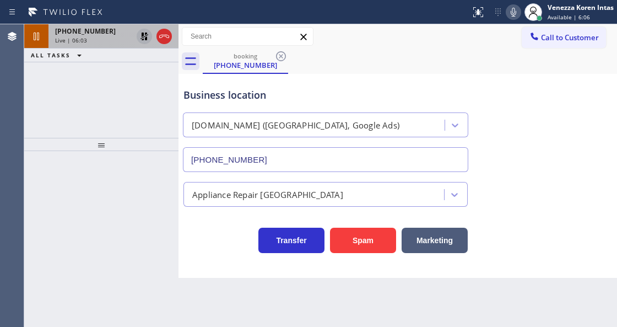
click at [143, 38] on icon at bounding box center [144, 36] width 13 height 13
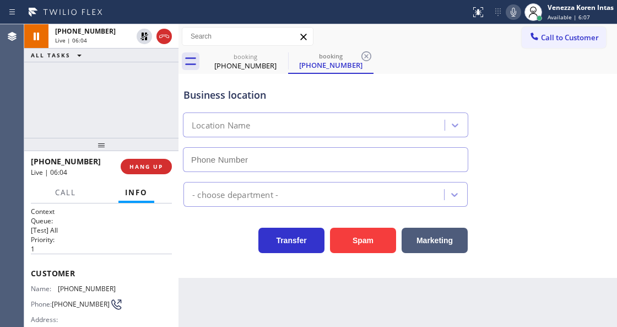
type input "(415) 967-7873"
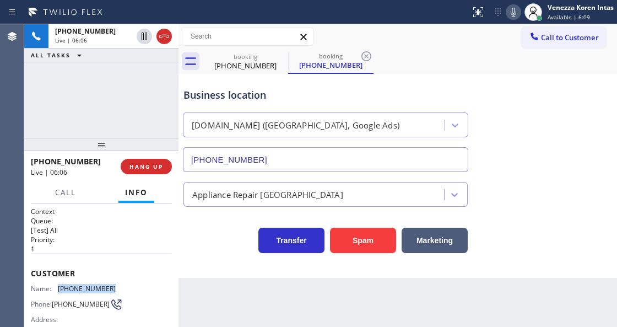
drag, startPoint x: 122, startPoint y: 282, endPoint x: 58, endPoint y: 282, distance: 64.5
click at [58, 284] on div "Name: (925) 250-9653 Phone: (925) 250-9653 Address:" at bounding box center [101, 306] width 141 height 44
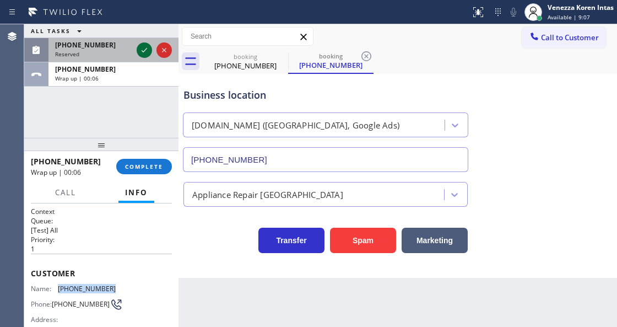
click at [144, 46] on icon at bounding box center [144, 50] width 13 height 13
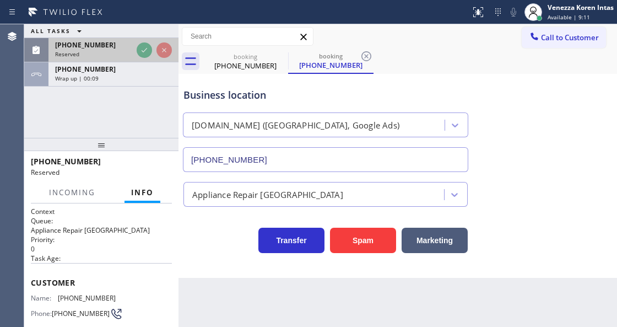
click at [124, 51] on div "Reserved" at bounding box center [93, 54] width 77 height 8
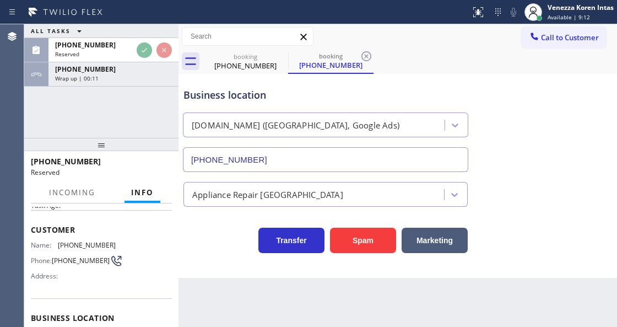
scroll to position [110, 0]
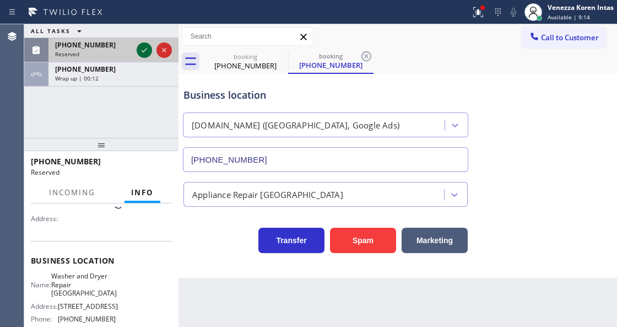
click at [144, 44] on icon at bounding box center [144, 50] width 13 height 13
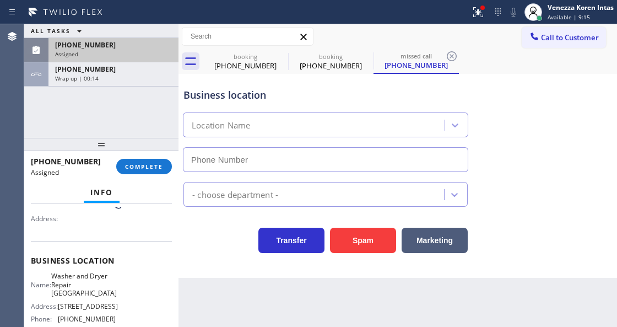
type input "(404) 750-4016"
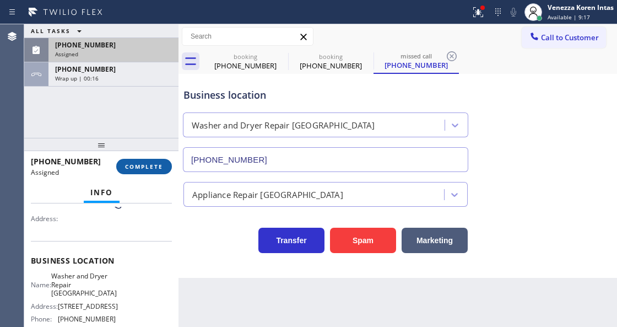
click at [154, 167] on span "COMPLETE" at bounding box center [144, 167] width 38 height 8
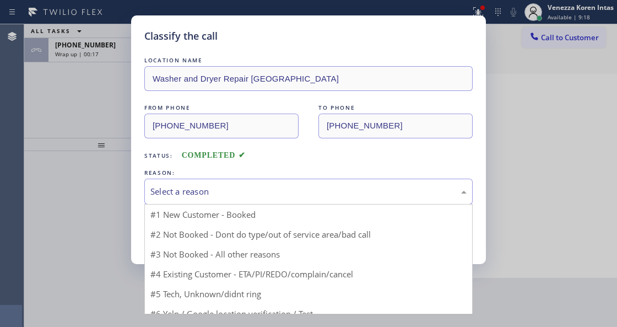
click at [232, 199] on div "Select a reason" at bounding box center [308, 191] width 328 height 26
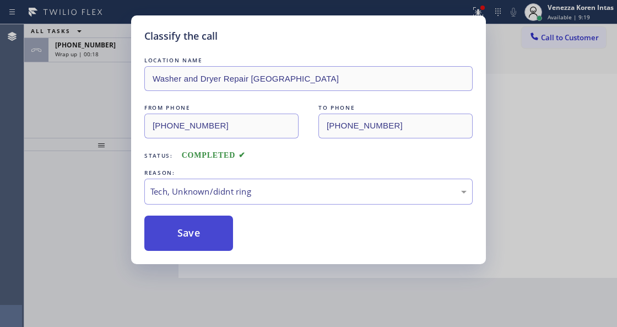
click at [203, 248] on button "Save" at bounding box center [188, 232] width 89 height 35
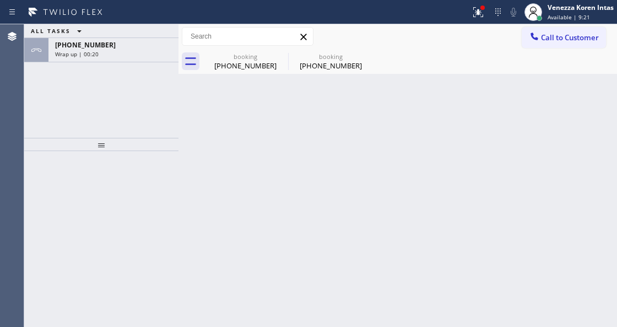
click at [99, 56] on div "Wrap up | 00:20" at bounding box center [113, 54] width 117 height 8
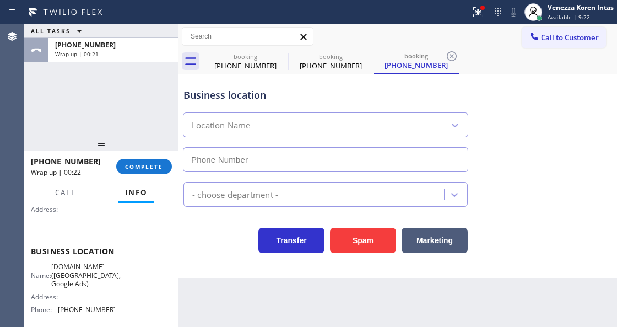
type input "(415) 967-7873"
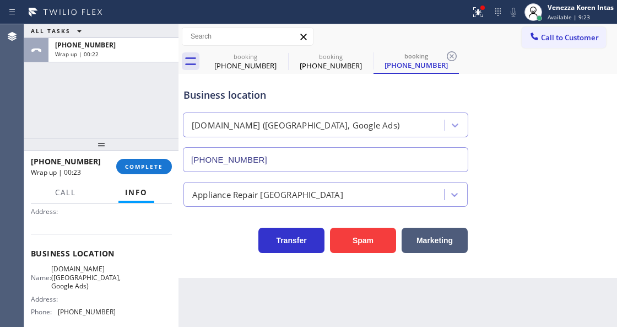
scroll to position [110, 0]
drag, startPoint x: 117, startPoint y: 306, endPoint x: 52, endPoint y: 313, distance: 65.4
click at [52, 313] on div "Name: VikingCare.online (San Francisco, Google Ads) Address: Phone: (415) 967-7…" at bounding box center [101, 290] width 141 height 56
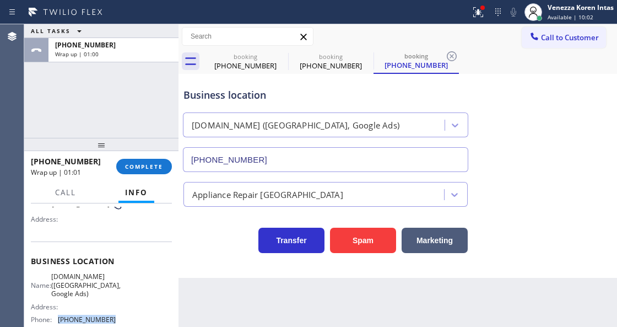
scroll to position [147, 0]
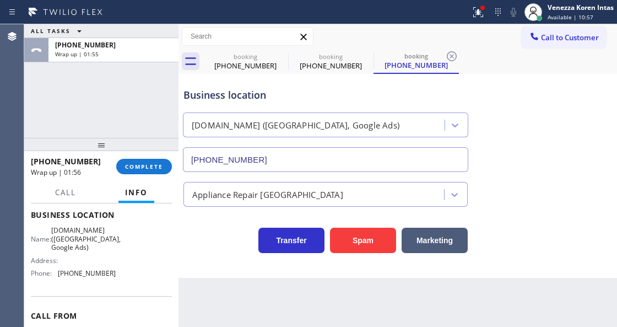
click at [129, 175] on div "+19252509653 Wrap up | 01:56 COMPLETE" at bounding box center [101, 166] width 141 height 29
click at [144, 174] on div "+19252509653 Wrap up | 01:56 COMPLETE" at bounding box center [101, 166] width 141 height 29
click at [149, 169] on span "COMPLETE" at bounding box center [144, 167] width 38 height 8
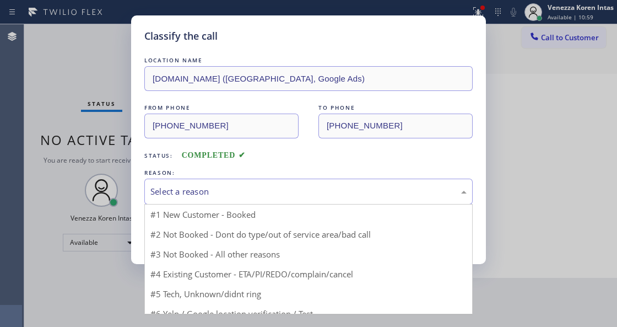
click at [212, 188] on div "Select a reason" at bounding box center [308, 191] width 316 height 13
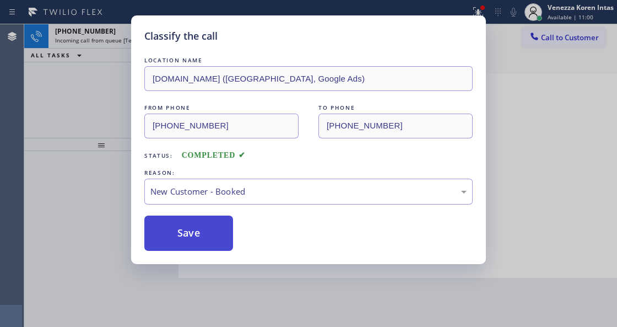
click at [205, 223] on button "Save" at bounding box center [188, 232] width 89 height 35
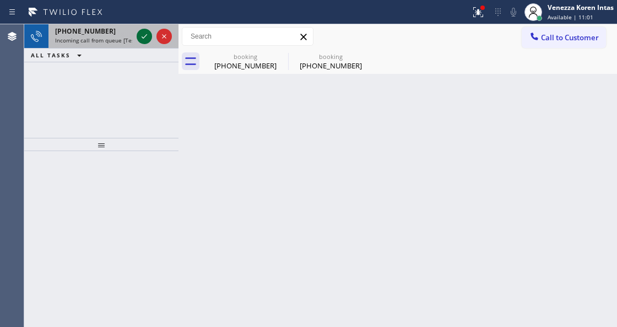
click at [140, 36] on icon at bounding box center [144, 36] width 13 height 13
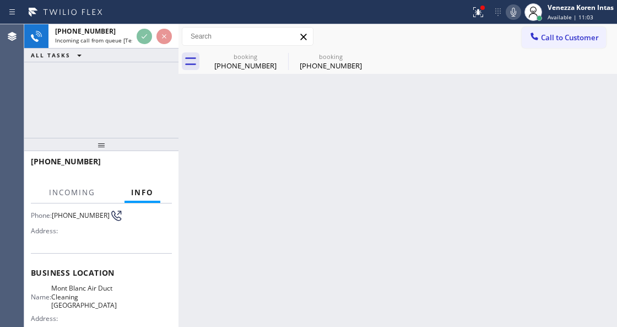
scroll to position [110, 0]
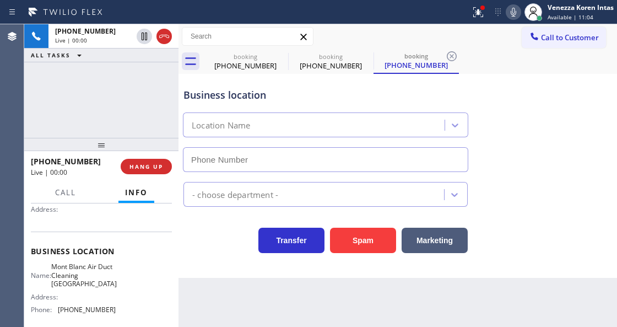
type input "(213) 377-6477"
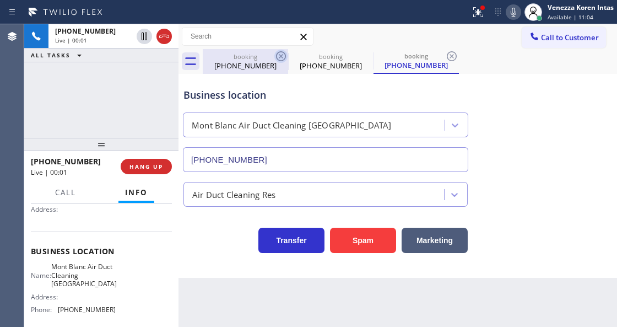
click at [278, 55] on icon at bounding box center [280, 56] width 13 height 13
click at [0, 0] on icon at bounding box center [0, 0] width 0 height 0
click at [445, 55] on icon at bounding box center [451, 56] width 13 height 13
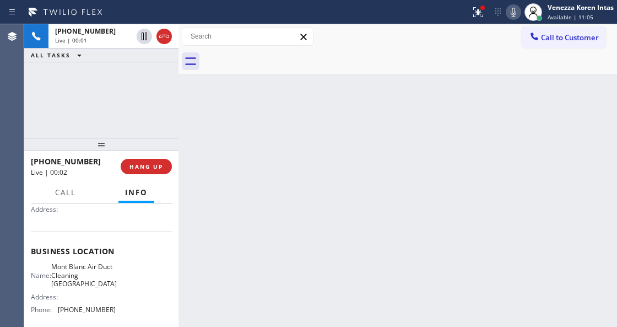
click at [278, 55] on div at bounding box center [410, 61] width 414 height 25
click at [477, 12] on icon at bounding box center [476, 11] width 7 height 8
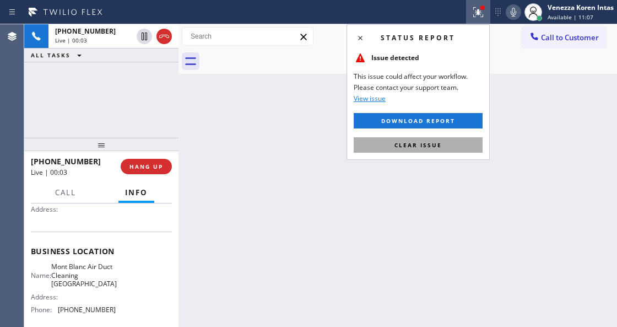
click at [448, 141] on button "Clear issue" at bounding box center [418, 144] width 129 height 15
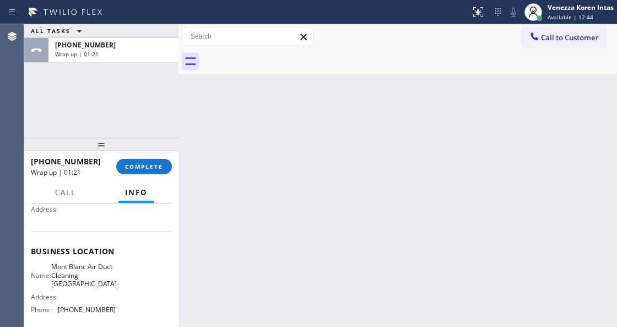
click at [153, 158] on div "+12133561288 Wrap up | 01:21 COMPLETE" at bounding box center [101, 166] width 141 height 29
click at [157, 167] on span "COMPLETE" at bounding box center [144, 167] width 38 height 8
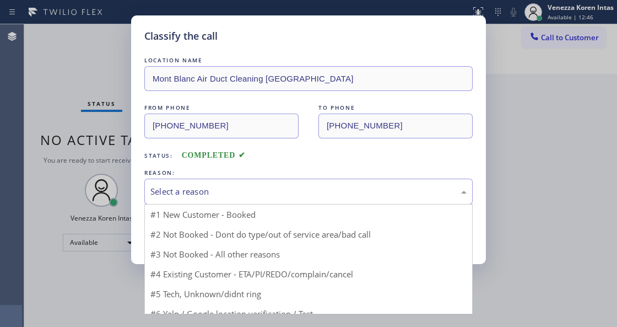
click at [255, 197] on div "Select a reason" at bounding box center [308, 191] width 316 height 13
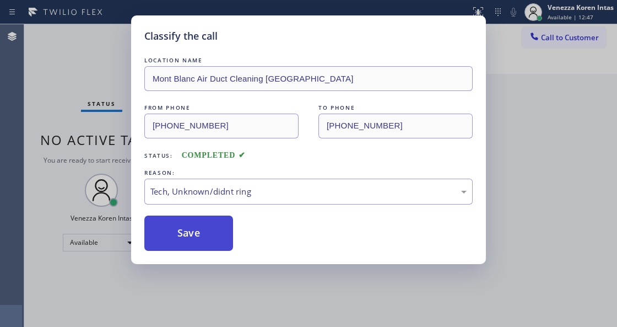
click at [226, 233] on button "Save" at bounding box center [188, 232] width 89 height 35
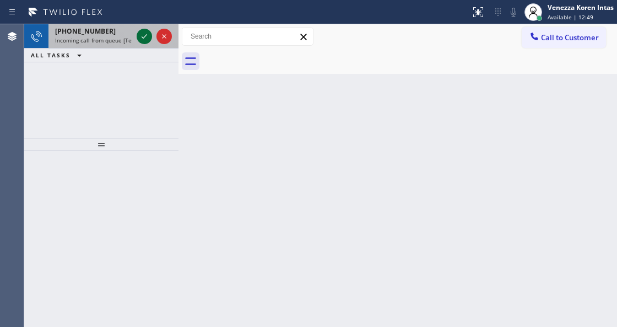
click at [141, 34] on icon at bounding box center [144, 36] width 13 height 13
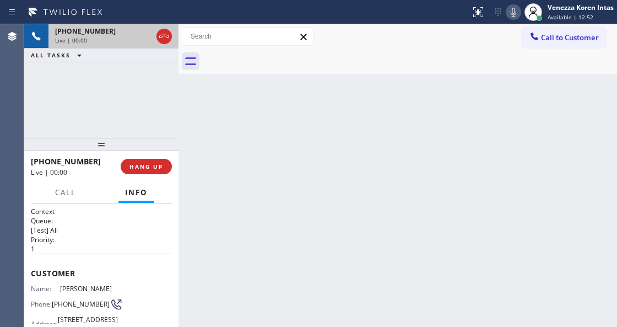
scroll to position [110, 0]
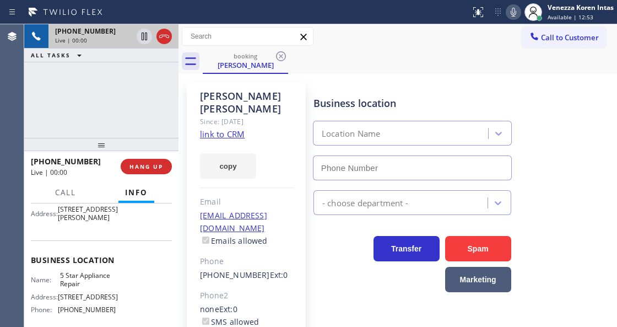
type input "[PHONE_NUMBER]"
click at [212, 116] on div "Jas Johal Since: 20 may 2020 link to CRM copy Email jasandkamal@gmail.com Email…" at bounding box center [246, 258] width 119 height 353
click at [219, 140] on div "copy" at bounding box center [246, 159] width 93 height 38
click at [225, 128] on link "link to CRM" at bounding box center [222, 133] width 45 height 11
click at [368, 55] on div "booking Jas Johal" at bounding box center [410, 61] width 414 height 25
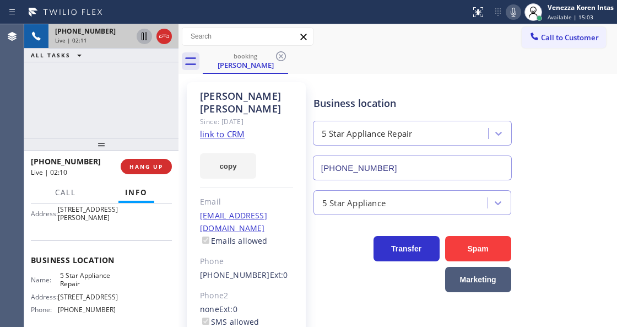
click at [143, 37] on icon at bounding box center [144, 36] width 13 height 13
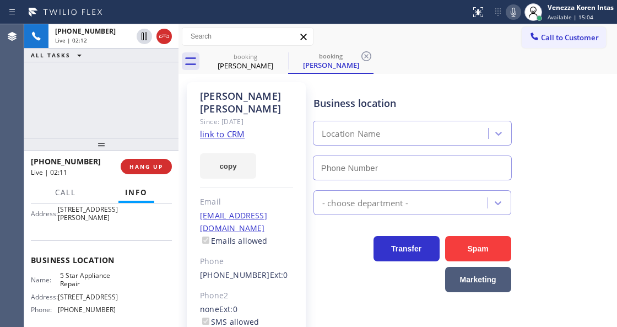
type input "[PHONE_NUMBER]"
click at [509, 11] on icon at bounding box center [513, 12] width 13 height 13
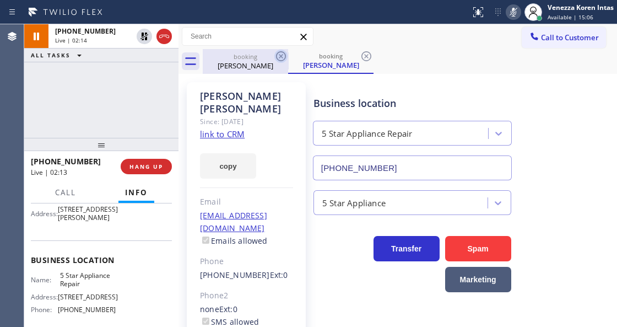
click at [282, 56] on icon at bounding box center [280, 56] width 13 height 13
click at [279, 57] on icon at bounding box center [280, 56] width 13 height 13
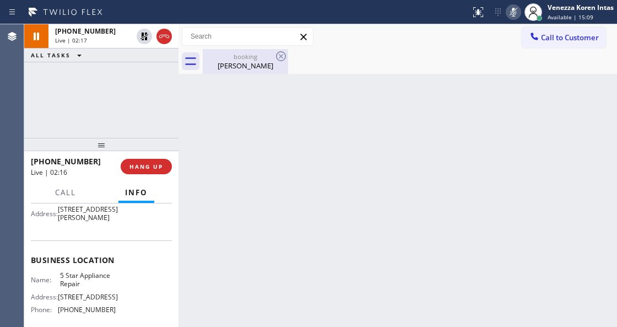
click at [242, 63] on div "Jas Johal" at bounding box center [245, 66] width 83 height 10
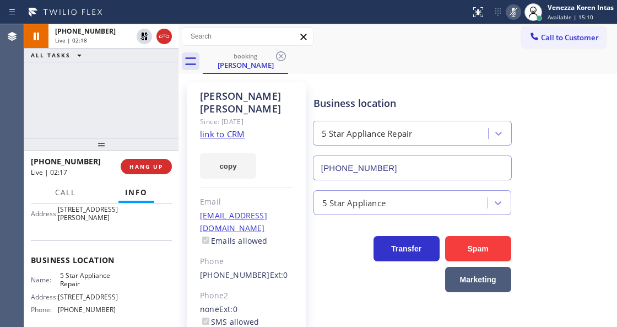
scroll to position [73, 0]
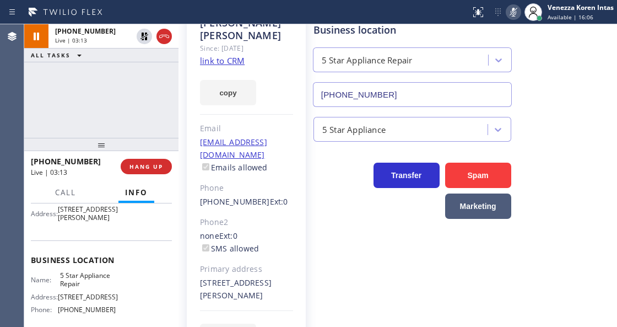
click at [507, 15] on icon at bounding box center [513, 12] width 13 height 13
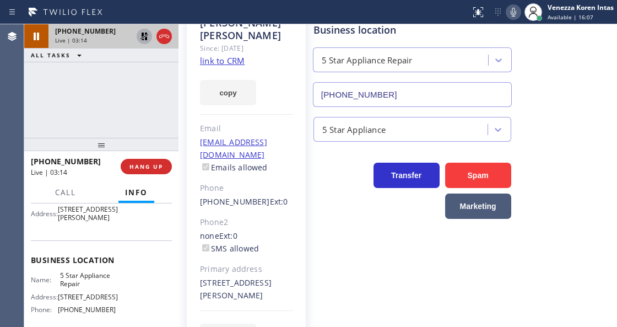
click at [142, 37] on icon at bounding box center [144, 37] width 8 height 8
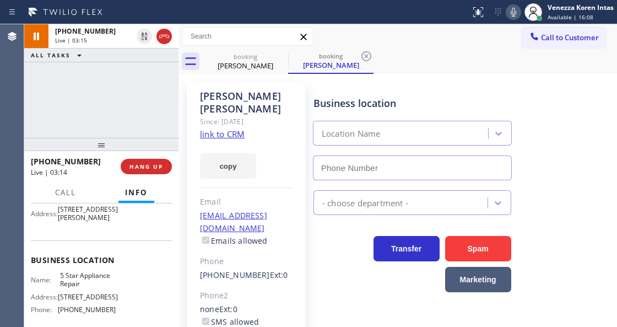
scroll to position [0, 0]
type input "[PHONE_NUMBER]"
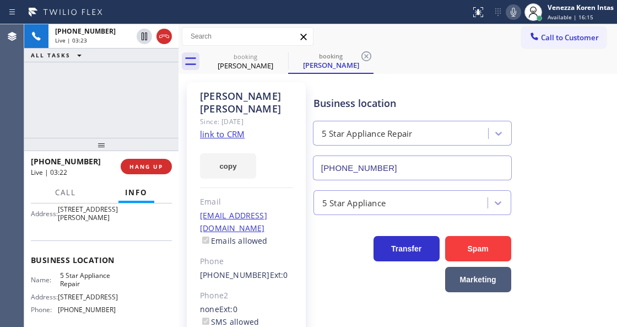
click at [139, 100] on div "+19257890667 Live | 03:23 ALL TASKS ALL TASKS ACTIVE TASKS TASKS IN WRAP UP" at bounding box center [101, 80] width 154 height 113
click at [164, 115] on div "+19257890667 Live | 05:19 ALL TASKS ALL TASKS ACTIVE TASKS TASKS IN WRAP UP" at bounding box center [101, 80] width 154 height 113
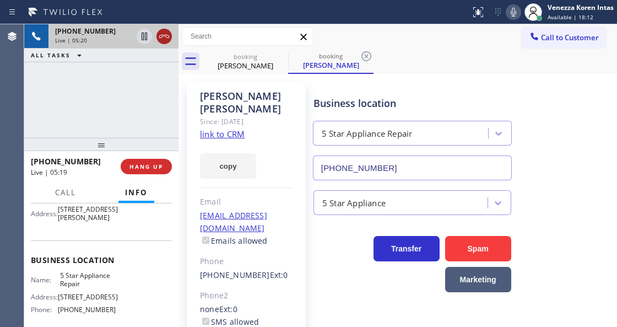
click at [164, 31] on icon at bounding box center [164, 36] width 13 height 13
click at [147, 161] on button "HANG UP" at bounding box center [146, 166] width 51 height 15
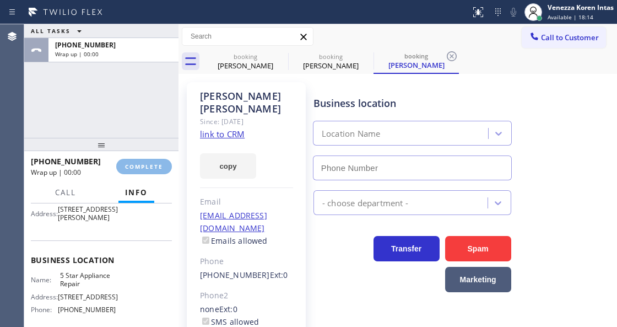
type input "[PHONE_NUMBER]"
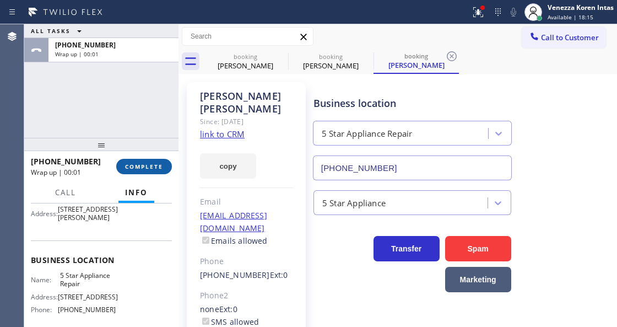
click at [148, 169] on span "COMPLETE" at bounding box center [144, 167] width 38 height 8
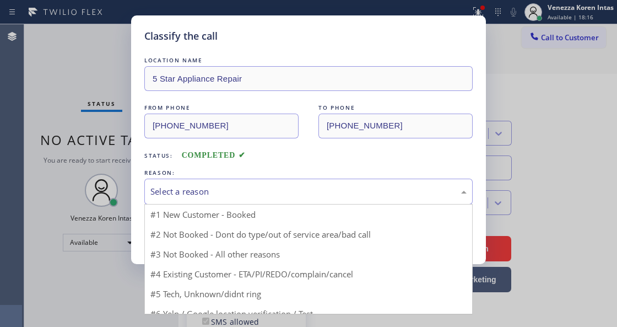
click at [252, 188] on div "Select a reason" at bounding box center [308, 191] width 316 height 13
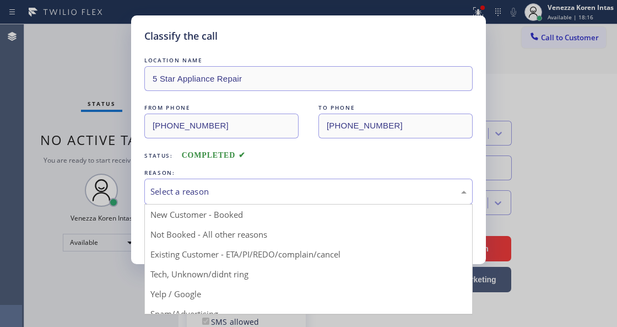
drag, startPoint x: 300, startPoint y: 263, endPoint x: 278, endPoint y: 257, distance: 23.5
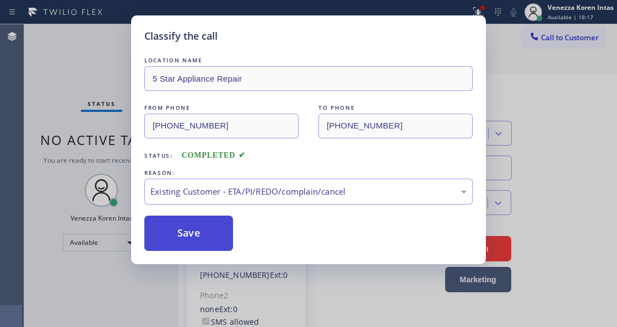
click at [224, 246] on button "Save" at bounding box center [188, 232] width 89 height 35
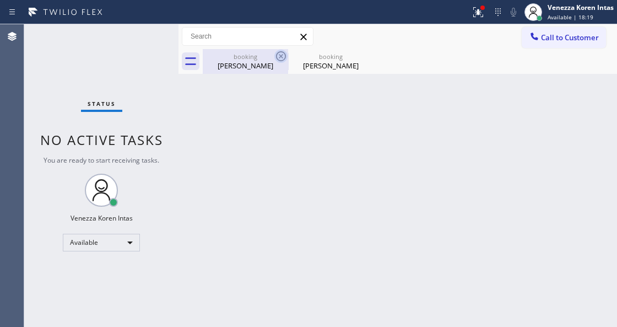
click at [282, 56] on icon at bounding box center [280, 56] width 13 height 13
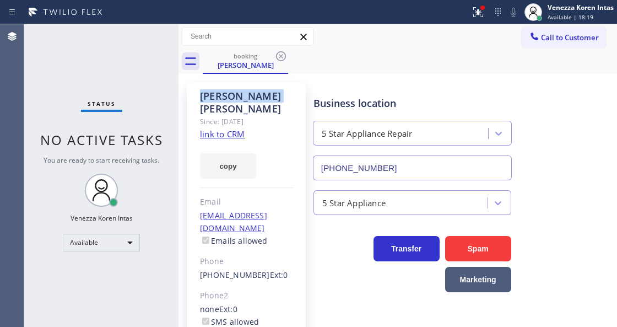
click at [282, 56] on icon at bounding box center [280, 56] width 13 height 13
click at [282, 56] on div "booking Jas Johal" at bounding box center [410, 61] width 414 height 25
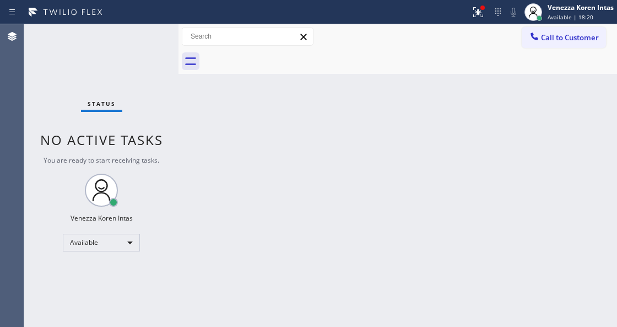
click at [349, 67] on div at bounding box center [410, 61] width 414 height 25
click at [481, 17] on icon at bounding box center [478, 12] width 13 height 13
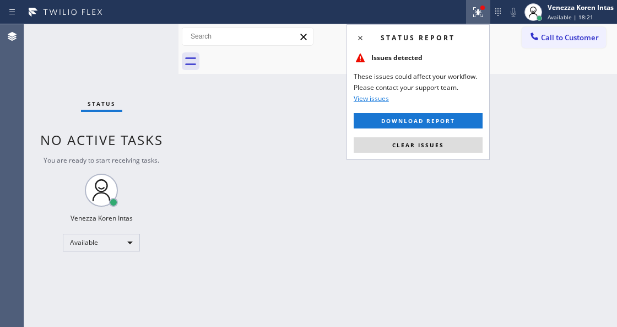
click at [445, 136] on div "Status report Issues detected These issues could affect your workflow. Please c…" at bounding box center [418, 92] width 143 height 136
click at [446, 142] on button "Clear issues" at bounding box center [418, 144] width 129 height 15
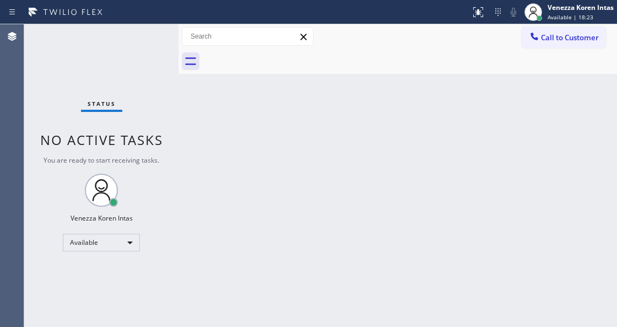
click at [312, 192] on div "Back to Dashboard Change Sender ID Customers Technicians Select a contact Outbo…" at bounding box center [397, 175] width 439 height 302
drag, startPoint x: 337, startPoint y: 236, endPoint x: 312, endPoint y: 323, distance: 91.0
click at [337, 237] on div "Back to Dashboard Change Sender ID Customers Technicians Select a contact Outbo…" at bounding box center [397, 175] width 439 height 302
click at [126, 242] on div "Available" at bounding box center [101, 243] width 77 height 18
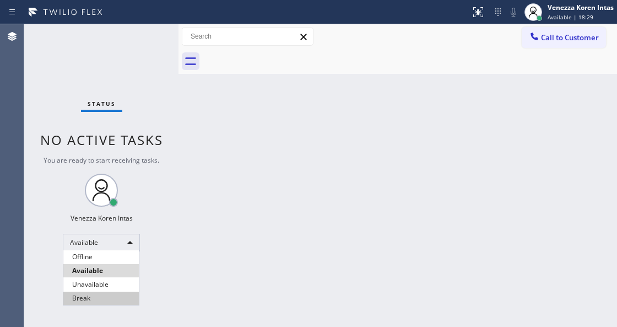
click at [121, 292] on li "Break" at bounding box center [100, 297] width 75 height 13
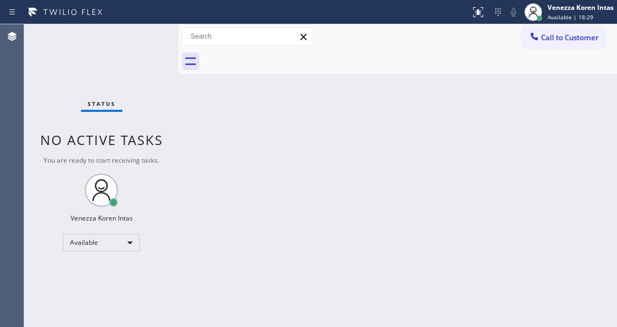
click at [250, 213] on div "Back to Dashboard Change Sender ID Customers Technicians Select a contact Outbo…" at bounding box center [397, 175] width 439 height 302
click at [72, 240] on div "Available" at bounding box center [101, 243] width 77 height 18
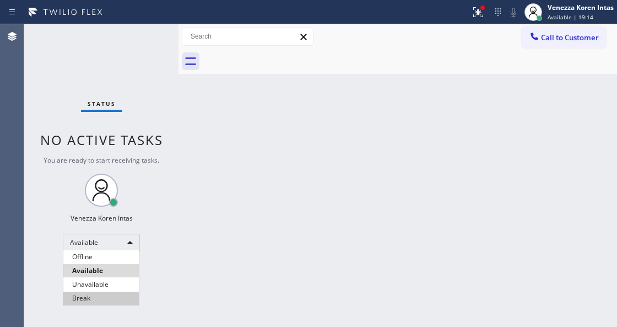
click at [90, 300] on li "Break" at bounding box center [100, 297] width 75 height 13
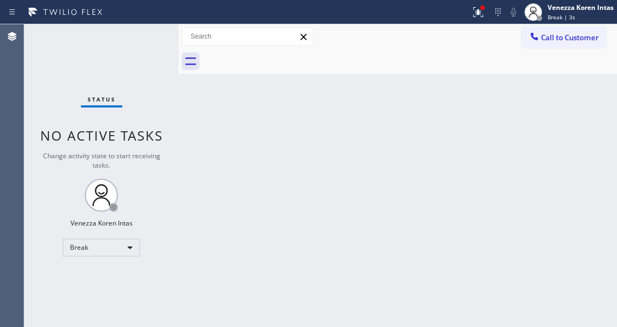
click at [124, 132] on span "No active tasks" at bounding box center [101, 135] width 123 height 18
click at [163, 90] on div "Status No active tasks Change activity state to start receiving tasks. Venezza …" at bounding box center [101, 175] width 154 height 302
